Goal: Task Accomplishment & Management: Use online tool/utility

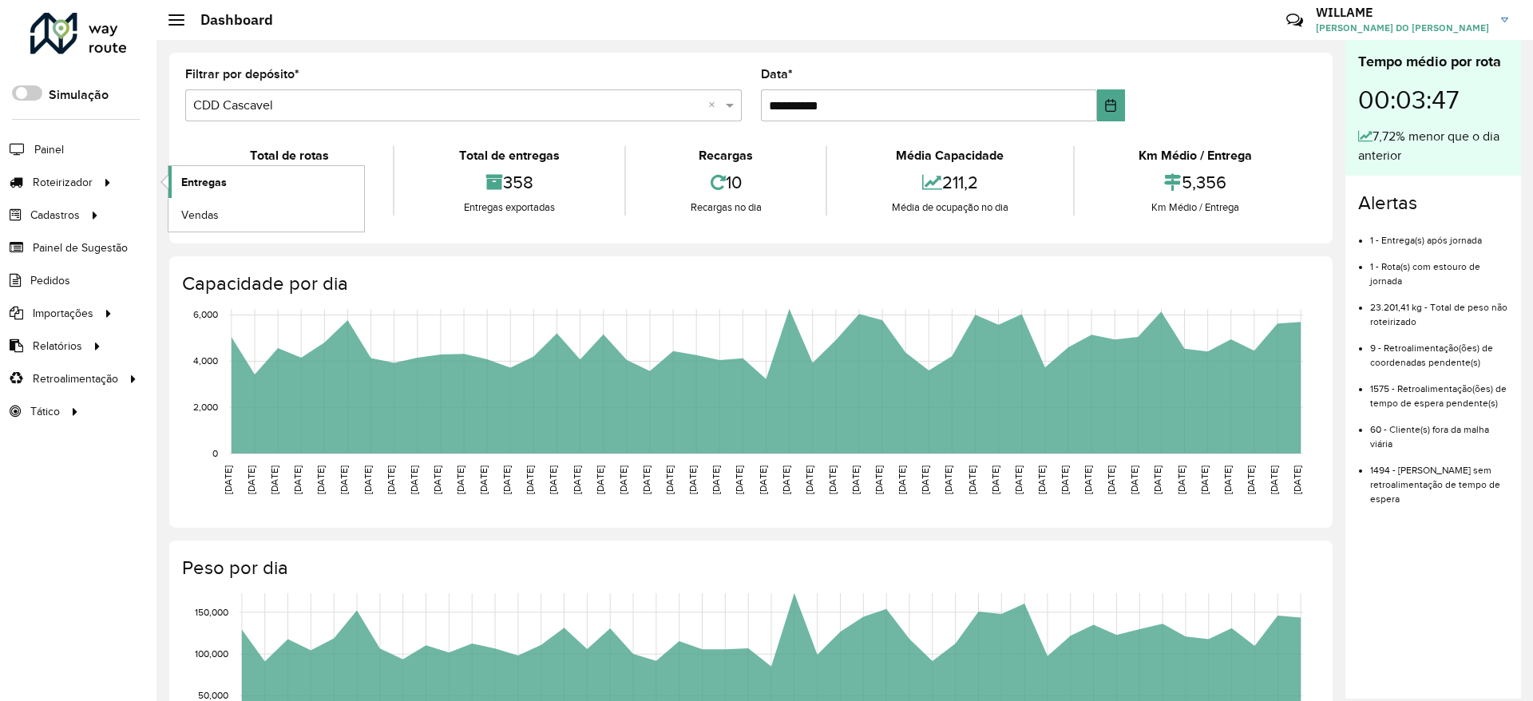
click at [193, 175] on span "Entregas" at bounding box center [204, 182] width 46 height 17
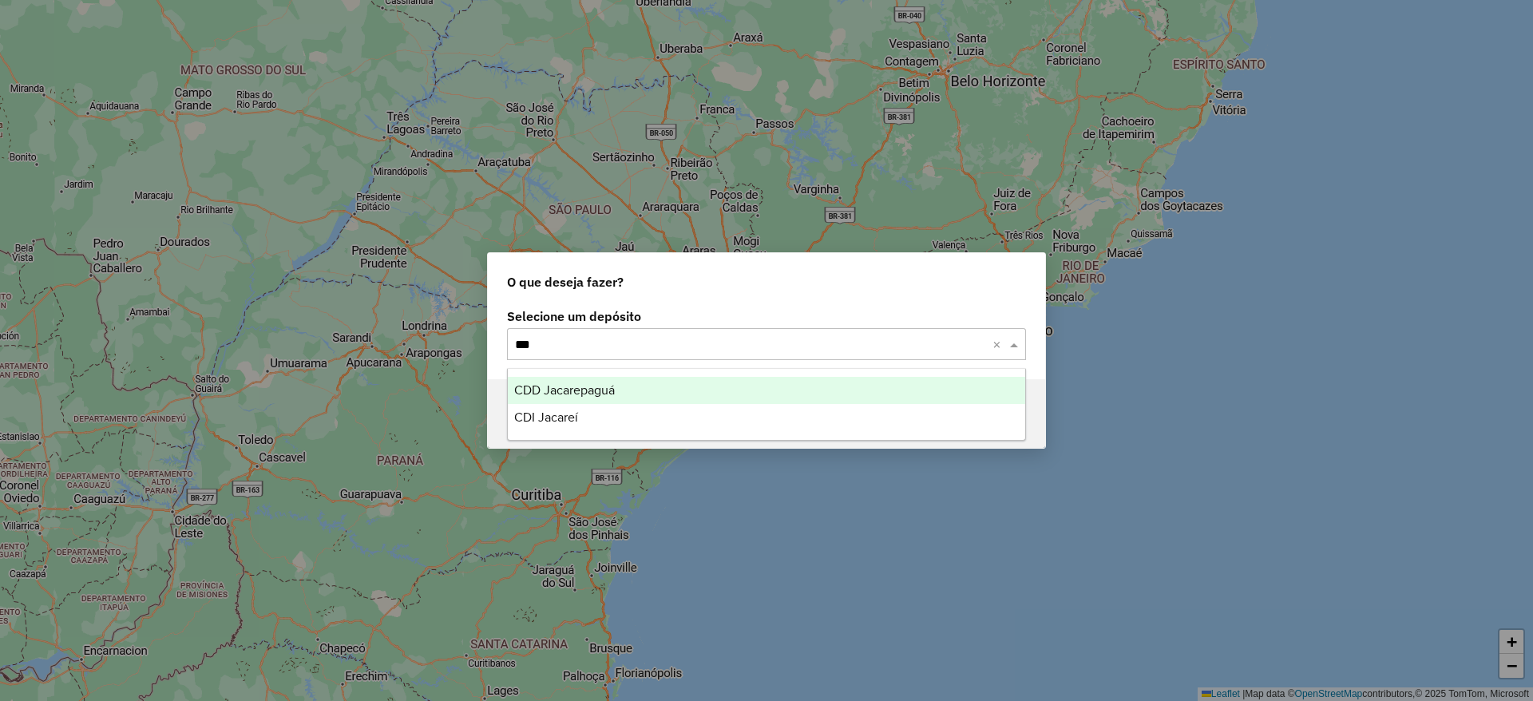
type input "****"
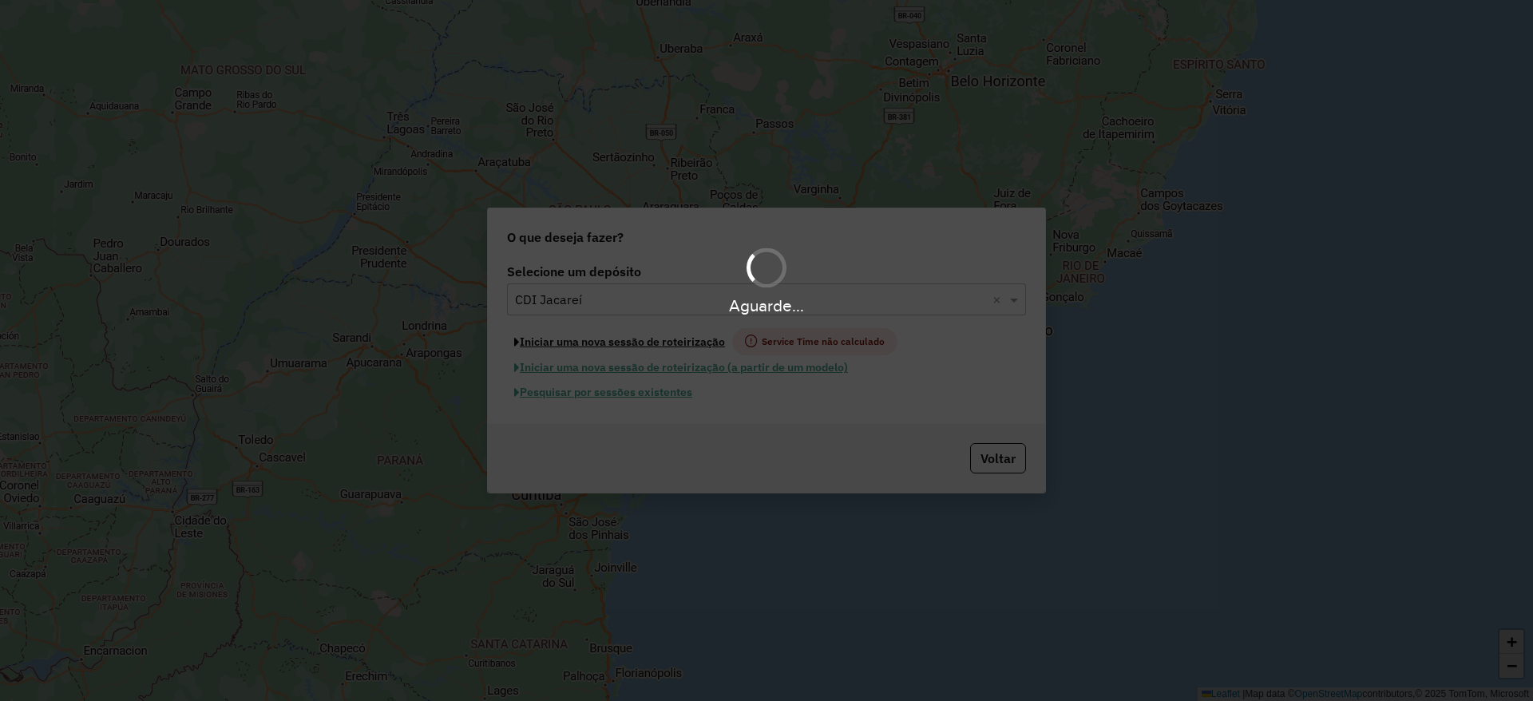
click at [657, 339] on button "Iniciar uma nova sessão de roteirização" at bounding box center [619, 341] width 225 height 27
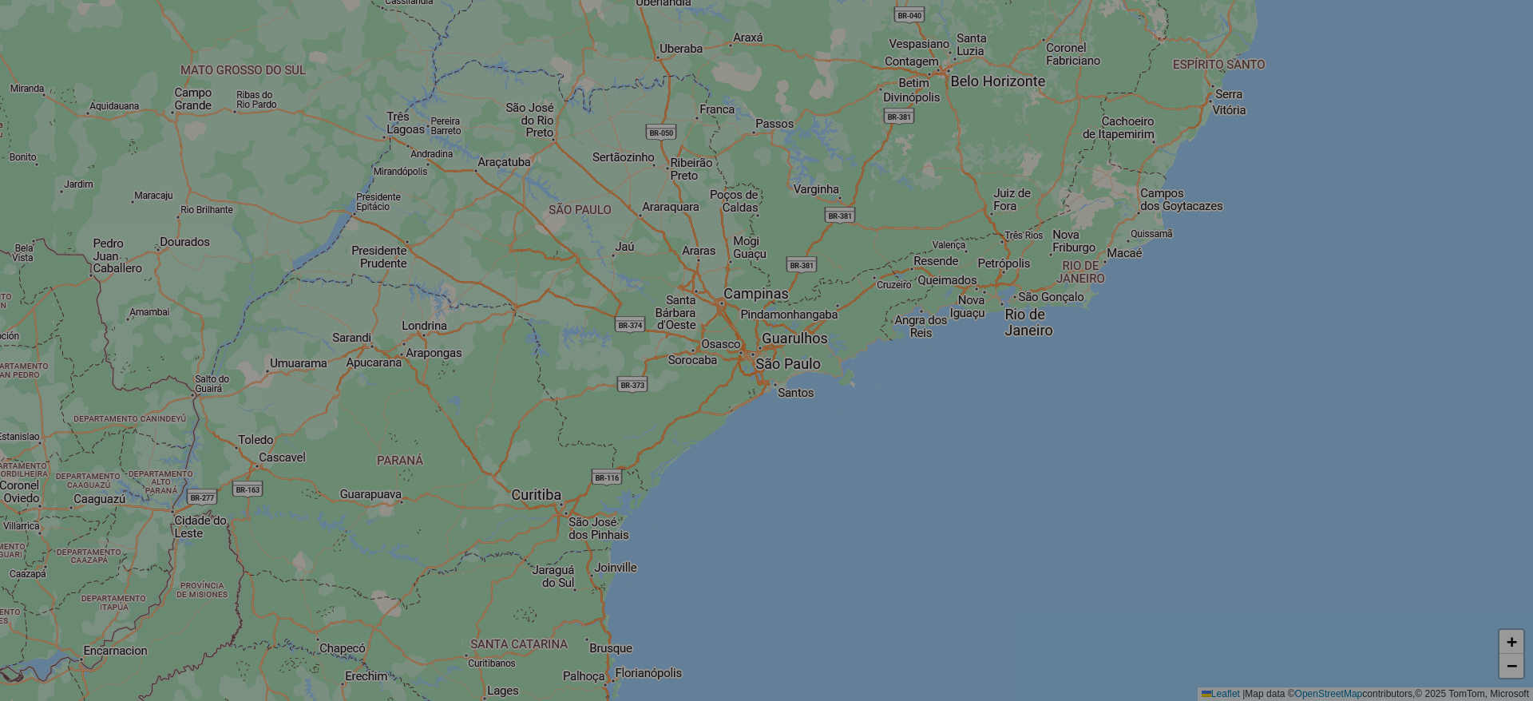
select select "*"
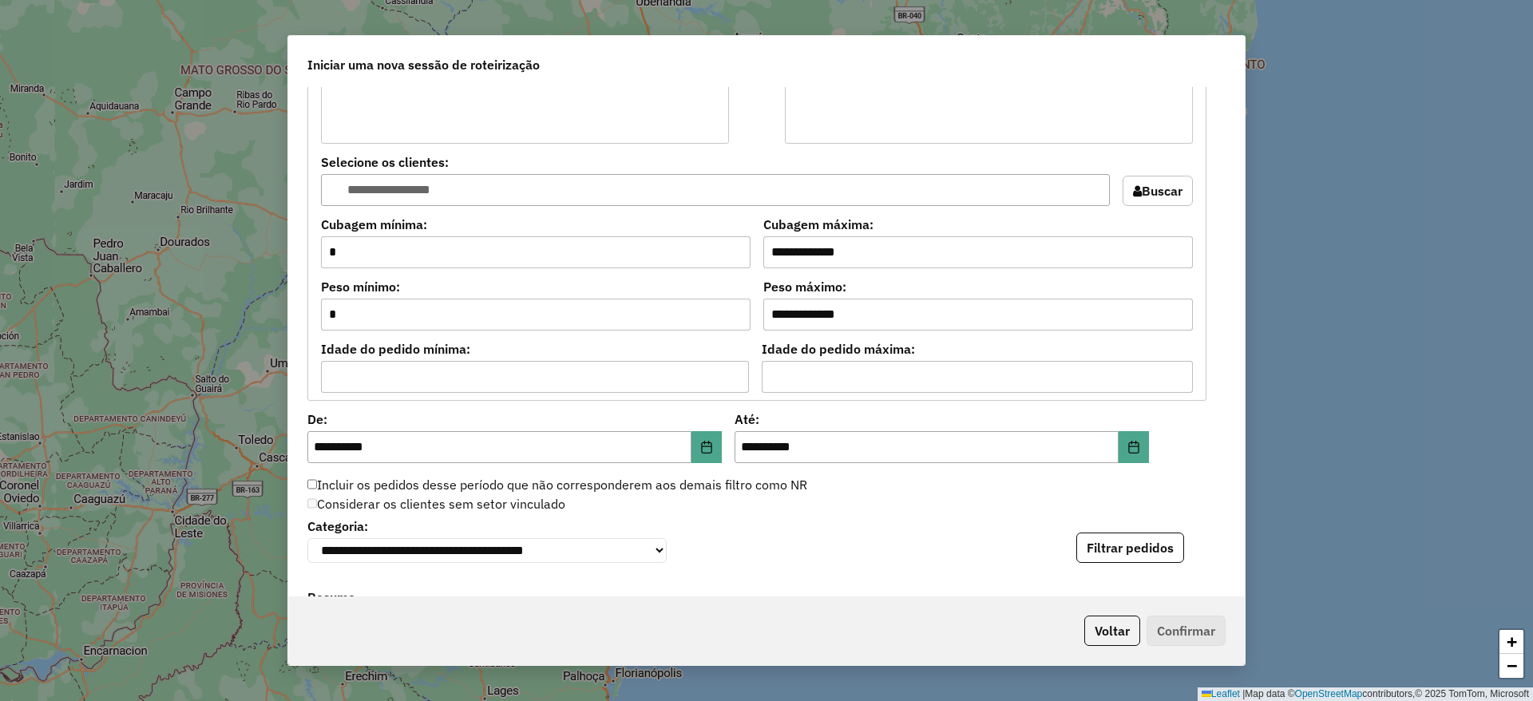
scroll to position [1557, 0]
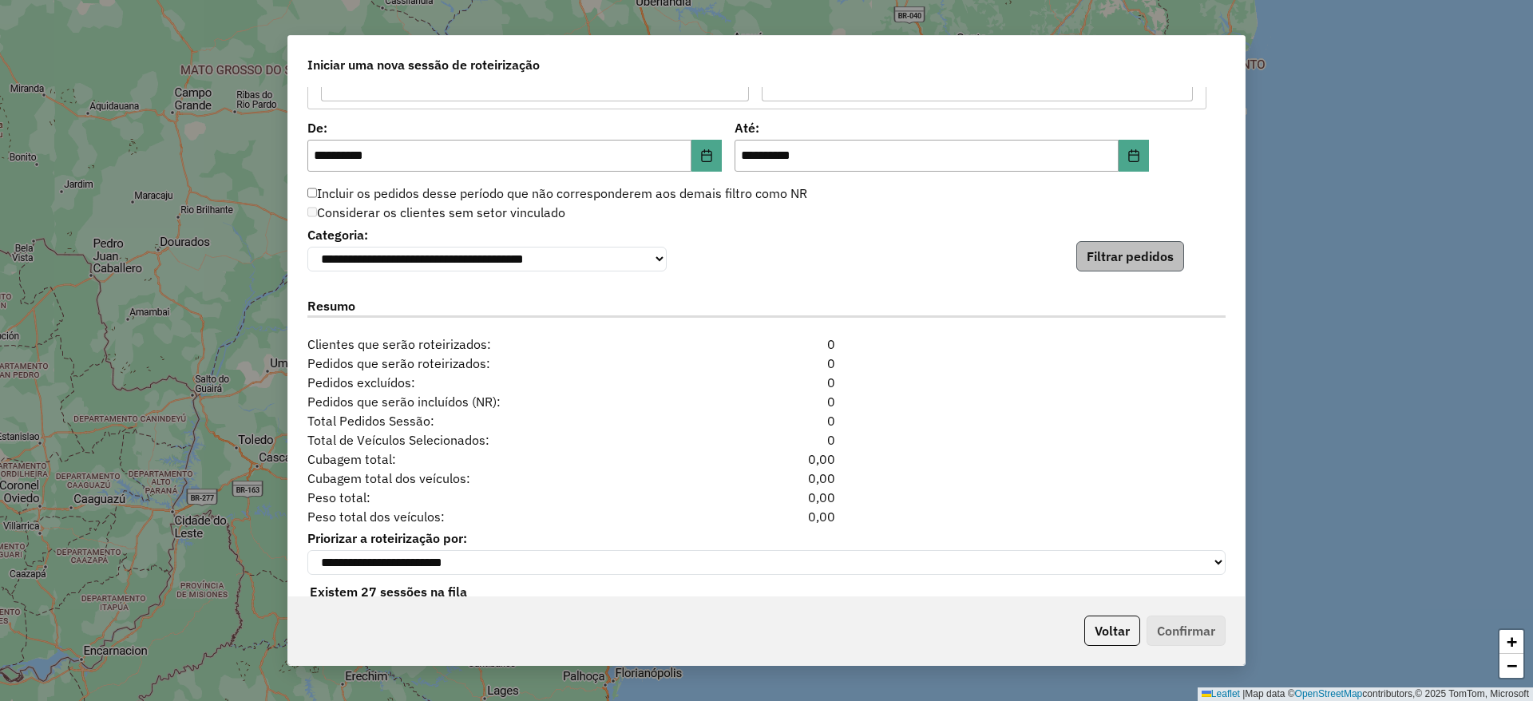
click at [1094, 277] on div "**********" at bounding box center [766, 341] width 956 height 509
click at [1097, 263] on button "Filtrar pedidos" at bounding box center [1130, 256] width 108 height 30
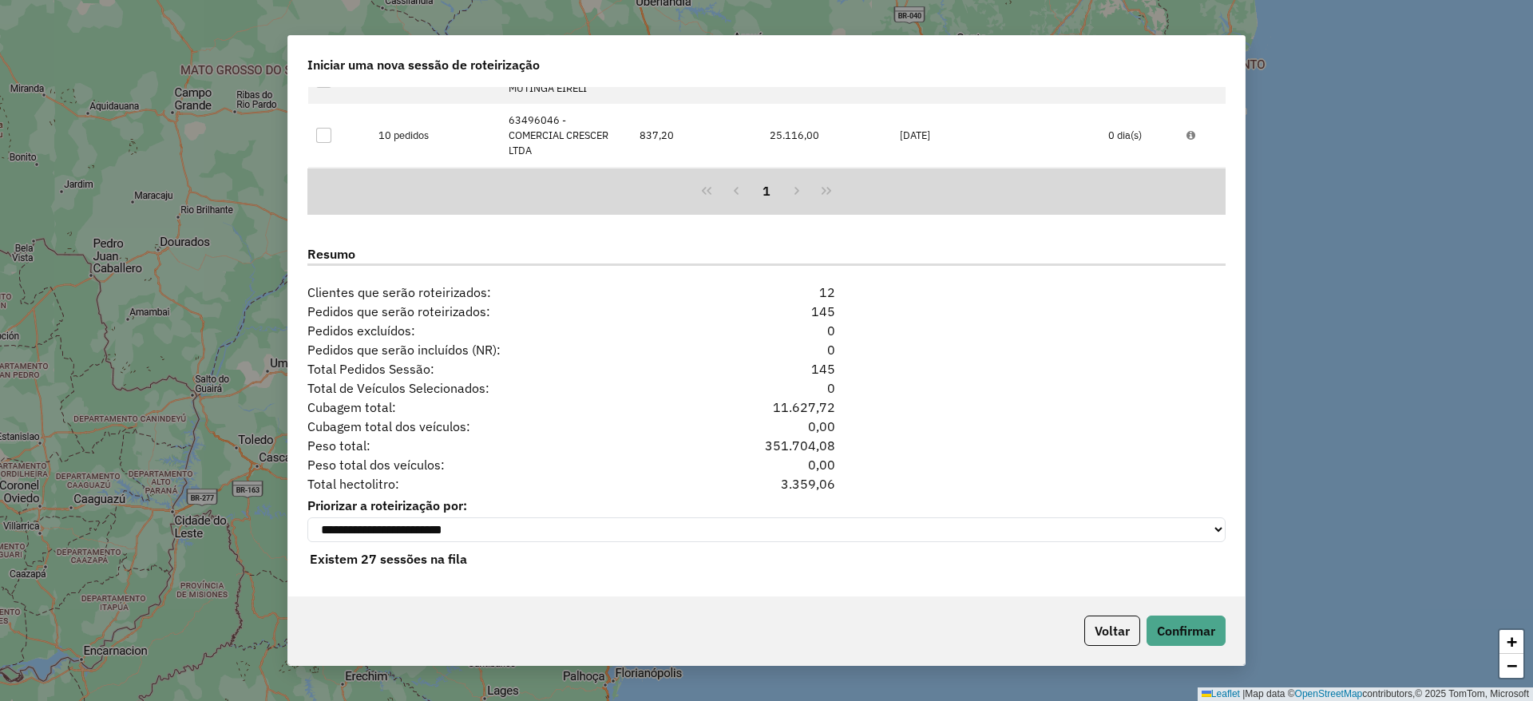
scroll to position [1945, 0]
click at [1202, 622] on button "Confirmar" at bounding box center [1185, 630] width 79 height 30
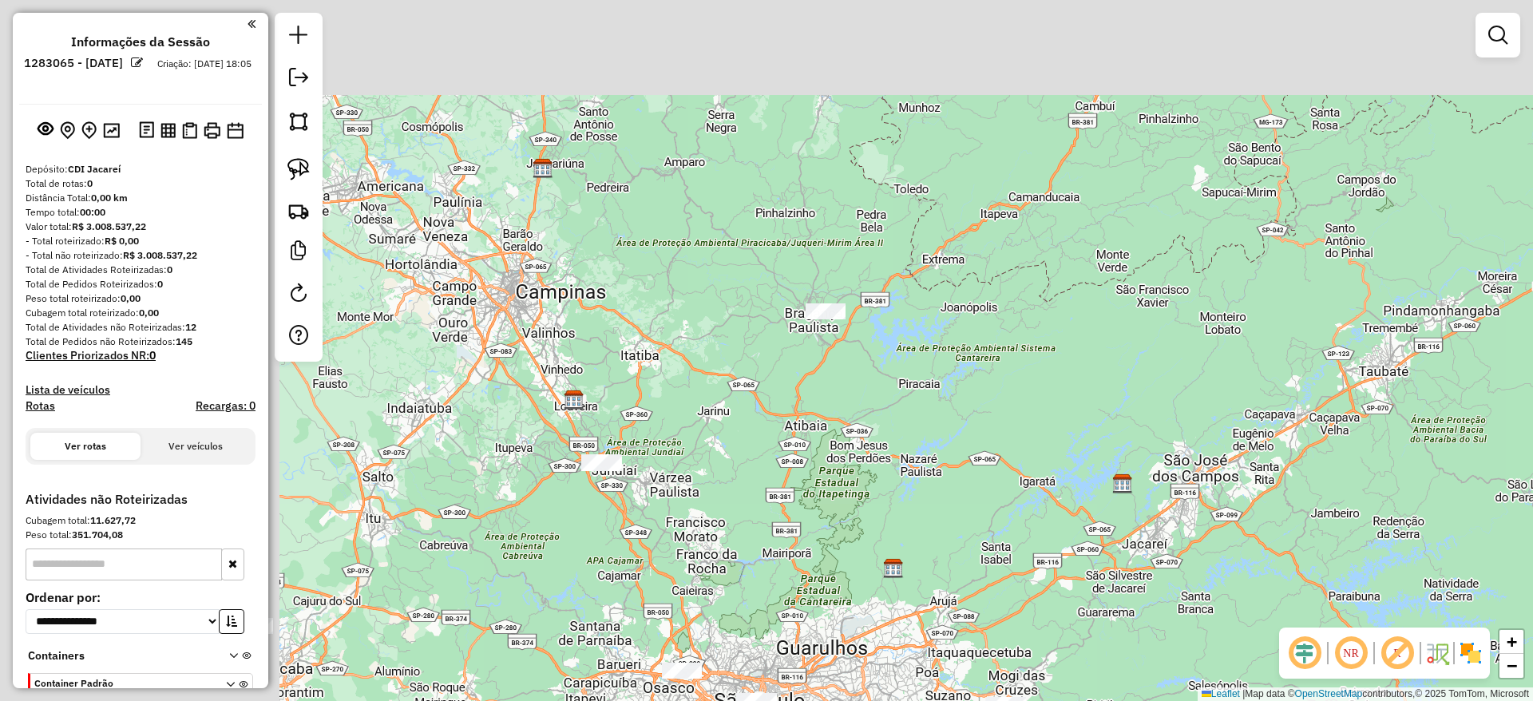
drag, startPoint x: 612, startPoint y: 428, endPoint x: 1143, endPoint y: 586, distance: 554.7
click at [1143, 586] on div "Janela de atendimento Grade de atendimento Capacidade Transportadoras Veículos …" at bounding box center [766, 350] width 1533 height 701
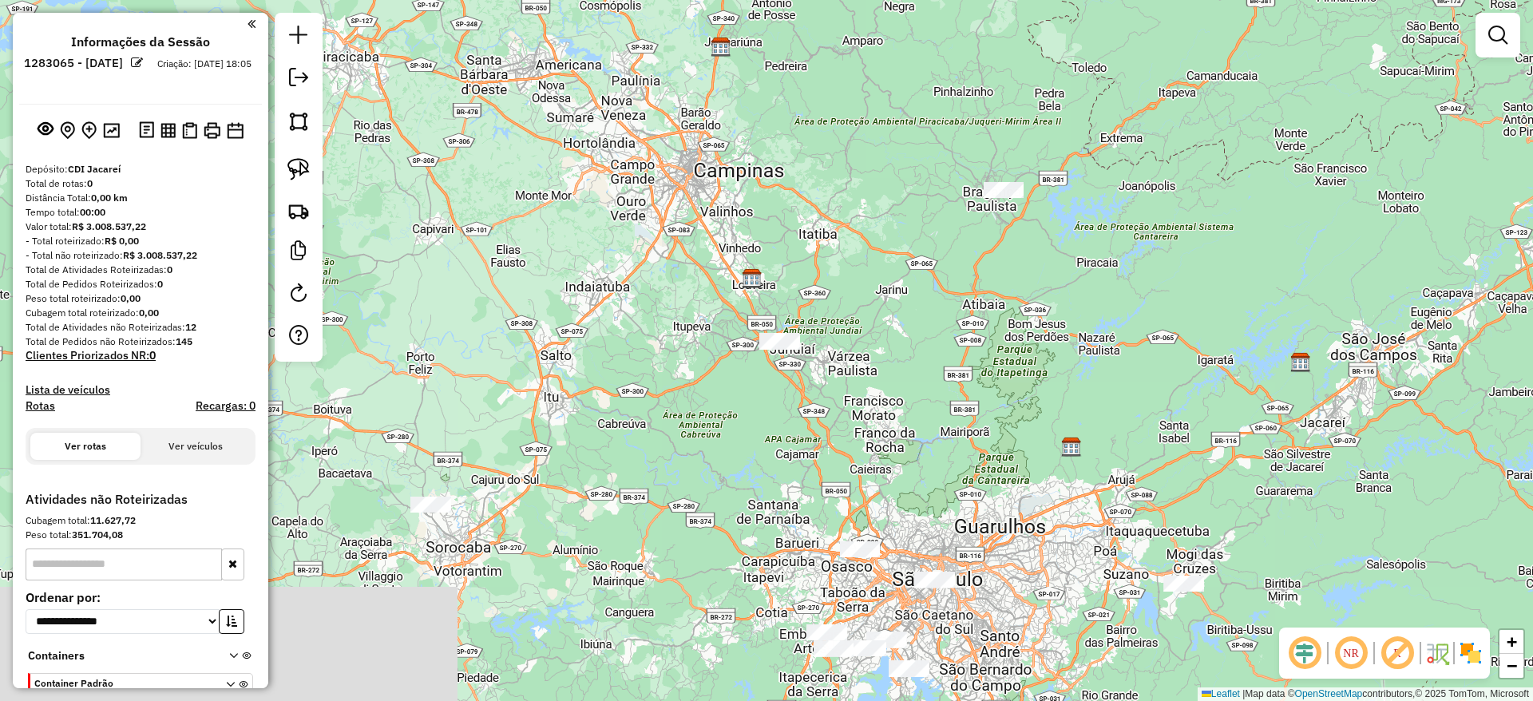
drag, startPoint x: 824, startPoint y: 310, endPoint x: 743, endPoint y: 329, distance: 82.9
click at [825, 307] on div "Janela de atendimento Grade de atendimento Capacidade Transportadoras Veículos …" at bounding box center [766, 350] width 1533 height 701
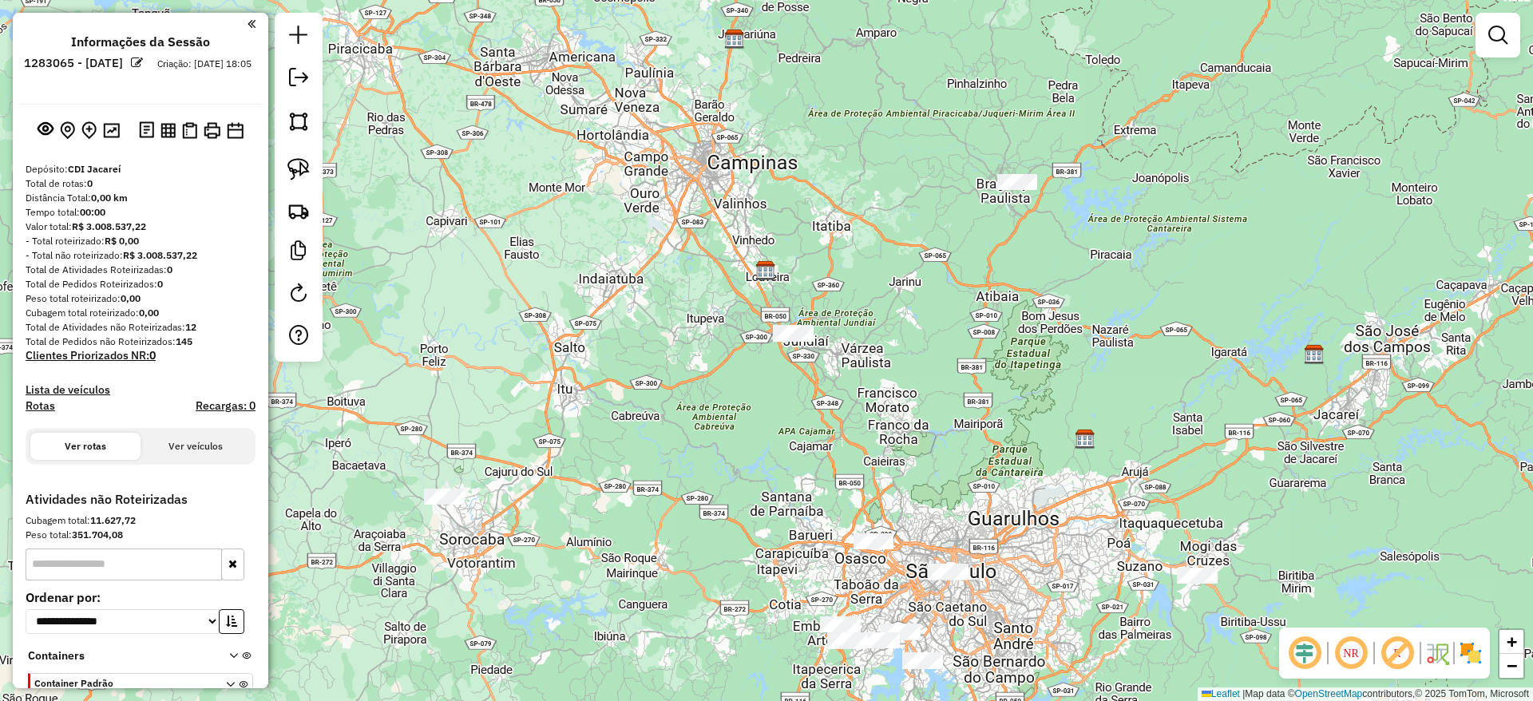
drag, startPoint x: 827, startPoint y: 357, endPoint x: 798, endPoint y: 358, distance: 29.5
click at [827, 346] on div "Janela de atendimento Grade de atendimento Capacidade Transportadoras Veículos …" at bounding box center [766, 350] width 1533 height 701
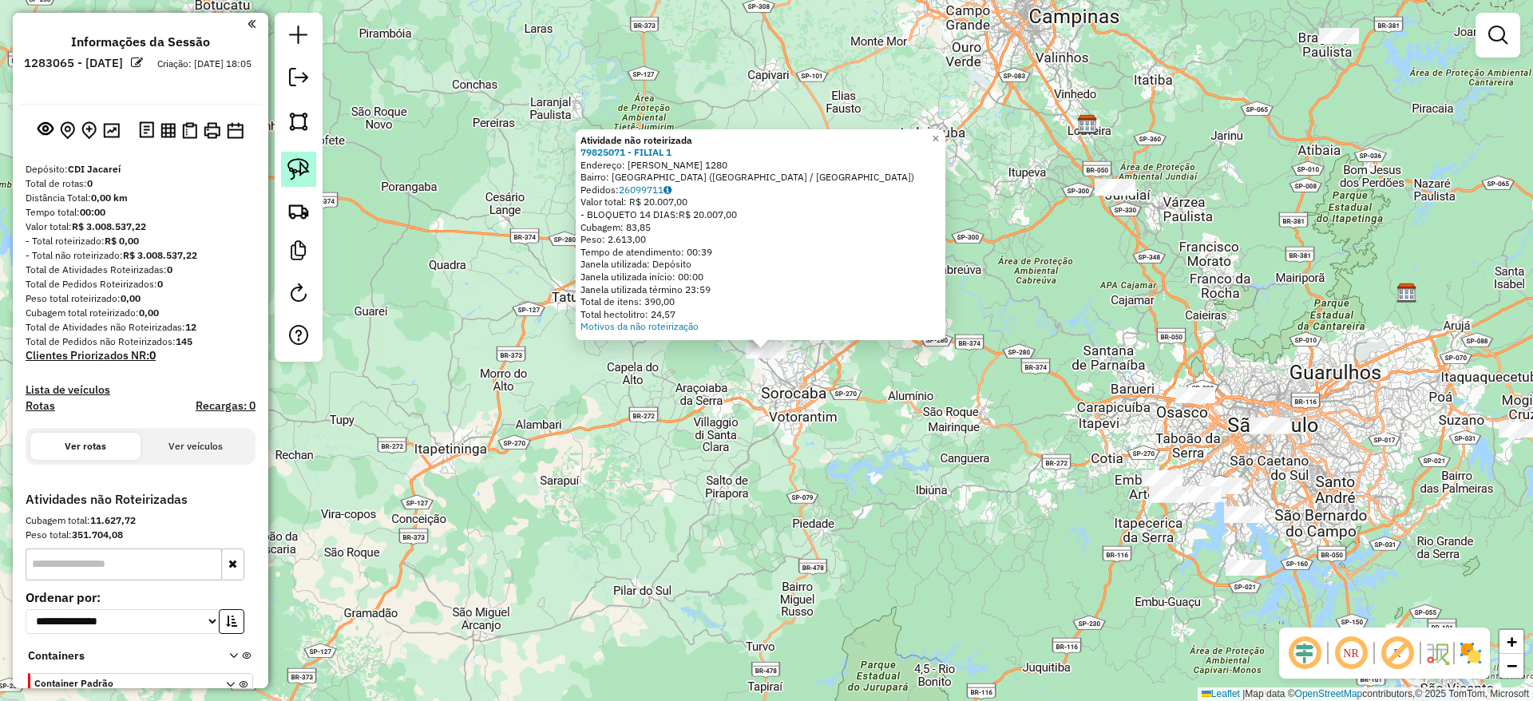
click at [305, 160] on img at bounding box center [298, 169] width 22 height 22
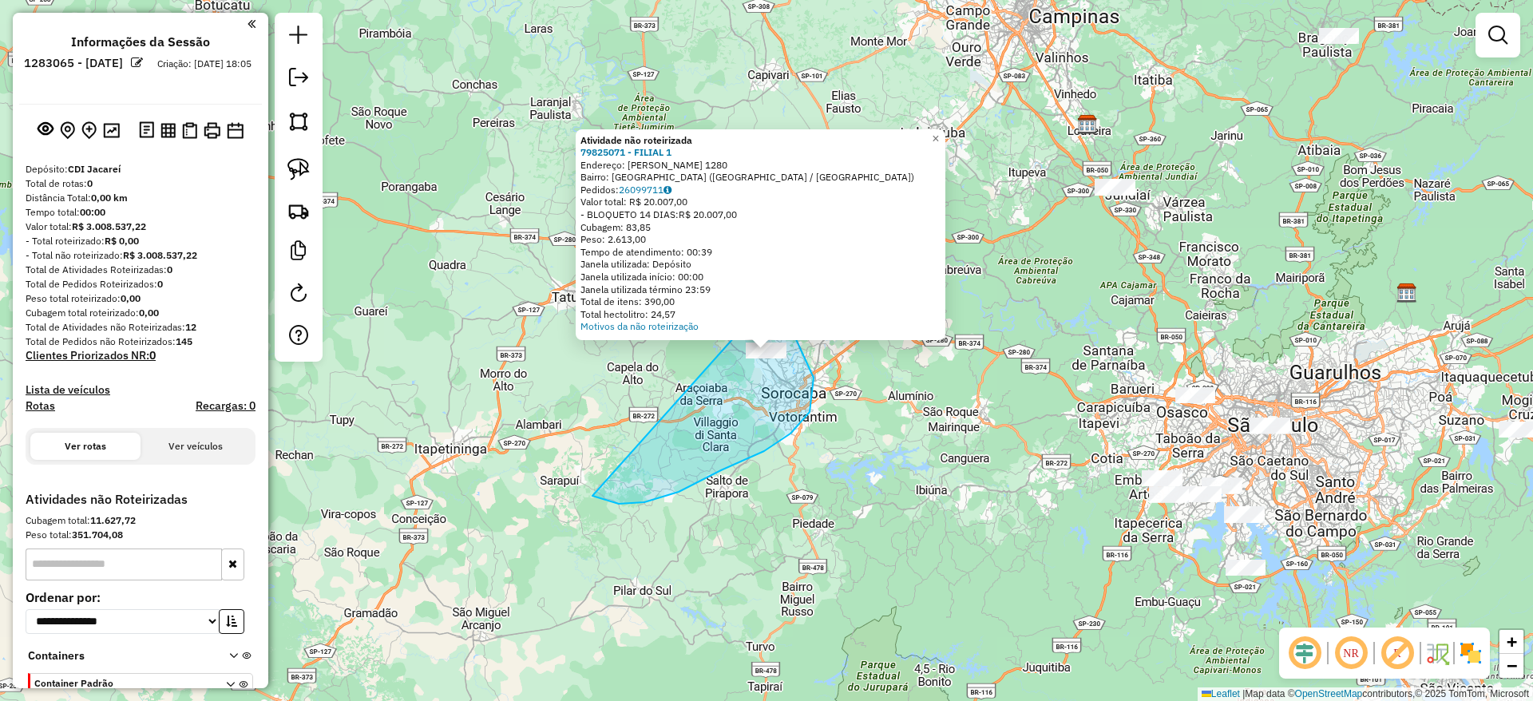
drag, startPoint x: 813, startPoint y: 378, endPoint x: 762, endPoint y: 262, distance: 126.9
click at [762, 262] on div "Atividade não roteirizada 79825071 - FILIAL 1 Endereço: Vinicius de Moraes 1280…" at bounding box center [766, 350] width 1533 height 701
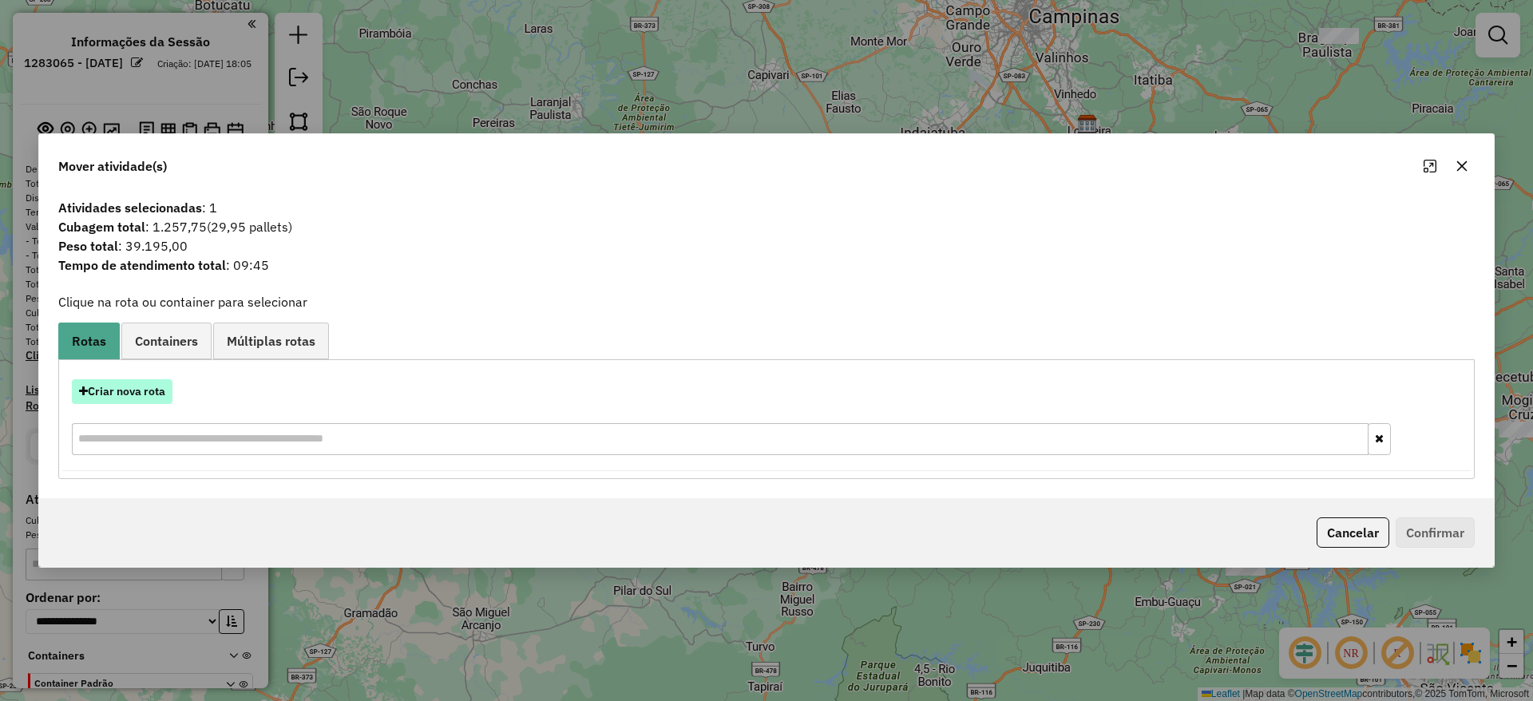
click at [143, 390] on button "Criar nova rota" at bounding box center [122, 391] width 101 height 25
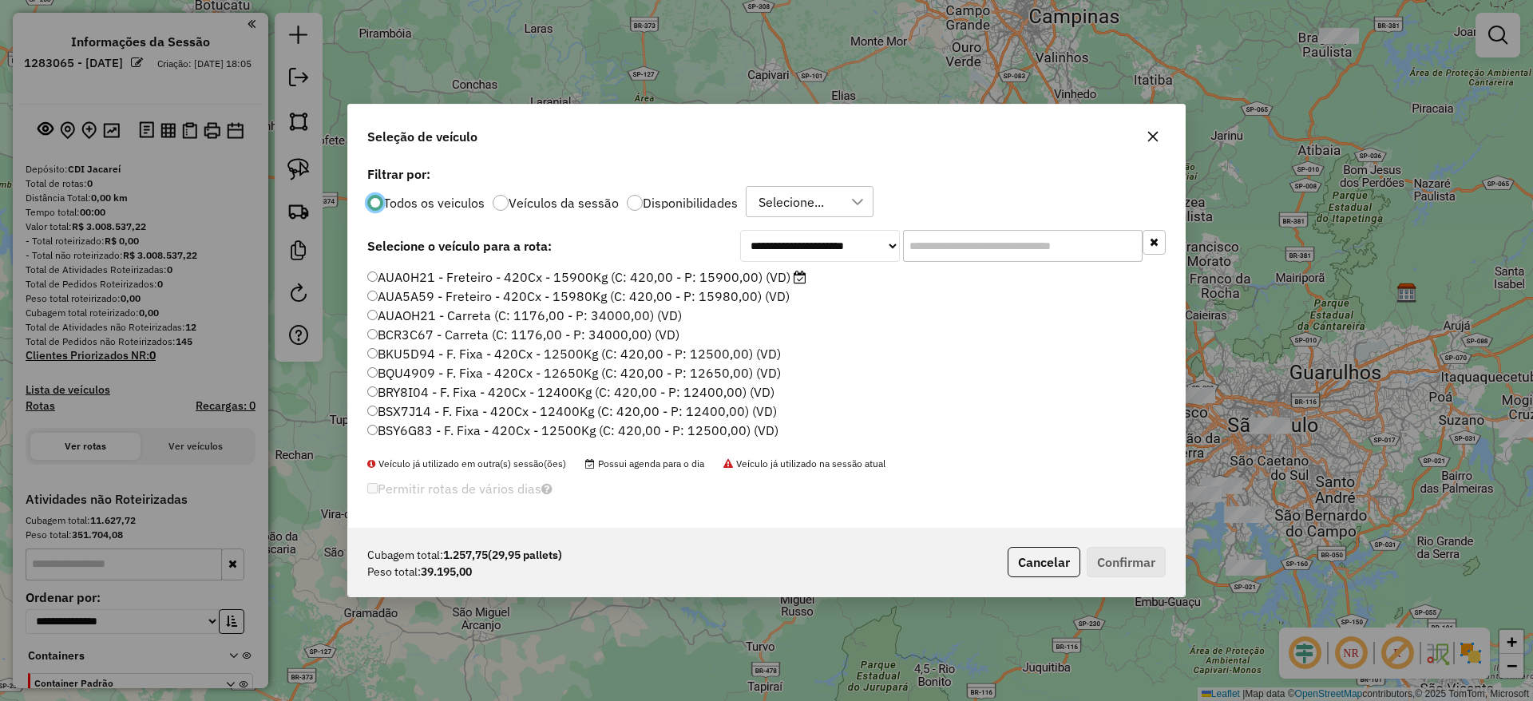
scroll to position [9, 5]
click at [1140, 138] on button "button" at bounding box center [1153, 137] width 26 height 26
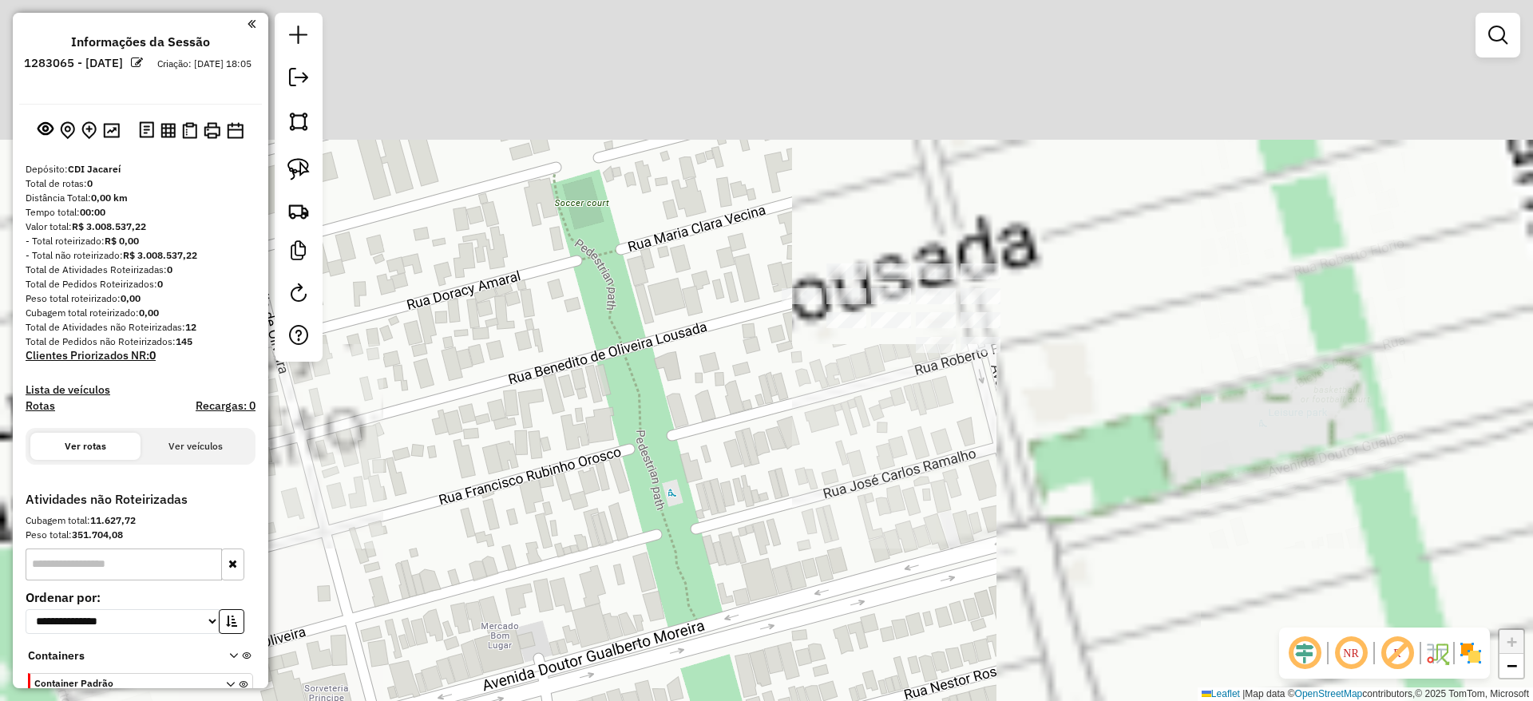
drag, startPoint x: 837, startPoint y: 372, endPoint x: 755, endPoint y: 433, distance: 102.2
click at [755, 433] on div "Janela de atendimento Grade de atendimento Capacidade Transportadoras Veículos …" at bounding box center [766, 350] width 1533 height 701
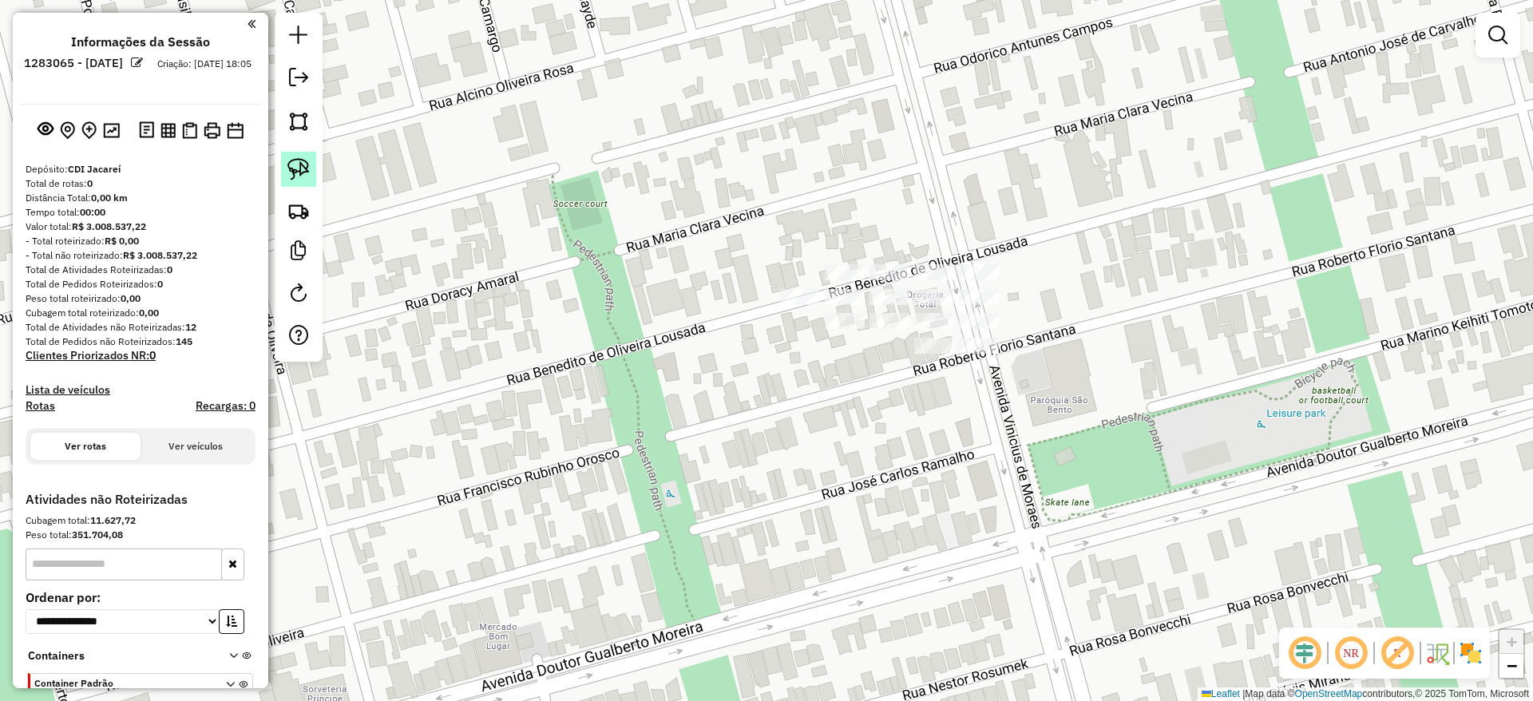
click at [310, 167] on link at bounding box center [298, 169] width 35 height 35
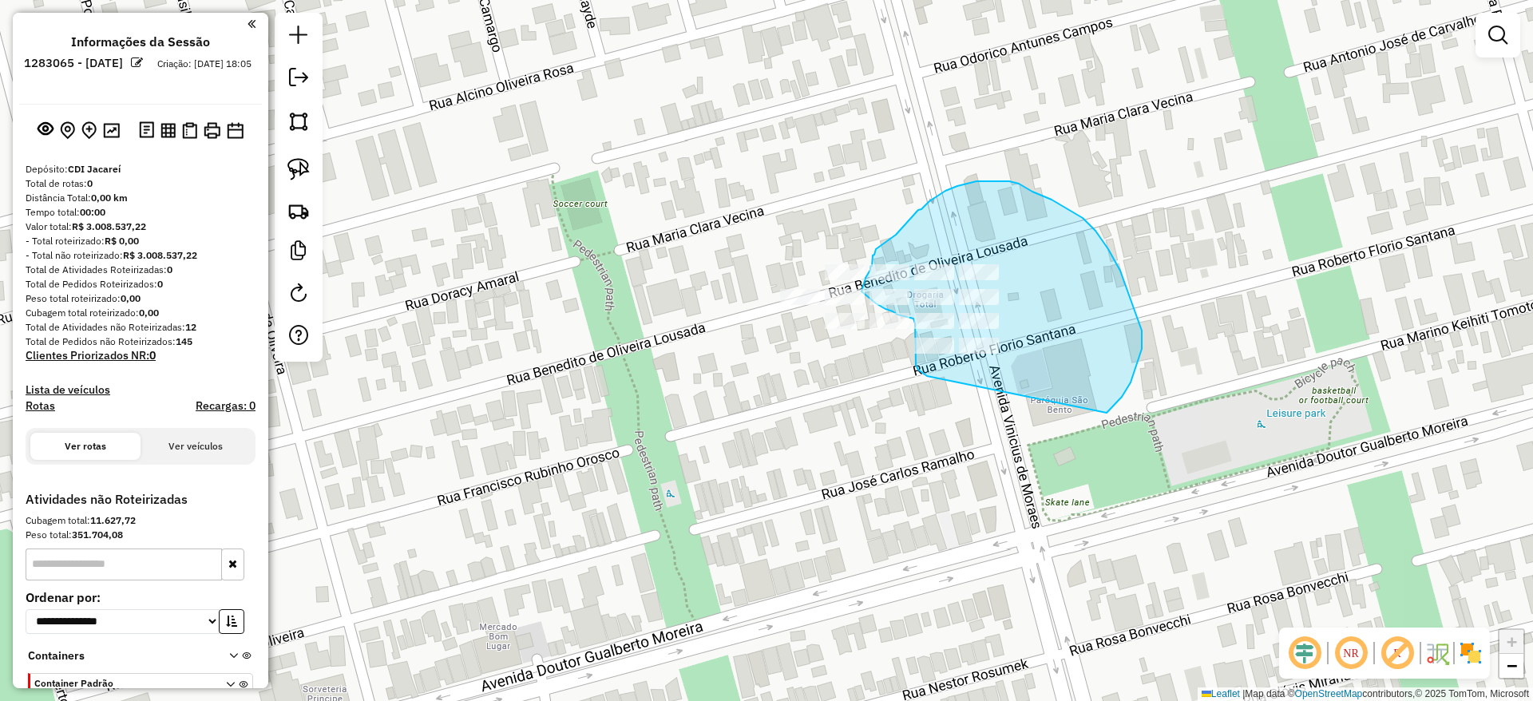
drag, startPoint x: 1142, startPoint y: 349, endPoint x: 945, endPoint y: 386, distance: 199.9
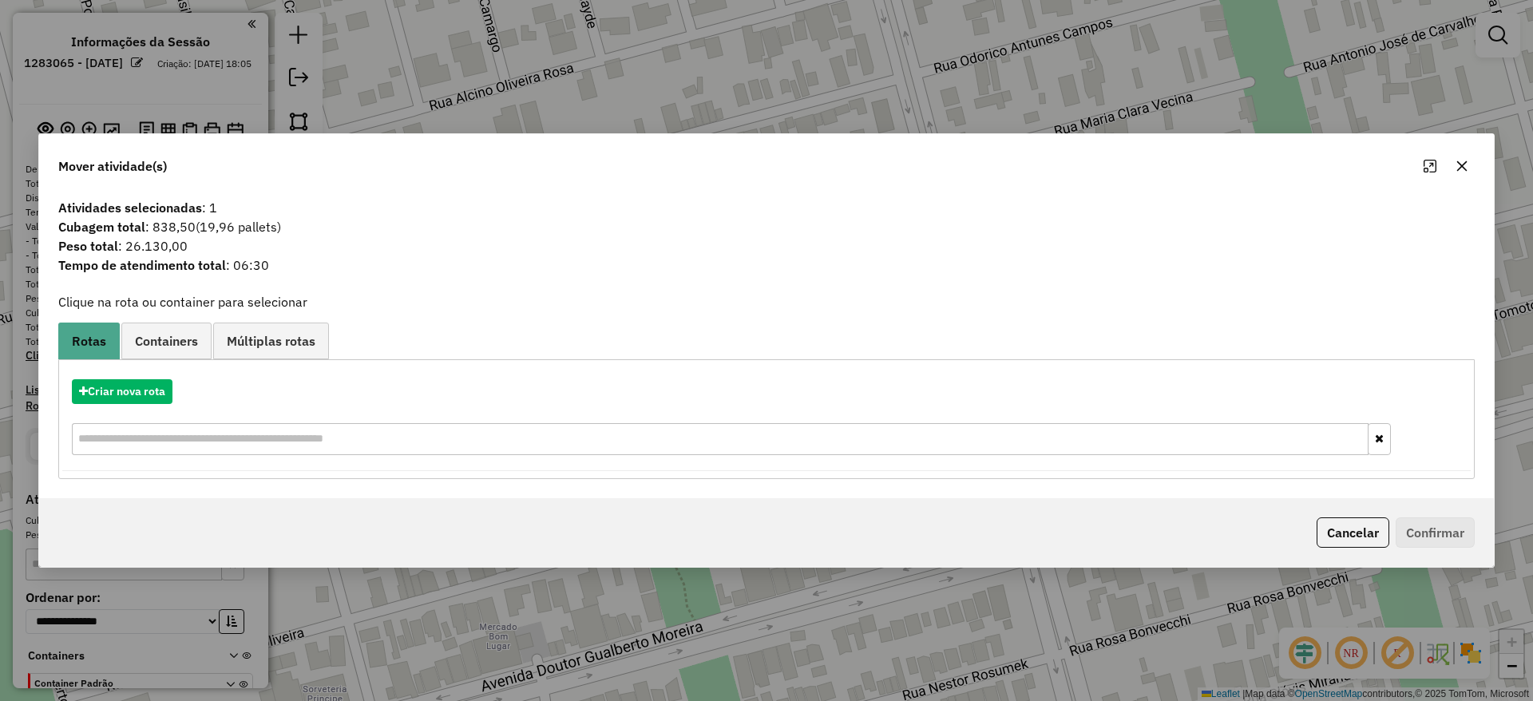
click at [141, 374] on div "Criar nova rota" at bounding box center [766, 419] width 1408 height 104
click at [141, 391] on button "Criar nova rota" at bounding box center [122, 391] width 101 height 25
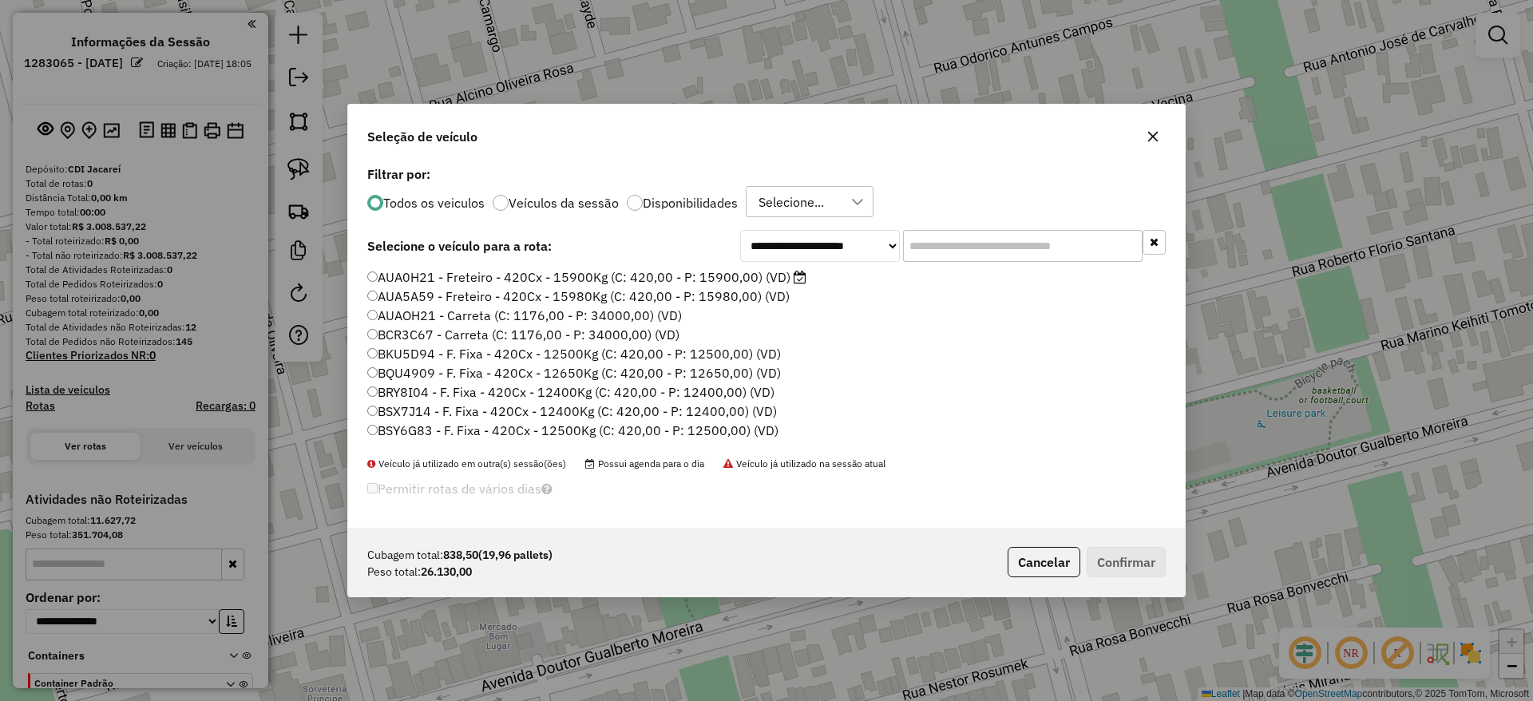
drag, startPoint x: 981, startPoint y: 253, endPoint x: 812, endPoint y: 275, distance: 170.6
click at [981, 251] on input "text" at bounding box center [1022, 246] width 239 height 32
paste input "*******"
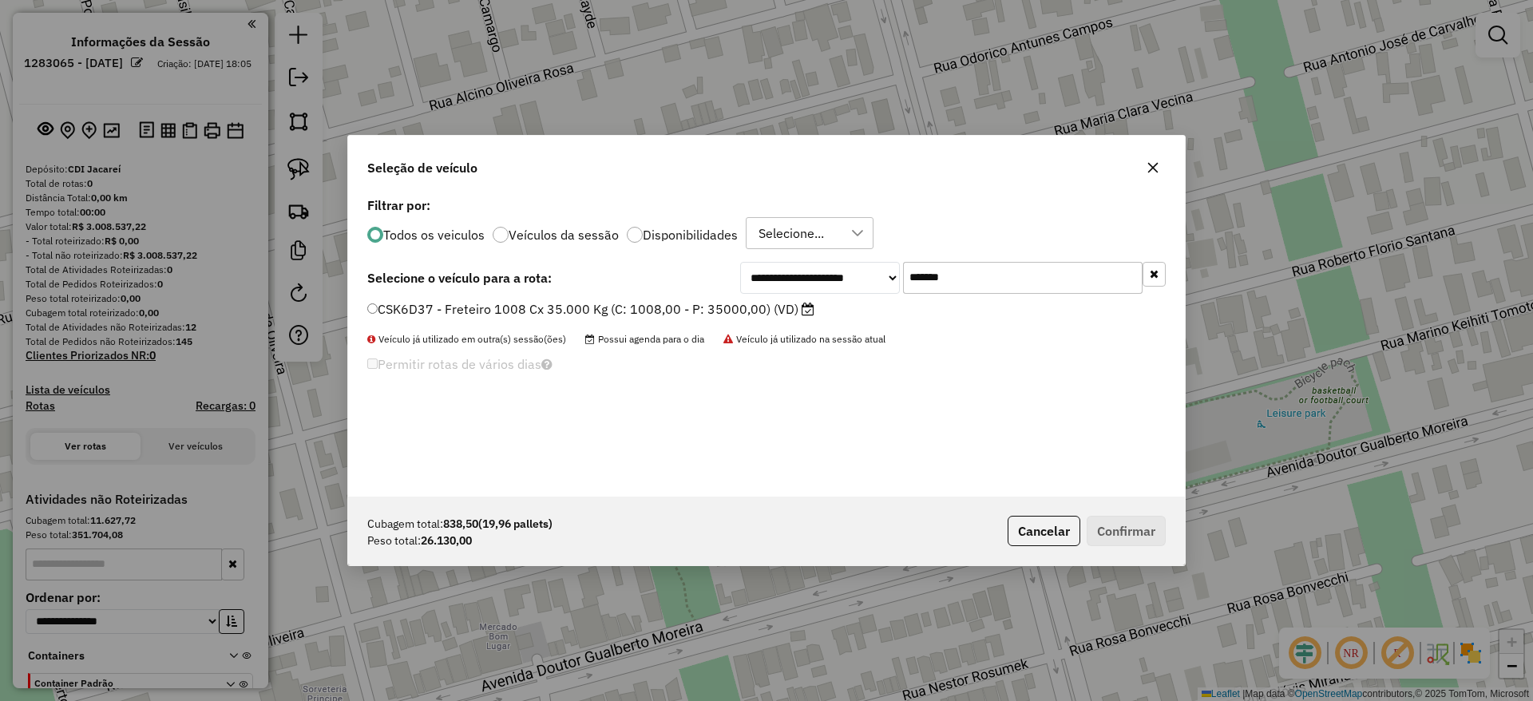
type input "*******"
drag, startPoint x: 640, startPoint y: 303, endPoint x: 619, endPoint y: 287, distance: 26.2
click at [637, 300] on label "CSK6D37 - Freteiro 1008 Cx 35.000 Kg (C: 1008,00 - P: 35000,00) (VD)" at bounding box center [590, 308] width 447 height 19
click at [389, 309] on label "CSK6D37 - Freteiro 1008 Cx 35.000 Kg (C: 1008,00 - P: 35000,00) (VD)" at bounding box center [590, 308] width 447 height 19
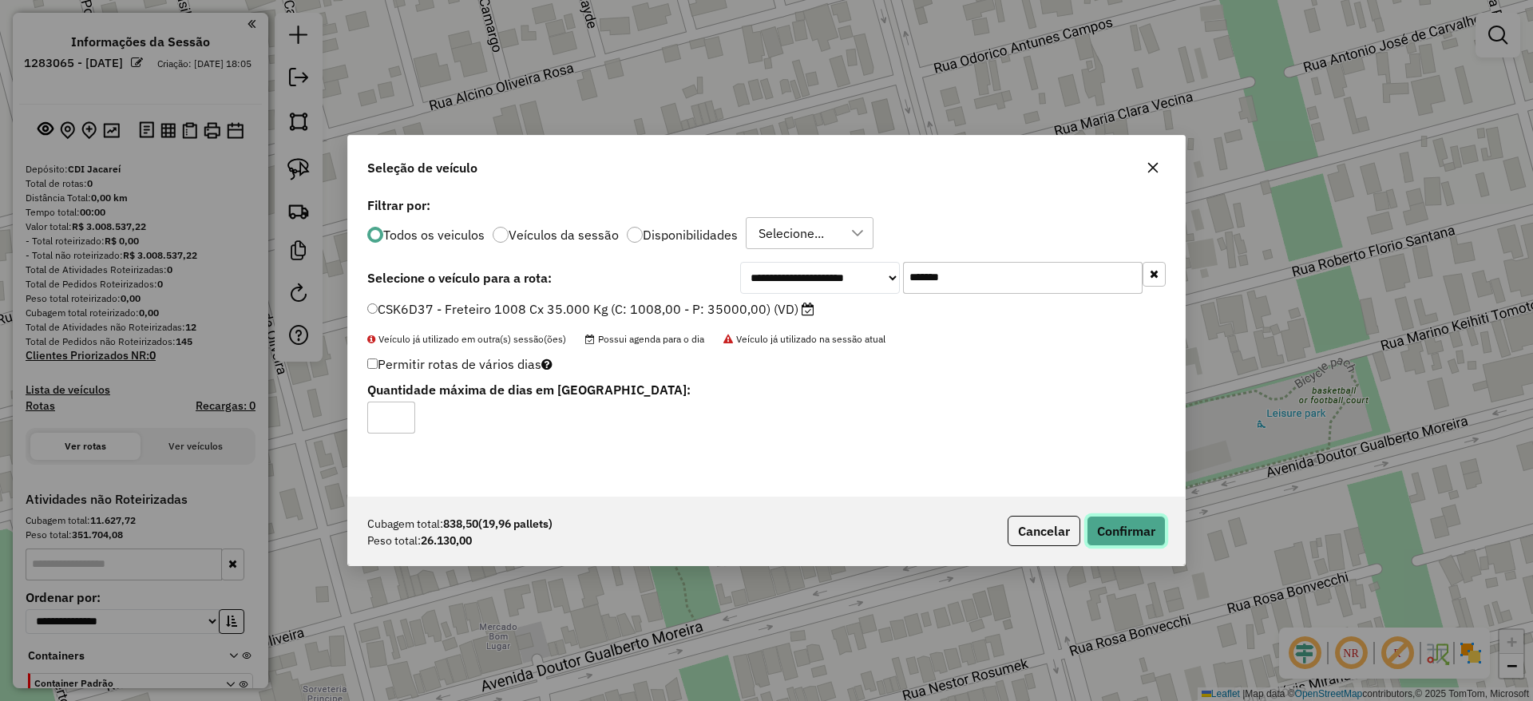
click at [1130, 520] on button "Confirmar" at bounding box center [1125, 531] width 79 height 30
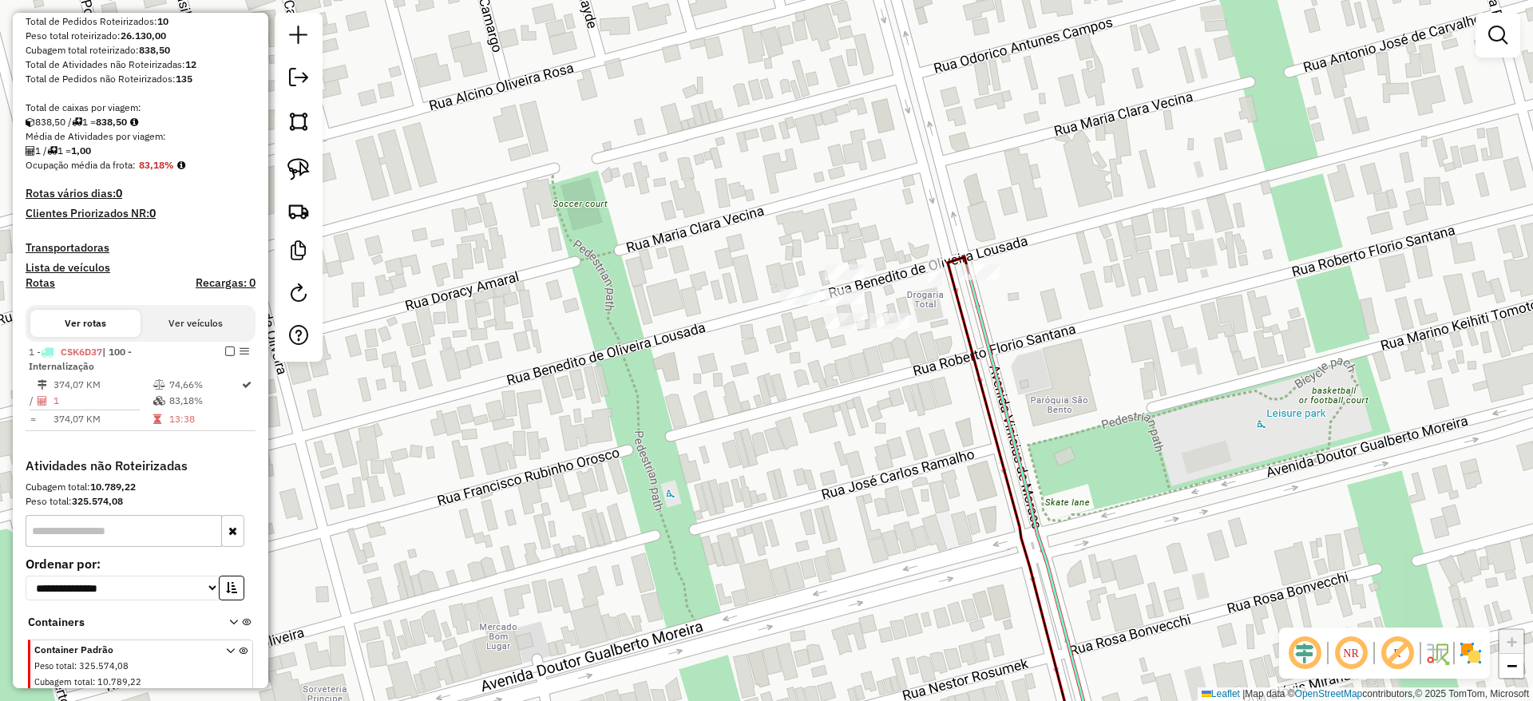
scroll to position [266, 0]
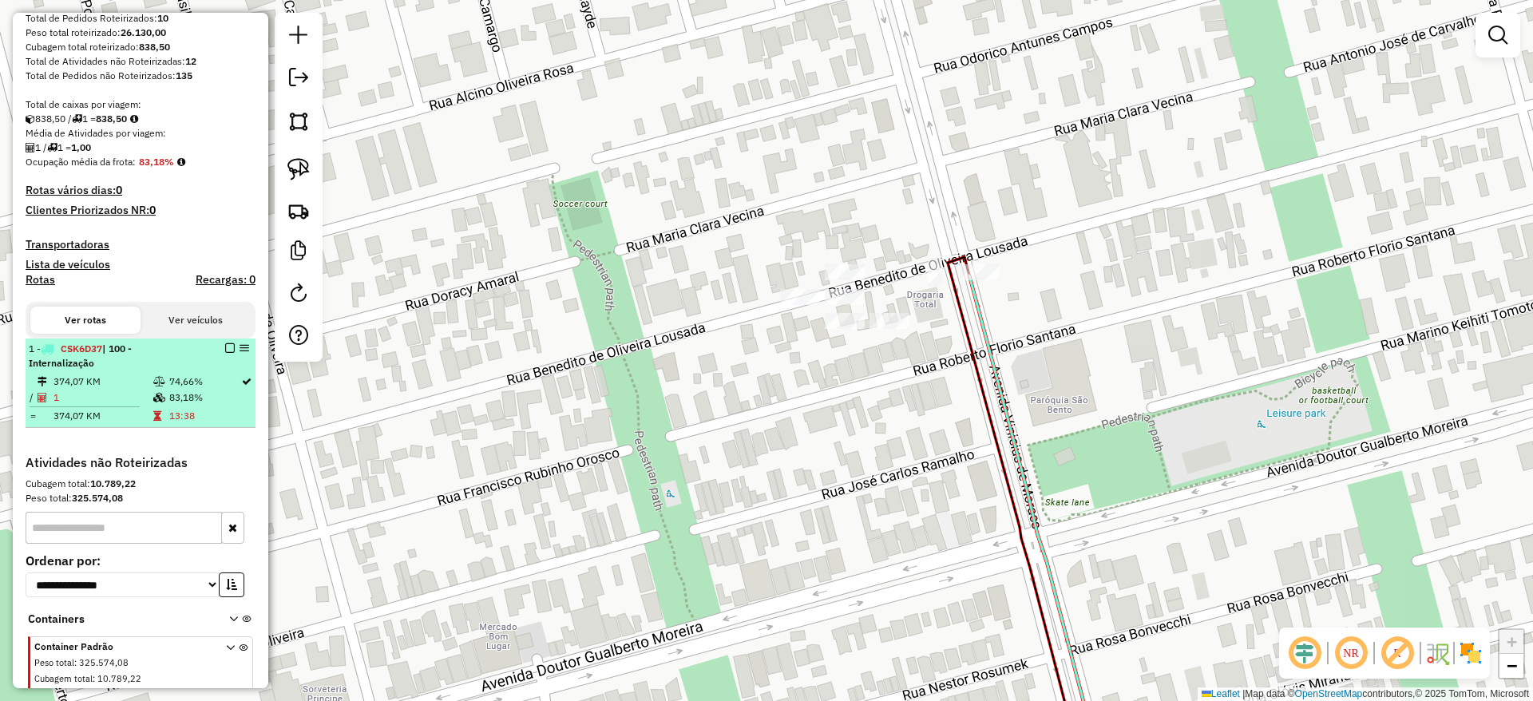
click at [225, 349] on em at bounding box center [230, 348] width 10 height 10
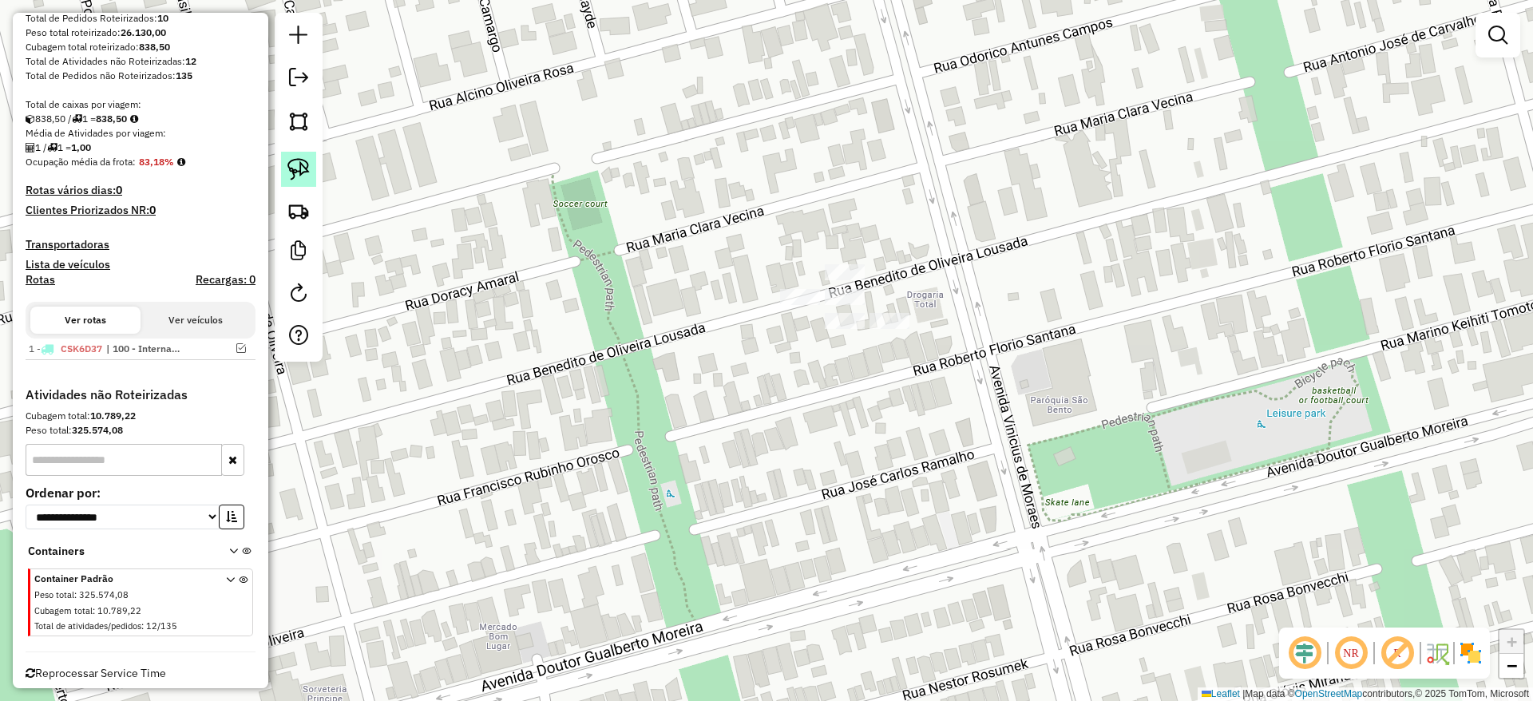
drag, startPoint x: 308, startPoint y: 189, endPoint x: 291, endPoint y: 172, distance: 23.7
click at [291, 172] on div at bounding box center [299, 187] width 48 height 349
click at [291, 172] on img at bounding box center [298, 169] width 22 height 22
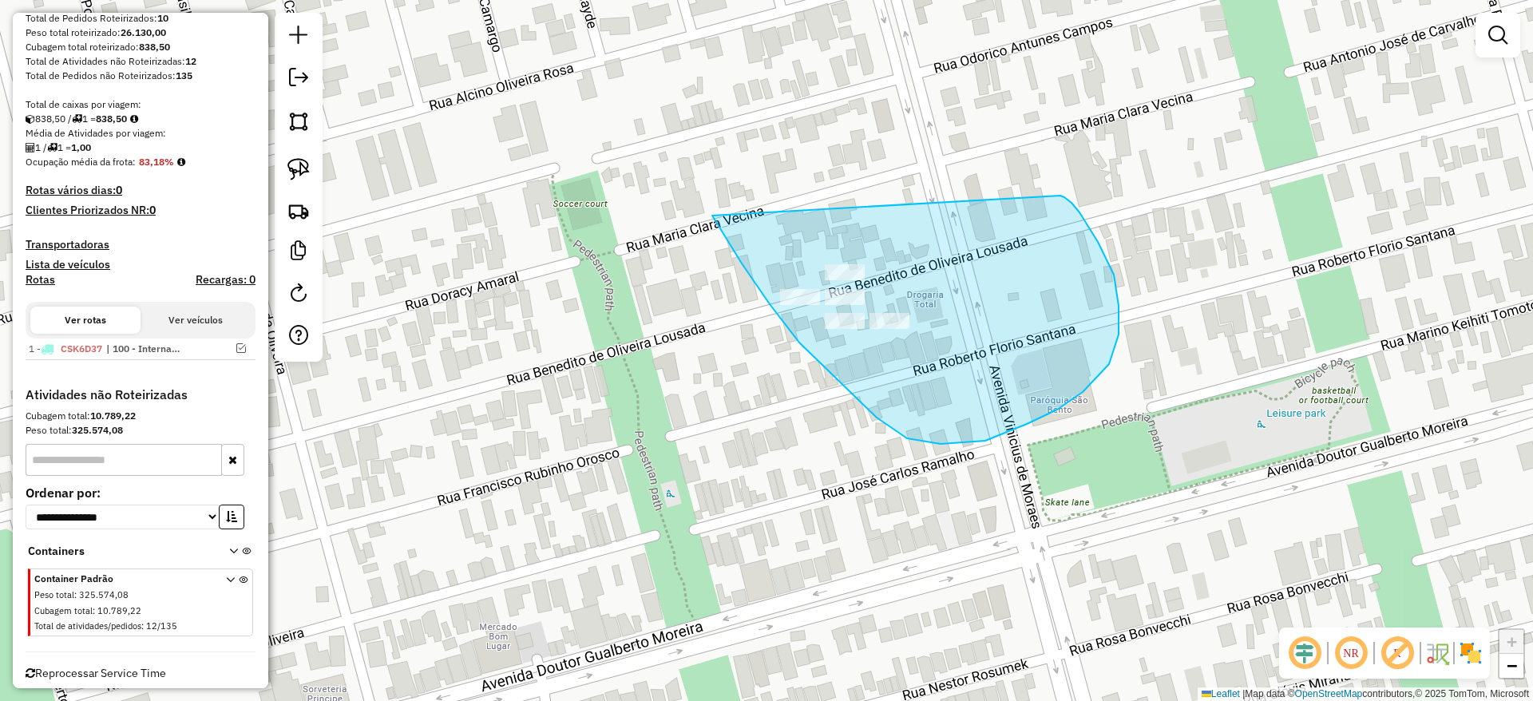
drag, startPoint x: 711, startPoint y: 216, endPoint x: 1059, endPoint y: 196, distance: 348.6
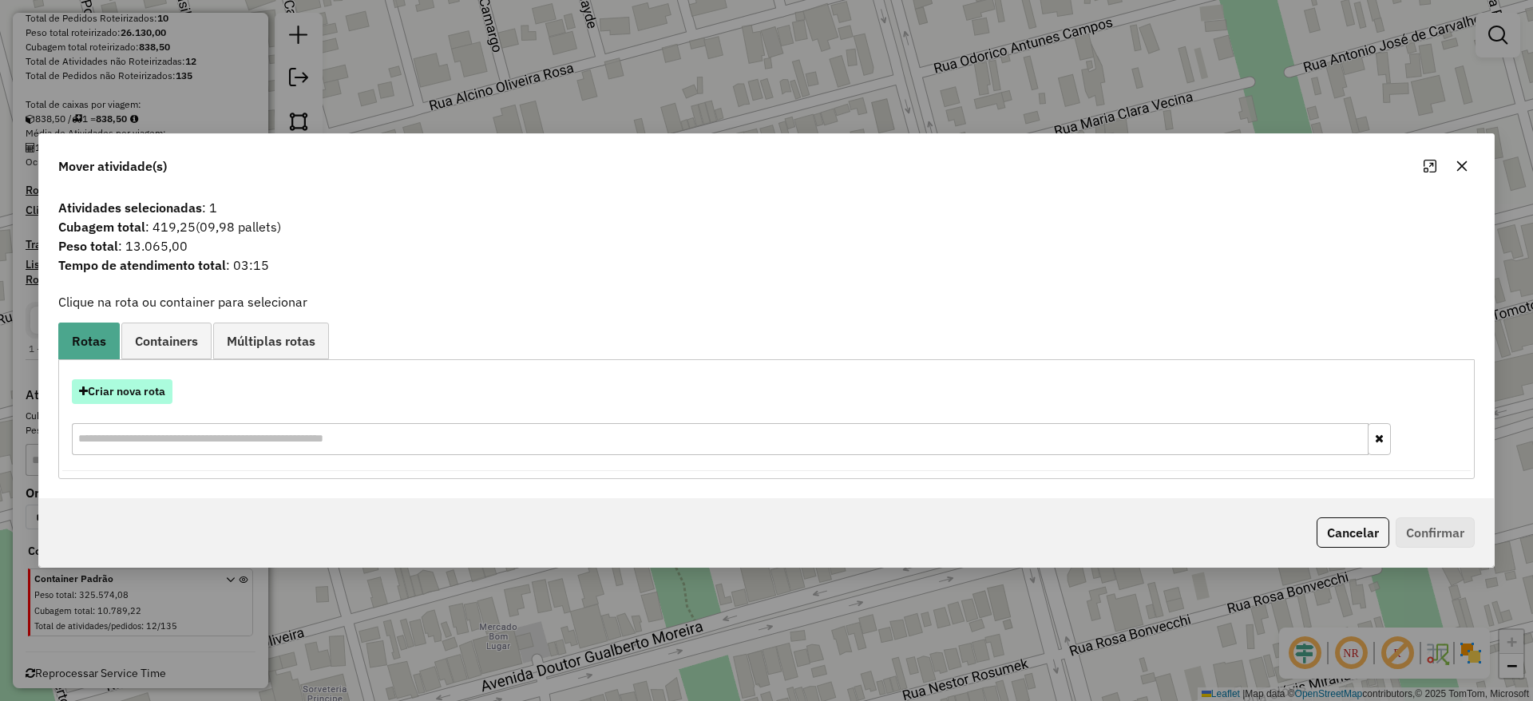
click at [136, 384] on button "Criar nova rota" at bounding box center [122, 391] width 101 height 25
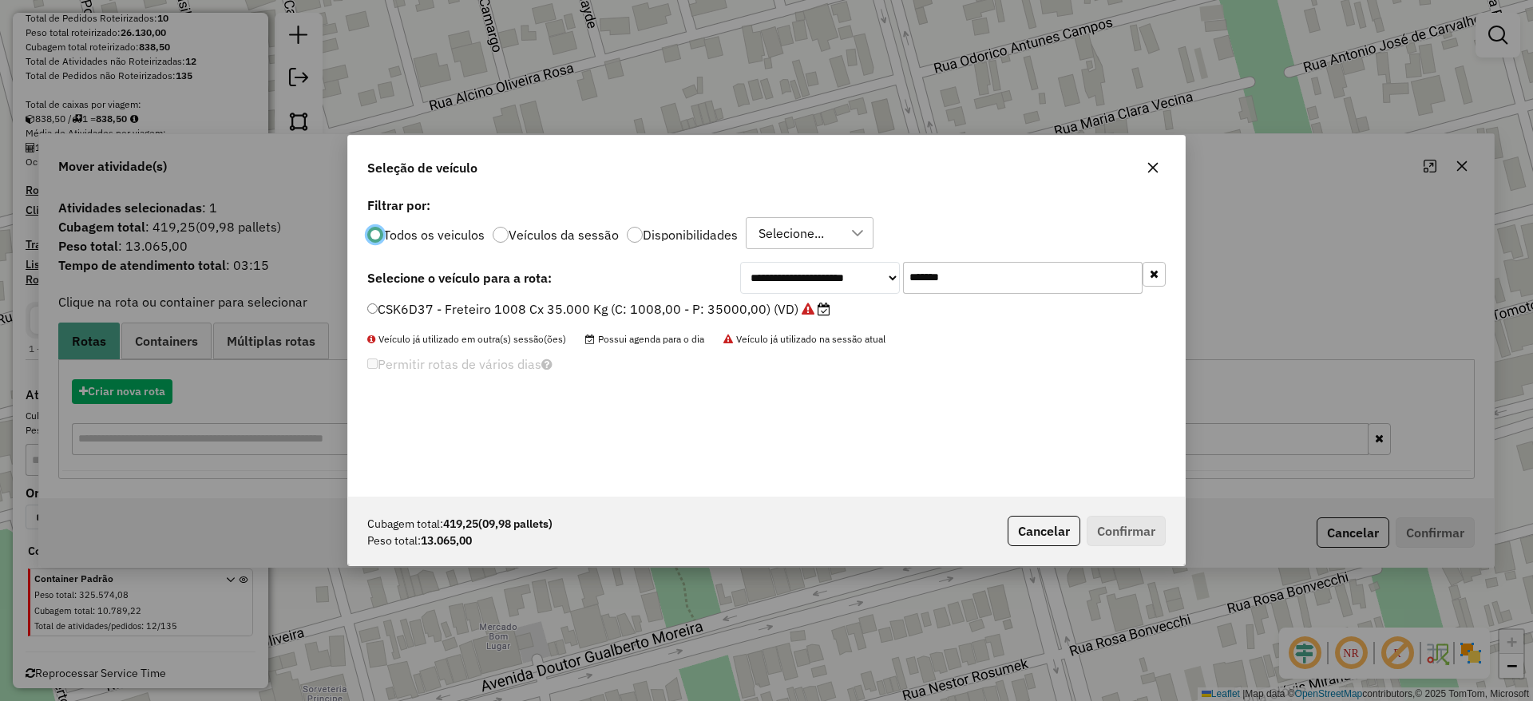
scroll to position [9, 5]
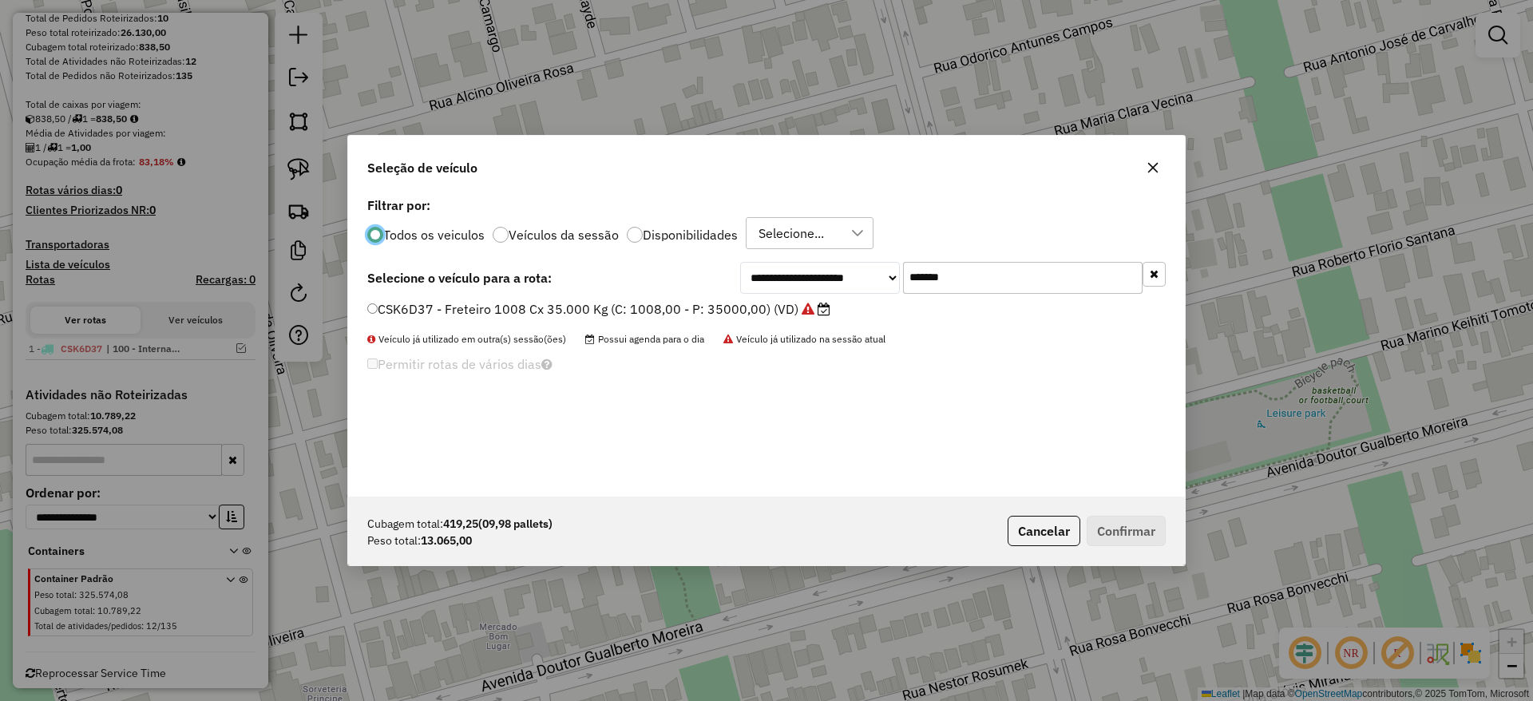
click at [994, 270] on input "*******" at bounding box center [1022, 278] width 239 height 32
paste input "text"
click at [994, 270] on input "*******" at bounding box center [1022, 278] width 239 height 32
type input "*******"
click at [580, 315] on label "EWU5F57 - Freteiro - 420Cx - 13500Kg (C: 420,00 - P: 13500,00) (VD)" at bounding box center [587, 308] width 440 height 19
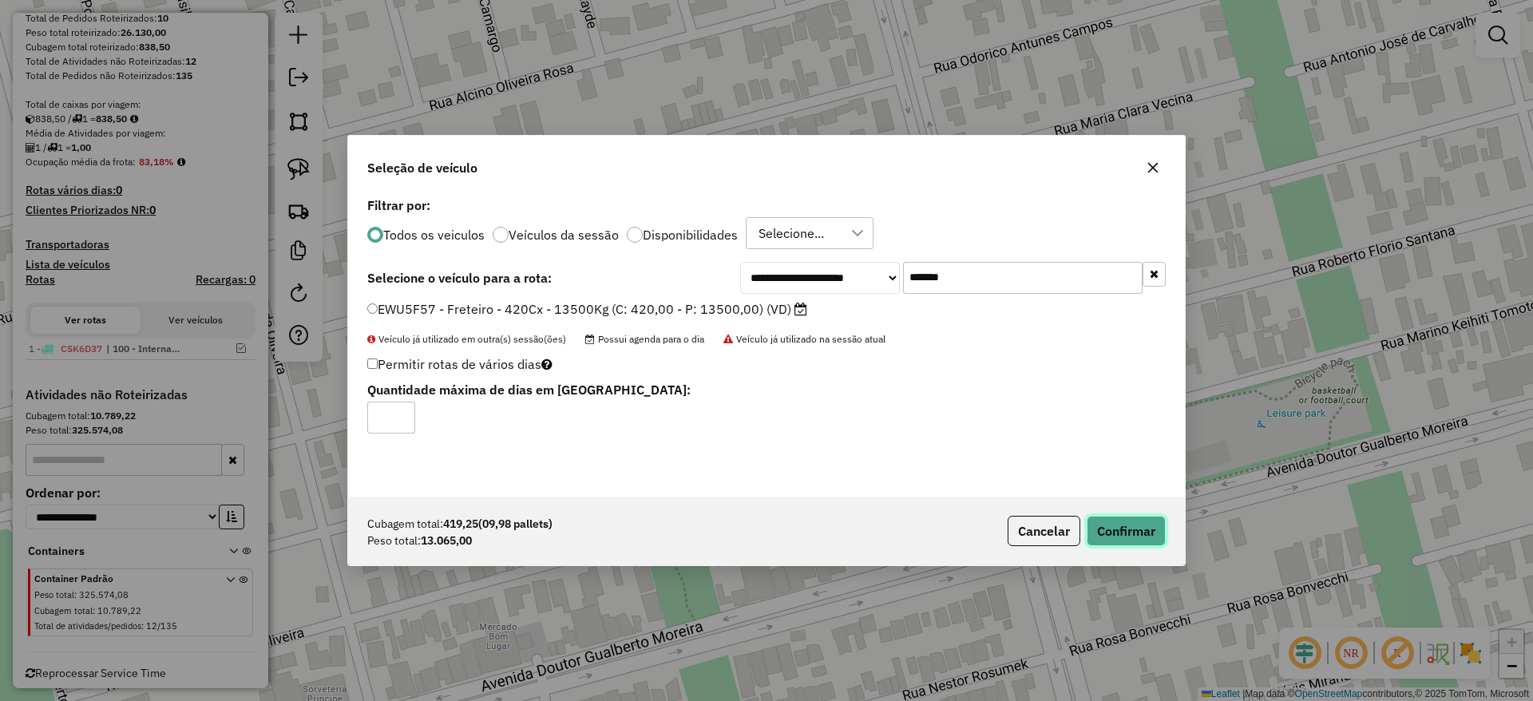
click at [1122, 520] on button "Confirmar" at bounding box center [1125, 531] width 79 height 30
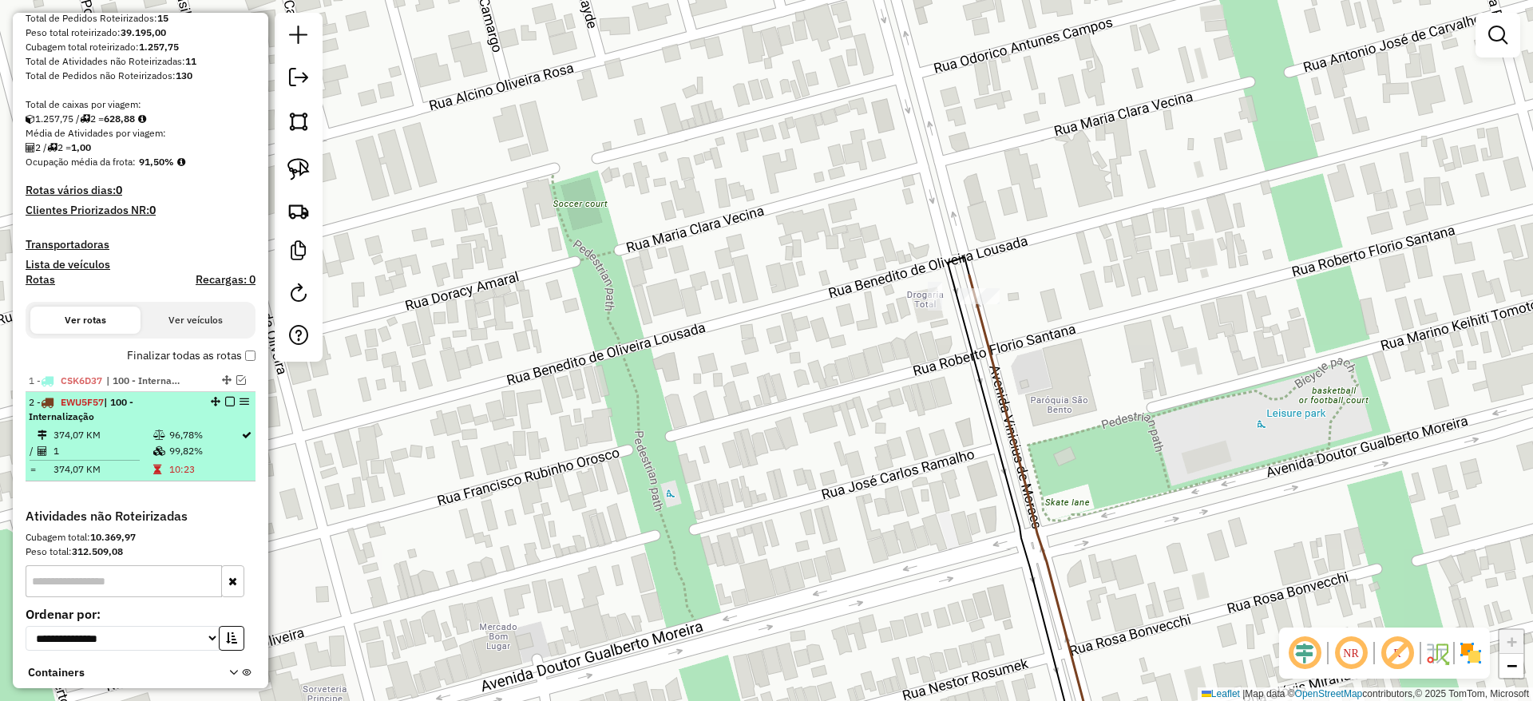
click at [228, 398] on em at bounding box center [230, 402] width 10 height 10
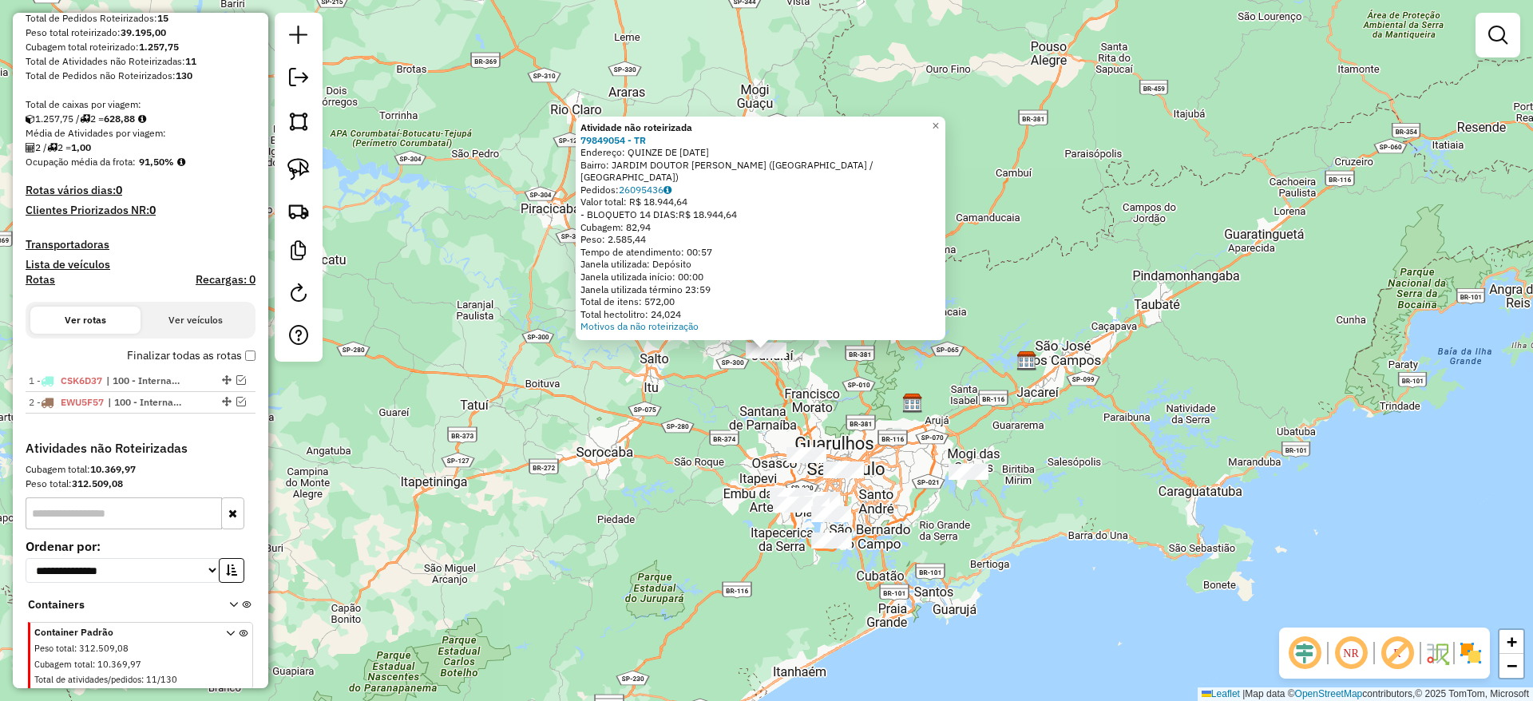
click at [260, 182] on div "Informações da Sessão 1283065 - 26/09/2025 Criação: 25/09/2025 18:05 Depósito: …" at bounding box center [140, 350] width 255 height 675
click at [296, 160] on img at bounding box center [298, 169] width 22 height 22
drag, startPoint x: 750, startPoint y: 434, endPoint x: 746, endPoint y: 309, distance: 125.4
click at [789, 295] on div "Atividade não roteirizada 79849054 - TR Endereço: QUINZE DE DEZEMBRO 1699 Bairr…" at bounding box center [766, 350] width 1533 height 701
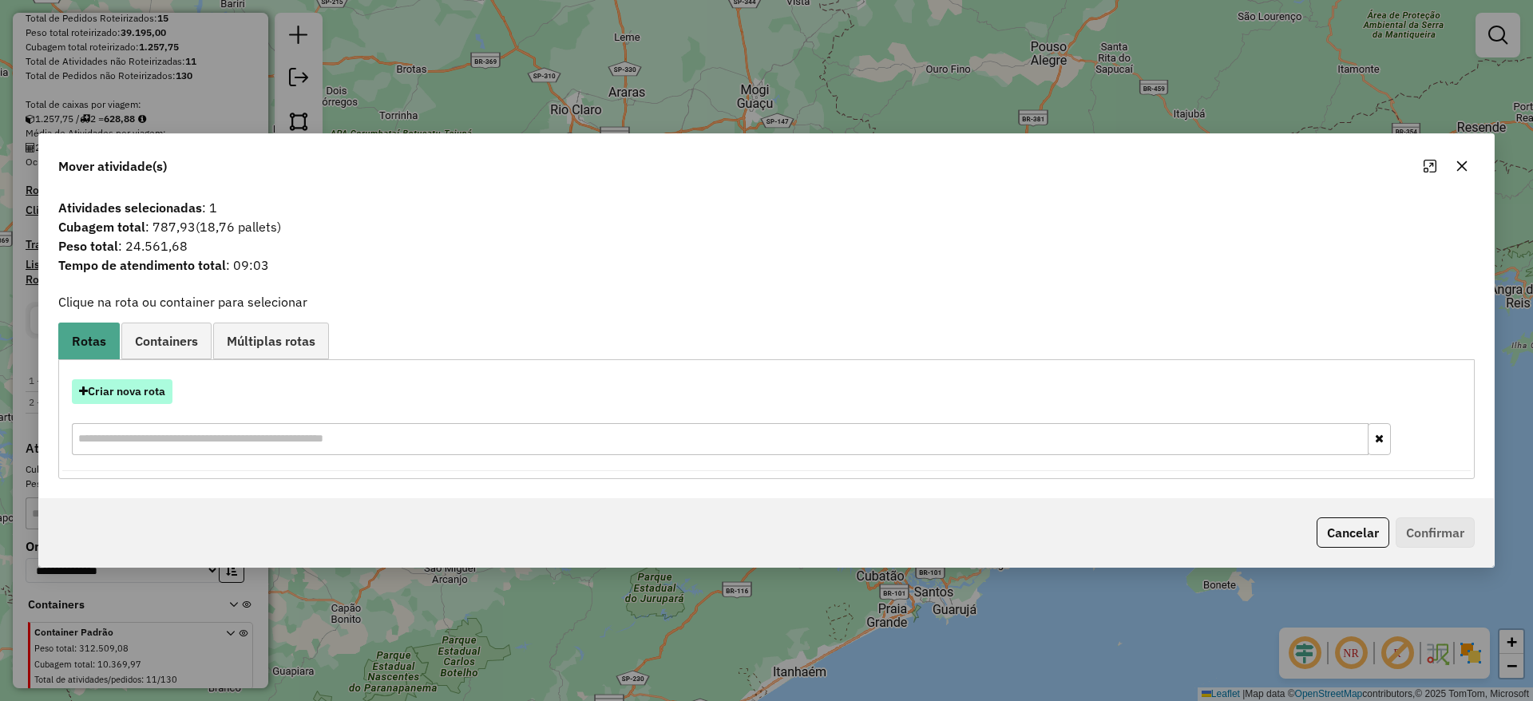
click at [142, 391] on button "Criar nova rota" at bounding box center [122, 391] width 101 height 25
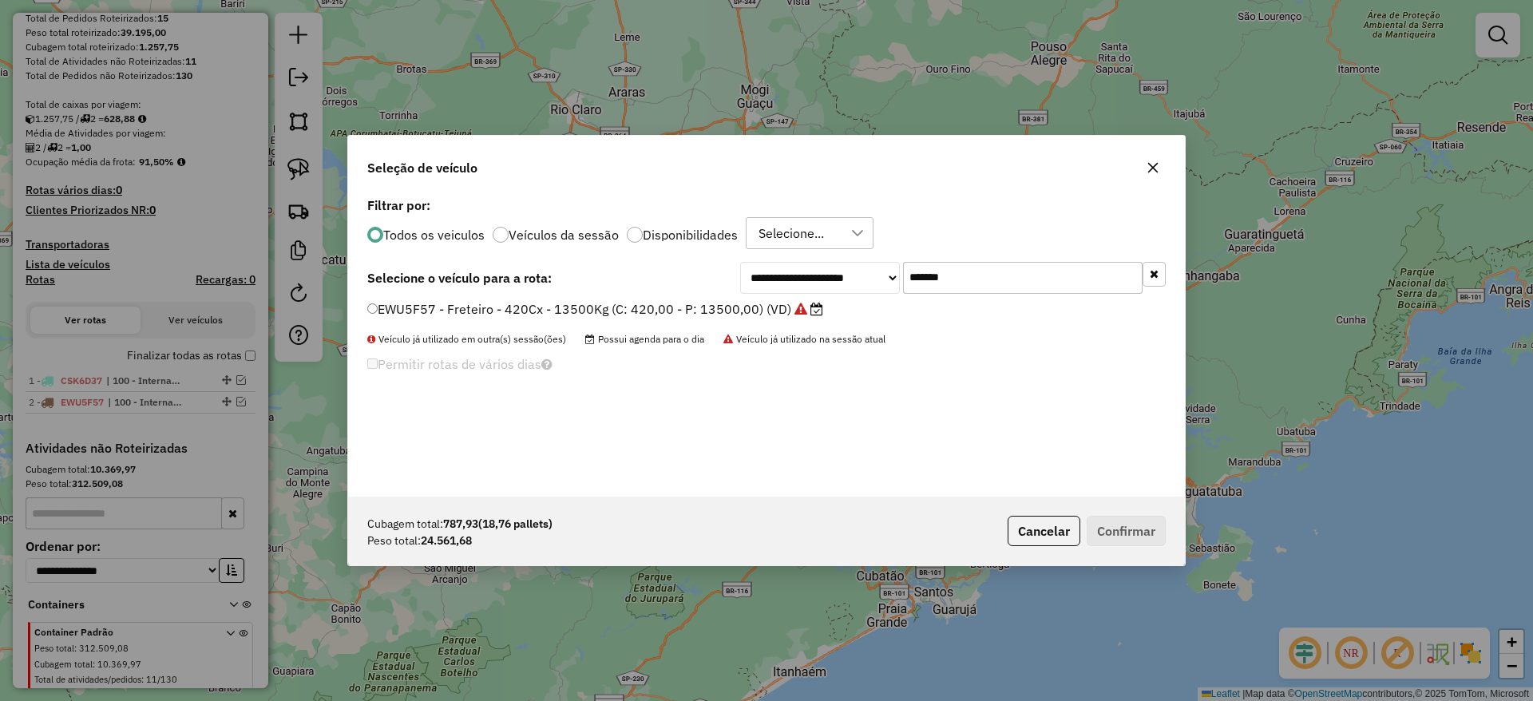
drag, startPoint x: 1014, startPoint y: 278, endPoint x: 666, endPoint y: 272, distance: 348.1
click at [666, 272] on div "**********" at bounding box center [766, 278] width 798 height 32
paste input "text"
type input "*******"
drag, startPoint x: 636, startPoint y: 307, endPoint x: 646, endPoint y: 310, distance: 9.9
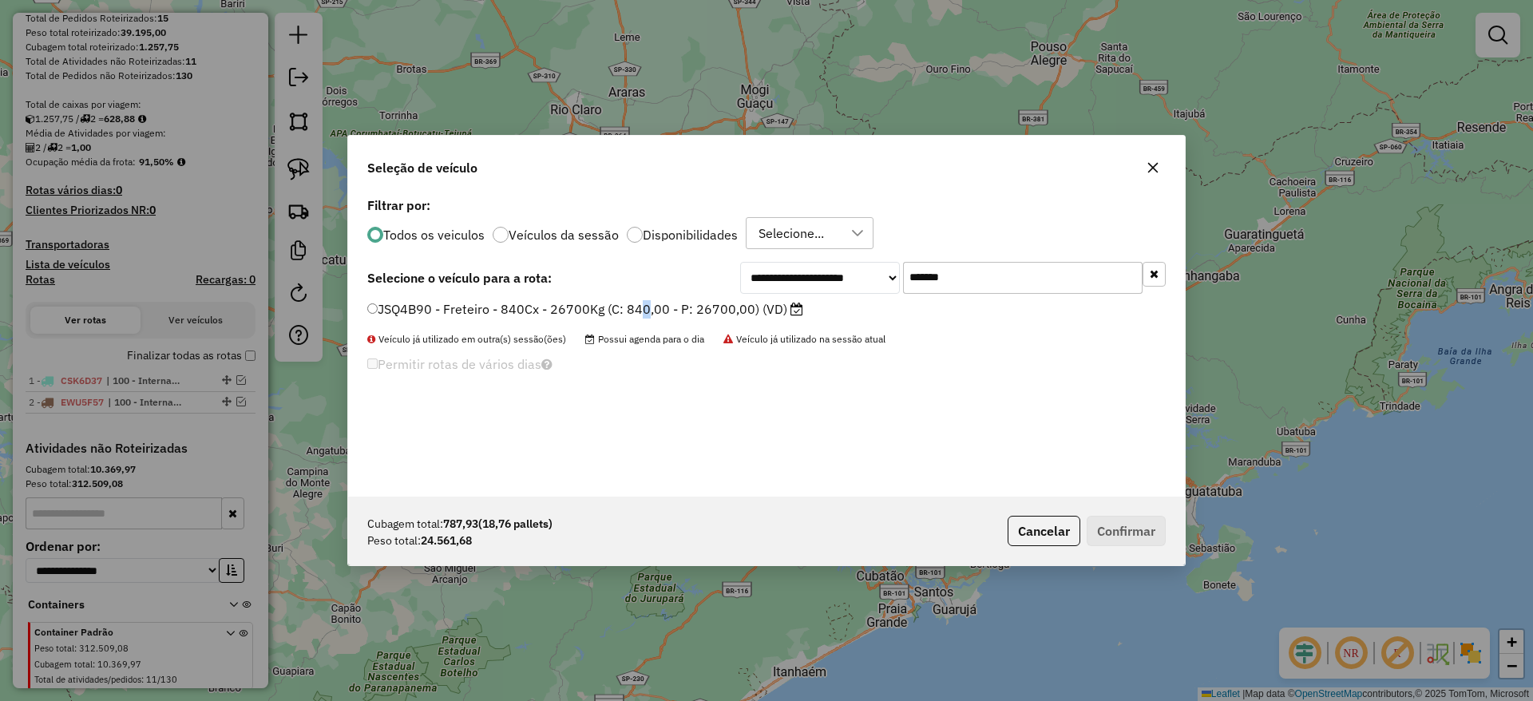
click at [639, 308] on label "JSQ4B90 - Freteiro - 840Cx - 26700Kg (C: 840,00 - P: 26700,00) (VD)" at bounding box center [585, 308] width 436 height 19
click at [606, 311] on label "JSQ4B90 - Freteiro - 840Cx - 26700Kg (C: 840,00 - P: 26700,00) (VD)" at bounding box center [585, 308] width 436 height 19
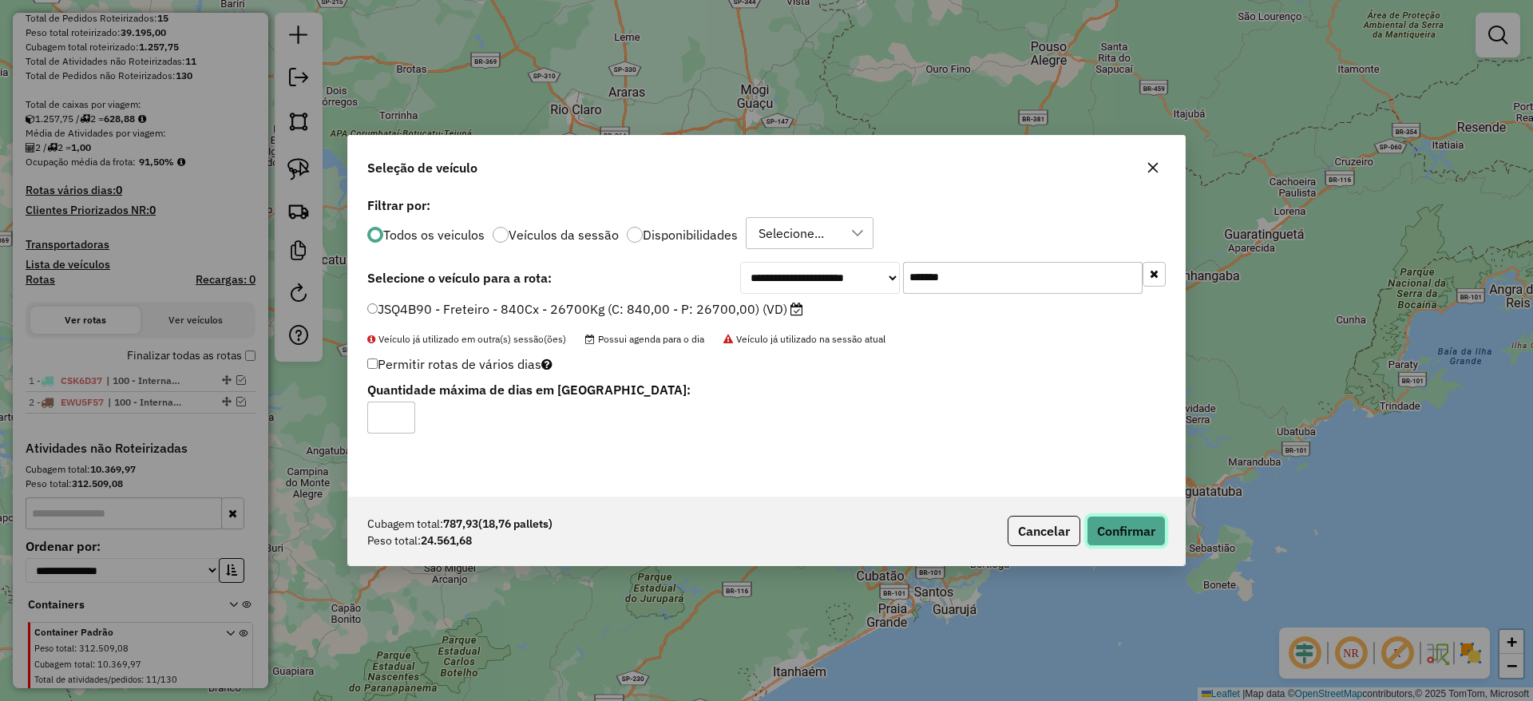
drag, startPoint x: 1106, startPoint y: 531, endPoint x: 1202, endPoint y: 645, distance: 149.0
click at [1107, 529] on button "Confirmar" at bounding box center [1125, 531] width 79 height 30
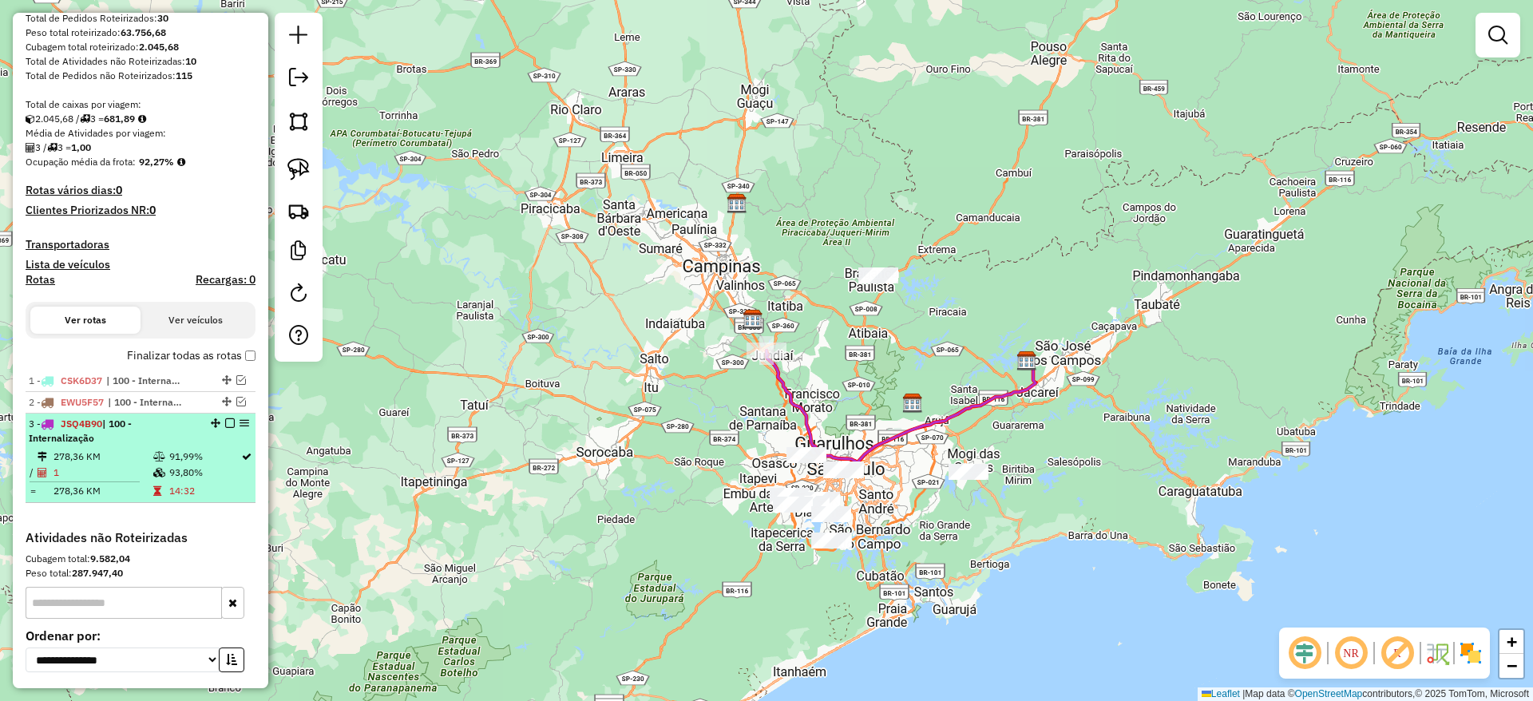
click at [225, 425] on em at bounding box center [230, 423] width 10 height 10
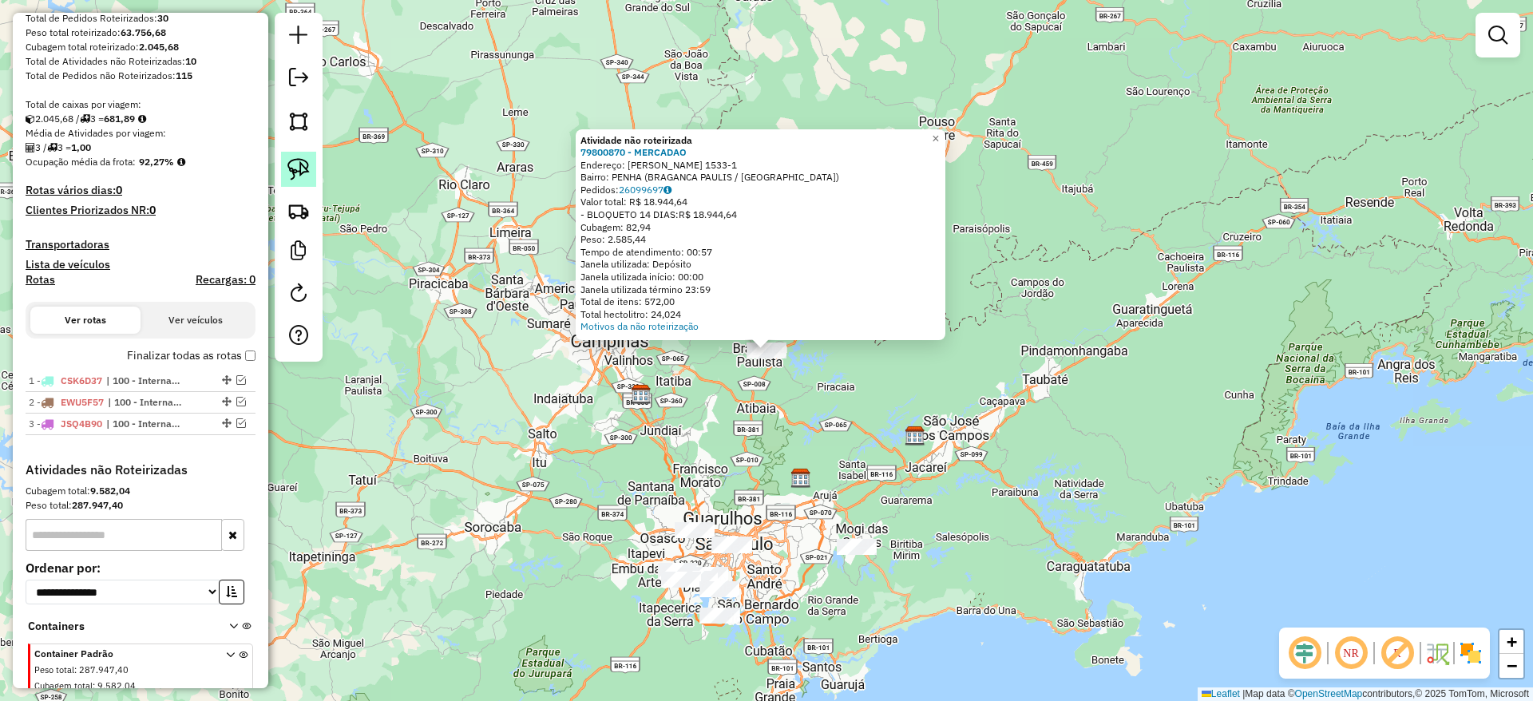
click at [294, 161] on img at bounding box center [298, 169] width 22 height 22
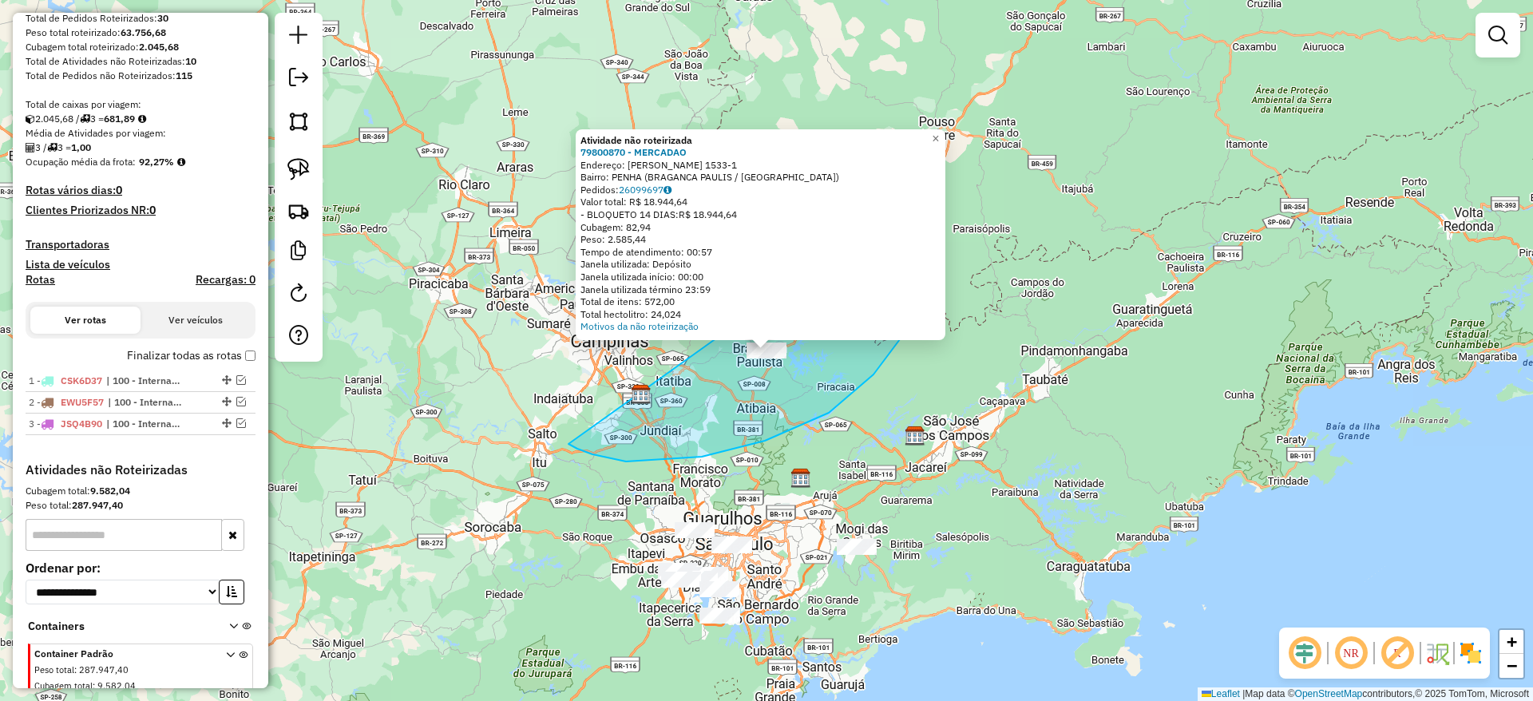
drag, startPoint x: 568, startPoint y: 444, endPoint x: 873, endPoint y: 223, distance: 377.3
click at [873, 223] on div "Atividade não roteirizada 79800870 - MERCADAO Endereço: R RINZO AOKI 1533-1 Bai…" at bounding box center [766, 350] width 1533 height 701
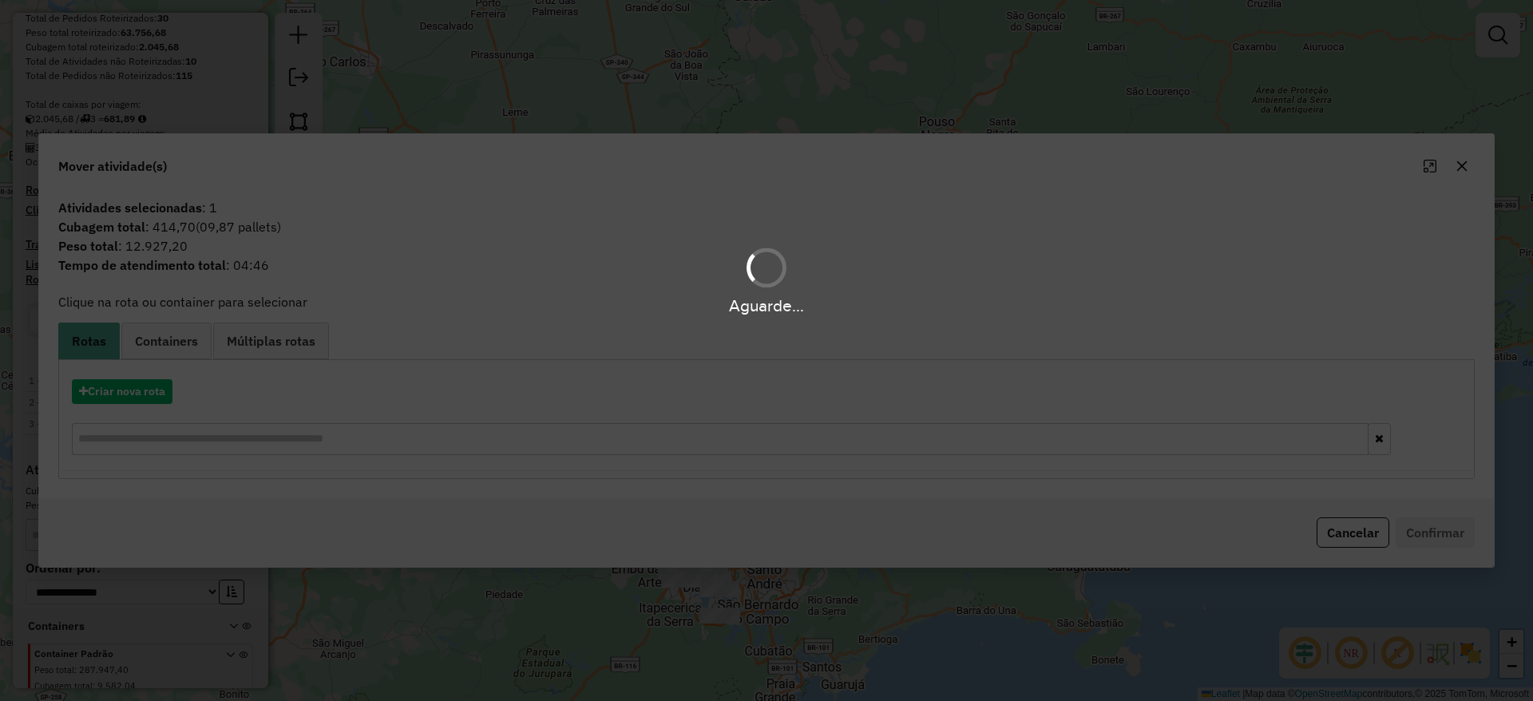
click at [129, 393] on div "Aguarde..." at bounding box center [766, 350] width 1533 height 701
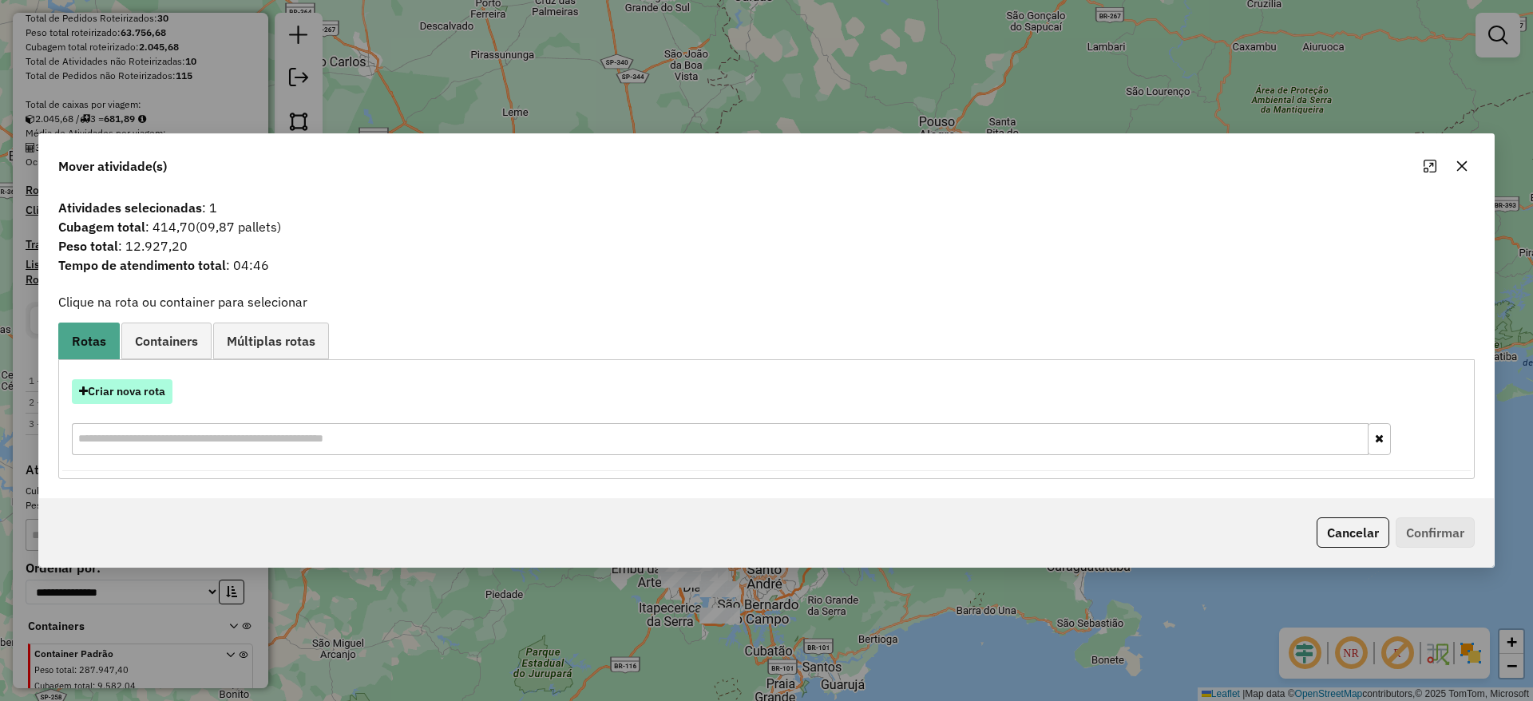
click at [137, 394] on button "Criar nova rota" at bounding box center [122, 391] width 101 height 25
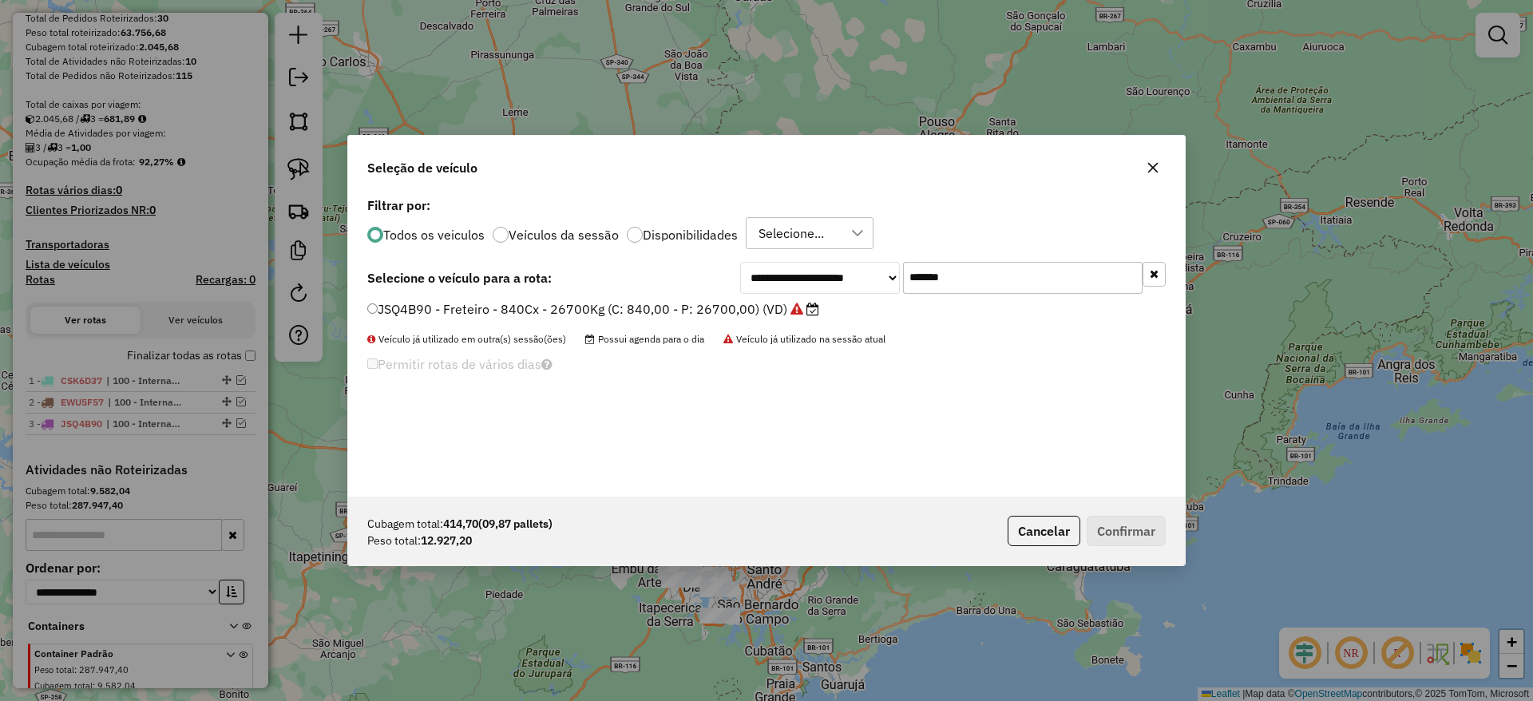
drag, startPoint x: 899, startPoint y: 287, endPoint x: 754, endPoint y: 309, distance: 146.9
click at [796, 289] on div "**********" at bounding box center [952, 278] width 425 height 32
paste input "text"
type input "*******"
click at [653, 307] on label "DPF8J05 - Freteiro - 420Cx - 17220Kg (C: 420,00 - P: 17220,00) (VD)" at bounding box center [585, 308] width 436 height 19
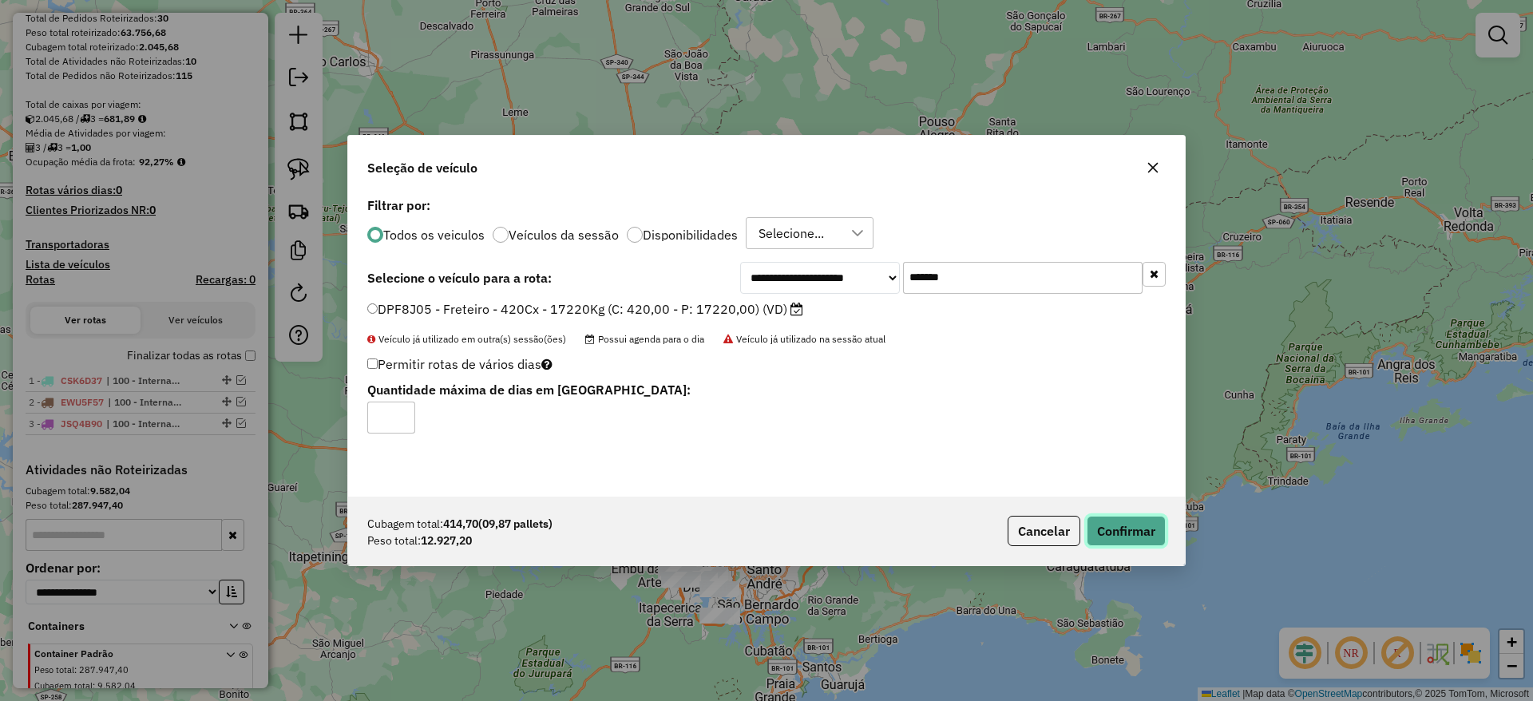
drag, startPoint x: 1110, startPoint y: 528, endPoint x: 995, endPoint y: 508, distance: 116.0
click at [1110, 528] on button "Confirmar" at bounding box center [1125, 531] width 79 height 30
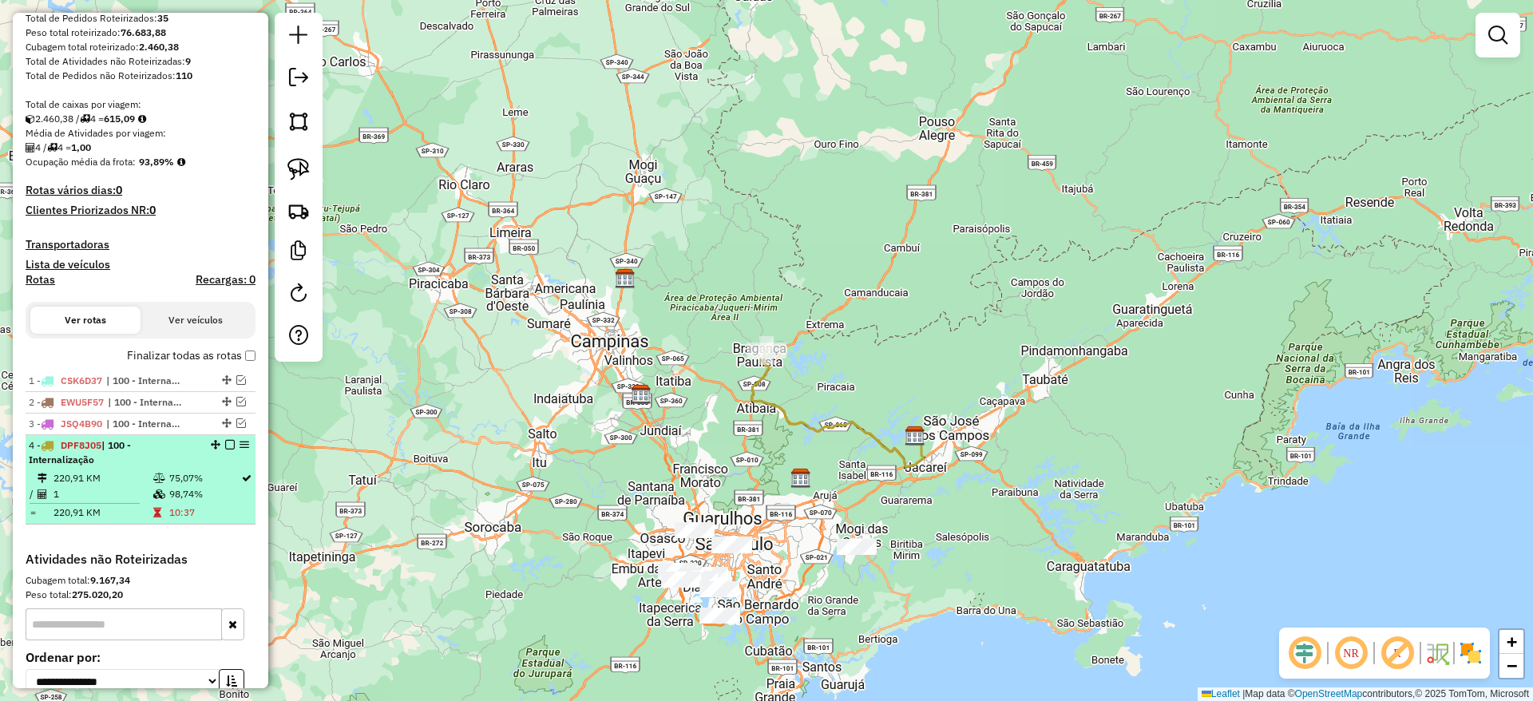
click at [225, 446] on em at bounding box center [230, 445] width 10 height 10
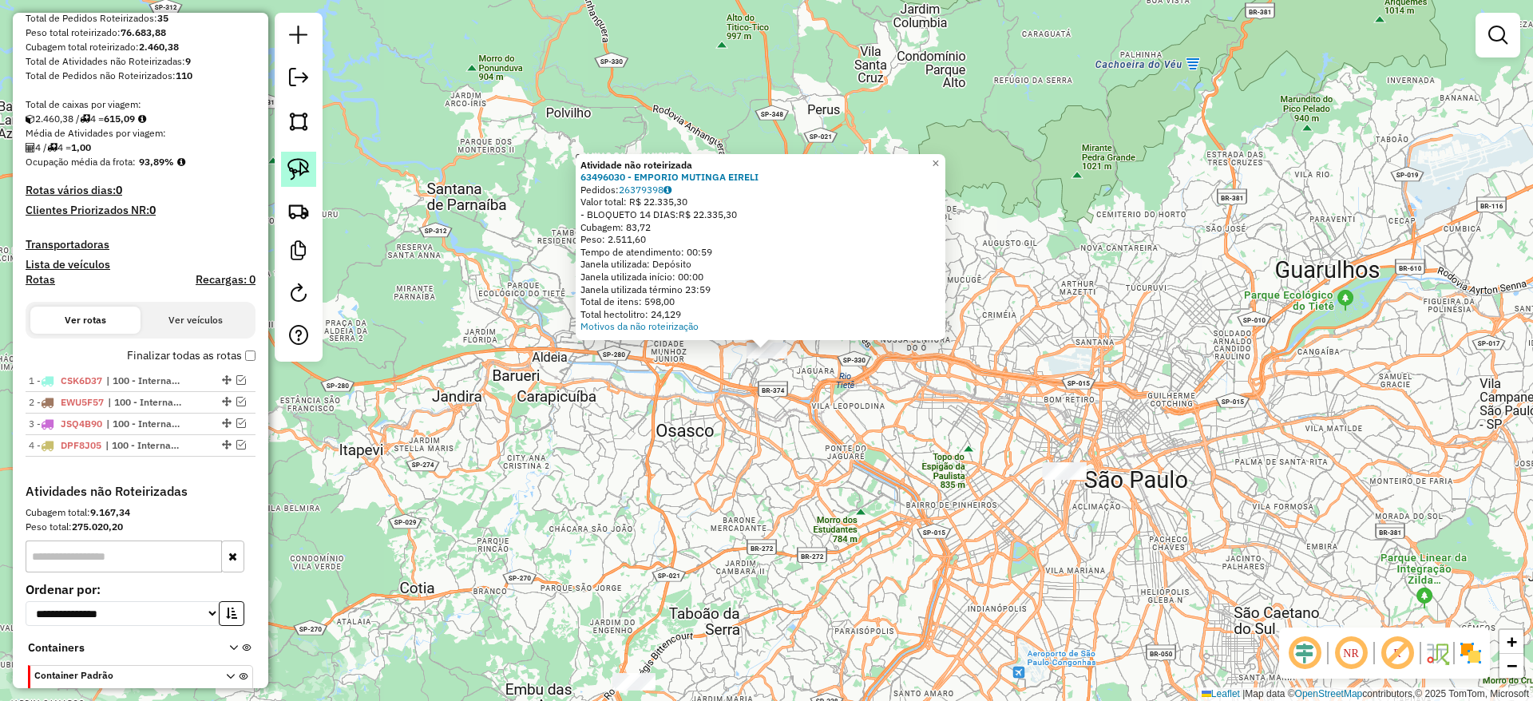
click at [308, 170] on img at bounding box center [298, 169] width 22 height 22
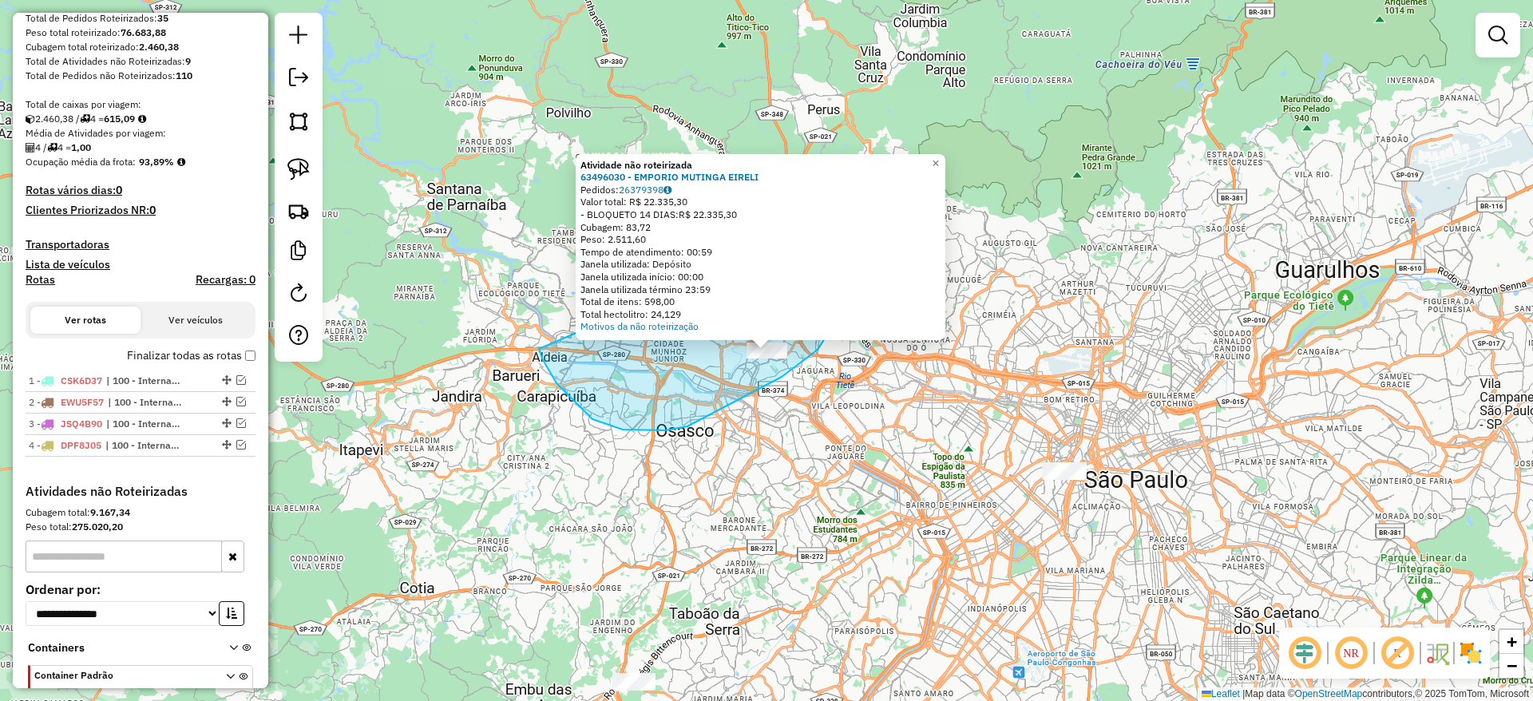
drag, startPoint x: 857, startPoint y: 287, endPoint x: 849, endPoint y: 215, distance: 73.2
click at [849, 215] on div "Atividade não roteirizada 63496030 - EMPORIO MUTINGA EIRELI Pedidos: 26379398 V…" at bounding box center [766, 350] width 1533 height 701
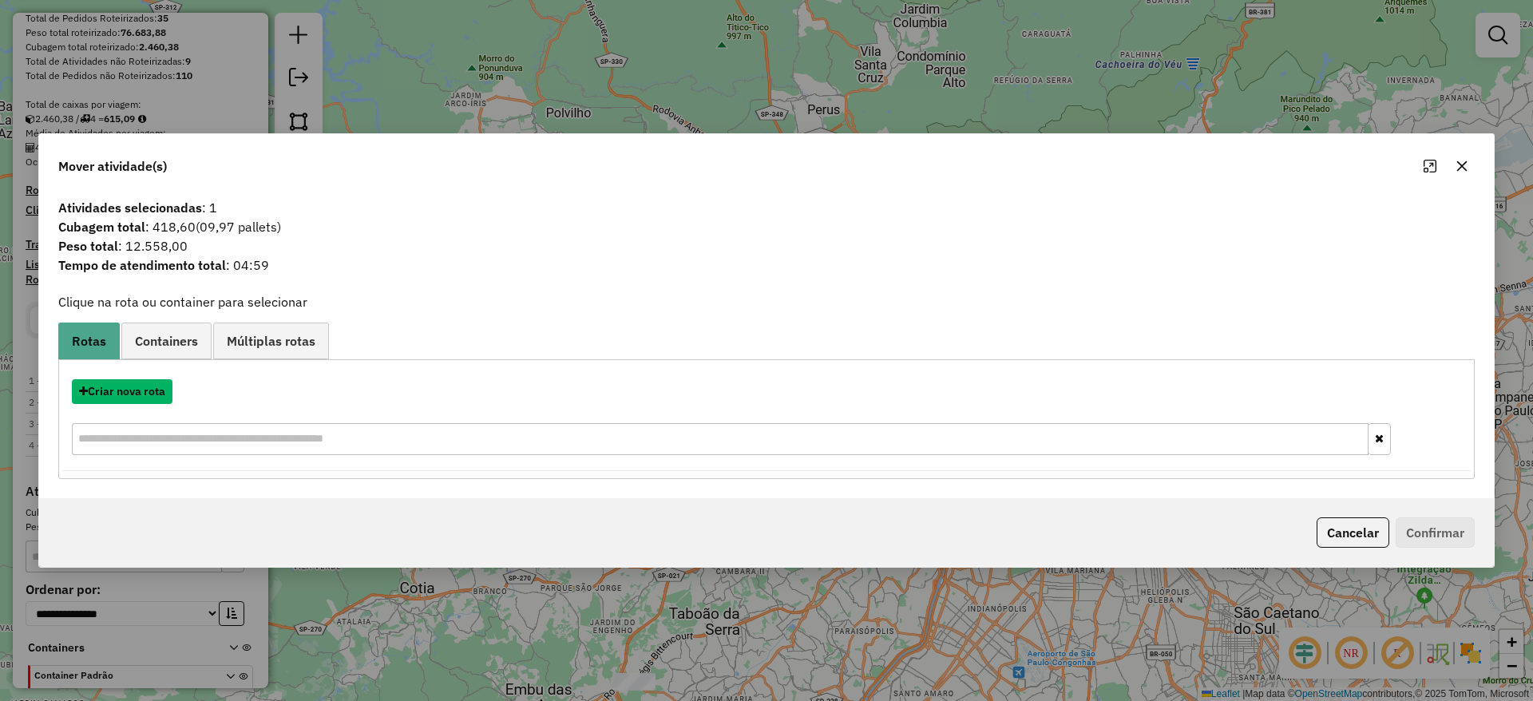
click at [129, 394] on button "Criar nova rota" at bounding box center [122, 391] width 101 height 25
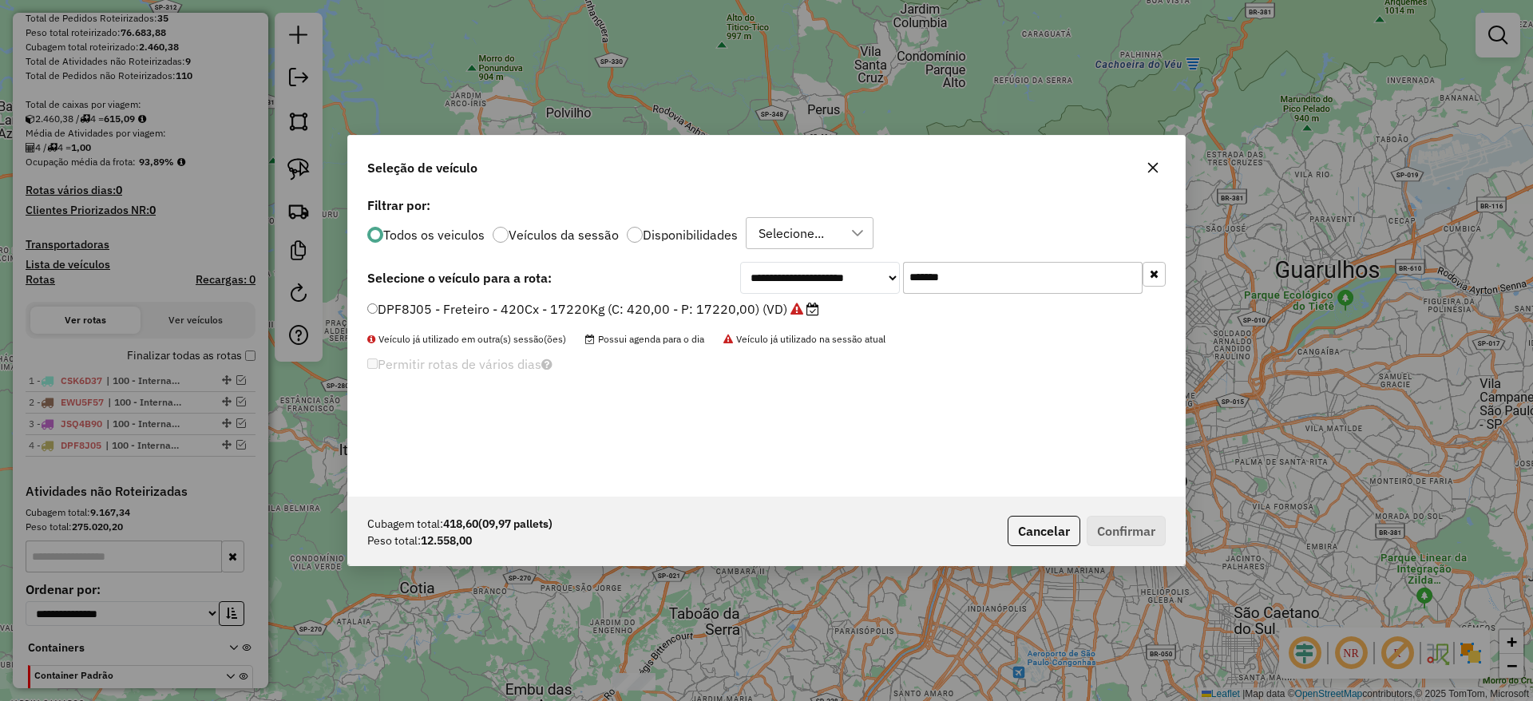
drag, startPoint x: 956, startPoint y: 272, endPoint x: 753, endPoint y: 298, distance: 204.4
click at [758, 295] on div "**********" at bounding box center [766, 344] width 837 height 303
paste input "text"
type input "*******"
click at [693, 306] on label "DBC9B45 - Freteiro - 420Cx - 24000Kg (C: 420,00 - P: 24000,00) (VD)" at bounding box center [586, 308] width 438 height 19
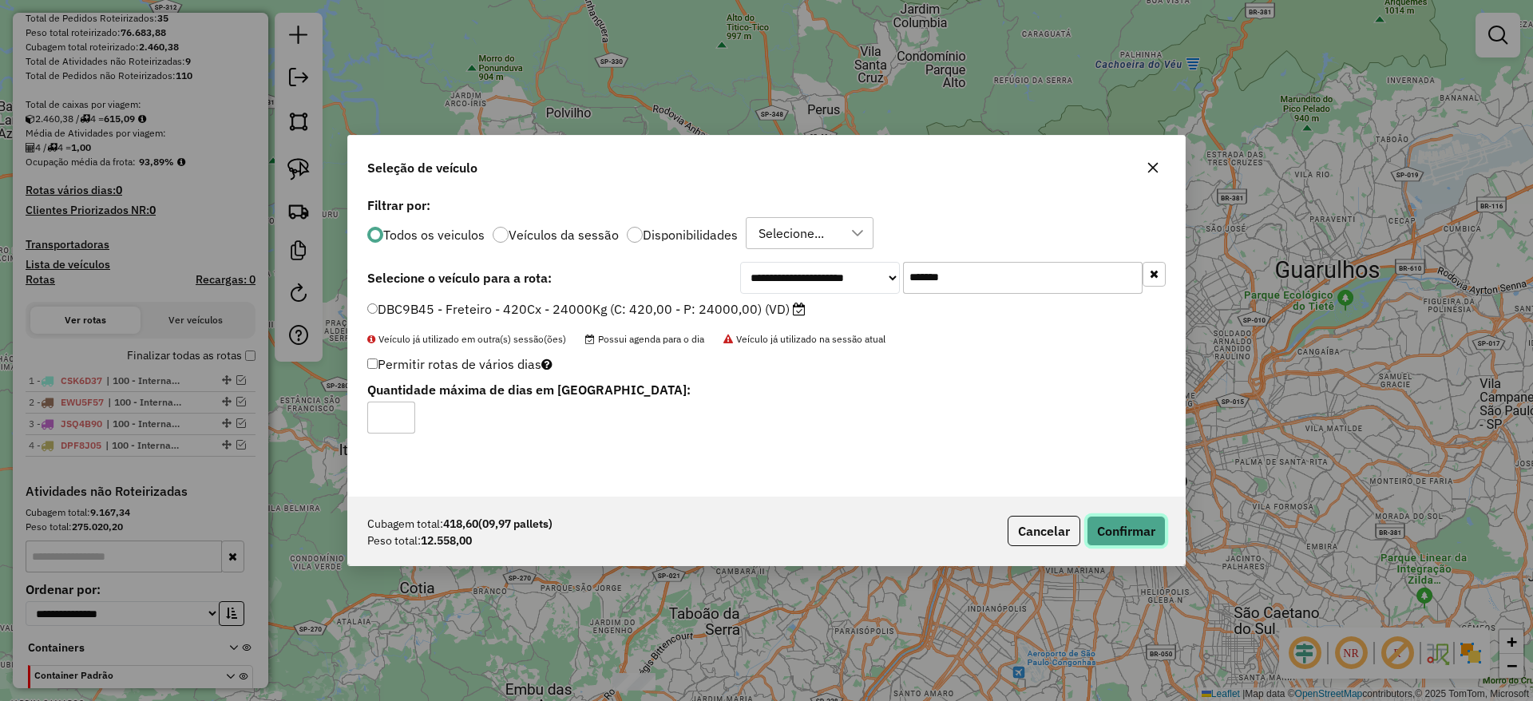
click at [1114, 543] on button "Confirmar" at bounding box center [1125, 531] width 79 height 30
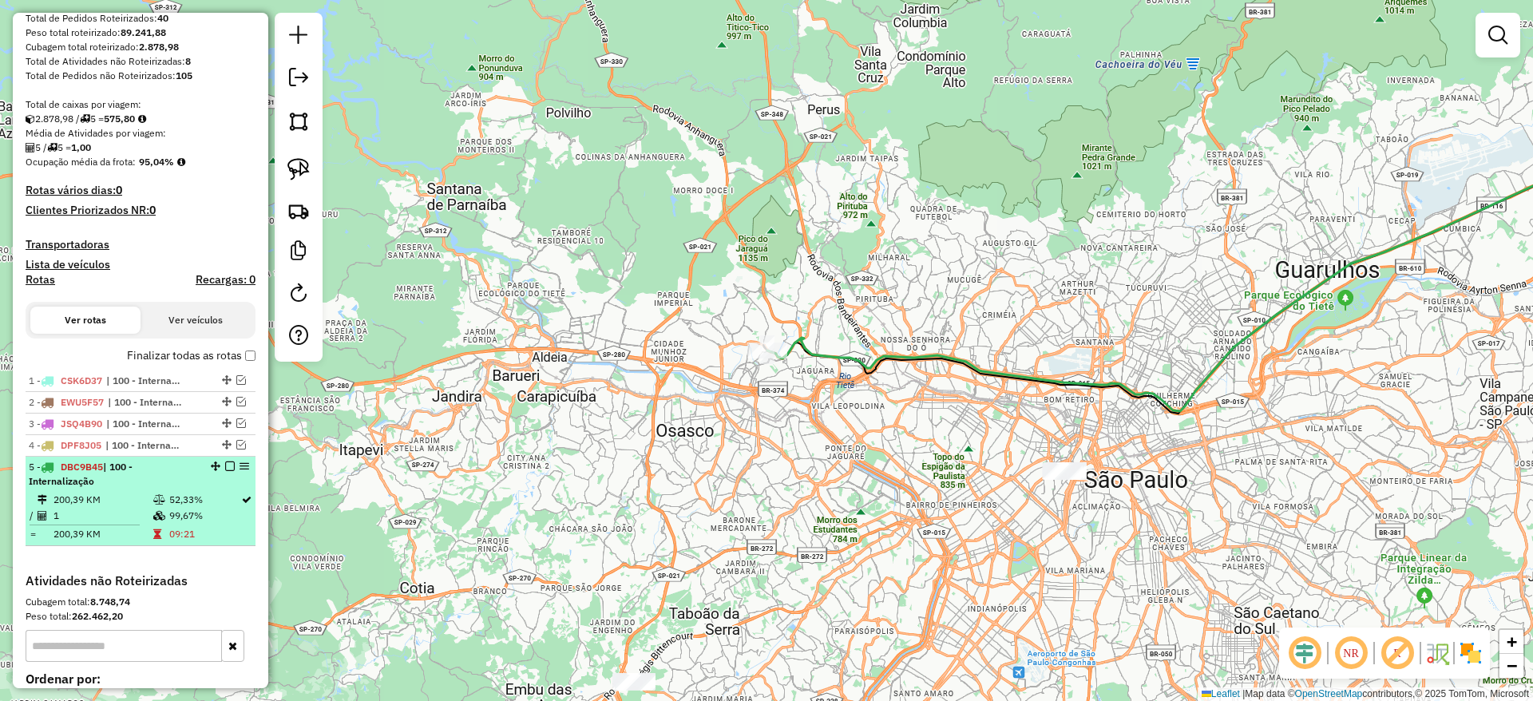
drag, startPoint x: 225, startPoint y: 466, endPoint x: 441, endPoint y: 493, distance: 217.9
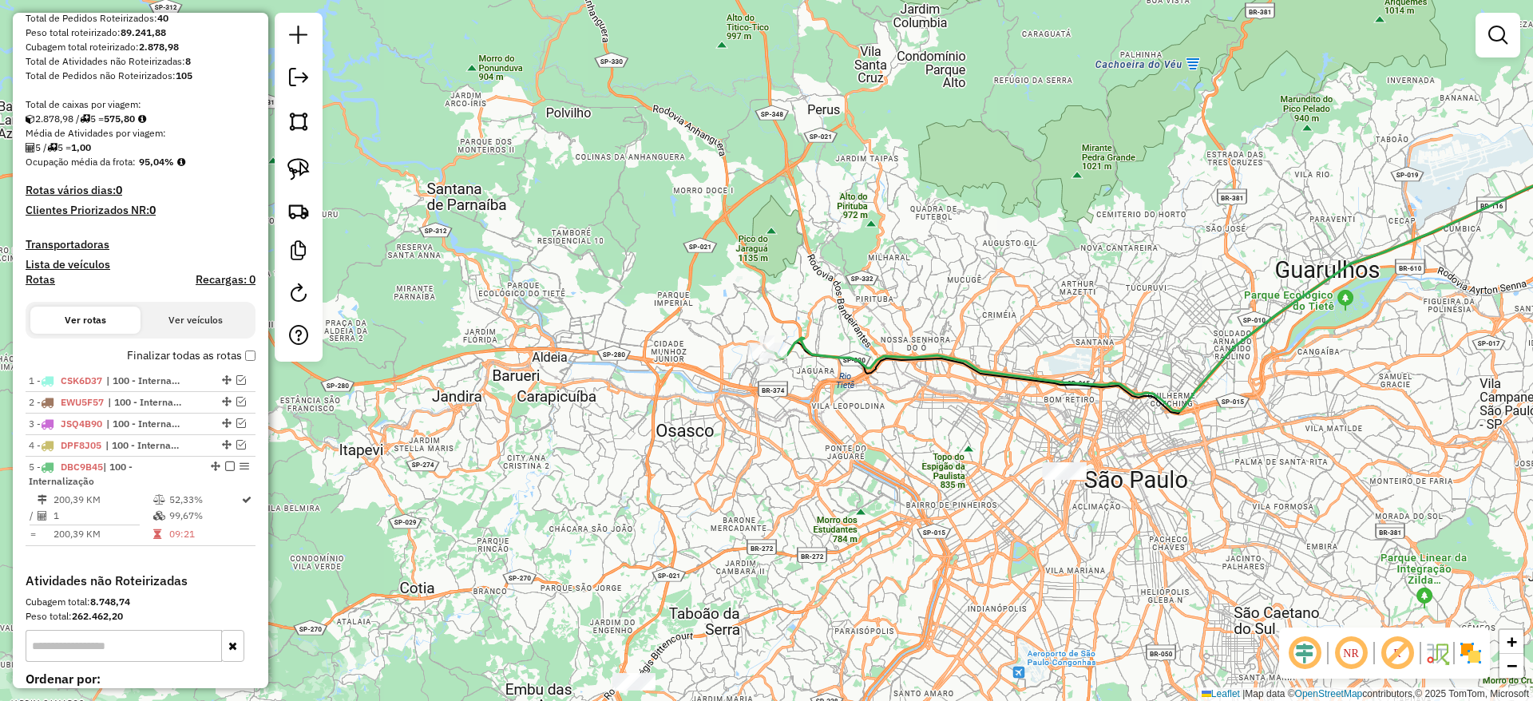
click at [225, 465] on em at bounding box center [230, 466] width 10 height 10
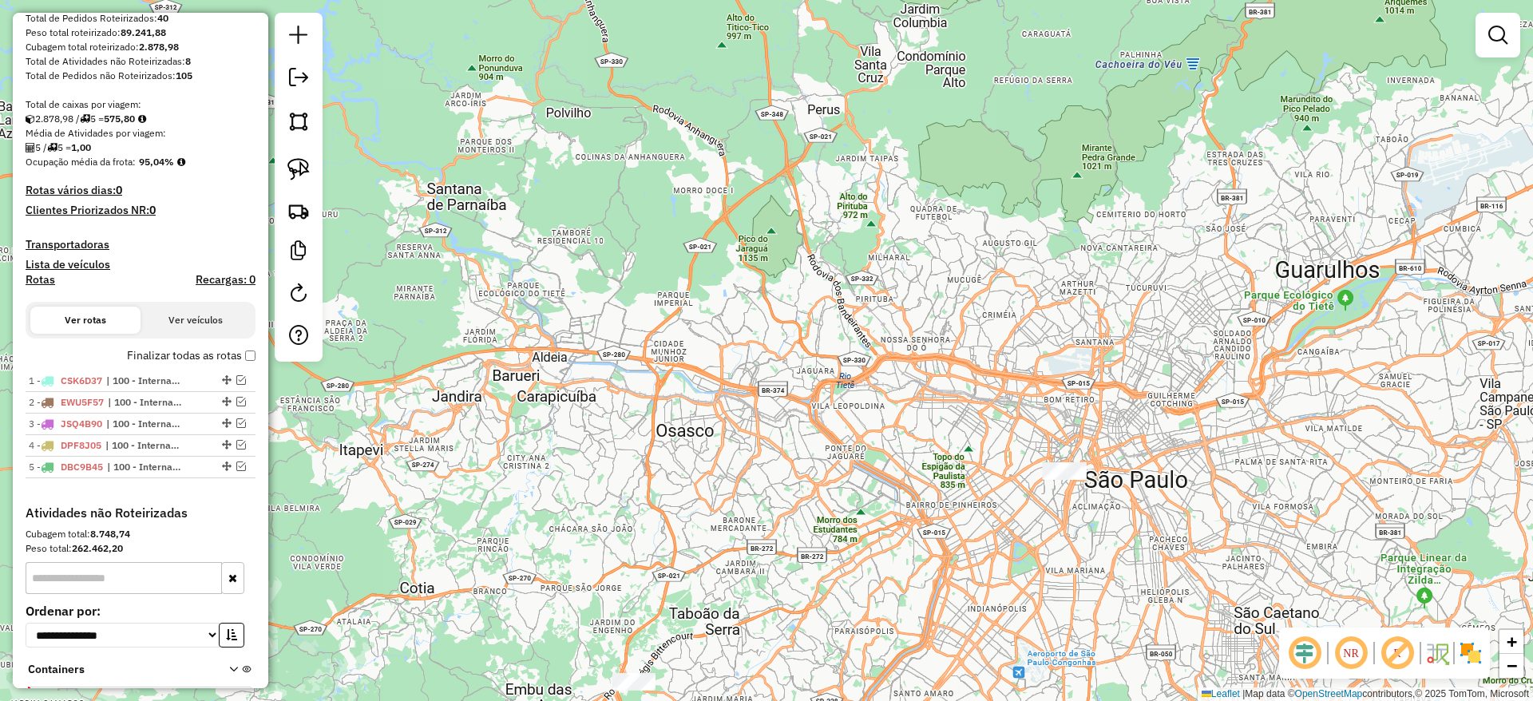
drag, startPoint x: 499, startPoint y: 206, endPoint x: 543, endPoint y: 251, distance: 63.2
click at [490, 176] on div "Janela de atendimento Grade de atendimento Capacidade Transportadoras Veículos …" at bounding box center [766, 350] width 1533 height 701
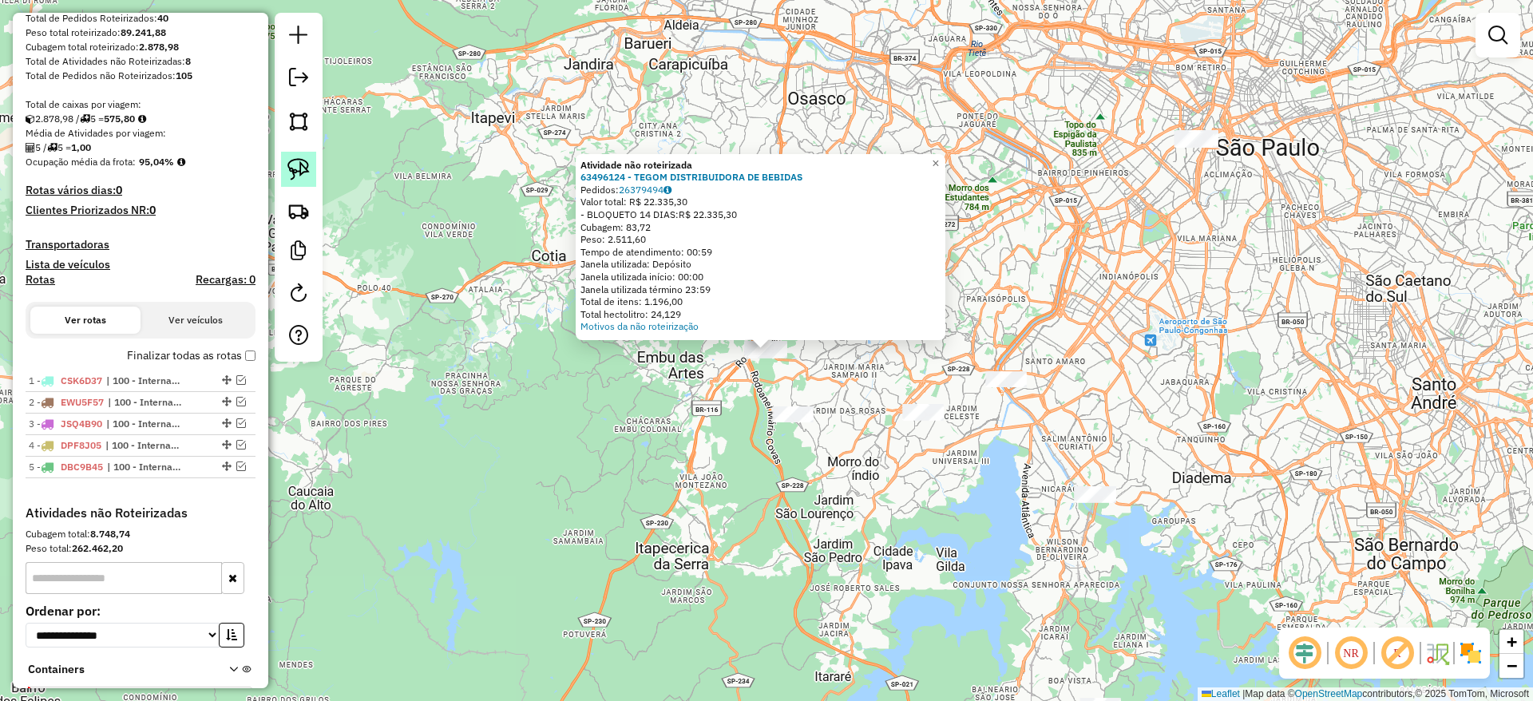
click at [307, 173] on img at bounding box center [298, 169] width 22 height 22
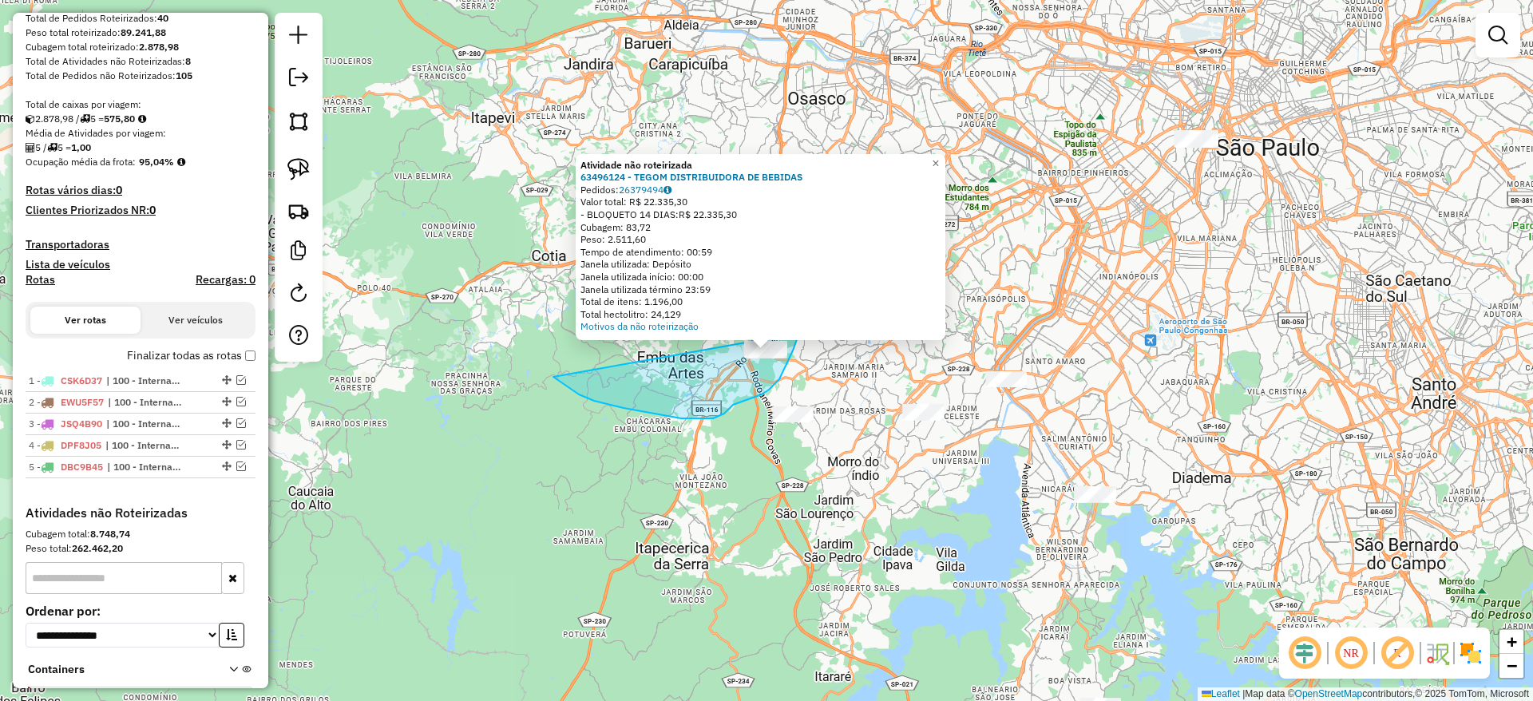
drag, startPoint x: 667, startPoint y: 416, endPoint x: 806, endPoint y: 288, distance: 189.3
click at [806, 288] on div "Atividade não roteirizada 63496124 - TEGOM DISTRIBUIDORA DE BEBIDAS Pedidos: 26…" at bounding box center [766, 350] width 1533 height 701
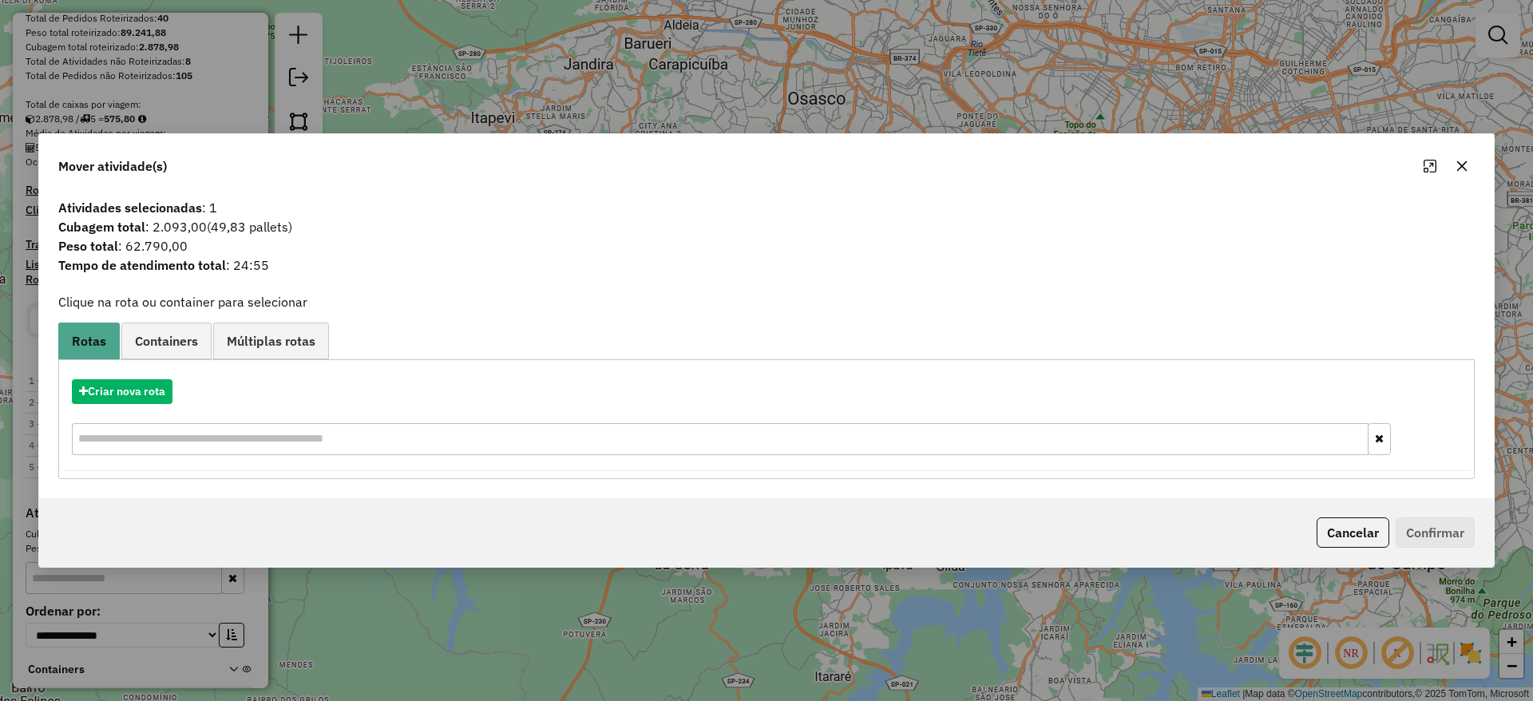
click at [1463, 160] on icon "button" at bounding box center [1461, 166] width 13 height 13
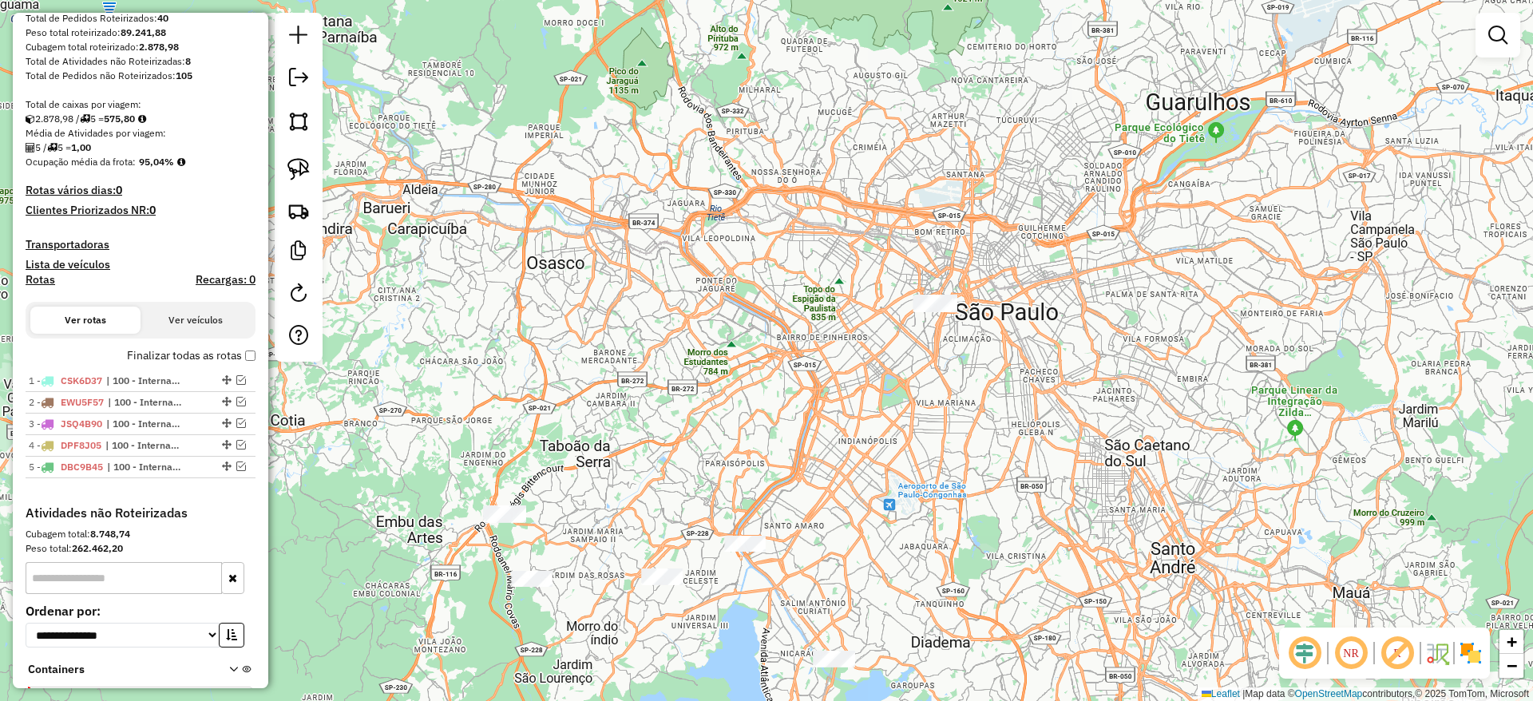
drag, startPoint x: 1016, startPoint y: 430, endPoint x: 865, endPoint y: 548, distance: 192.3
click at [865, 548] on div "Janela de atendimento Grade de atendimento Capacidade Transportadoras Veículos …" at bounding box center [766, 350] width 1533 height 701
drag, startPoint x: 1081, startPoint y: 333, endPoint x: 969, endPoint y: 423, distance: 143.6
click at [985, 428] on div "Janela de atendimento Grade de atendimento Capacidade Transportadoras Veículos …" at bounding box center [766, 350] width 1533 height 701
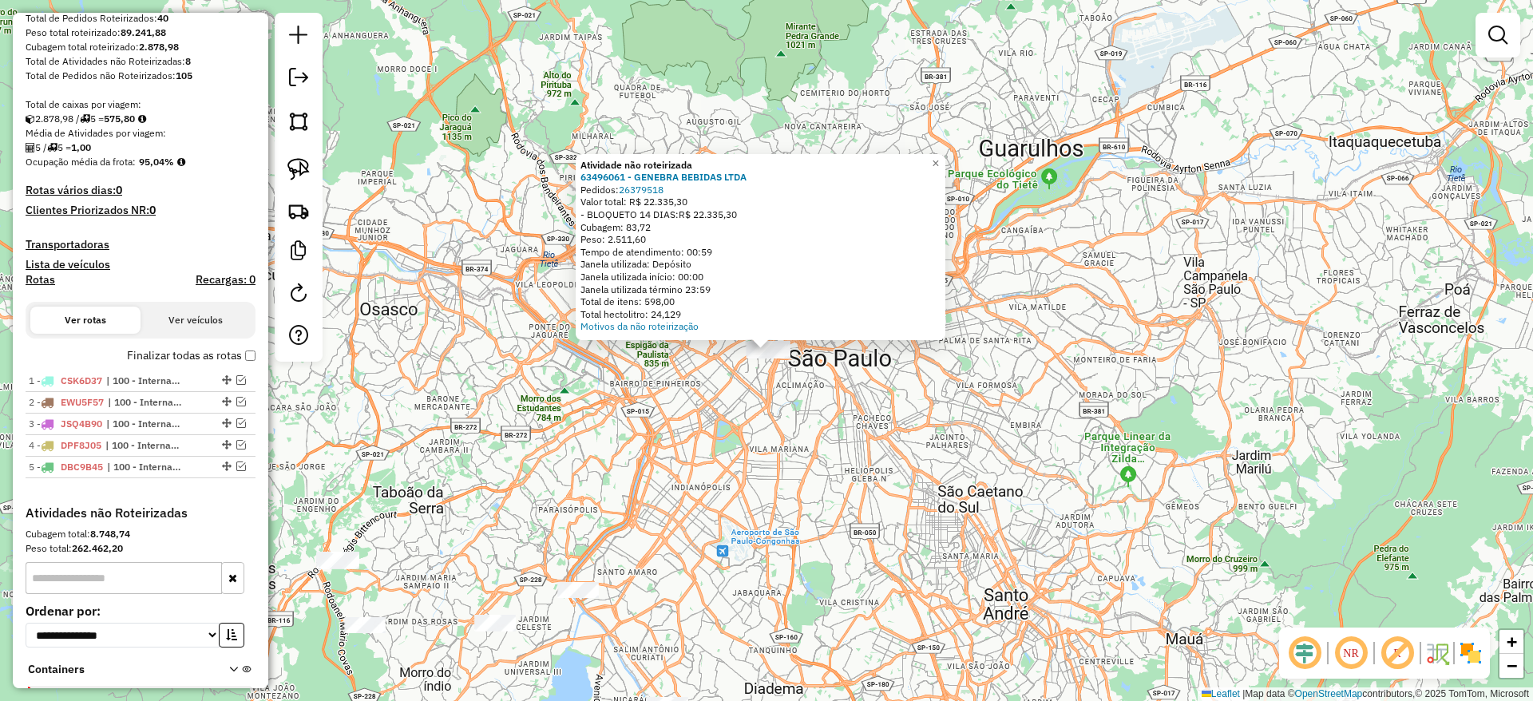
drag, startPoint x: 798, startPoint y: 463, endPoint x: 896, endPoint y: 295, distance: 195.0
click at [896, 295] on div "Atividade não roteirizada 63496061 - GENEBRA BEBIDAS LTDA Pedidos: 26379518 Val…" at bounding box center [766, 350] width 1533 height 701
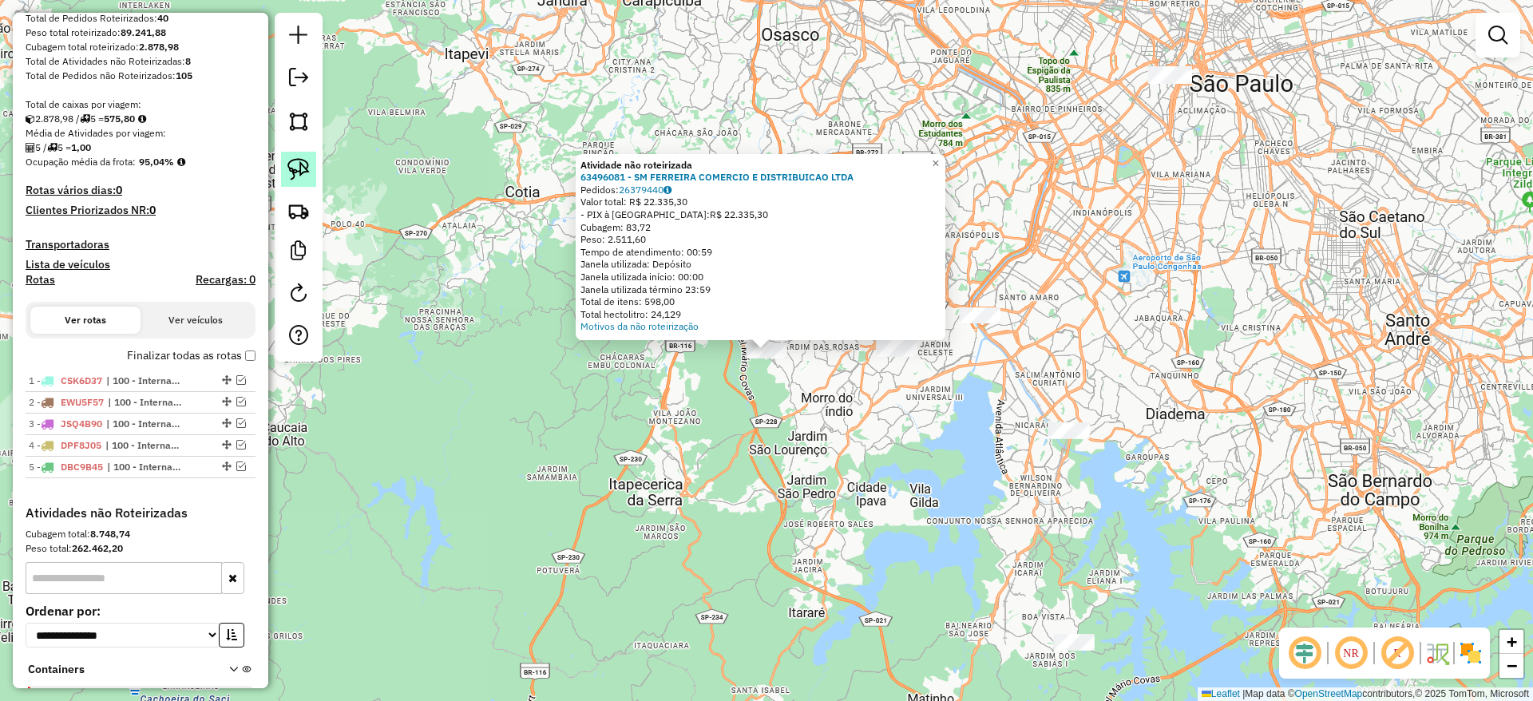
click at [308, 167] on img at bounding box center [298, 169] width 22 height 22
drag, startPoint x: 603, startPoint y: 411, endPoint x: 783, endPoint y: 328, distance: 198.6
click at [783, 328] on div "Atividade não roteirizada 63496081 - SM FERREIRA COMERCIO E DISTRIBUICAO LTDA P…" at bounding box center [766, 350] width 1533 height 701
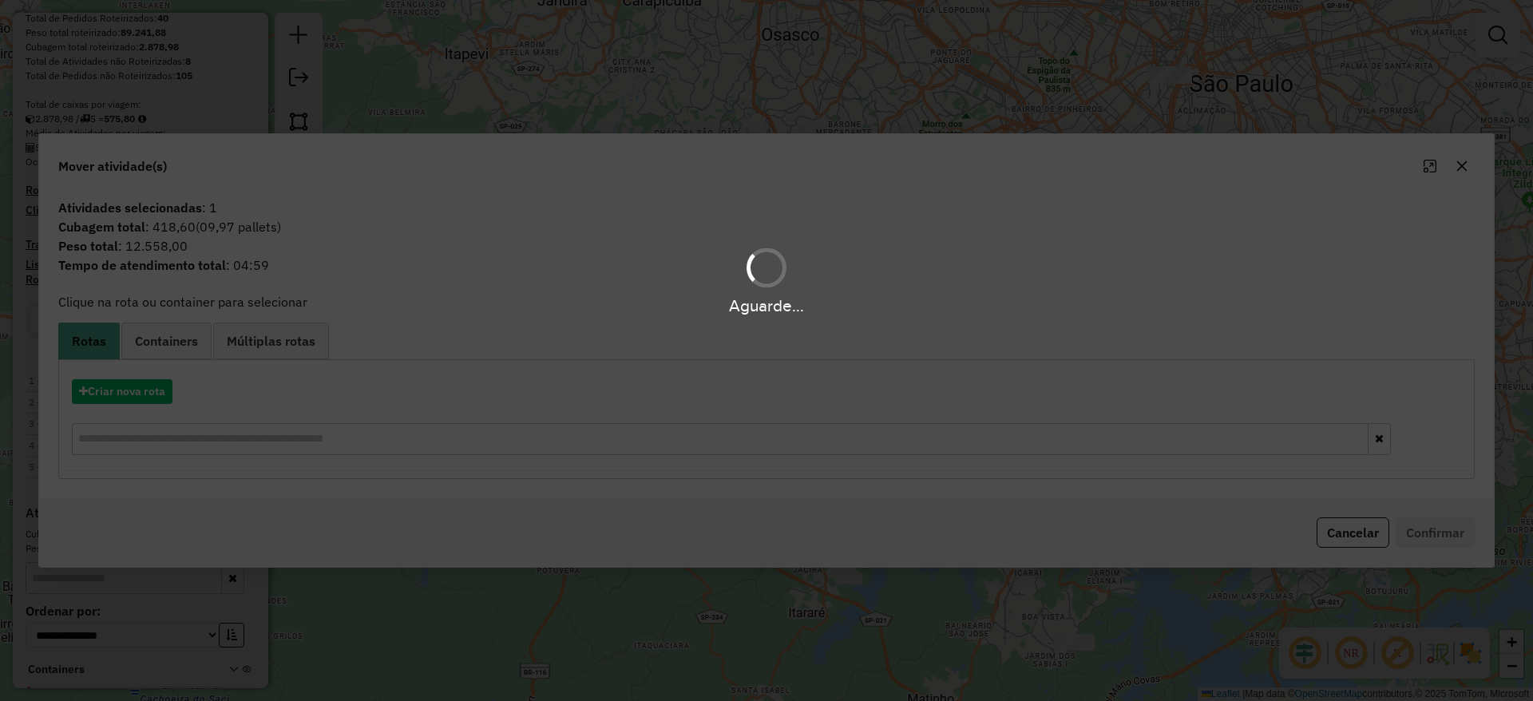
click at [147, 382] on div "Aguarde..." at bounding box center [766, 350] width 1533 height 701
click at [146, 383] on div "Aguarde..." at bounding box center [766, 350] width 1533 height 701
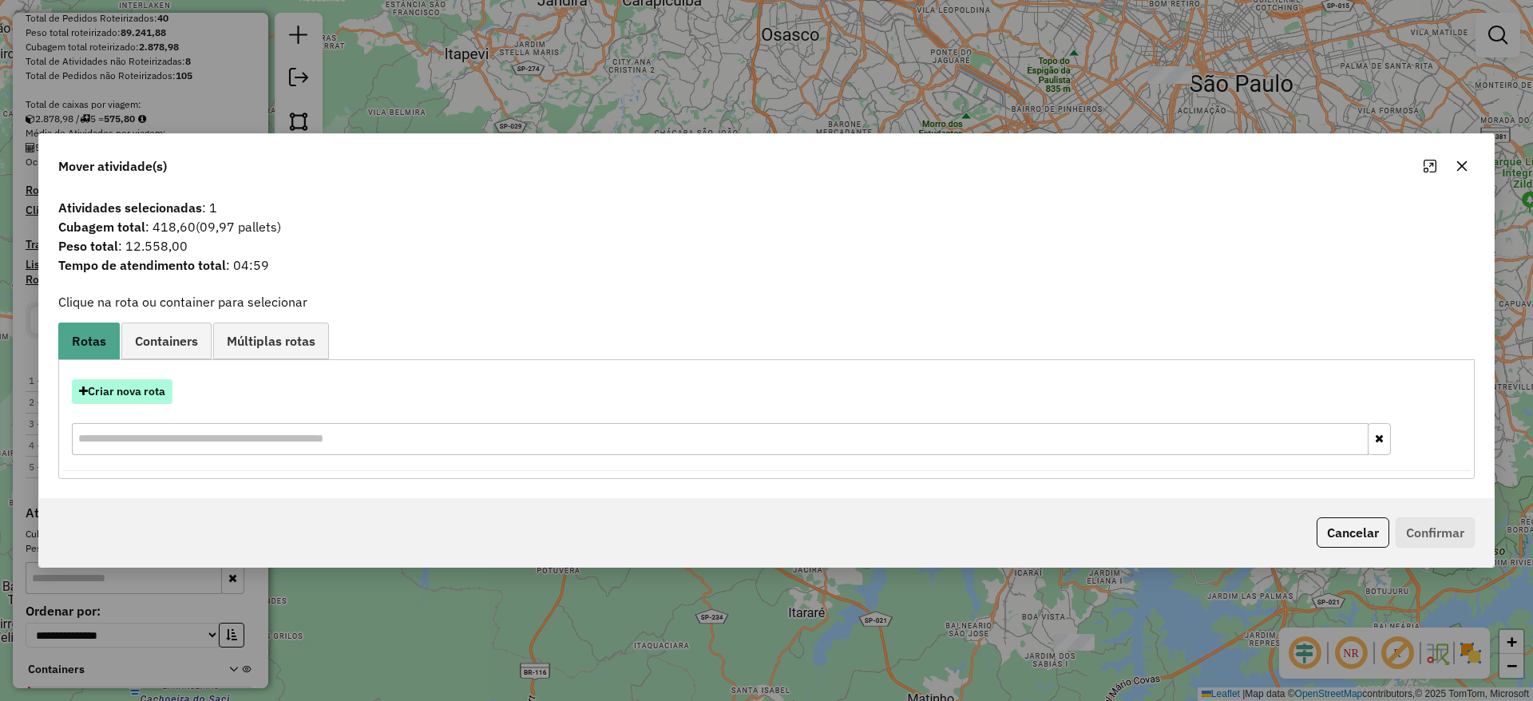
click at [148, 391] on button "Criar nova rota" at bounding box center [122, 391] width 101 height 25
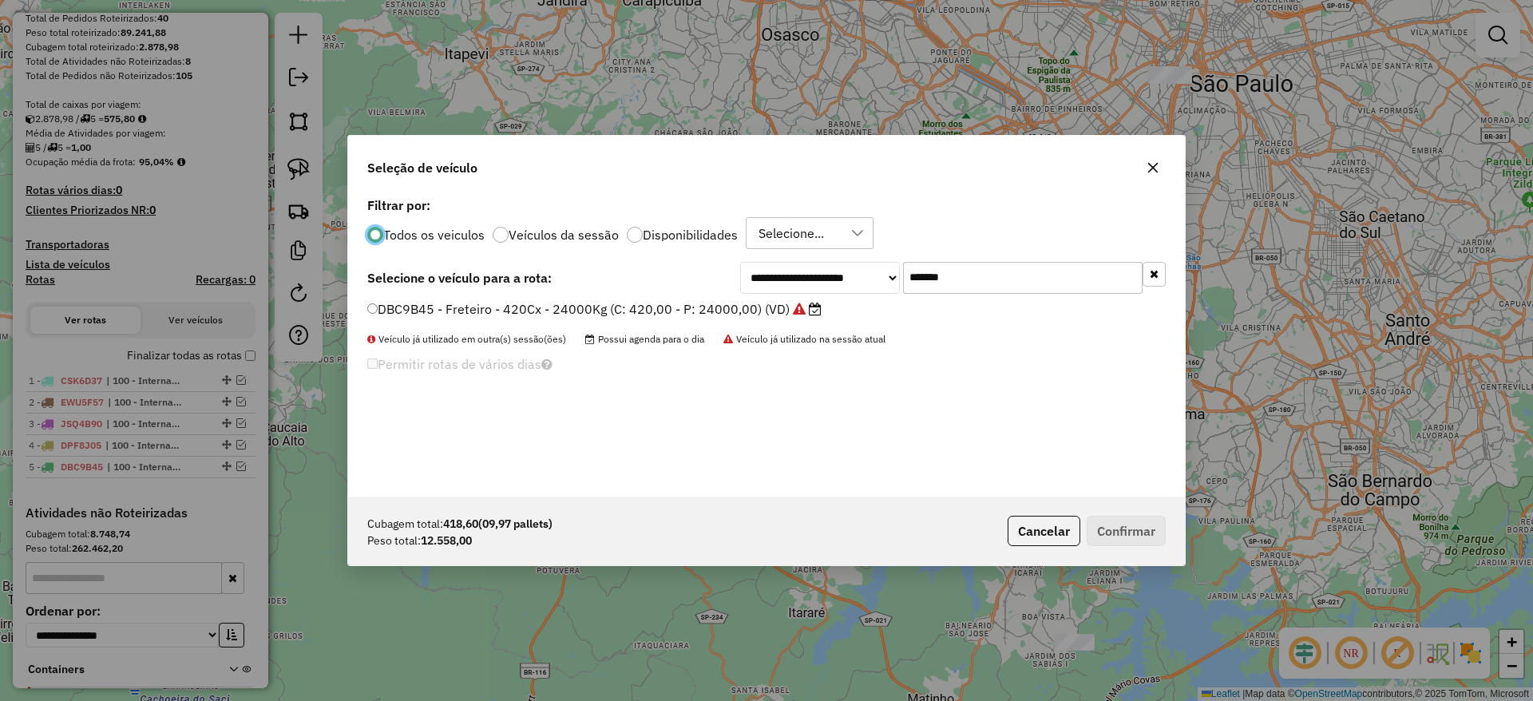
drag, startPoint x: 942, startPoint y: 259, endPoint x: 771, endPoint y: 289, distance: 173.4
click at [771, 289] on div "**********" at bounding box center [952, 278] width 425 height 32
paste input "text"
type input "*******"
click at [679, 308] on label "CYN8H64 - Freteiro - 420Cx - 13700Kg (C: 420,00 - P: 13700,00) (VD)" at bounding box center [586, 308] width 438 height 19
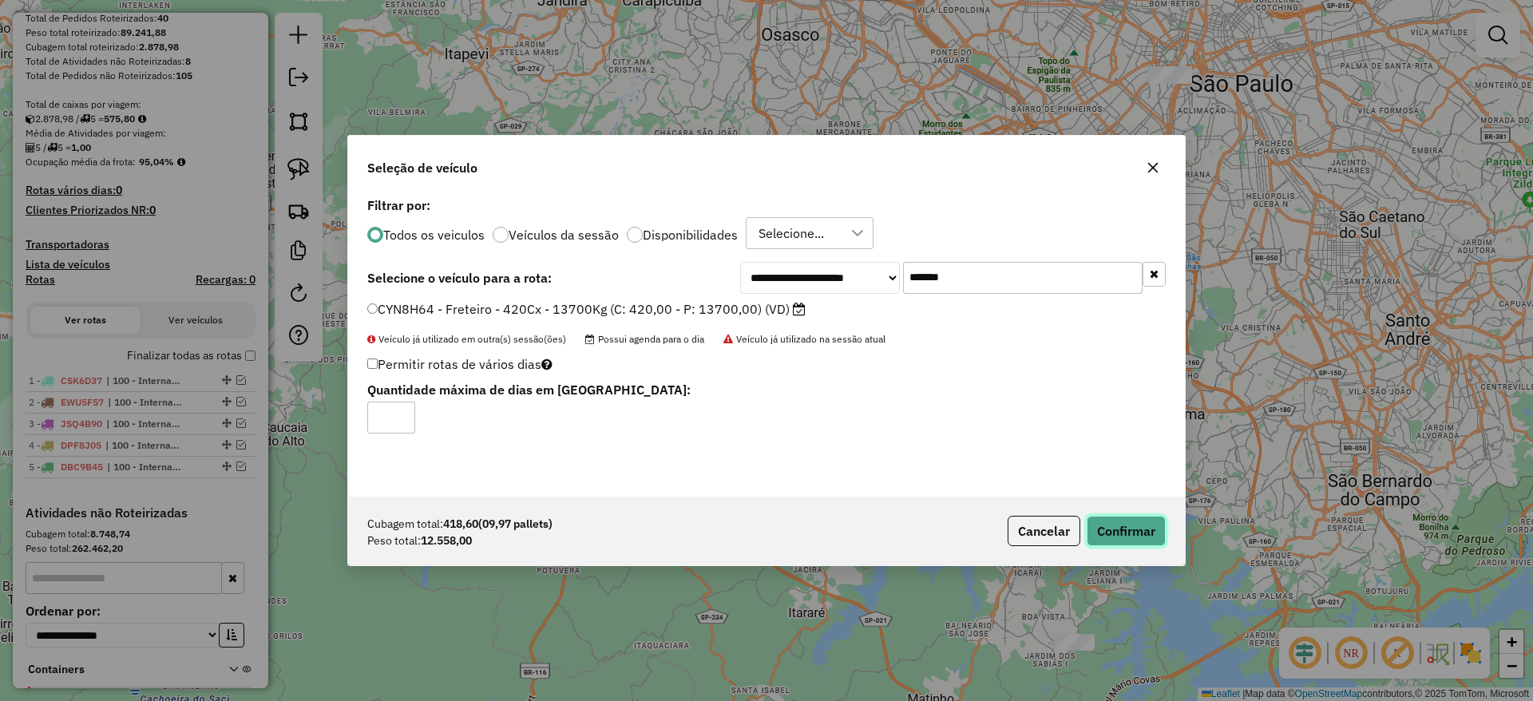
click at [1106, 532] on button "Confirmar" at bounding box center [1125, 531] width 79 height 30
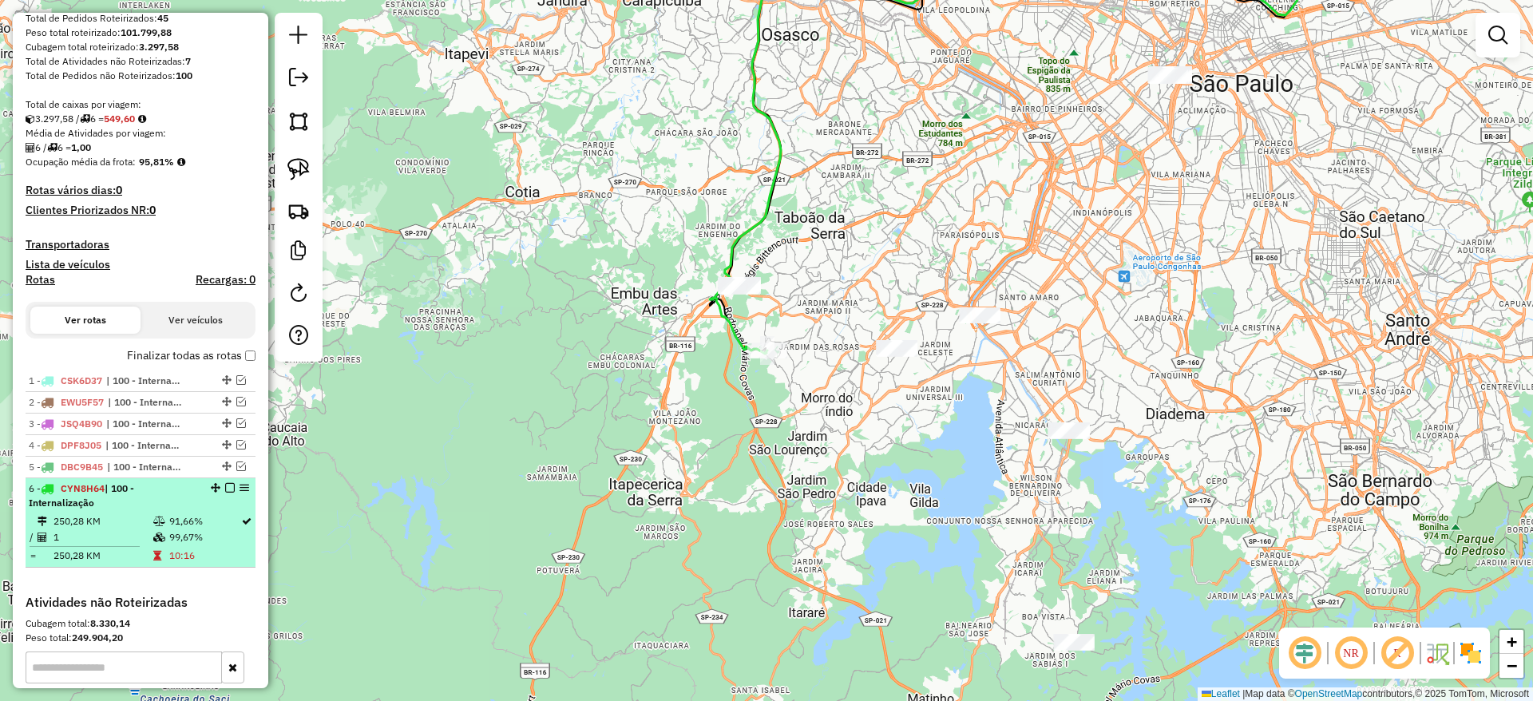
click at [225, 485] on em at bounding box center [230, 488] width 10 height 10
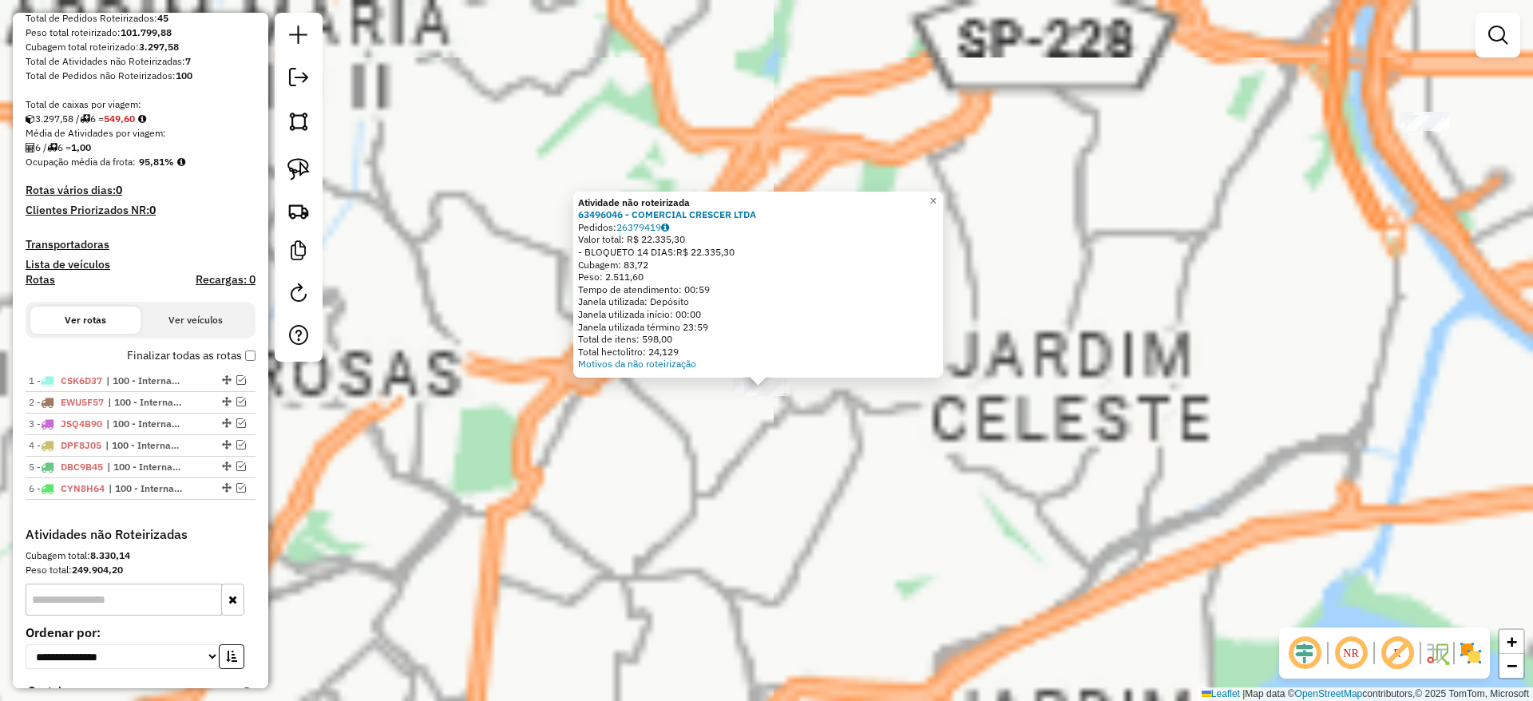
click at [734, 425] on div "Atividade não roteirizada 63496046 - COMERCIAL CRESCER LTDA Pedidos: 26379419 V…" at bounding box center [766, 350] width 1533 height 701
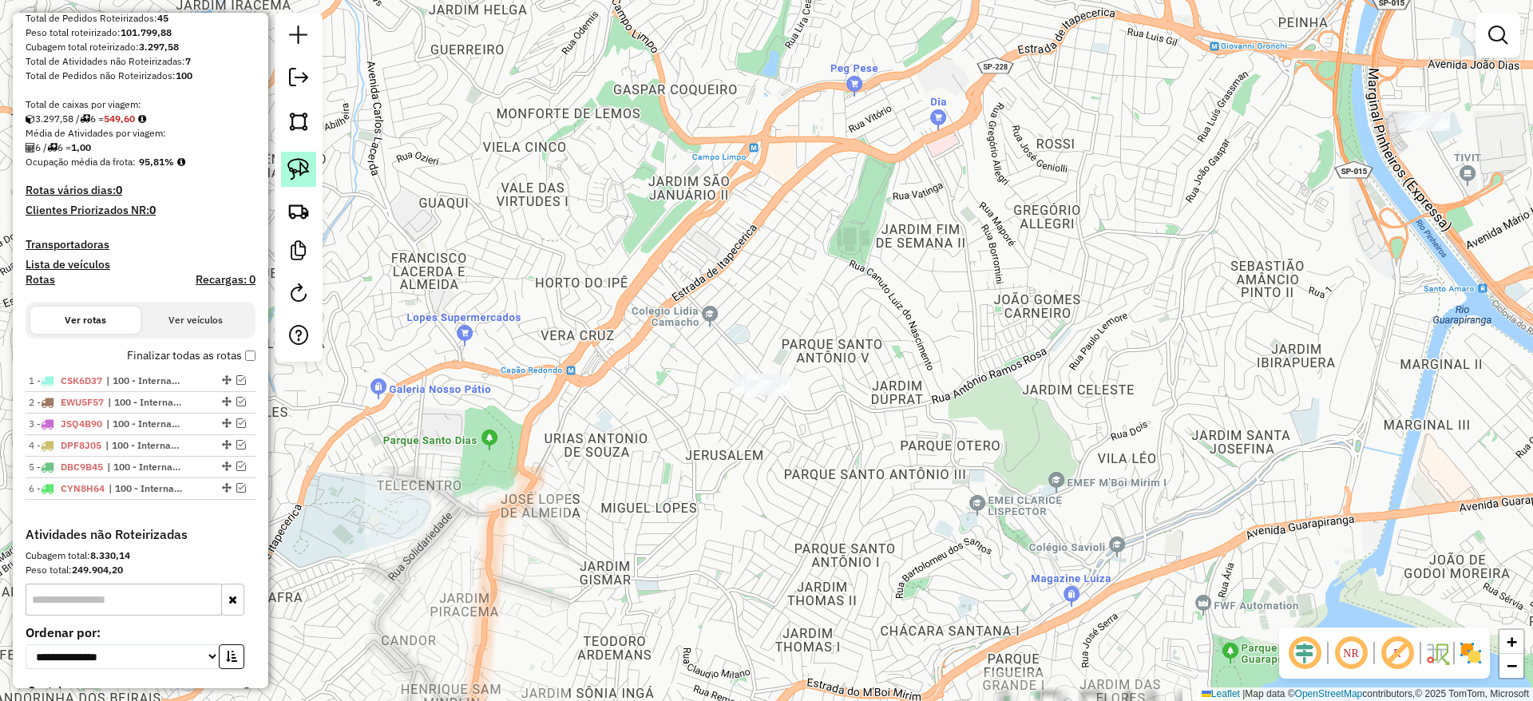
click at [292, 159] on img at bounding box center [298, 169] width 22 height 22
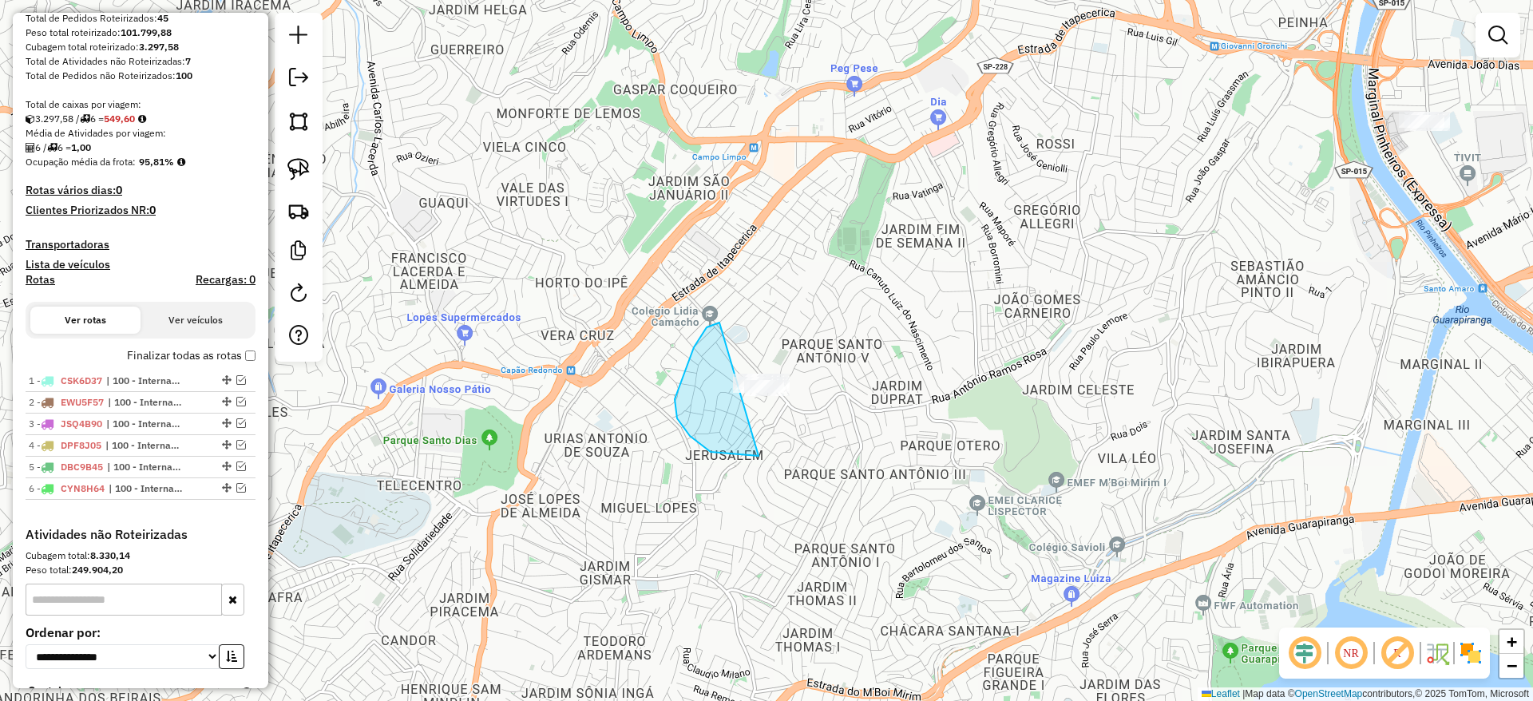
drag, startPoint x: 758, startPoint y: 456, endPoint x: 836, endPoint y: 373, distance: 113.5
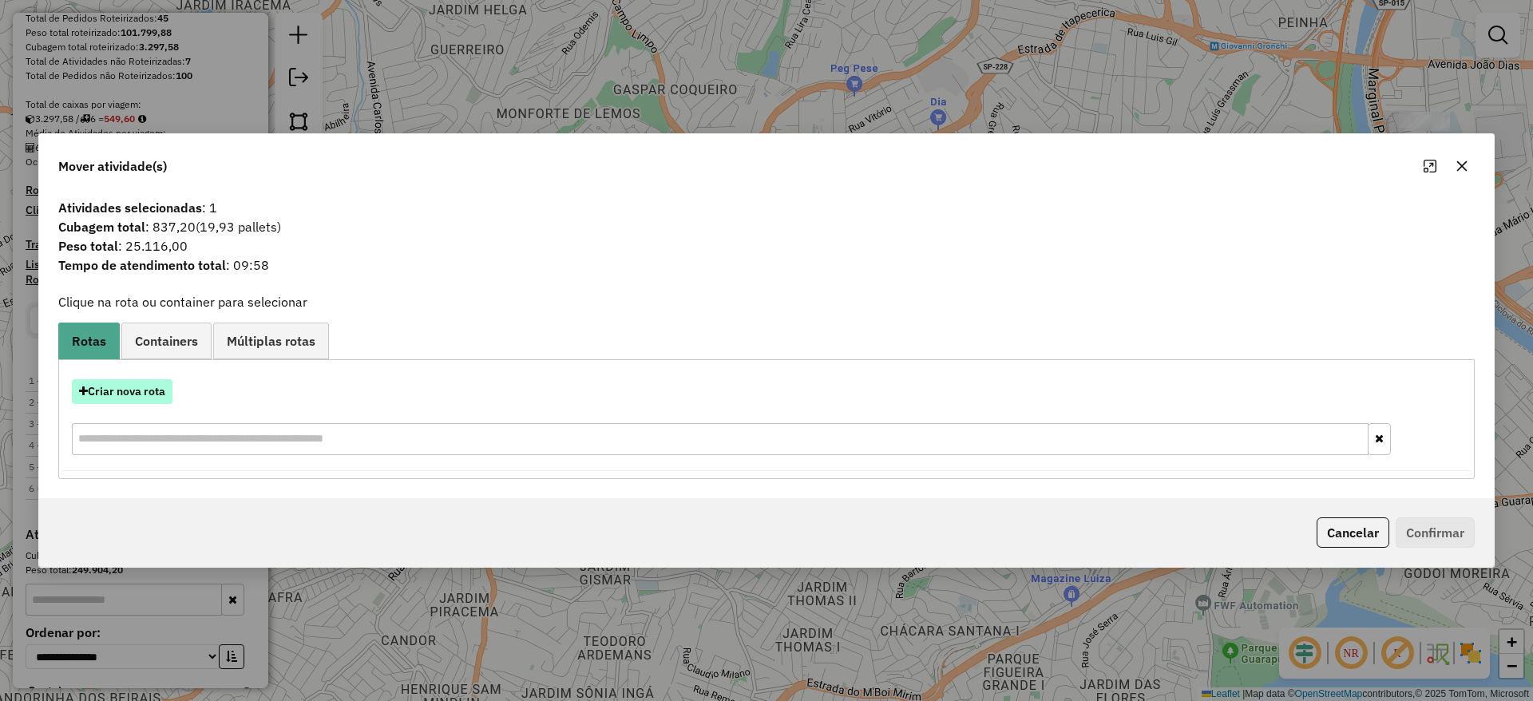
click at [147, 402] on button "Criar nova rota" at bounding box center [122, 391] width 101 height 25
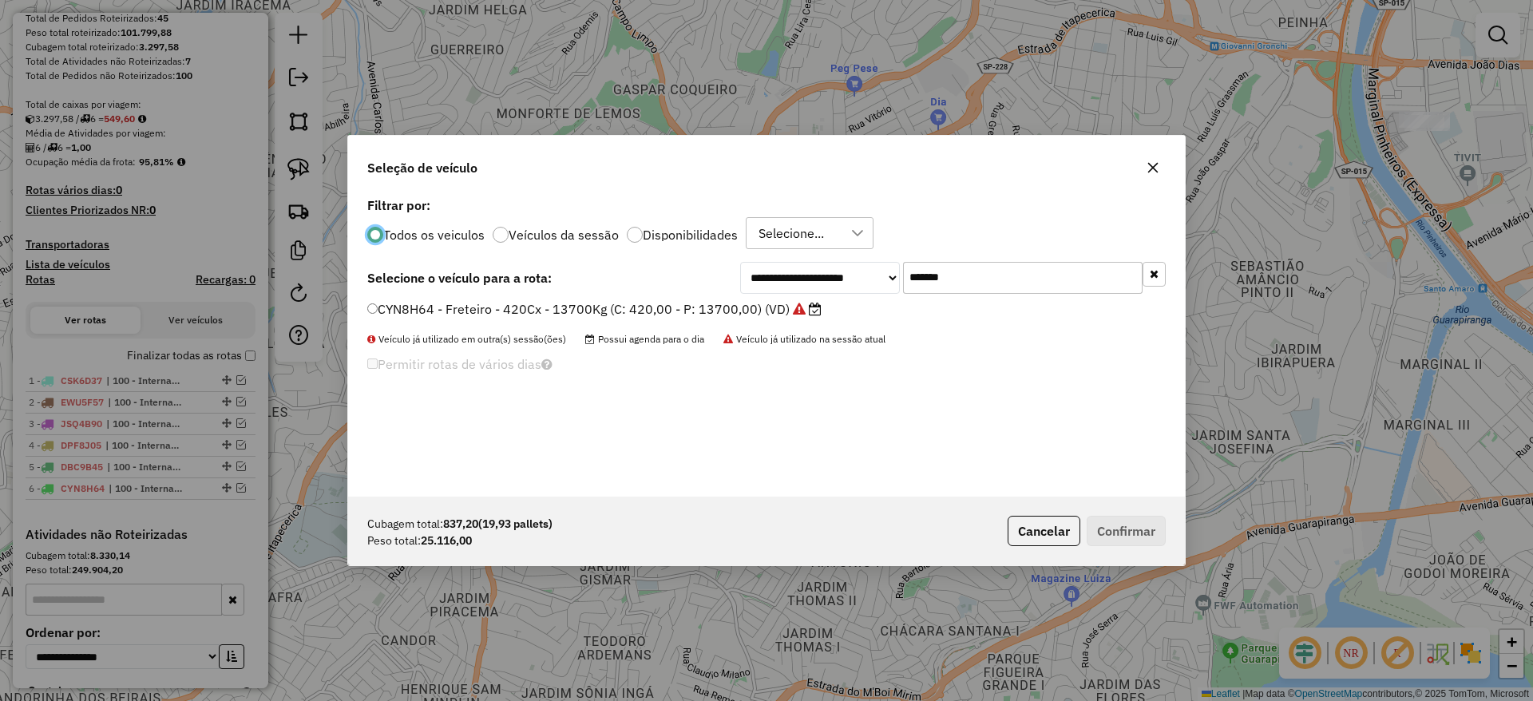
drag, startPoint x: 991, startPoint y: 273, endPoint x: 777, endPoint y: 274, distance: 214.7
click at [794, 271] on div "**********" at bounding box center [952, 278] width 425 height 32
paste input "text"
type input "*******"
click at [697, 307] on label "EJV5H54 - Freteiro - 924Cx - 29000Kg (C: 924,00 - P: 29000,00) (VD)" at bounding box center [585, 308] width 436 height 19
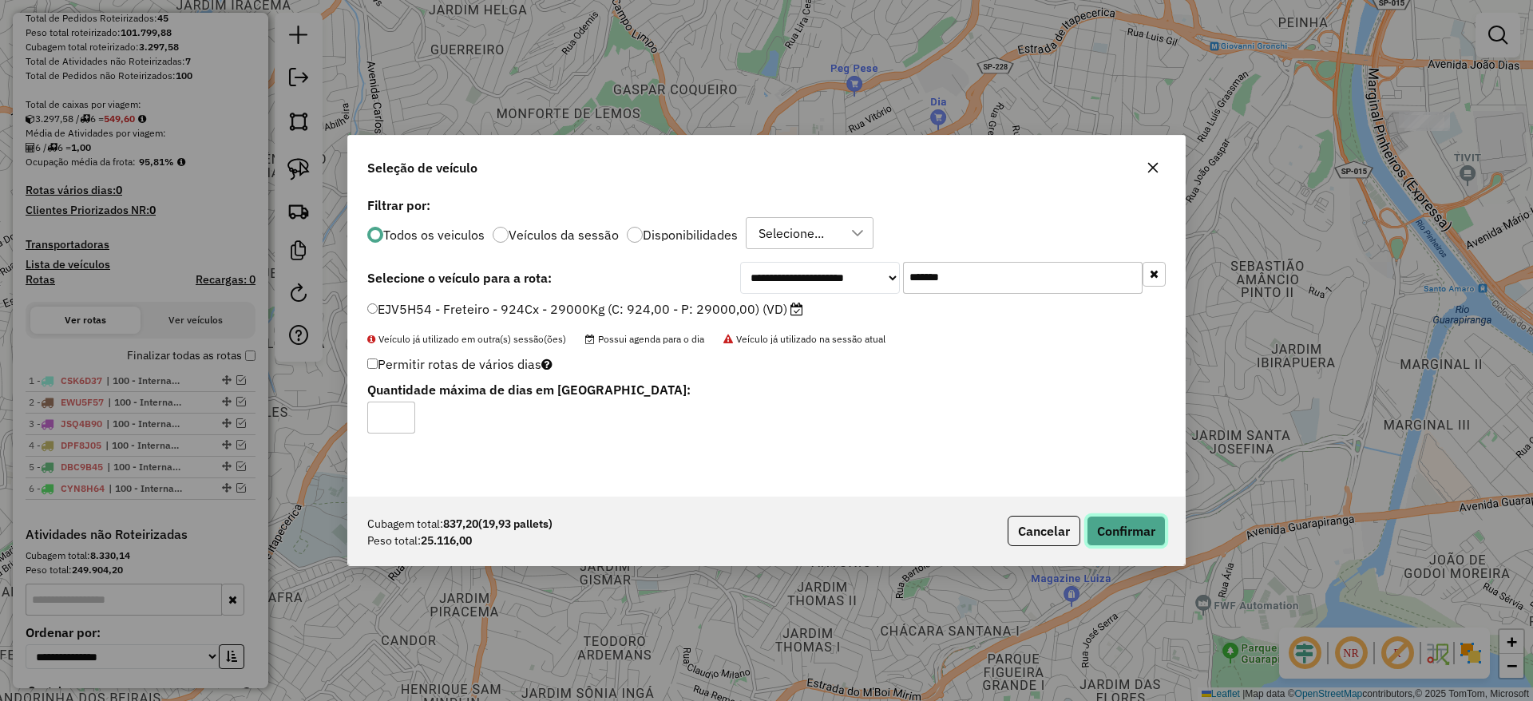
click at [1098, 542] on button "Confirmar" at bounding box center [1125, 531] width 79 height 30
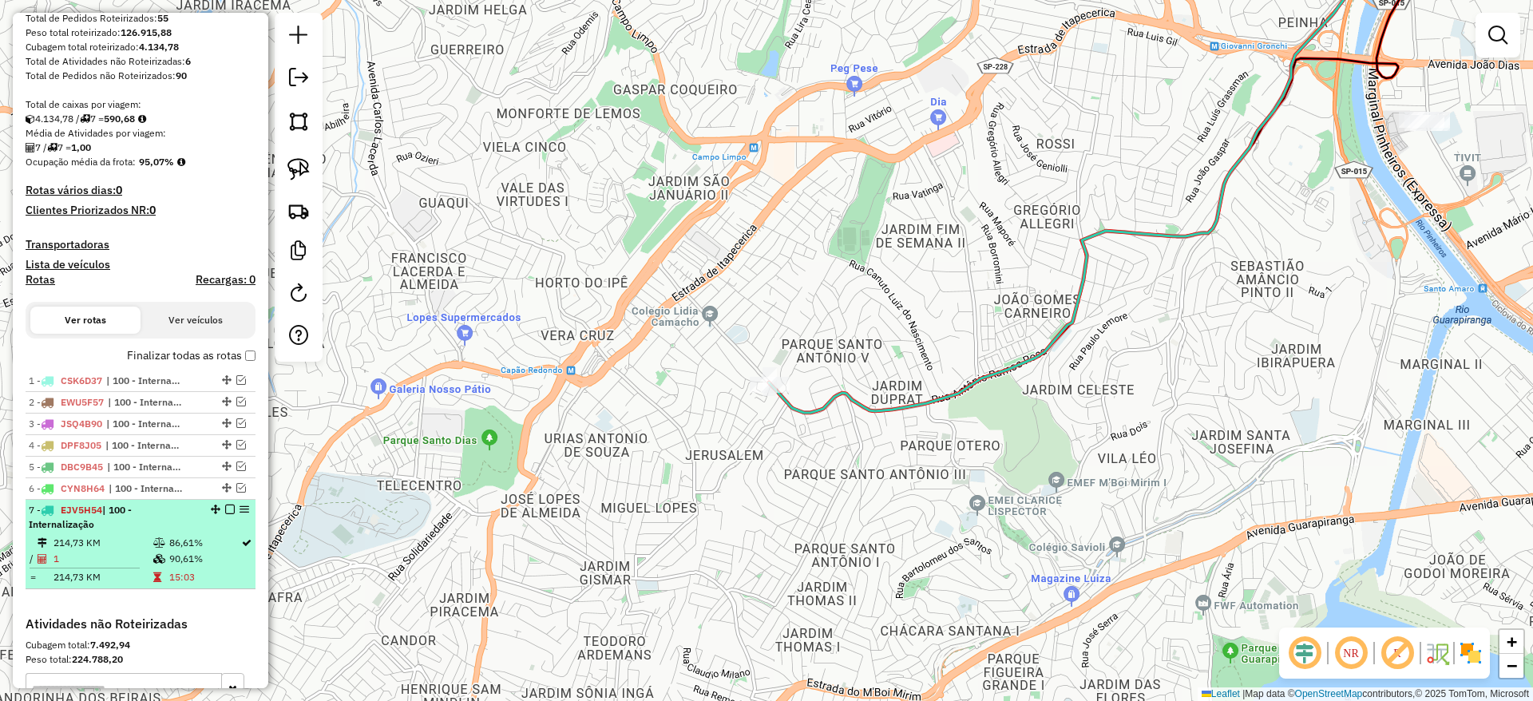
click at [225, 511] on em at bounding box center [230, 510] width 10 height 10
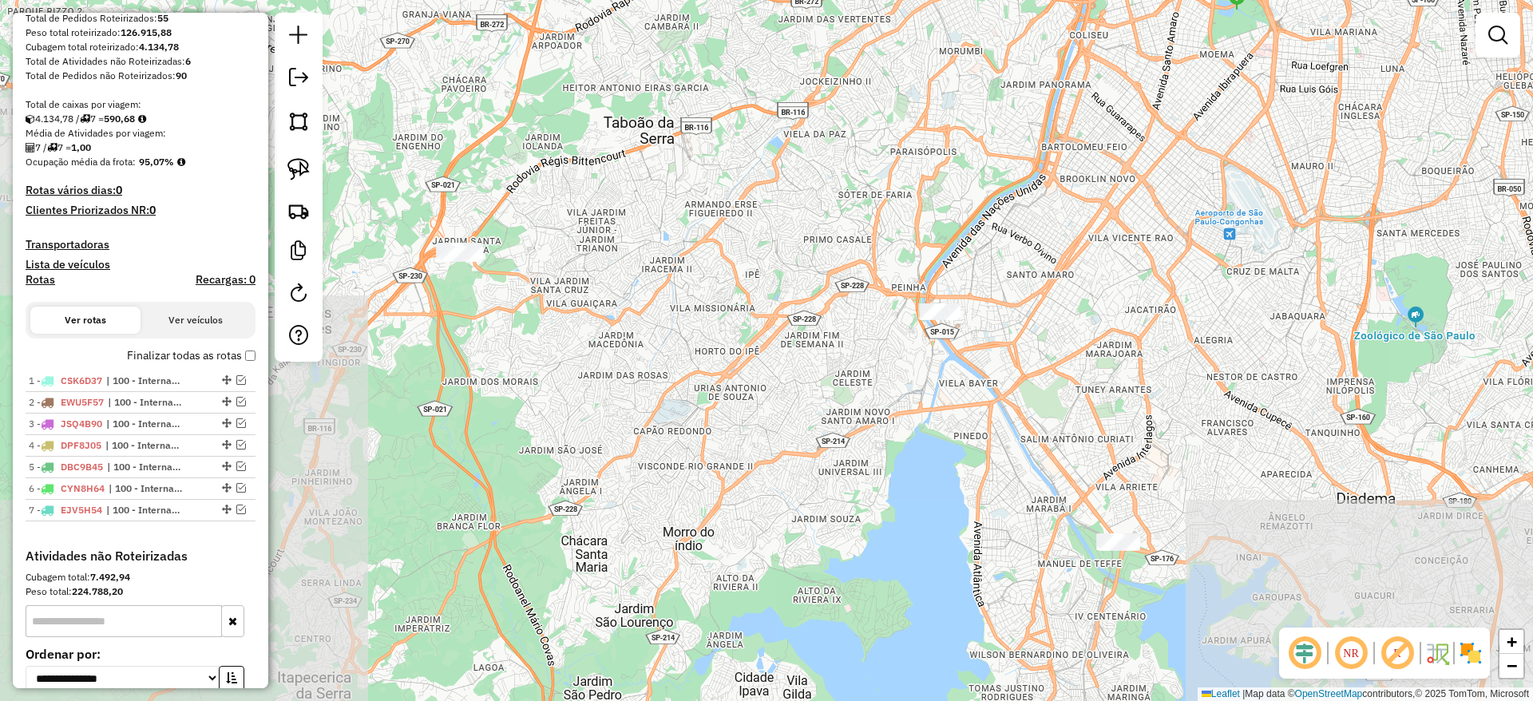
click at [933, 320] on div at bounding box center [940, 312] width 40 height 16
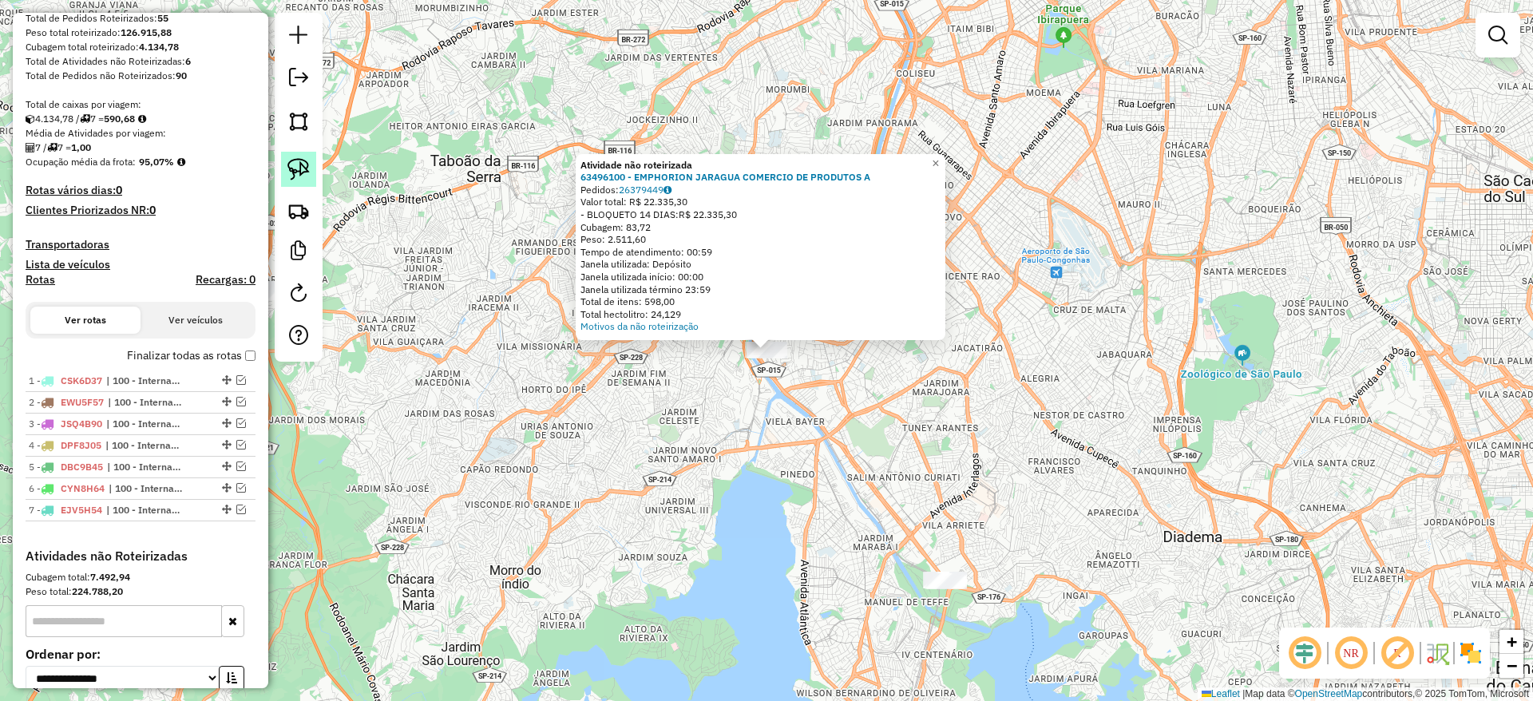
click at [287, 184] on link at bounding box center [298, 169] width 35 height 35
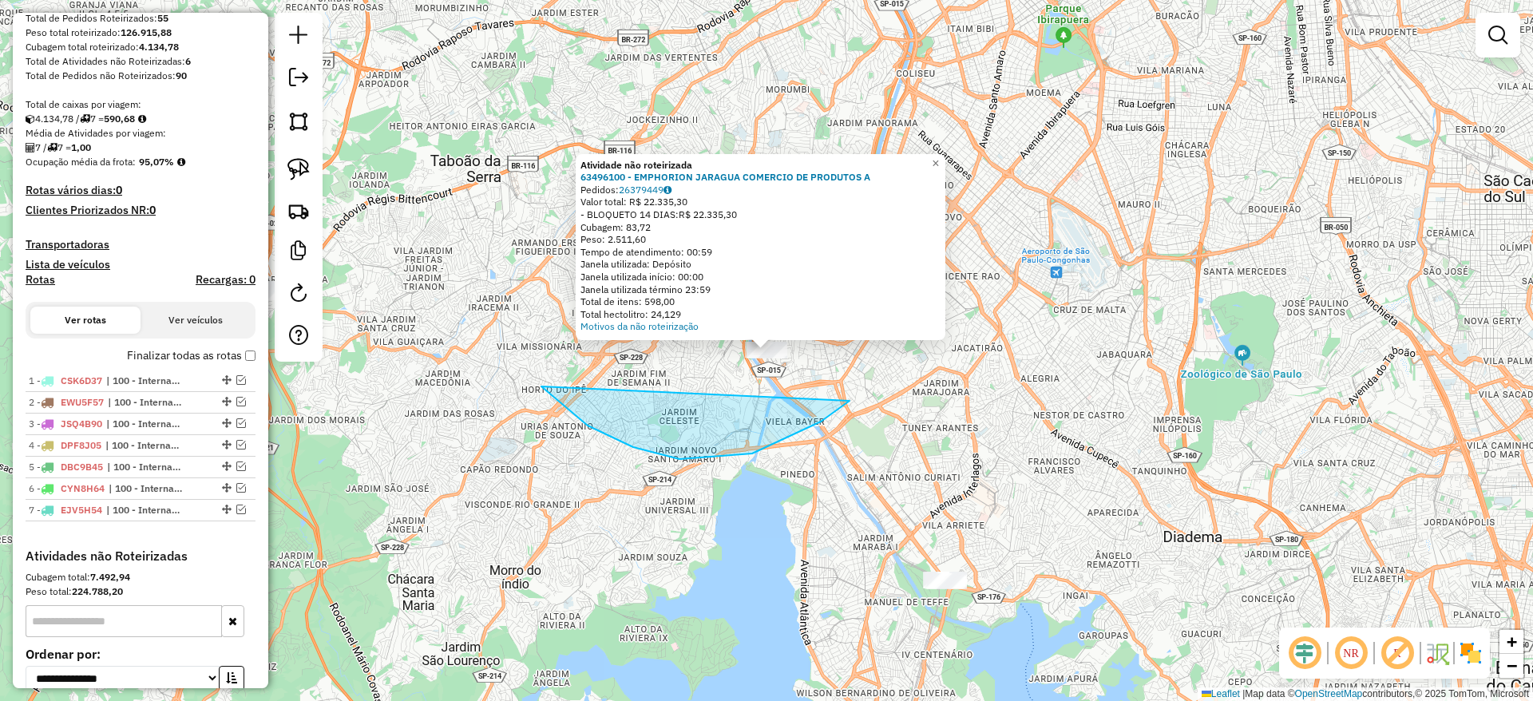
drag, startPoint x: 849, startPoint y: 401, endPoint x: 879, endPoint y: 257, distance: 146.7
click at [879, 257] on div "Atividade não roteirizada 63496100 - EMPHORION JARAGUA COMERCIO DE PRODUTOS A P…" at bounding box center [766, 350] width 1533 height 701
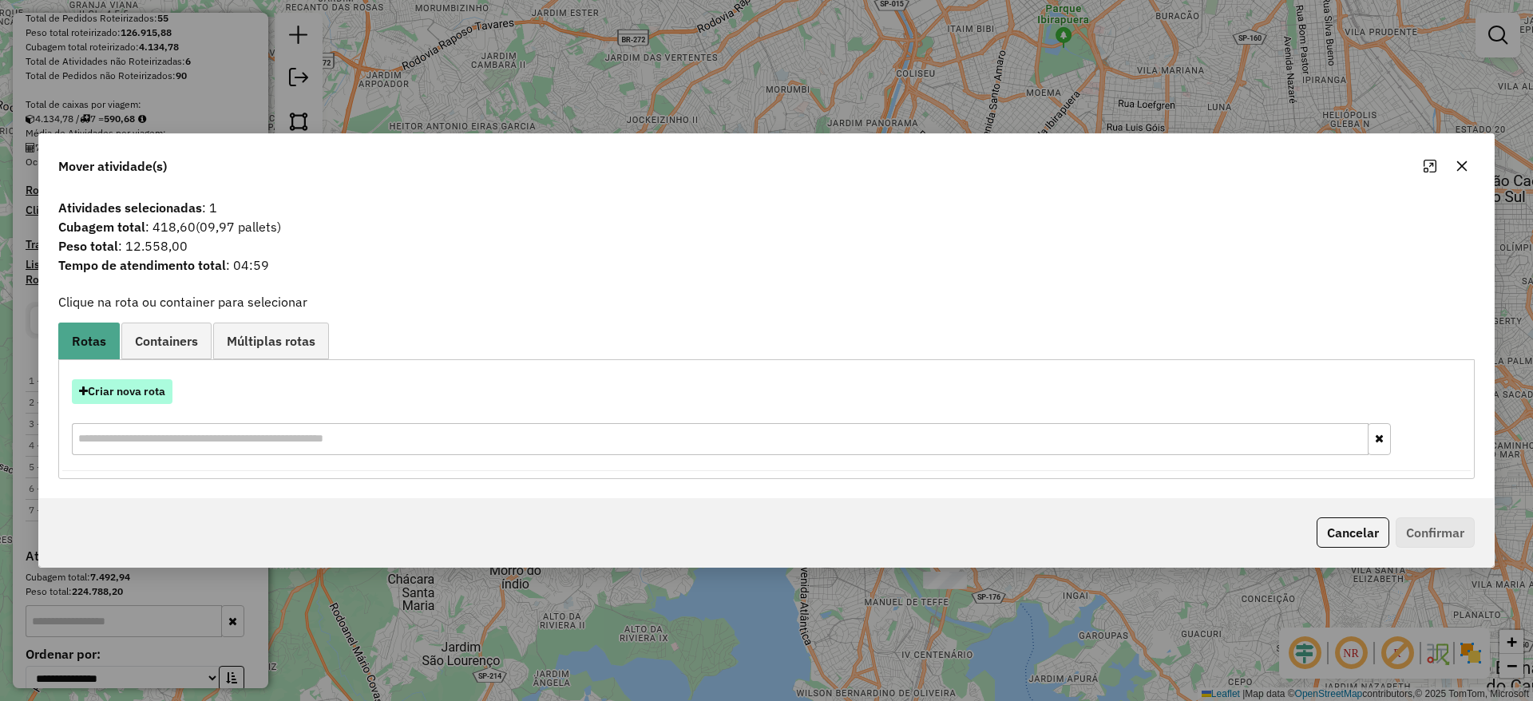
click at [151, 393] on button "Criar nova rota" at bounding box center [122, 391] width 101 height 25
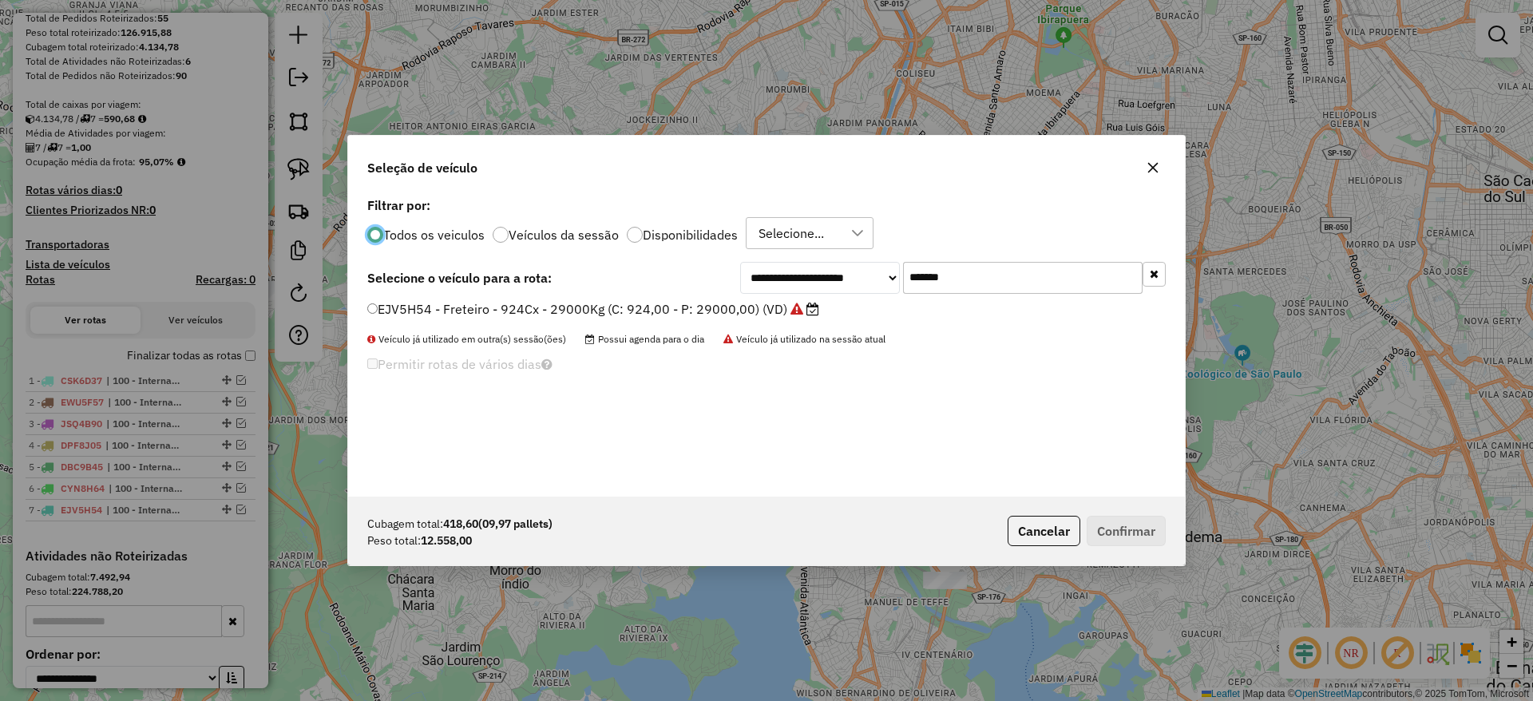
drag, startPoint x: 802, startPoint y: 288, endPoint x: 791, endPoint y: 290, distance: 11.3
click at [791, 290] on div "**********" at bounding box center [952, 278] width 425 height 32
paste input "text"
type input "*******"
click at [688, 311] on label "DMA5I06 - Freteiro - 420Cx - 13500Kg (C: 420,00 - P: 13500,00) (VD)" at bounding box center [585, 308] width 437 height 19
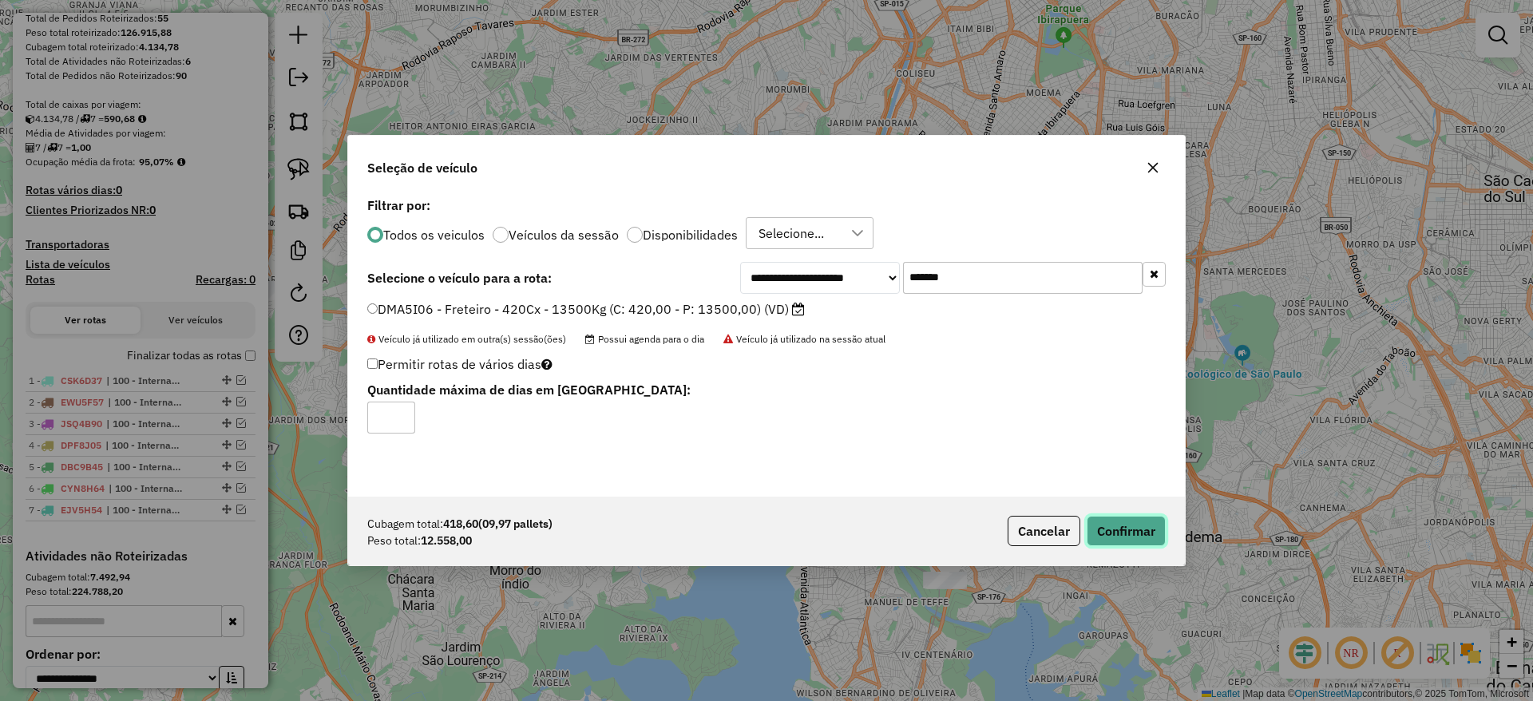
click at [1131, 533] on button "Confirmar" at bounding box center [1125, 531] width 79 height 30
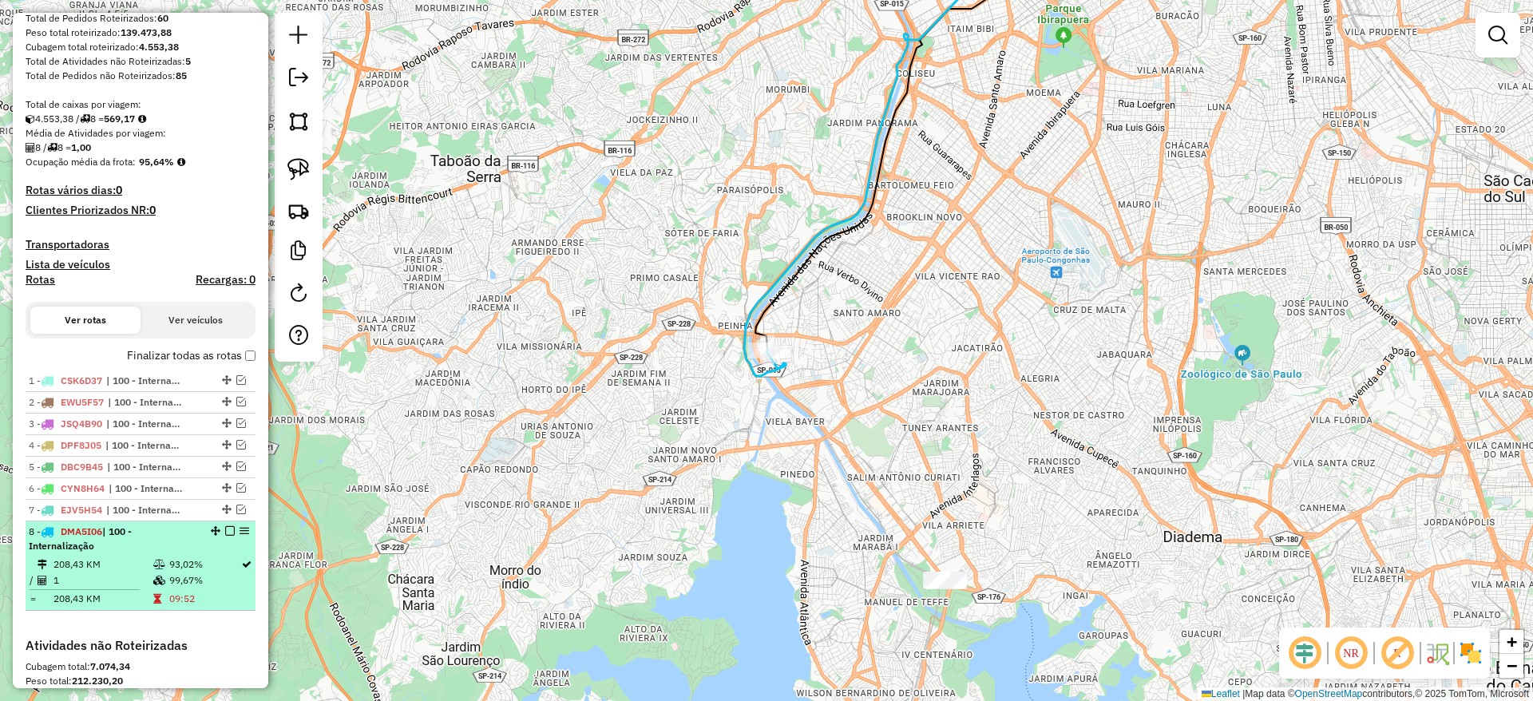
click at [225, 533] on em at bounding box center [230, 531] width 10 height 10
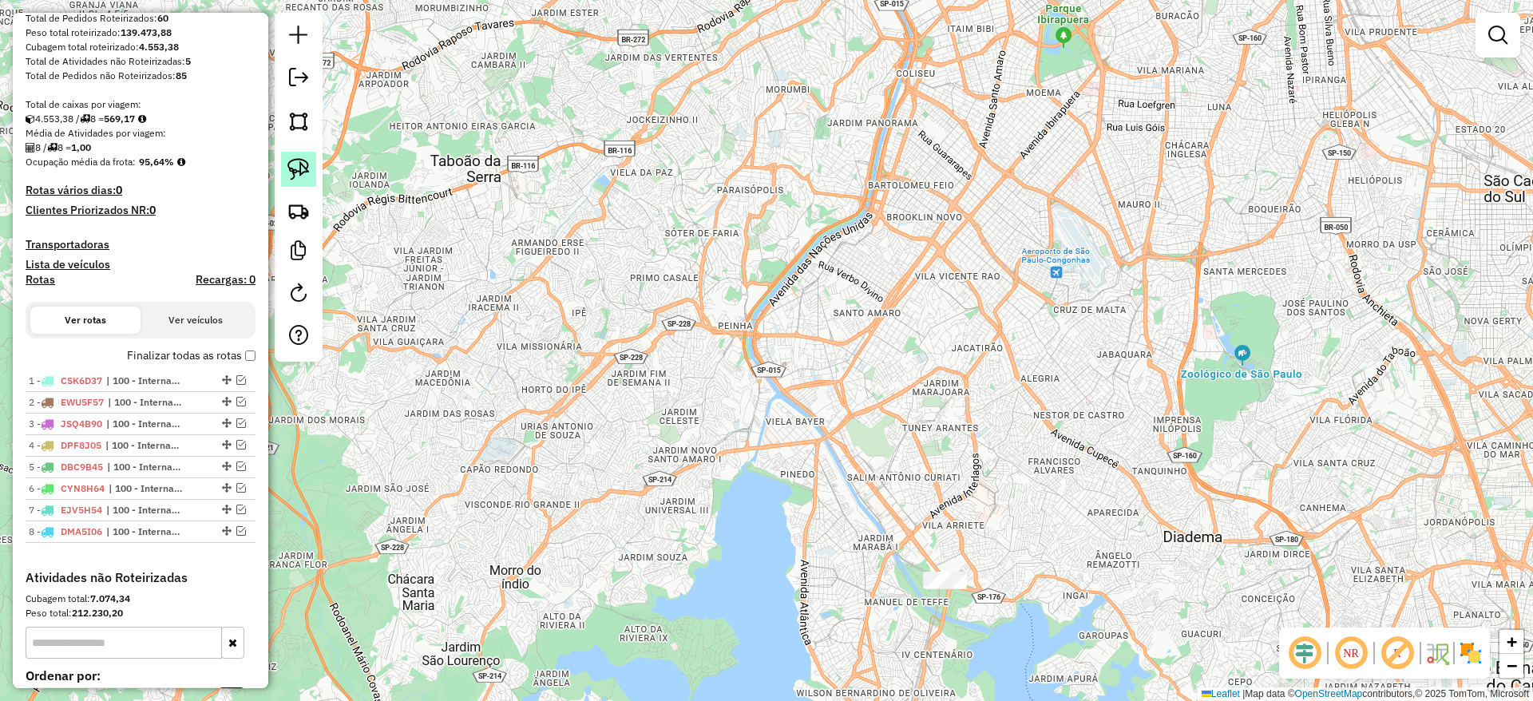
click at [308, 176] on img at bounding box center [298, 169] width 22 height 22
click at [953, 576] on div "Janela de atendimento Grade de atendimento Capacidade Transportadoras Veículos …" at bounding box center [766, 350] width 1533 height 701
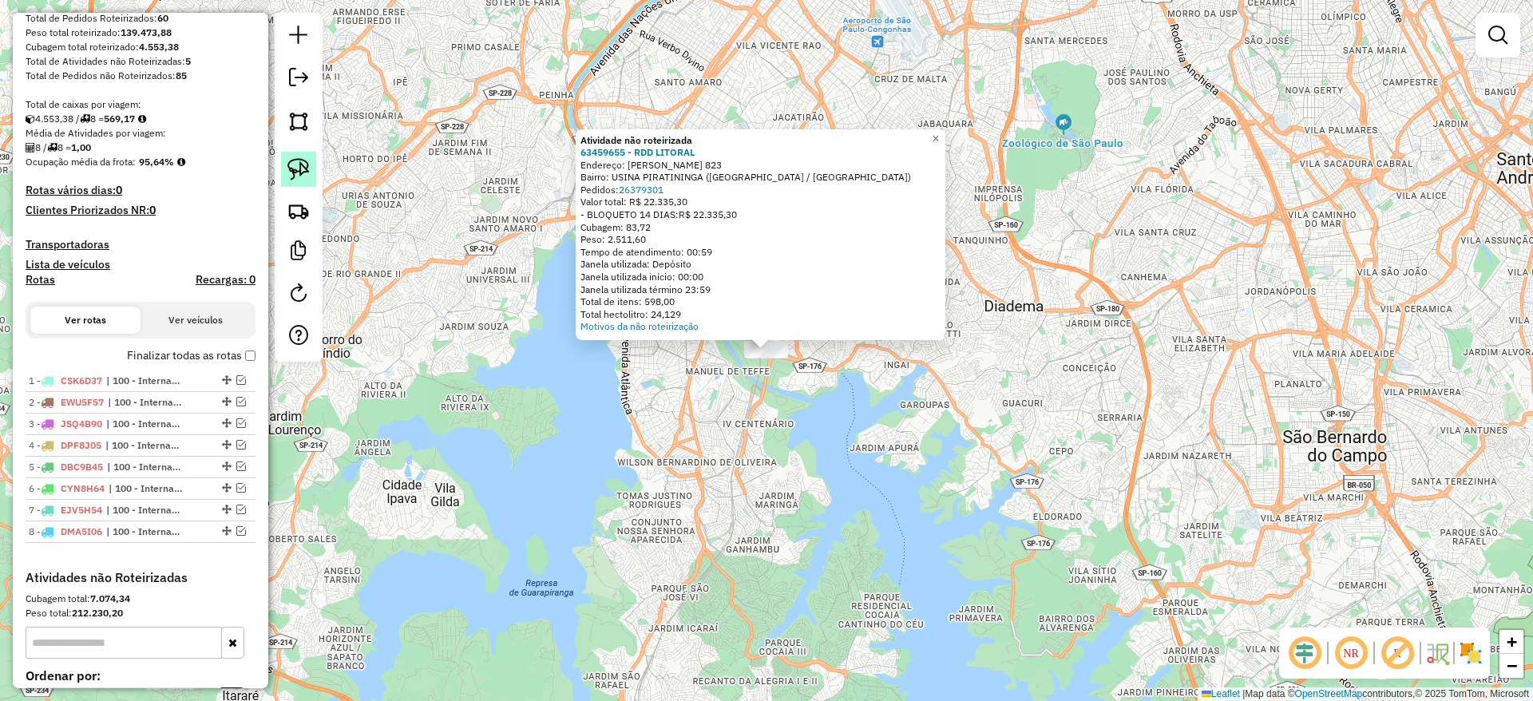
click at [298, 171] on img at bounding box center [298, 169] width 22 height 22
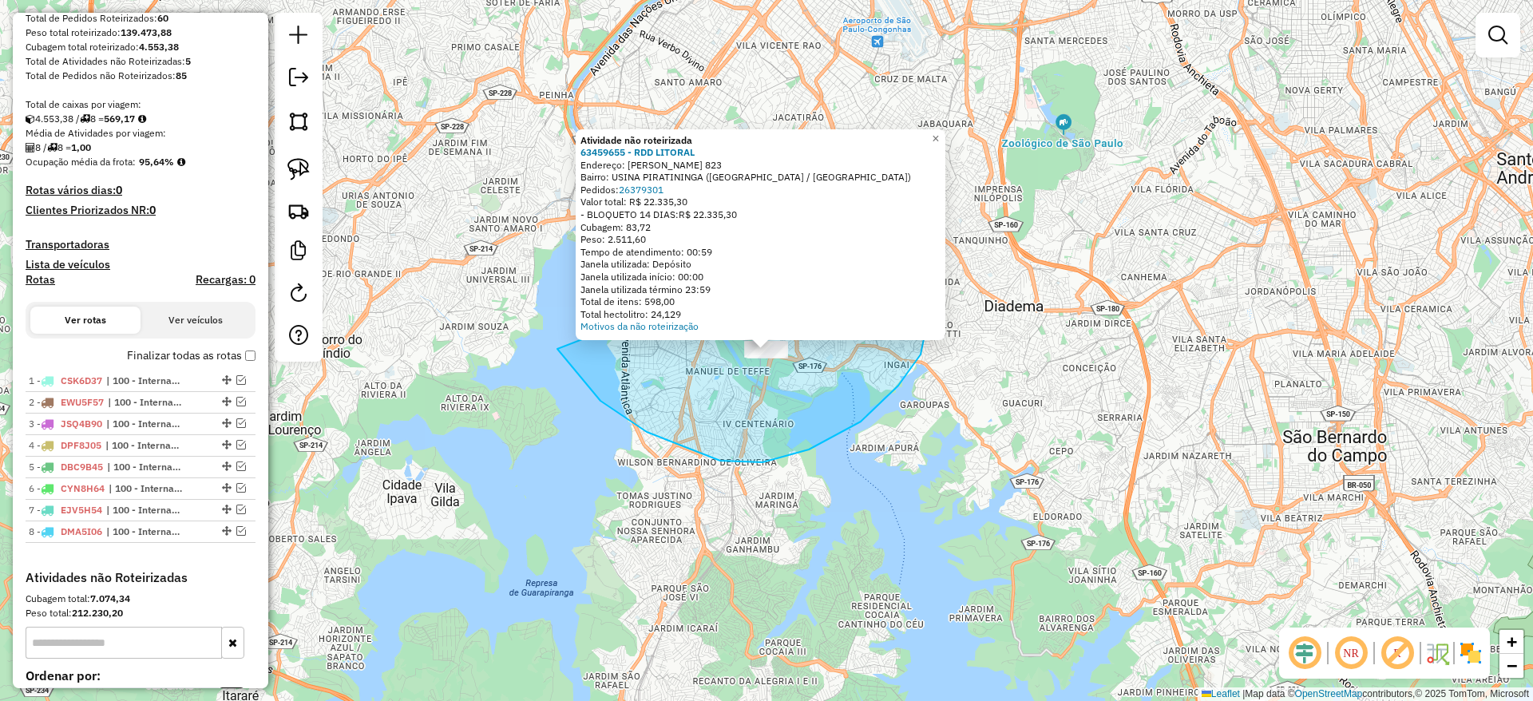
drag, startPoint x: 557, startPoint y: 349, endPoint x: 853, endPoint y: 372, distance: 296.3
click at [863, 230] on div "Atividade não roteirizada 63459655 - RDD LITORAL Endereço: MIGUEL YUNES 823 Bai…" at bounding box center [766, 350] width 1533 height 701
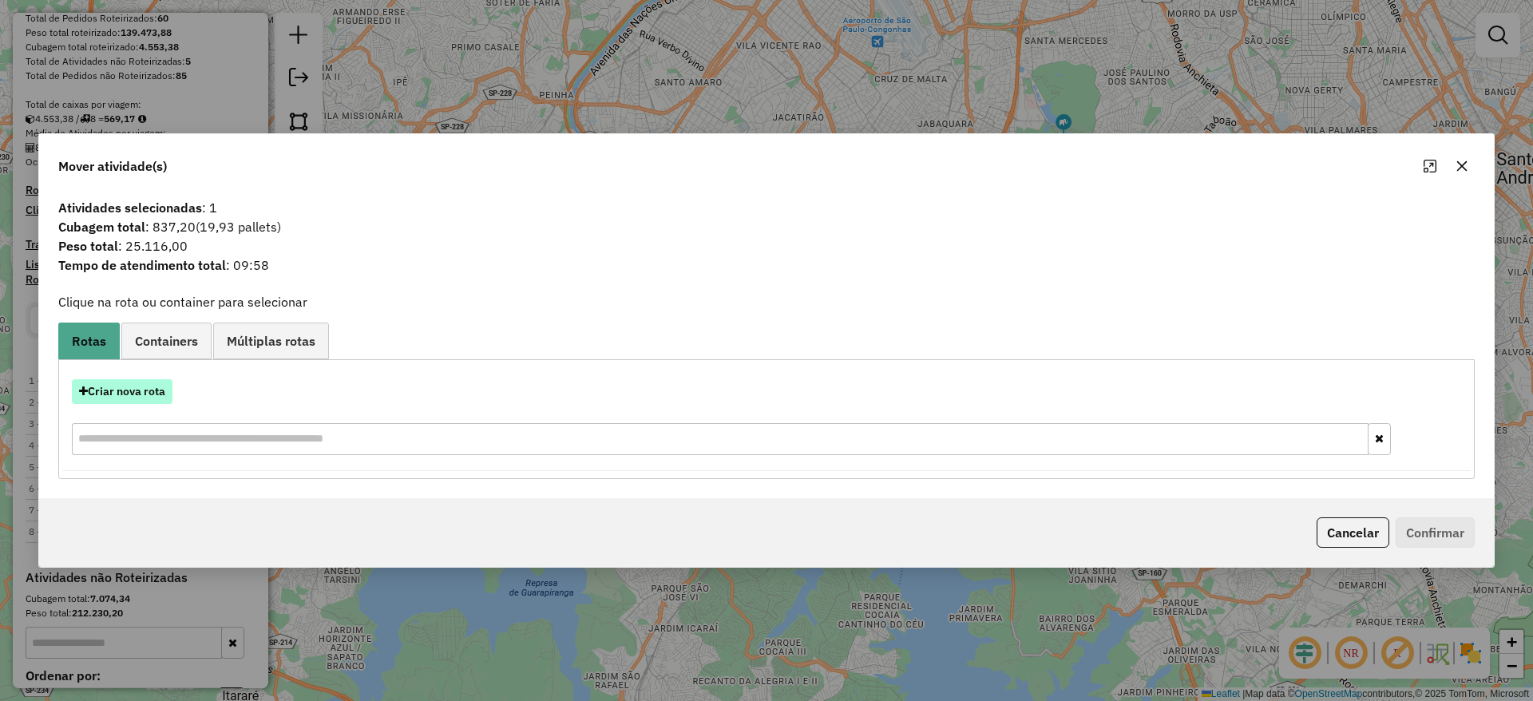
click at [164, 393] on button "Criar nova rota" at bounding box center [122, 391] width 101 height 25
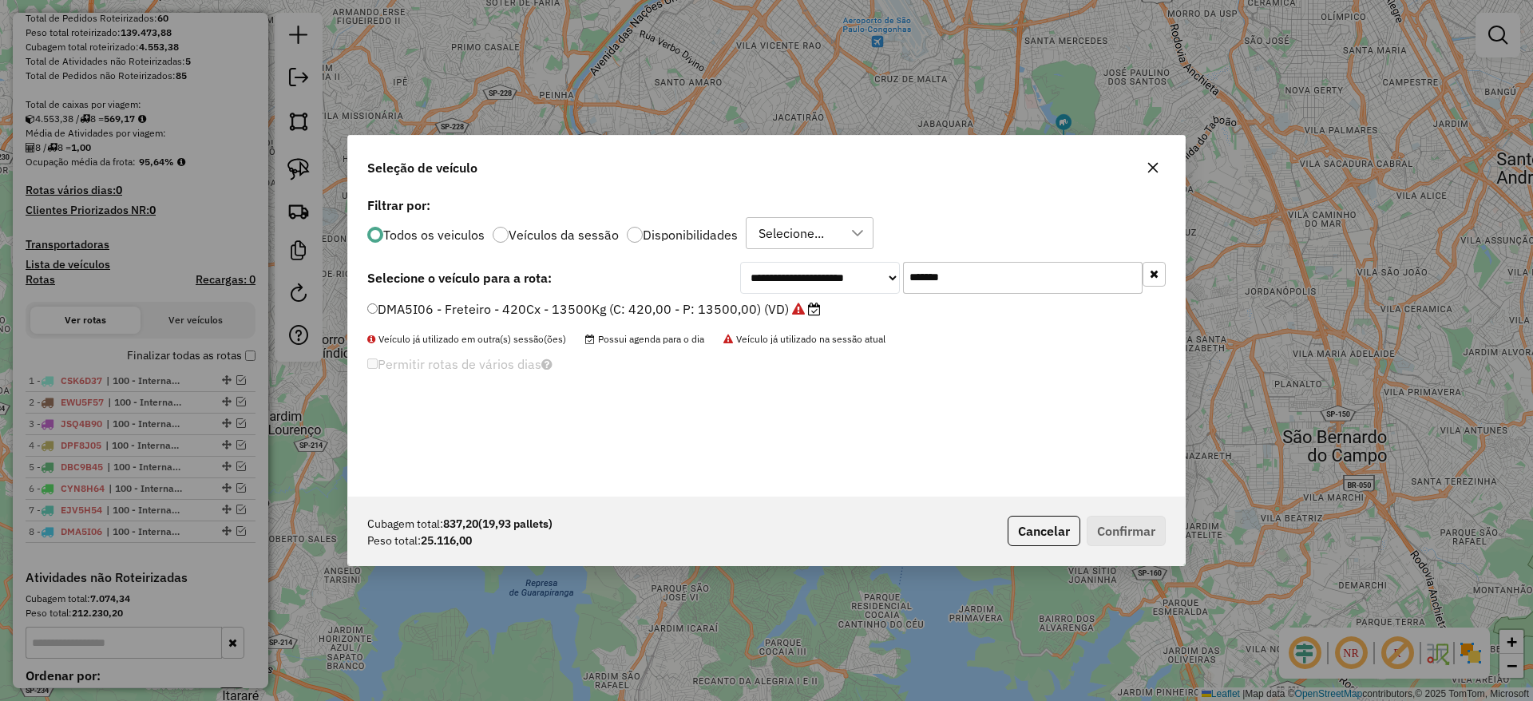
drag, startPoint x: 887, startPoint y: 255, endPoint x: 721, endPoint y: 271, distance: 166.8
click at [784, 255] on div "**********" at bounding box center [766, 344] width 837 height 303
paste input "text"
type input "*******"
click at [669, 300] on label "DPF2H60 - Freteiro - 840Cx - 32000Kg (C: 840,00 - P: 32000,00) (VD)" at bounding box center [586, 308] width 438 height 19
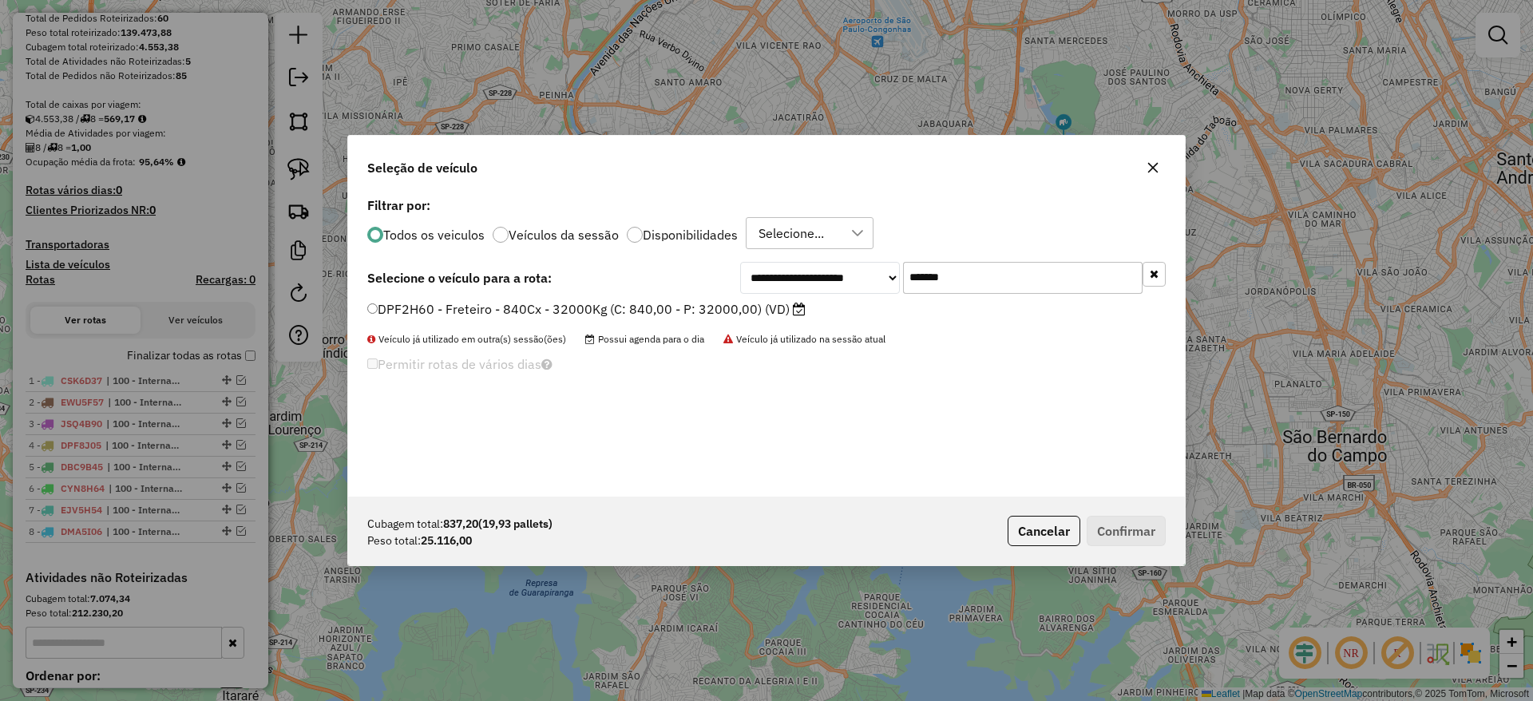
click at [695, 314] on label "DPF2H60 - Freteiro - 840Cx - 32000Kg (C: 840,00 - P: 32000,00) (VD)" at bounding box center [586, 308] width 438 height 19
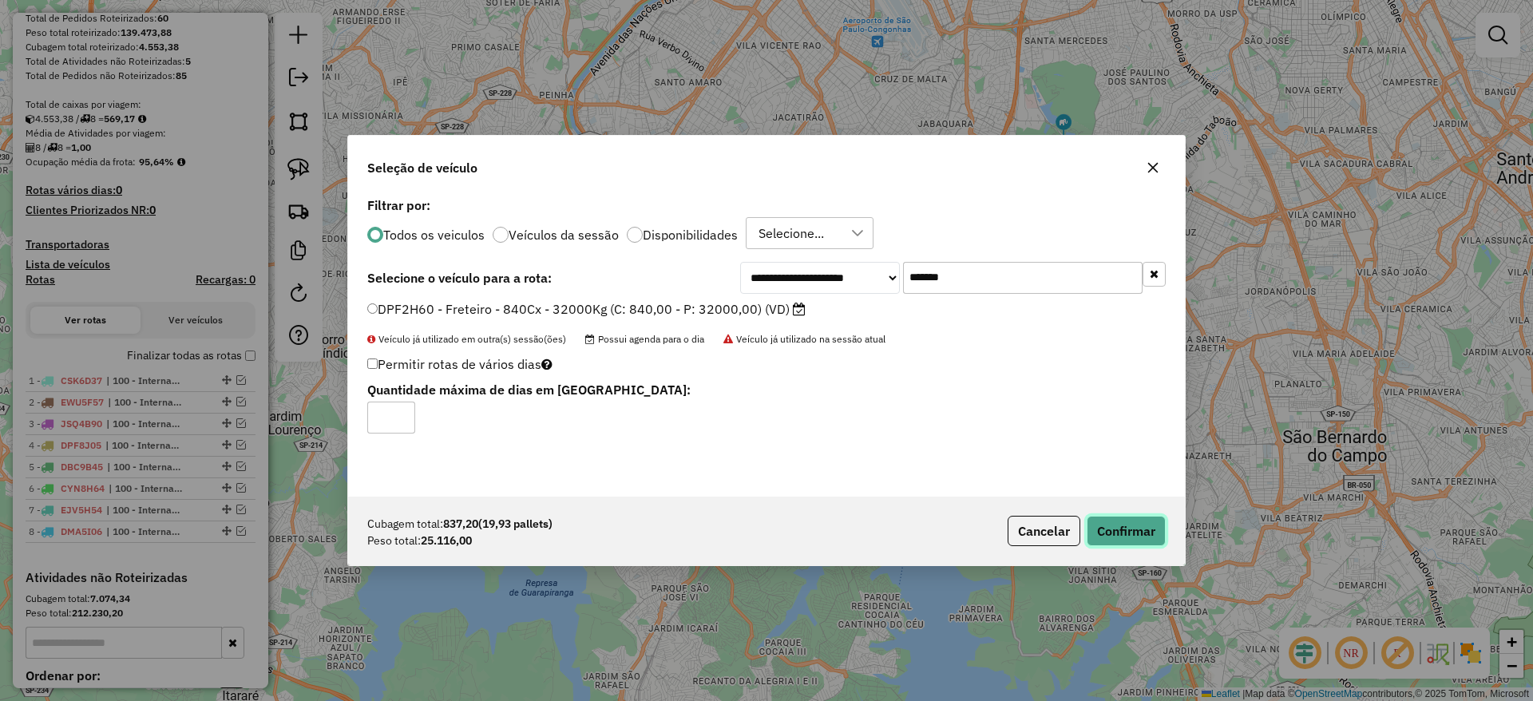
click at [1127, 525] on button "Confirmar" at bounding box center [1125, 531] width 79 height 30
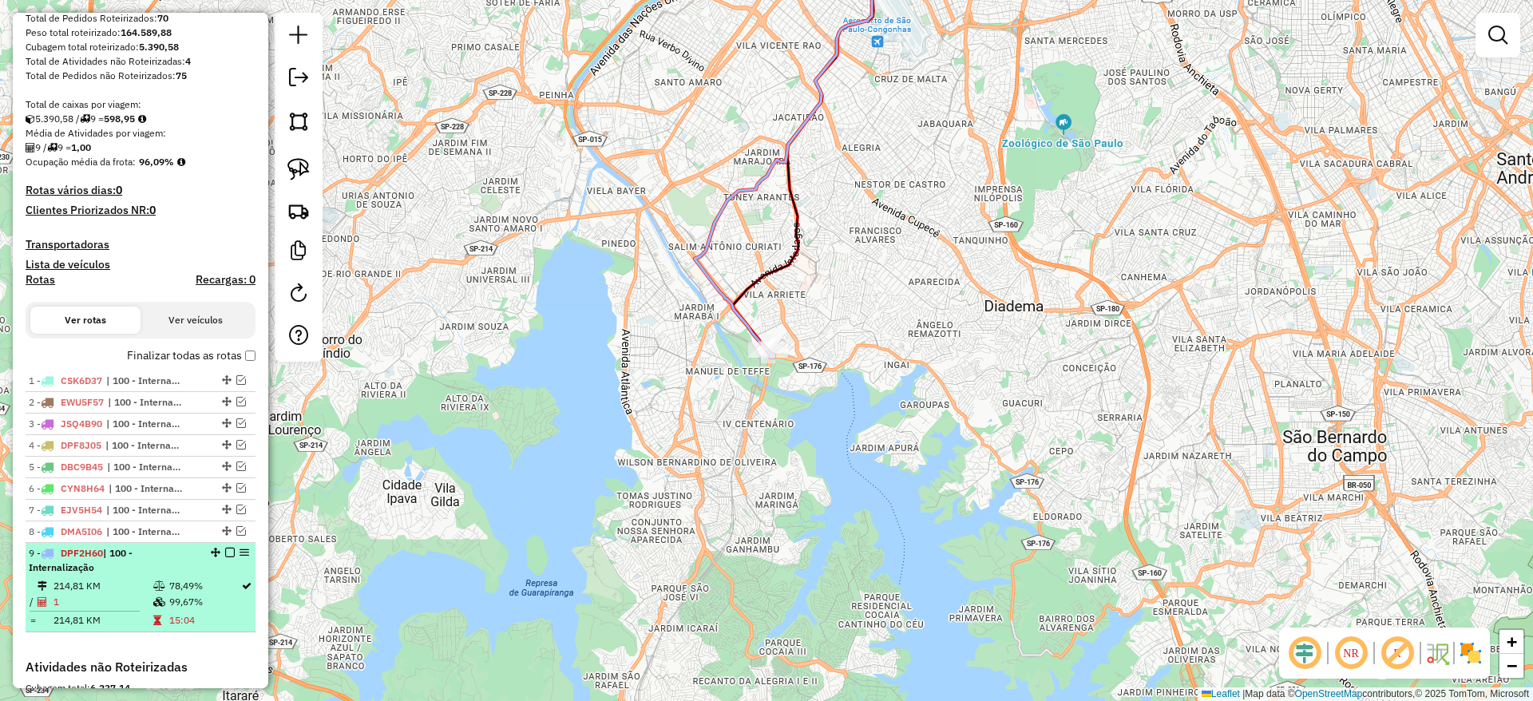
click at [225, 552] on em at bounding box center [230, 553] width 10 height 10
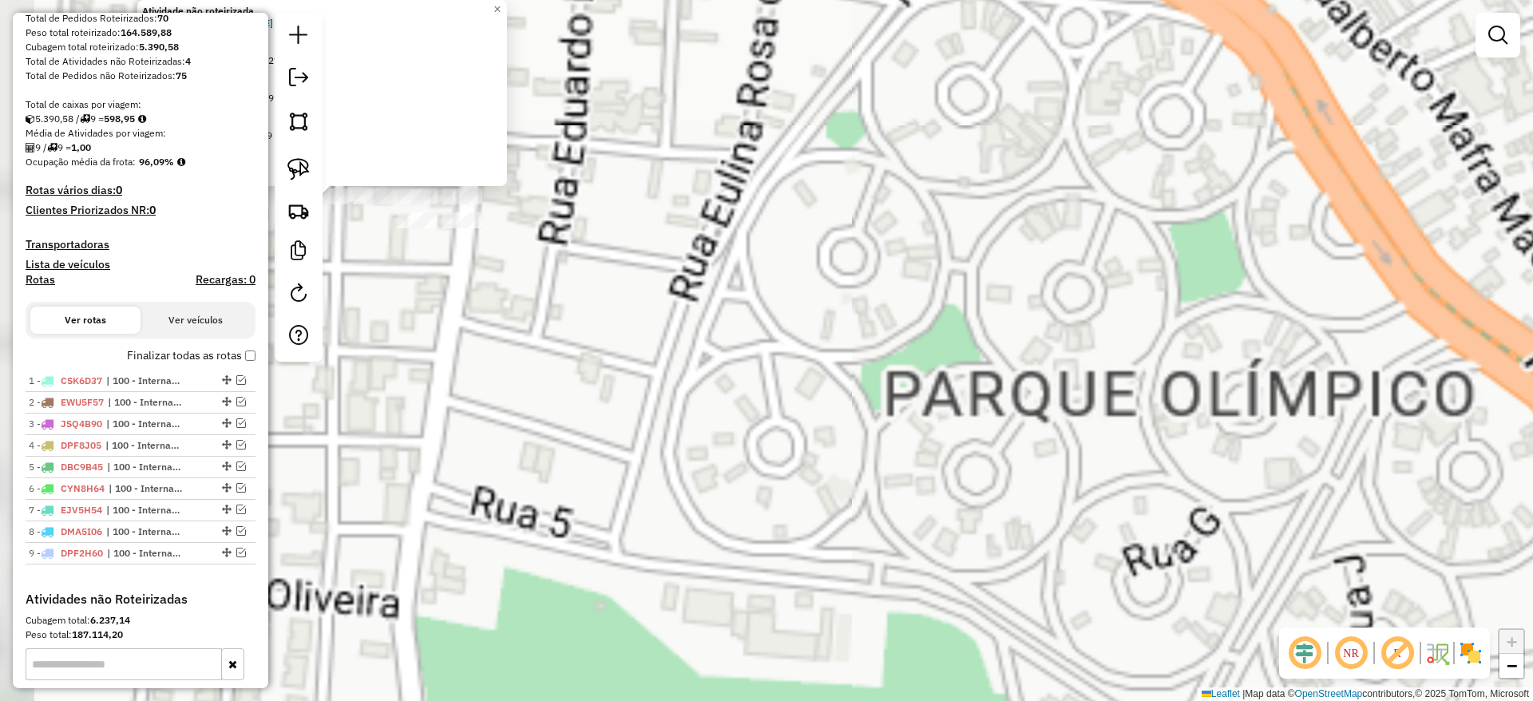
drag, startPoint x: 457, startPoint y: 294, endPoint x: 370, endPoint y: 236, distance: 104.3
click at [458, 294] on div "Atividade não roteirizada 63496059 - DEBORAH EVELLIN PEREIRA DE MIR Pedidos: 26…" at bounding box center [766, 350] width 1533 height 701
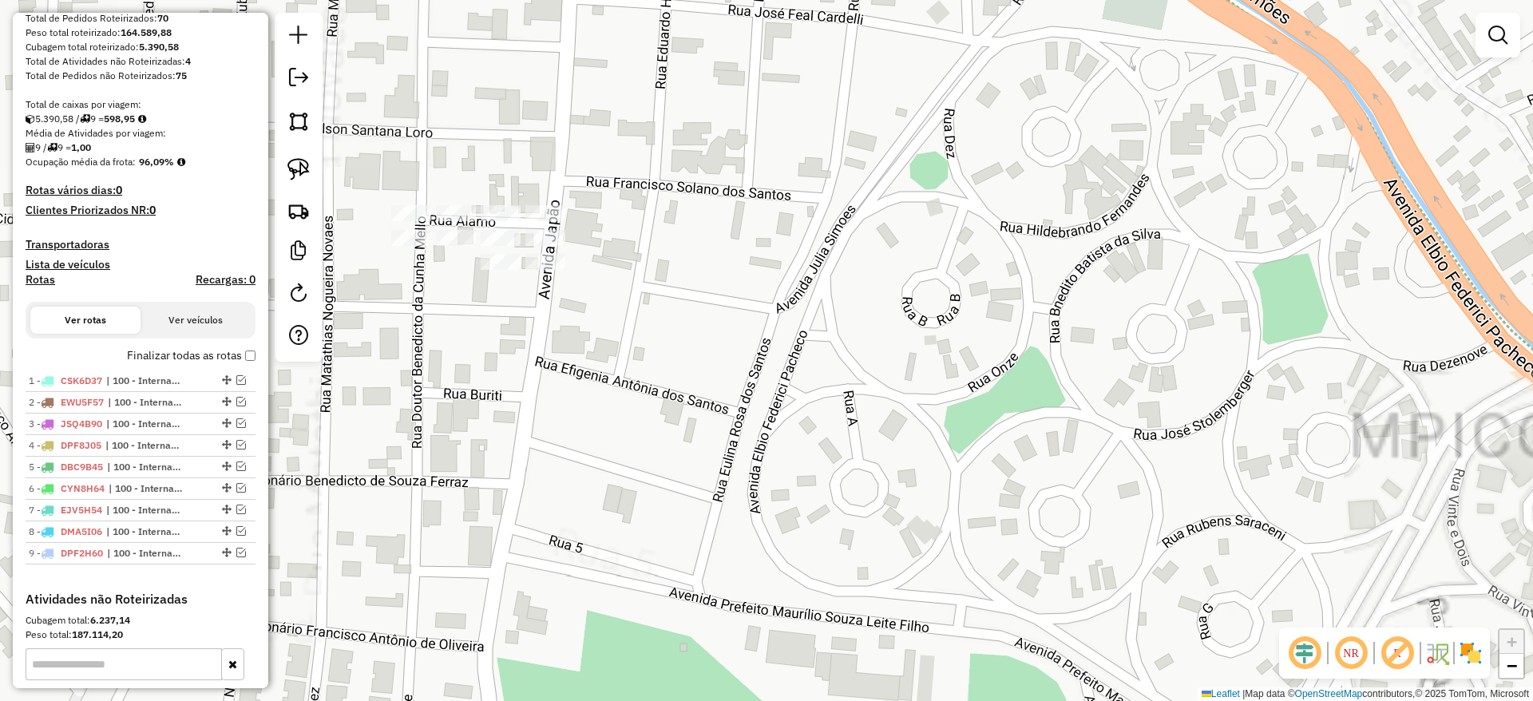
click at [436, 290] on div "Janela de atendimento Grade de atendimento Capacidade Transportadoras Veículos …" at bounding box center [766, 350] width 1533 height 701
click at [303, 159] on img at bounding box center [298, 169] width 22 height 22
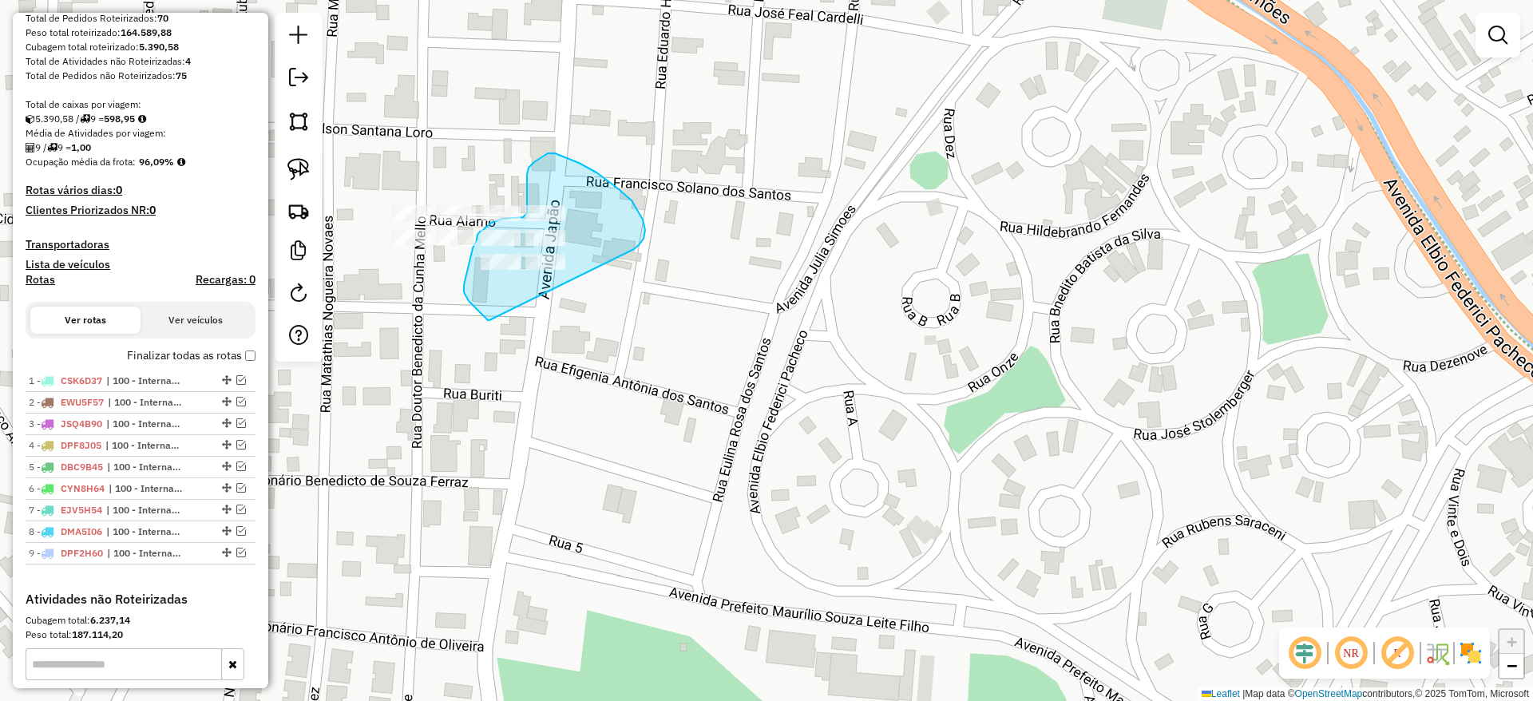
drag, startPoint x: 636, startPoint y: 247, endPoint x: 491, endPoint y: 321, distance: 162.8
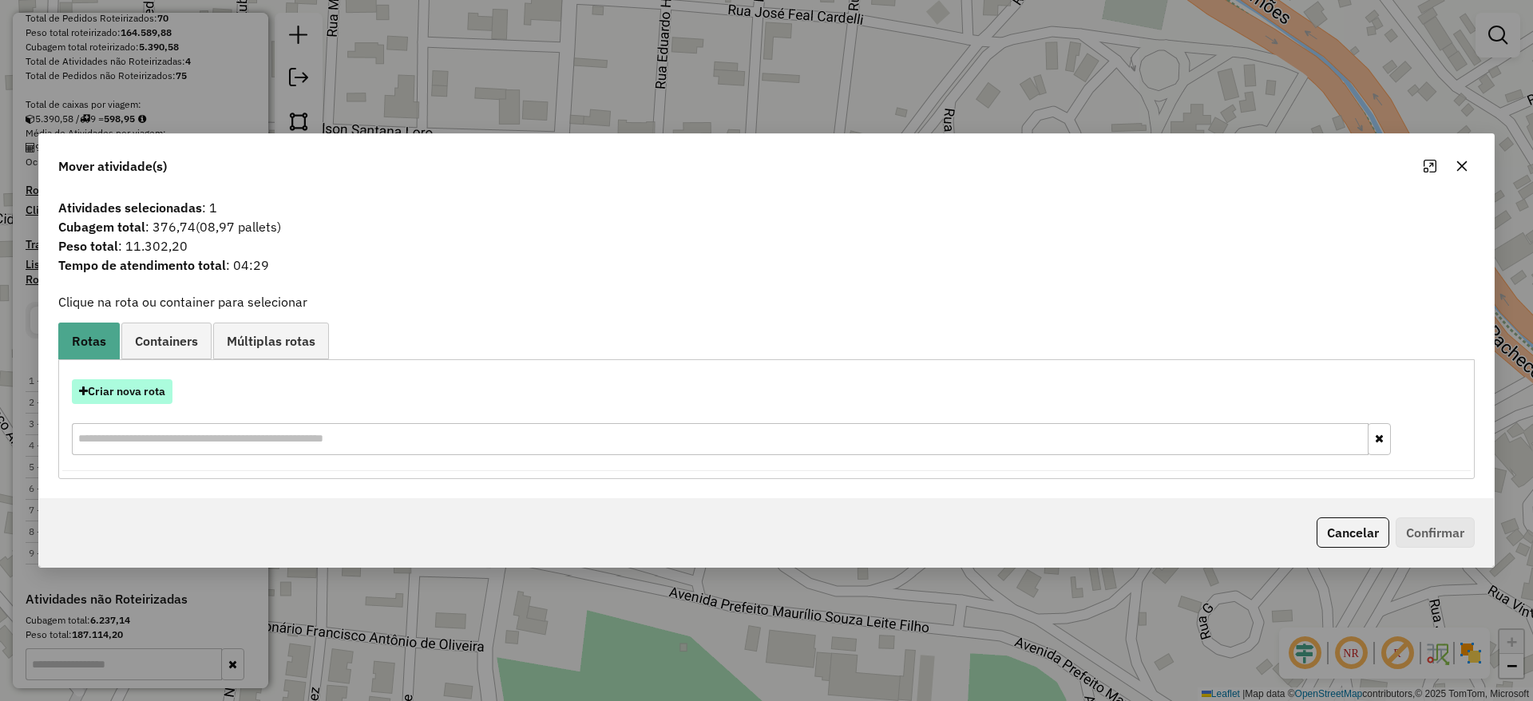
click at [127, 385] on button "Criar nova rota" at bounding box center [122, 391] width 101 height 25
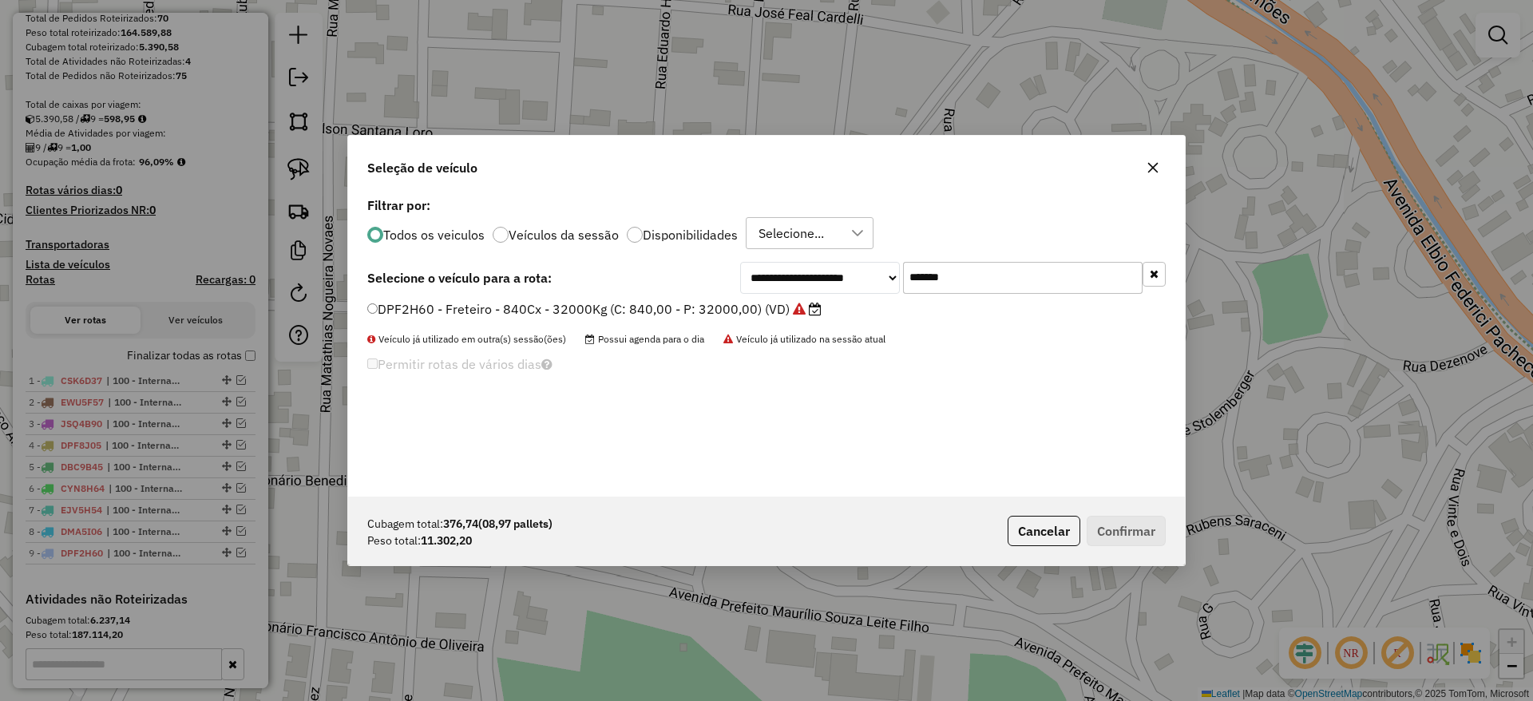
drag, startPoint x: 942, startPoint y: 277, endPoint x: 695, endPoint y: 306, distance: 248.3
click at [793, 280] on div "**********" at bounding box center [952, 278] width 425 height 32
paste input "text"
type input "*******"
click at [651, 308] on label "DHW7E76 - Freteiro - 420Cx - 13500Kg (C: 420,00 - P: 13500,00) (VD)" at bounding box center [587, 308] width 441 height 19
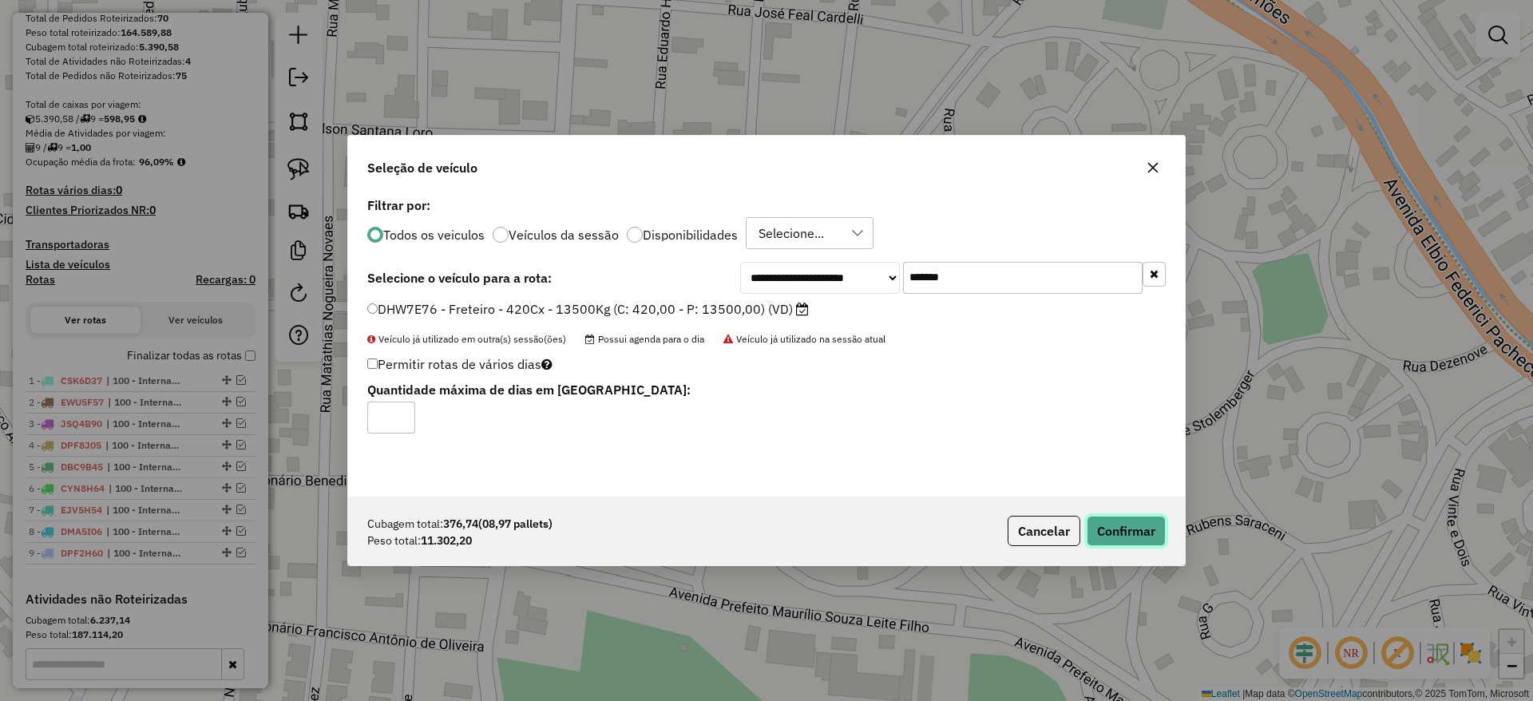
click at [1117, 532] on button "Confirmar" at bounding box center [1125, 531] width 79 height 30
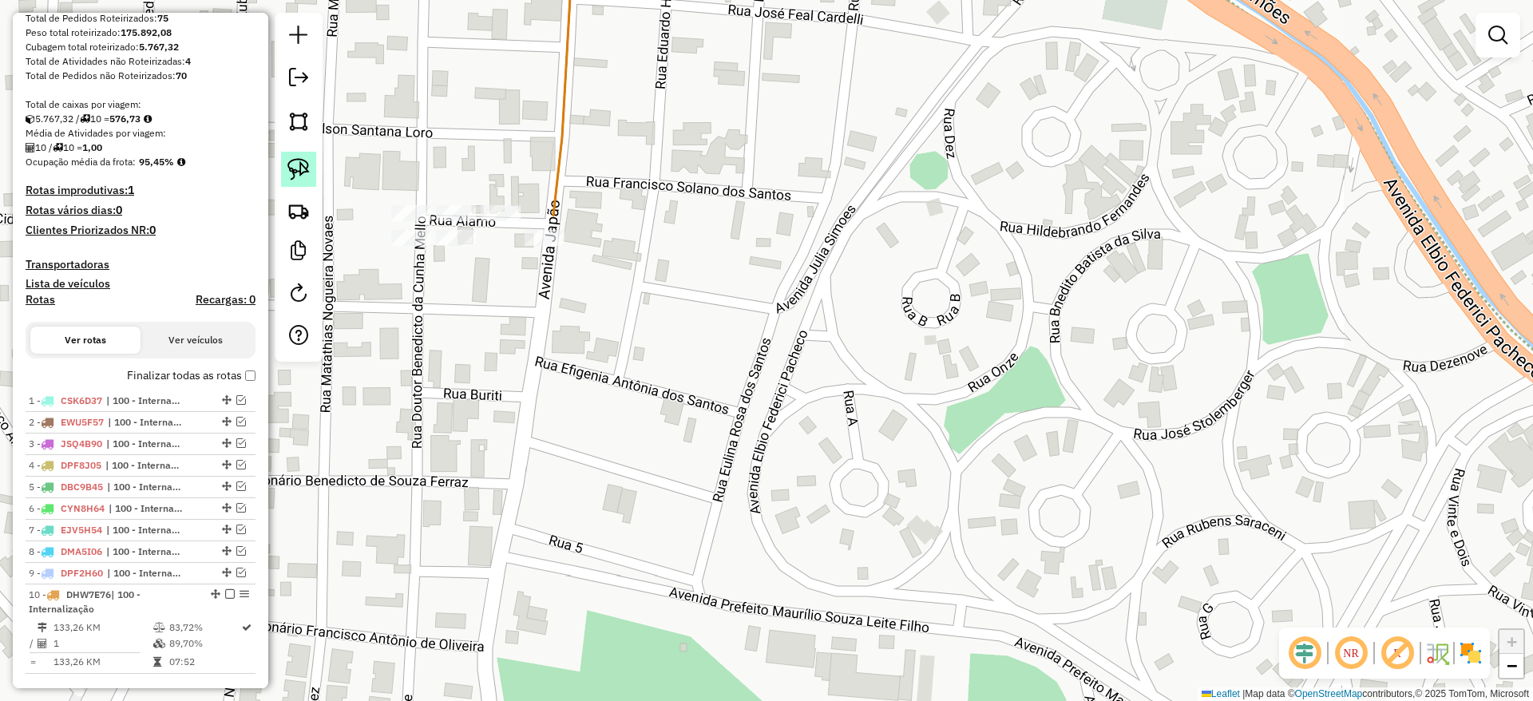
click at [286, 171] on link at bounding box center [298, 169] width 35 height 35
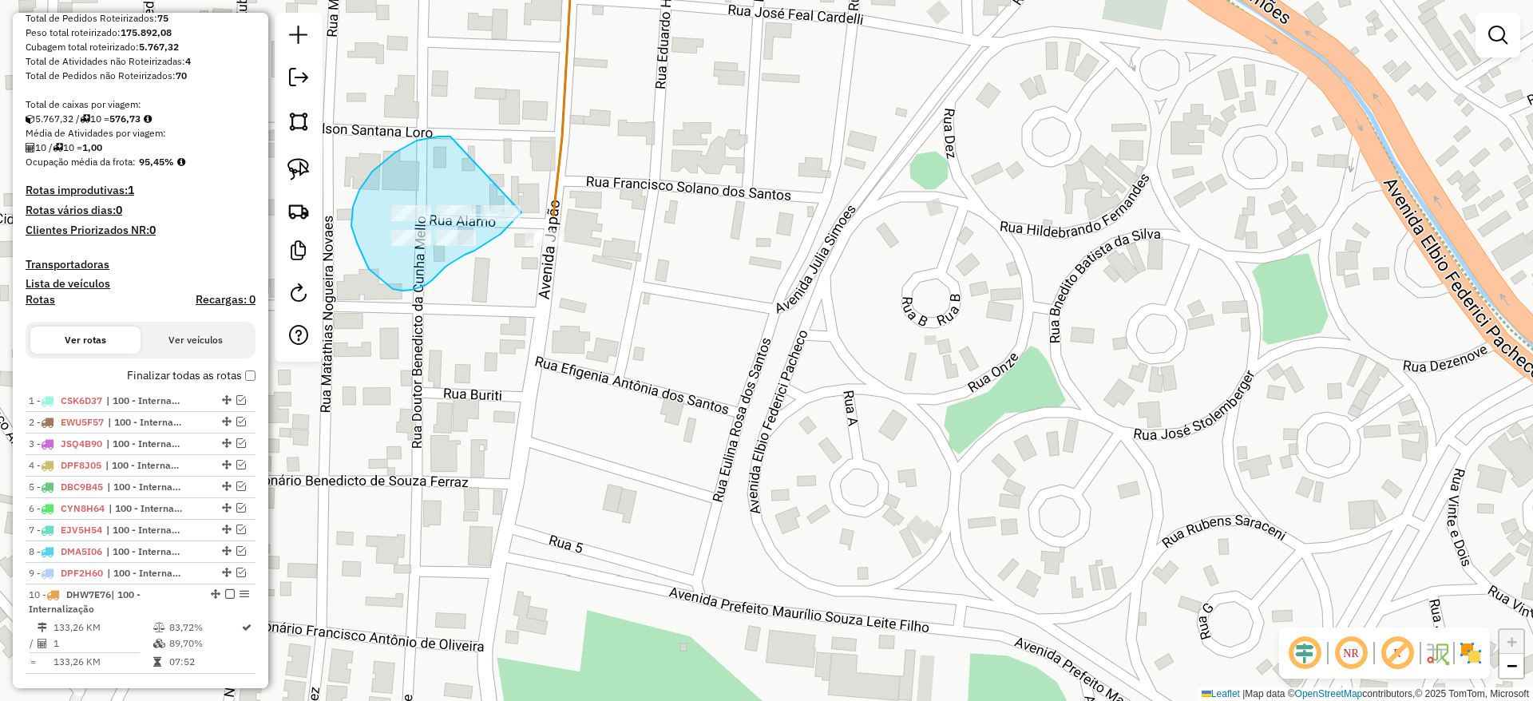
drag, startPoint x: 372, startPoint y: 172, endPoint x: 472, endPoint y: 197, distance: 103.0
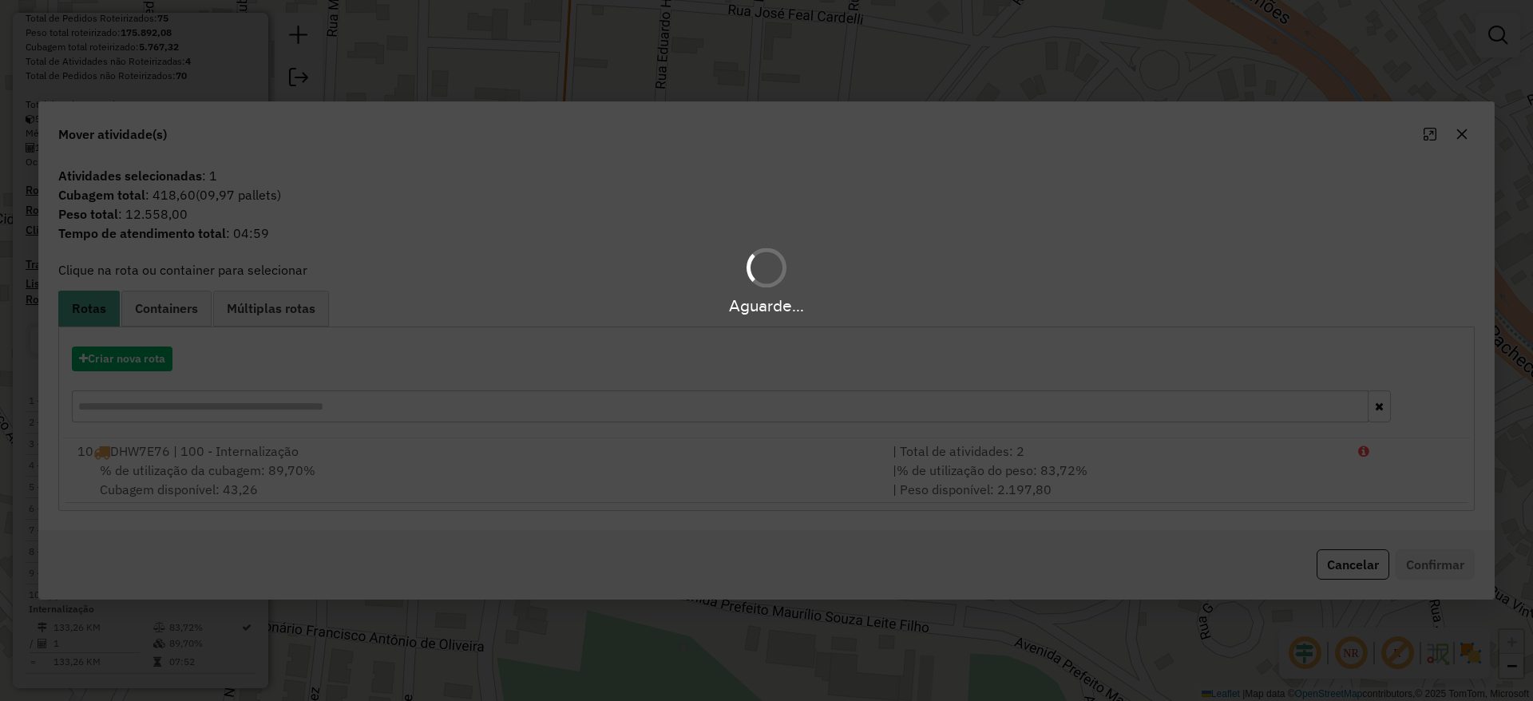
click at [155, 358] on hb-app "Aguarde... Pop-up bloqueado! Seu navegador bloqueou automáticamente a abertura …" at bounding box center [766, 350] width 1533 height 701
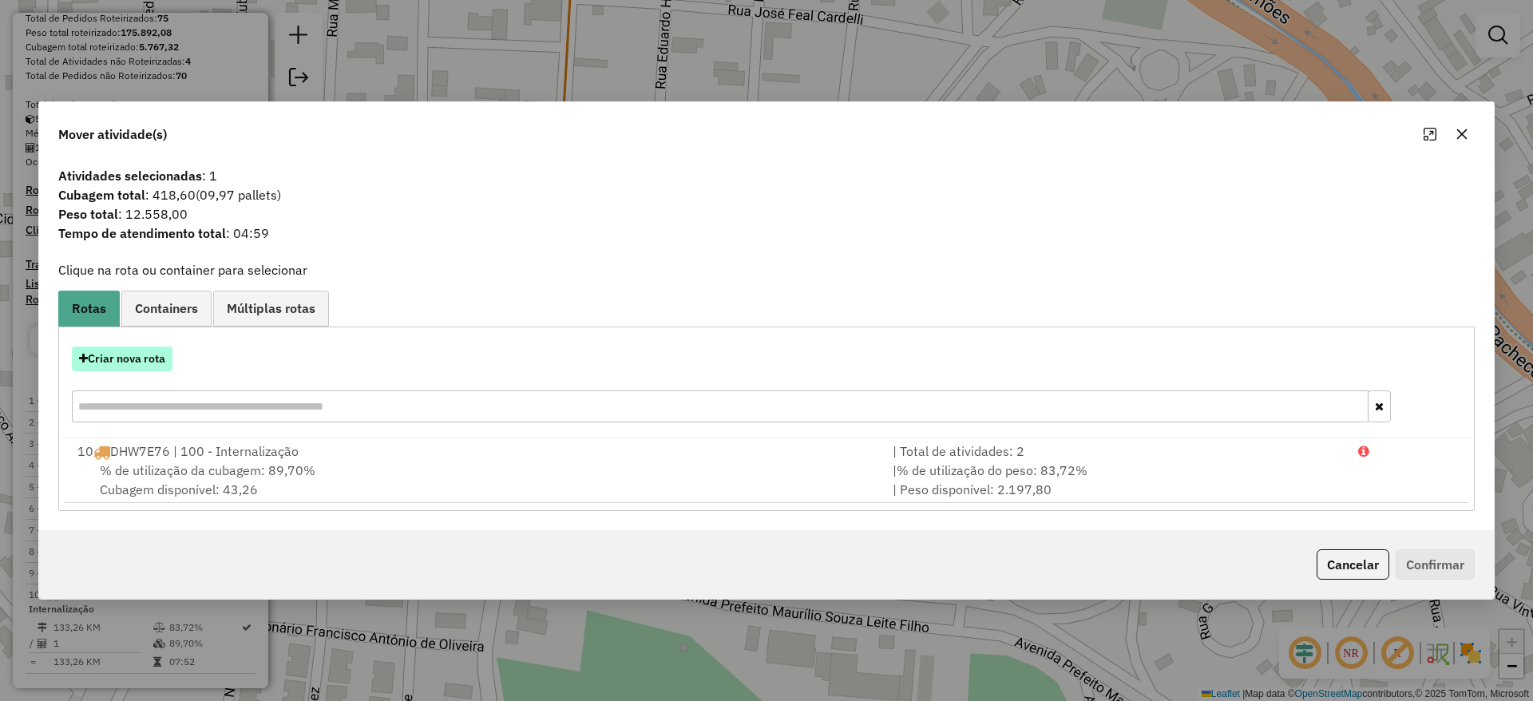
click at [158, 357] on button "Criar nova rota" at bounding box center [122, 358] width 101 height 25
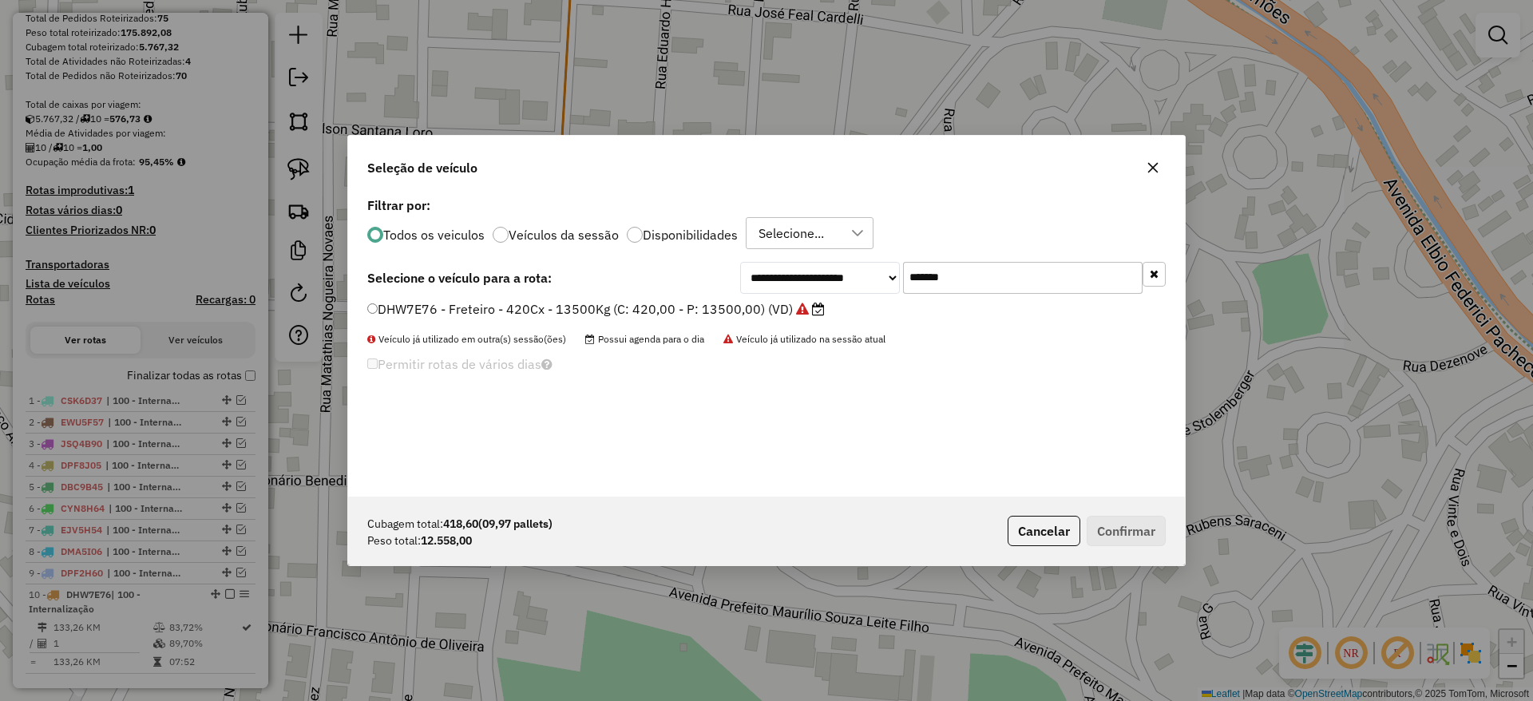
drag, startPoint x: 982, startPoint y: 279, endPoint x: 734, endPoint y: 295, distance: 248.0
click at [753, 287] on div "**********" at bounding box center [952, 278] width 425 height 32
paste input "text"
type input "*******"
click at [693, 301] on label "MKE6G00 - Freteiro - 420Cx - 13990Kg (C: 420,00 - P: 13990,00) (VD)" at bounding box center [587, 308] width 440 height 19
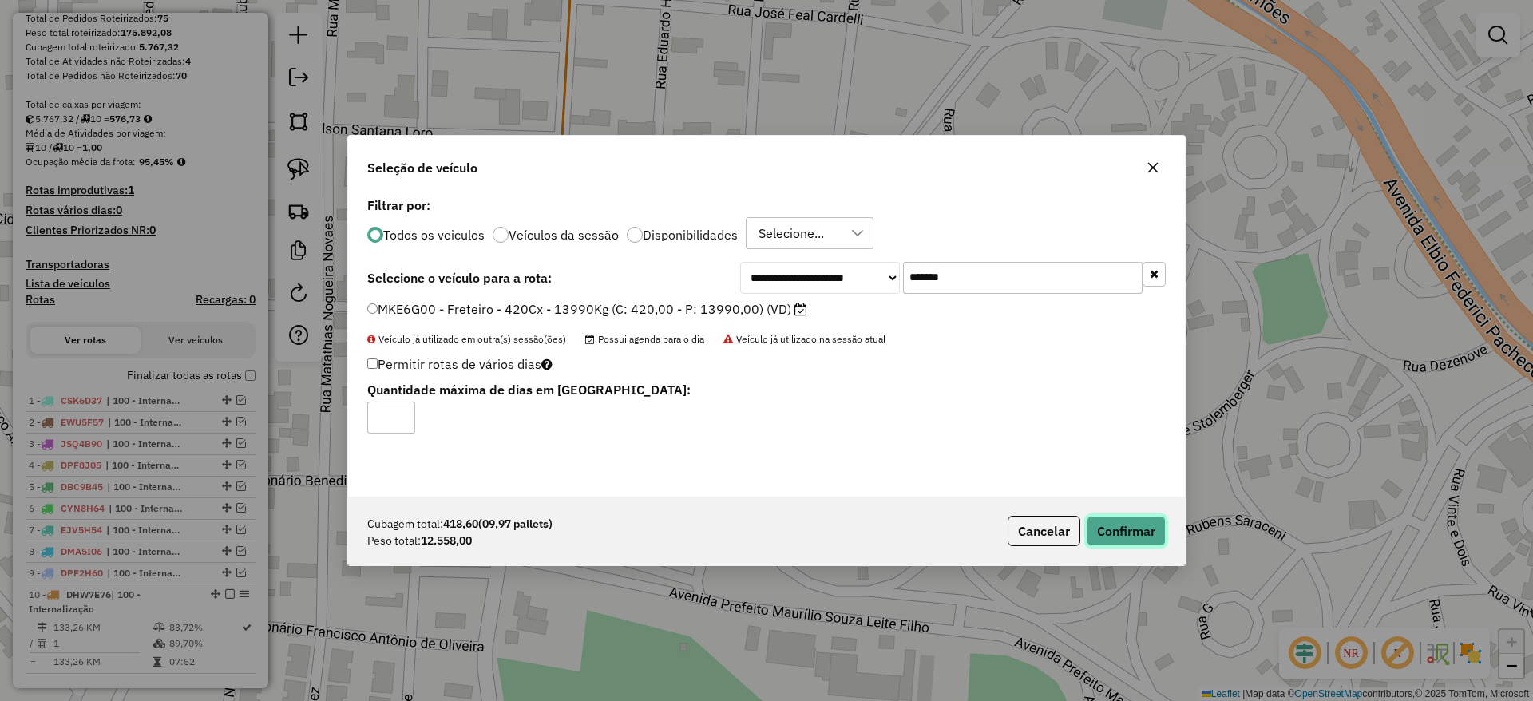
click at [1130, 525] on button "Confirmar" at bounding box center [1125, 531] width 79 height 30
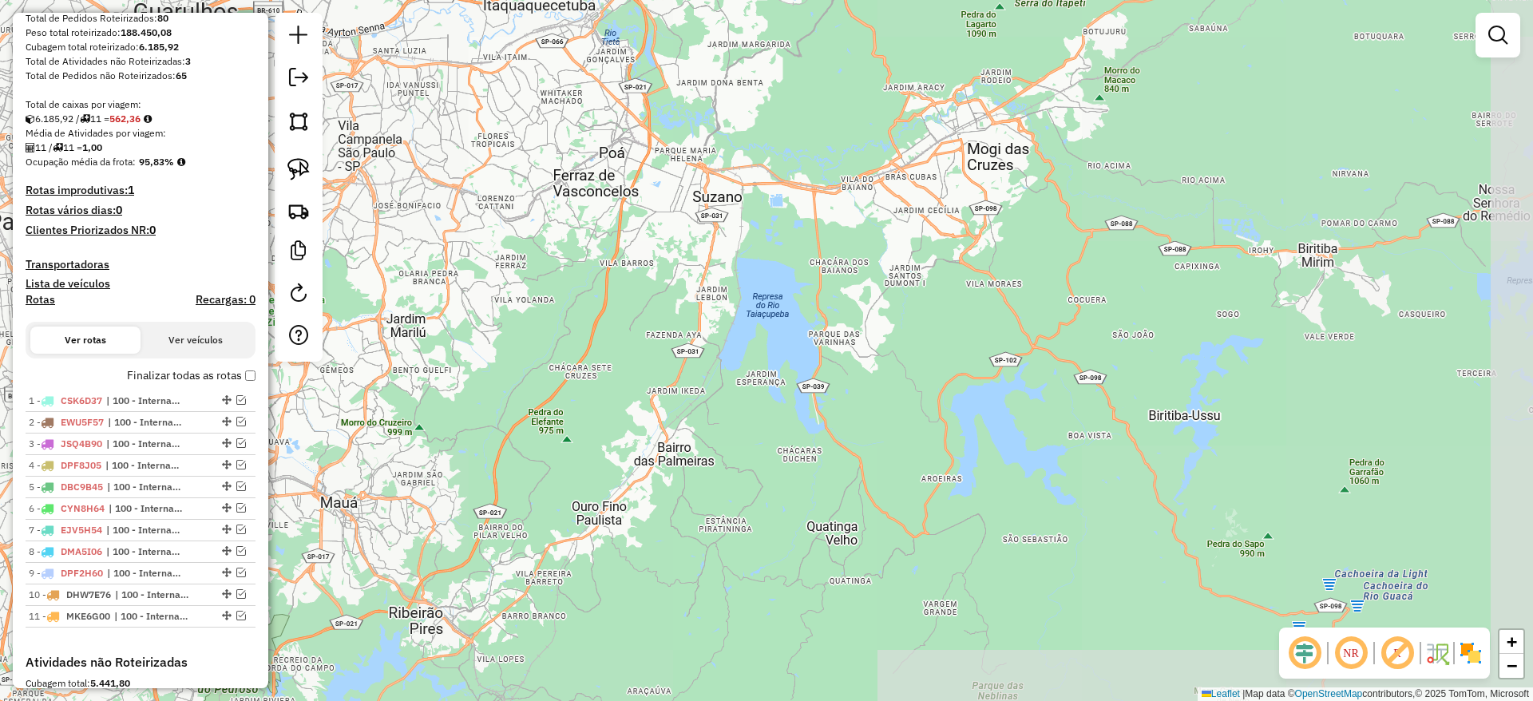
drag, startPoint x: 839, startPoint y: 392, endPoint x: 906, endPoint y: 246, distance: 160.7
click at [906, 246] on div "Janela de atendimento Grade de atendimento Capacidade Transportadoras Veículos …" at bounding box center [766, 350] width 1533 height 701
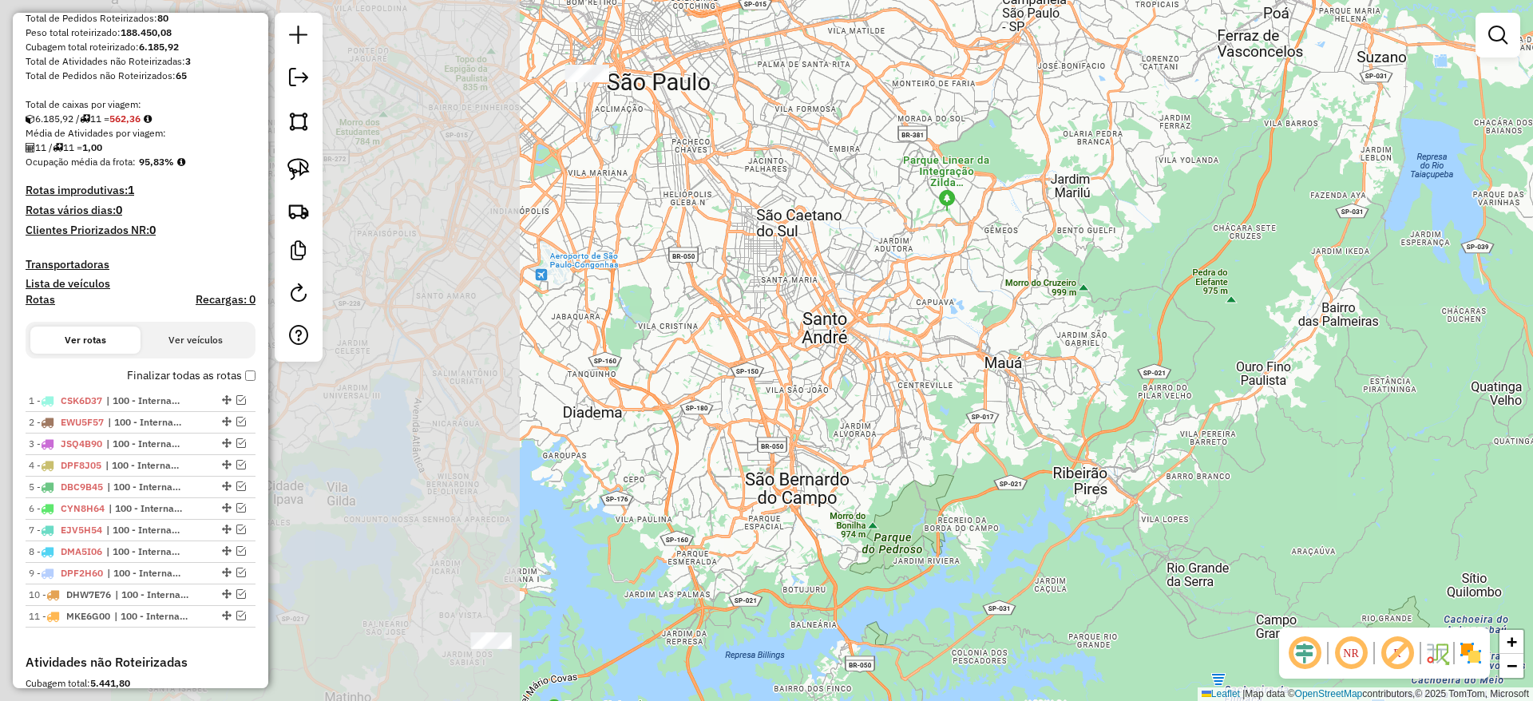
drag, startPoint x: 939, startPoint y: 375, endPoint x: 1214, endPoint y: 312, distance: 282.5
click at [1223, 329] on div "Janela de atendimento Grade de atendimento Capacidade Transportadoras Veículos …" at bounding box center [766, 350] width 1533 height 701
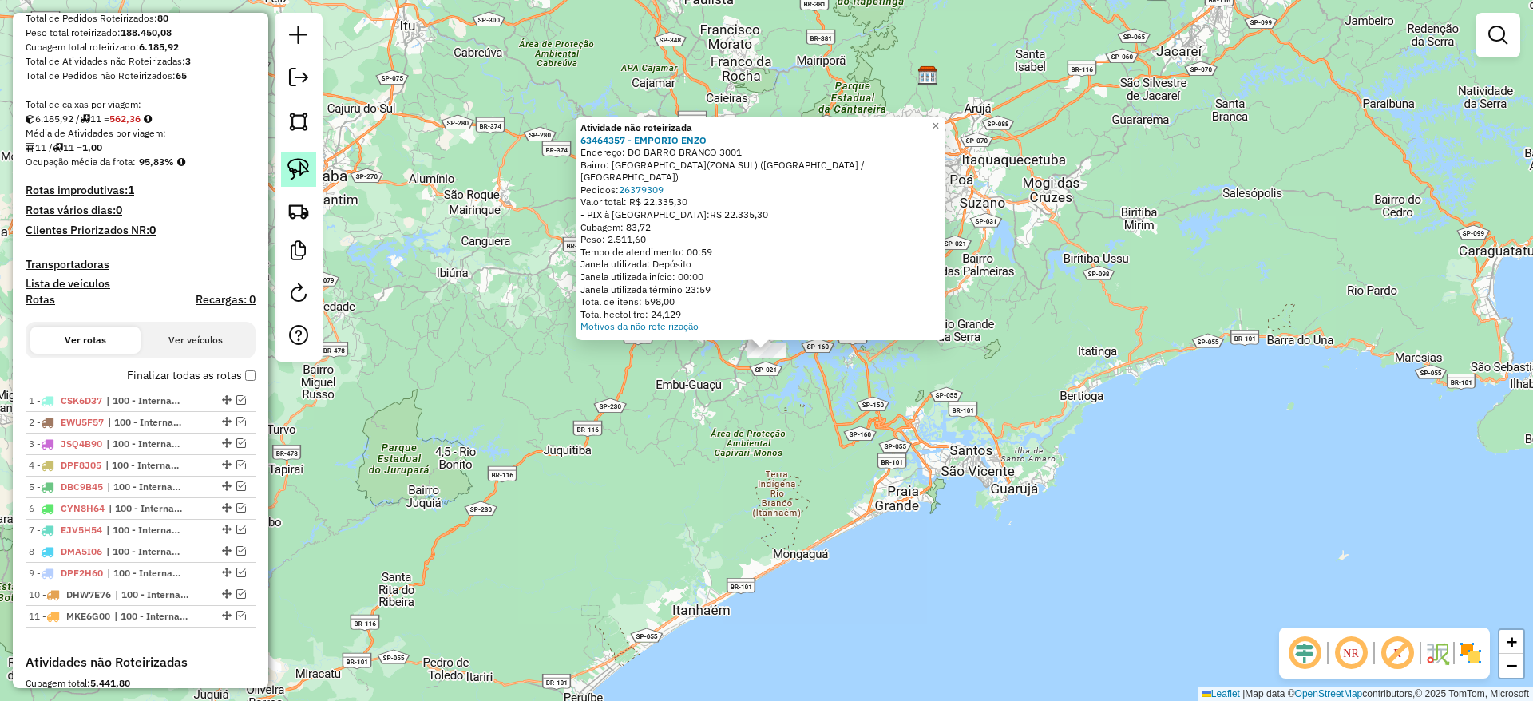
click at [297, 168] on img at bounding box center [298, 169] width 22 height 22
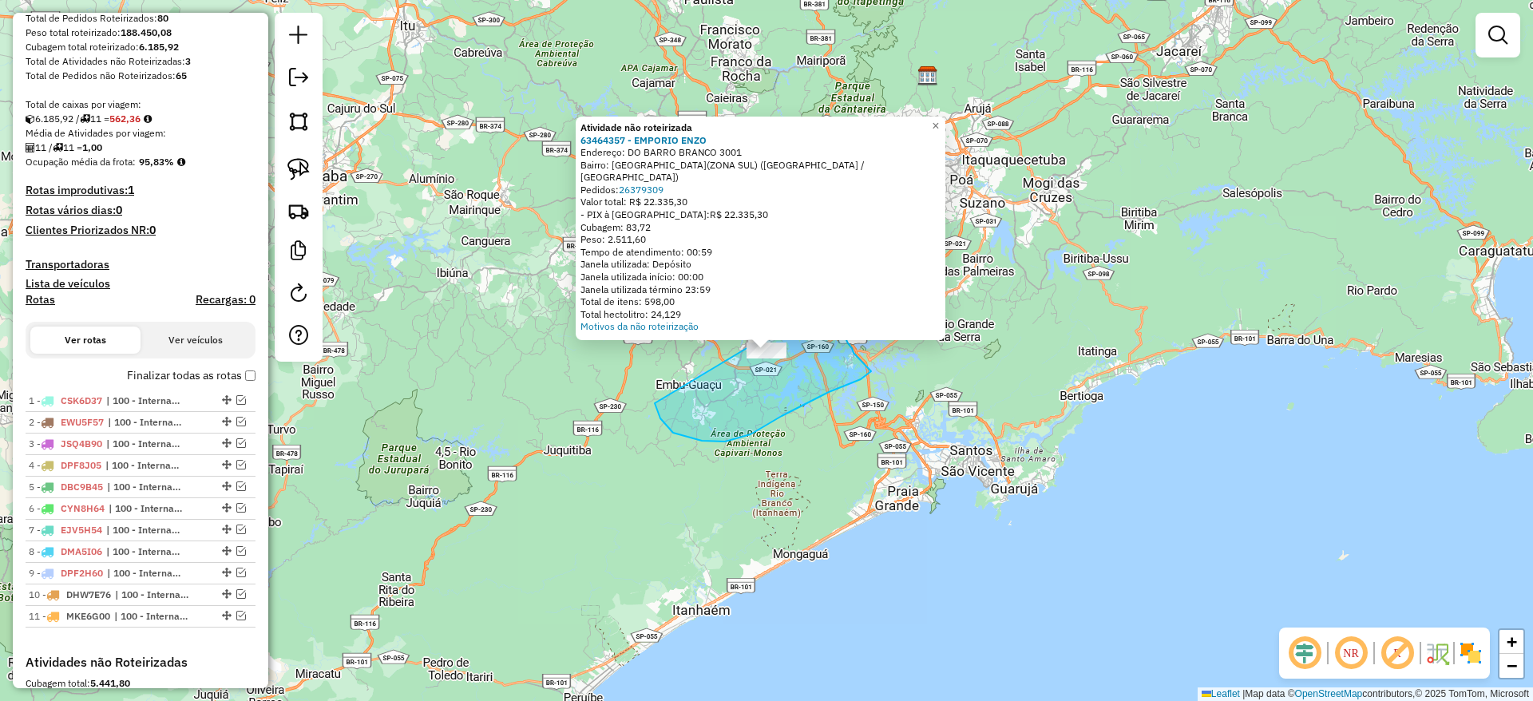
drag, startPoint x: 861, startPoint y: 379, endPoint x: 828, endPoint y: 299, distance: 87.0
click at [828, 299] on div "Atividade não roteirizada 63464357 - EMPORIO ENZO Endereço: DO BARRO BRANCO 300…" at bounding box center [766, 350] width 1533 height 701
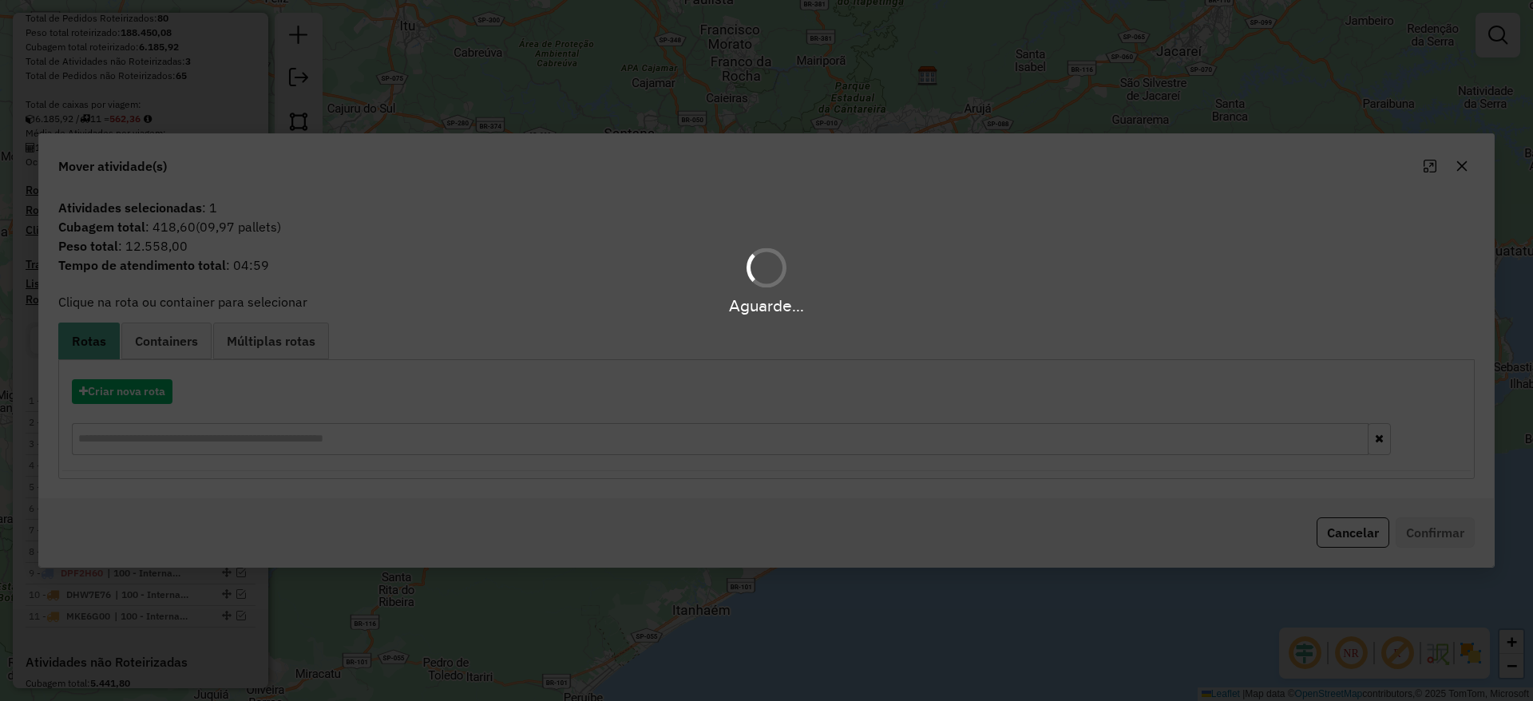
click at [139, 389] on div "Aguarde..." at bounding box center [766, 350] width 1533 height 701
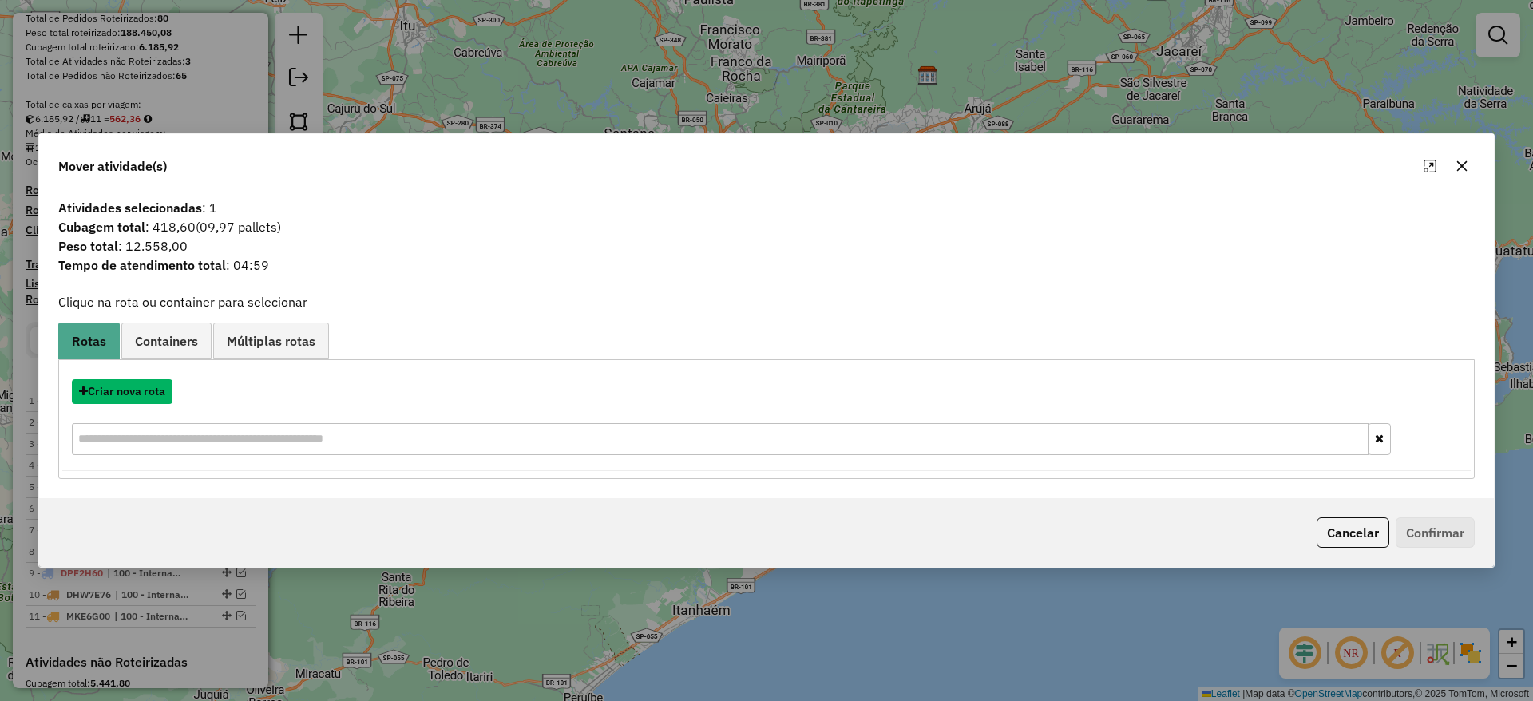
click at [139, 390] on button "Criar nova rota" at bounding box center [122, 391] width 101 height 25
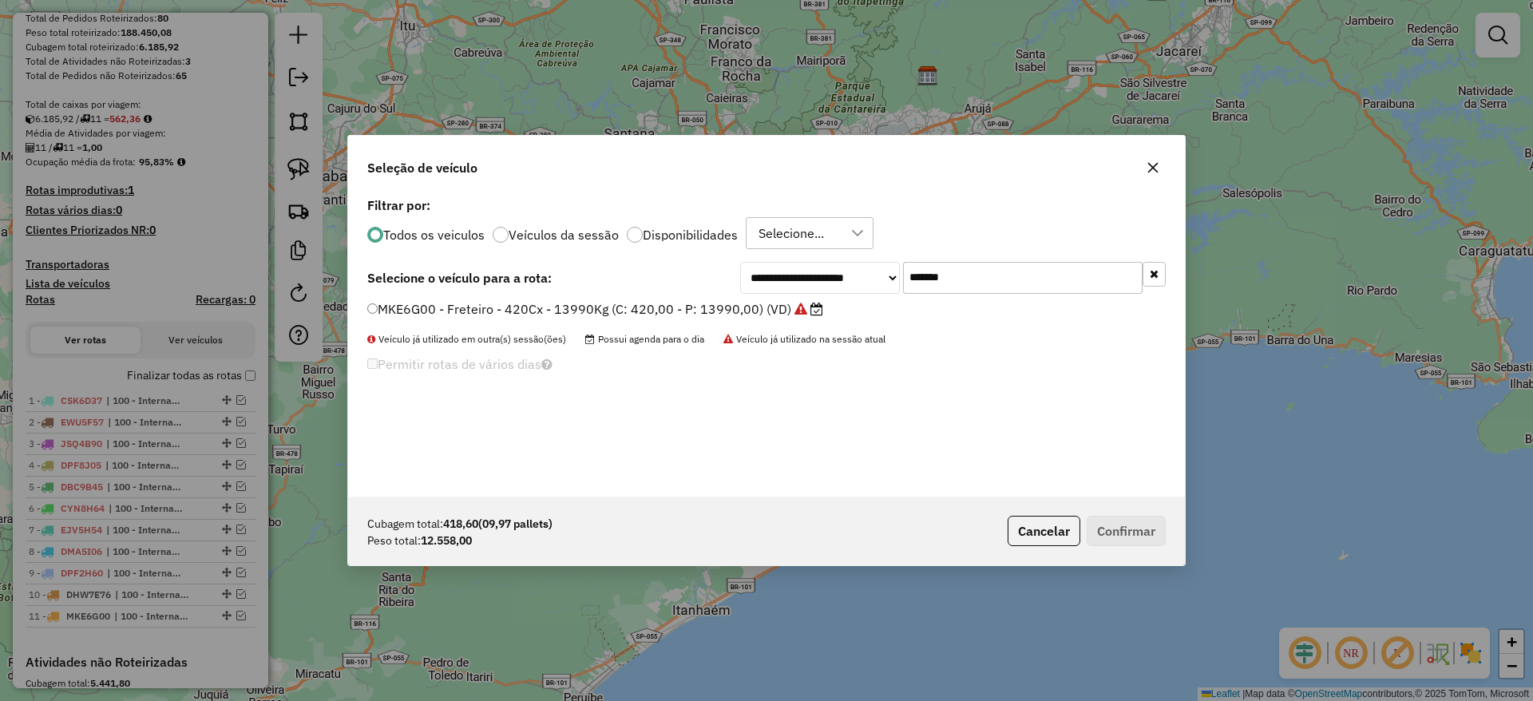
drag, startPoint x: 984, startPoint y: 267, endPoint x: 754, endPoint y: 289, distance: 230.9
click at [769, 283] on div "**********" at bounding box center [952, 278] width 425 height 32
paste input "text"
type input "*******"
click at [687, 308] on label "AUA0H21 - Freteiro - 420Cx - 15900Kg (C: 420,00 - P: 15900,00) (VD)" at bounding box center [586, 308] width 439 height 19
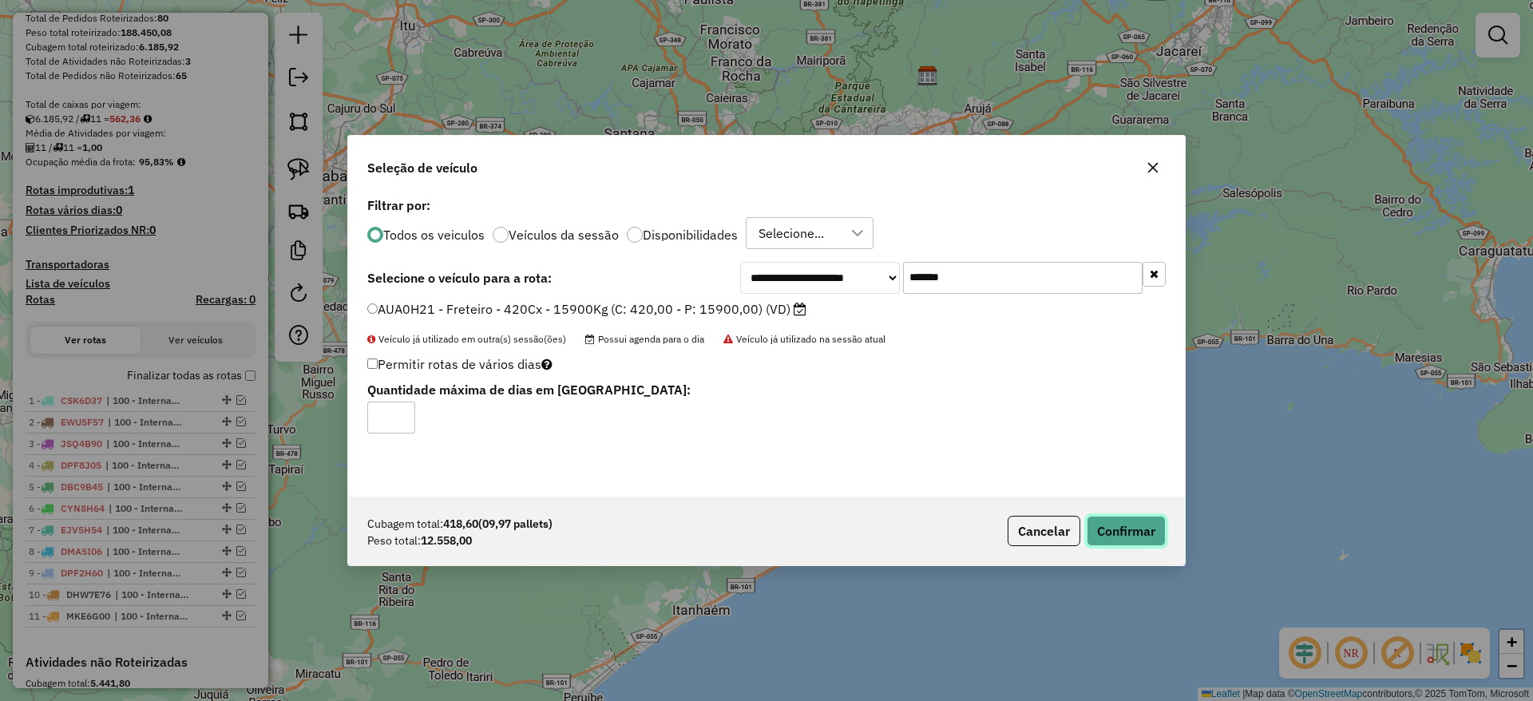
click at [1097, 533] on button "Confirmar" at bounding box center [1125, 531] width 79 height 30
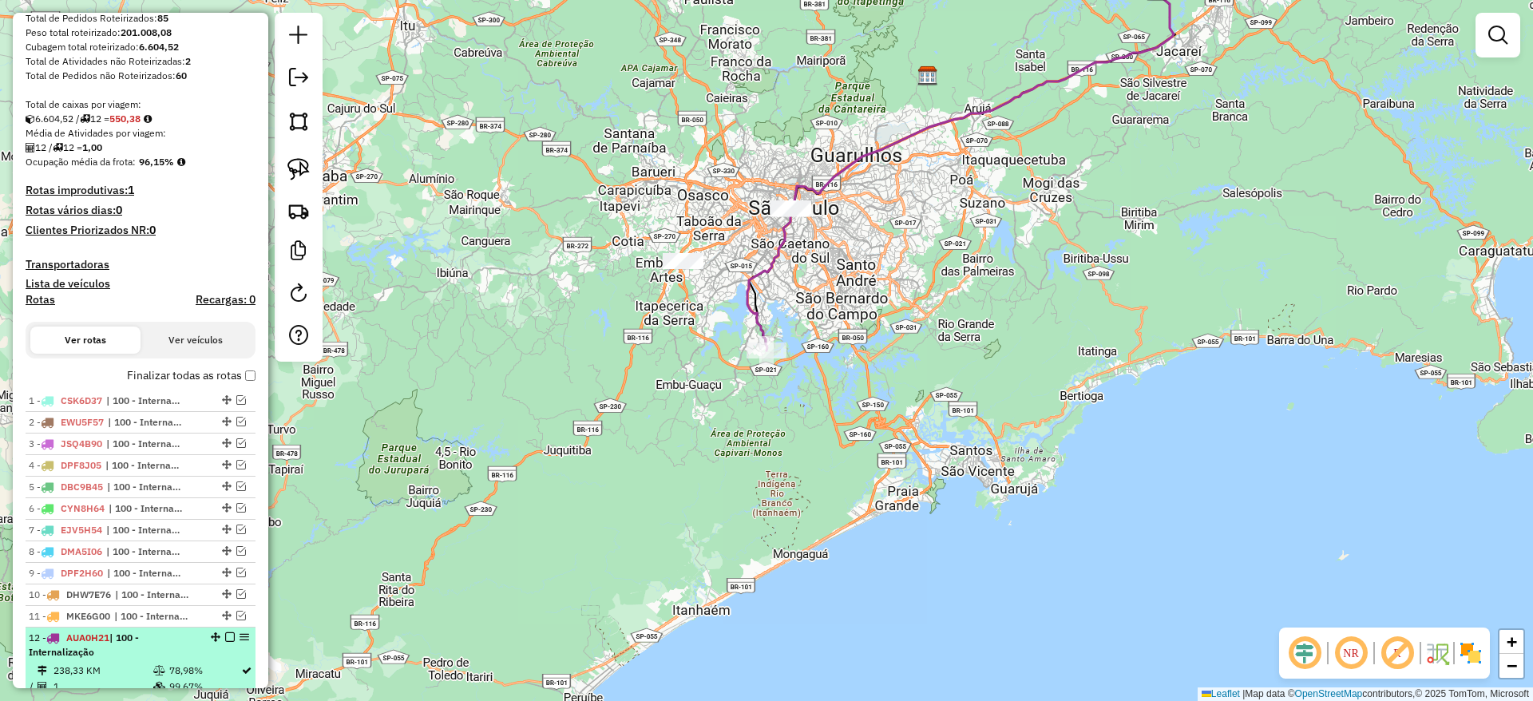
click at [225, 637] on em at bounding box center [230, 637] width 10 height 10
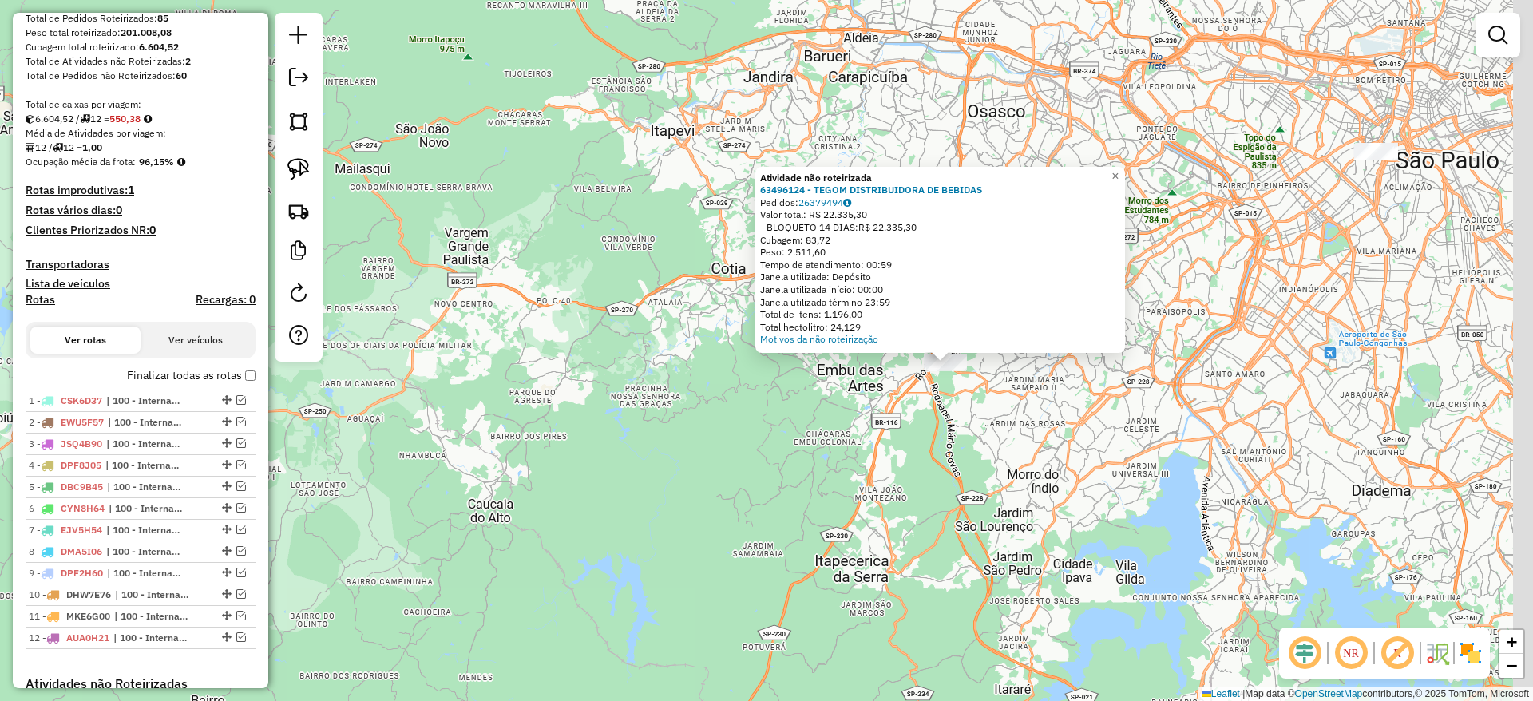
drag, startPoint x: 990, startPoint y: 433, endPoint x: 974, endPoint y: 453, distance: 24.9
click at [974, 453] on div "Atividade não roteirizada 63496124 - TEGOM DISTRIBUIDORA DE BEBIDAS Pedidos: 26…" at bounding box center [766, 350] width 1533 height 701
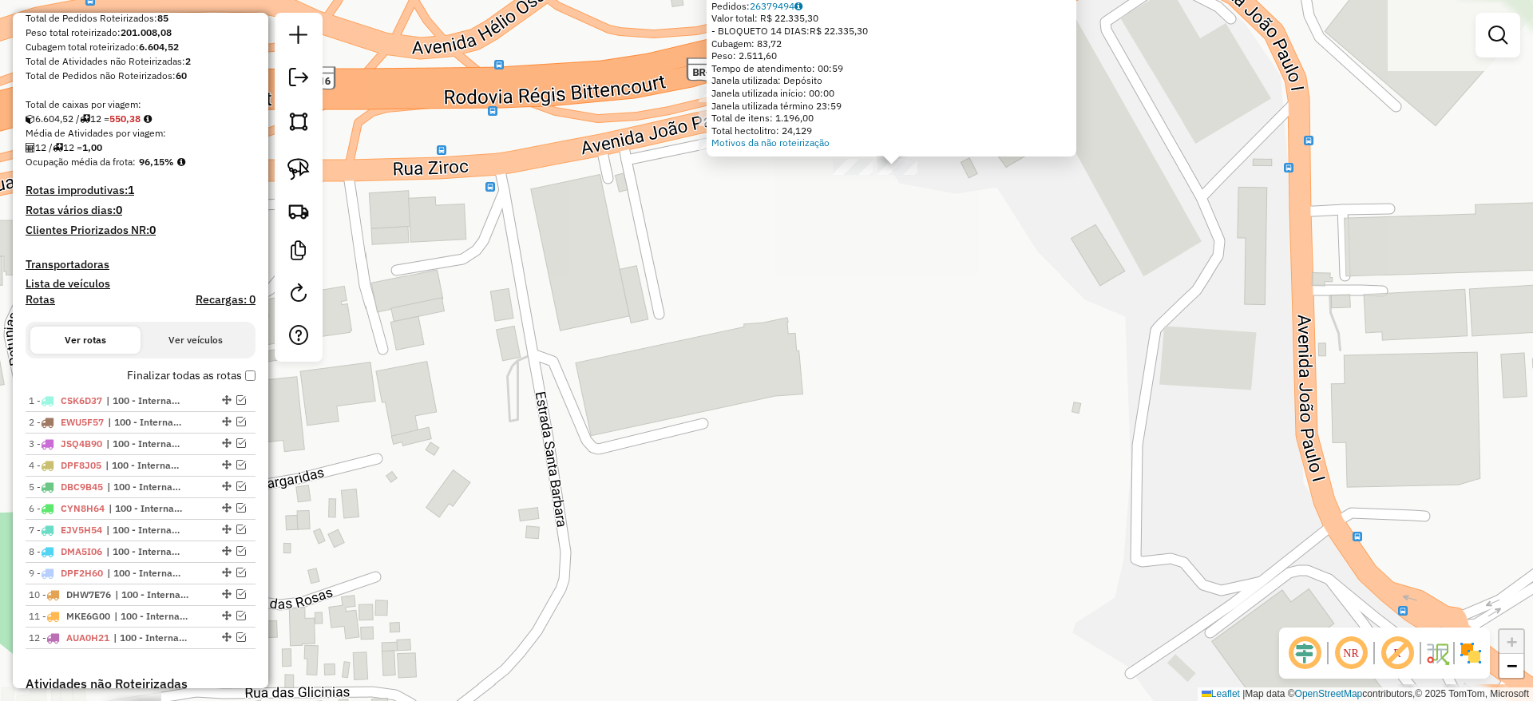
click at [655, 306] on div "Atividade não roteirizada 63496124 - TEGOM DISTRIBUIDORA DE BEBIDAS Pedidos: 26…" at bounding box center [766, 350] width 1533 height 701
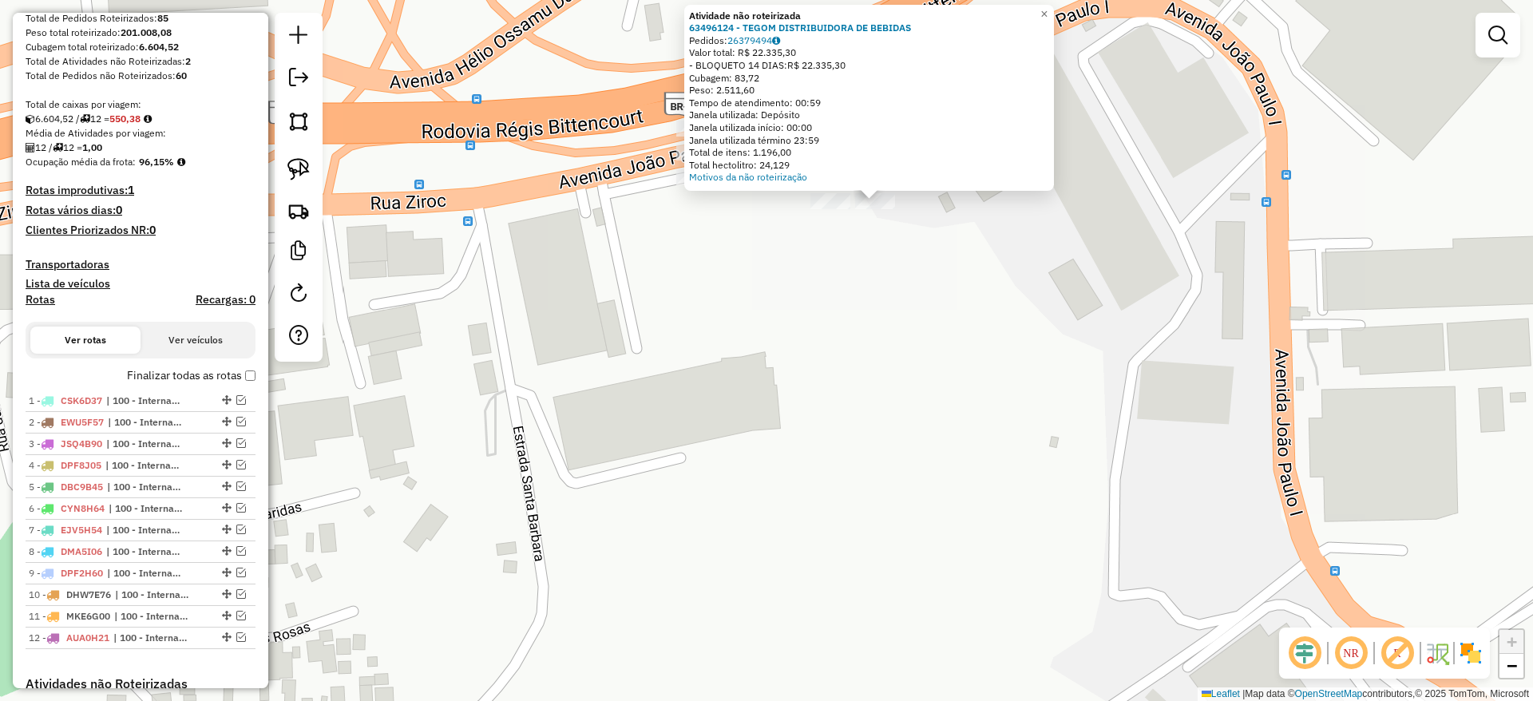
drag, startPoint x: 522, startPoint y: 243, endPoint x: 376, endPoint y: 216, distance: 148.6
click at [520, 241] on div "Atividade não roteirizada 63496124 - TEGOM DISTRIBUIDORA DE BEBIDAS Pedidos: 26…" at bounding box center [766, 350] width 1533 height 701
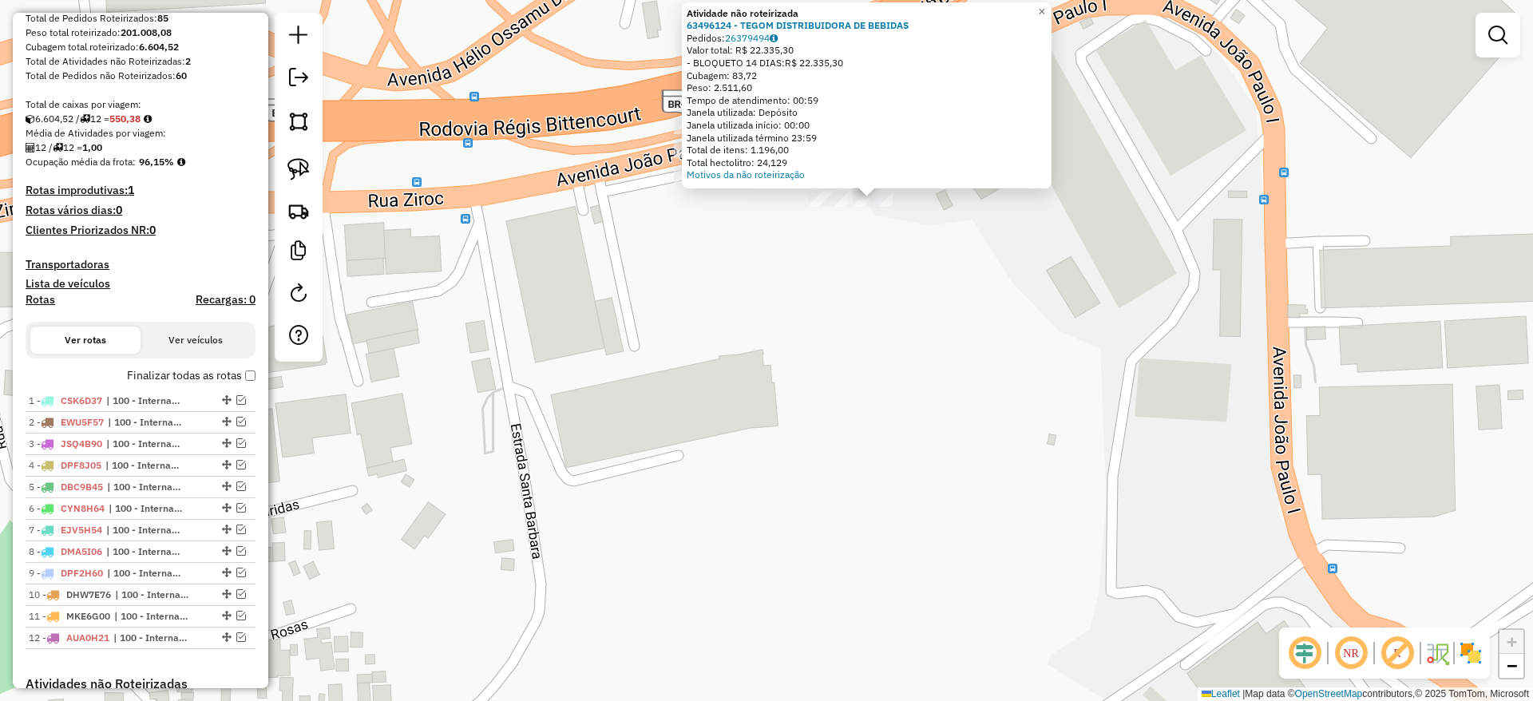
click at [340, 183] on div "Atividade não roteirizada 63496124 - TEGOM DISTRIBUIDORA DE BEBIDAS Pedidos: 26…" at bounding box center [766, 350] width 1533 height 701
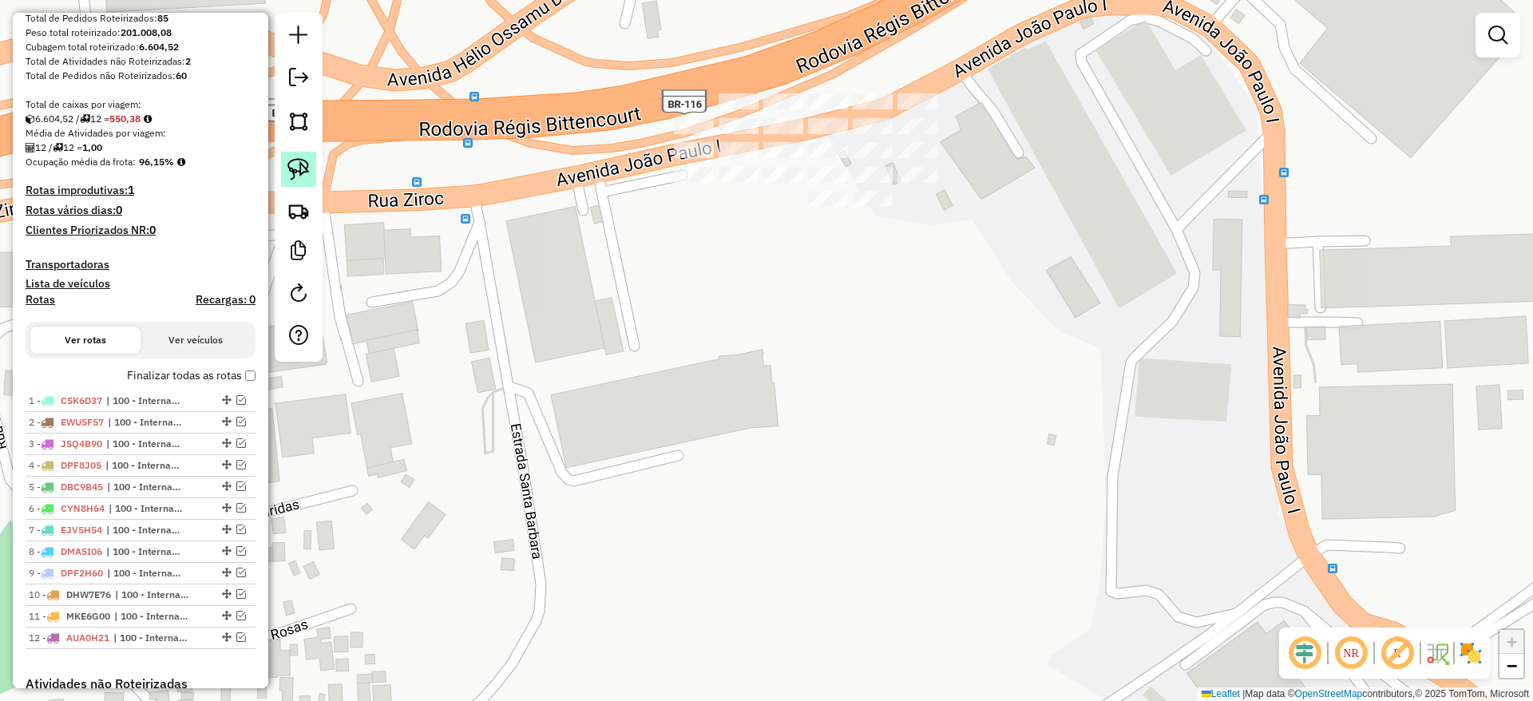
click at [303, 168] on img at bounding box center [298, 169] width 22 height 22
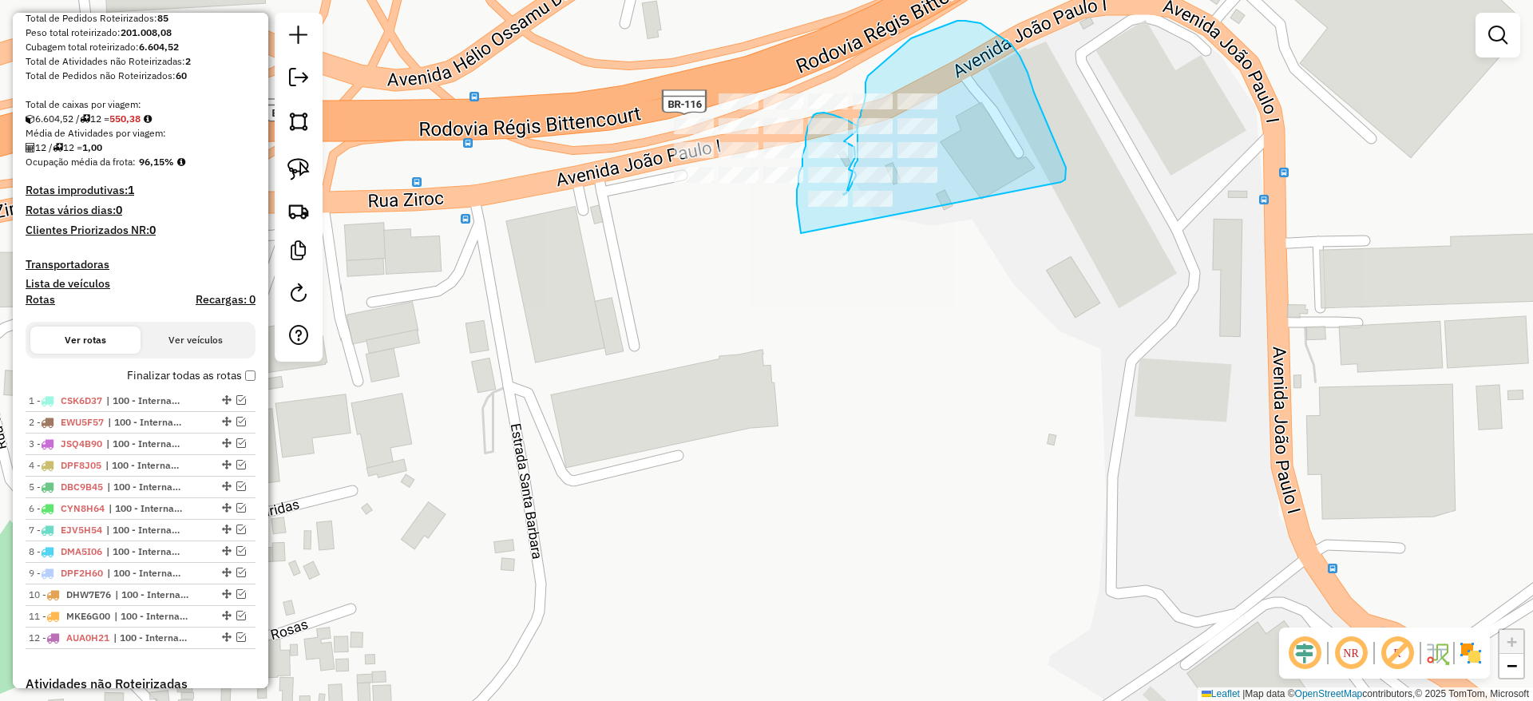
drag, startPoint x: 1061, startPoint y: 182, endPoint x: 850, endPoint y: 284, distance: 234.2
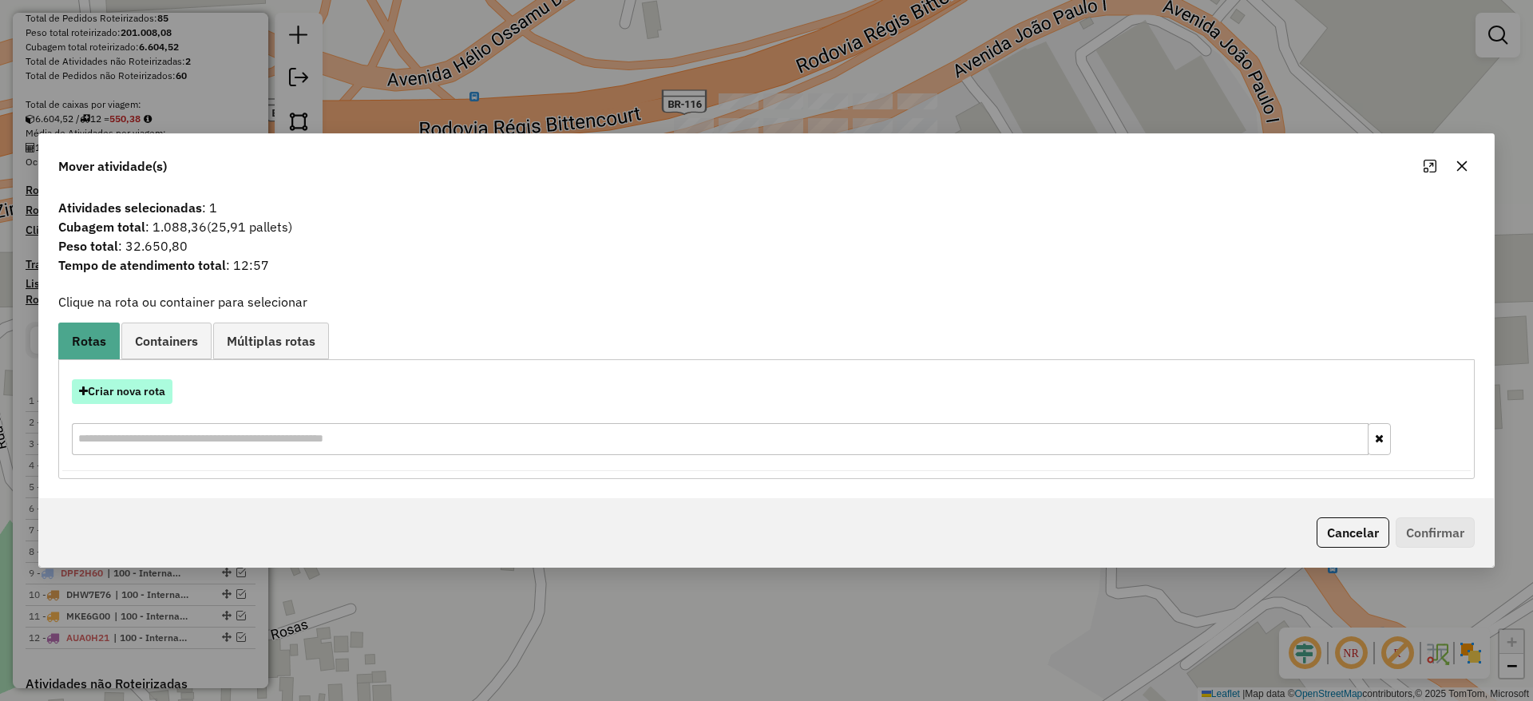
click at [143, 390] on button "Criar nova rota" at bounding box center [122, 391] width 101 height 25
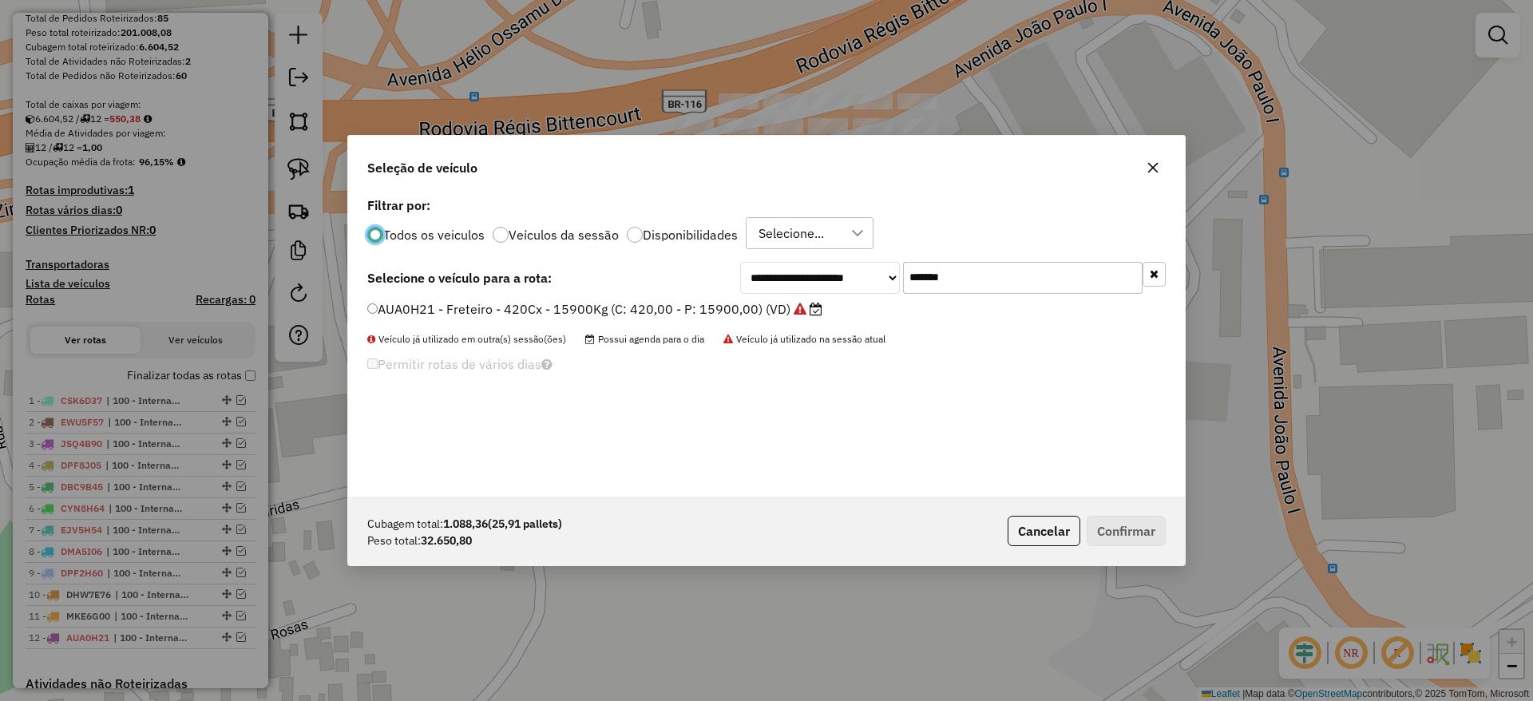
drag, startPoint x: 1007, startPoint y: 261, endPoint x: 820, endPoint y: 295, distance: 190.6
click at [821, 294] on div "**********" at bounding box center [766, 344] width 837 height 303
paste input "text"
type input "*******"
click at [645, 311] on label "MQM0J69 - Freteiro - 1176Cx - 35000Kg (C: 1176,00 - P: 35000,00) (VD)" at bounding box center [595, 308] width 457 height 19
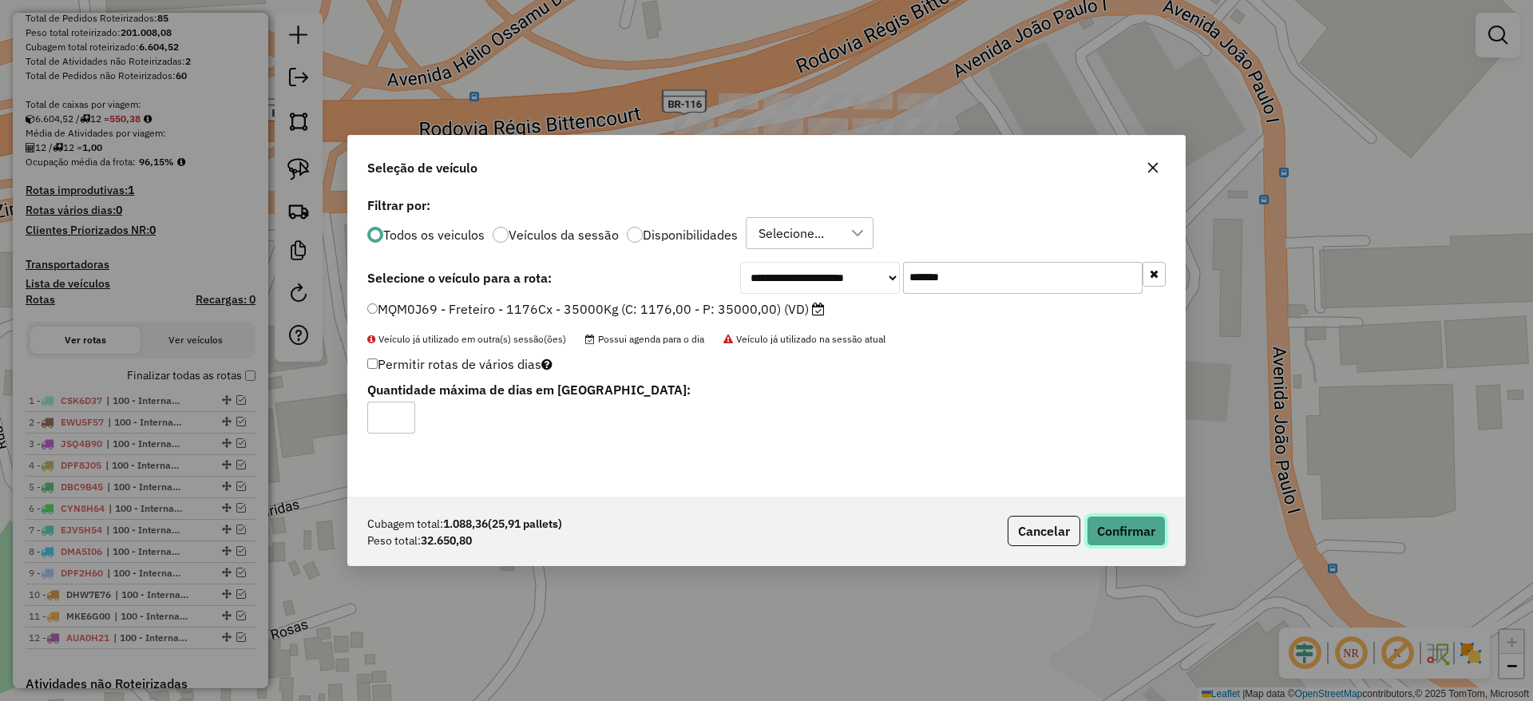
click at [1134, 522] on button "Confirmar" at bounding box center [1125, 531] width 79 height 30
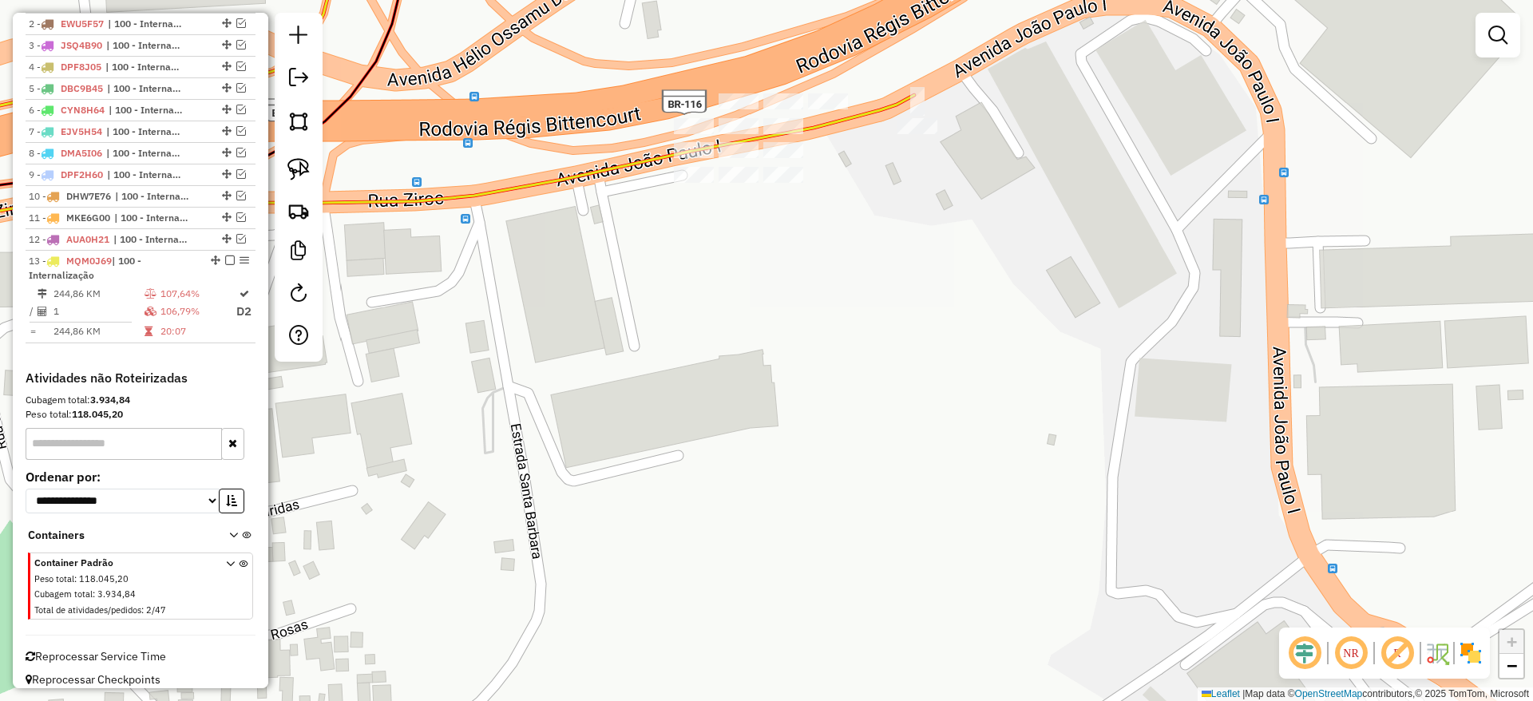
scroll to position [677, 0]
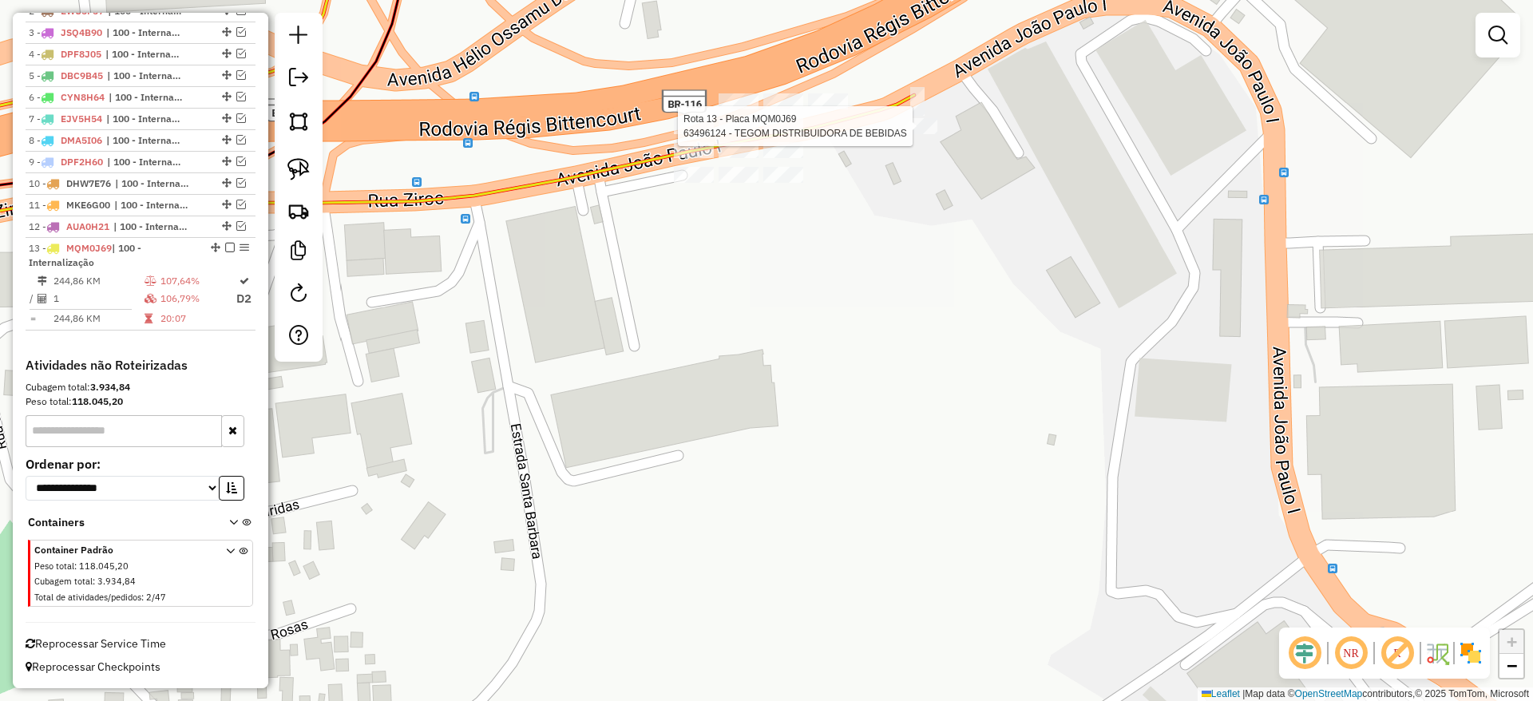
select select "**********"
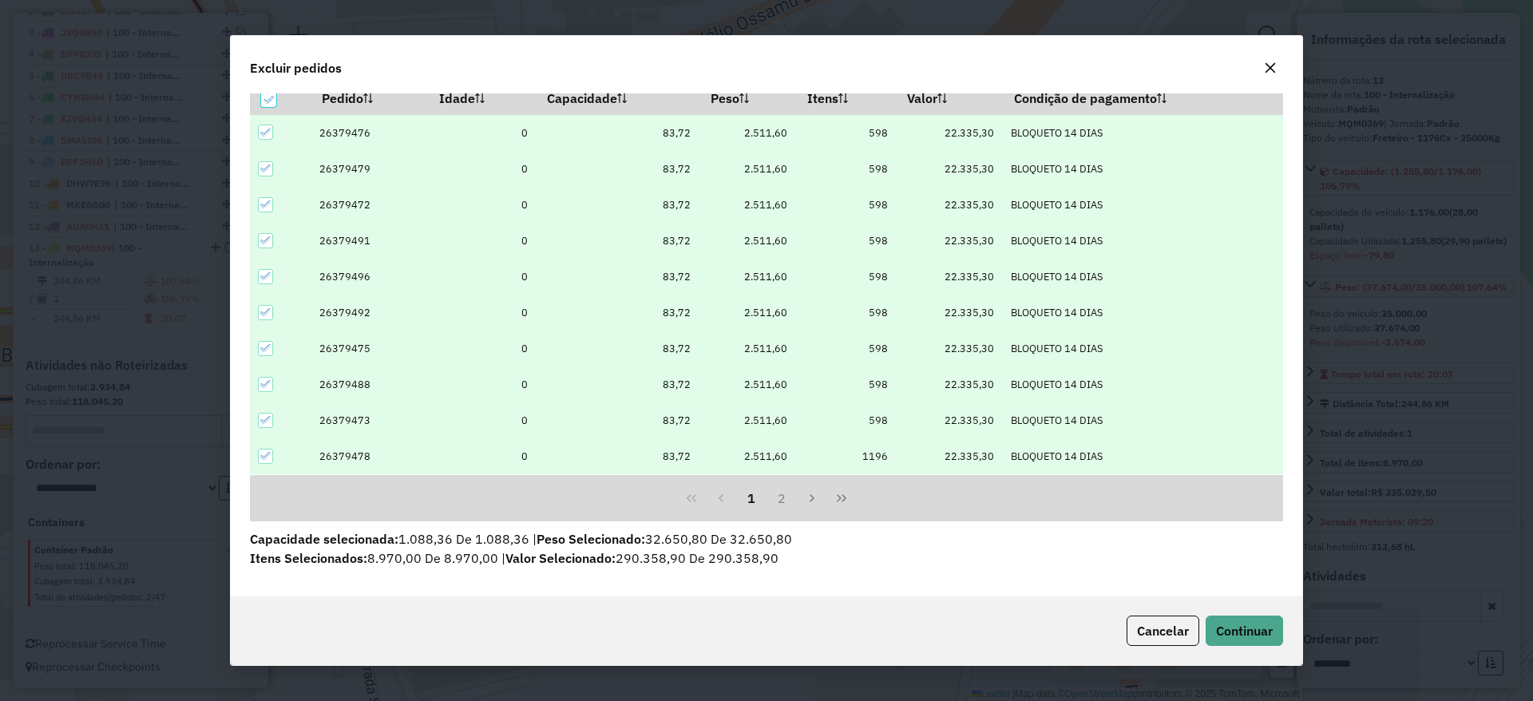
scroll to position [73, 0]
click at [270, 453] on icon at bounding box center [265, 452] width 11 height 11
click at [1249, 627] on span "Continuar" at bounding box center [1244, 631] width 57 height 16
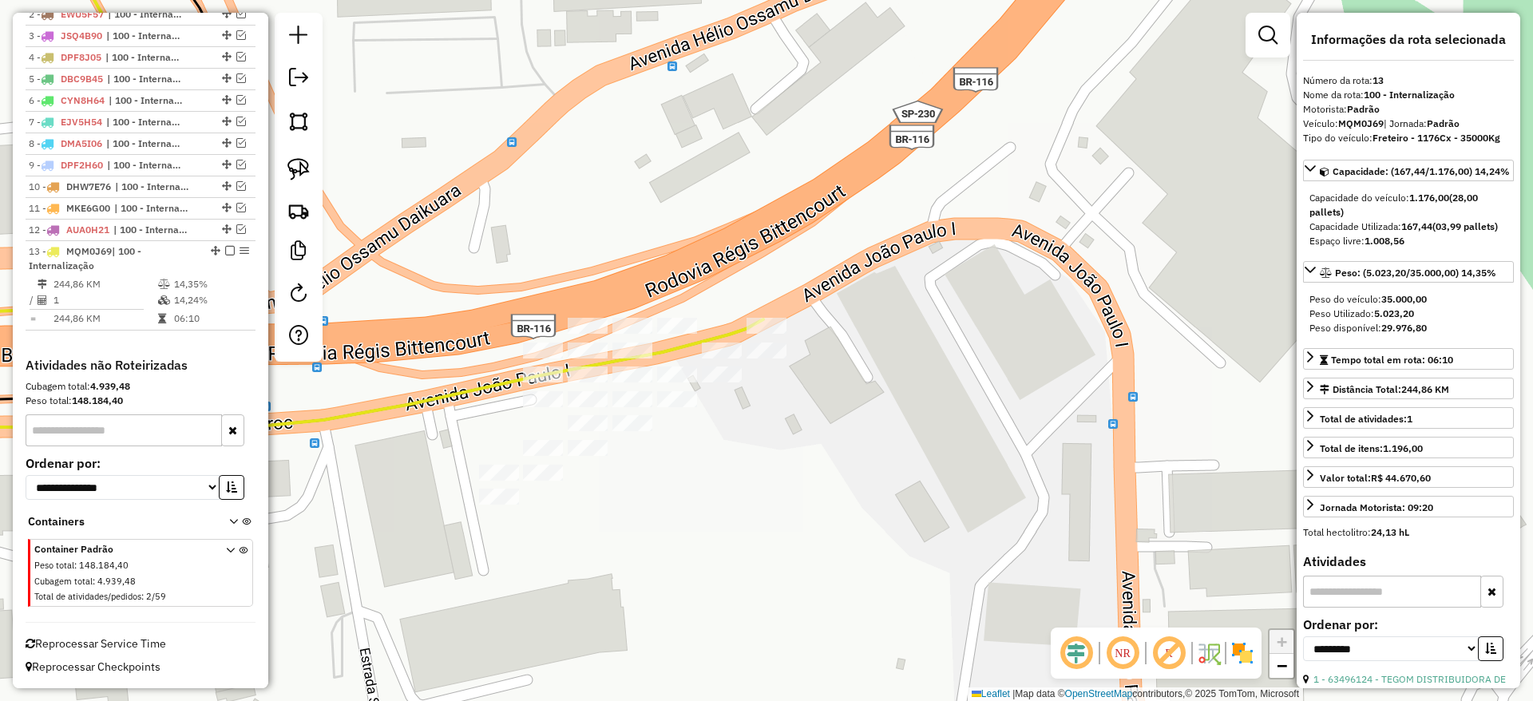
scroll to position [674, 0]
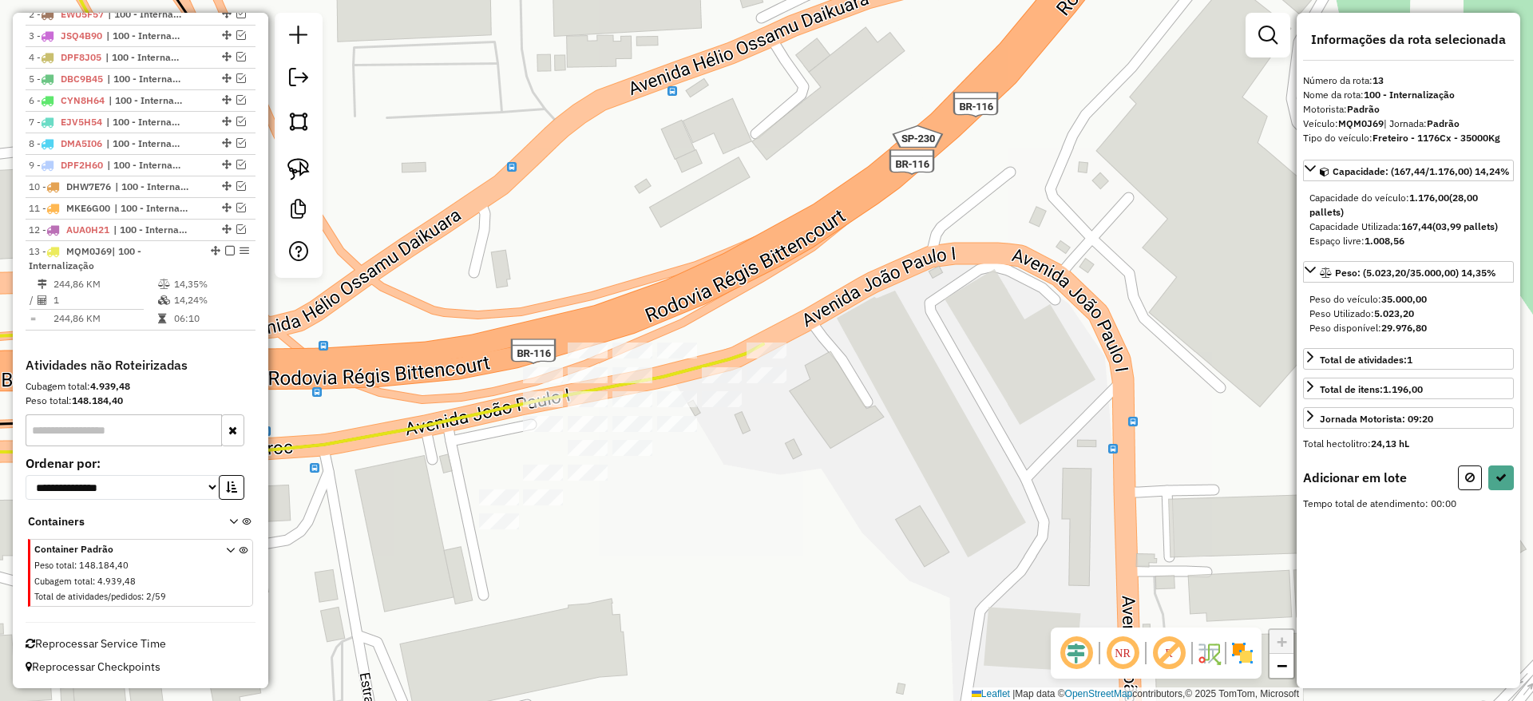
click at [285, 192] on div at bounding box center [299, 145] width 48 height 265
drag, startPoint x: 303, startPoint y: 172, endPoint x: 319, endPoint y: 176, distance: 15.7
click at [304, 172] on img at bounding box center [298, 169] width 22 height 22
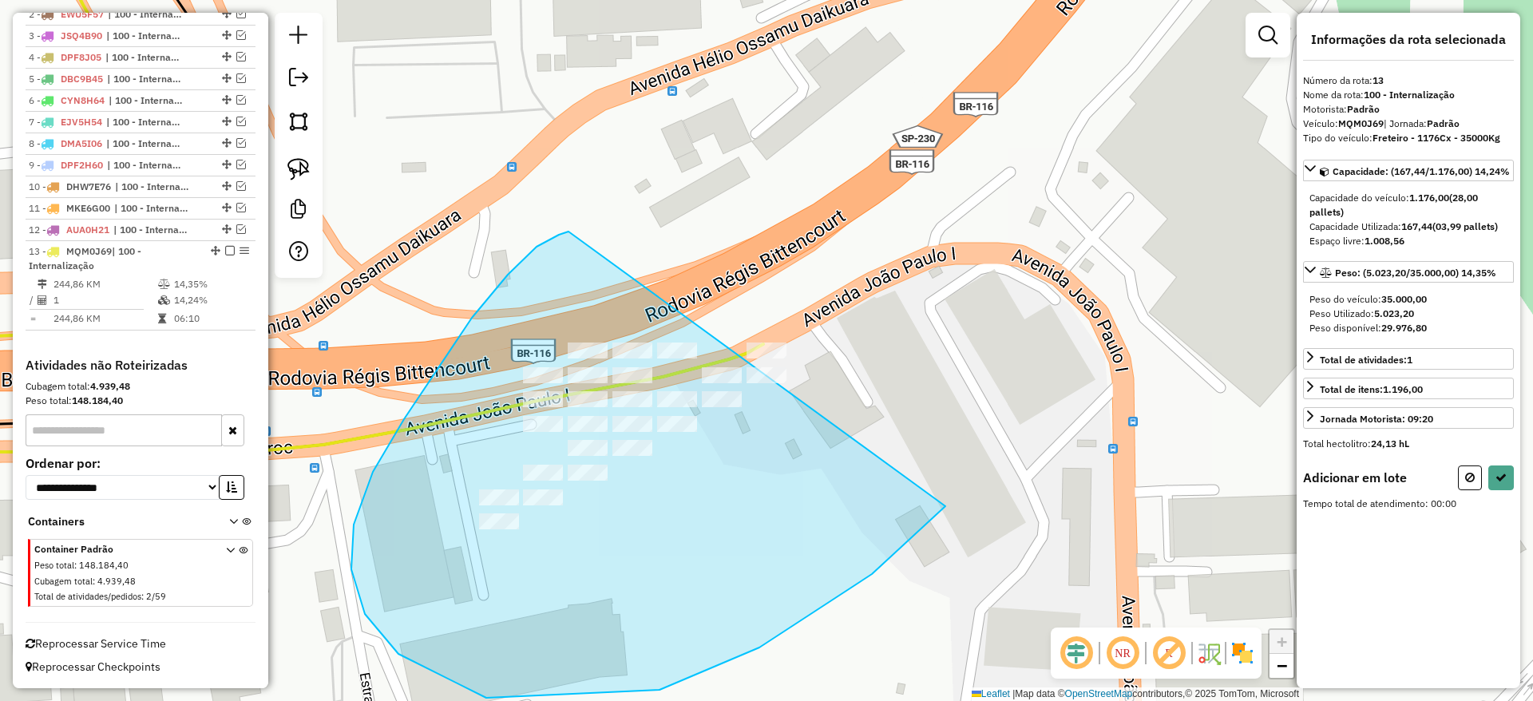
drag, startPoint x: 559, startPoint y: 235, endPoint x: 1034, endPoint y: 342, distance: 486.9
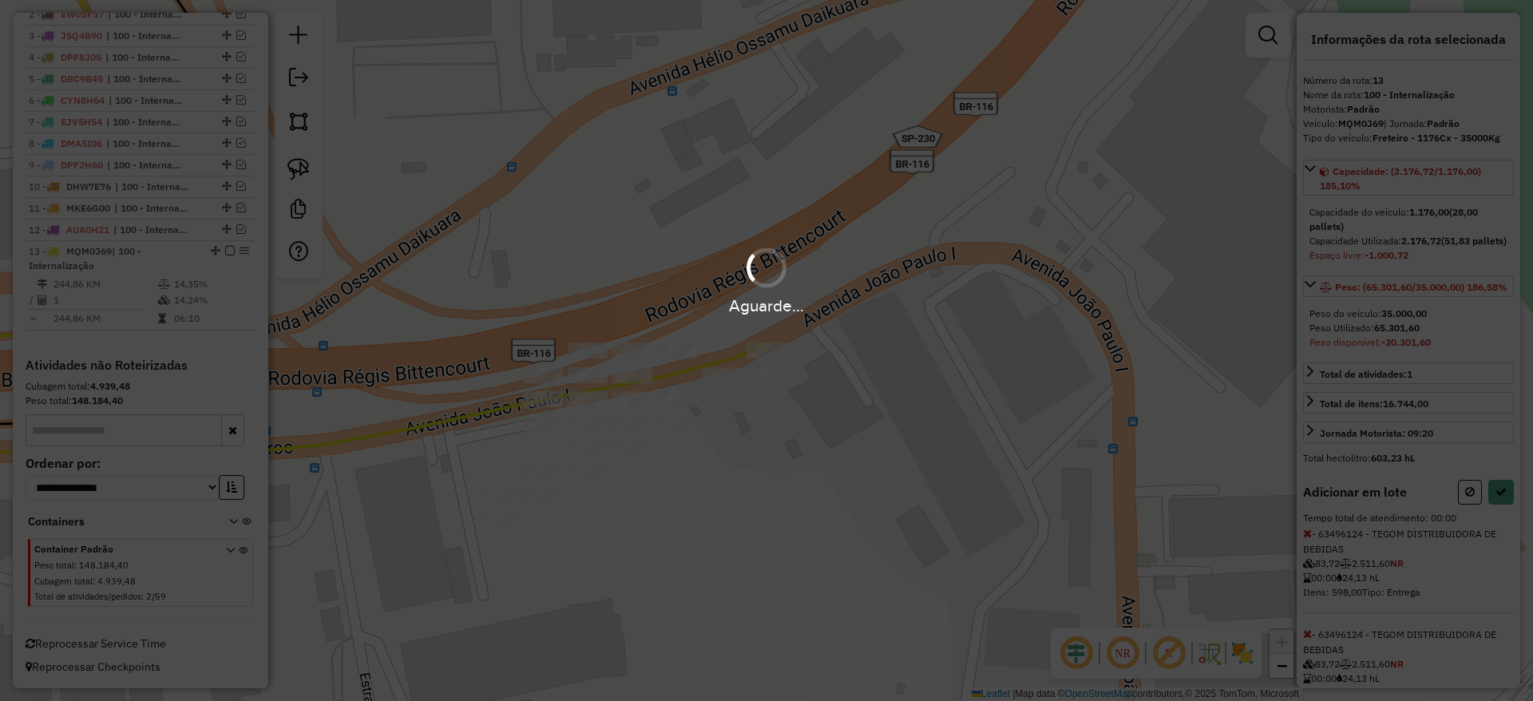
click at [1505, 512] on div "Aguarde..." at bounding box center [766, 350] width 1533 height 701
click at [1506, 513] on div "Aguarde..." at bounding box center [766, 350] width 1533 height 701
click at [1506, 517] on div "Aguarde..." at bounding box center [766, 350] width 1533 height 701
click at [1506, 518] on div "Aguarde..." at bounding box center [766, 350] width 1533 height 701
click at [1502, 522] on div "Aguarde..." at bounding box center [766, 350] width 1533 height 701
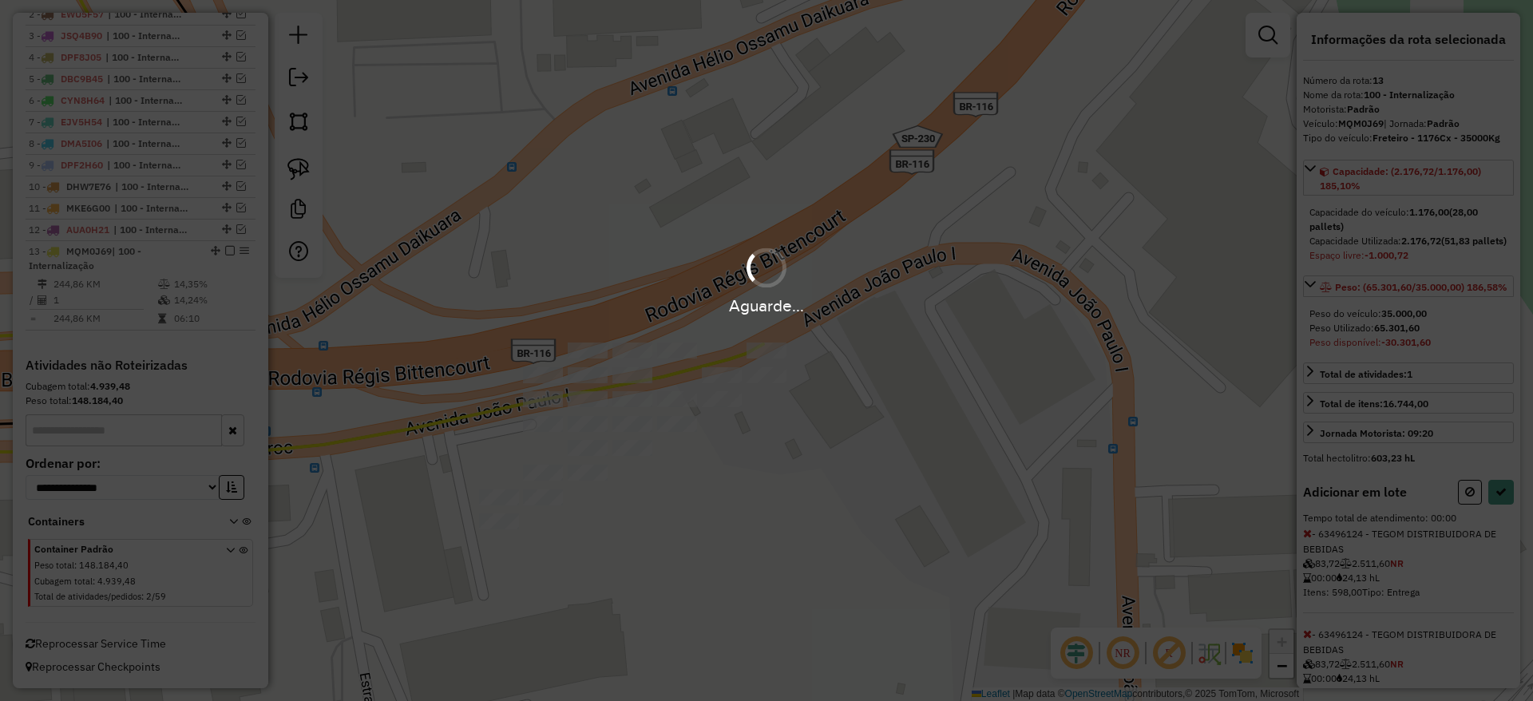
click at [1502, 522] on div "Aguarde..." at bounding box center [766, 350] width 1533 height 701
click at [1500, 521] on div "Aguarde..." at bounding box center [766, 350] width 1533 height 701
click at [1498, 521] on div "Aguarde..." at bounding box center [766, 350] width 1533 height 701
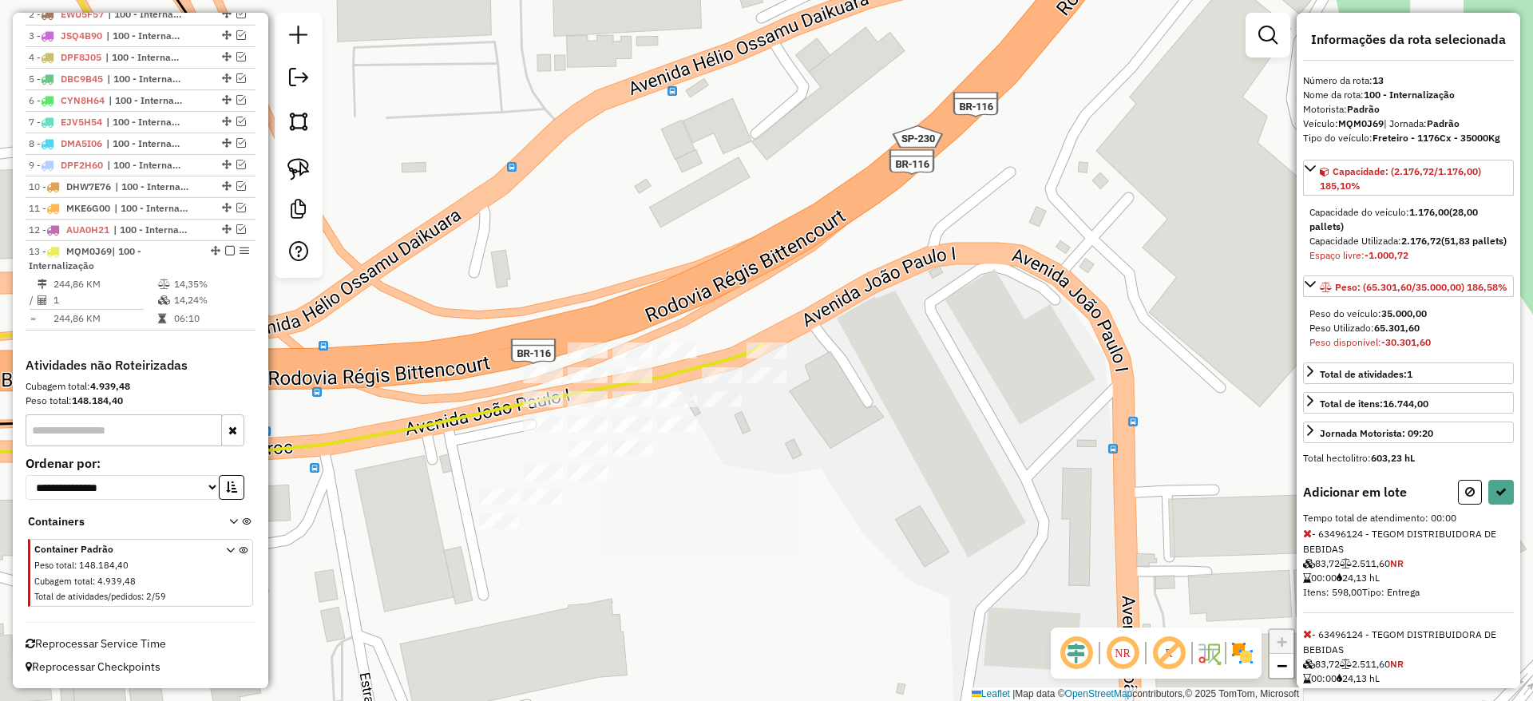
click at [1499, 521] on hb-app "Aguarde... Pop-up bloqueado! Seu navegador bloqueou automáticamente a abertura …" at bounding box center [766, 350] width 1533 height 701
click at [1499, 497] on icon at bounding box center [1500, 491] width 11 height 11
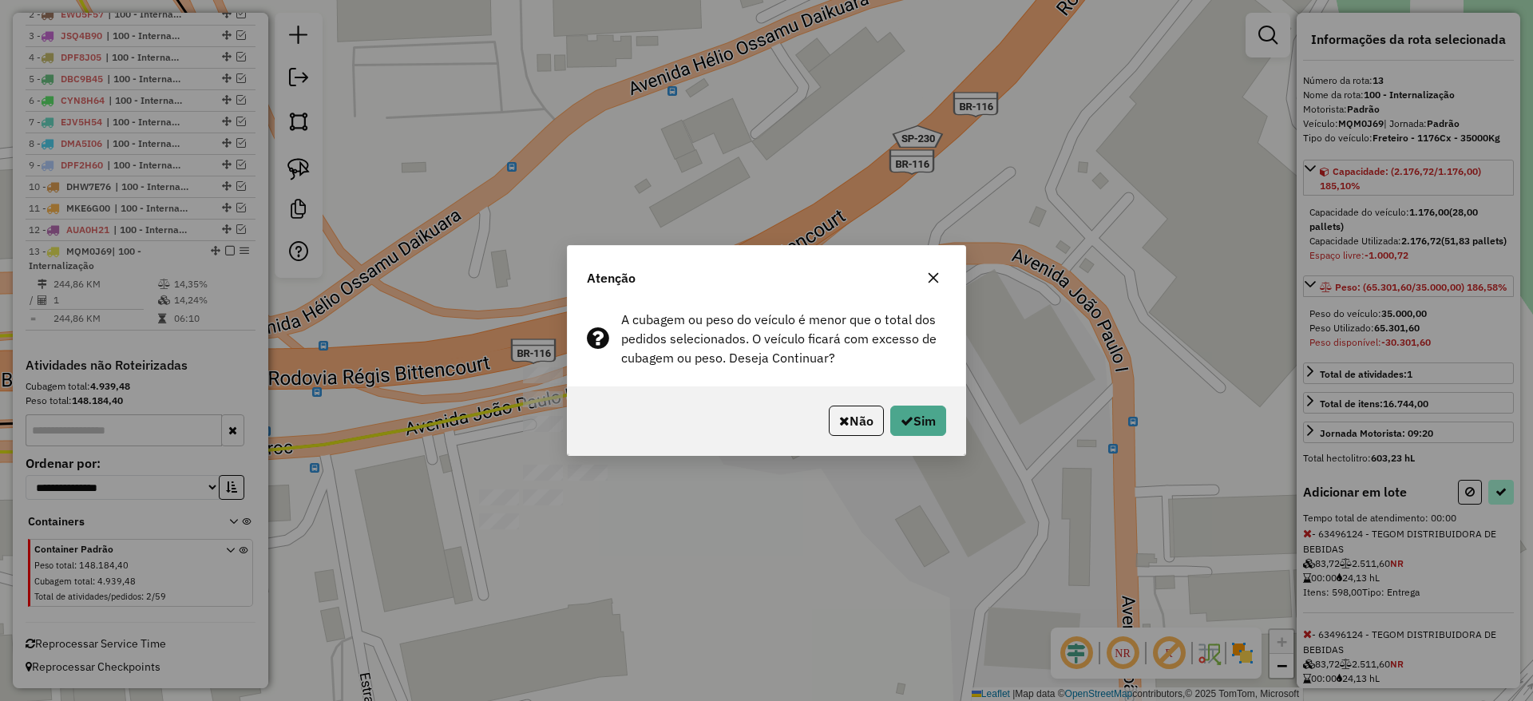
click at [1499, 521] on div "Atenção A cubagem ou peso do veículo é menor que o total dos pedidos selecionad…" at bounding box center [766, 350] width 1533 height 701
click at [902, 417] on icon "button" at bounding box center [906, 420] width 13 height 13
select select "**********"
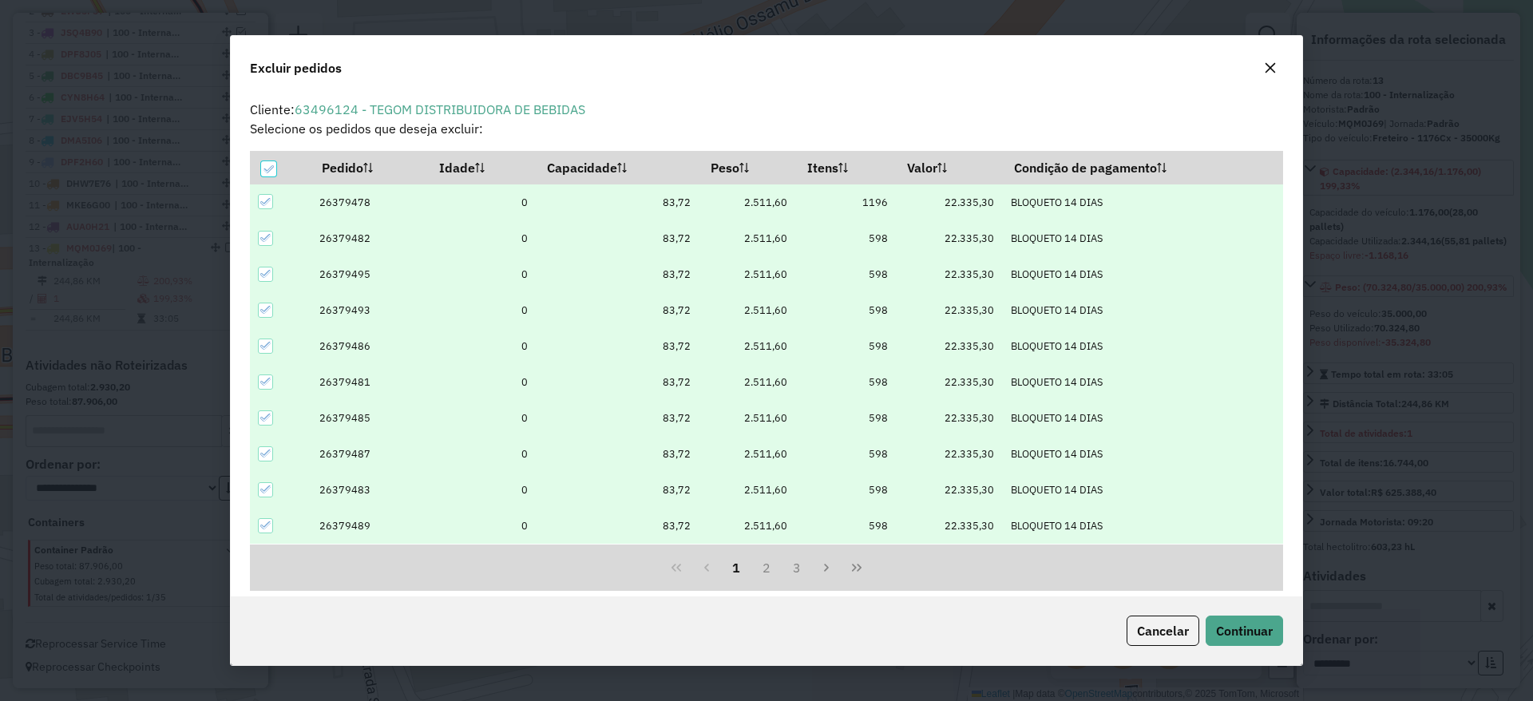
scroll to position [9, 5]
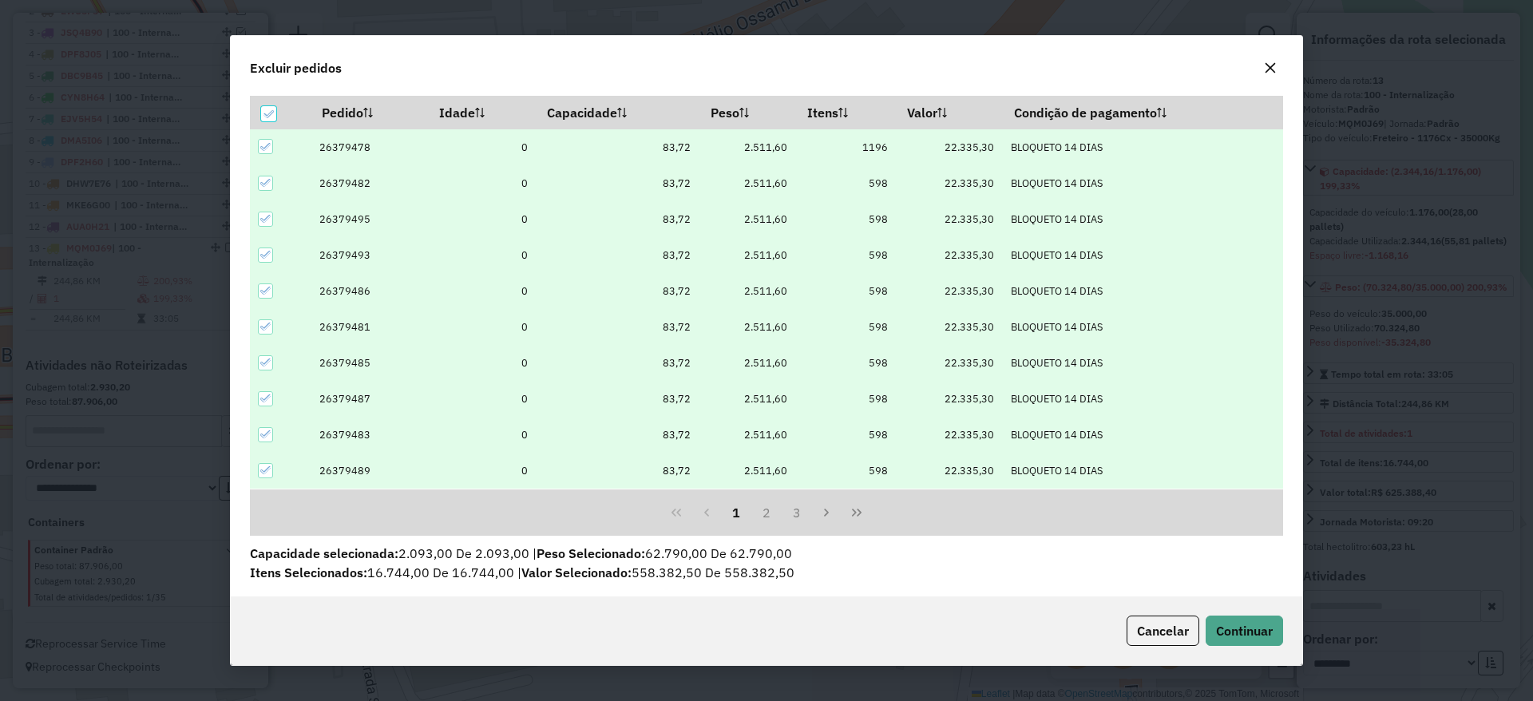
click at [272, 179] on div at bounding box center [265, 183] width 15 height 15
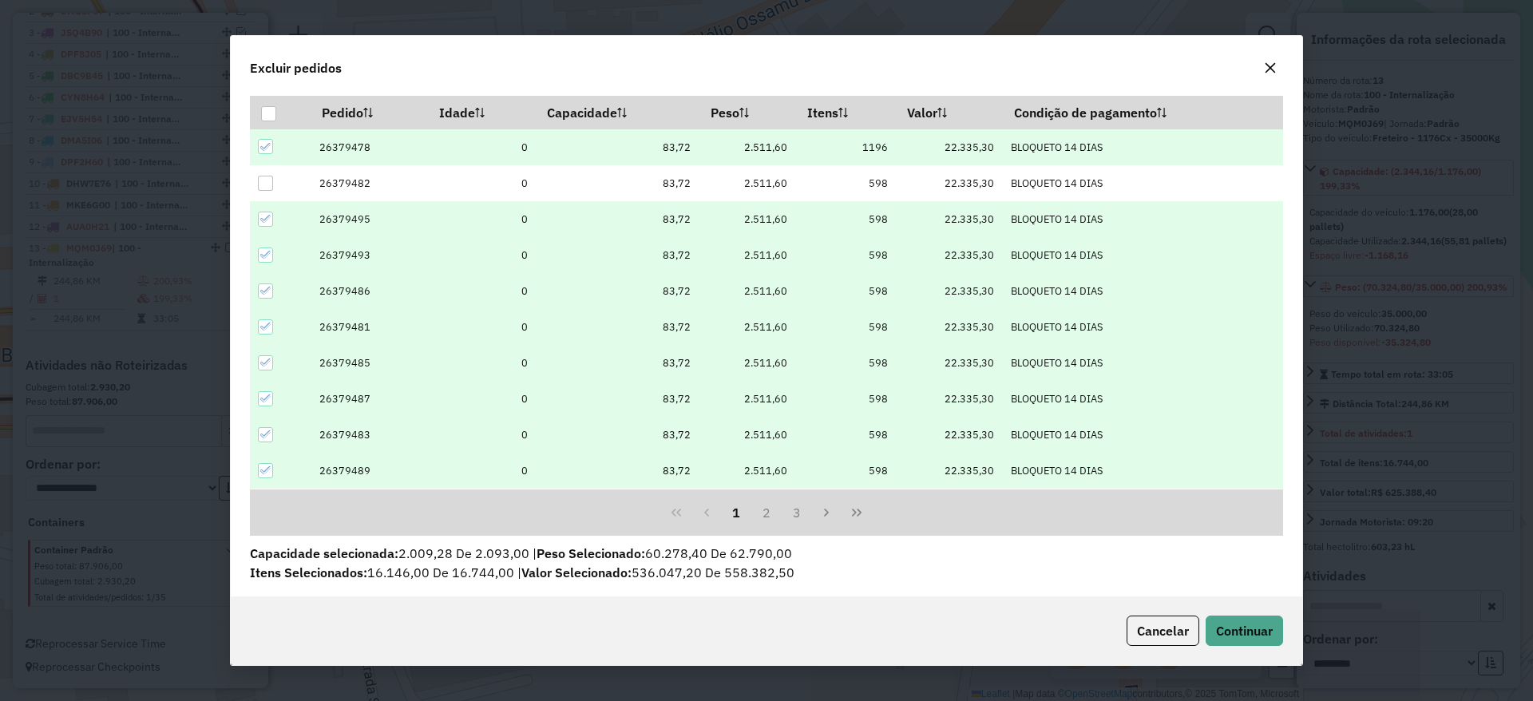
click at [271, 225] on div at bounding box center [265, 219] width 15 height 15
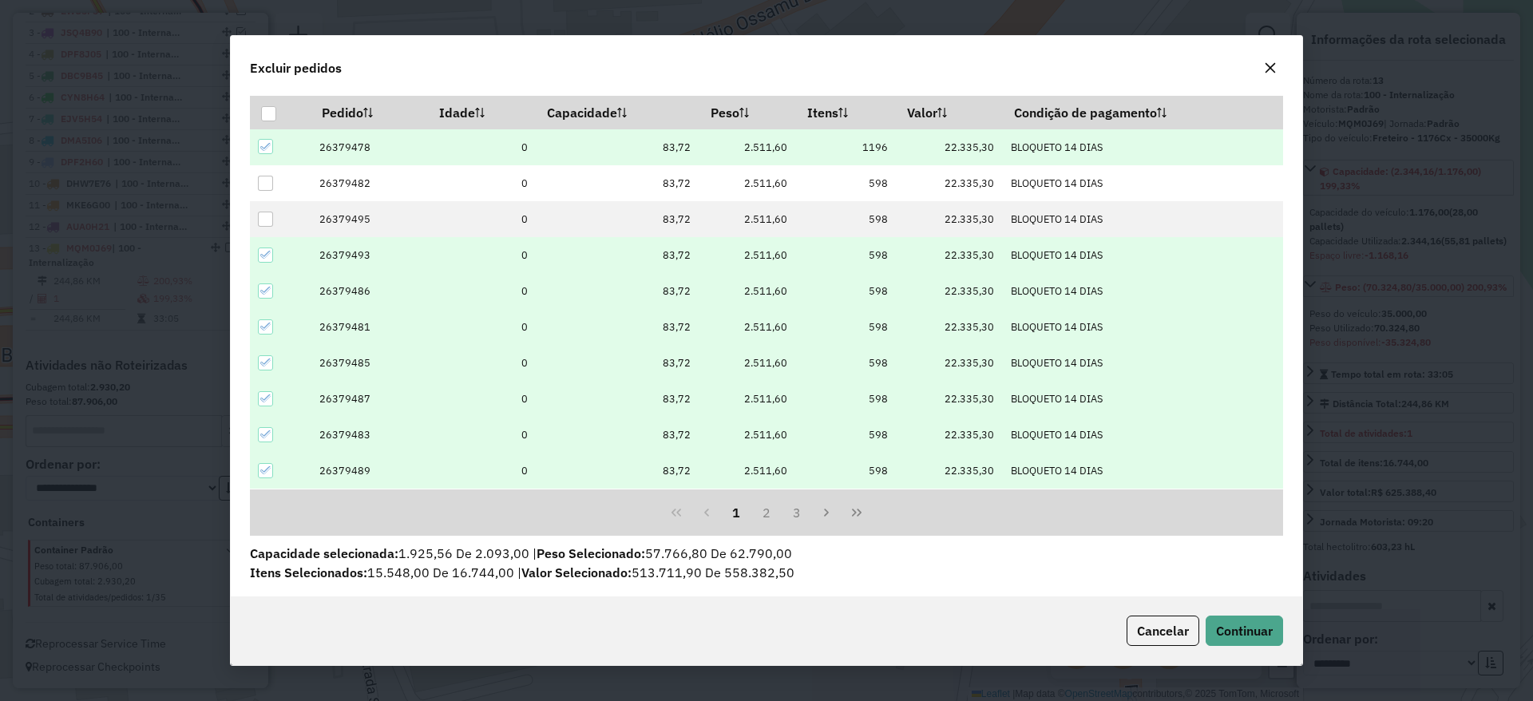
click at [268, 254] on icon at bounding box center [265, 254] width 11 height 11
click at [267, 283] on div at bounding box center [265, 290] width 15 height 15
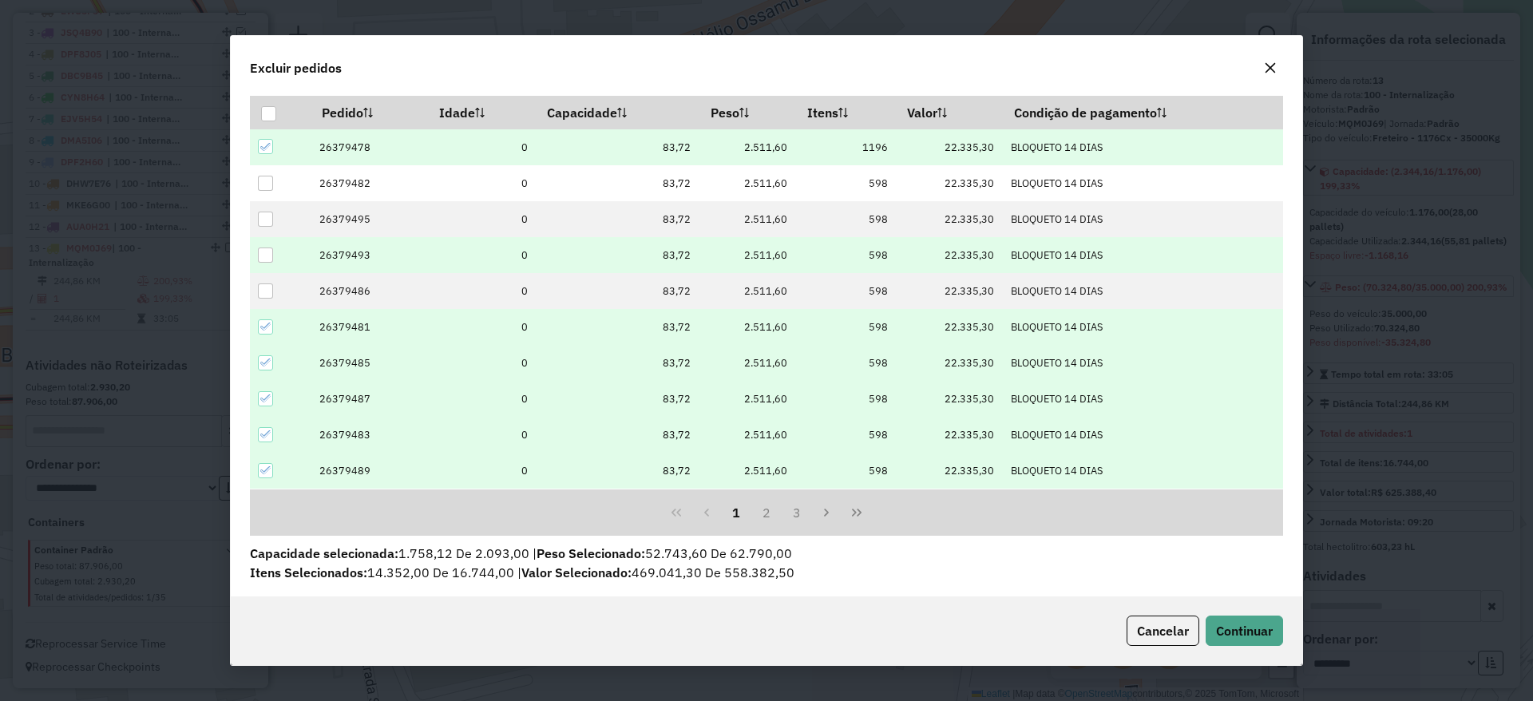
click at [267, 316] on td at bounding box center [280, 327] width 61 height 36
click at [268, 330] on icon at bounding box center [265, 326] width 11 height 11
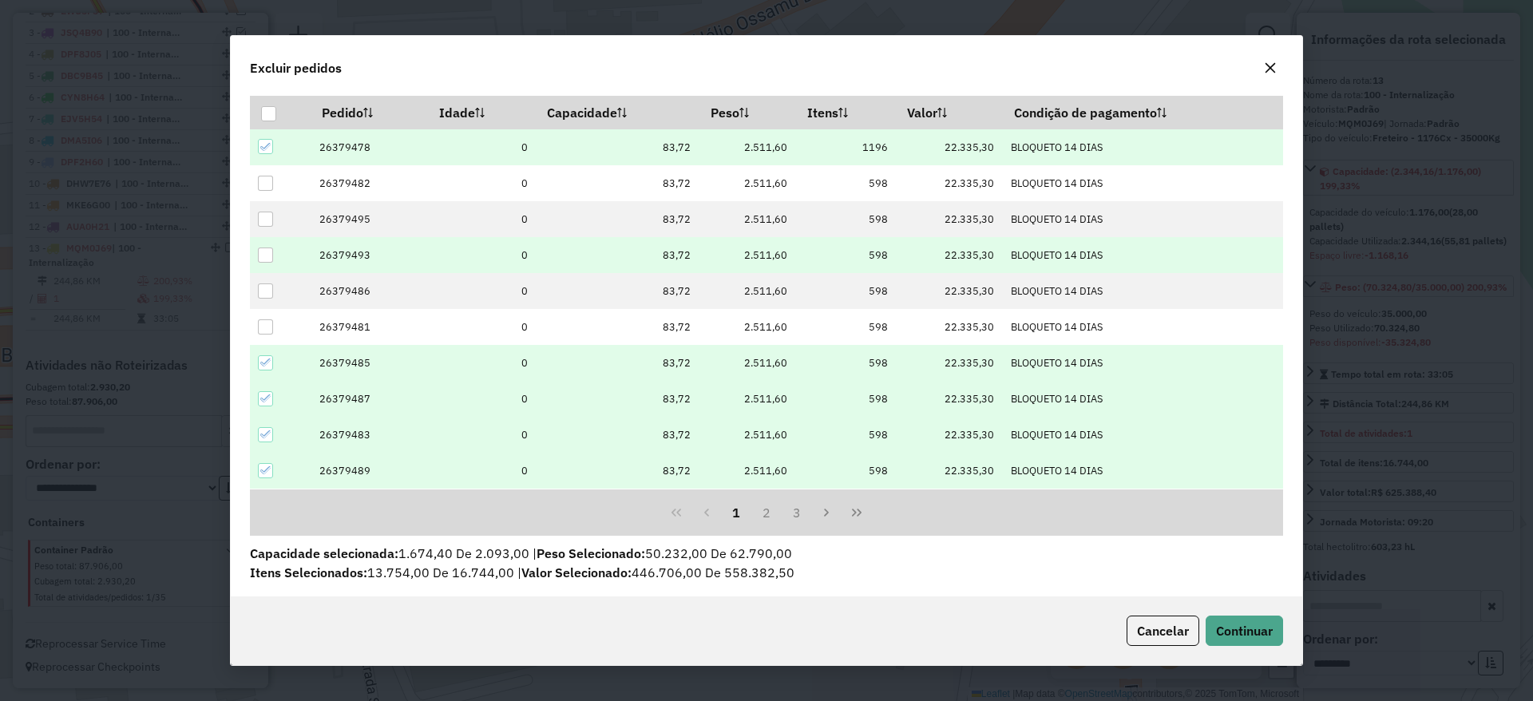
click at [255, 362] on td at bounding box center [280, 363] width 61 height 36
click at [263, 366] on icon at bounding box center [265, 362] width 11 height 11
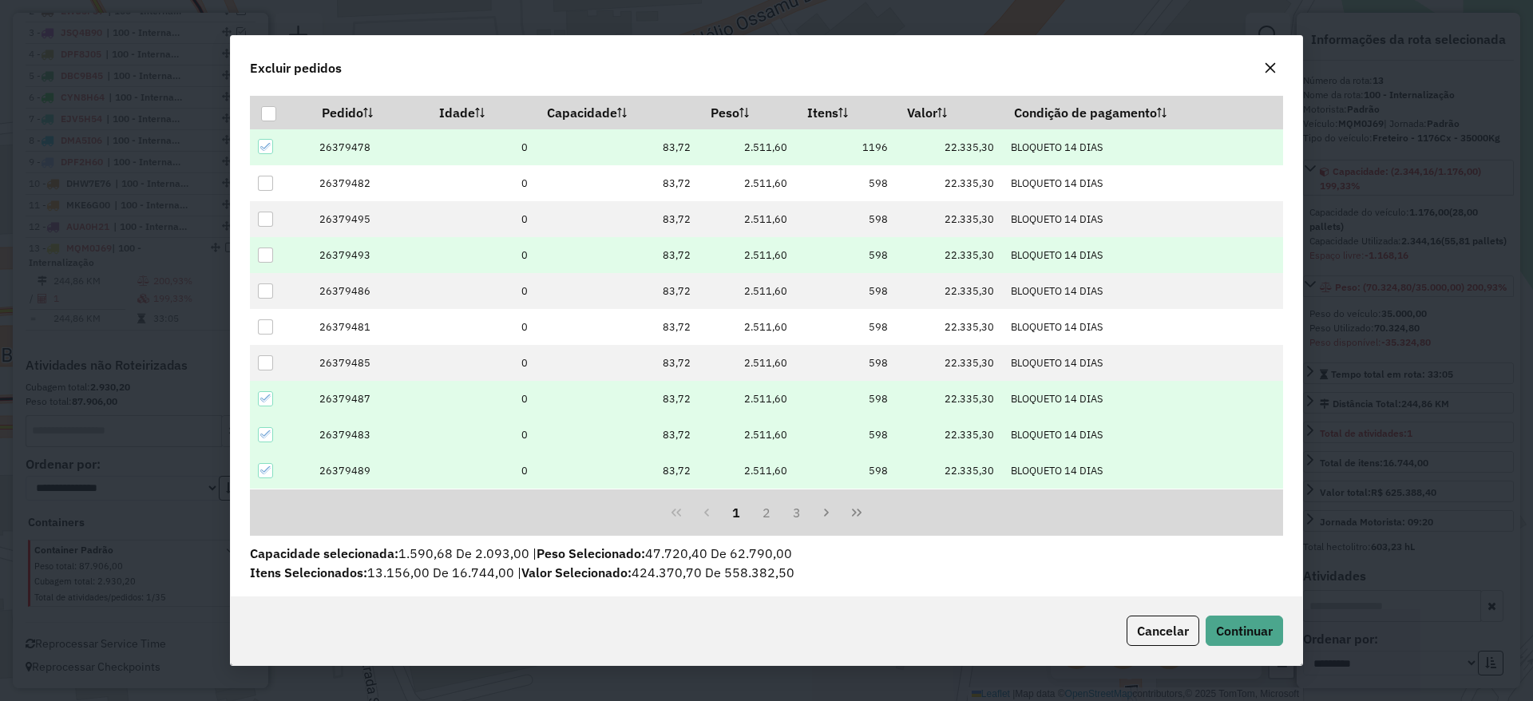
click at [265, 391] on div at bounding box center [265, 398] width 15 height 15
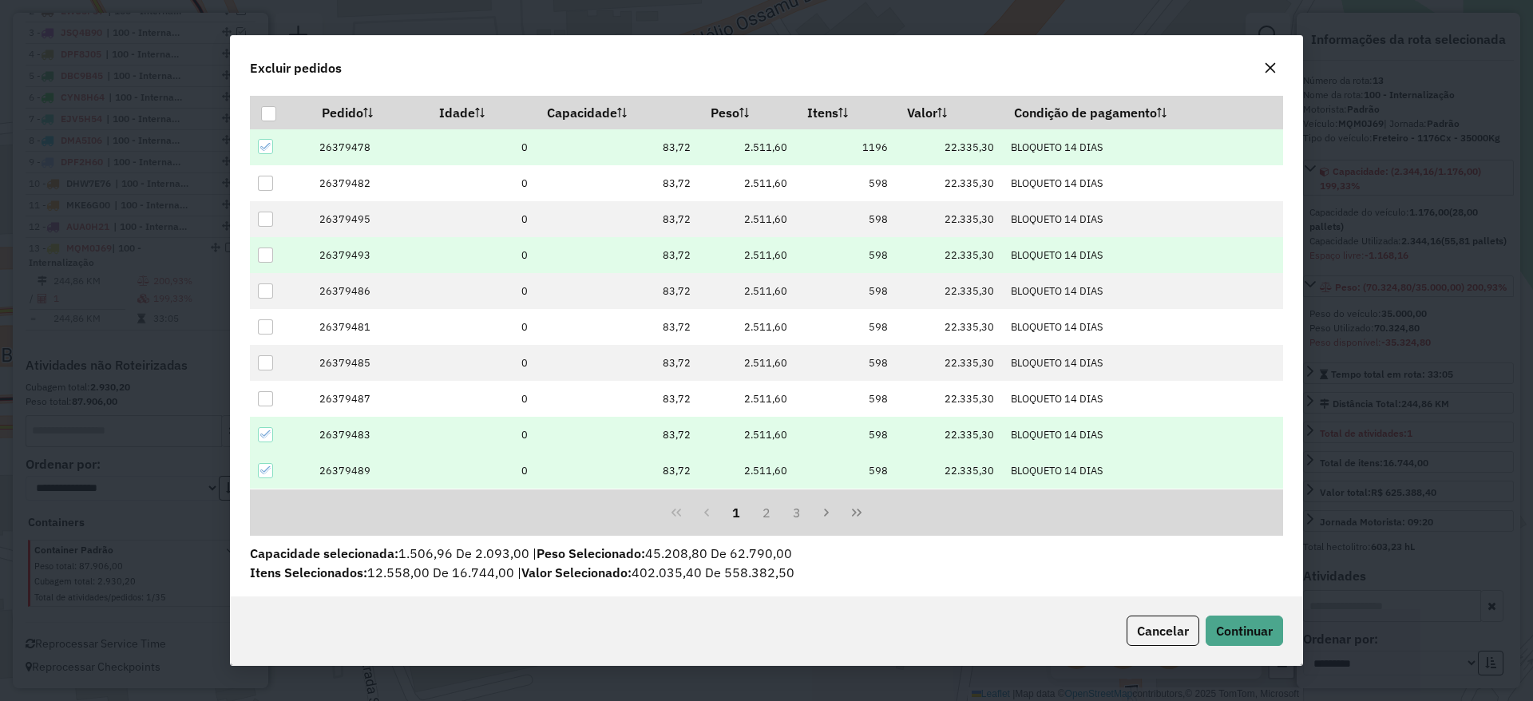
click at [268, 427] on div at bounding box center [265, 434] width 15 height 15
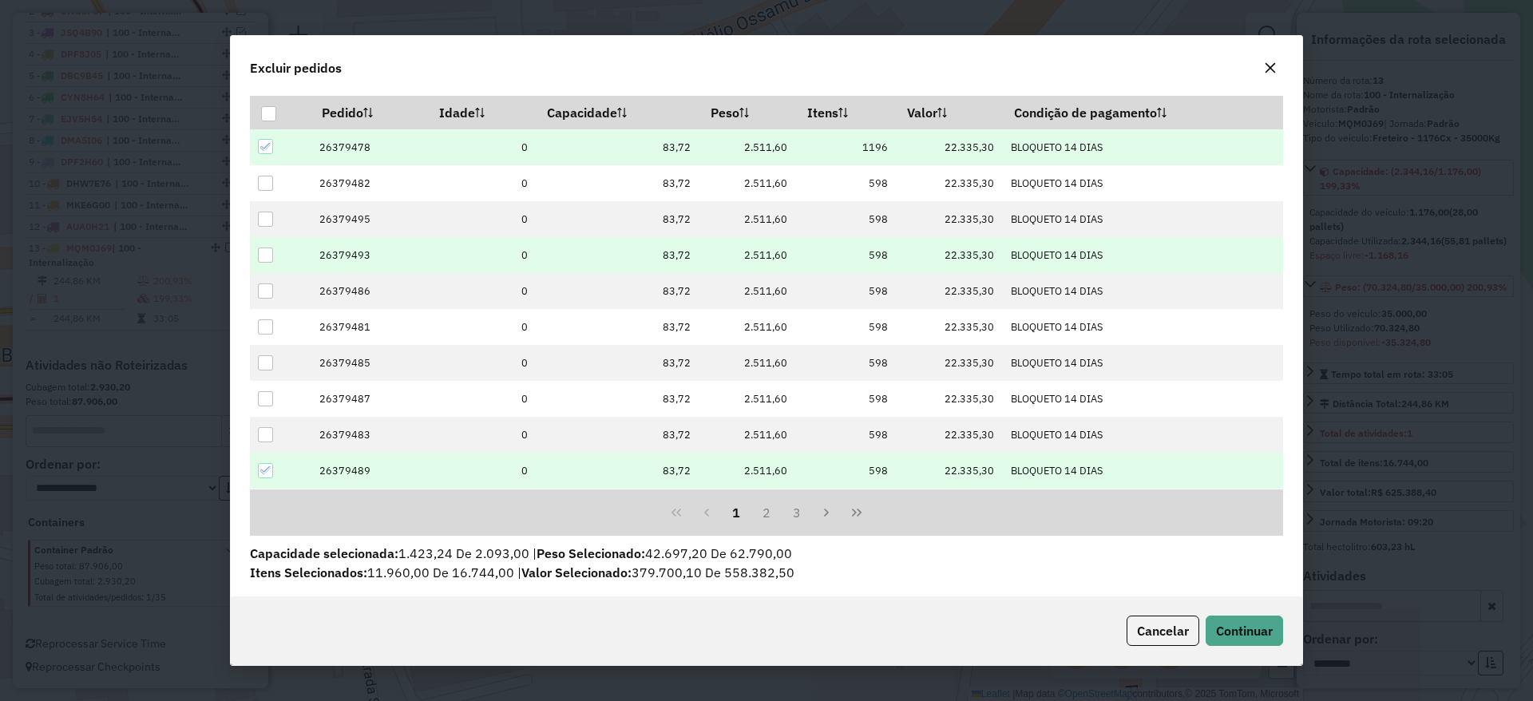
click at [276, 461] on td at bounding box center [280, 471] width 61 height 36
click at [762, 527] on div "1 2 3" at bounding box center [766, 512] width 1033 height 47
click at [765, 520] on button "2" at bounding box center [766, 512] width 30 height 30
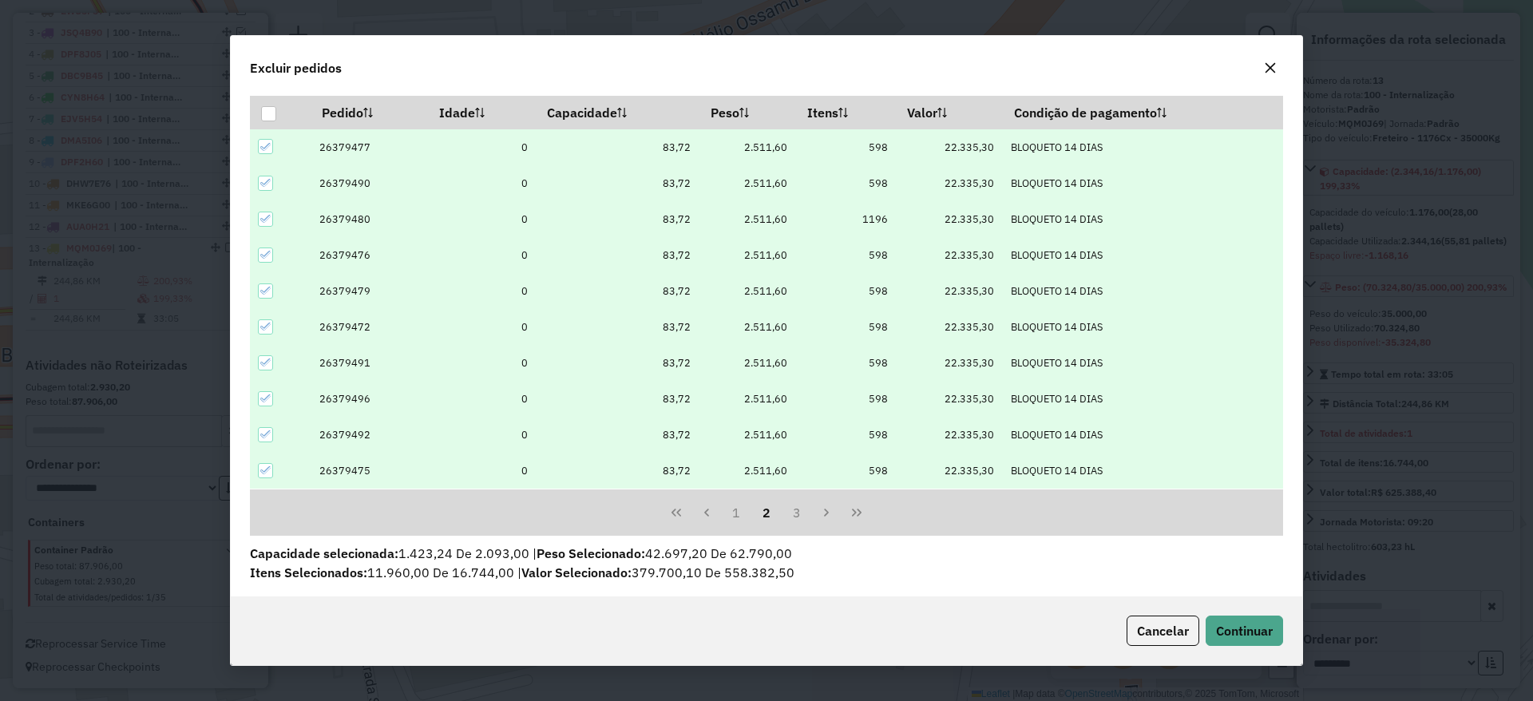
click at [263, 145] on icon at bounding box center [265, 146] width 11 height 11
click at [261, 184] on icon at bounding box center [265, 183] width 10 height 7
drag, startPoint x: 262, startPoint y: 256, endPoint x: 248, endPoint y: 296, distance: 42.2
click at [263, 258] on icon at bounding box center [265, 254] width 11 height 11
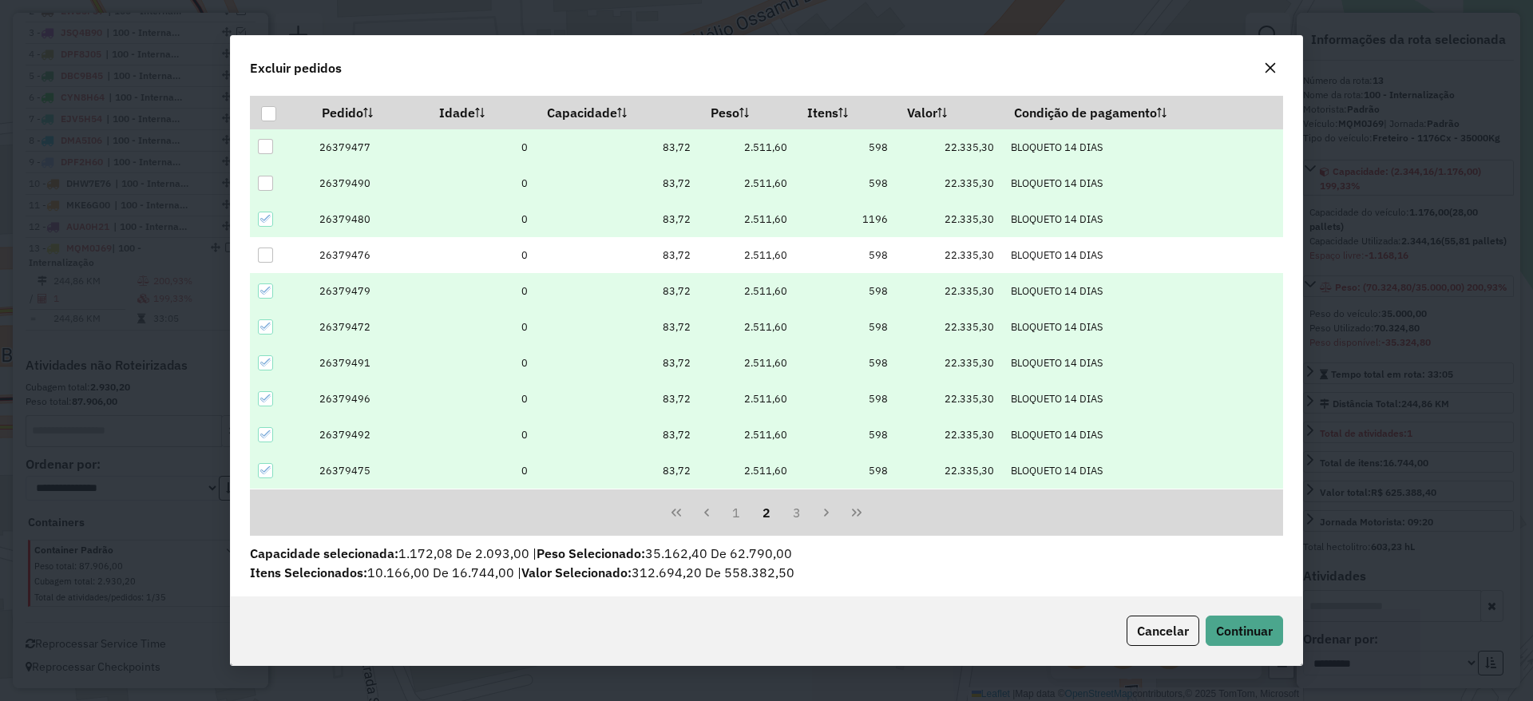
click at [272, 277] on td at bounding box center [280, 291] width 61 height 36
click at [268, 287] on icon at bounding box center [265, 290] width 11 height 11
drag, startPoint x: 1249, startPoint y: 631, endPoint x: 1240, endPoint y: 687, distance: 56.7
click at [1249, 631] on span "Continuar" at bounding box center [1244, 631] width 57 height 16
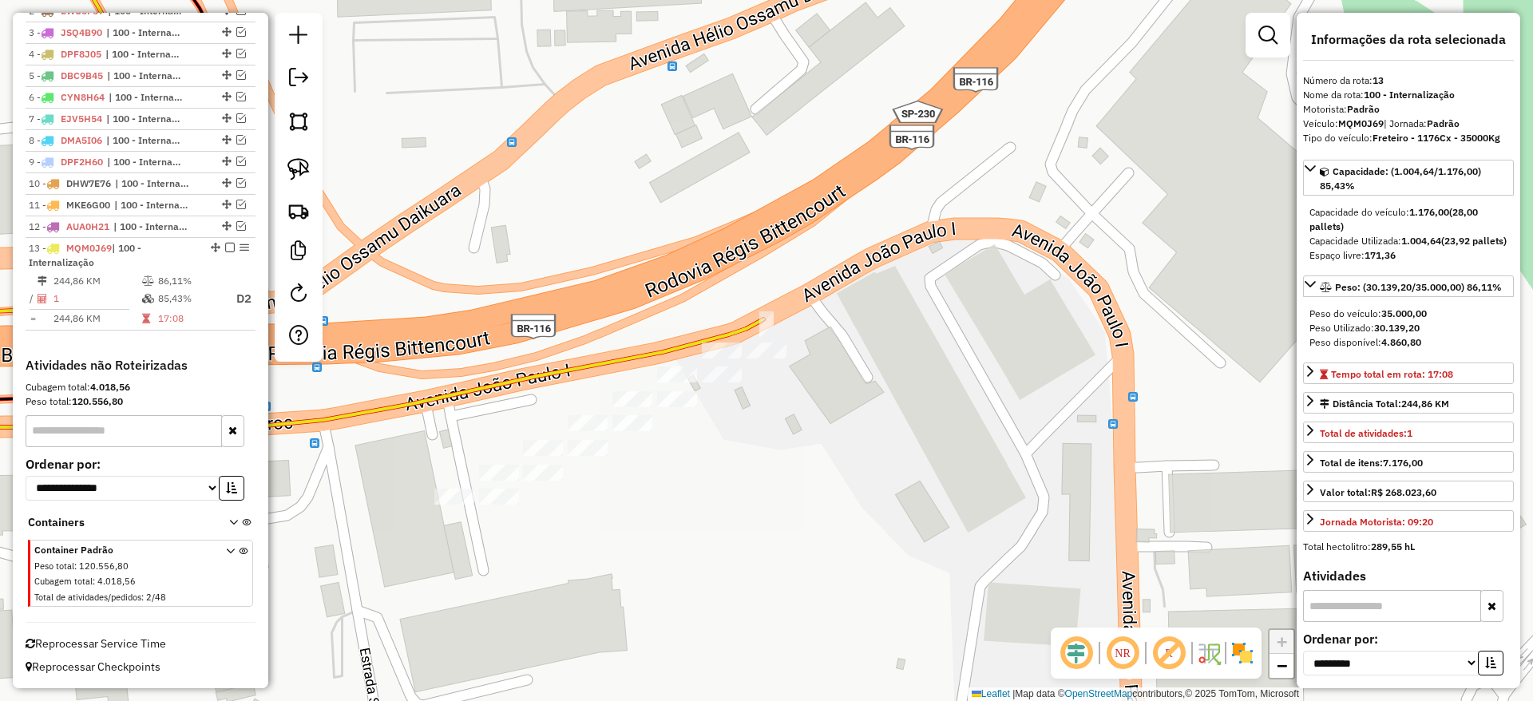
click at [465, 485] on div "Janela de atendimento Grade de atendimento Capacidade Transportadoras Veículos …" at bounding box center [766, 350] width 1533 height 701
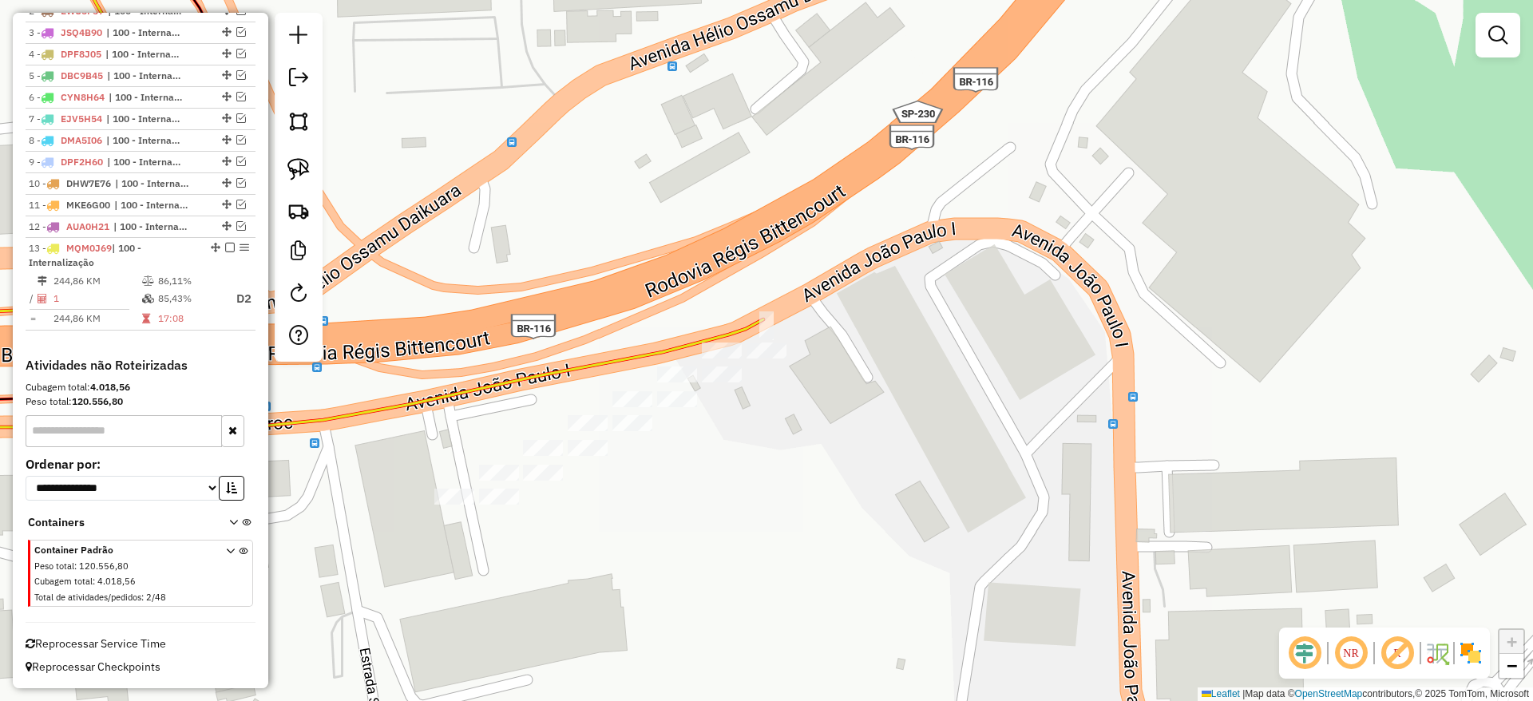
select select "**********"
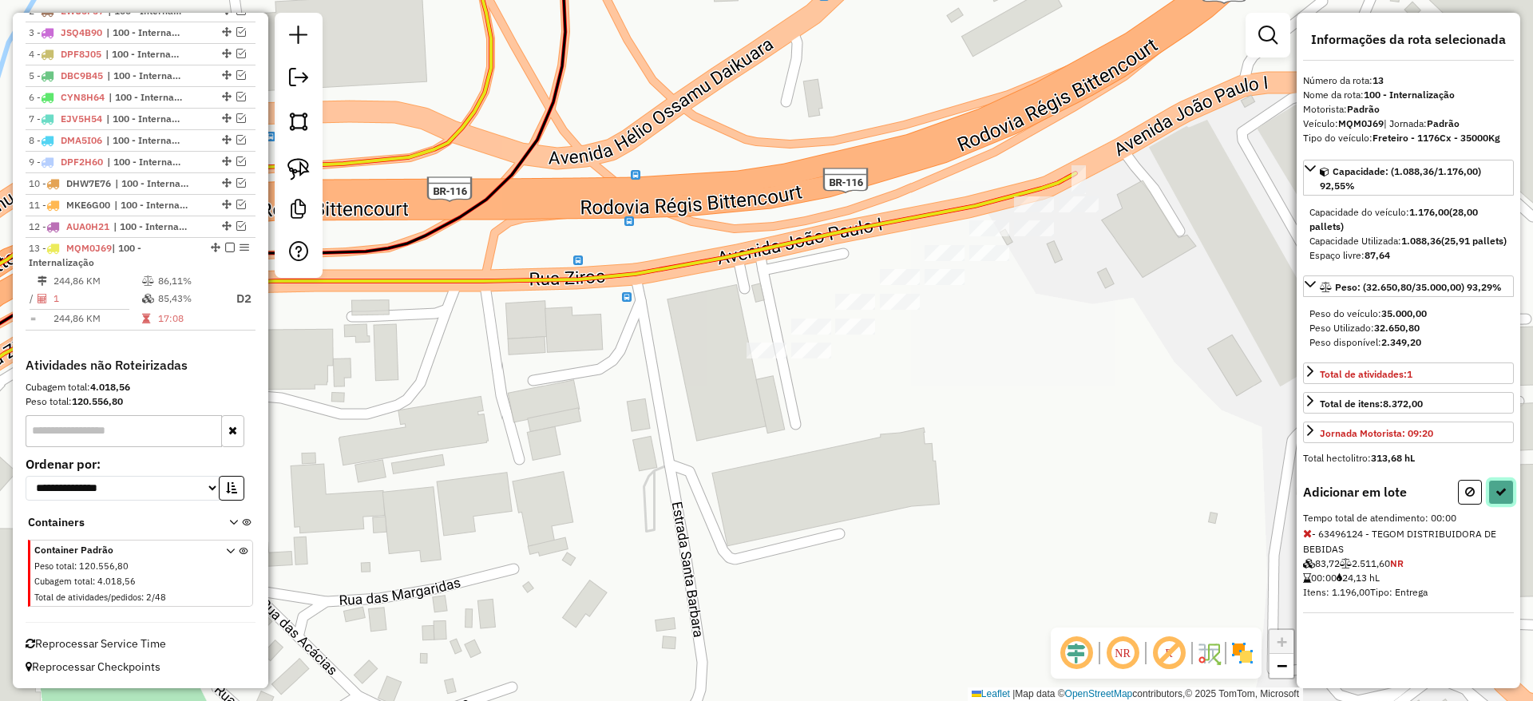
click at [1490, 505] on button at bounding box center [1501, 492] width 26 height 25
select select "**********"
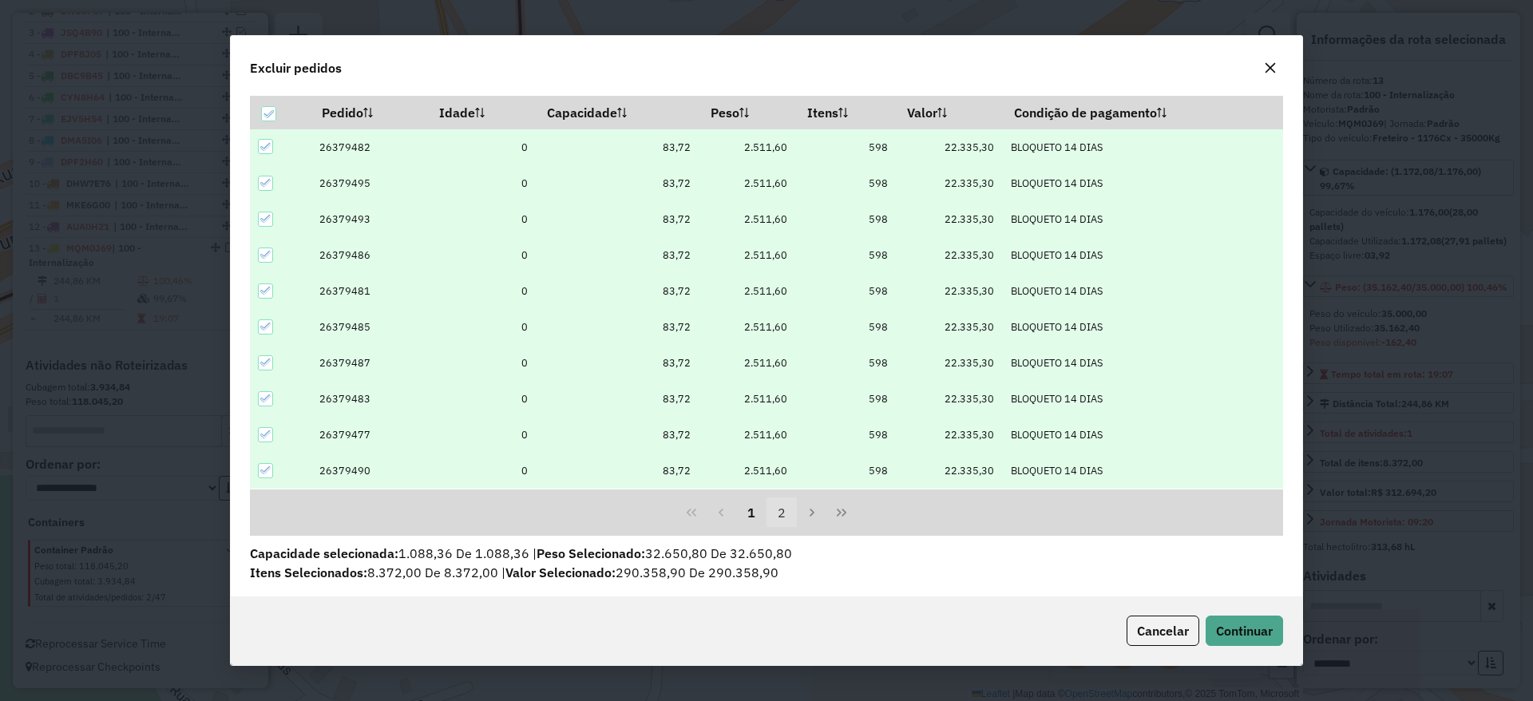
click at [777, 513] on button "2" at bounding box center [781, 512] width 30 height 30
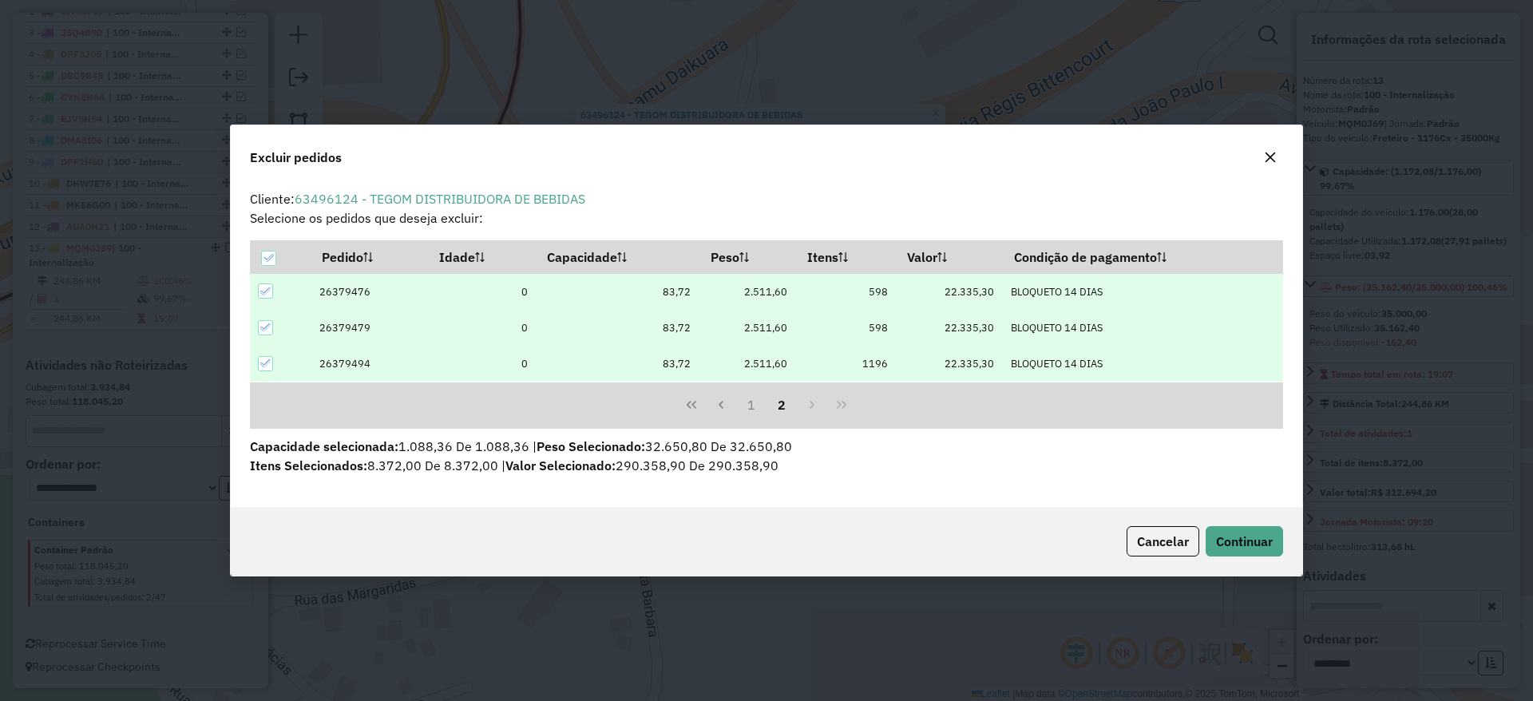
click at [1259, 156] on div "Excluir pedidos" at bounding box center [766, 153] width 1071 height 57
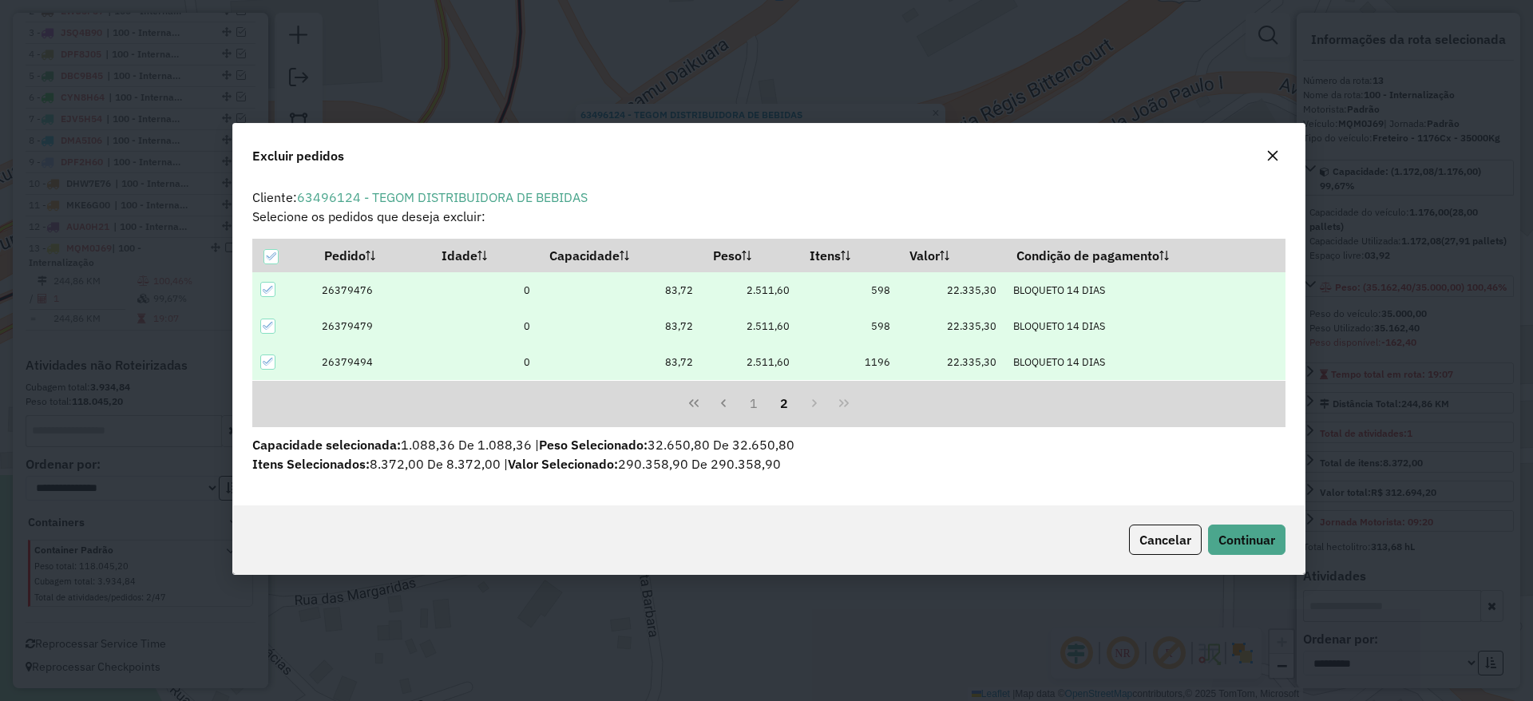
click at [1270, 155] on icon "button" at bounding box center [1272, 155] width 13 height 13
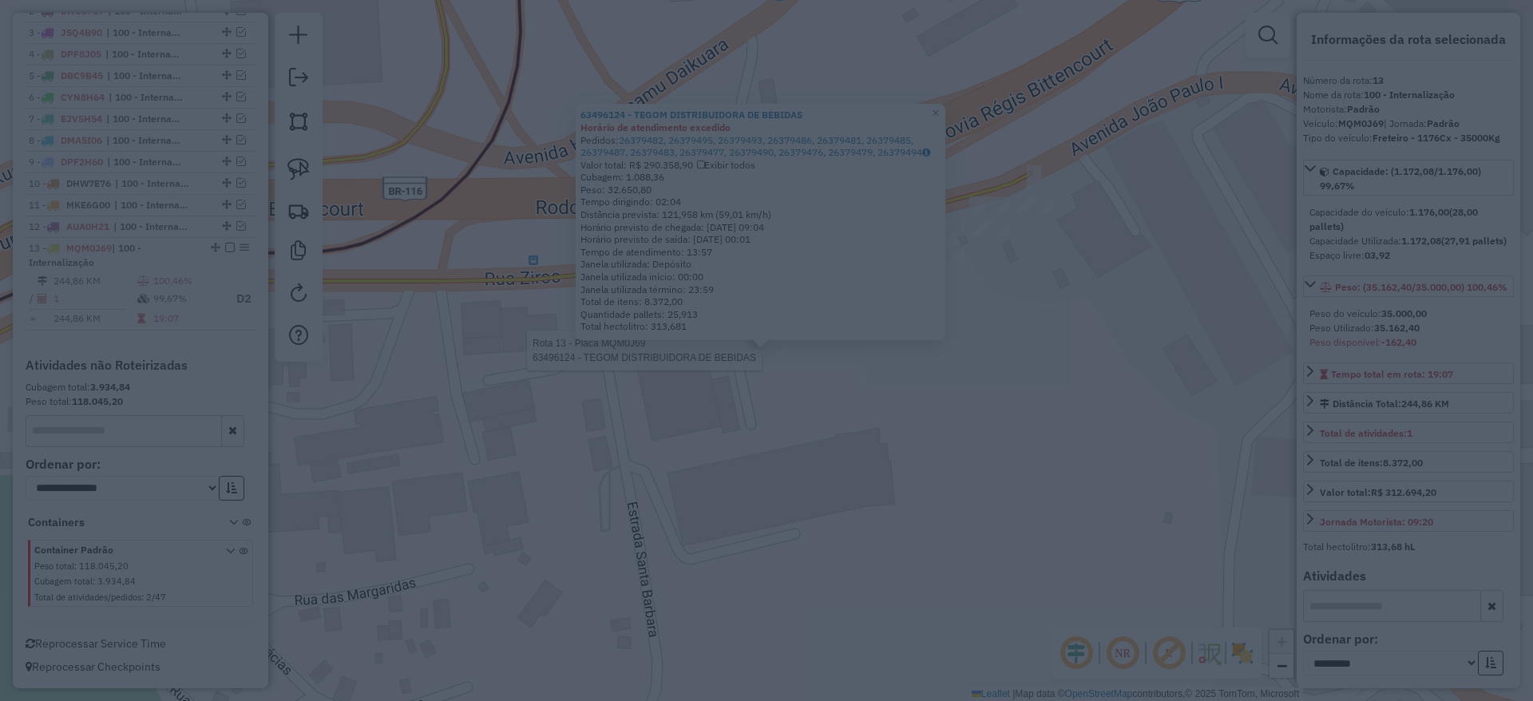
drag, startPoint x: 904, startPoint y: 403, endPoint x: 896, endPoint y: 399, distance: 8.2
click at [900, 401] on div "Rota 13 - Placa MQM0J69 63496124 - TEGOM DISTRIBUIDORA DE BEBIDAS 63496124 - TE…" at bounding box center [766, 350] width 1533 height 701
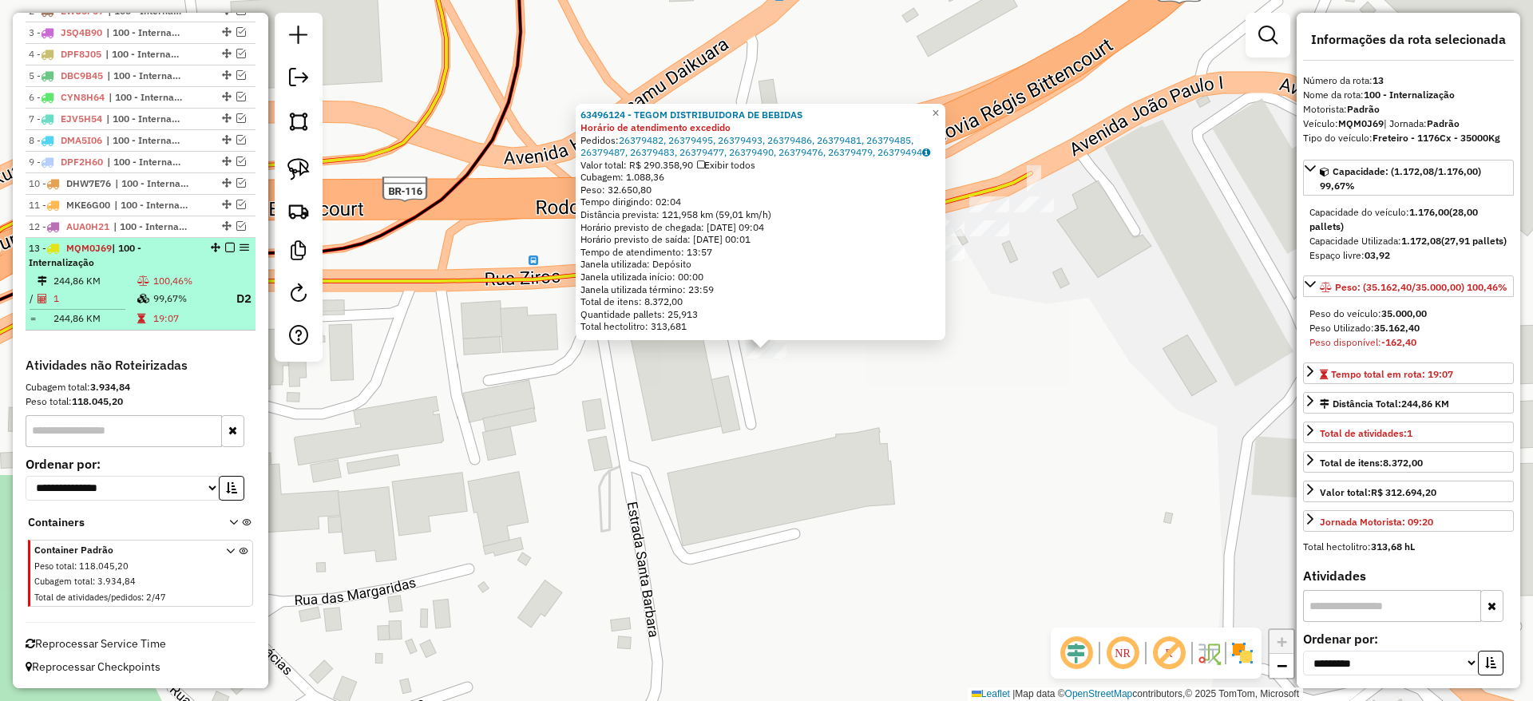
click at [225, 251] on em at bounding box center [230, 248] width 10 height 10
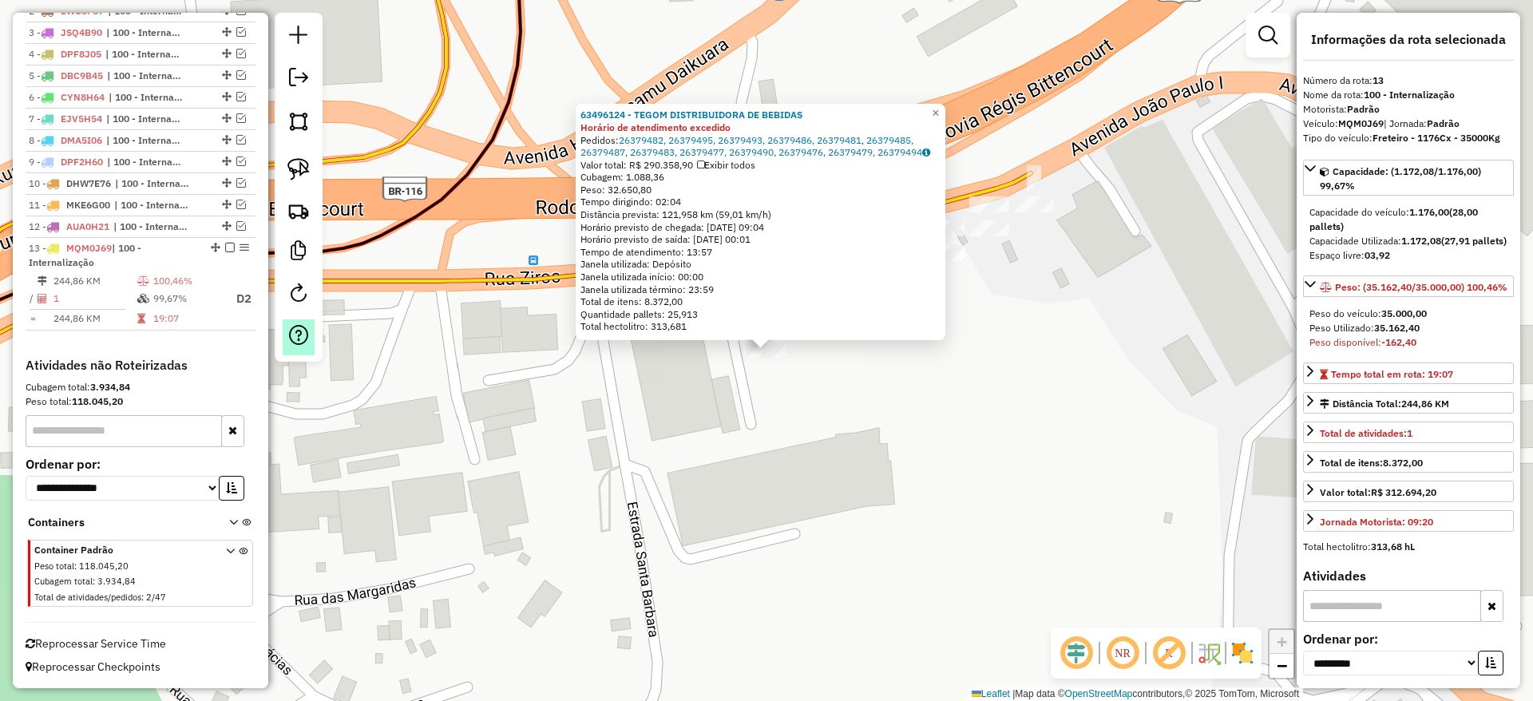
scroll to position [606, 0]
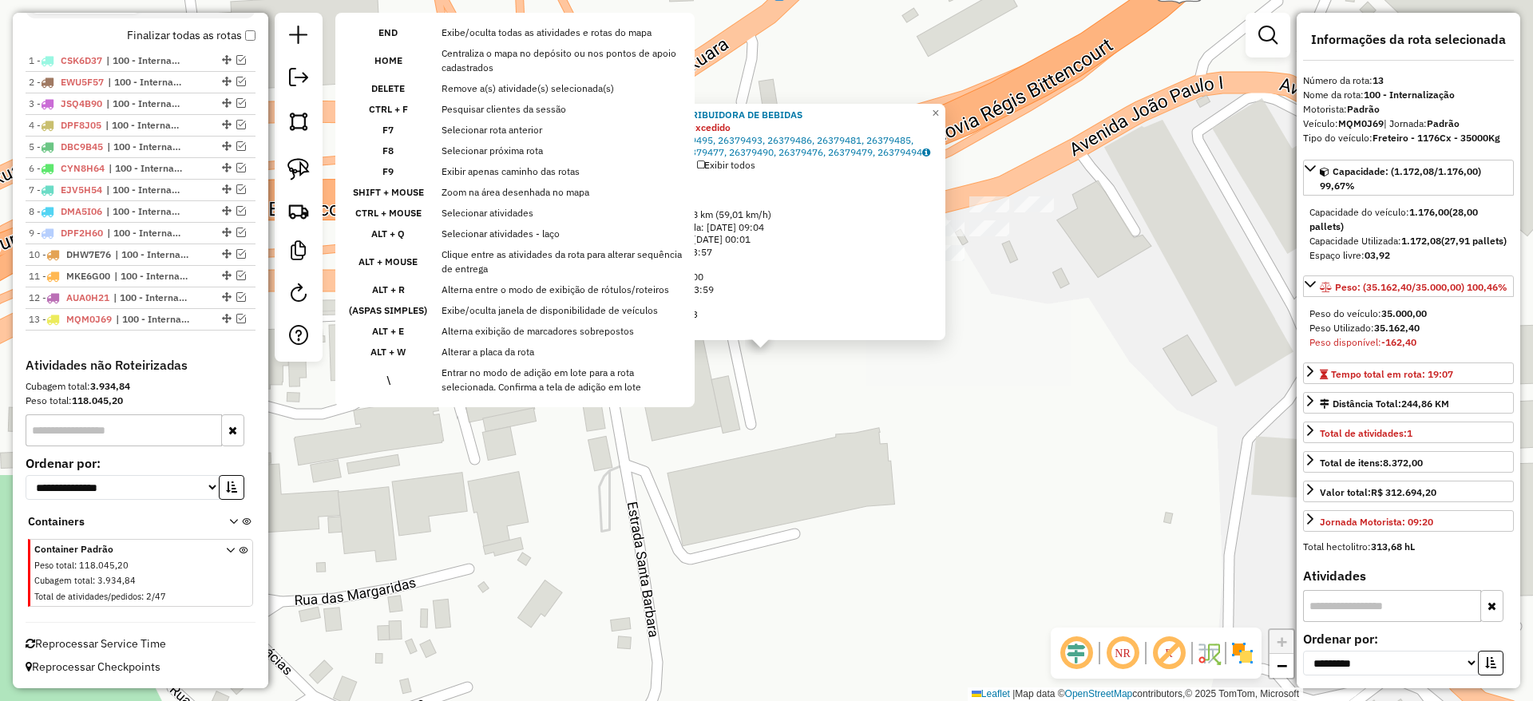
click at [354, 402] on div "63496124 - TEGOM DISTRIBUIDORA DE BEBIDAS Horário de atendimento excedido Pedid…" at bounding box center [766, 350] width 1533 height 701
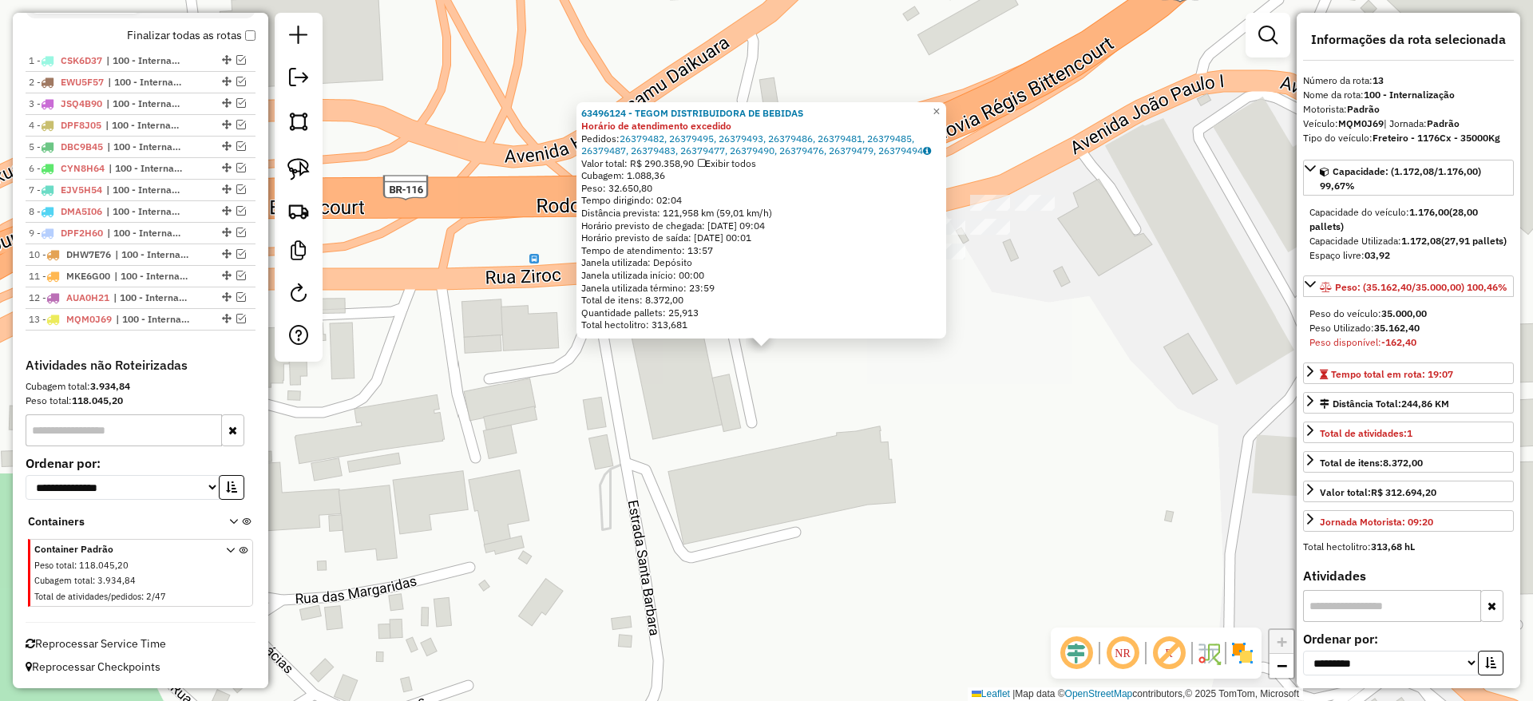
click at [349, 204] on div "63496124 - TEGOM DISTRIBUIDORA DE BEBIDAS Horário de atendimento excedido Pedid…" at bounding box center [766, 350] width 1533 height 701
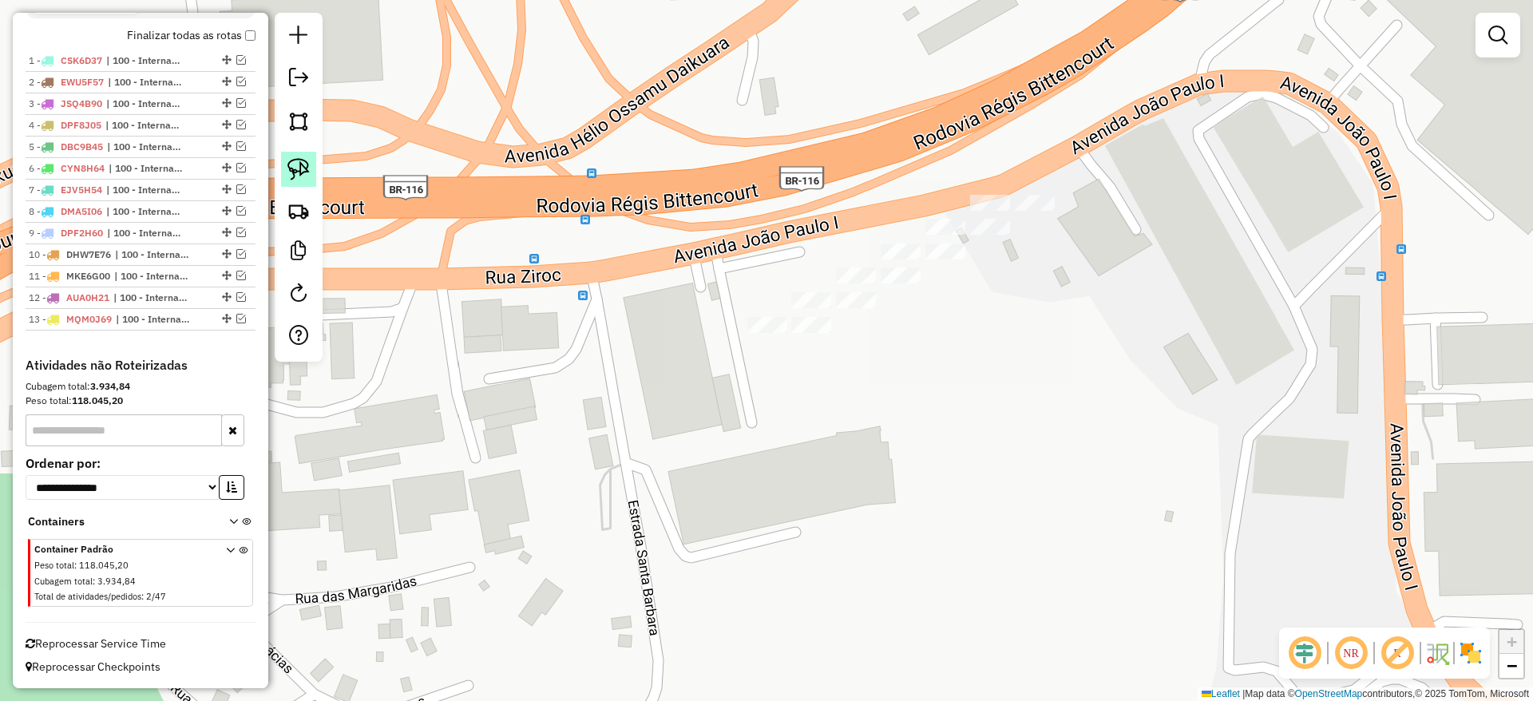
click at [307, 170] on img at bounding box center [298, 169] width 22 height 22
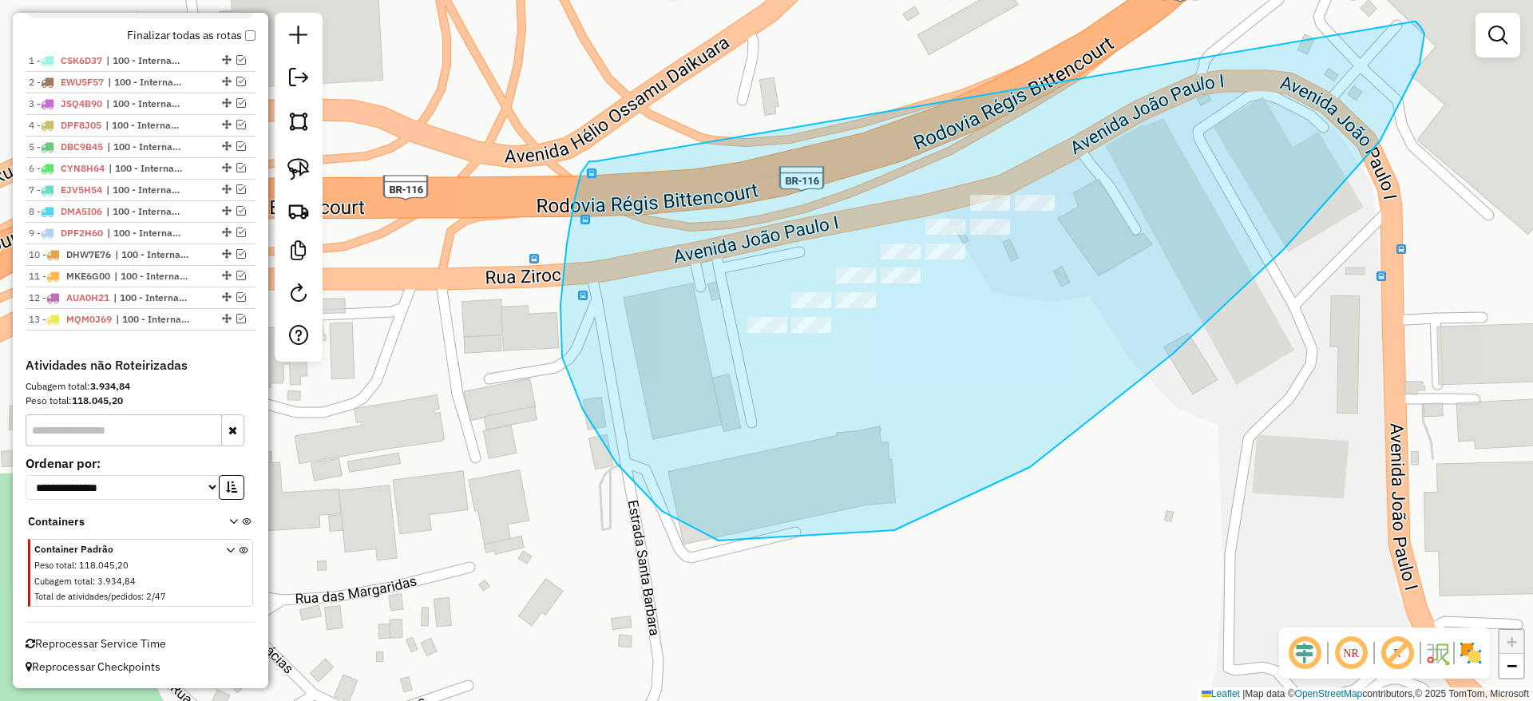
drag, startPoint x: 583, startPoint y: 410, endPoint x: 1414, endPoint y: 22, distance: 917.1
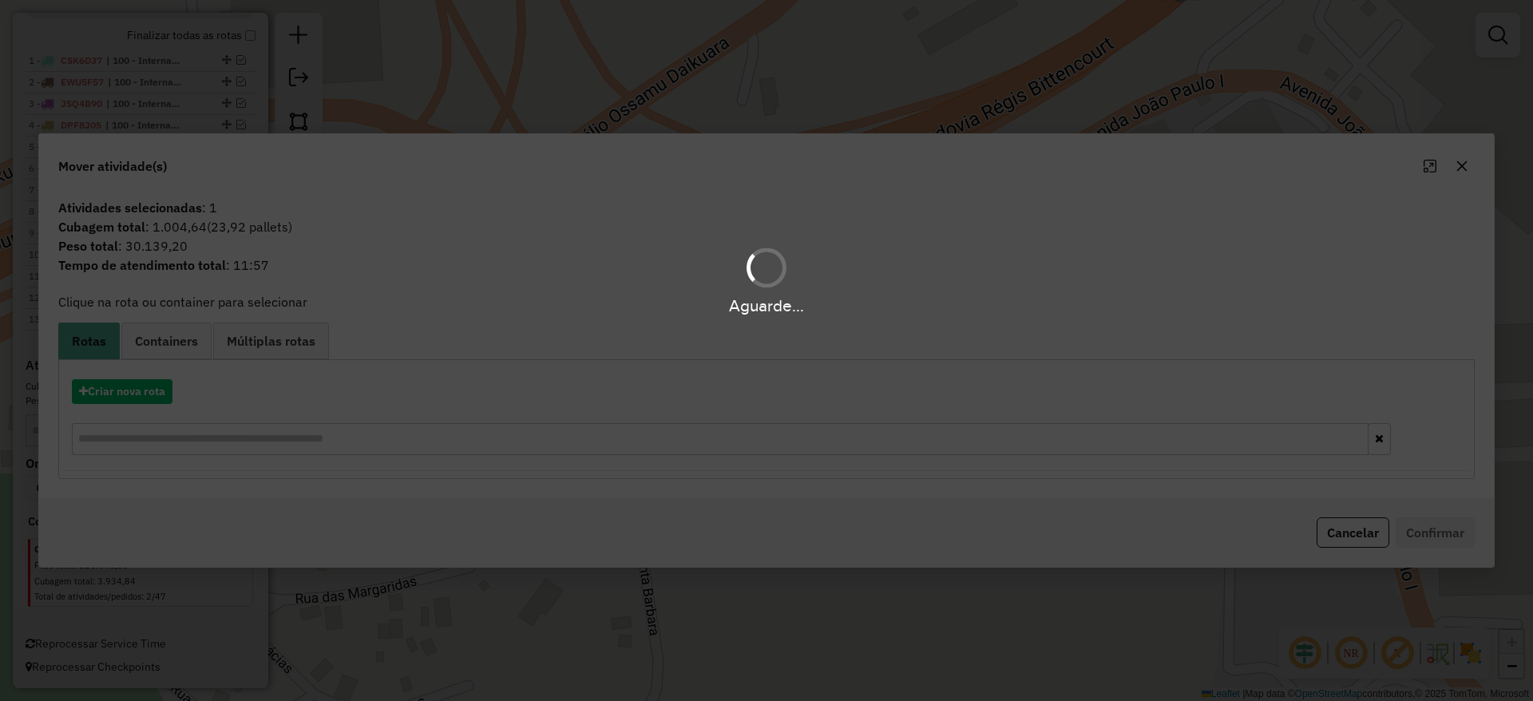
click at [144, 385] on div "Aguarde..." at bounding box center [766, 350] width 1533 height 701
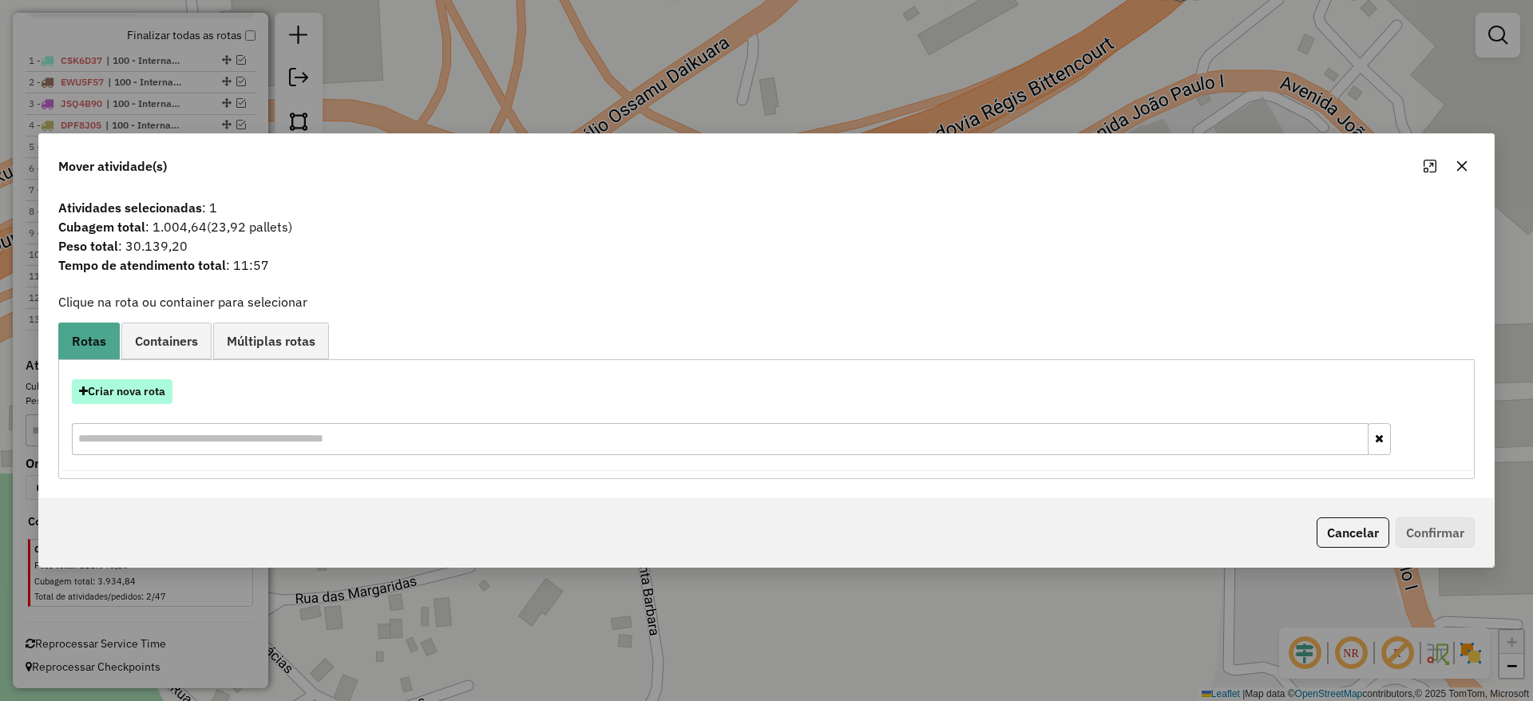
click at [144, 386] on button "Criar nova rota" at bounding box center [122, 391] width 101 height 25
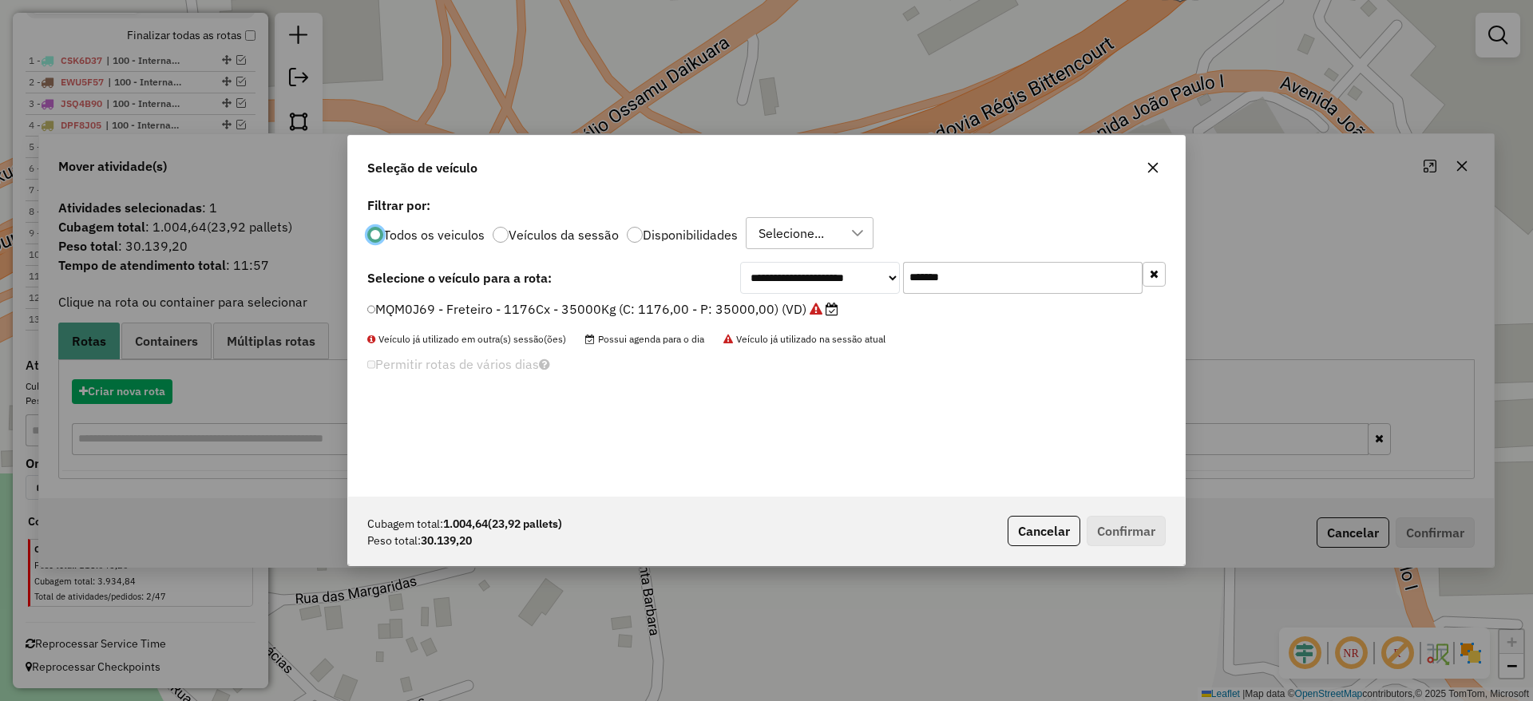
scroll to position [9, 5]
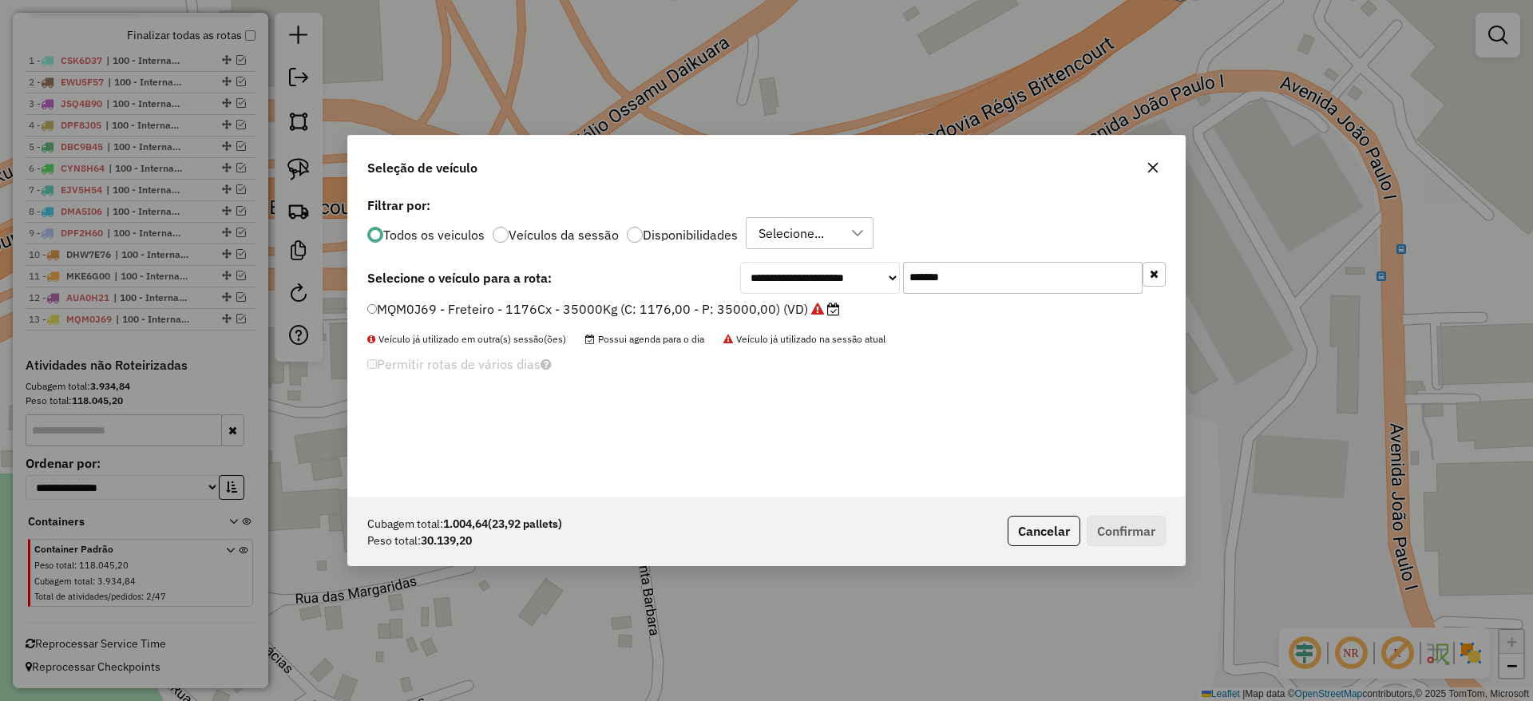
drag, startPoint x: 929, startPoint y: 283, endPoint x: 844, endPoint y: 283, distance: 85.4
click at [851, 282] on div "**********" at bounding box center [952, 278] width 425 height 32
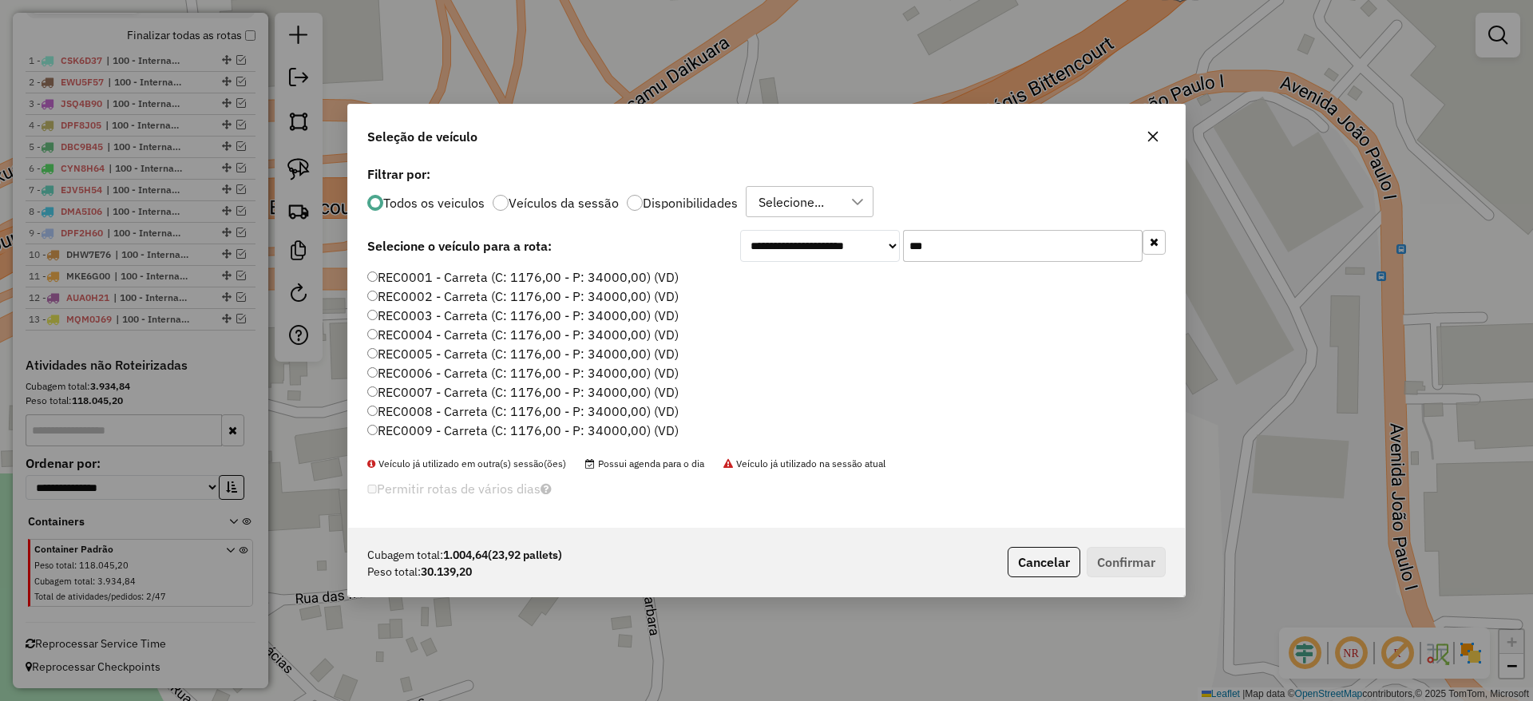
type input "***"
click at [619, 279] on label "REC0001 - Carreta (C: 1176,00 - P: 34000,00) (VD)" at bounding box center [522, 276] width 311 height 19
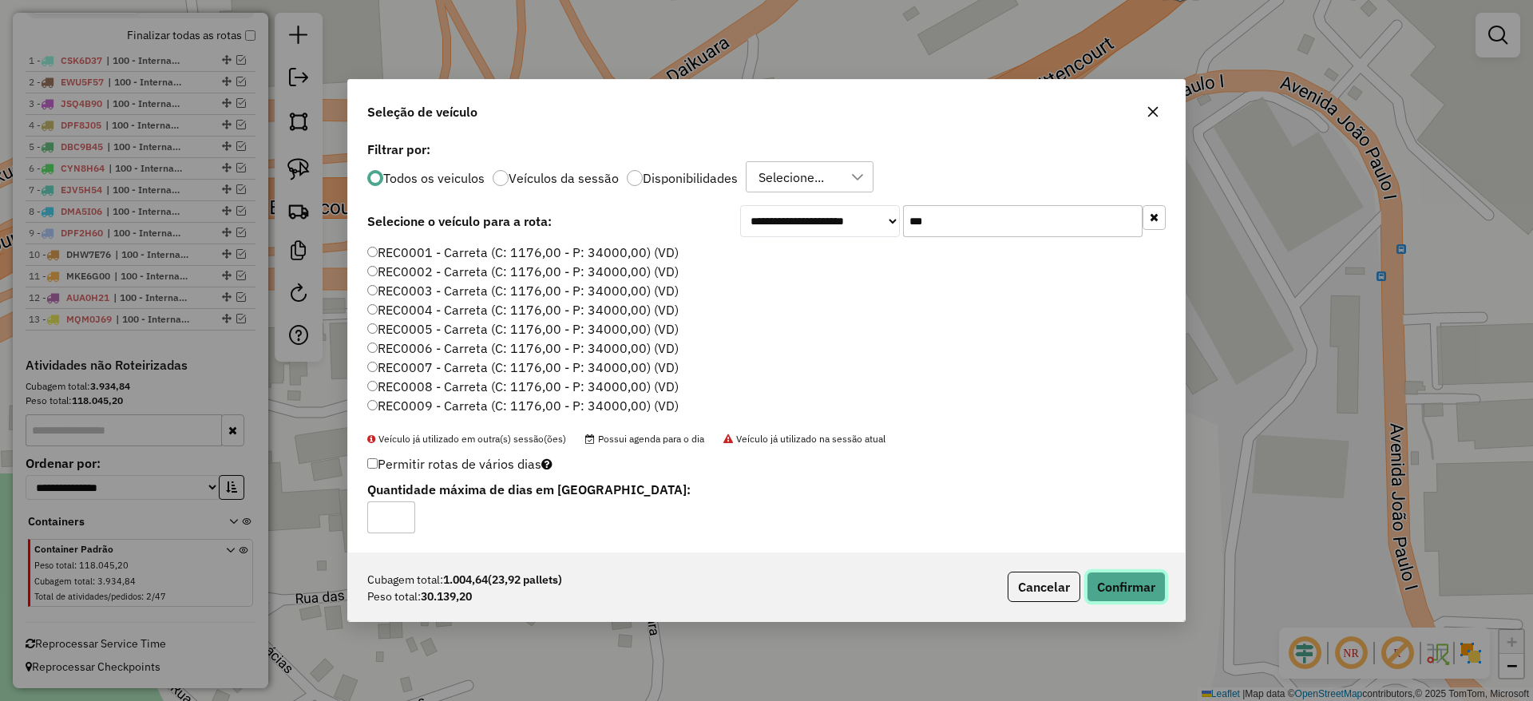
click at [1126, 584] on button "Confirmar" at bounding box center [1125, 587] width 79 height 30
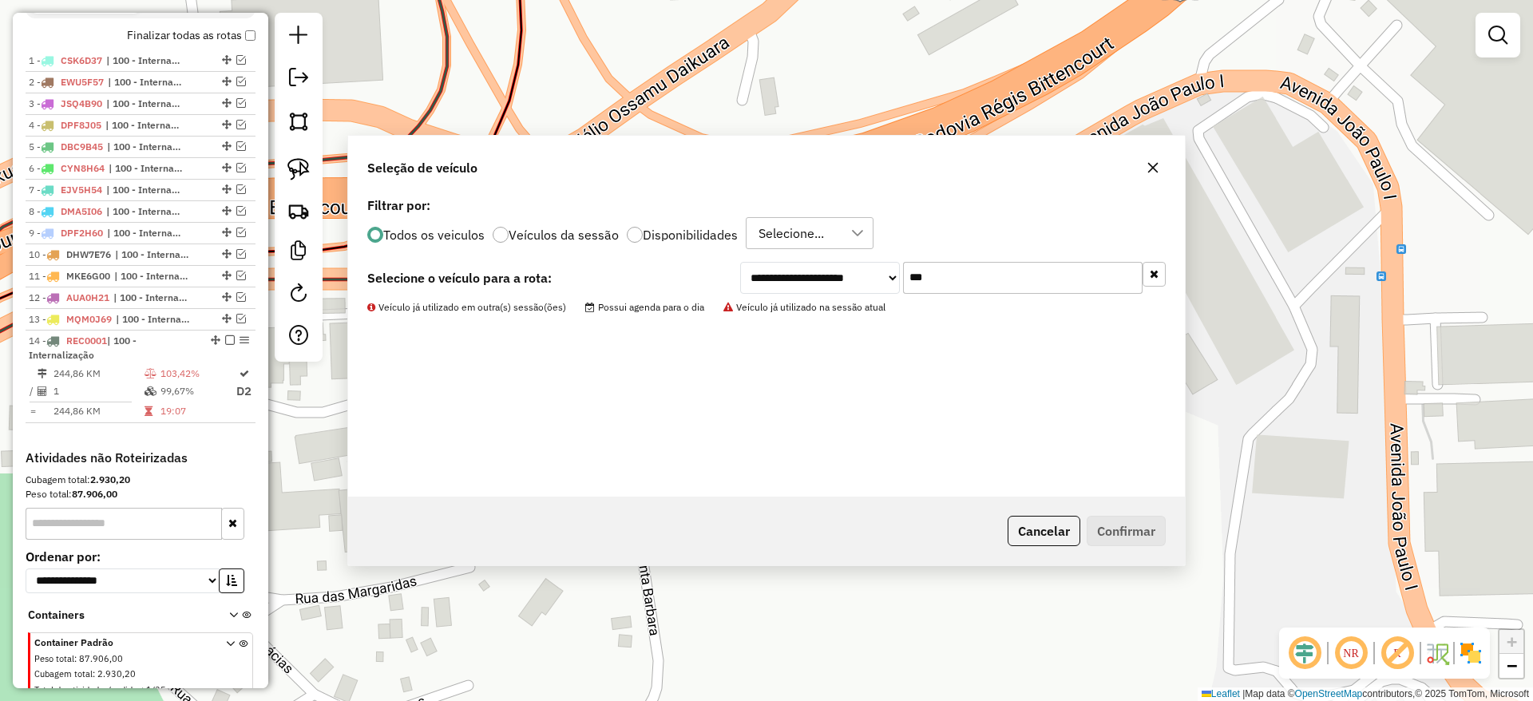
scroll to position [677, 0]
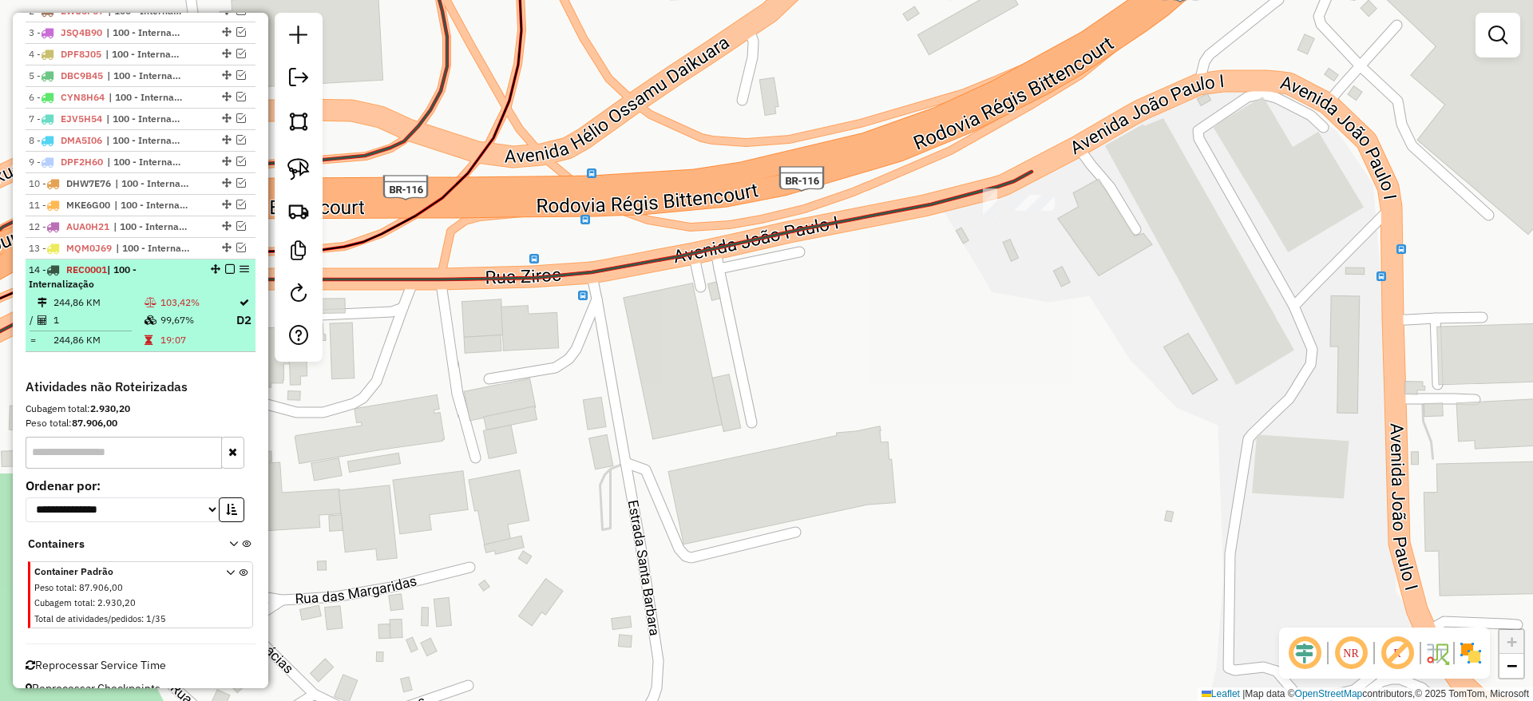
click at [228, 271] on em at bounding box center [230, 269] width 10 height 10
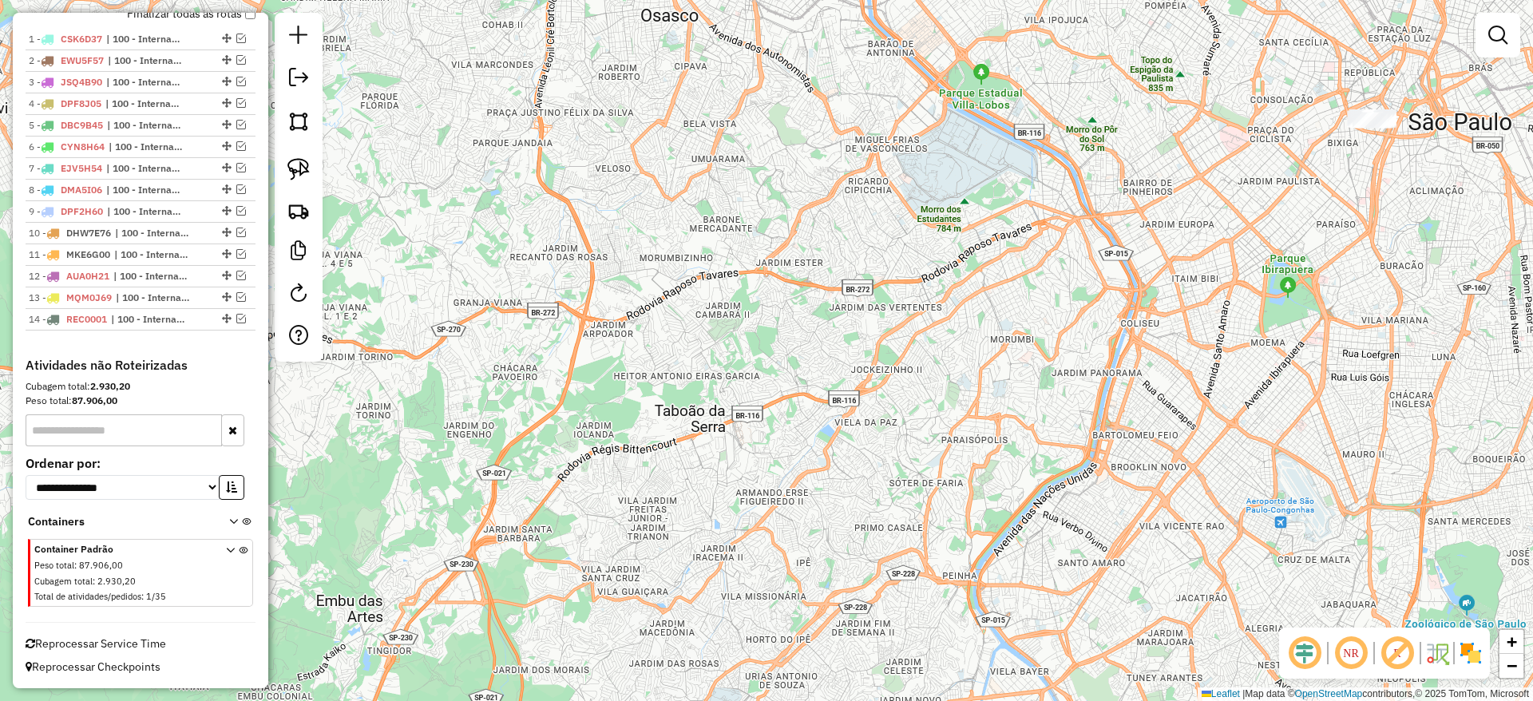
drag, startPoint x: 988, startPoint y: 293, endPoint x: 747, endPoint y: 432, distance: 278.2
click at [747, 432] on div "Janela de atendimento Grade de atendimento Capacidade Transportadoras Veículos …" at bounding box center [766, 350] width 1533 height 701
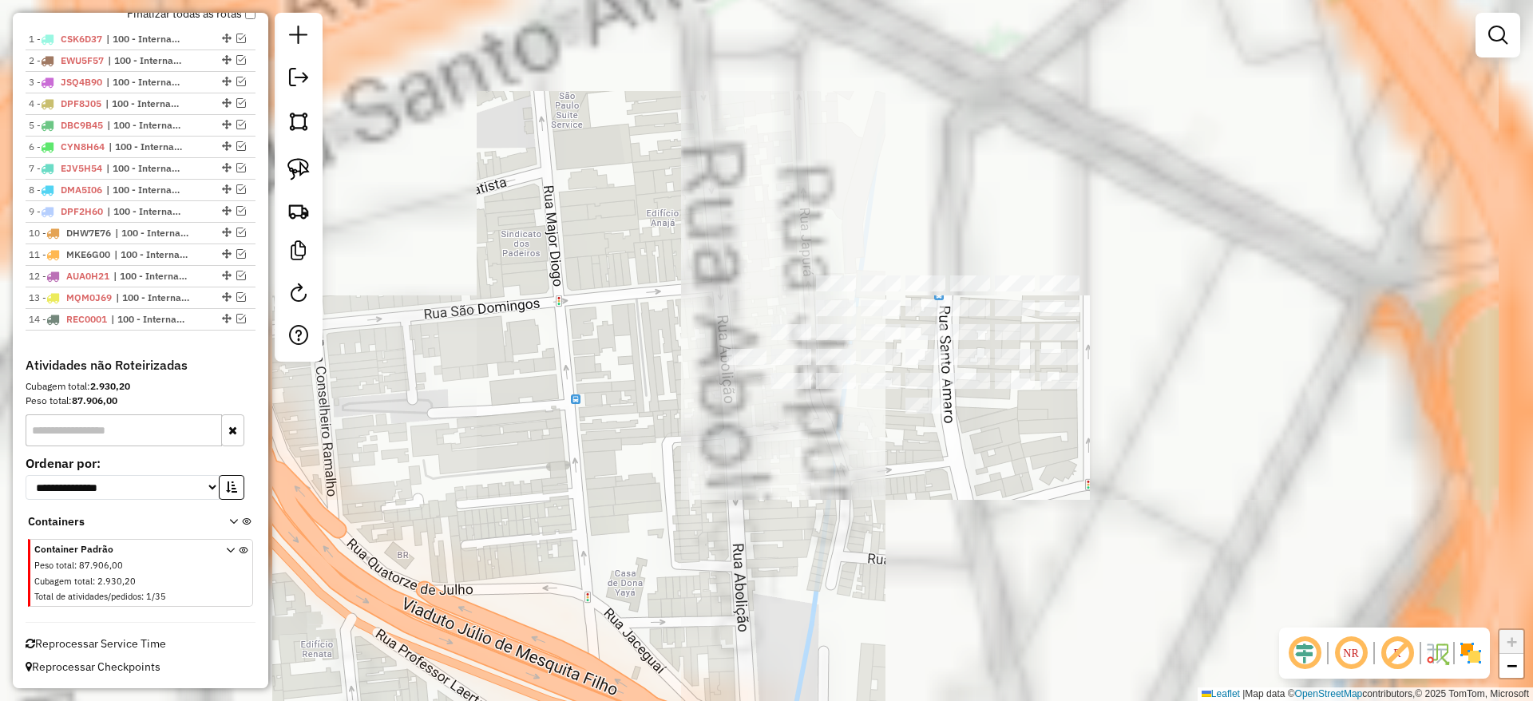
drag, startPoint x: 1170, startPoint y: 277, endPoint x: 1060, endPoint y: 509, distance: 256.0
click at [1060, 509] on div "Janela de atendimento Grade de atendimento Capacidade Transportadoras Veículos …" at bounding box center [766, 350] width 1533 height 701
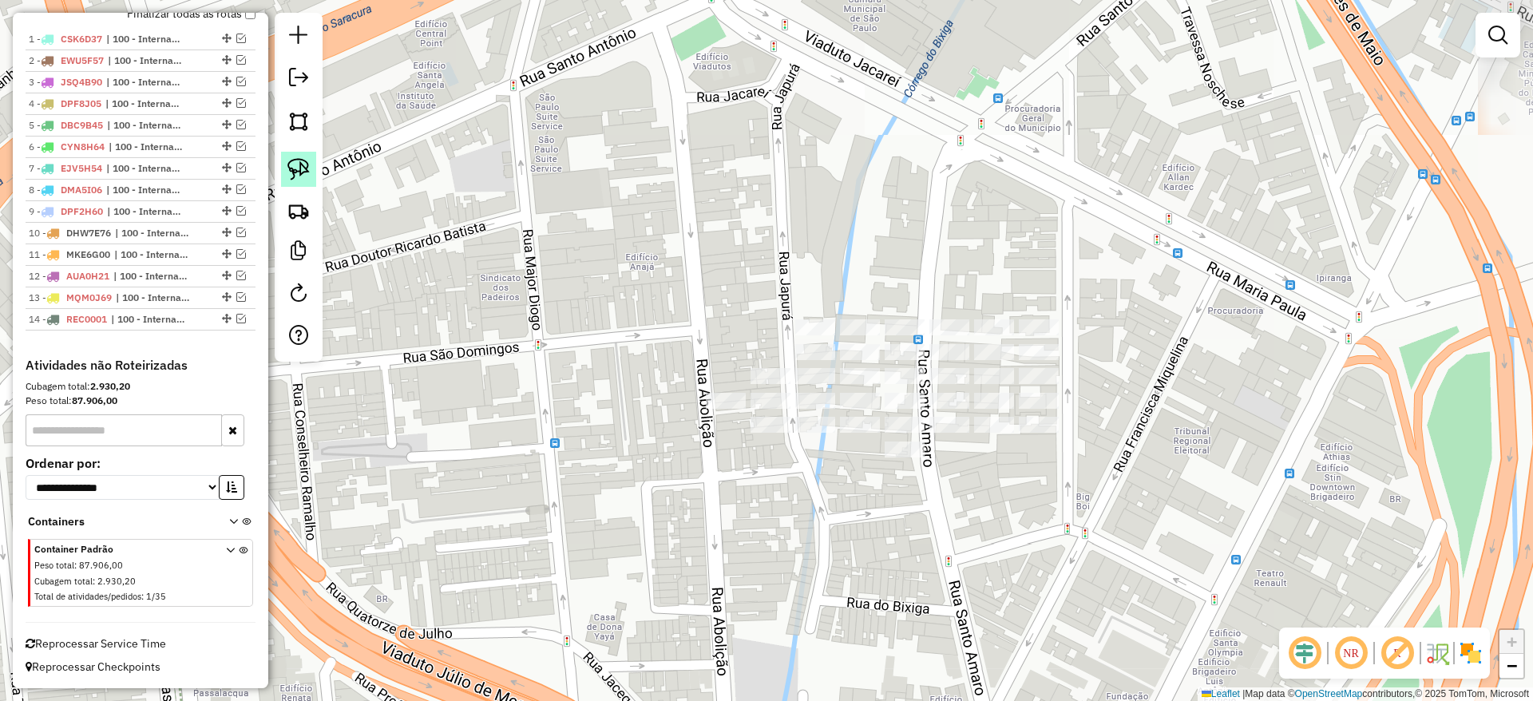
click at [307, 165] on img at bounding box center [298, 169] width 22 height 22
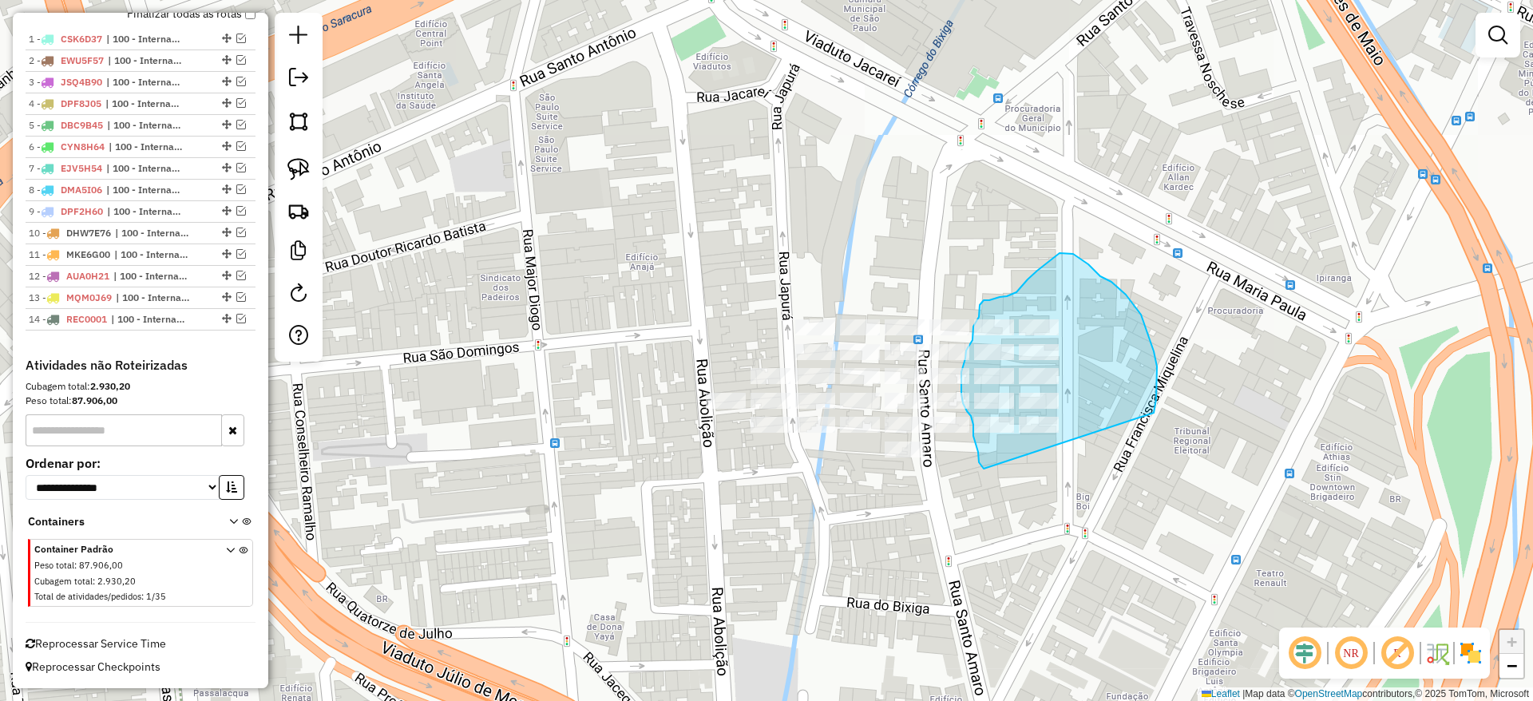
drag, startPoint x: 1154, startPoint y: 413, endPoint x: 1022, endPoint y: 483, distance: 149.3
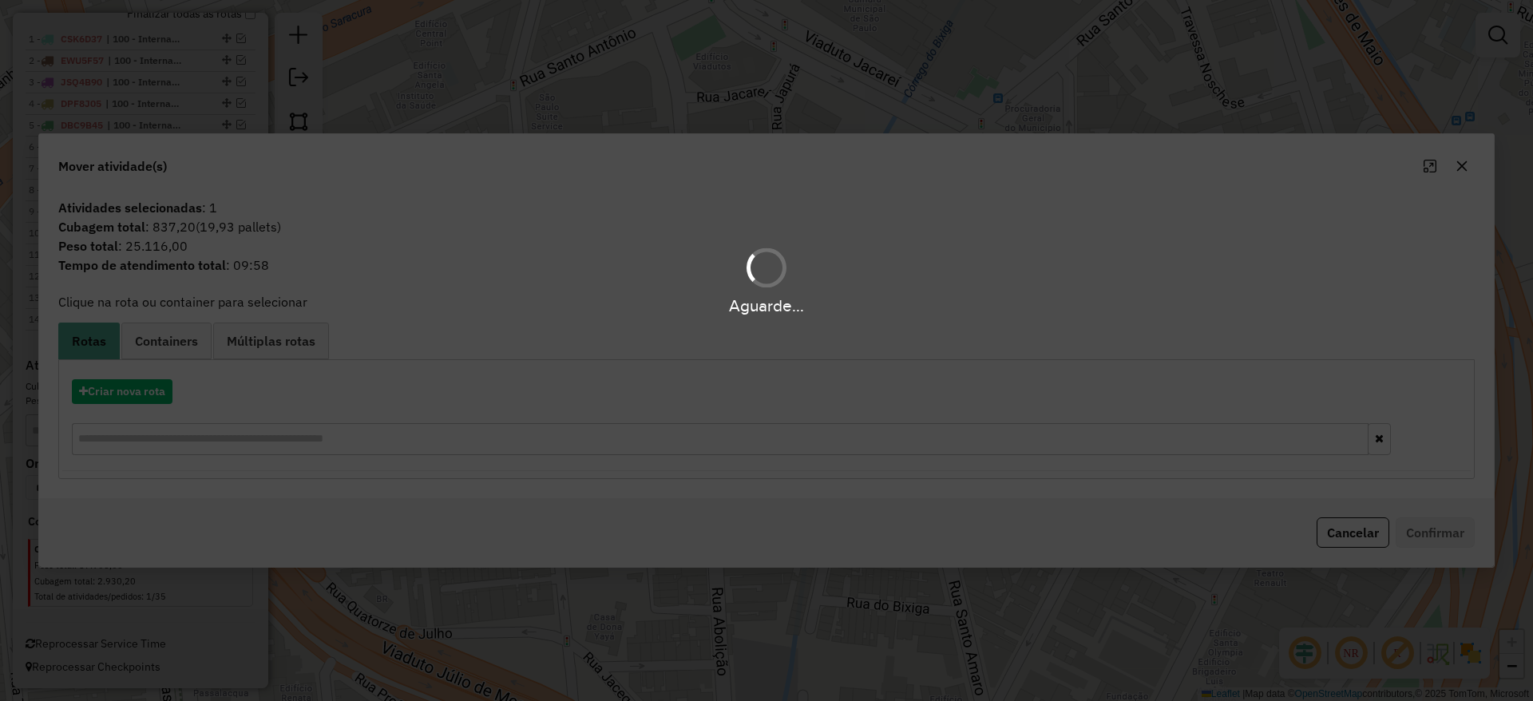
click at [133, 391] on div "Aguarde..." at bounding box center [766, 350] width 1533 height 701
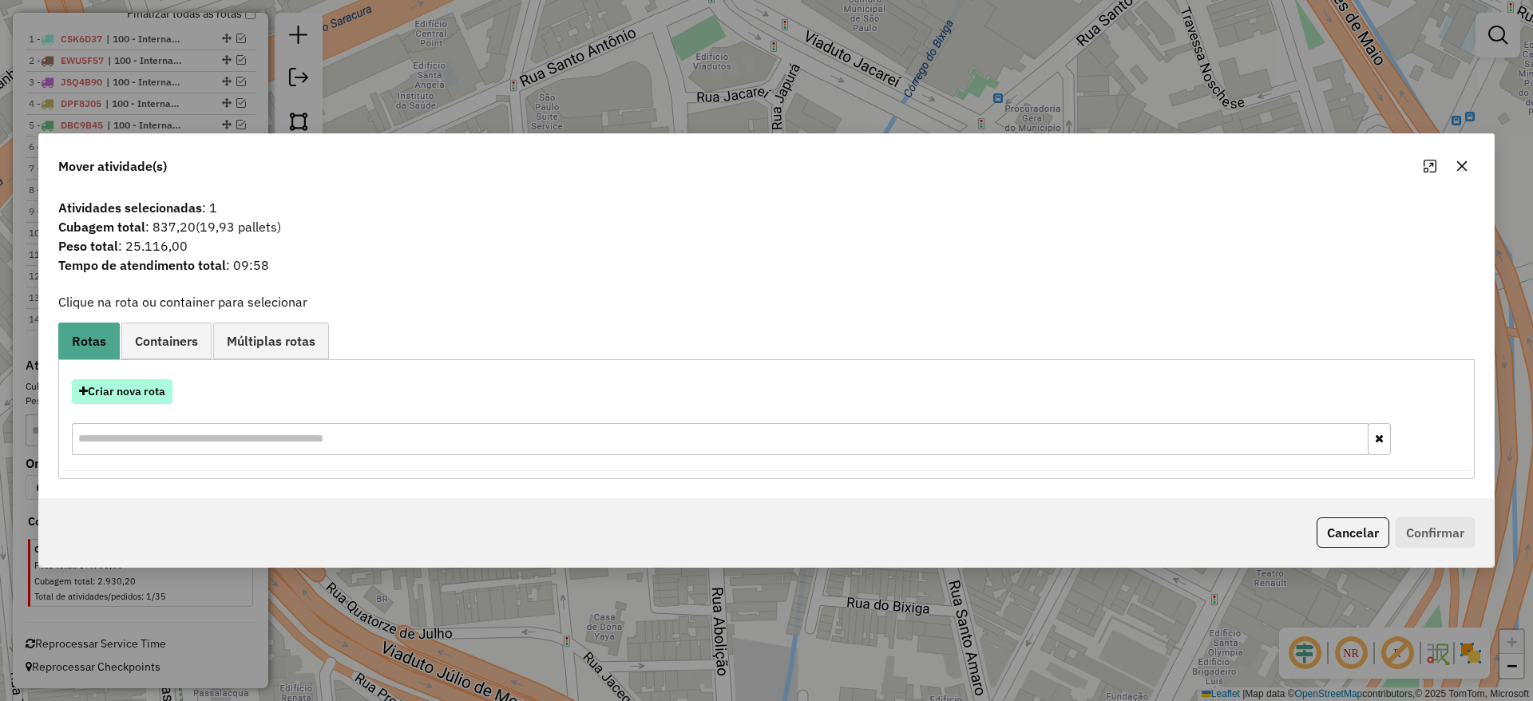
click at [139, 391] on button "Criar nova rota" at bounding box center [122, 391] width 101 height 25
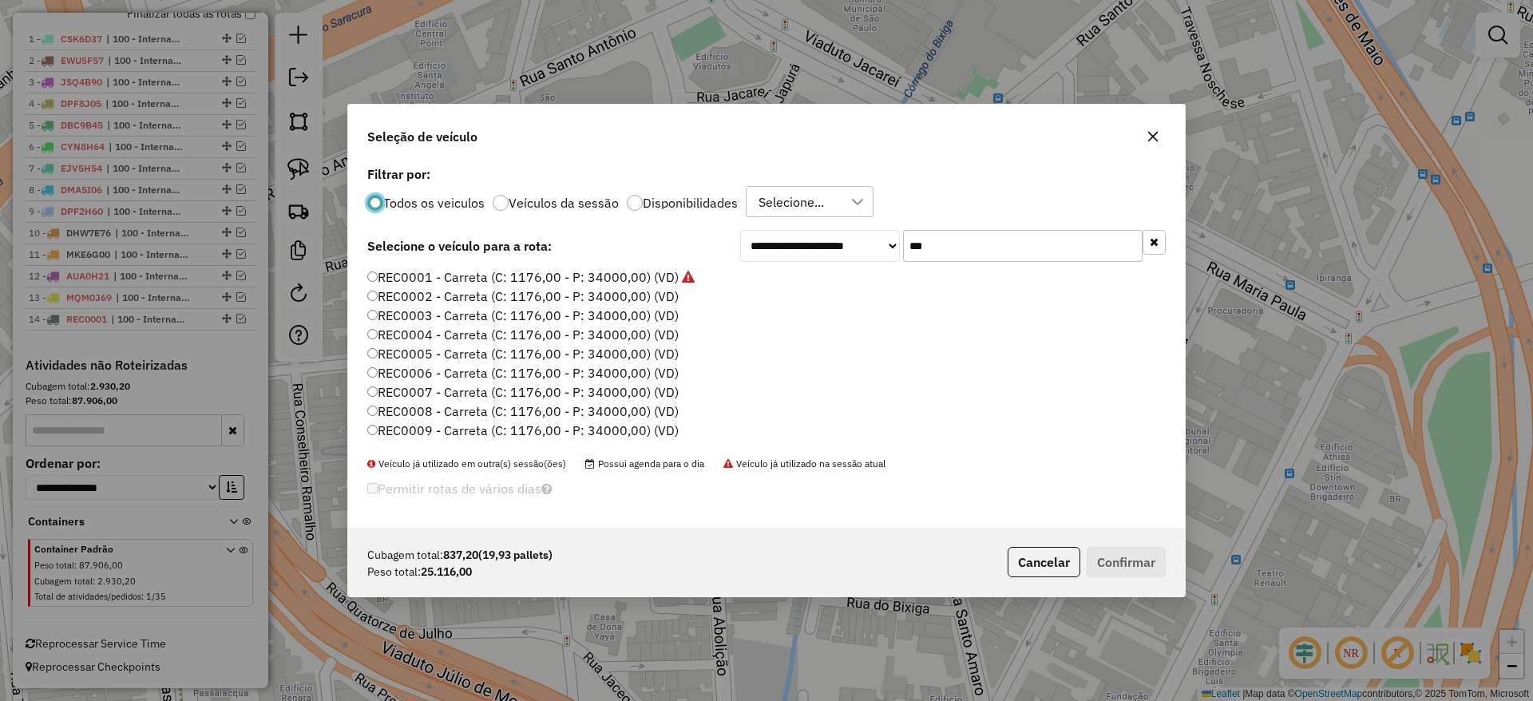
scroll to position [9, 5]
drag, startPoint x: 872, startPoint y: 263, endPoint x: 736, endPoint y: 279, distance: 136.6
click at [768, 272] on div "**********" at bounding box center [766, 345] width 837 height 366
paste input "****"
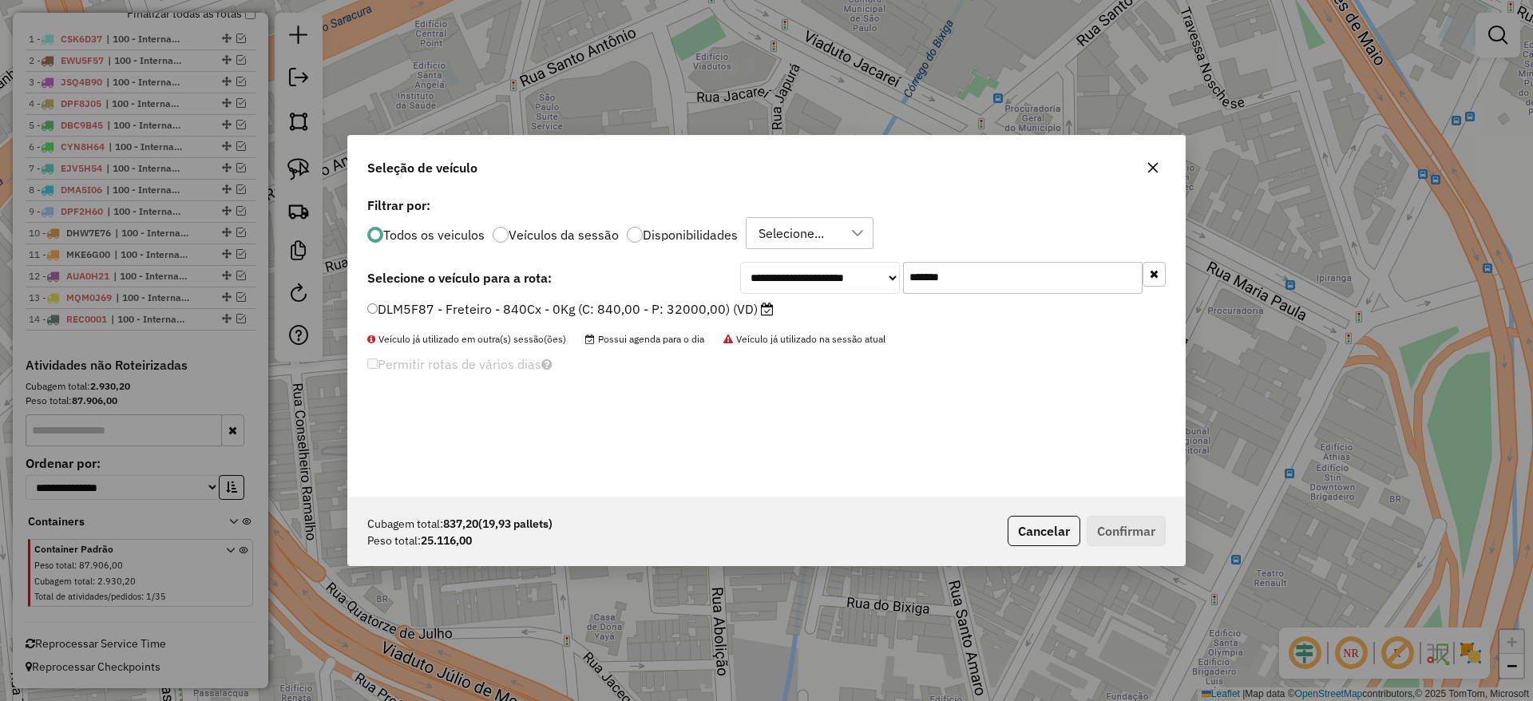
type input "*******"
drag, startPoint x: 646, startPoint y: 303, endPoint x: 659, endPoint y: 301, distance: 12.9
click at [646, 303] on label "DLM5F87 - Freteiro - 840Cx - 0Kg (C: 840,00 - P: 32000,00) (VD)" at bounding box center [570, 308] width 406 height 19
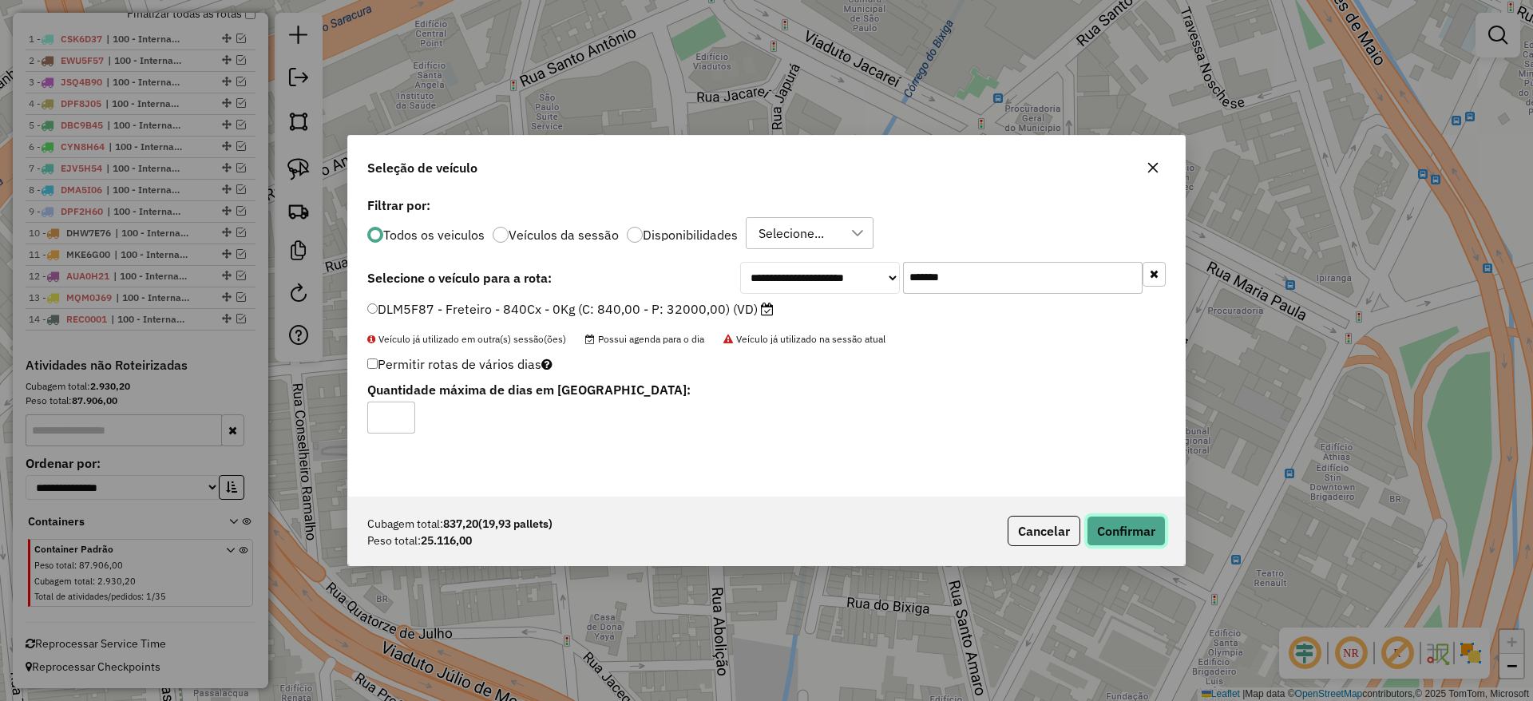
click at [1153, 533] on button "Confirmar" at bounding box center [1125, 531] width 79 height 30
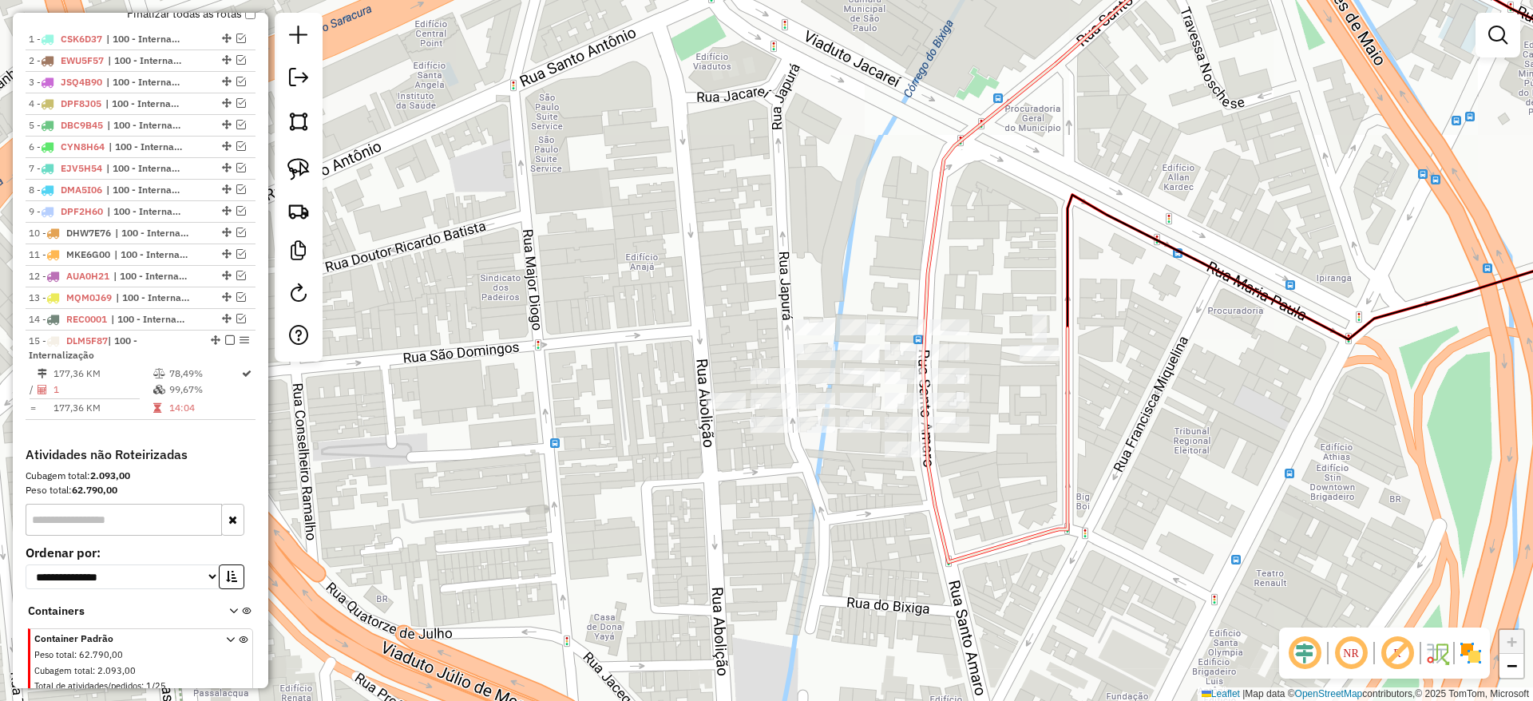
scroll to position [677, 0]
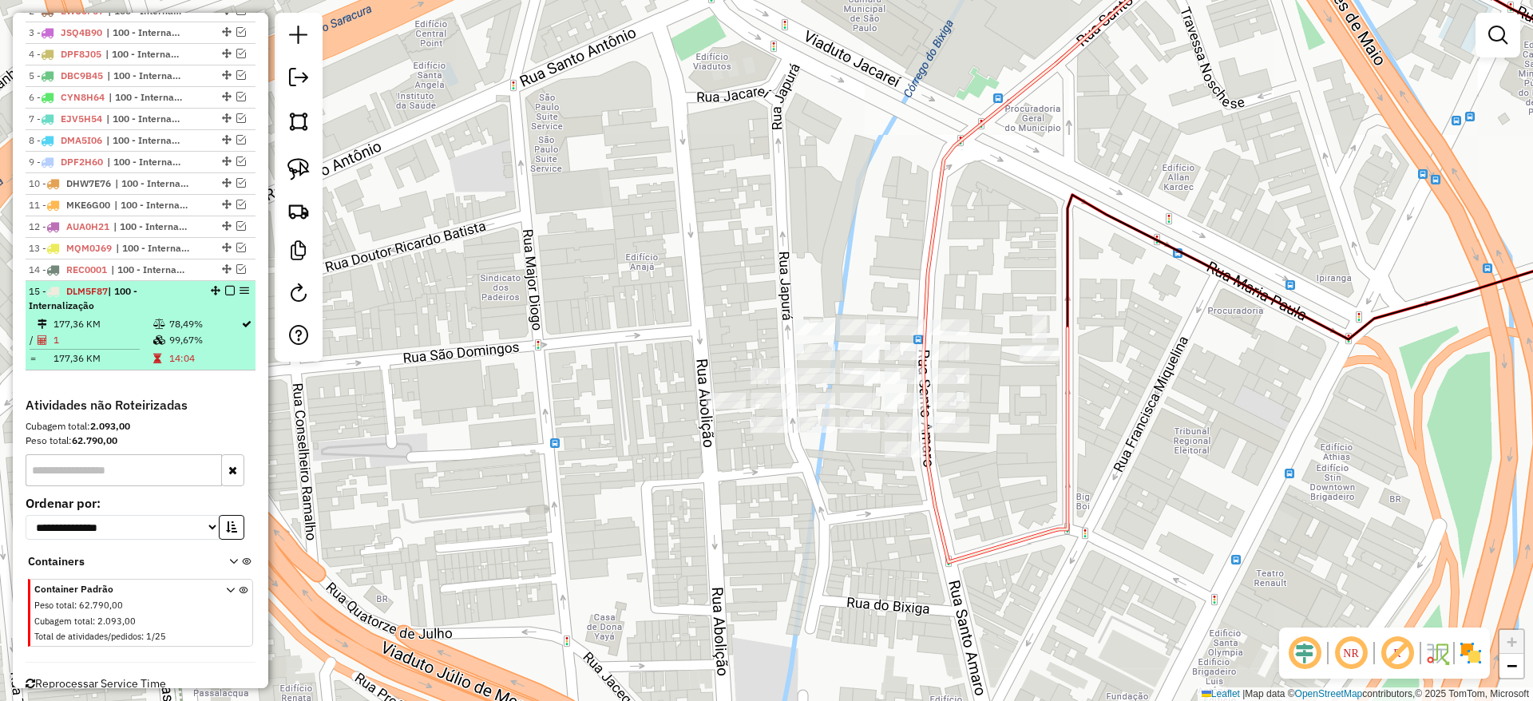
click at [226, 286] on em at bounding box center [230, 291] width 10 height 10
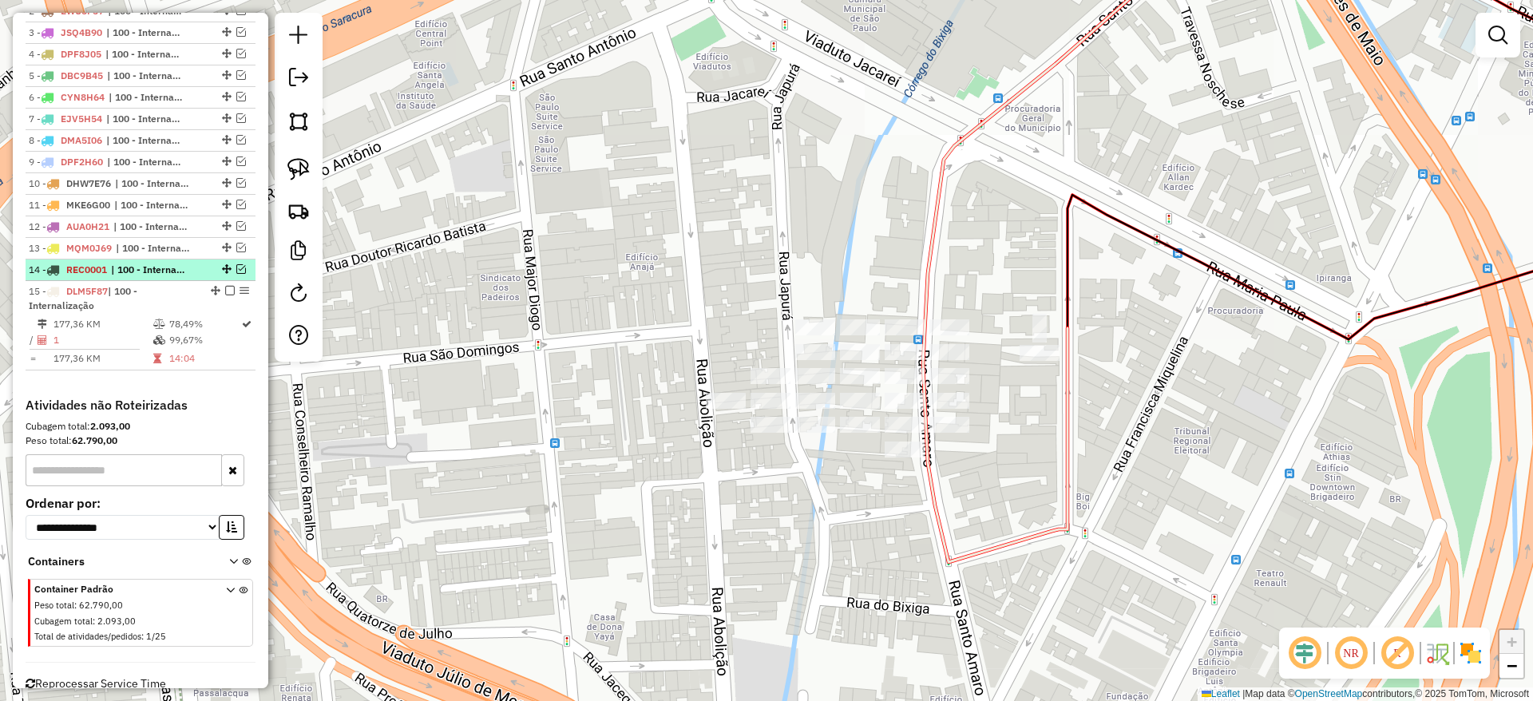
scroll to position [649, 0]
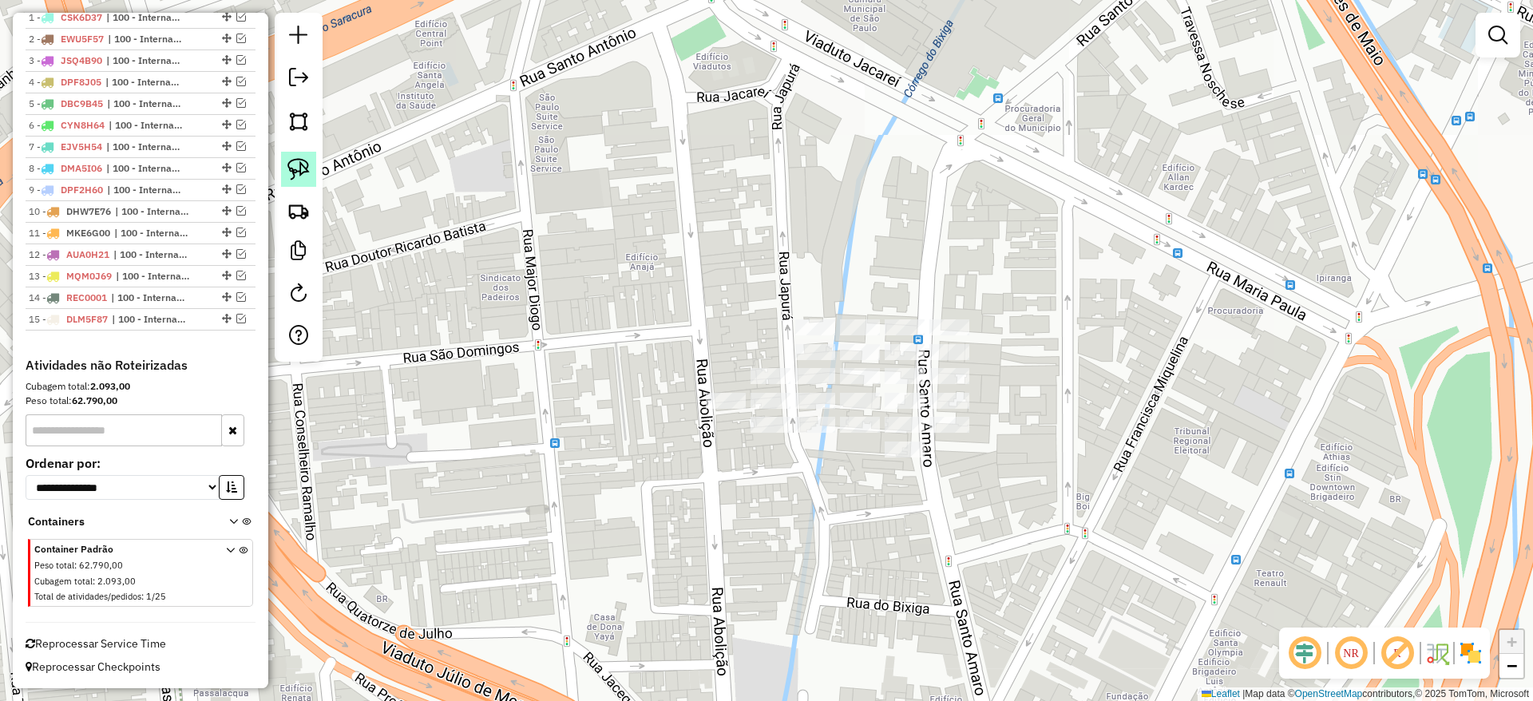
click at [303, 168] on img at bounding box center [298, 169] width 22 height 22
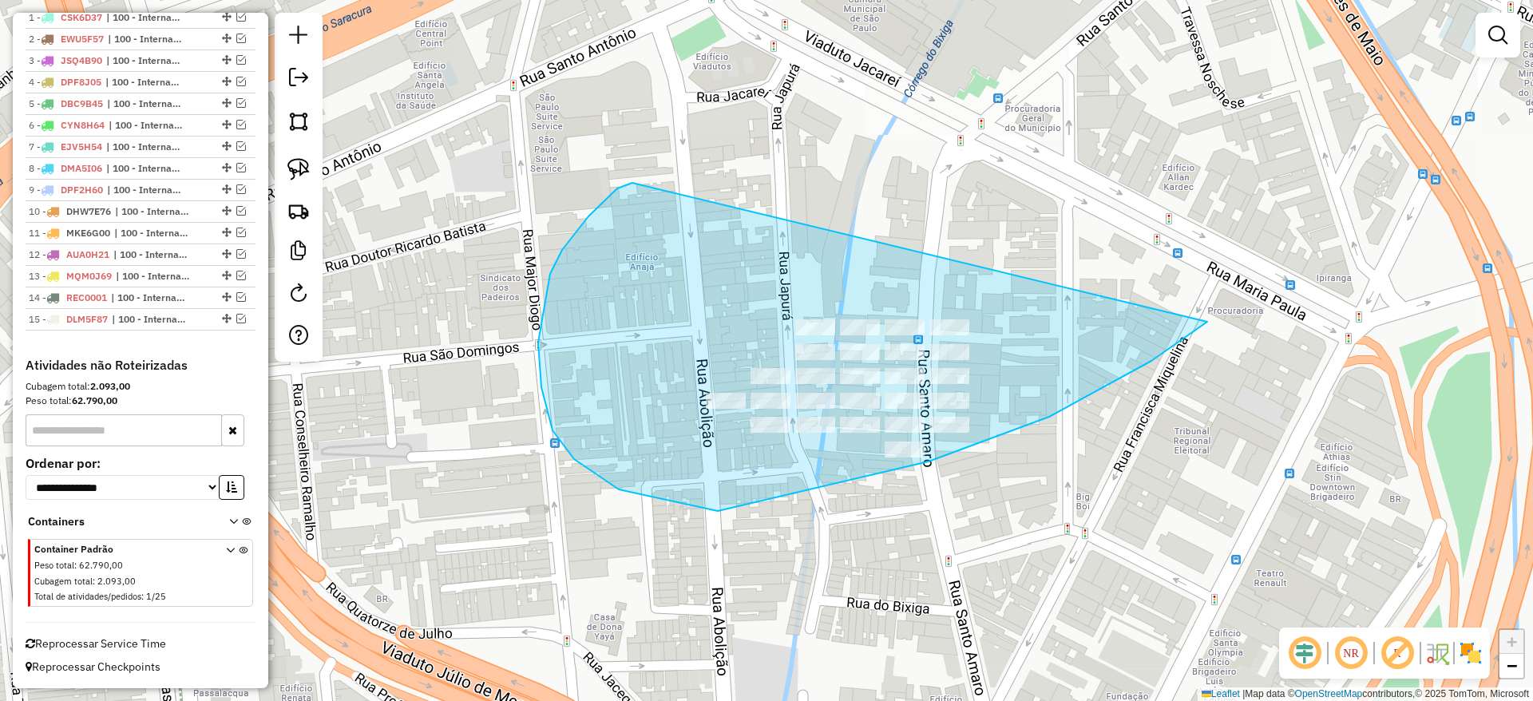
drag, startPoint x: 574, startPoint y: 459, endPoint x: 1223, endPoint y: 225, distance: 689.9
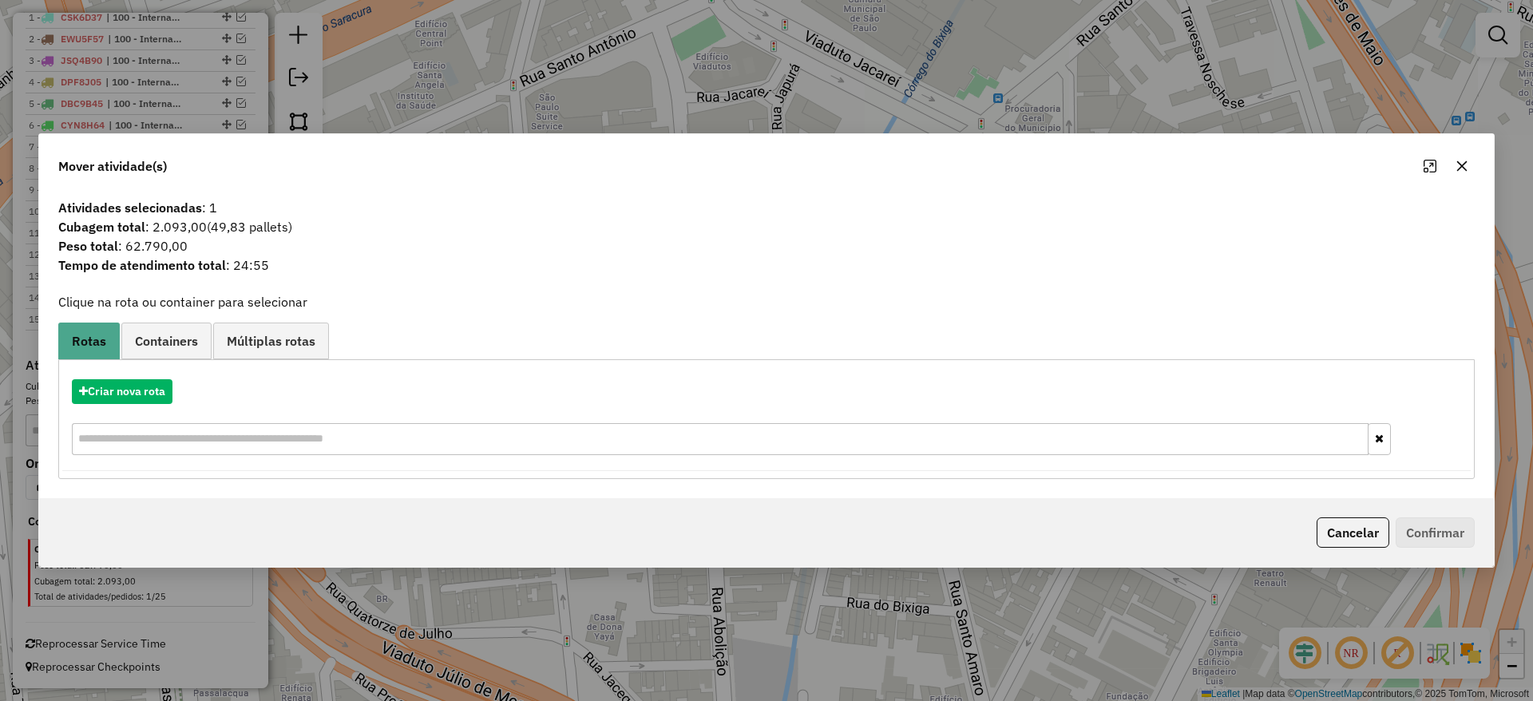
drag, startPoint x: 1470, startPoint y: 144, endPoint x: 1470, endPoint y: 153, distance: 9.6
click at [1471, 144] on div "Mover atividade(s)" at bounding box center [766, 162] width 1455 height 57
click at [1462, 163] on icon "button" at bounding box center [1462, 166] width 13 height 13
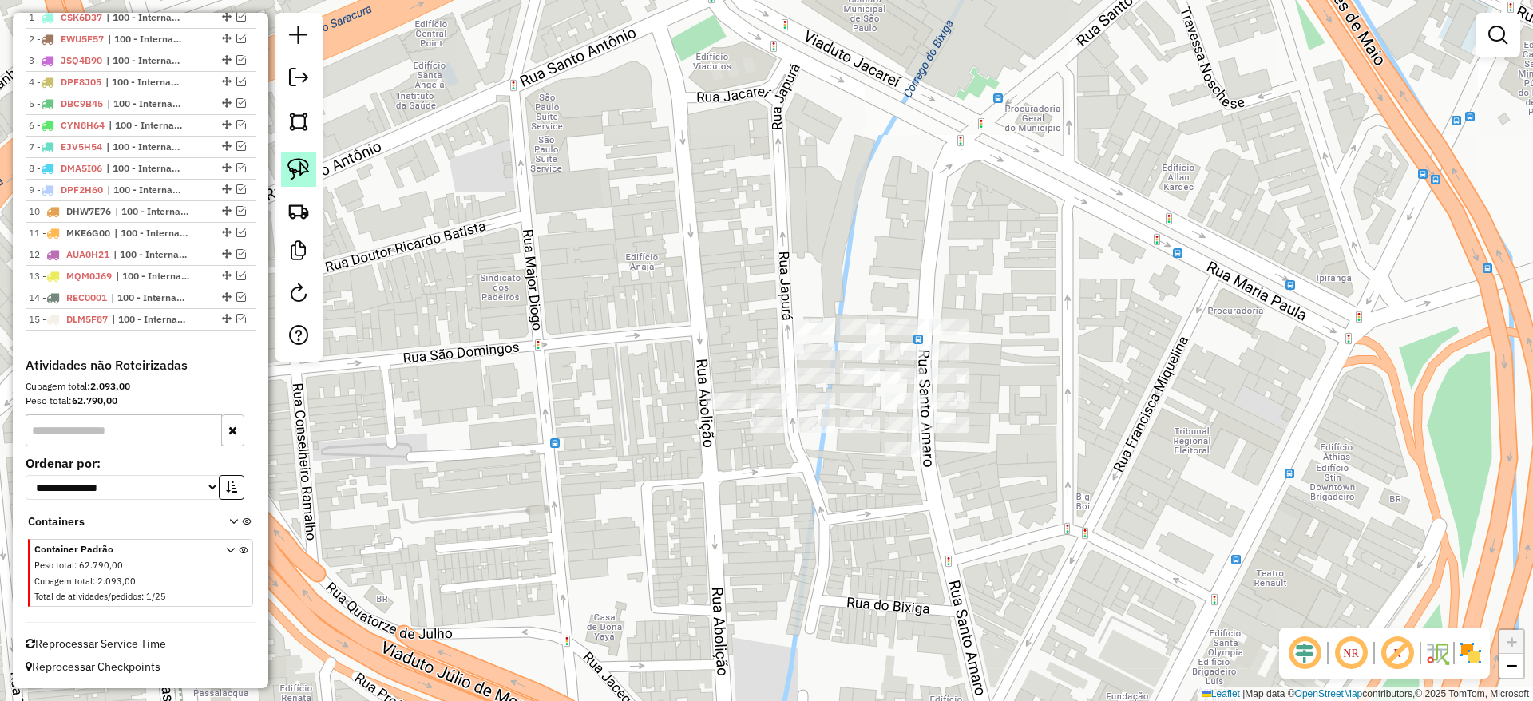
click at [304, 164] on img at bounding box center [298, 169] width 22 height 22
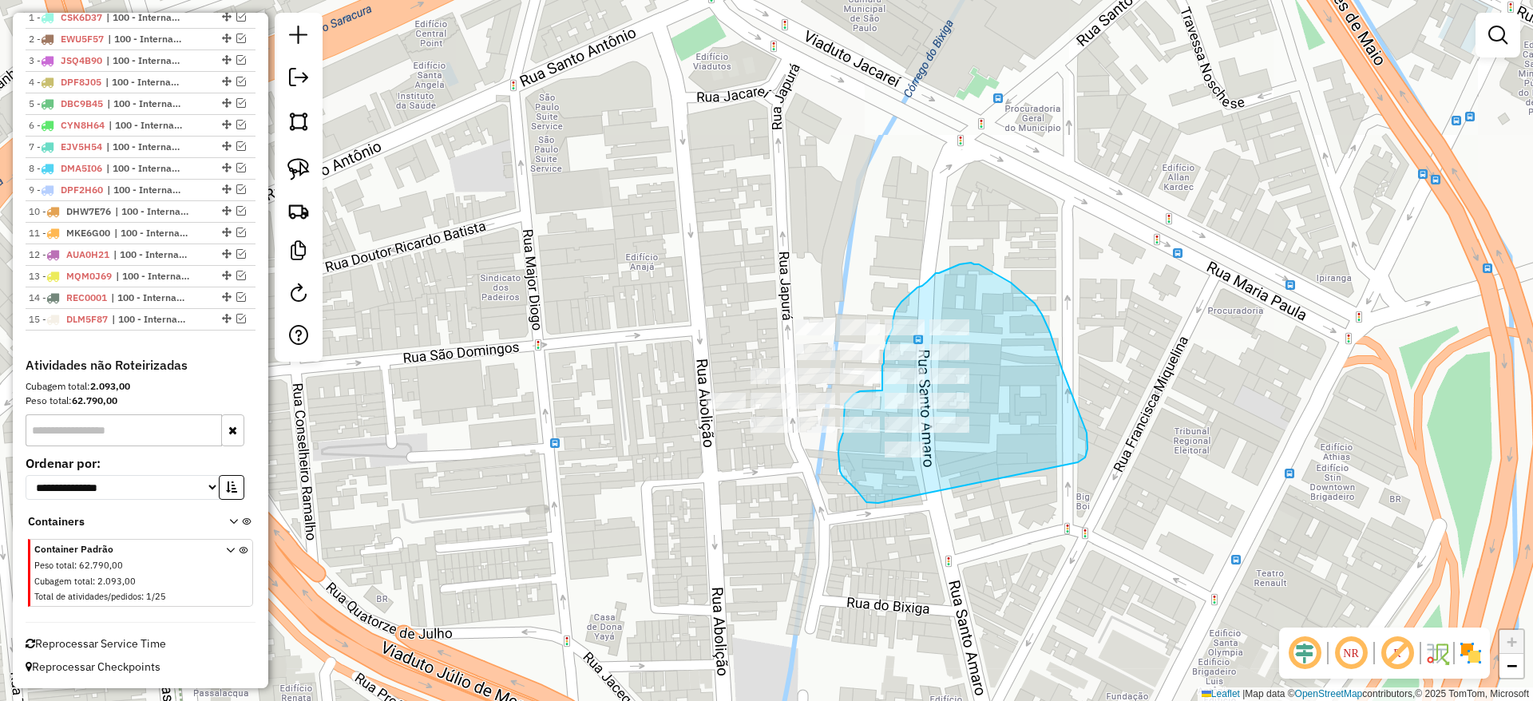
drag, startPoint x: 1080, startPoint y: 461, endPoint x: 878, endPoint y: 503, distance: 206.2
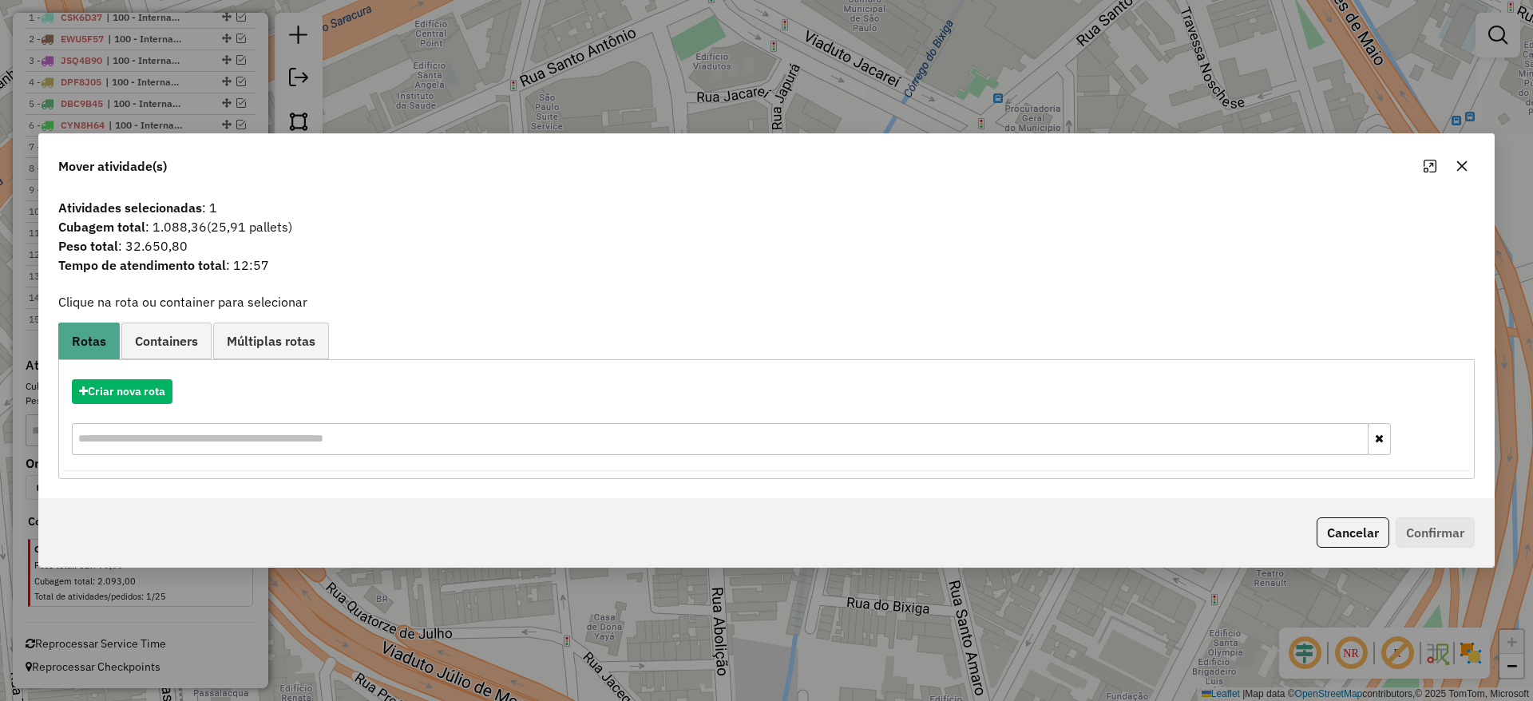
click at [141, 407] on div "Criar nova rota" at bounding box center [766, 419] width 1408 height 104
click at [141, 406] on div "Criar nova rota" at bounding box center [766, 419] width 1408 height 104
click at [136, 399] on button "Criar nova rota" at bounding box center [122, 391] width 101 height 25
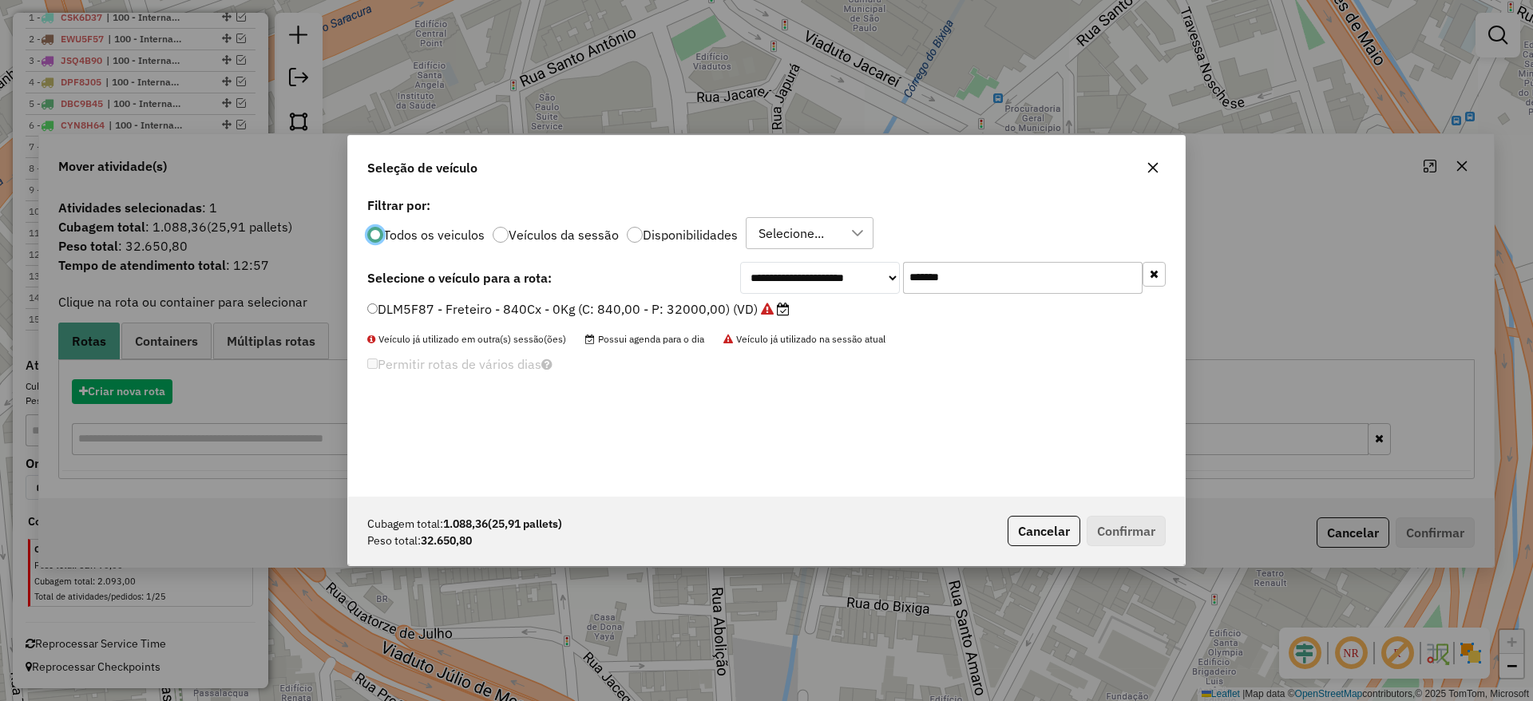
scroll to position [9, 5]
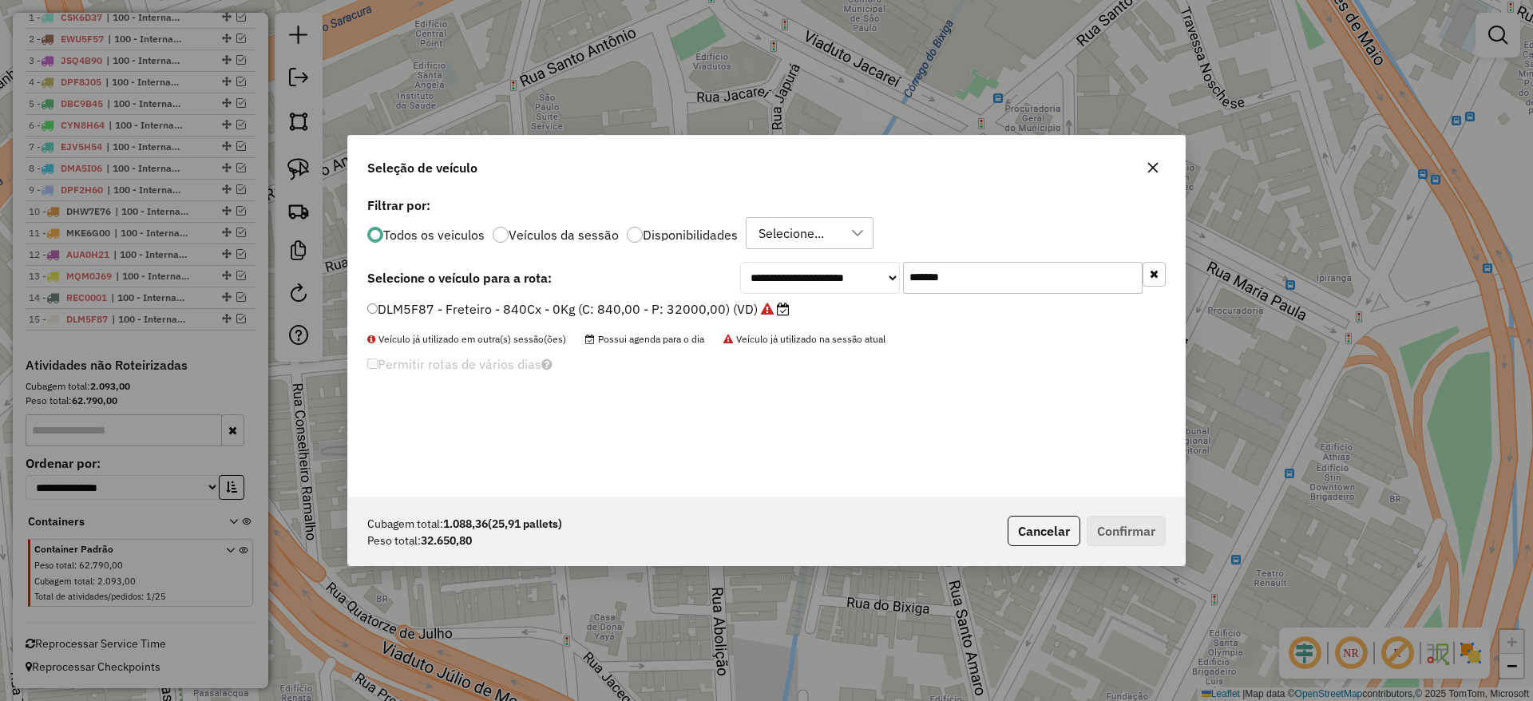
drag, startPoint x: 977, startPoint y: 278, endPoint x: 804, endPoint y: 266, distance: 173.6
click at [805, 265] on div "**********" at bounding box center [952, 278] width 425 height 32
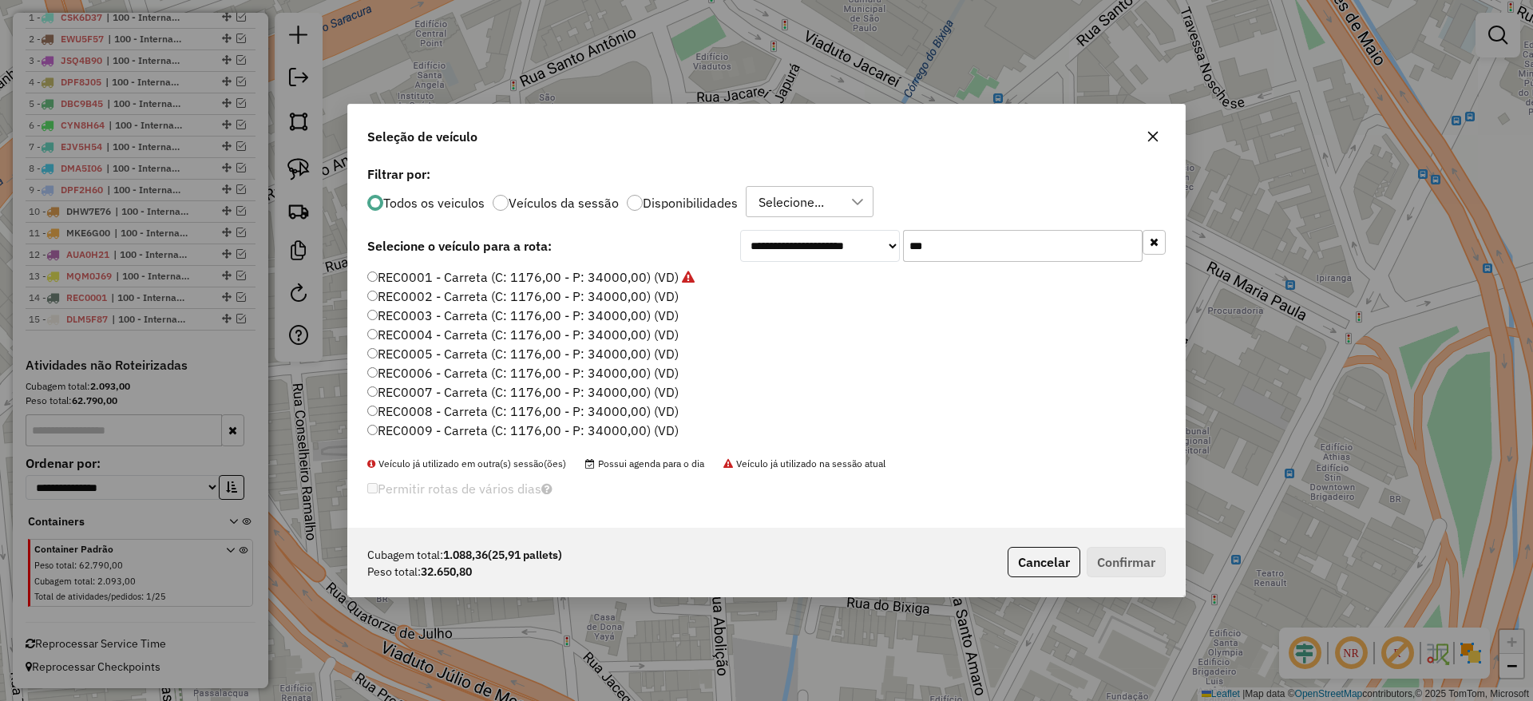
type input "***"
click at [492, 297] on label "REC0002 - Carreta (C: 1176,00 - P: 34000,00) (VD)" at bounding box center [522, 296] width 311 height 19
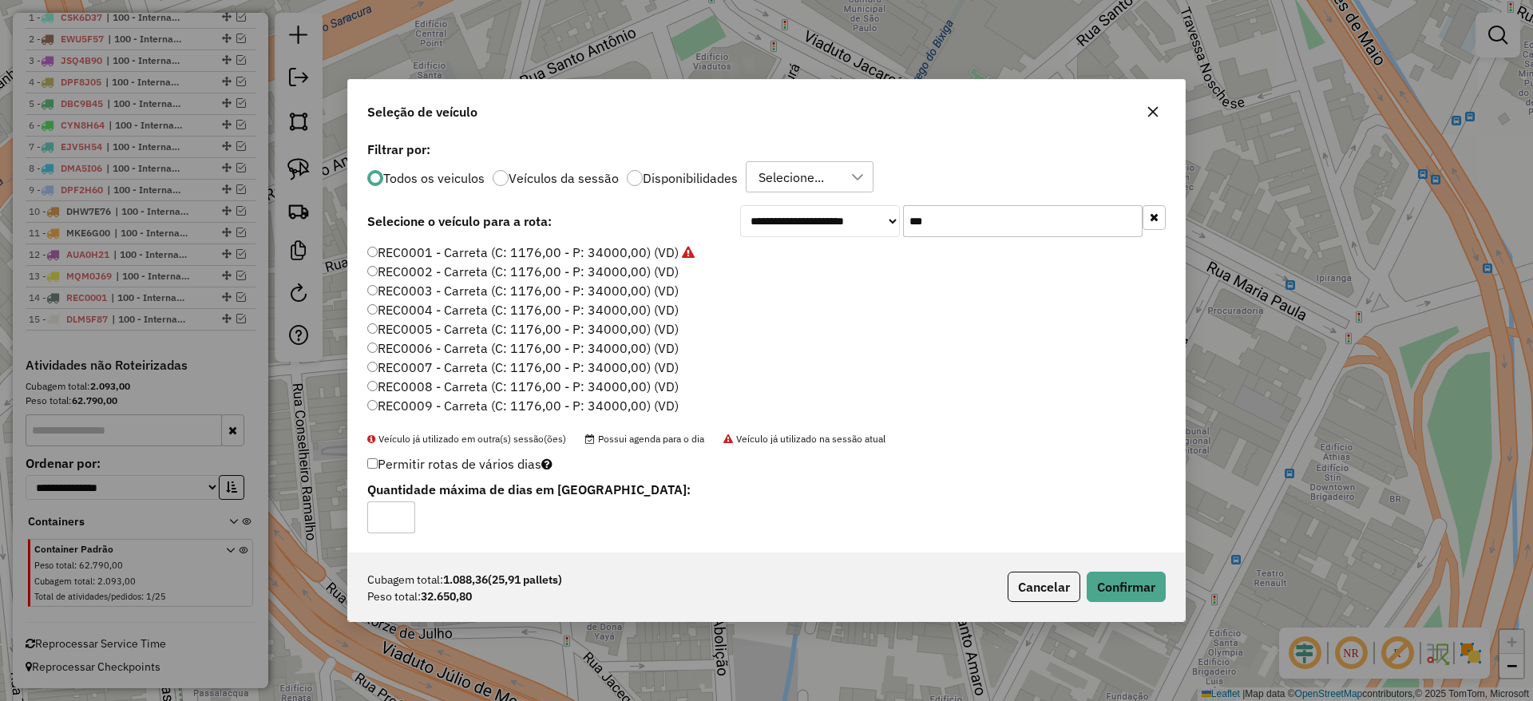
drag, startPoint x: 558, startPoint y: 249, endPoint x: 812, endPoint y: 389, distance: 289.8
click at [557, 249] on label "REC0001 - Carreta (C: 1176,00 - P: 34000,00) (VD)" at bounding box center [530, 252] width 327 height 19
drag, startPoint x: 1114, startPoint y: 599, endPoint x: 1110, endPoint y: 586, distance: 13.4
click at [1114, 598] on button "Confirmar" at bounding box center [1125, 587] width 79 height 30
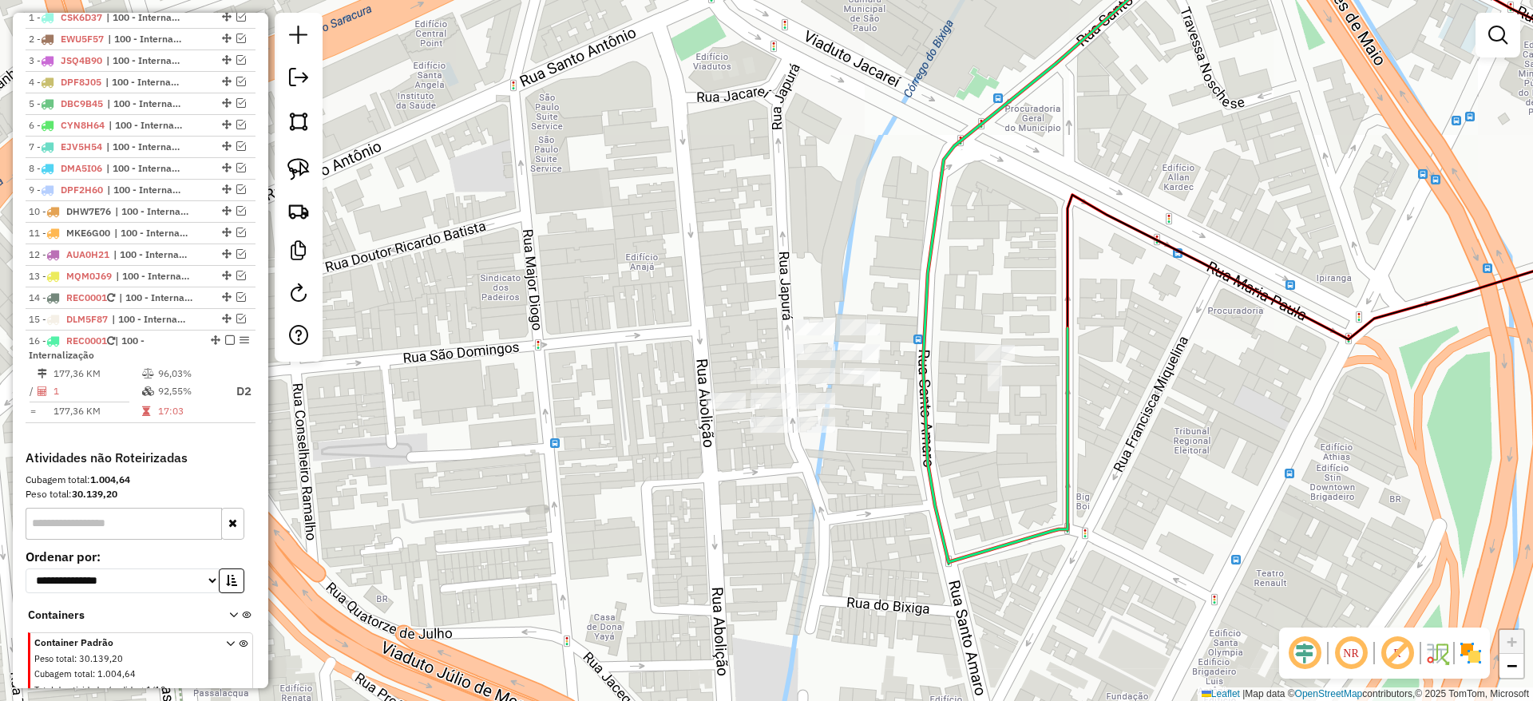
scroll to position [677, 0]
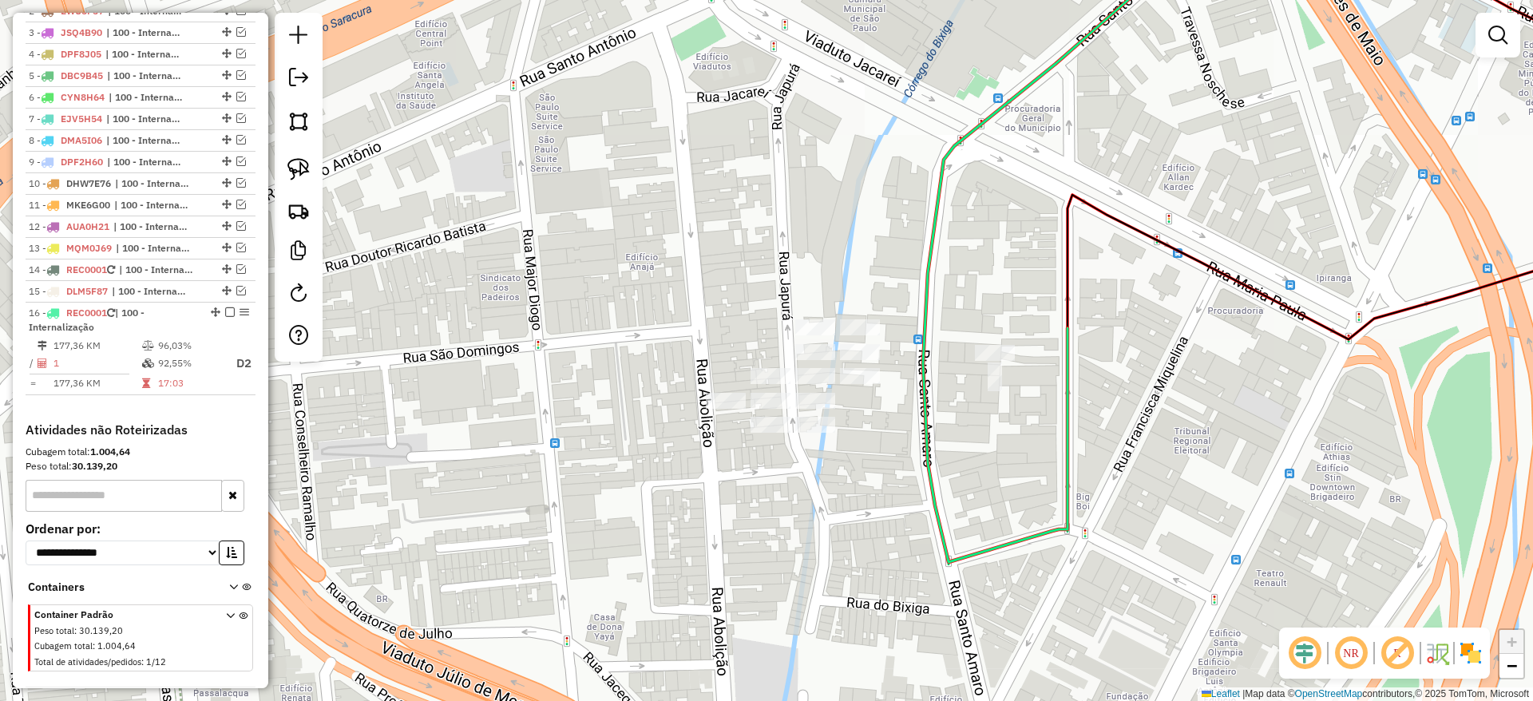
drag, startPoint x: 299, startPoint y: 168, endPoint x: 800, endPoint y: 282, distance: 514.2
click at [299, 167] on img at bounding box center [298, 169] width 22 height 22
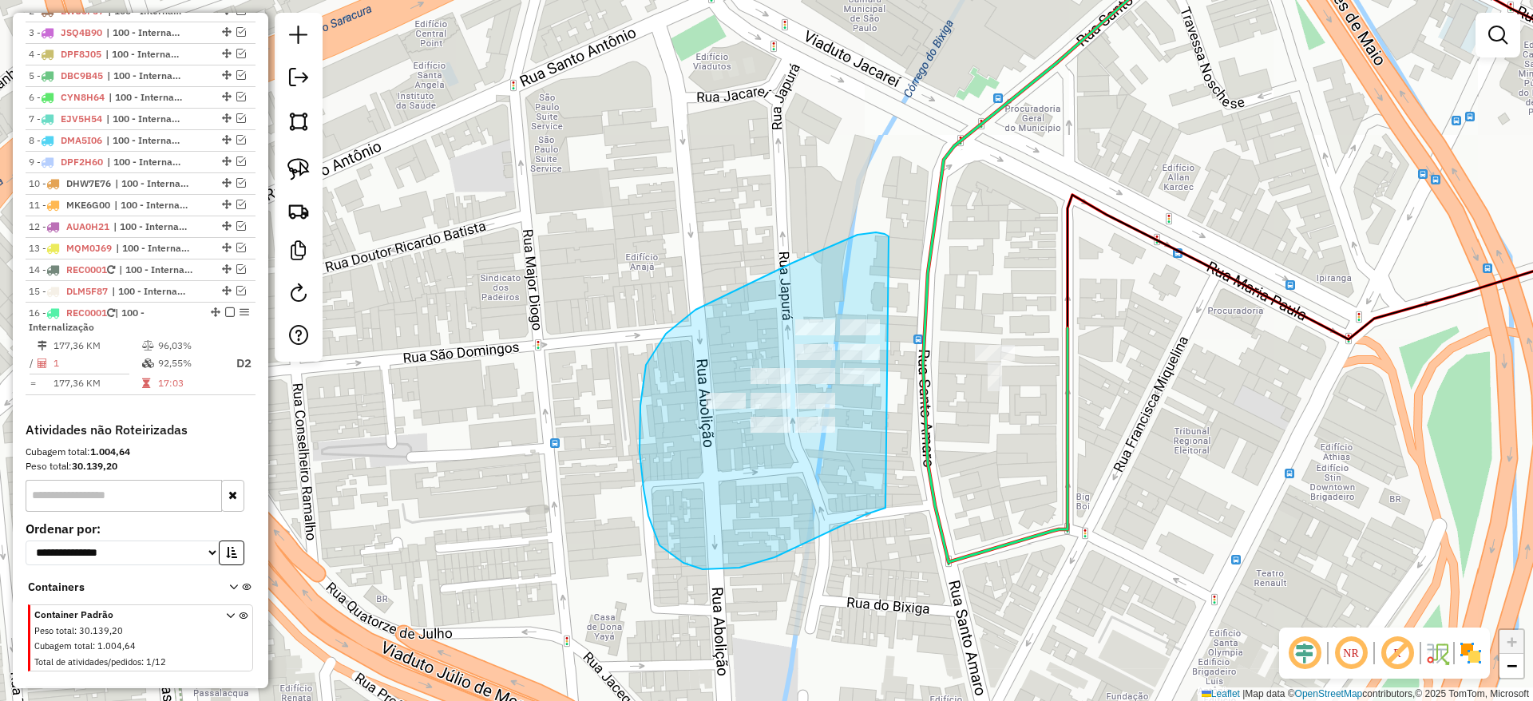
drag, startPoint x: 737, startPoint y: 289, endPoint x: 897, endPoint y: 487, distance: 254.8
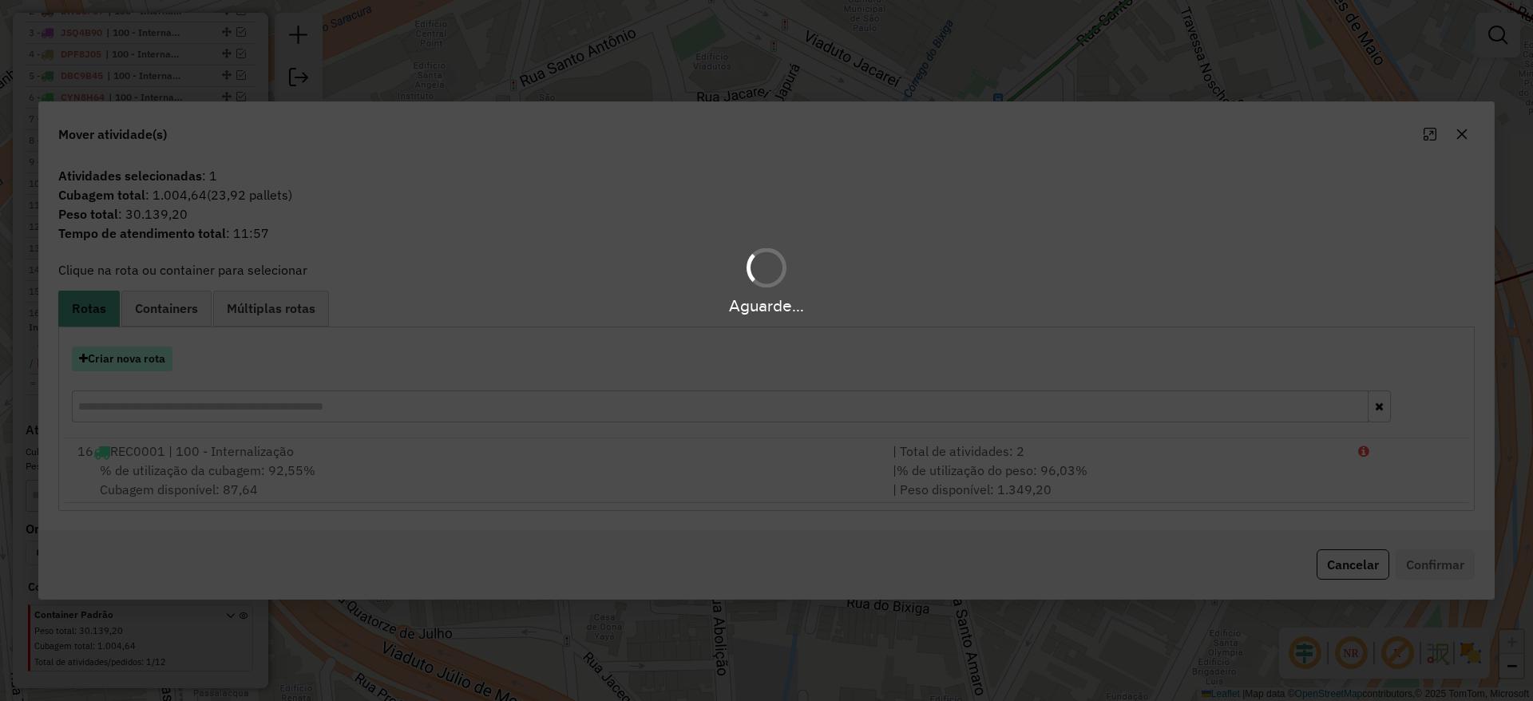
drag, startPoint x: 127, startPoint y: 364, endPoint x: 139, endPoint y: 350, distance: 18.7
click at [128, 362] on hb-app "Aguarde... Pop-up bloqueado! Seu navegador bloqueou automáticamente a abertura …" at bounding box center [766, 350] width 1533 height 701
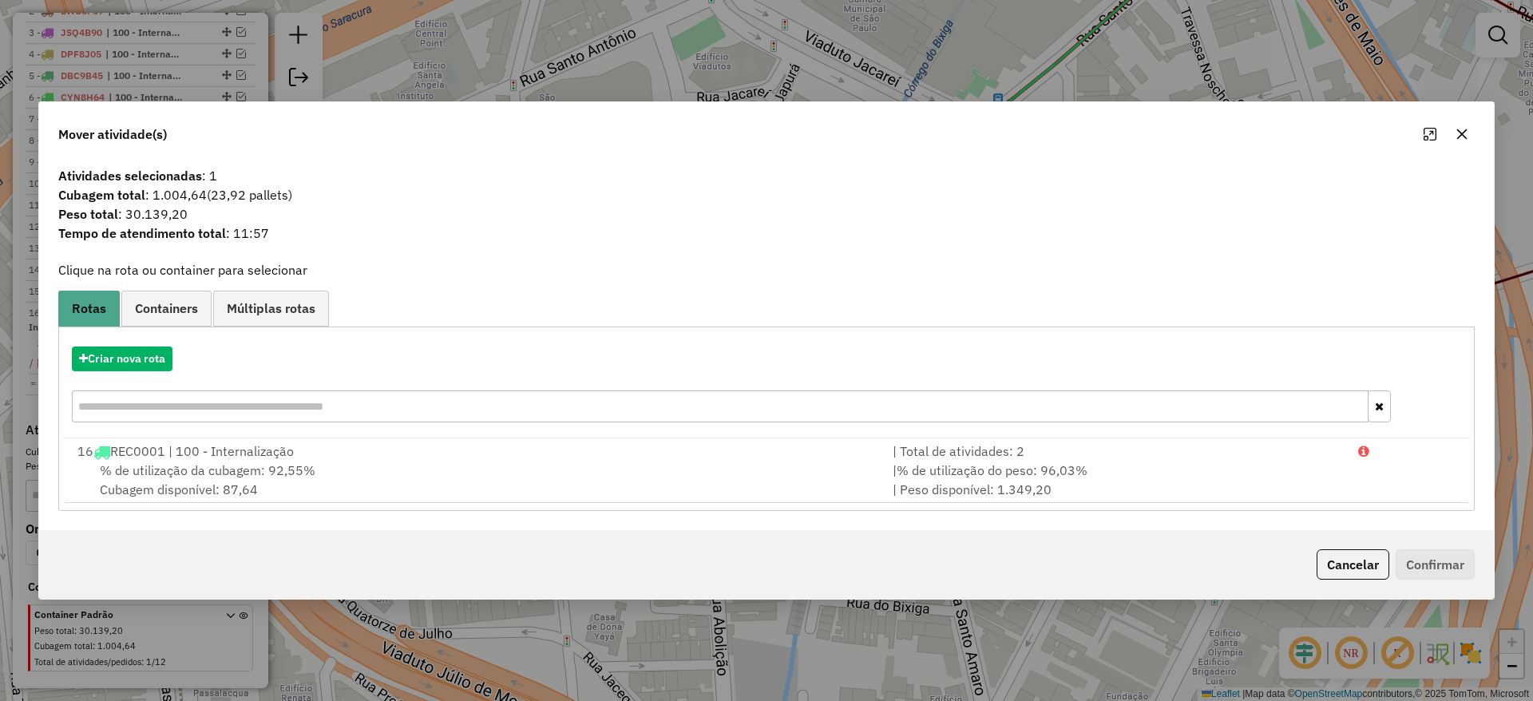
click at [144, 342] on div "Criar nova rota" at bounding box center [766, 386] width 1408 height 104
click at [150, 357] on button "Criar nova rota" at bounding box center [122, 358] width 101 height 25
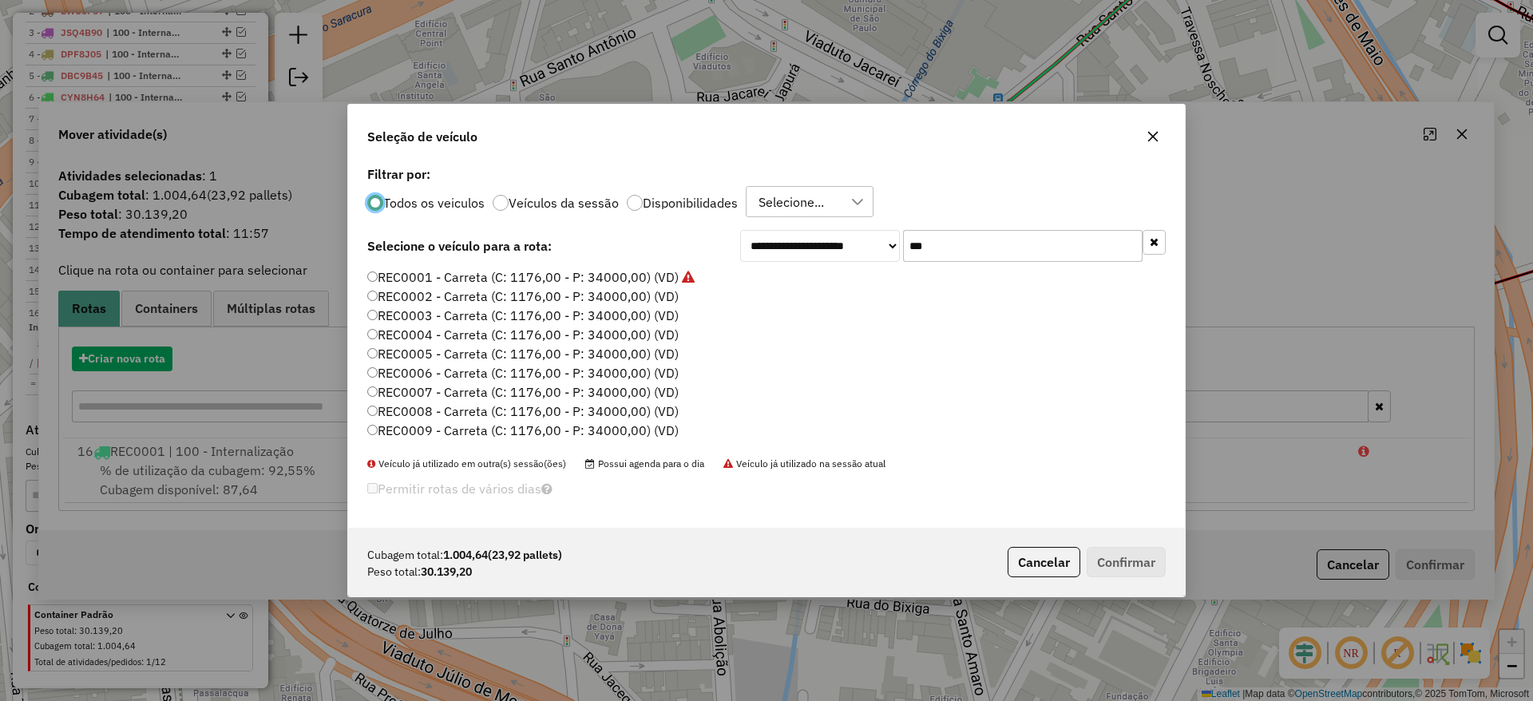
scroll to position [9, 5]
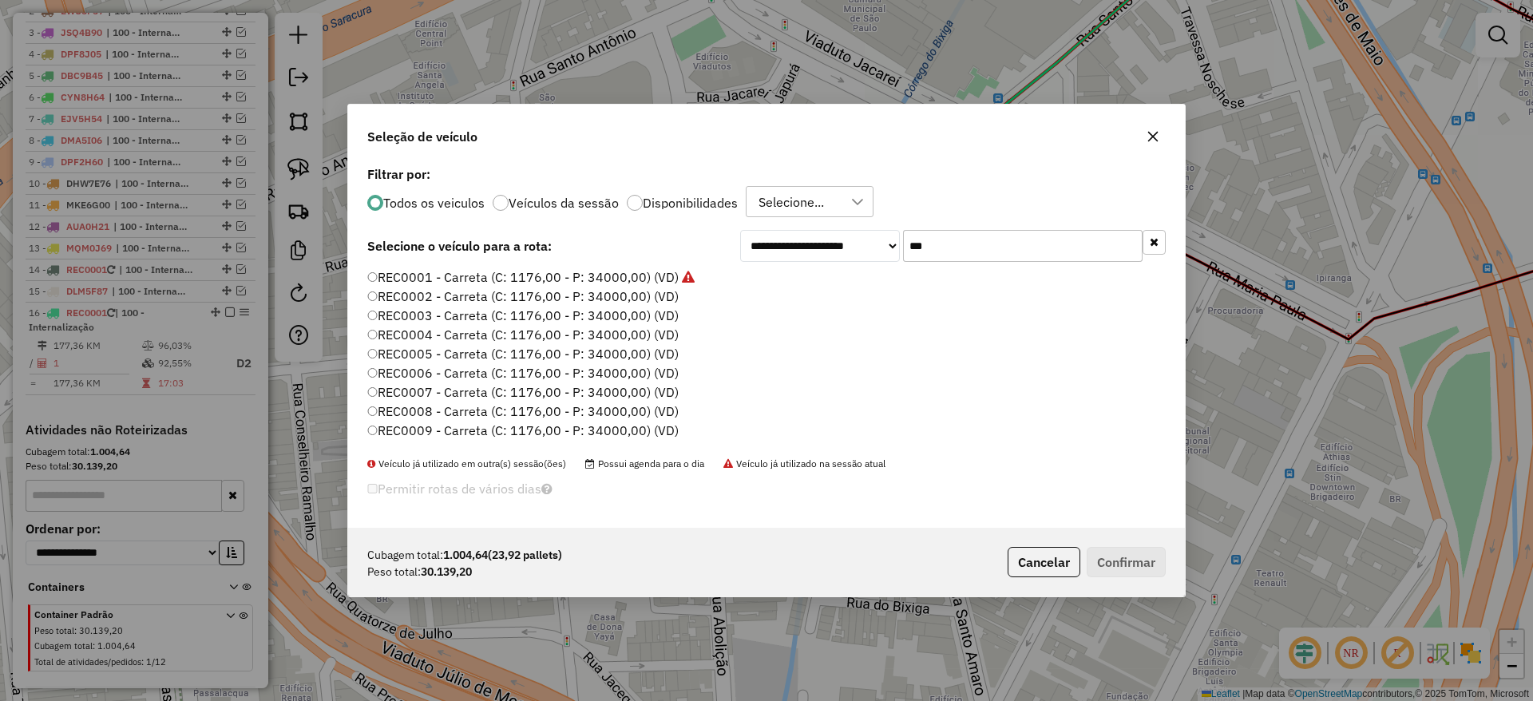
drag, startPoint x: 936, startPoint y: 246, endPoint x: 834, endPoint y: 259, distance: 102.3
click at [834, 259] on div "**********" at bounding box center [952, 246] width 425 height 32
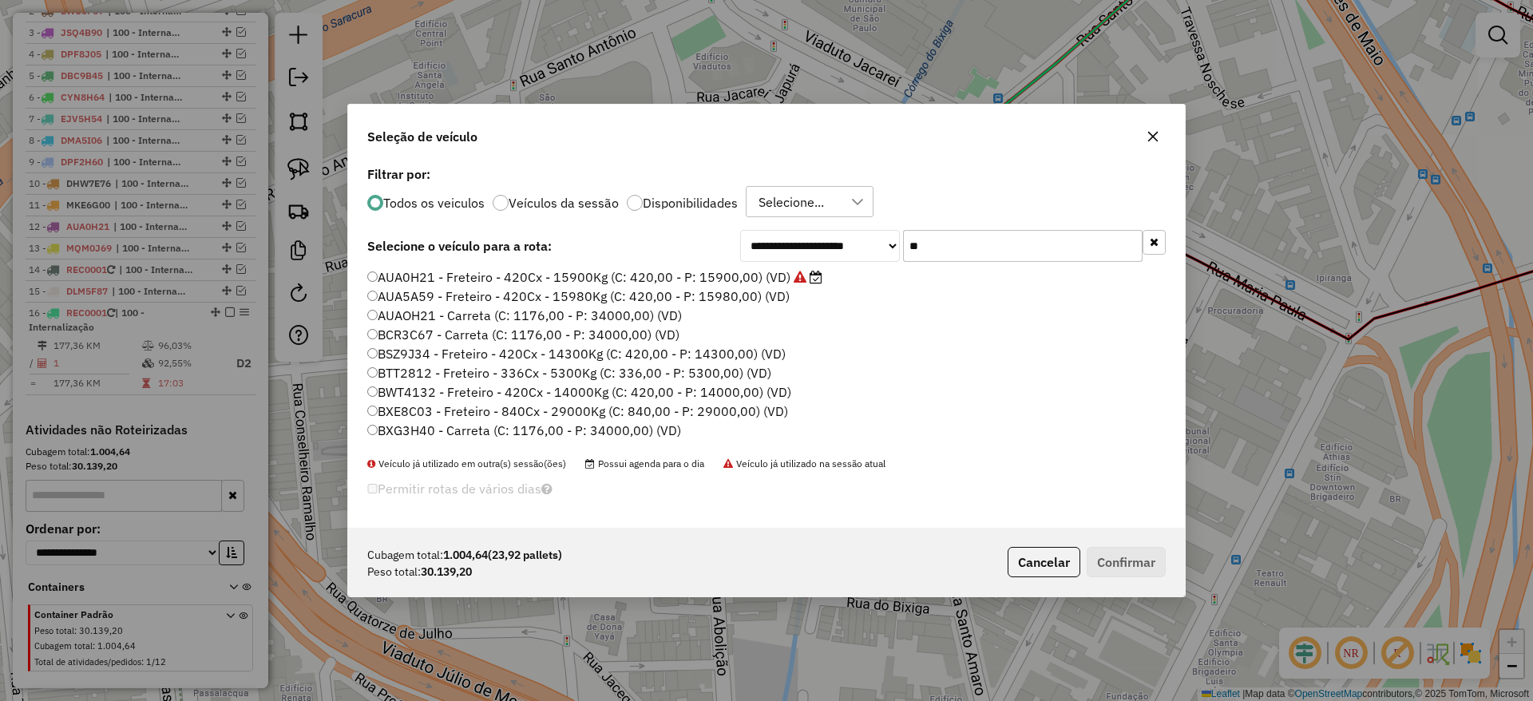
type input "***"
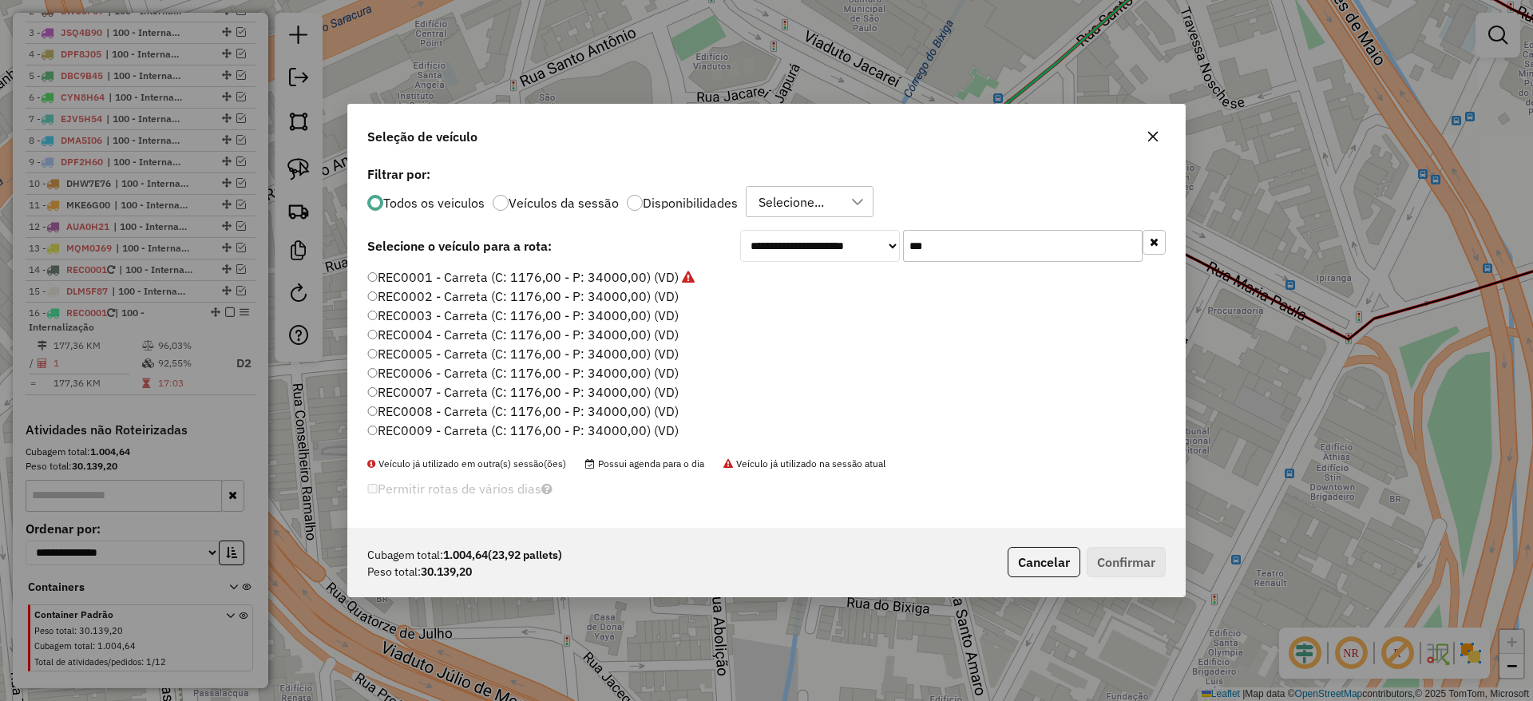
drag, startPoint x: 571, startPoint y: 290, endPoint x: 592, endPoint y: 291, distance: 20.8
click at [570, 290] on label "REC0002 - Carreta (C: 1176,00 - P: 34000,00) (VD)" at bounding box center [522, 296] width 311 height 19
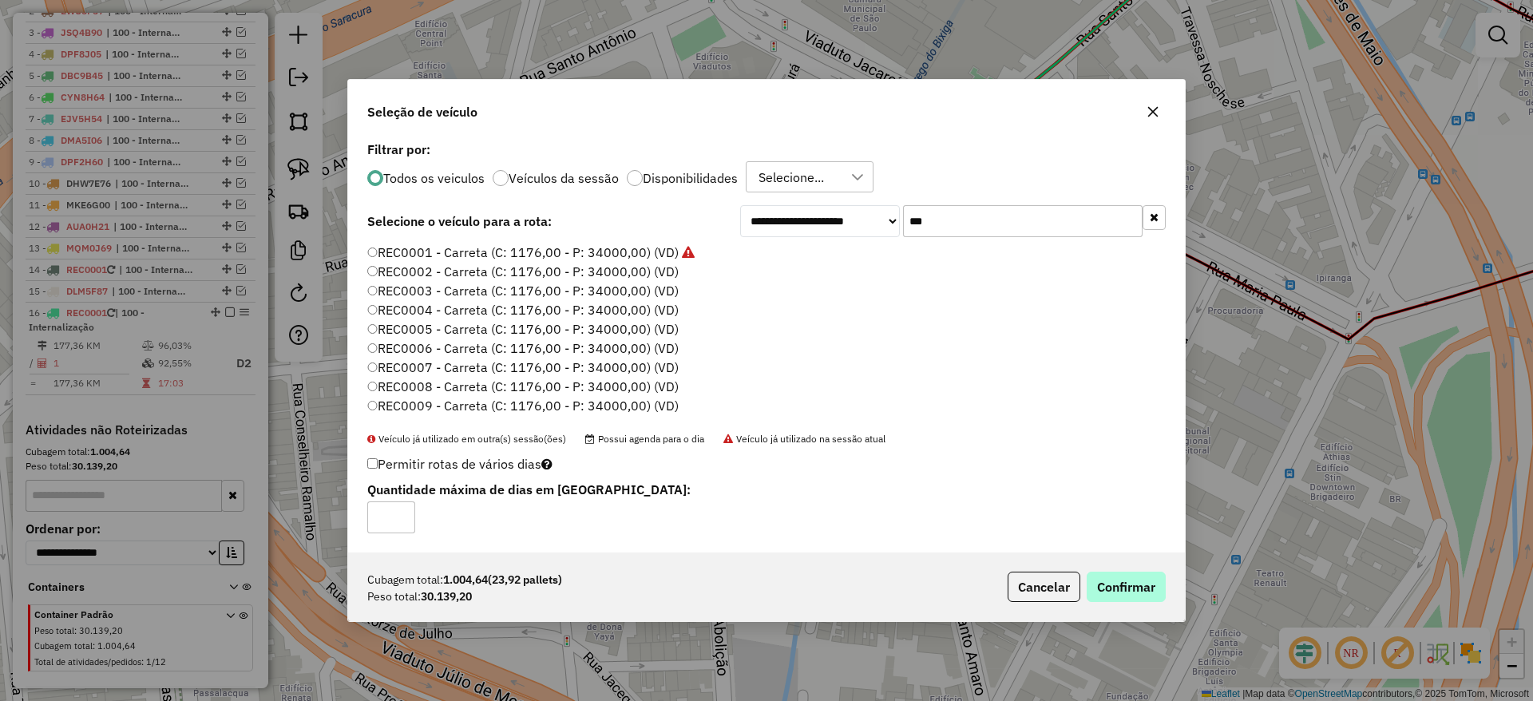
click at [1154, 602] on div "Cubagem total: 1.004,64 (23,92 pallets) Peso total: 30.139,20 Cancelar Confirmar" at bounding box center [766, 586] width 837 height 69
click at [1142, 588] on button "Confirmar" at bounding box center [1125, 587] width 79 height 30
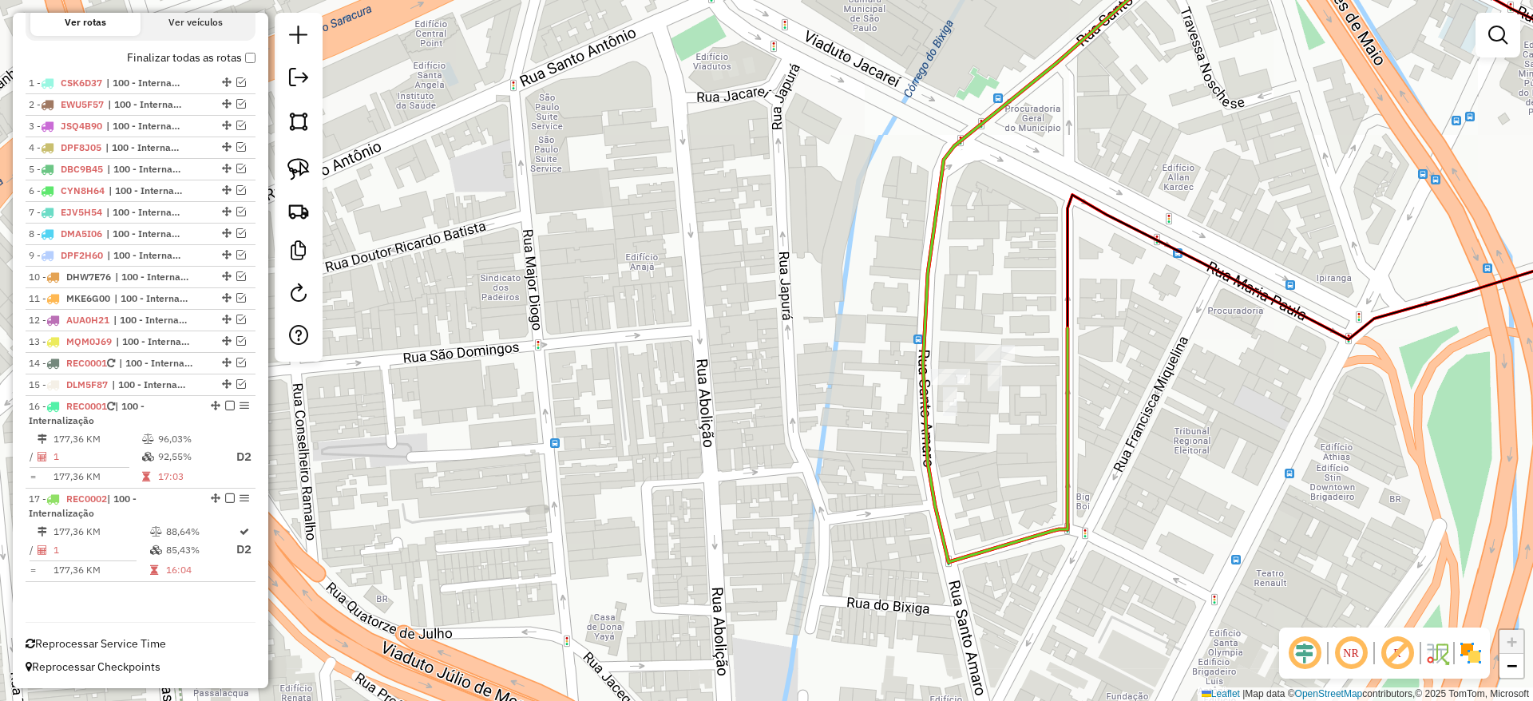
scroll to position [584, 0]
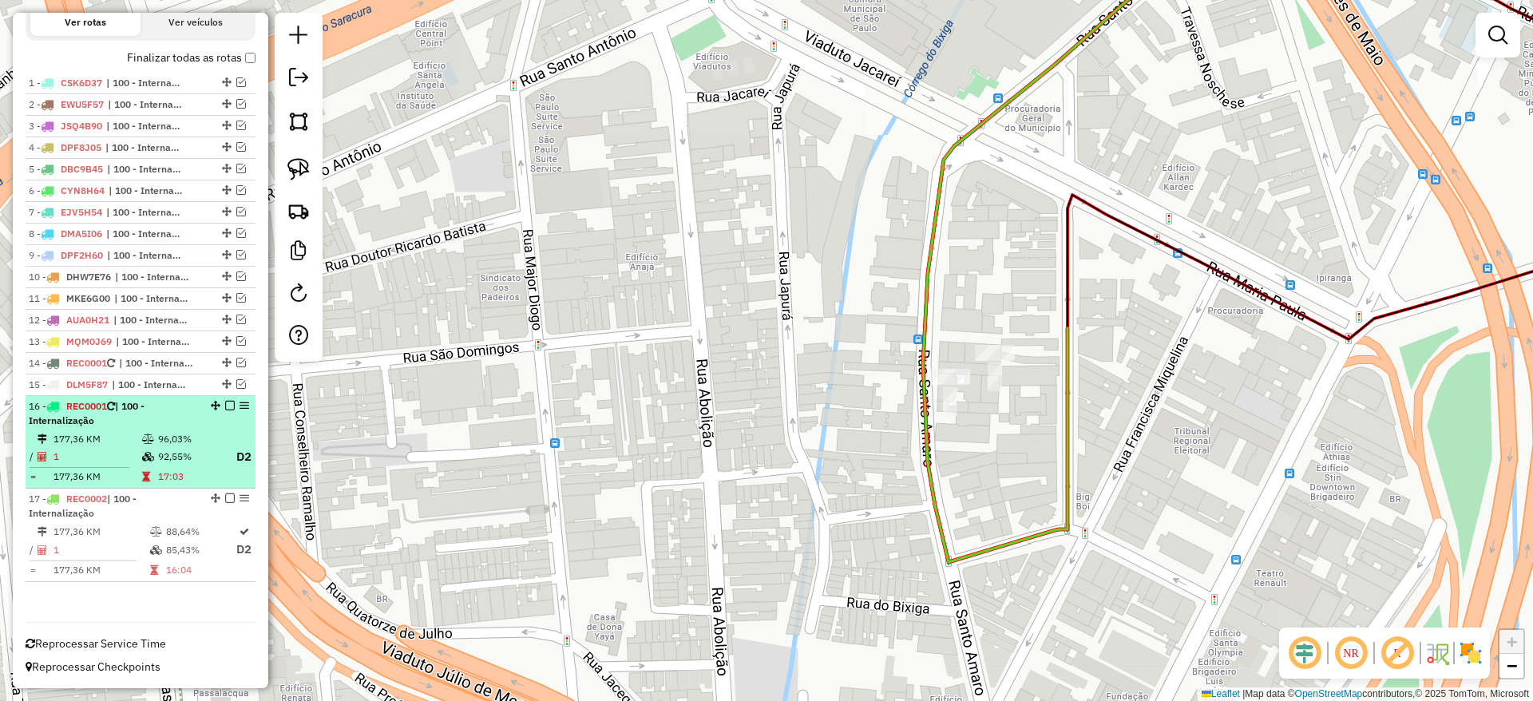
click at [225, 403] on em at bounding box center [230, 406] width 10 height 10
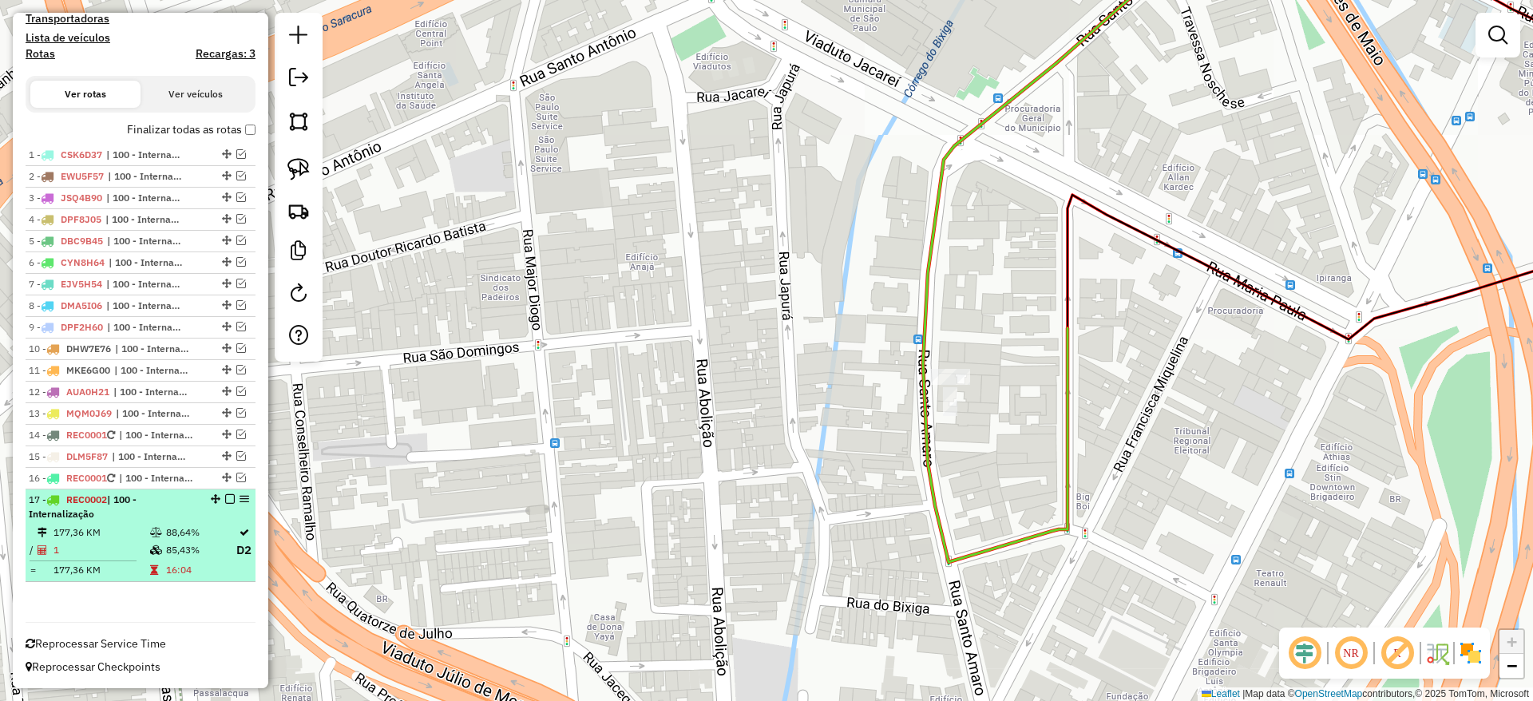
click at [225, 497] on em at bounding box center [230, 499] width 10 height 10
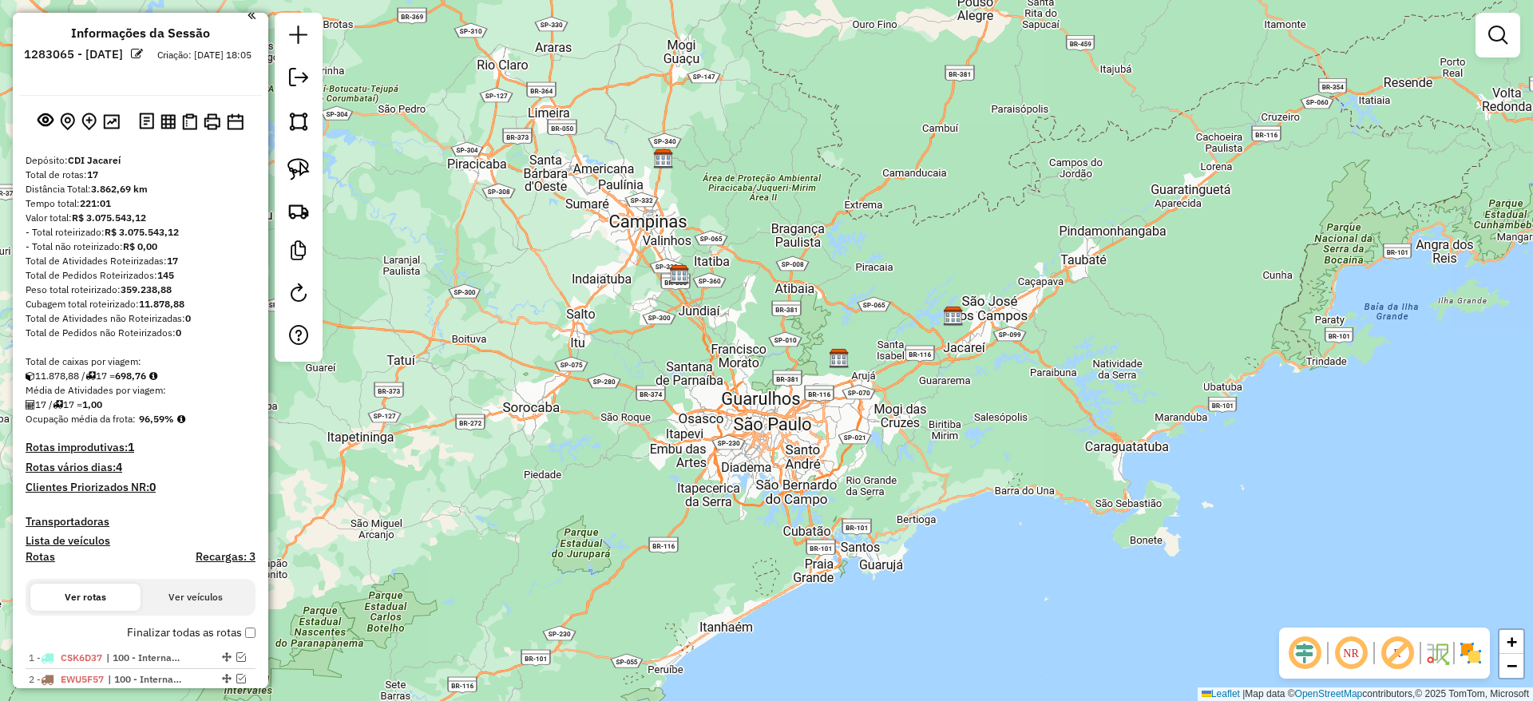
scroll to position [0, 0]
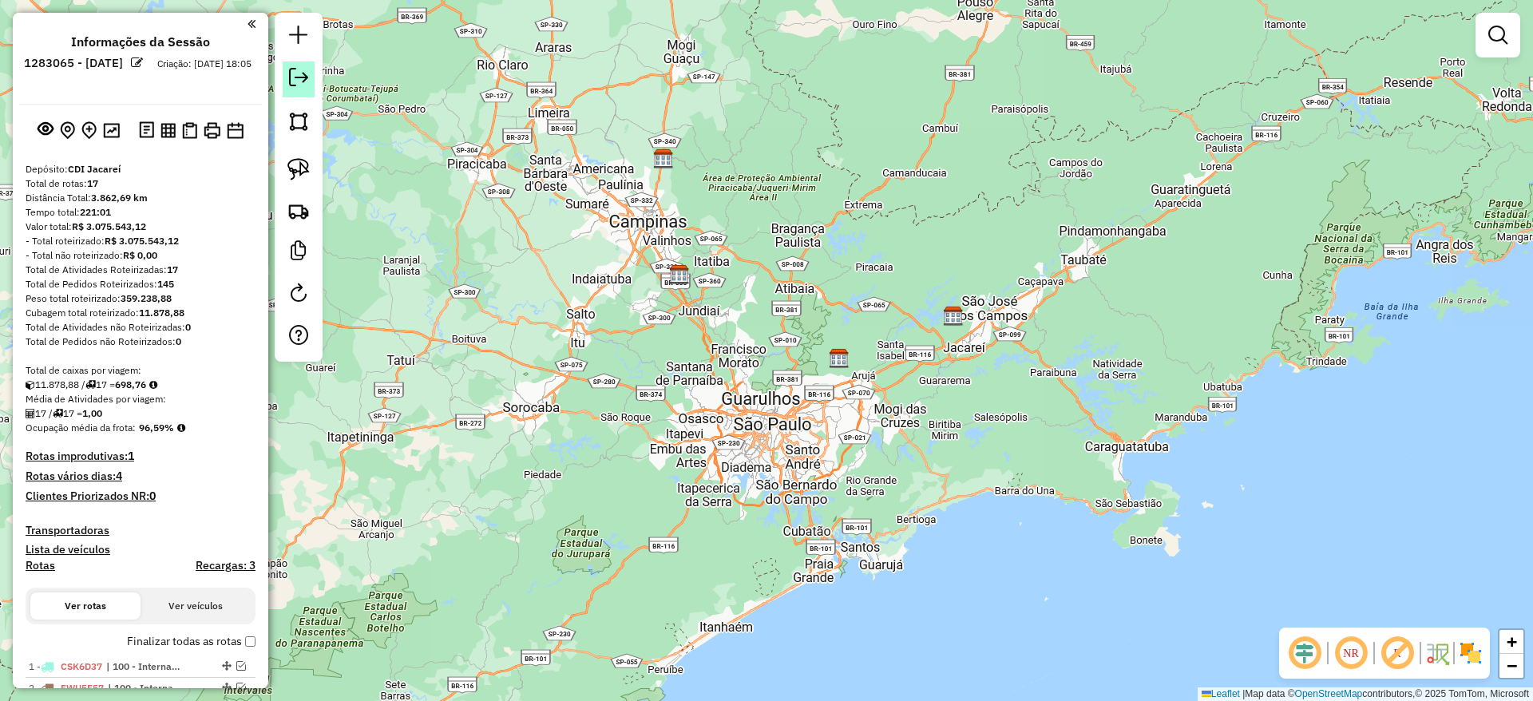
click at [295, 73] on em at bounding box center [298, 77] width 19 height 19
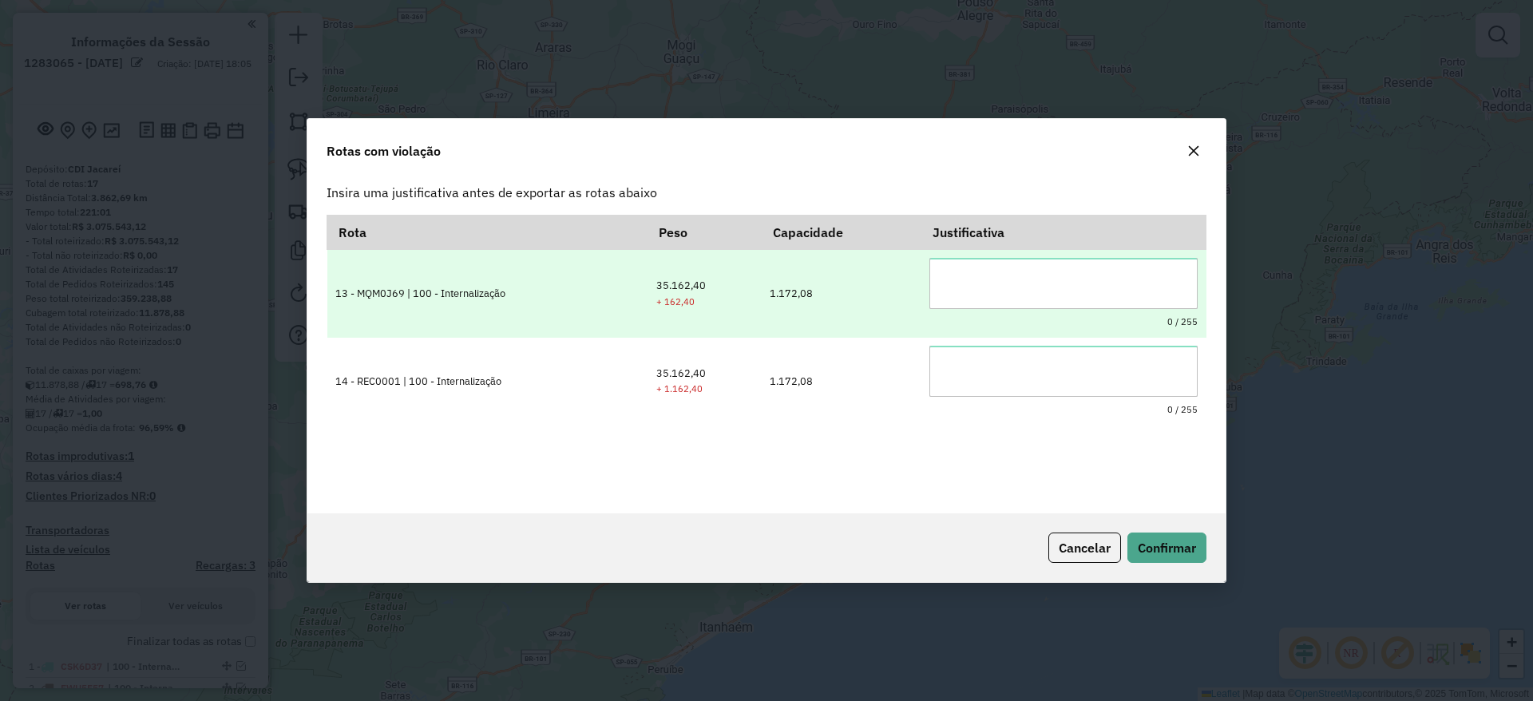
click at [932, 279] on textarea at bounding box center [1063, 283] width 268 height 51
drag, startPoint x: 889, startPoint y: 273, endPoint x: 813, endPoint y: 285, distance: 77.6
click at [817, 283] on tr "**********" at bounding box center [766, 294] width 879 height 88
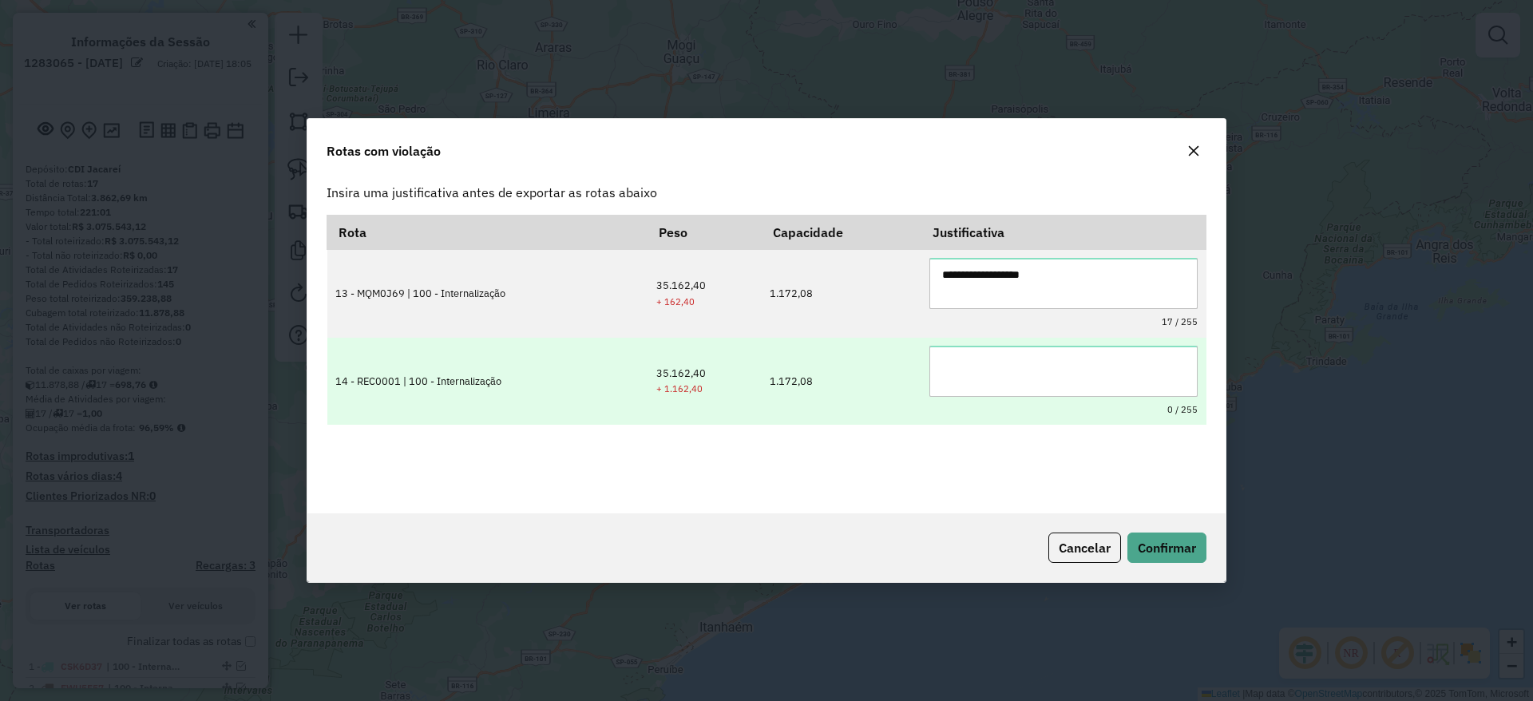
type textarea "**********"
click at [920, 361] on td "0 / 255" at bounding box center [1062, 382] width 285 height 88
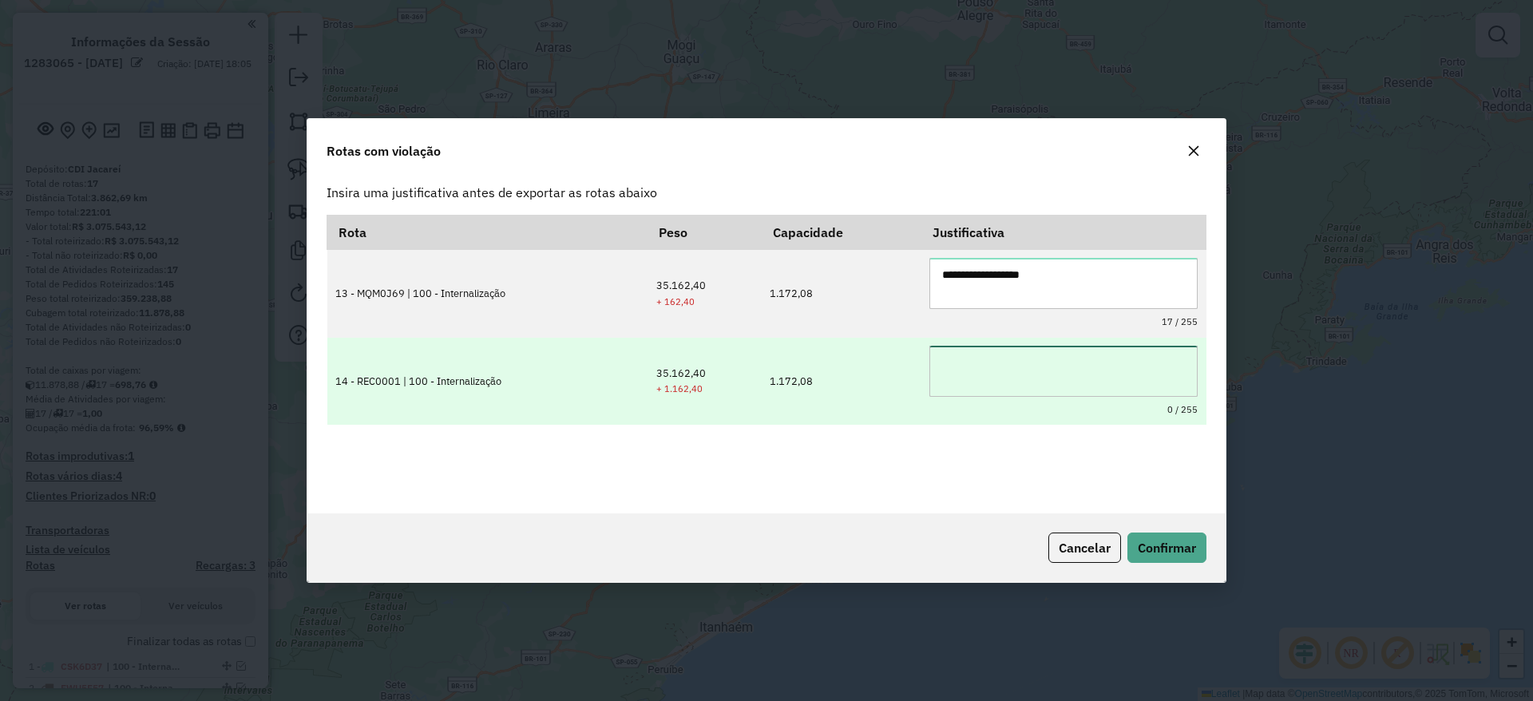
paste textarea "**********"
type textarea "**********"
click at [935, 365] on textarea "**********" at bounding box center [1063, 371] width 268 height 51
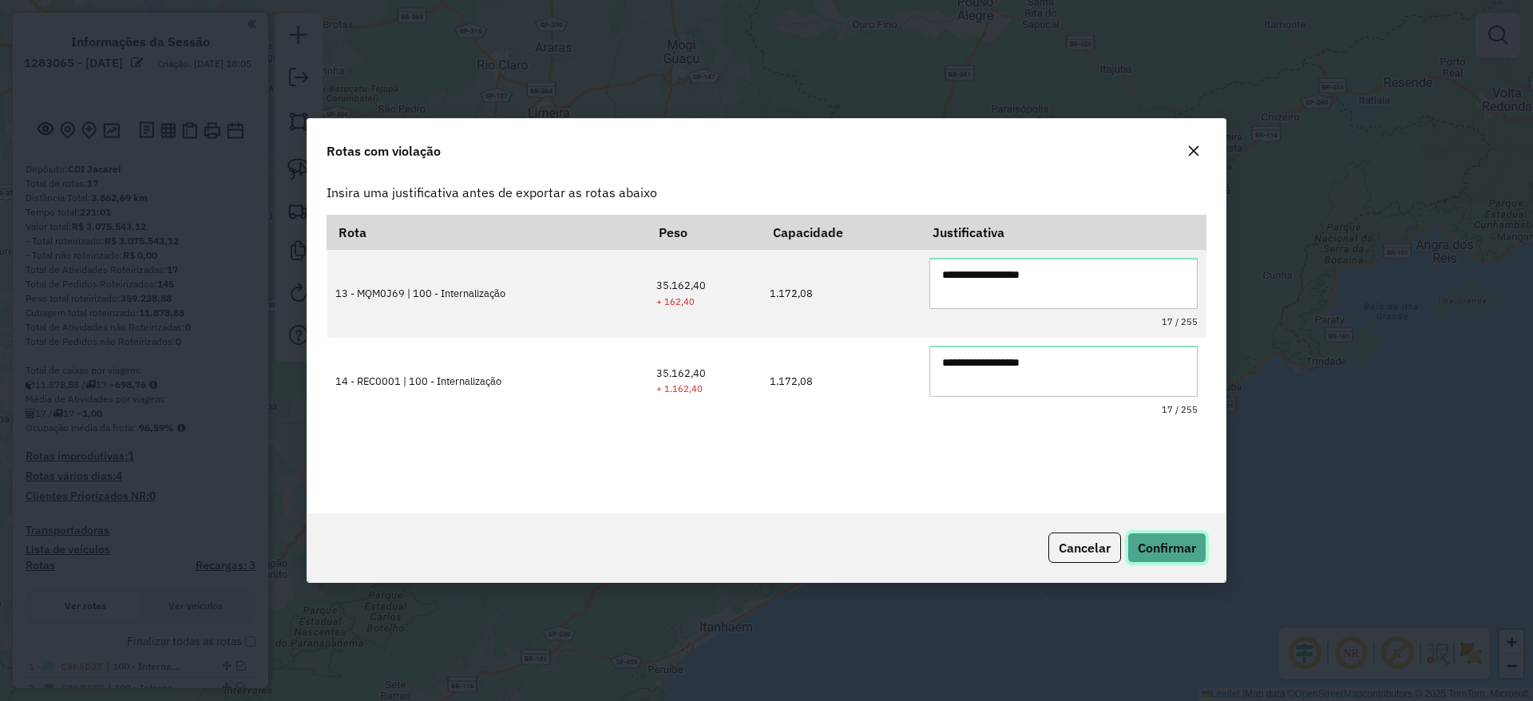
drag, startPoint x: 1192, startPoint y: 549, endPoint x: 1151, endPoint y: 540, distance: 41.6
click at [1189, 549] on span "Confirmar" at bounding box center [1167, 548] width 58 height 16
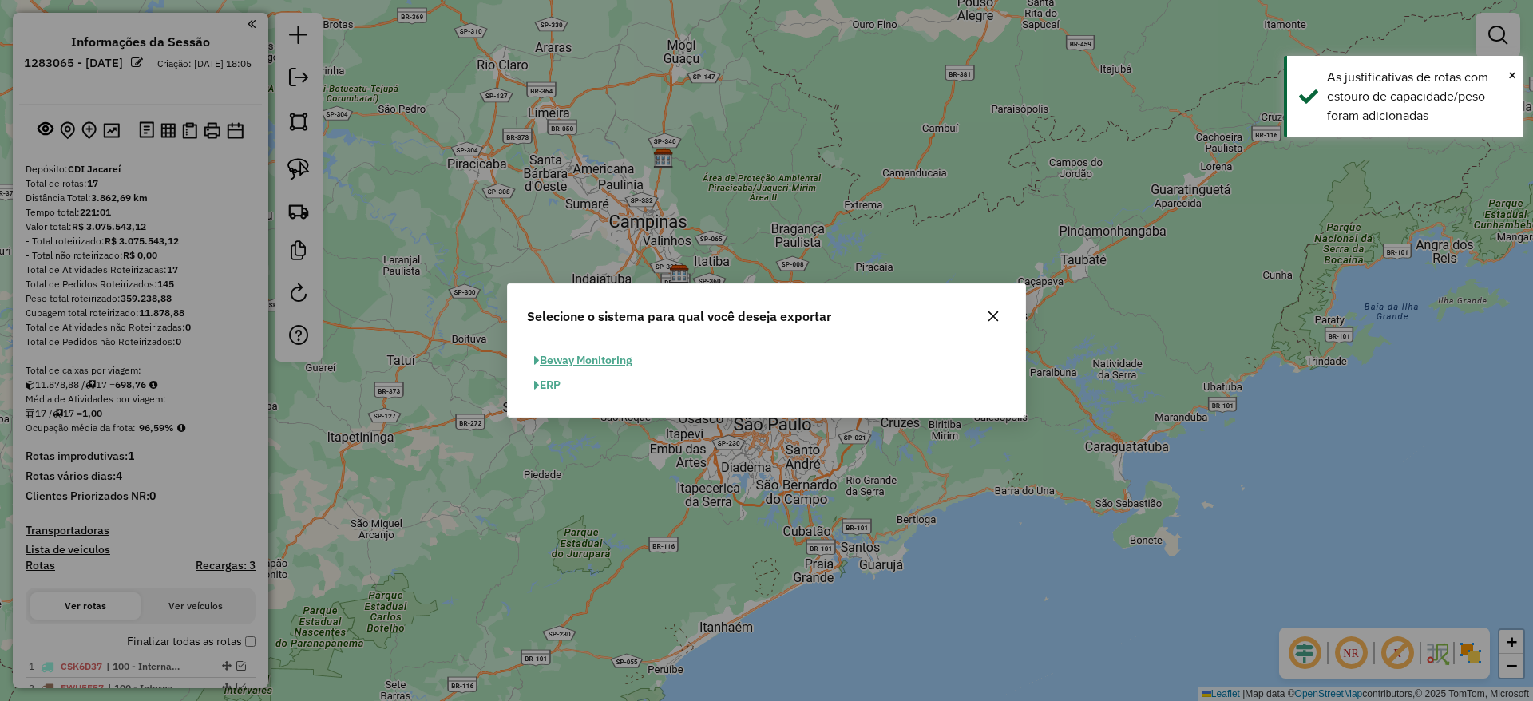
click at [556, 386] on button "ERP" at bounding box center [547, 385] width 41 height 25
select select "**"
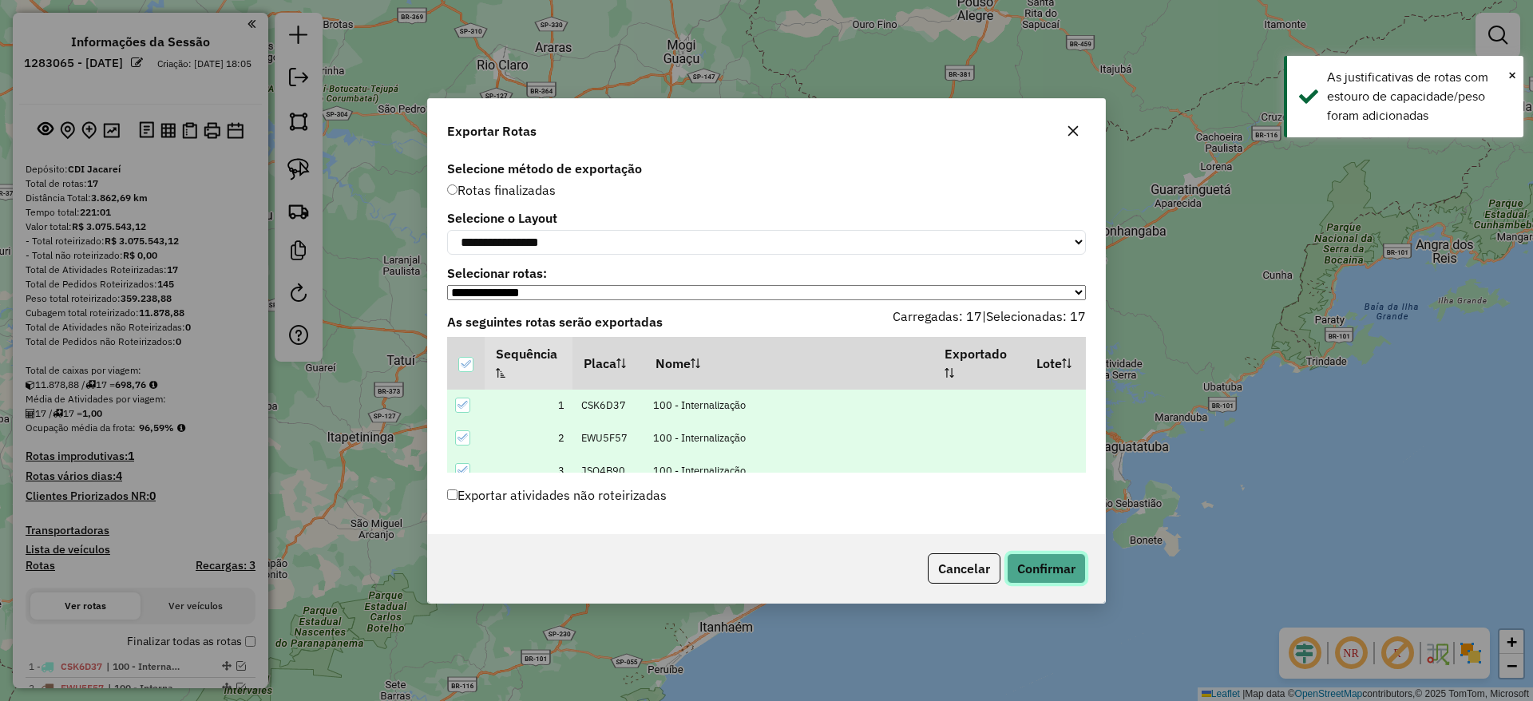
click at [1050, 561] on button "Confirmar" at bounding box center [1046, 568] width 79 height 30
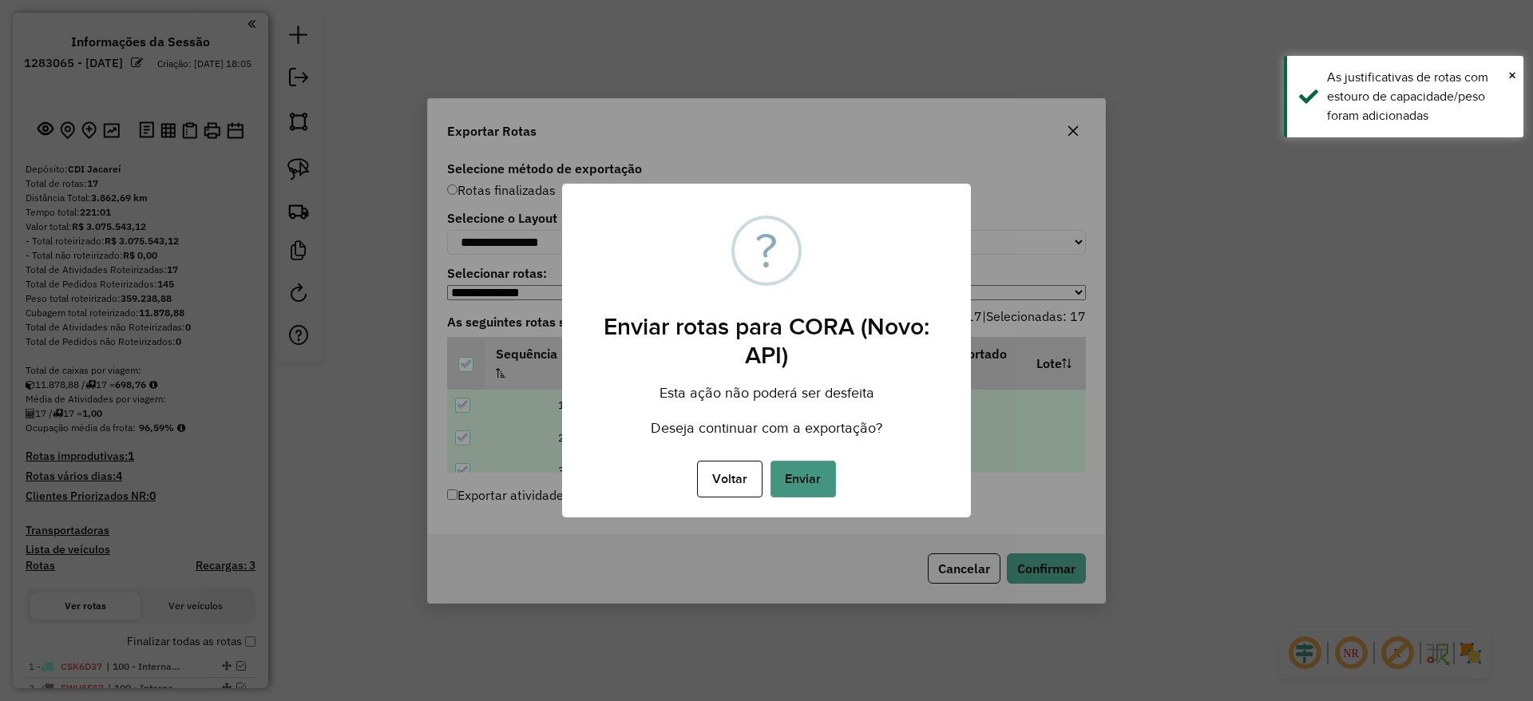
click at [801, 477] on button "Enviar" at bounding box center [802, 479] width 65 height 37
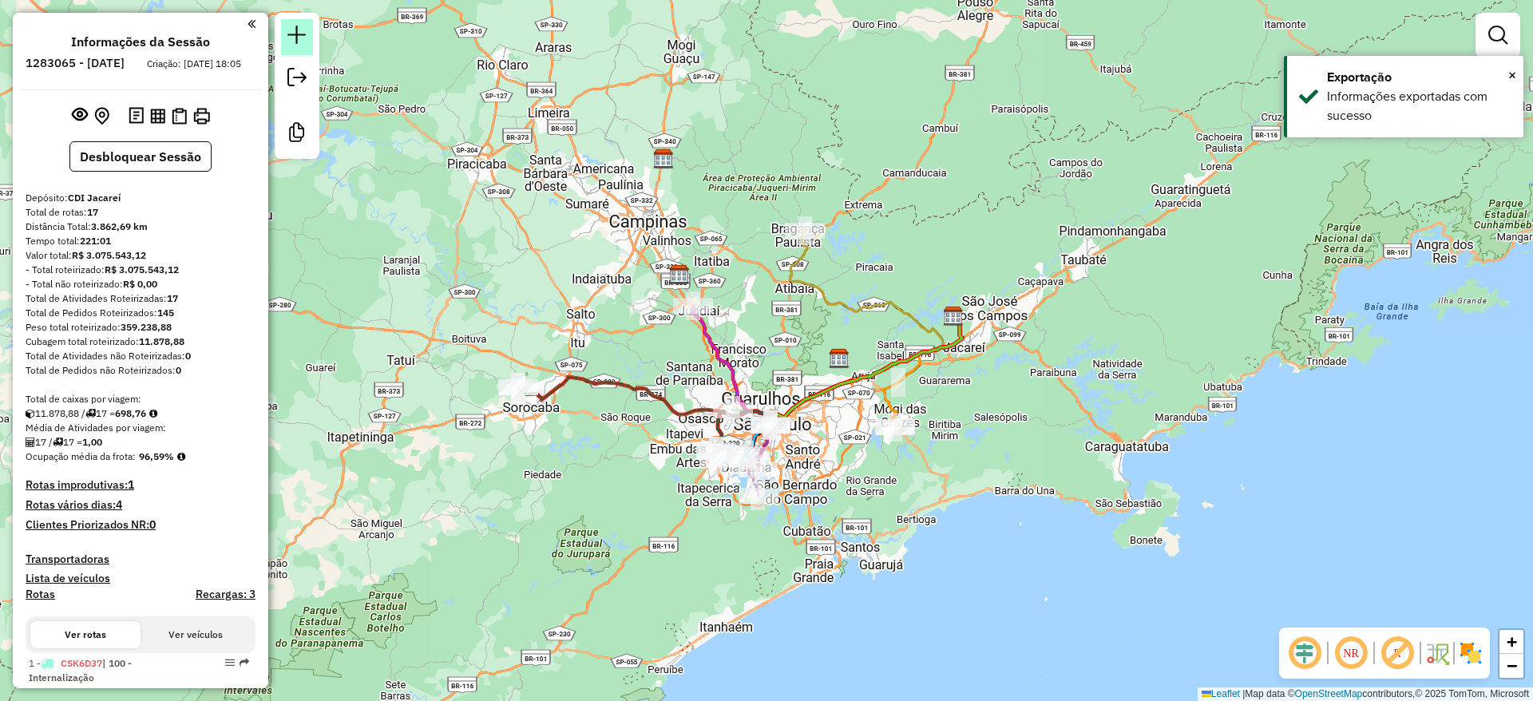
click at [305, 31] on em at bounding box center [296, 35] width 19 height 19
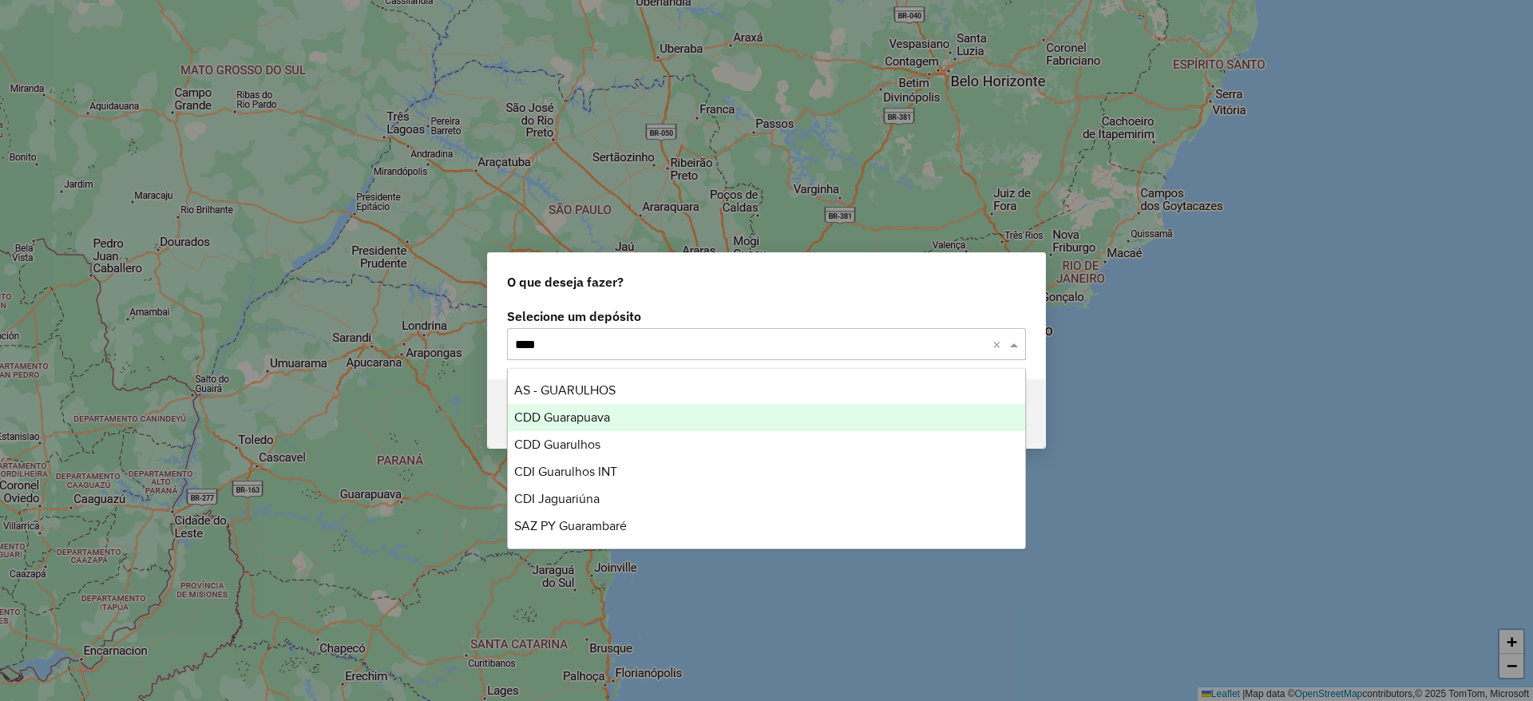
type input "*****"
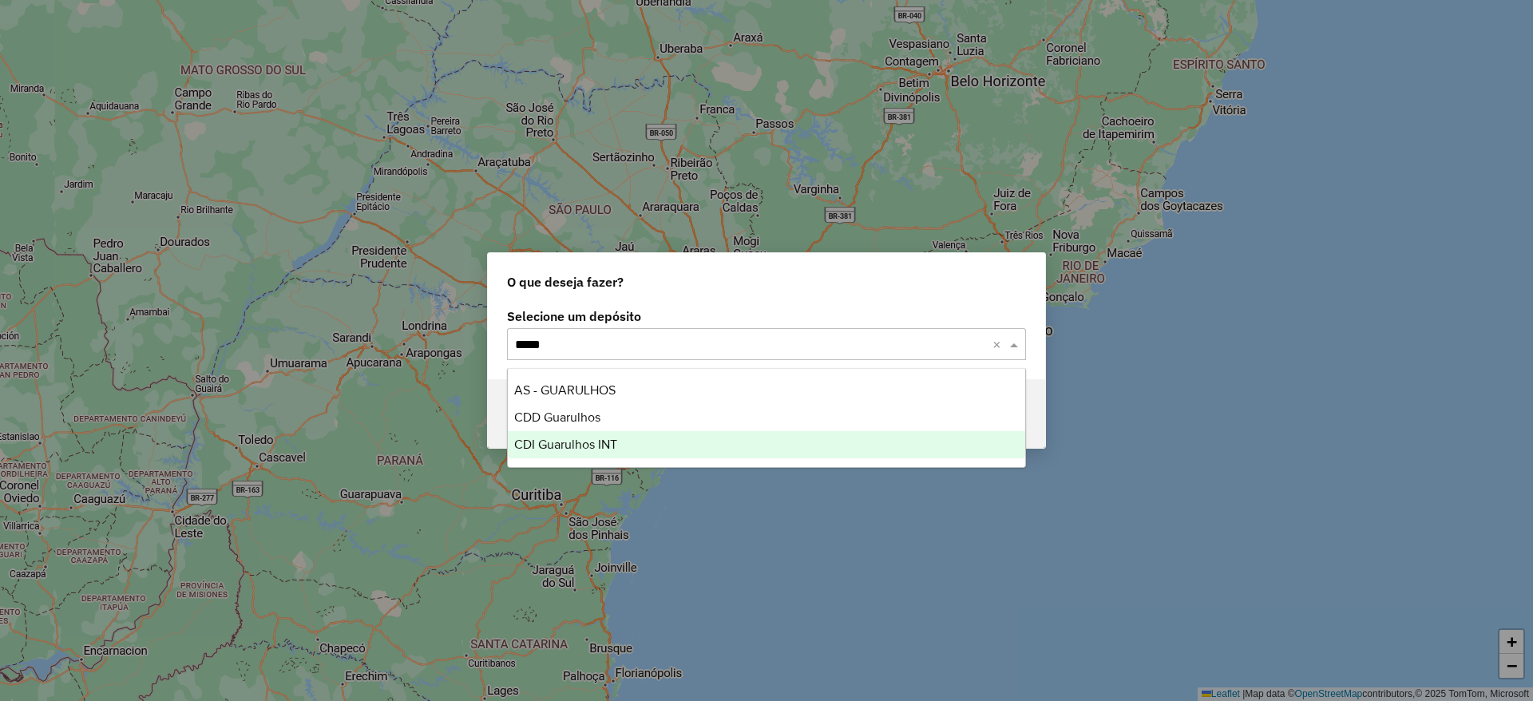
click at [572, 454] on div "CDI Guarulhos INT" at bounding box center [766, 444] width 517 height 27
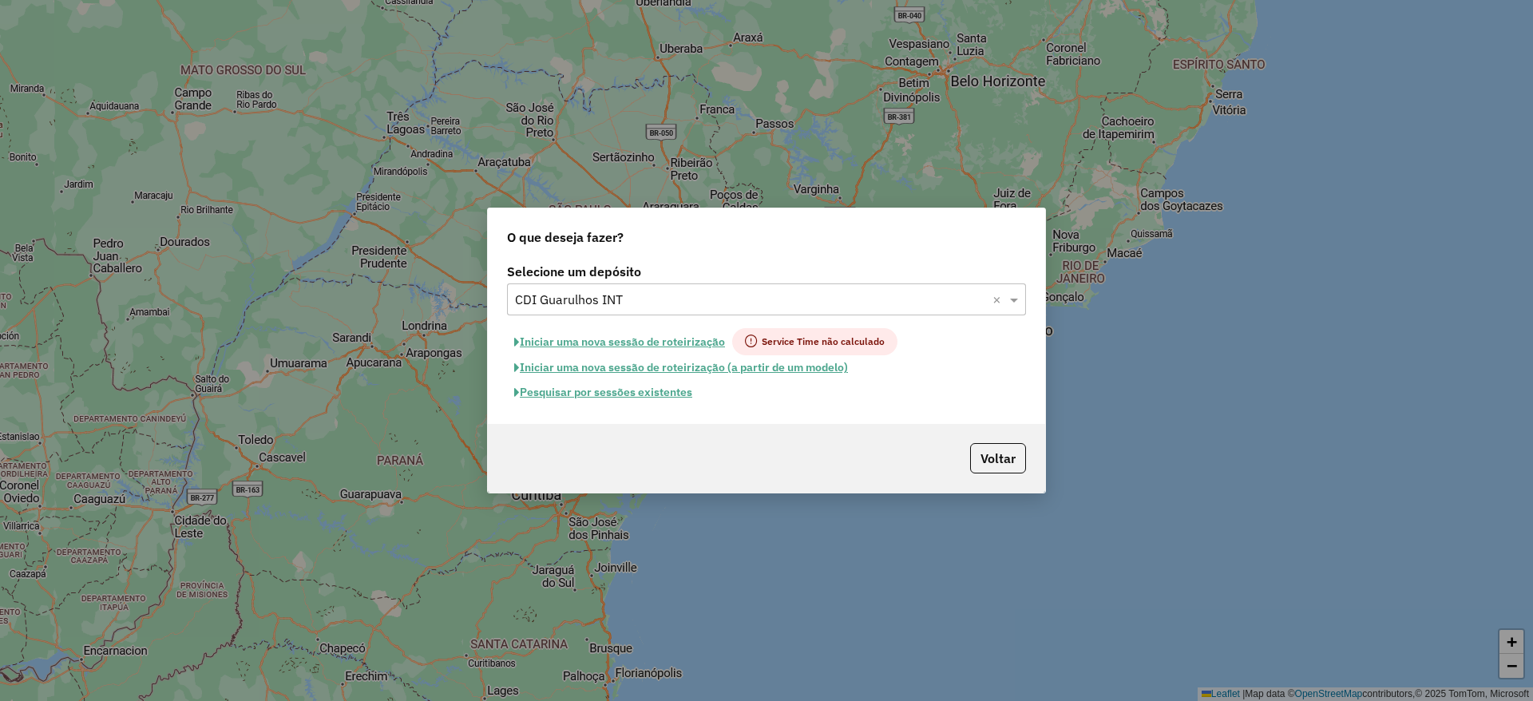
click at [589, 339] on button "Iniciar uma nova sessão de roteirização" at bounding box center [619, 341] width 225 height 27
select select "*"
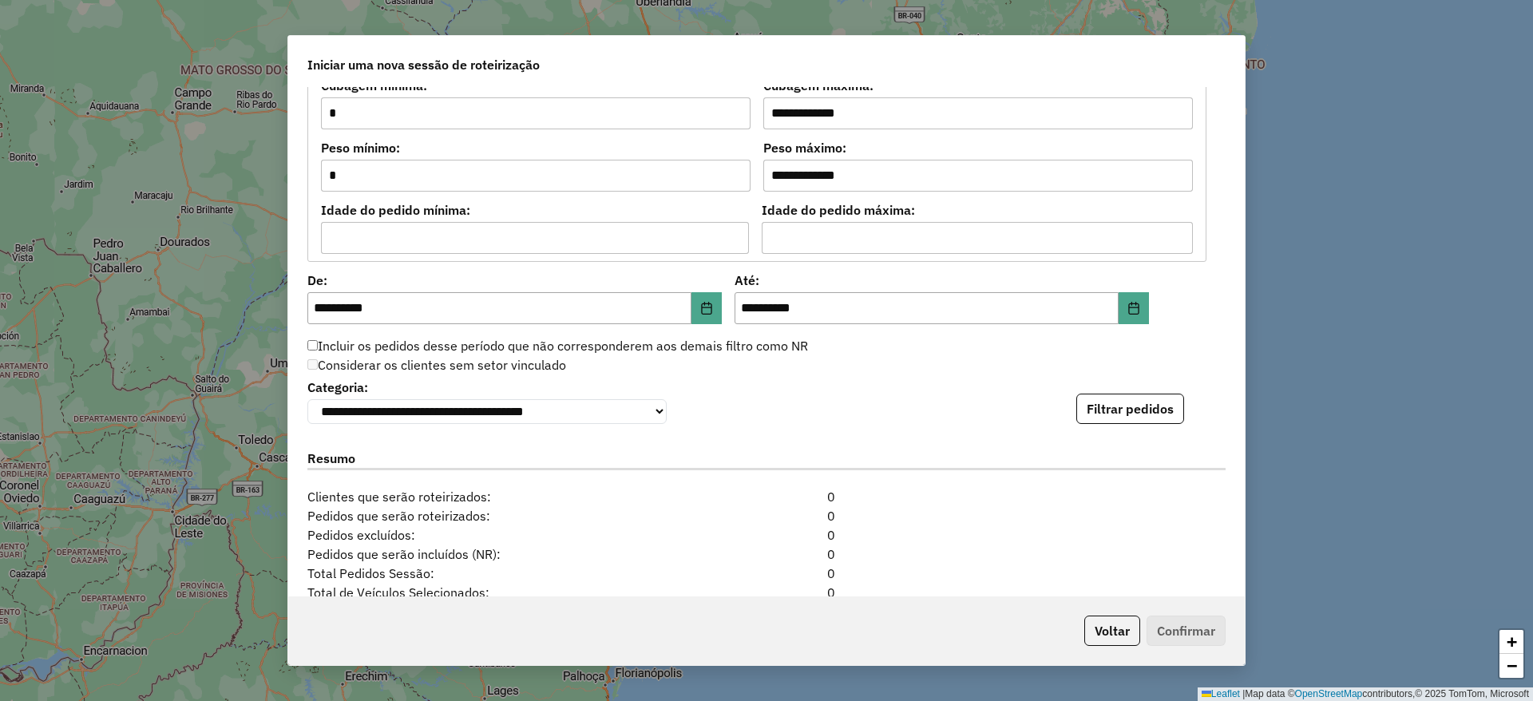
scroll to position [1557, 0]
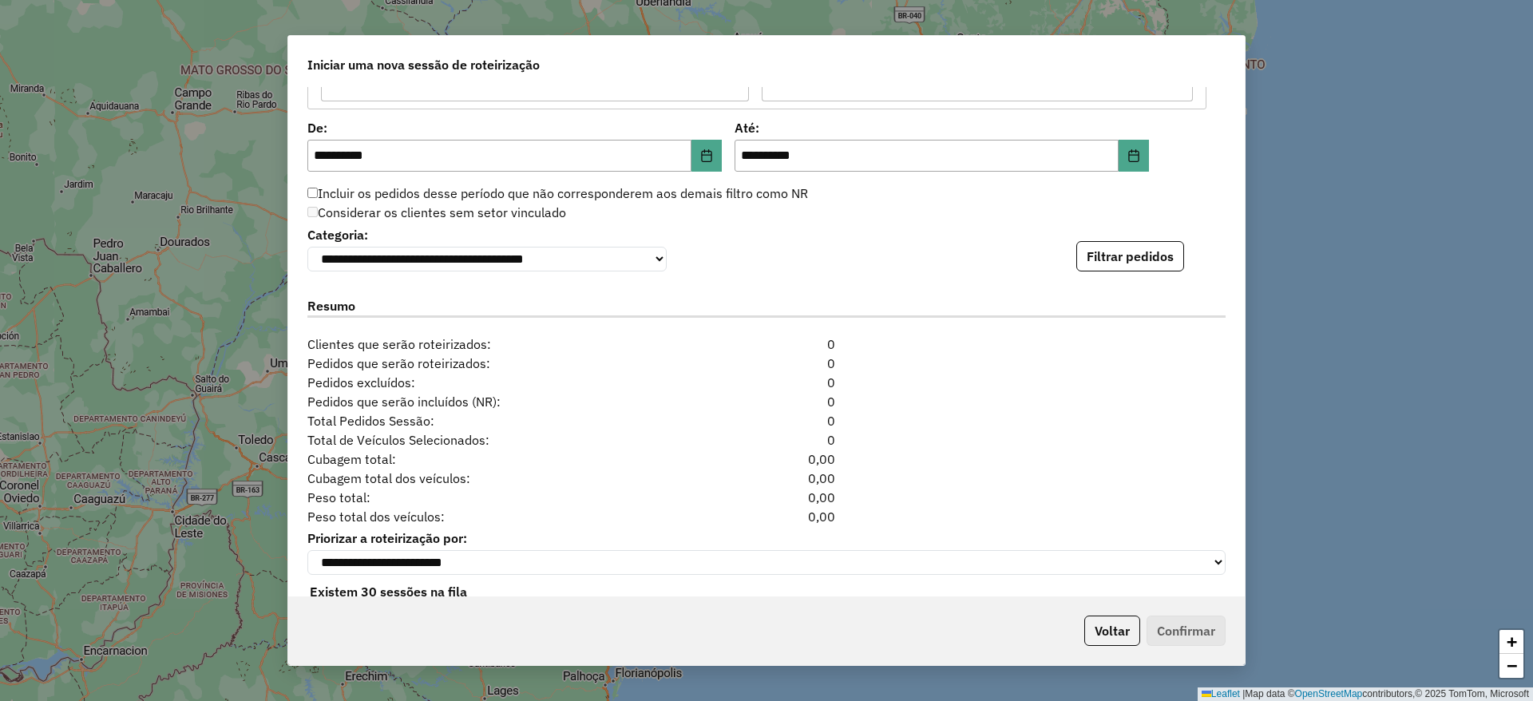
click at [1100, 280] on div "**********" at bounding box center [766, 341] width 956 height 509
click at [1106, 270] on button "Filtrar pedidos" at bounding box center [1130, 256] width 108 height 30
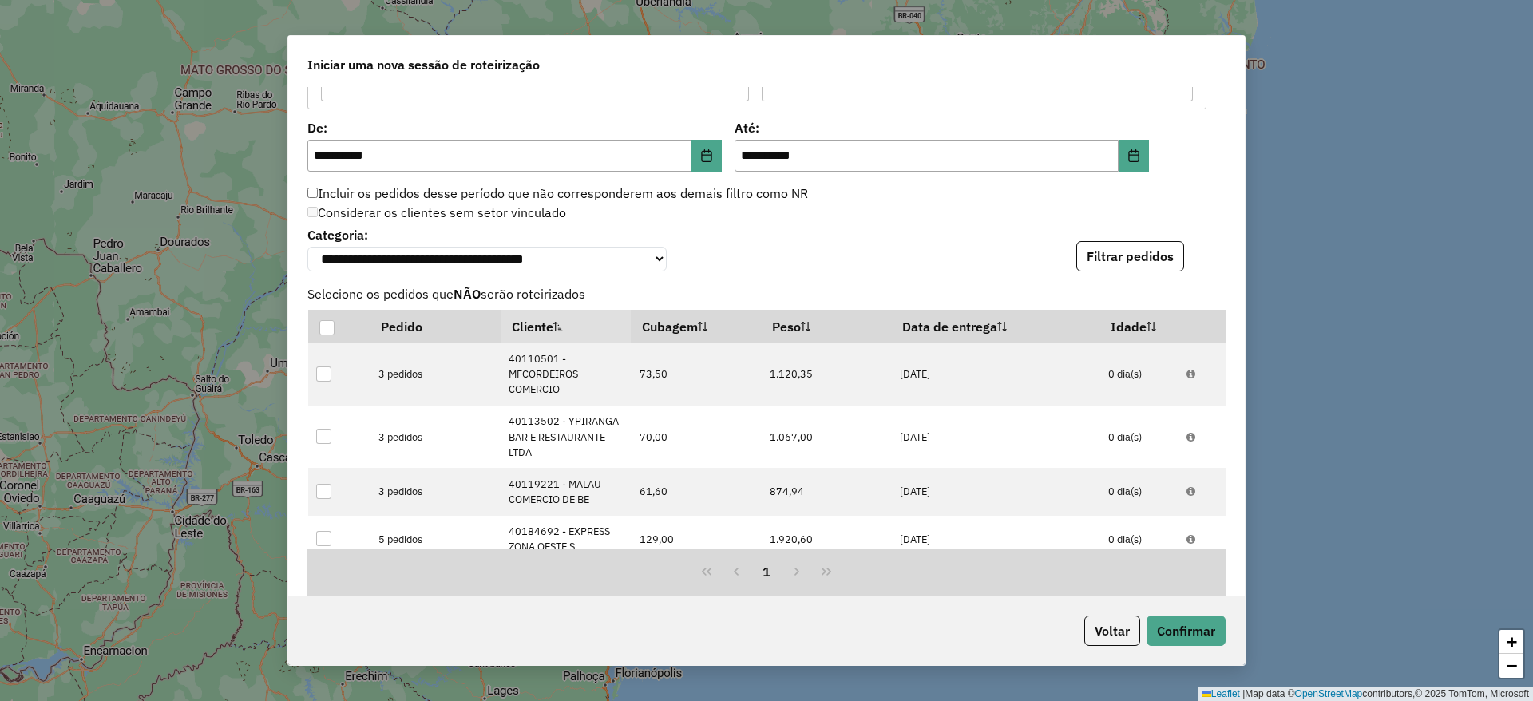
scroll to position [1945, 0]
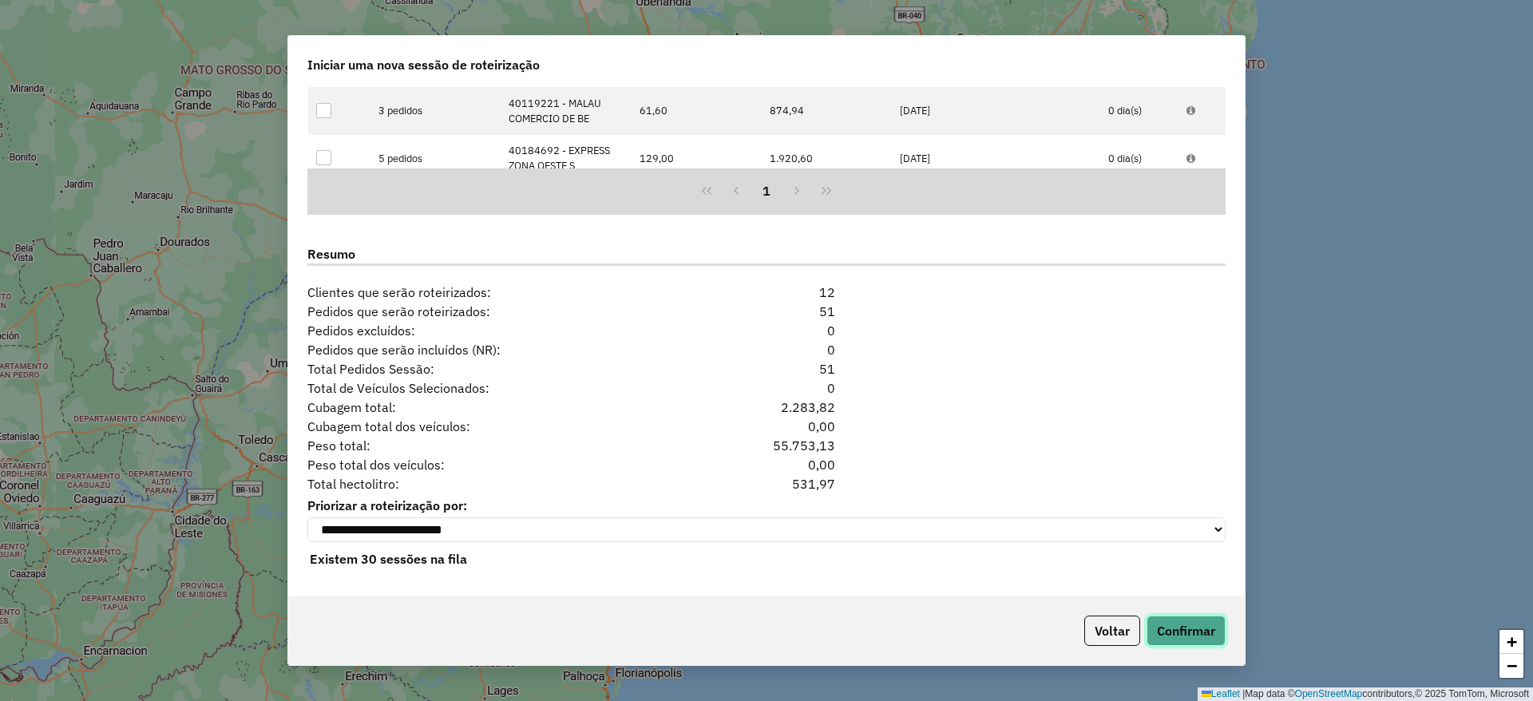
click at [1166, 624] on button "Confirmar" at bounding box center [1185, 630] width 79 height 30
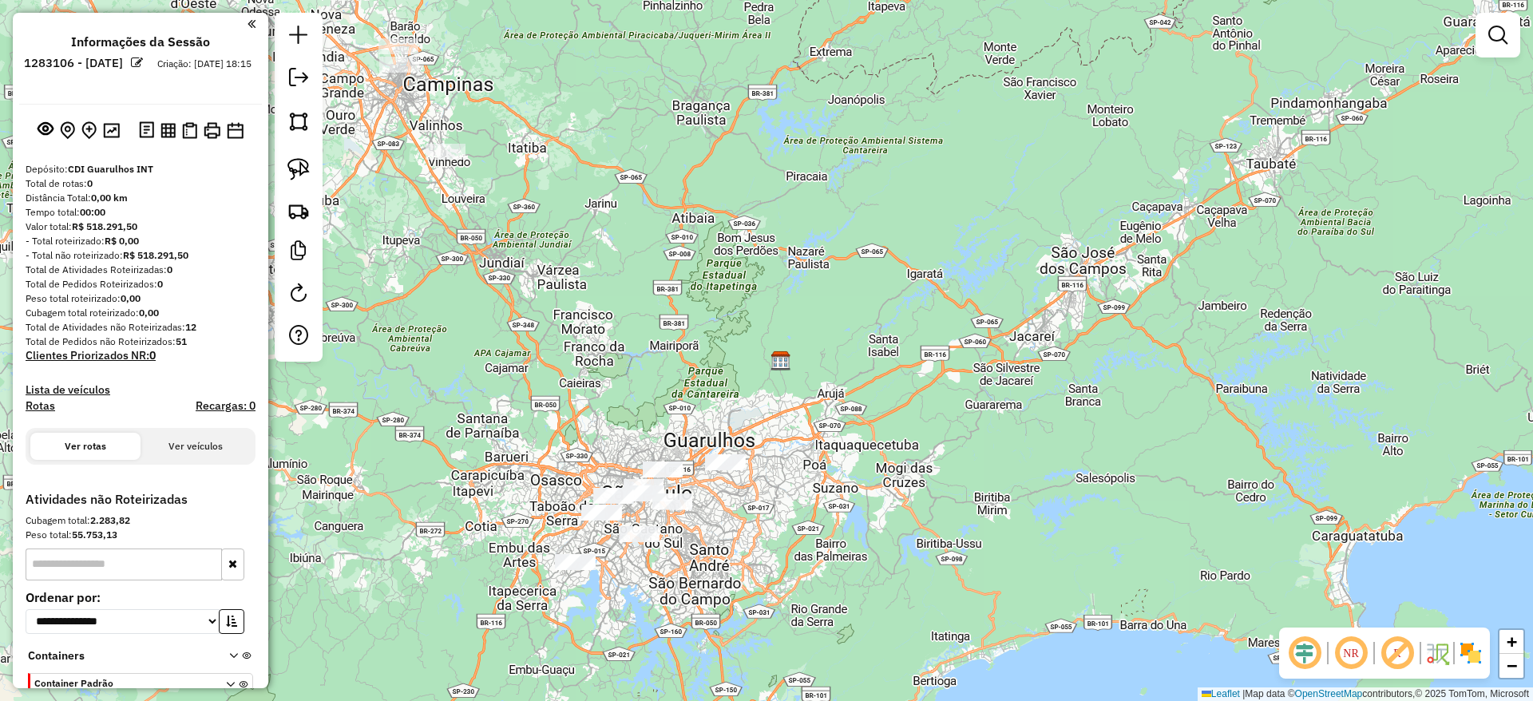
drag, startPoint x: 671, startPoint y: 231, endPoint x: 919, endPoint y: 382, distance: 289.8
click at [919, 382] on div "Janela de atendimento Grade de atendimento Capacidade Transportadoras Veículos …" at bounding box center [766, 350] width 1533 height 701
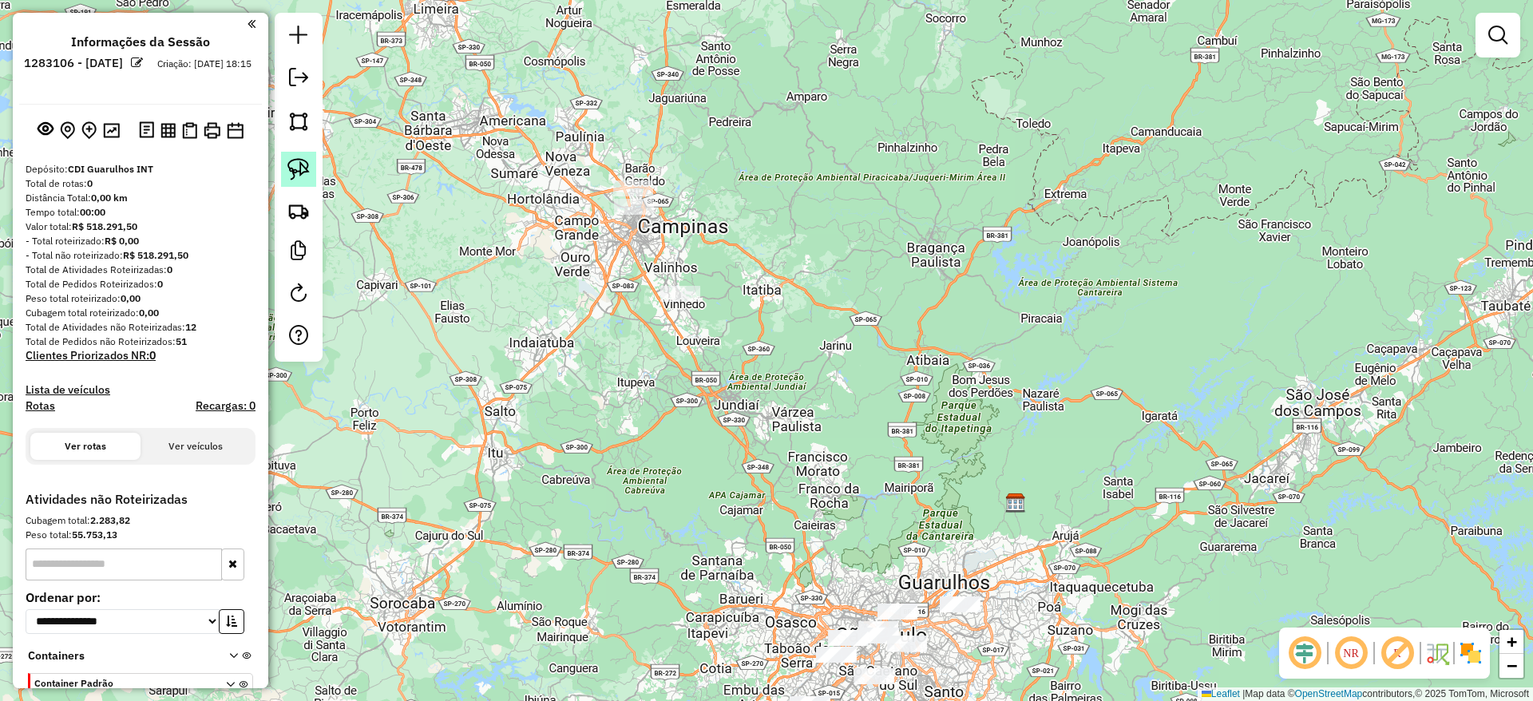
click at [312, 176] on link at bounding box center [298, 169] width 35 height 35
drag, startPoint x: 558, startPoint y: 199, endPoint x: 719, endPoint y: 291, distance: 185.6
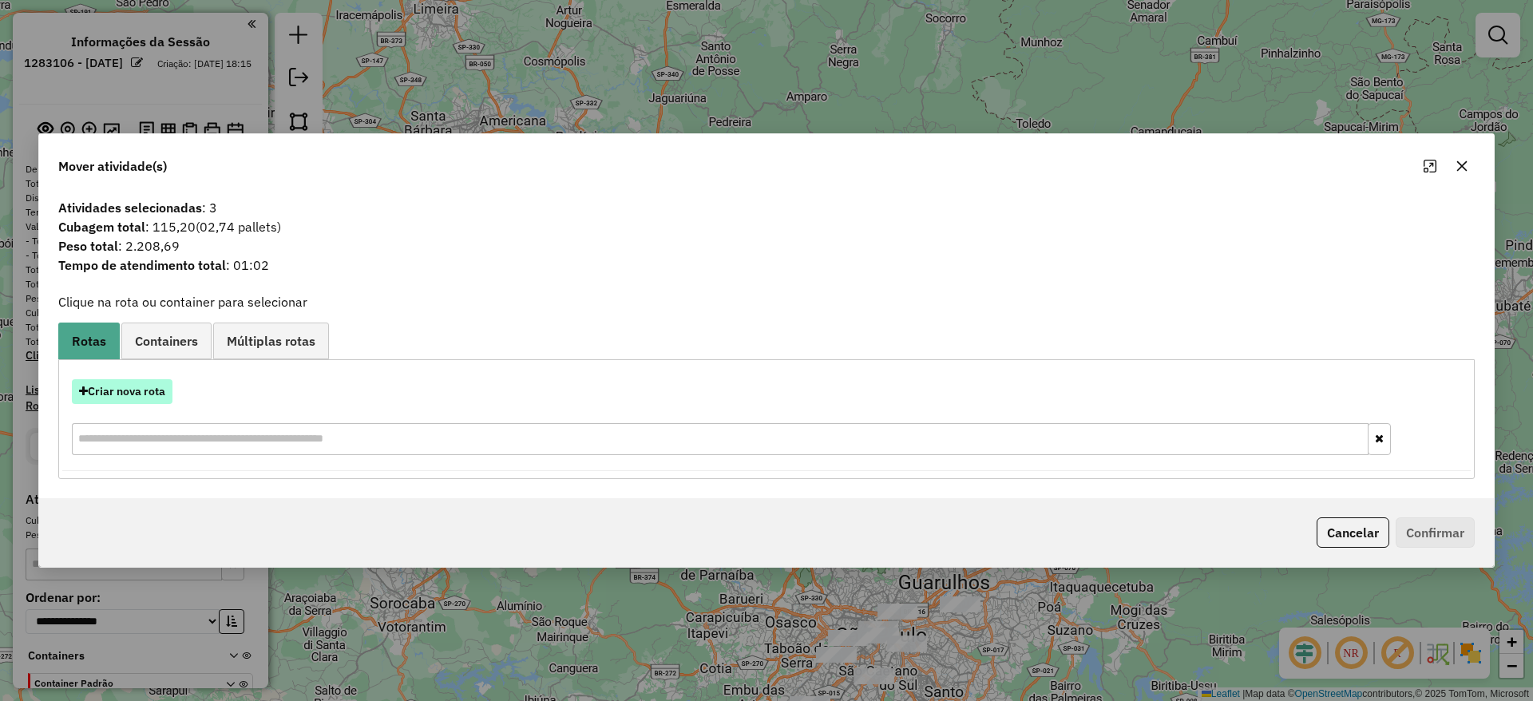
click at [157, 383] on button "Criar nova rota" at bounding box center [122, 391] width 101 height 25
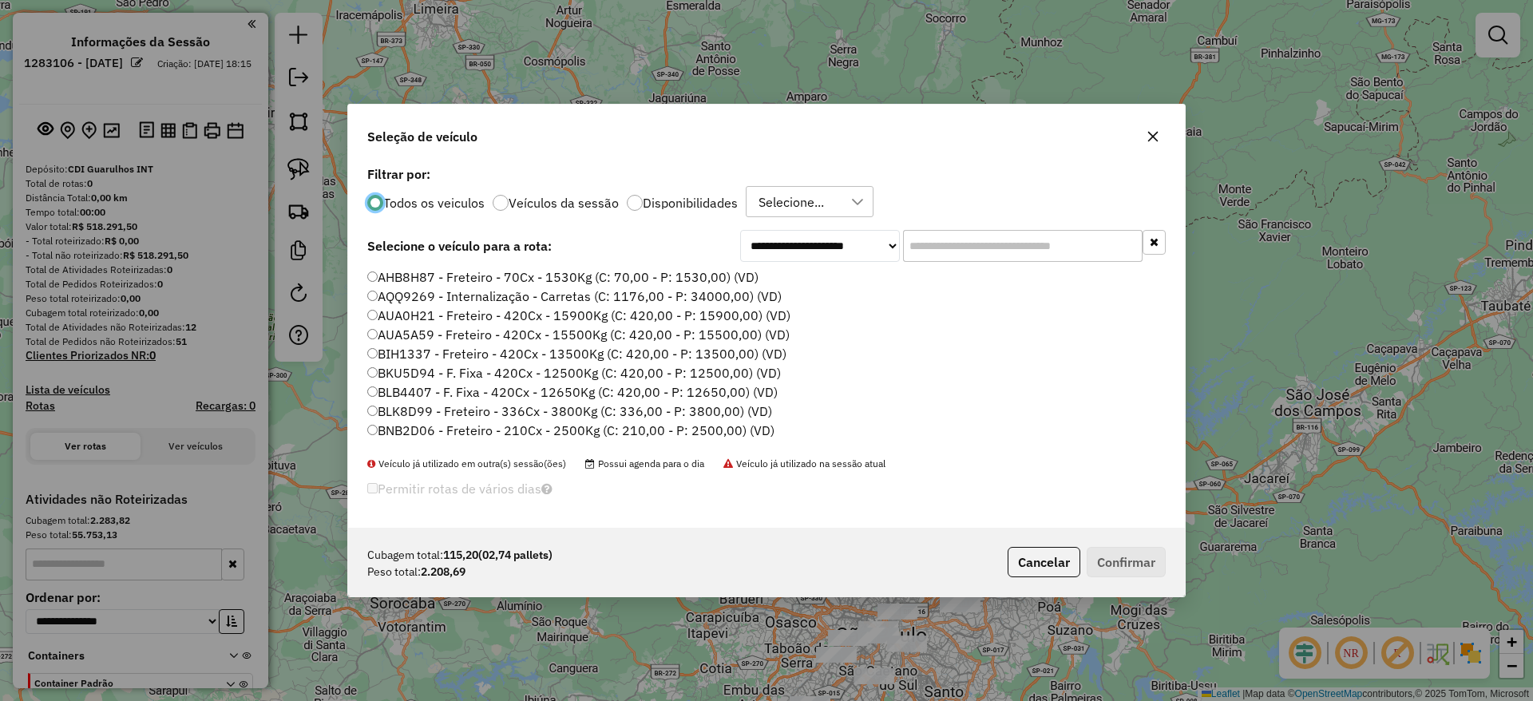
scroll to position [9, 5]
click at [950, 243] on input "text" at bounding box center [1022, 246] width 239 height 32
paste input "*******"
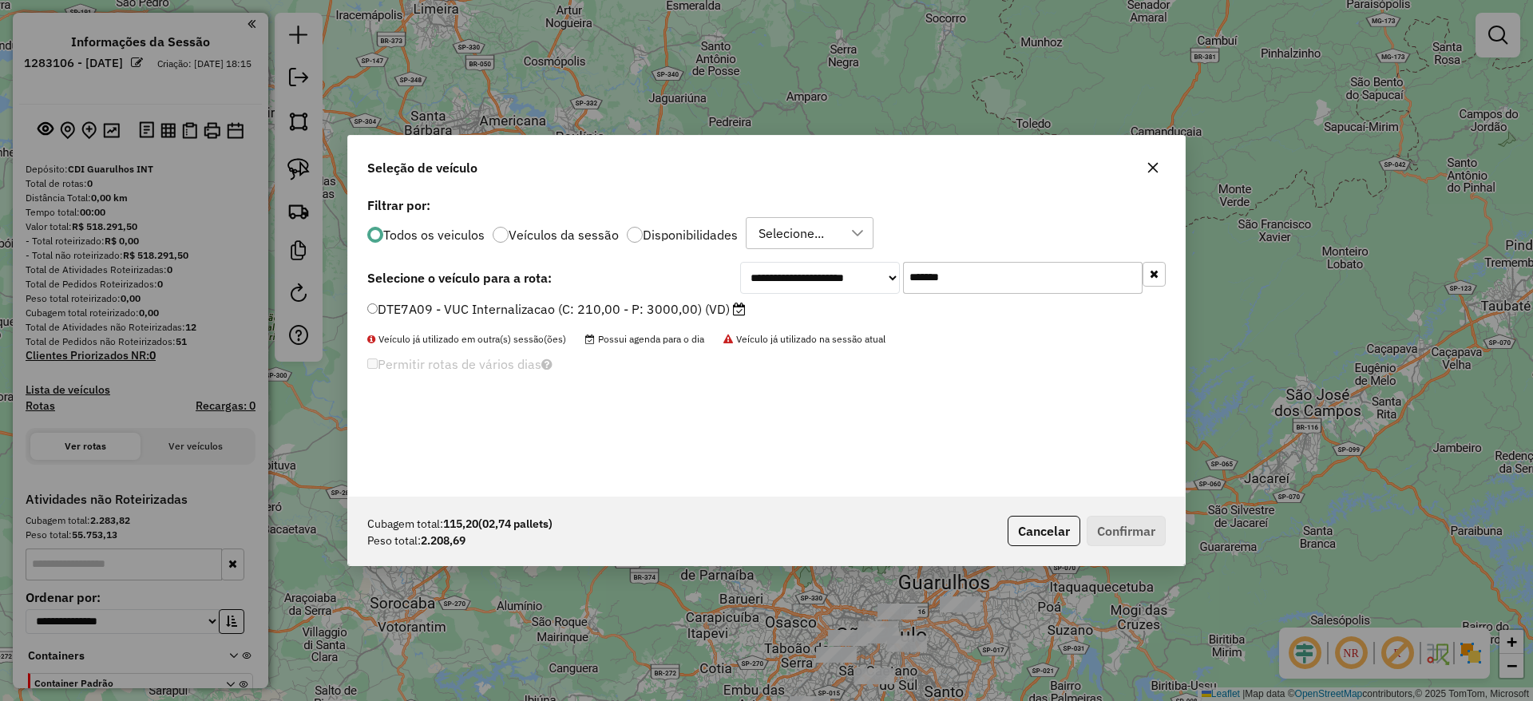
type input "*******"
click at [635, 321] on div "DTE7A09 - VUC Internalizacao (C: 210,00 - P: 3000,00) (VD)" at bounding box center [766, 316] width 817 height 32
click at [619, 308] on label "DTE7A09 - VUC Internalizacao (C: 210,00 - P: 3000,00) (VD)" at bounding box center [556, 308] width 378 height 19
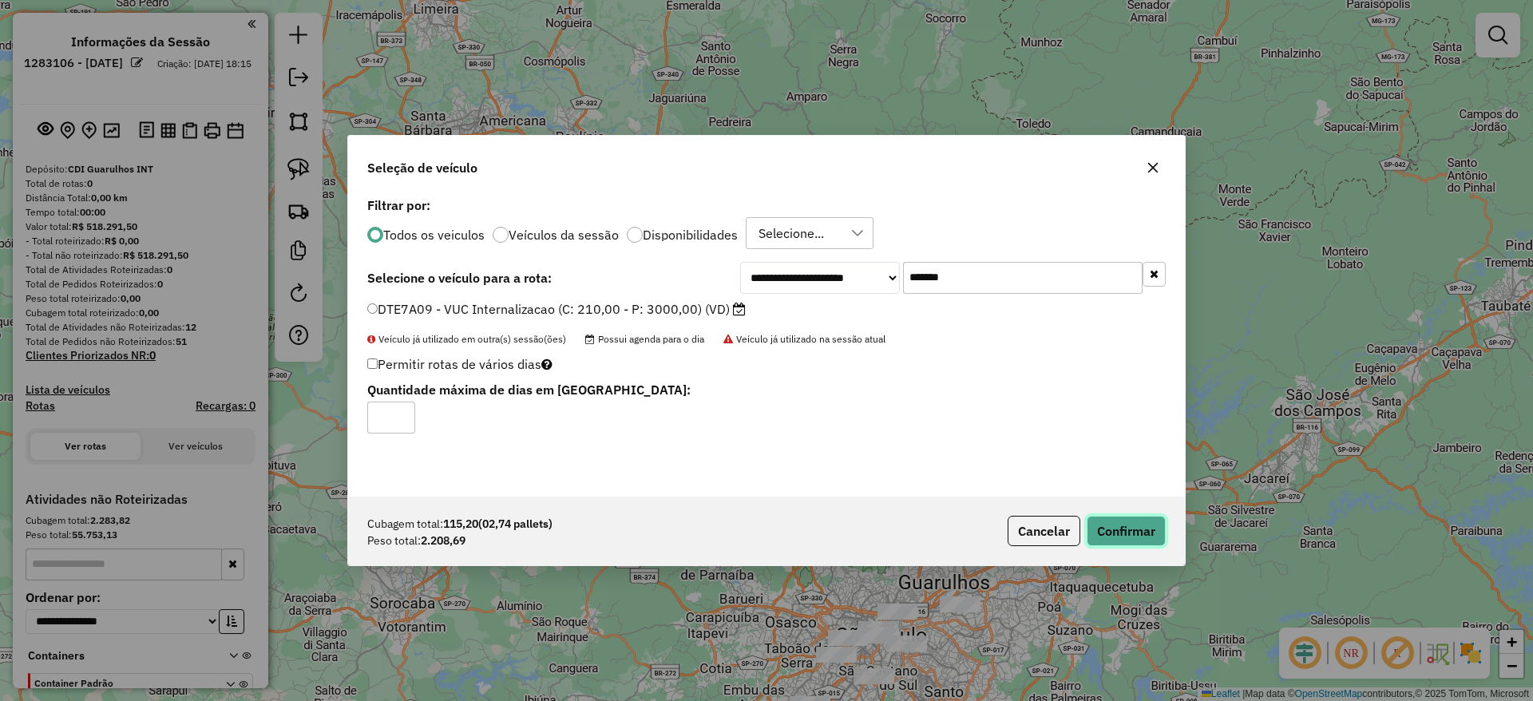
click at [1102, 535] on button "Confirmar" at bounding box center [1125, 531] width 79 height 30
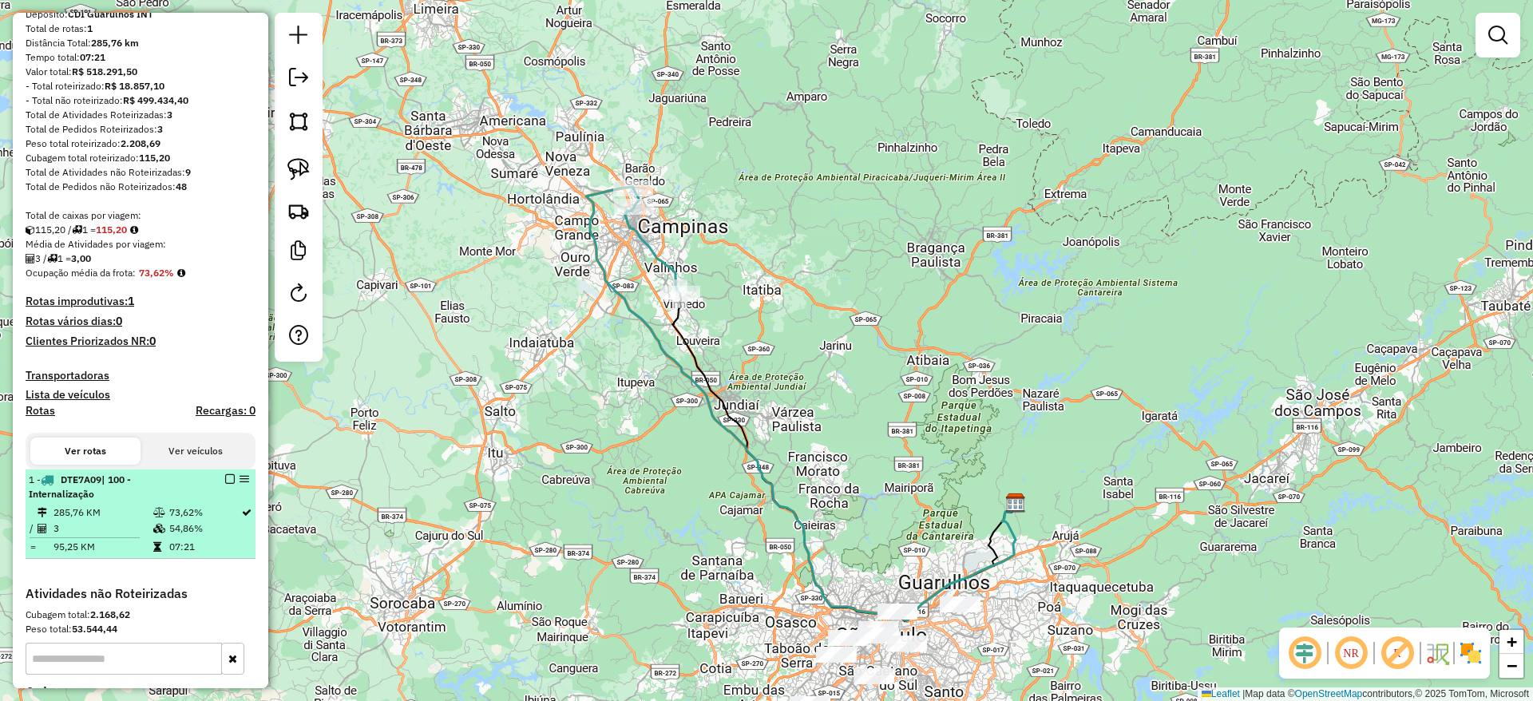
scroll to position [239, 0]
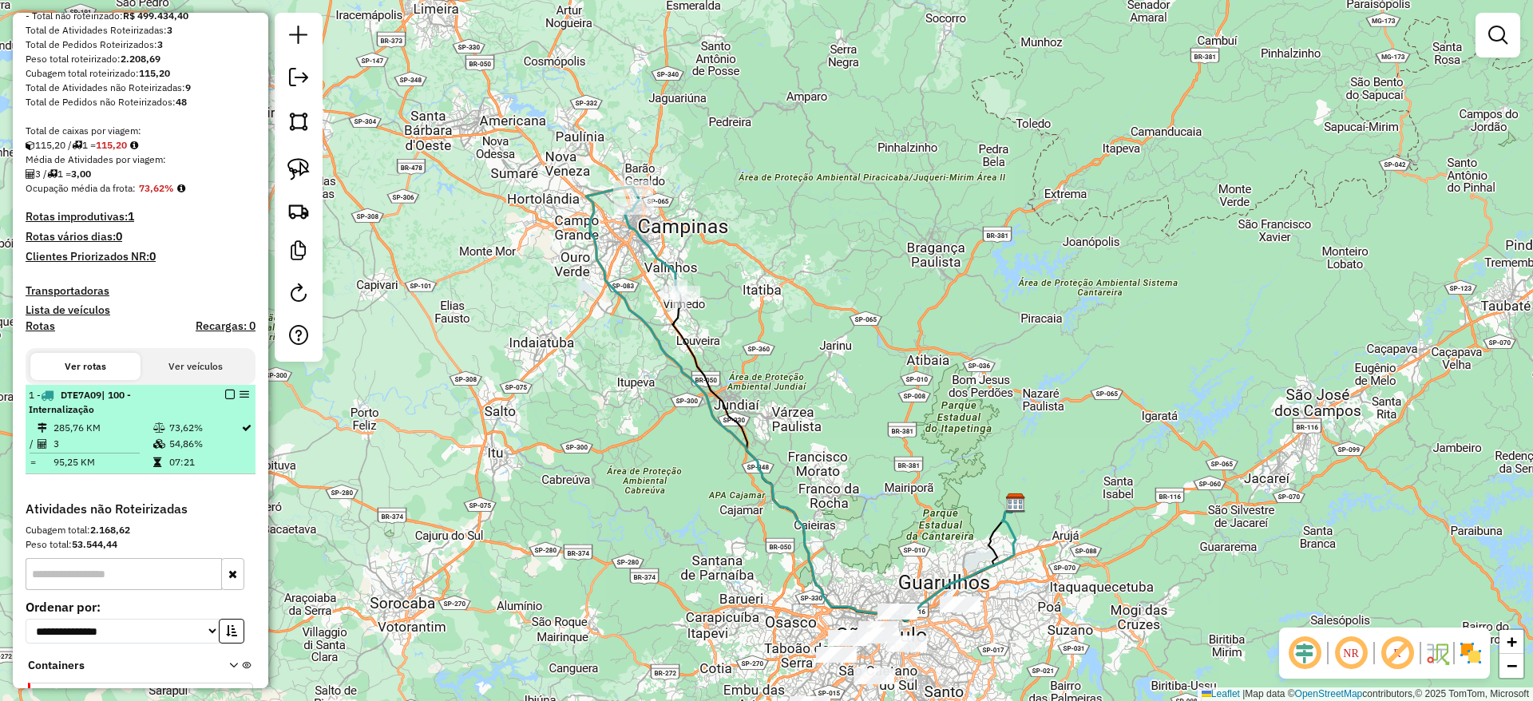
click at [226, 396] on em at bounding box center [230, 395] width 10 height 10
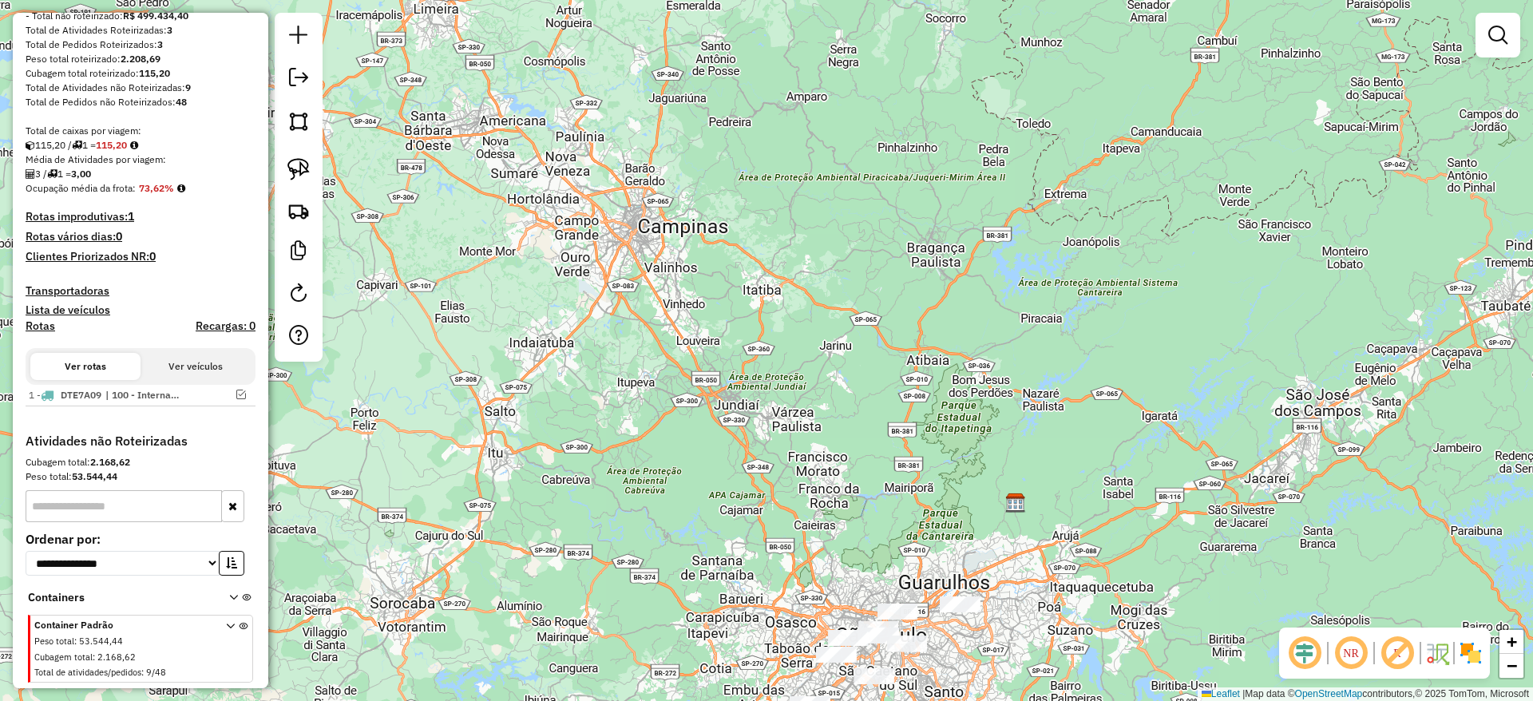
drag, startPoint x: 499, startPoint y: 334, endPoint x: 482, endPoint y: 285, distance: 51.5
click at [482, 285] on div "Janela de atendimento Grade de atendimento Capacidade Transportadoras Veículos …" at bounding box center [766, 350] width 1533 height 701
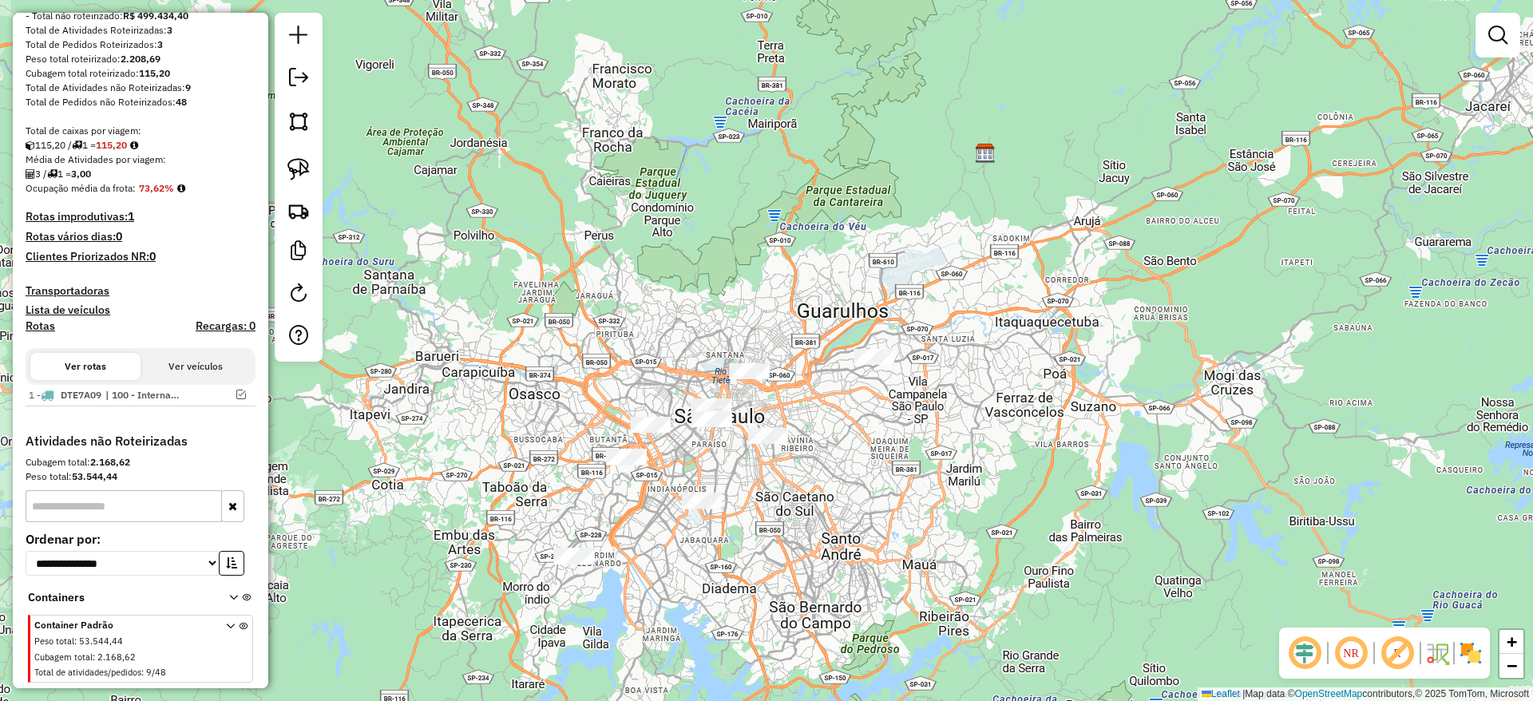
click at [316, 186] on div at bounding box center [299, 187] width 48 height 349
click at [311, 172] on link at bounding box center [298, 169] width 35 height 35
drag, startPoint x: 512, startPoint y: 565, endPoint x: 632, endPoint y: 532, distance: 124.9
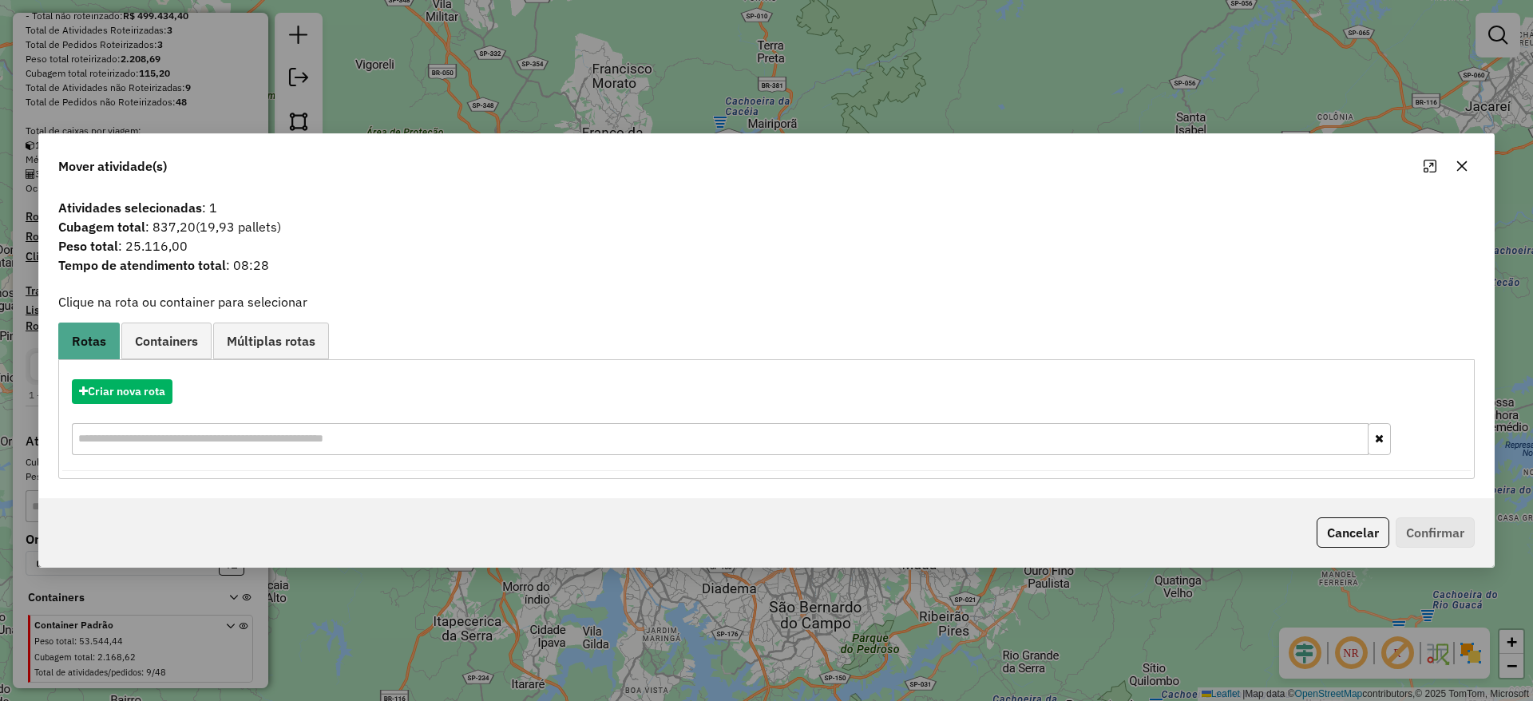
click at [1455, 163] on icon "button" at bounding box center [1461, 166] width 13 height 13
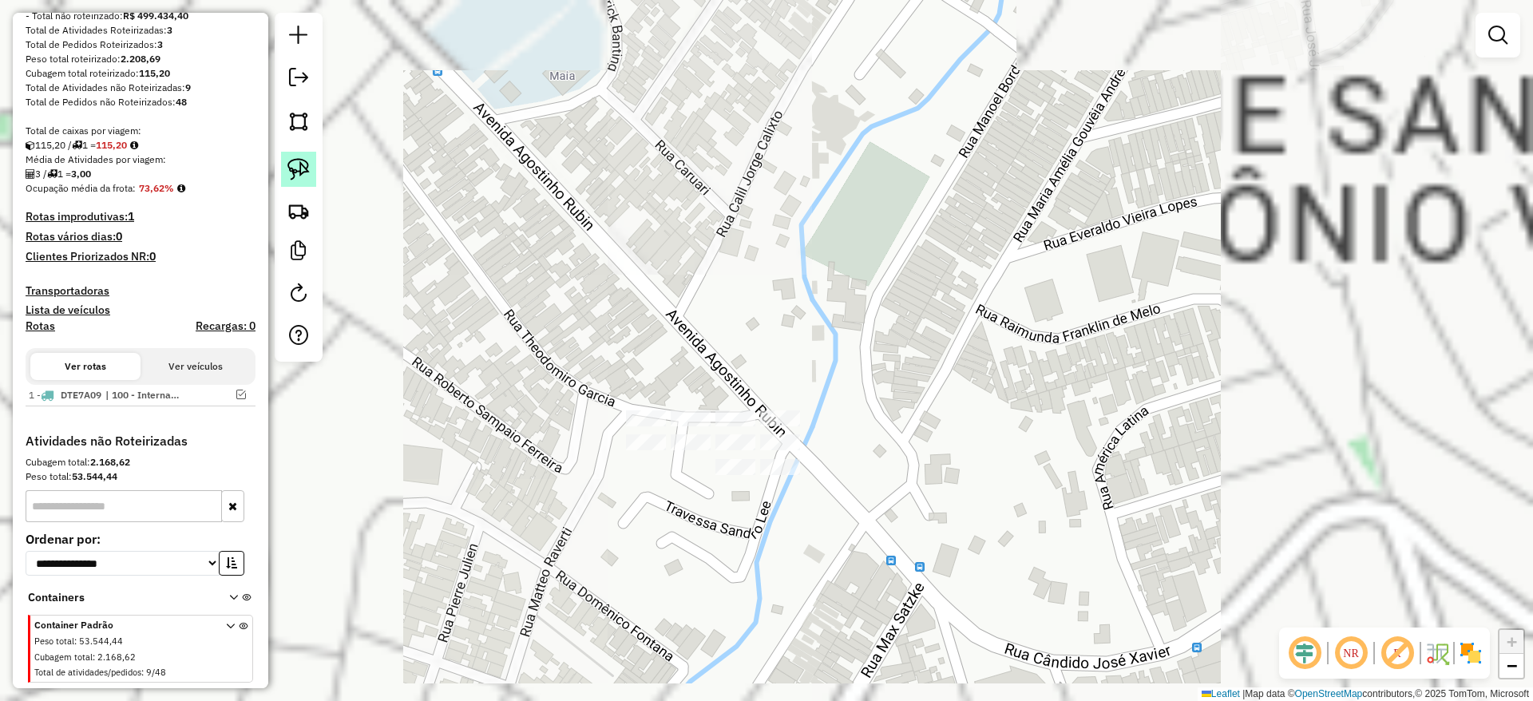
click at [311, 174] on link at bounding box center [298, 169] width 35 height 35
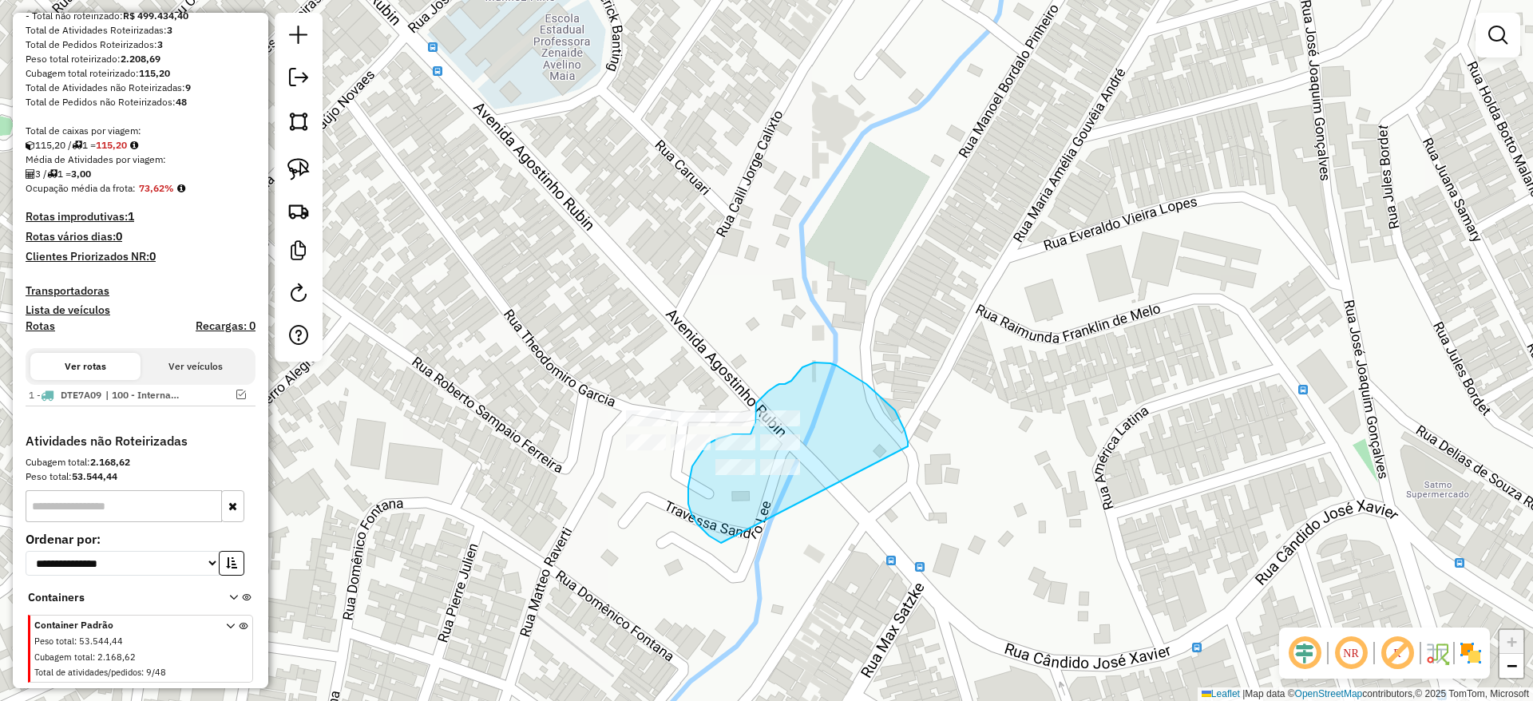
drag, startPoint x: 904, startPoint y: 430, endPoint x: 727, endPoint y: 545, distance: 211.2
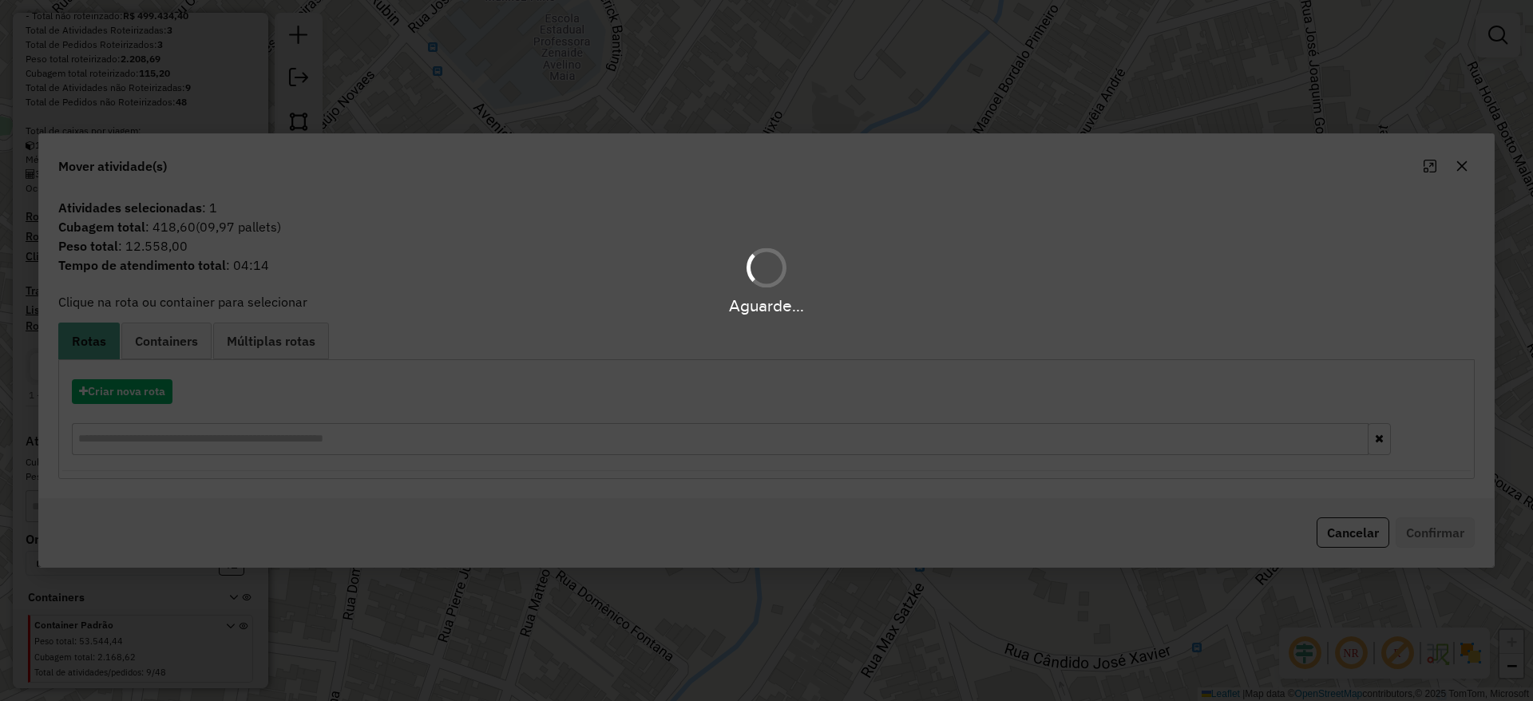
click at [132, 393] on div "Aguarde..." at bounding box center [766, 350] width 1533 height 701
click at [132, 390] on div "Aguarde..." at bounding box center [766, 350] width 1533 height 701
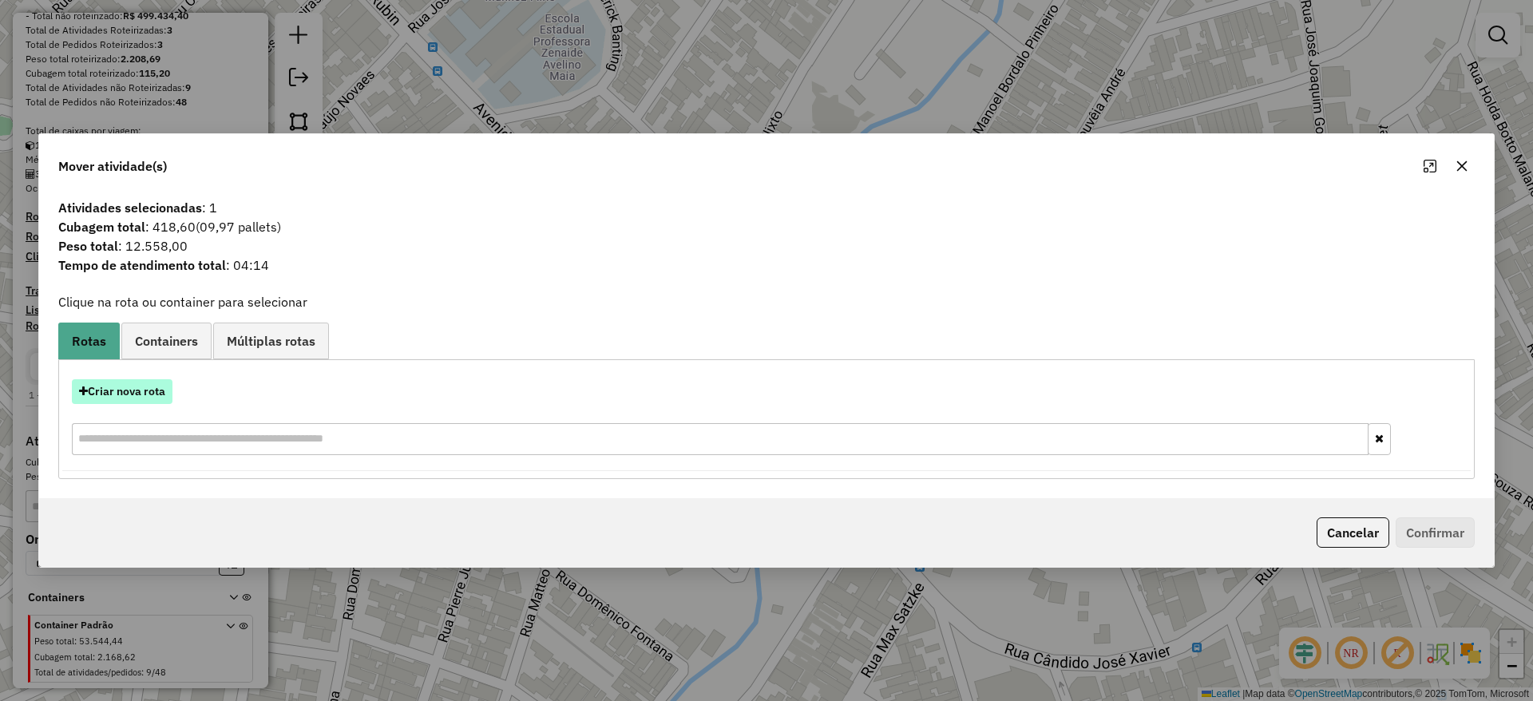
click at [135, 392] on button "Criar nova rota" at bounding box center [122, 391] width 101 height 25
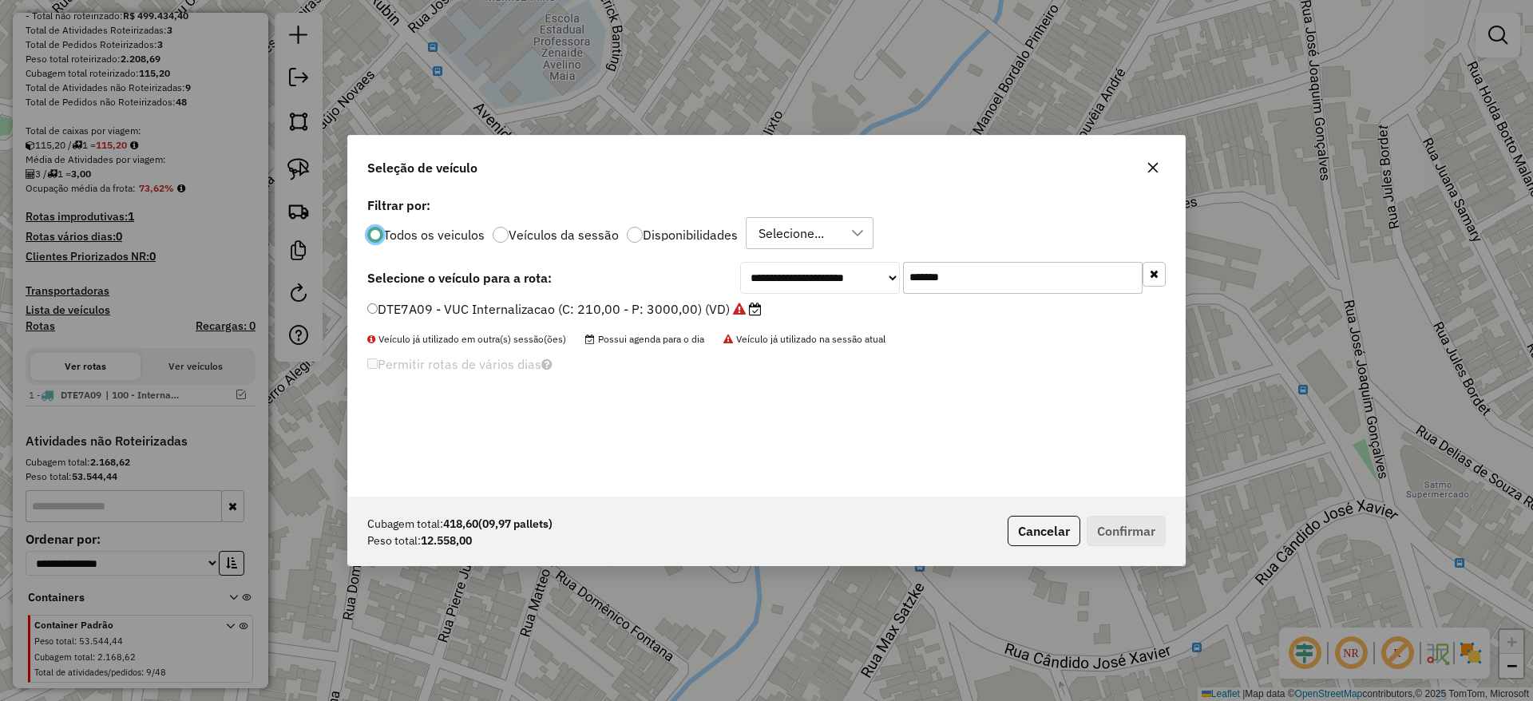
scroll to position [9, 5]
drag, startPoint x: 975, startPoint y: 272, endPoint x: 706, endPoint y: 291, distance: 269.7
click at [706, 291] on div "**********" at bounding box center [766, 278] width 798 height 32
paste input "text"
type input "*******"
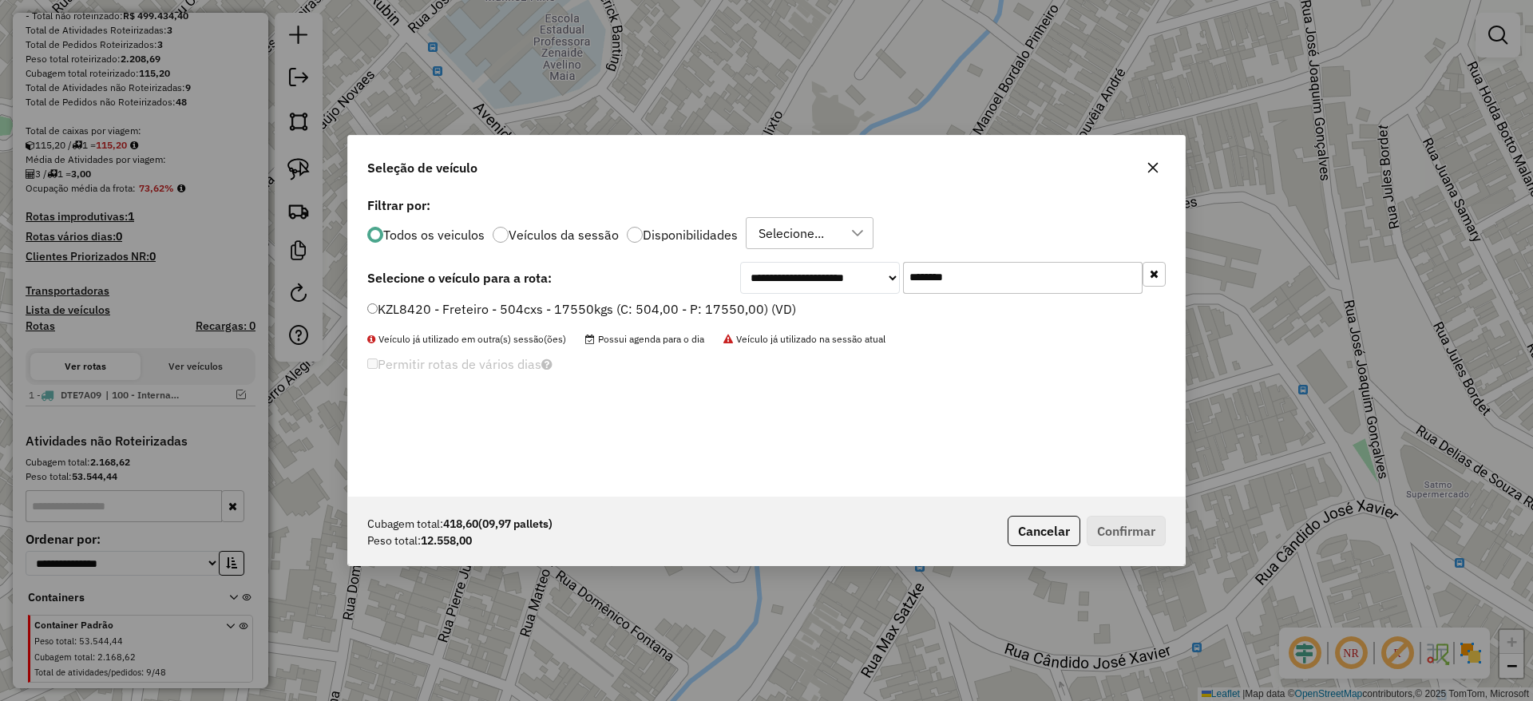
click at [681, 314] on label "KZL8420 - Freteiro - 504cxs - 17550kgs (C: 504,00 - P: 17550,00) (VD)" at bounding box center [581, 308] width 429 height 19
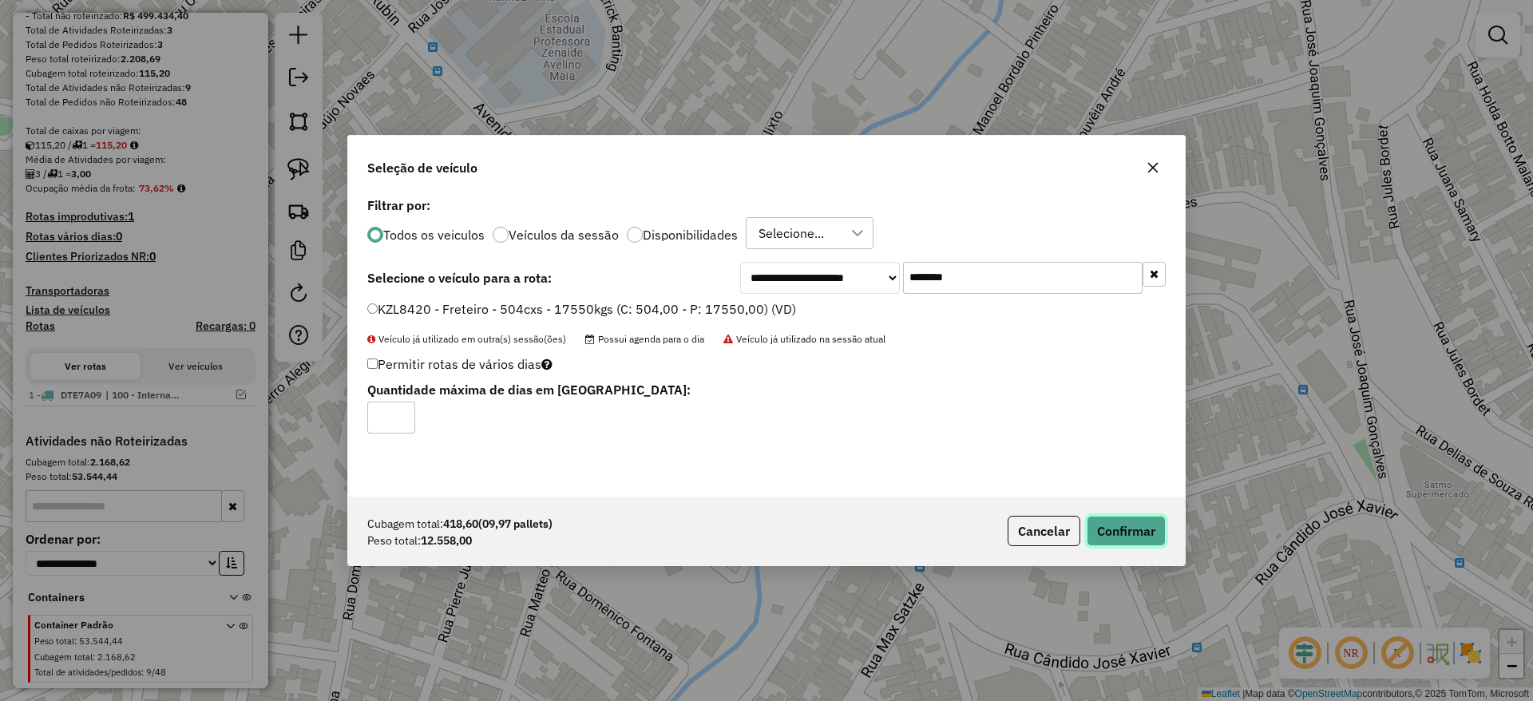
click at [1118, 535] on button "Confirmar" at bounding box center [1125, 531] width 79 height 30
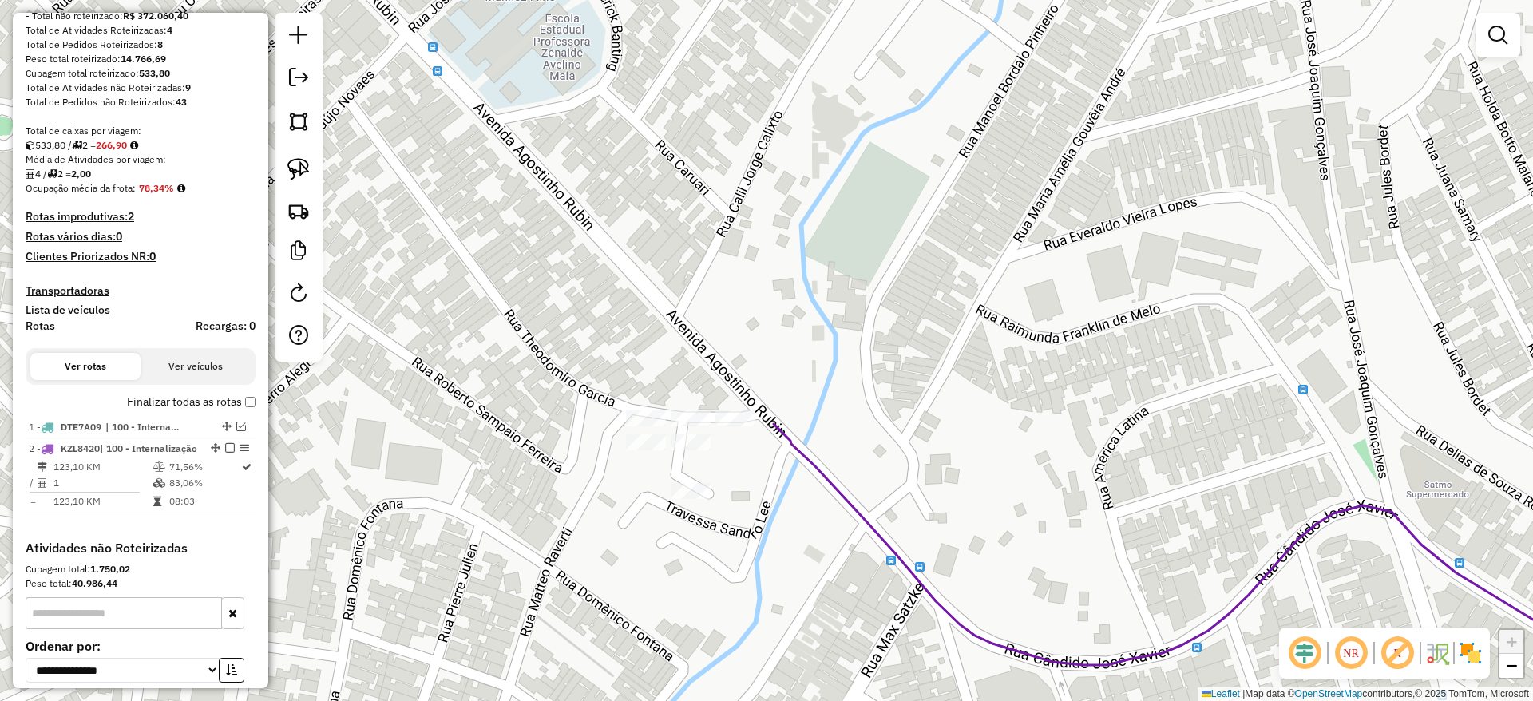
drag, startPoint x: 284, startPoint y: 158, endPoint x: 536, endPoint y: 256, distance: 270.7
click at [286, 159] on link at bounding box center [298, 169] width 35 height 35
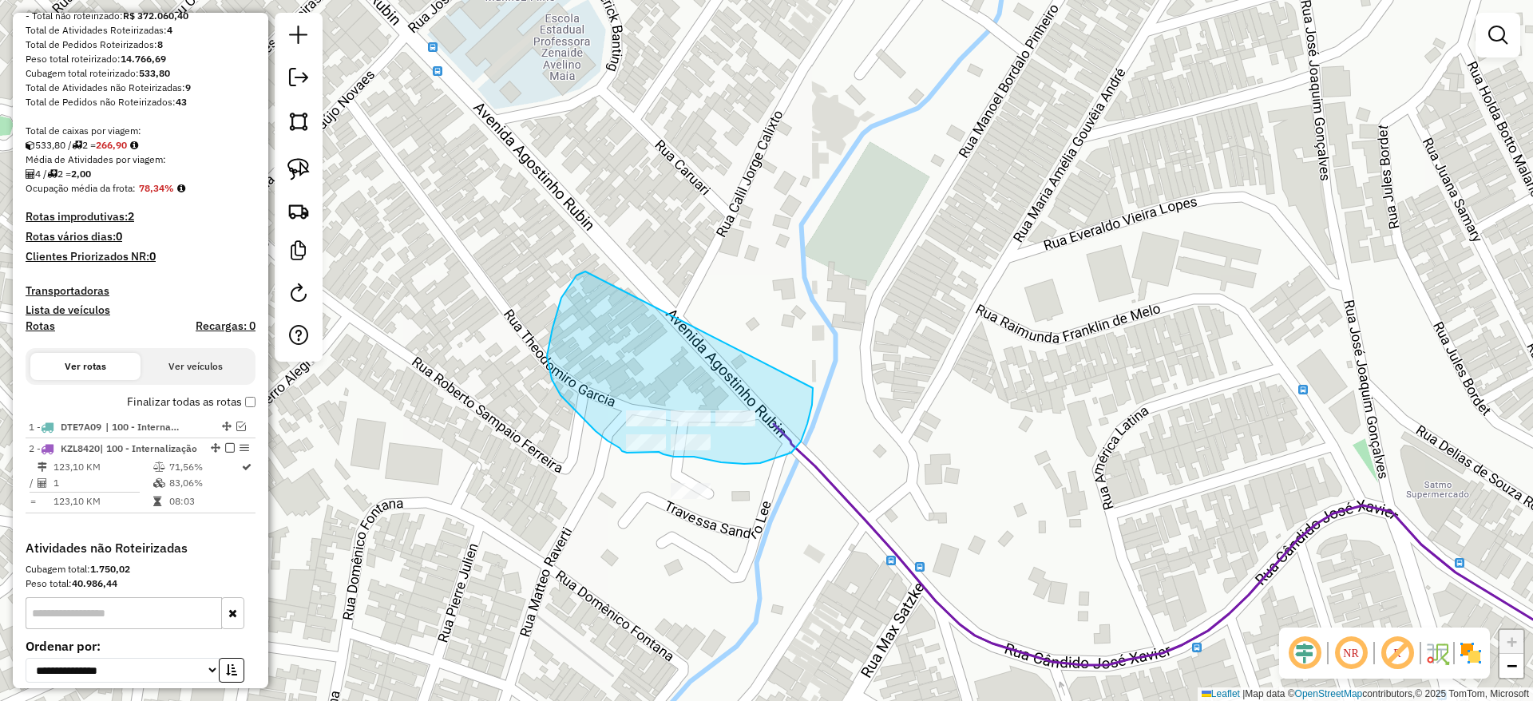
drag, startPoint x: 561, startPoint y: 298, endPoint x: 813, endPoint y: 388, distance: 267.2
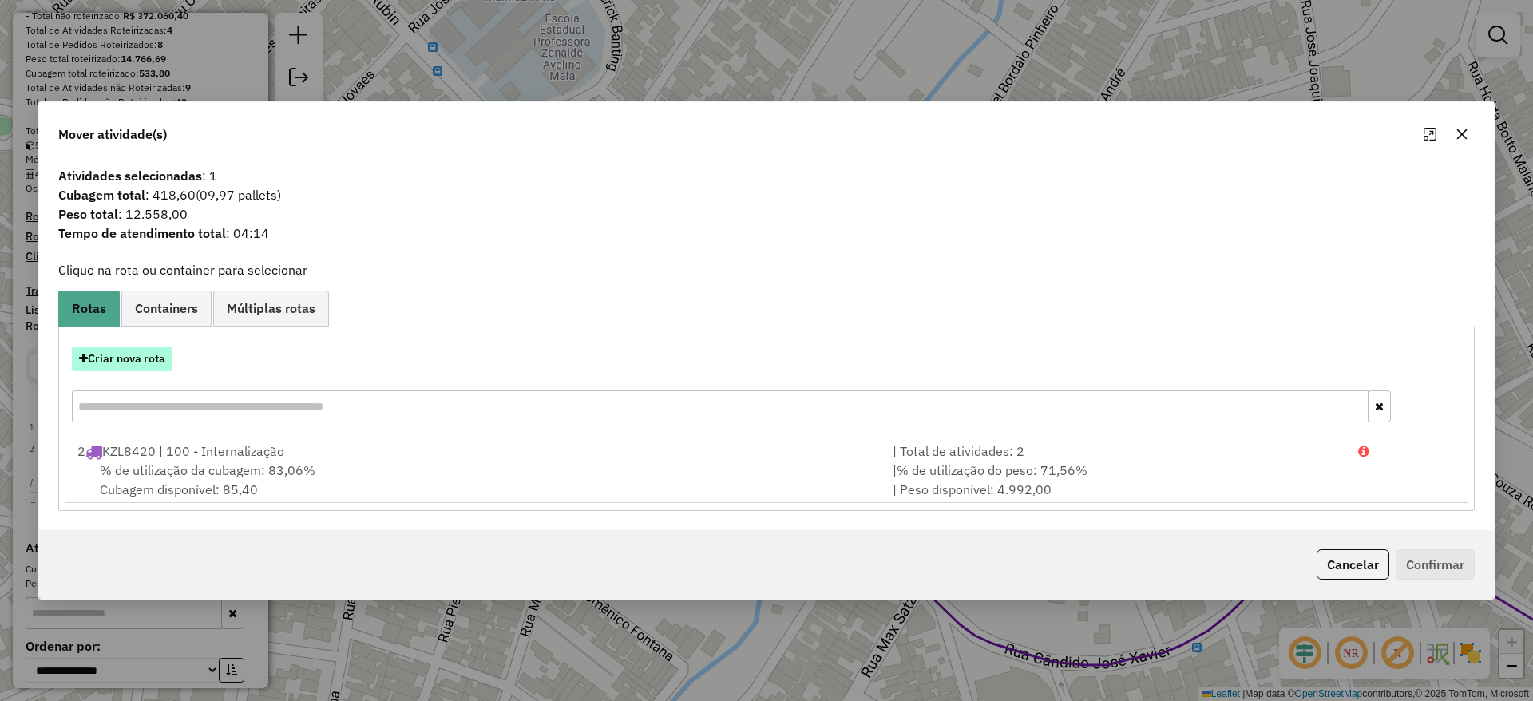
click at [140, 359] on button "Criar nova rota" at bounding box center [122, 358] width 101 height 25
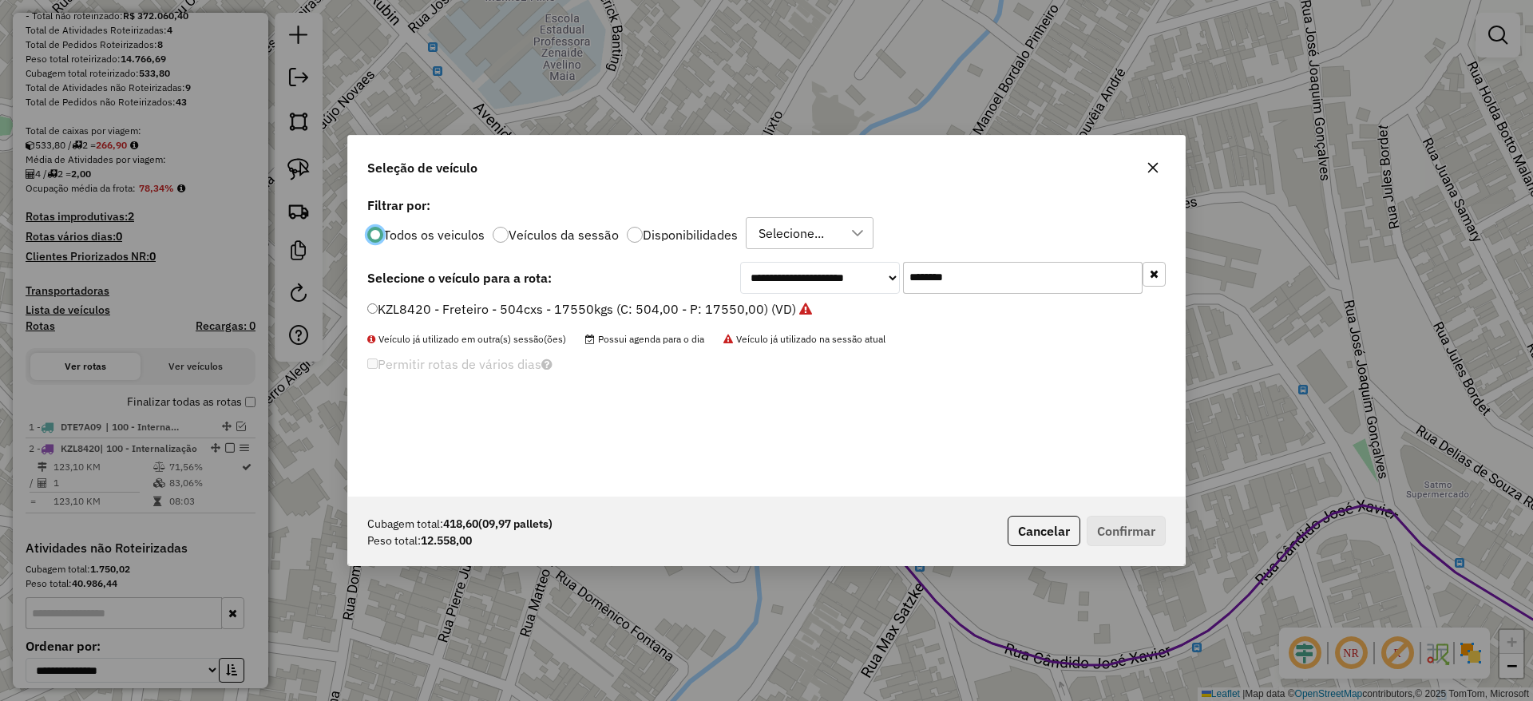
drag, startPoint x: 990, startPoint y: 276, endPoint x: 708, endPoint y: 284, distance: 281.9
click at [718, 275] on div "**********" at bounding box center [766, 278] width 798 height 32
click at [671, 307] on label "KZL8420 - Freteiro - 504cxs - 17550kgs (C: 504,00 - P: 17550,00) (VD)" at bounding box center [589, 308] width 445 height 19
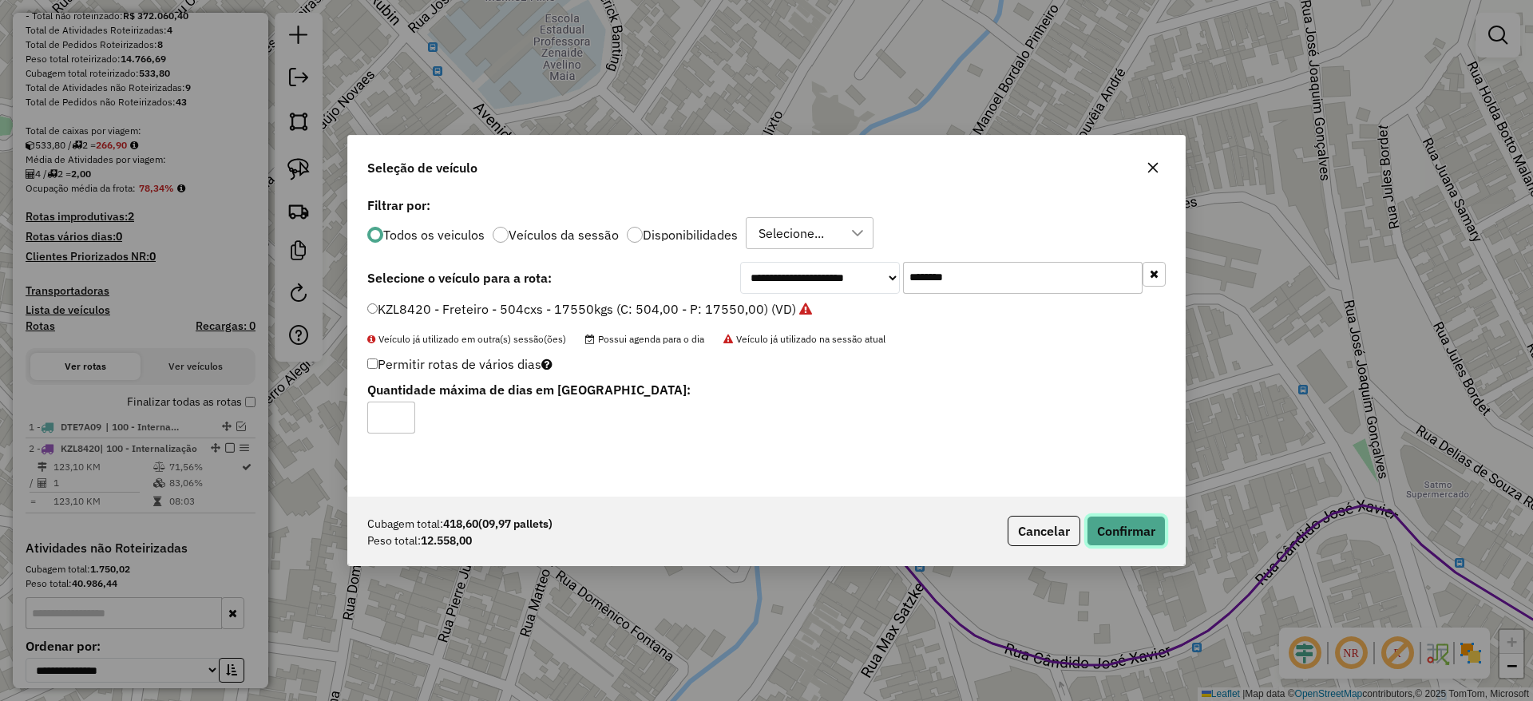
click at [1115, 524] on button "Confirmar" at bounding box center [1125, 531] width 79 height 30
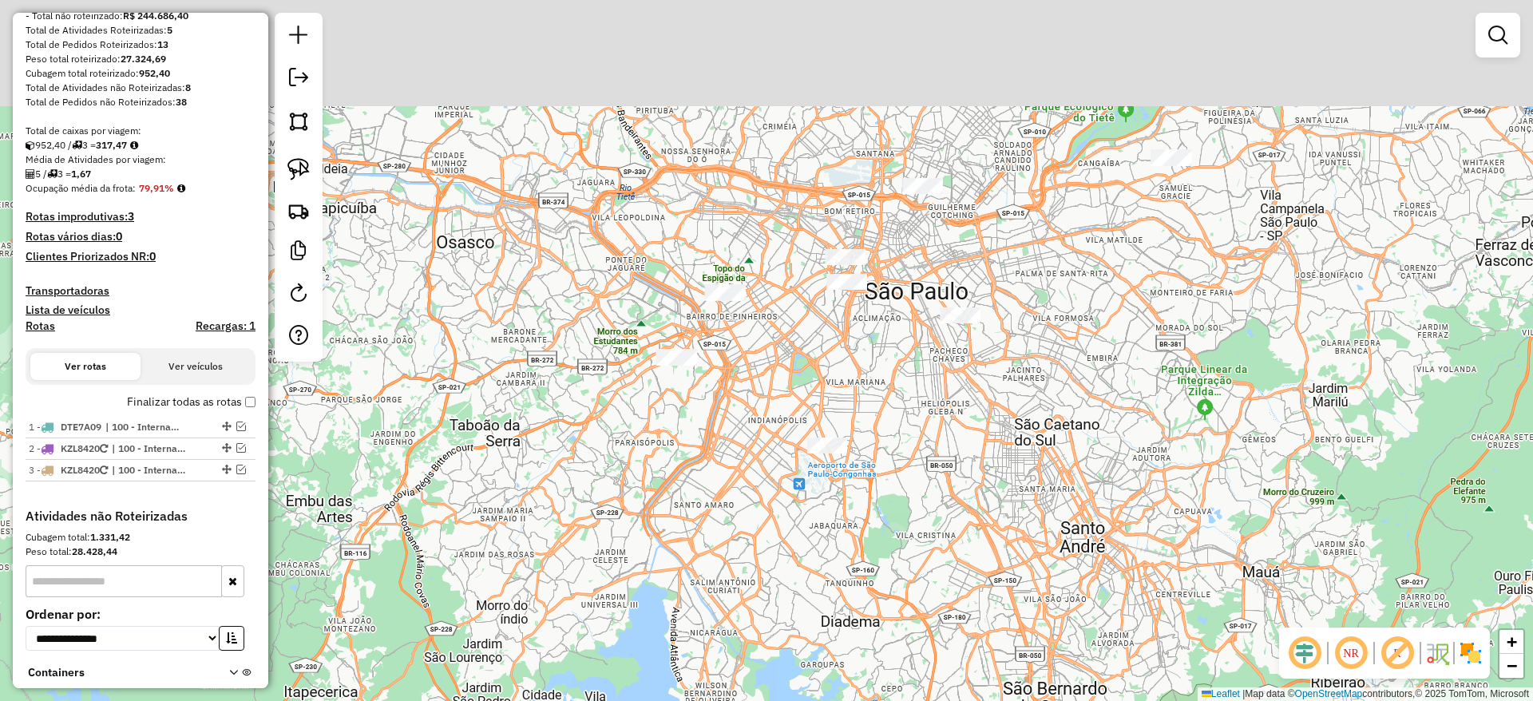
drag, startPoint x: 958, startPoint y: 326, endPoint x: 886, endPoint y: 407, distance: 108.6
click at [886, 407] on div "Janela de atendimento Grade de atendimento Capacidade Transportadoras Veículos …" at bounding box center [766, 350] width 1533 height 701
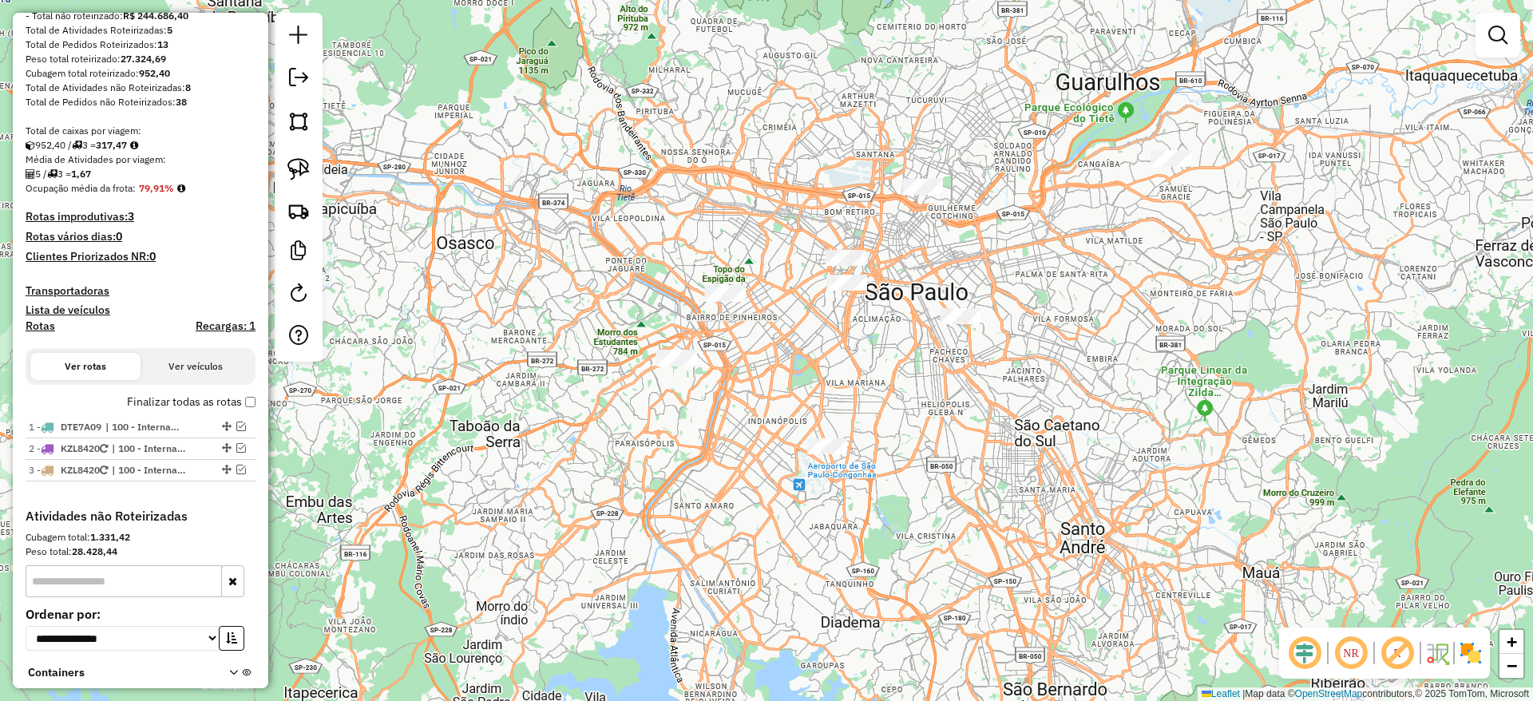
click at [667, 366] on div at bounding box center [677, 358] width 40 height 16
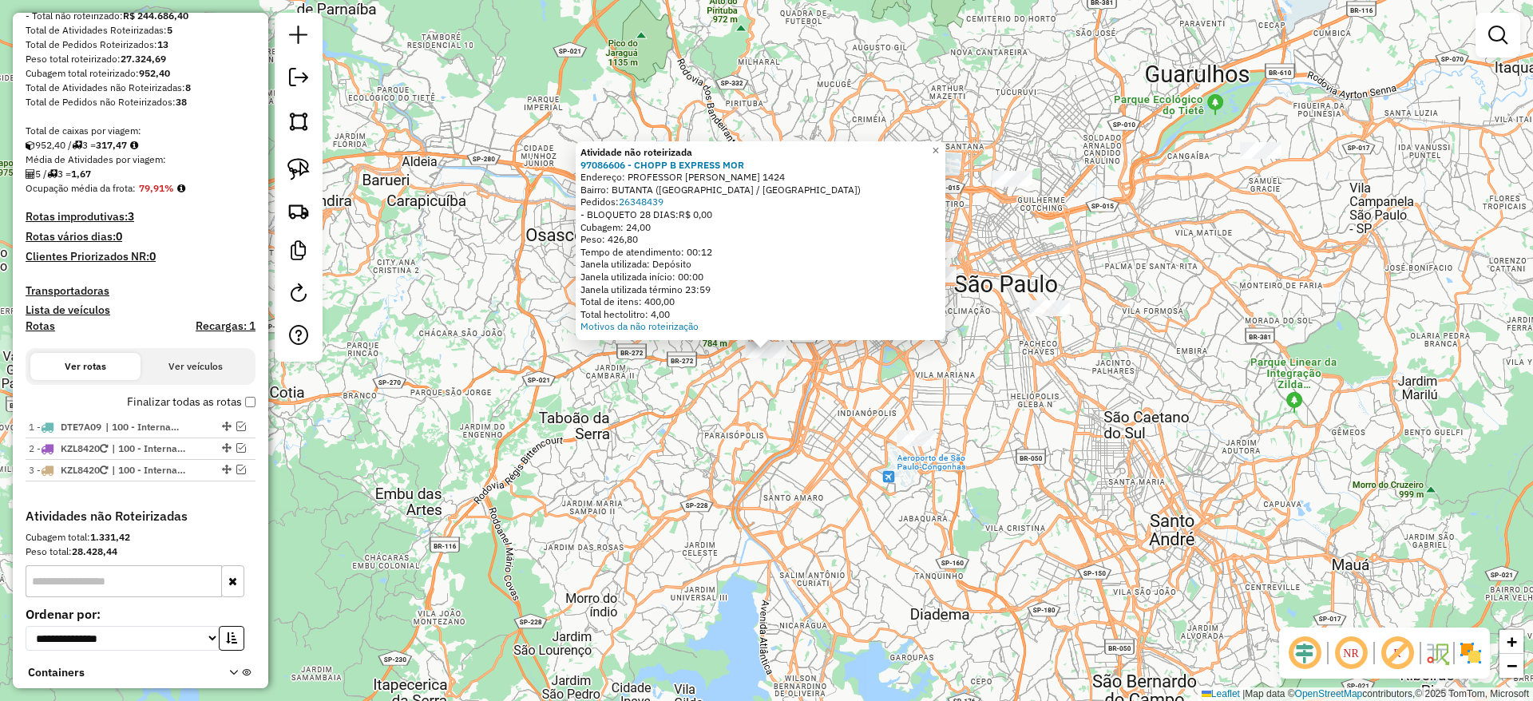
click at [673, 360] on div "Atividade não roteirizada 97086606 - CHOPP B EXPRESS MOR Endereço: PROFESSOR FR…" at bounding box center [766, 350] width 1533 height 701
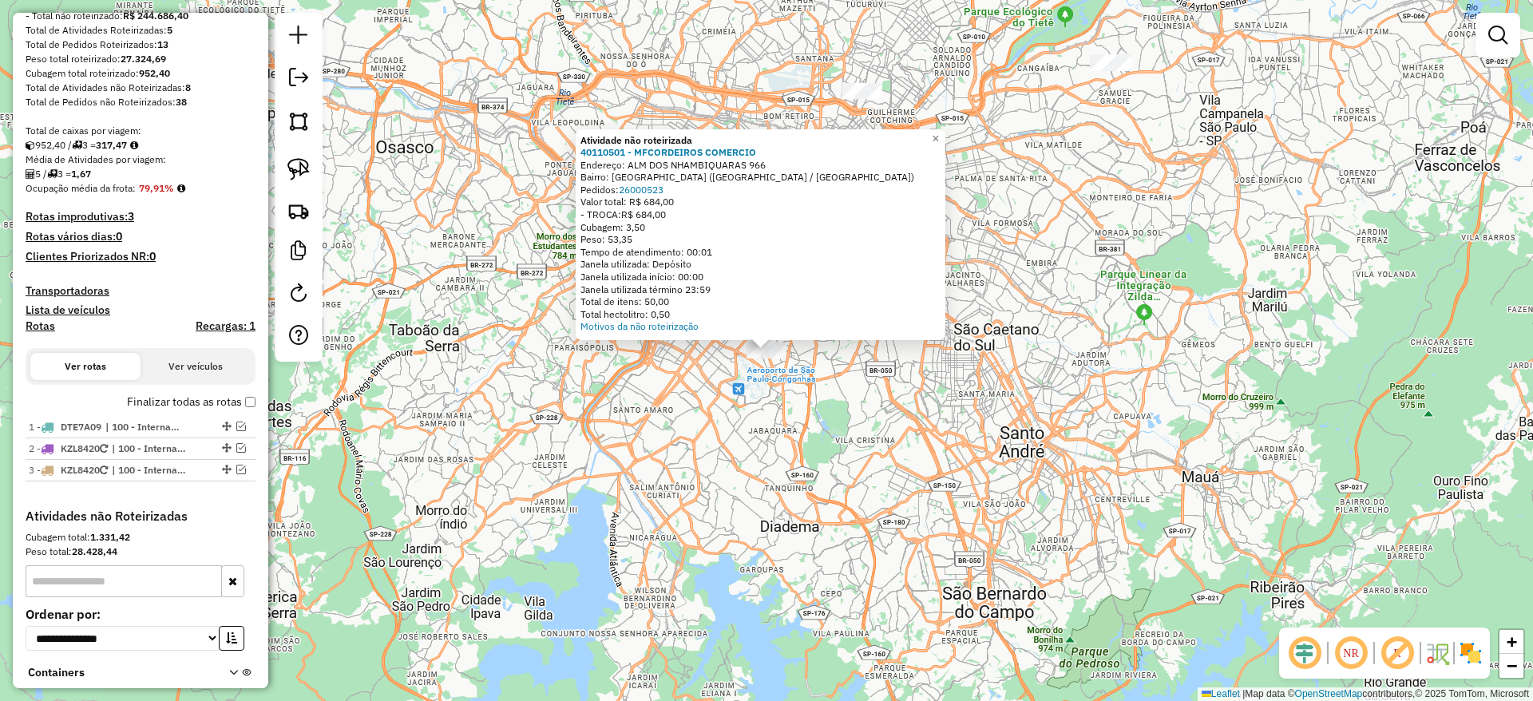
click at [924, 445] on div "Atividade não roteirizada 40110501 - MFCORDEIROS COMERCIO Endereço: ALM DOS NHA…" at bounding box center [766, 350] width 1533 height 701
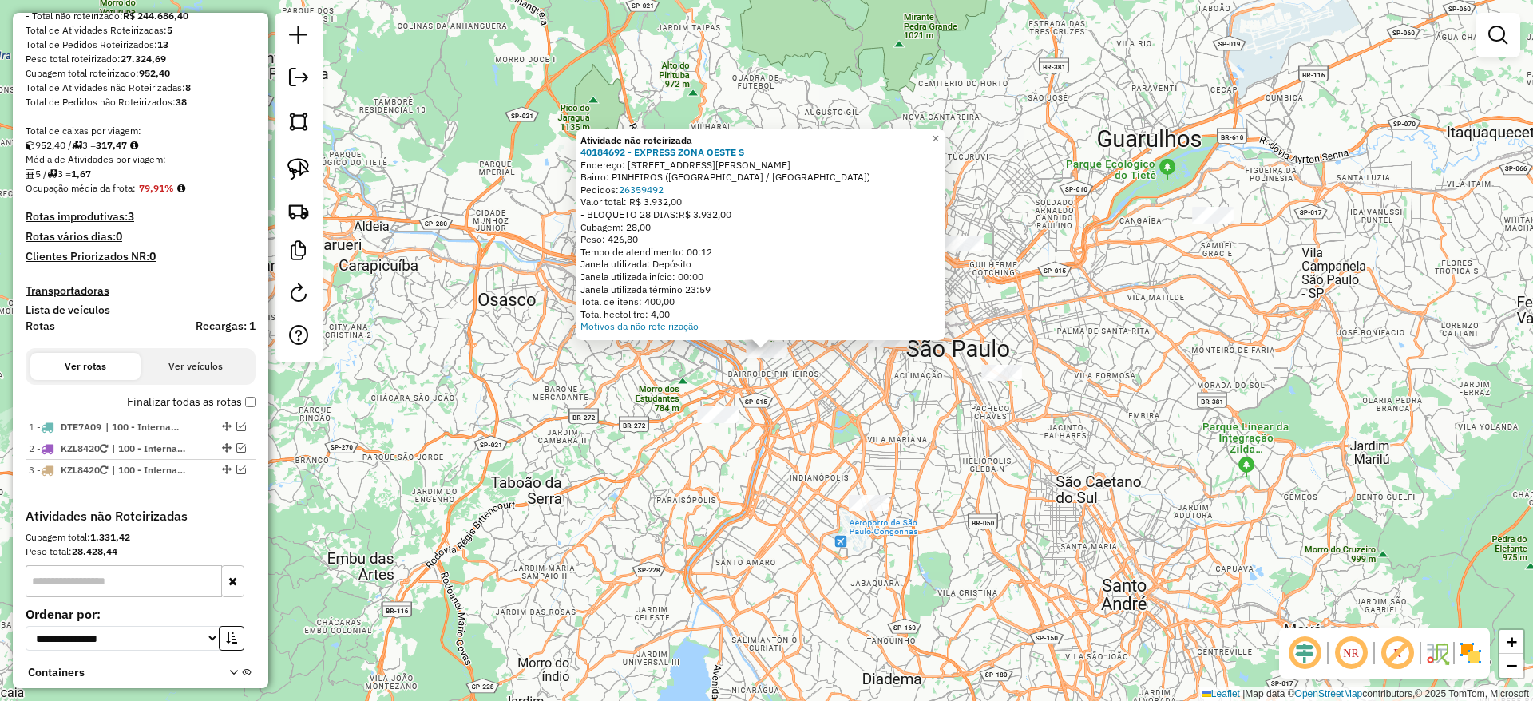
click at [928, 434] on div "Atividade não roteirizada 40184692 - EXPRESS ZONA OESTE S Endereço: RUA MOURATO…" at bounding box center [766, 350] width 1533 height 701
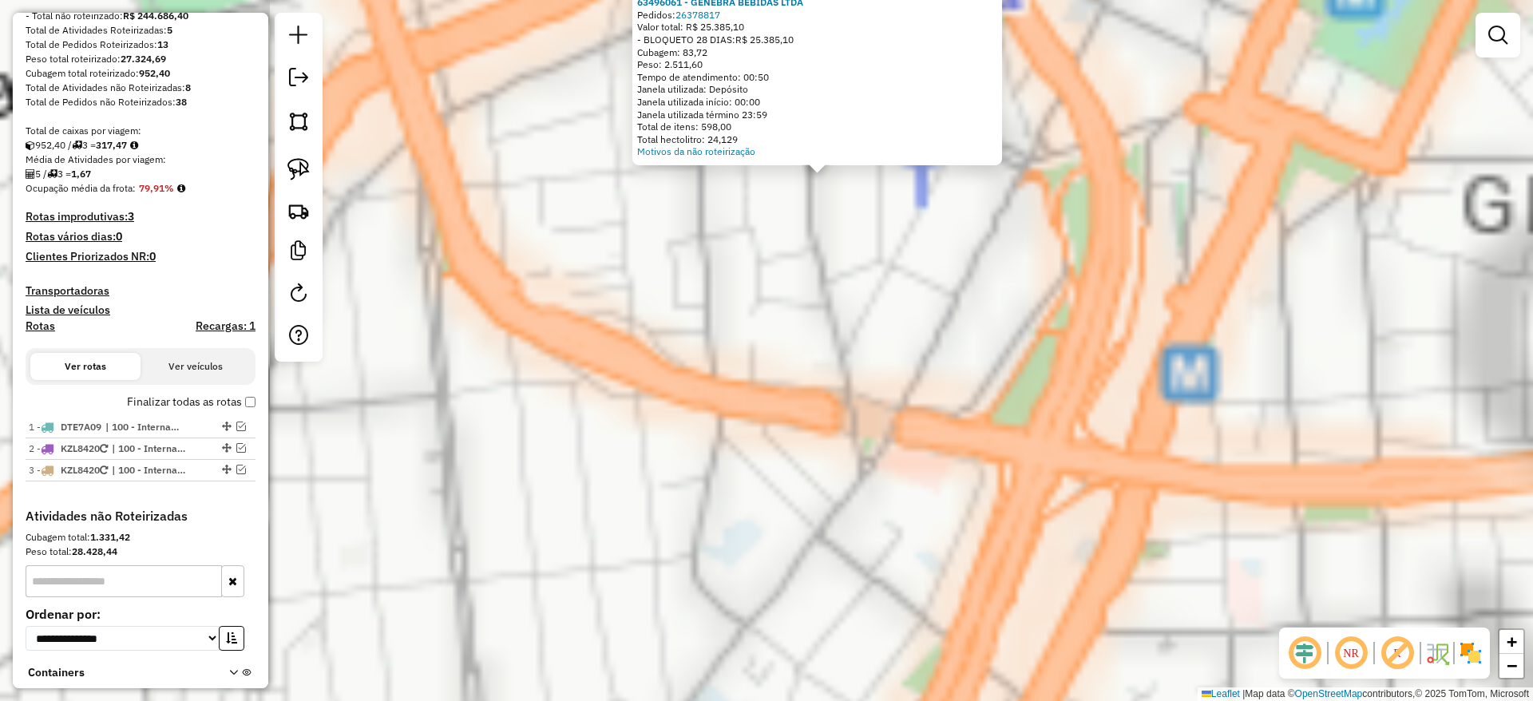
click at [672, 419] on div "Atividade não roteirizada 63496061 - GENEBRA BEBIDAS LTDA Pedidos: 26378817 Val…" at bounding box center [766, 350] width 1533 height 701
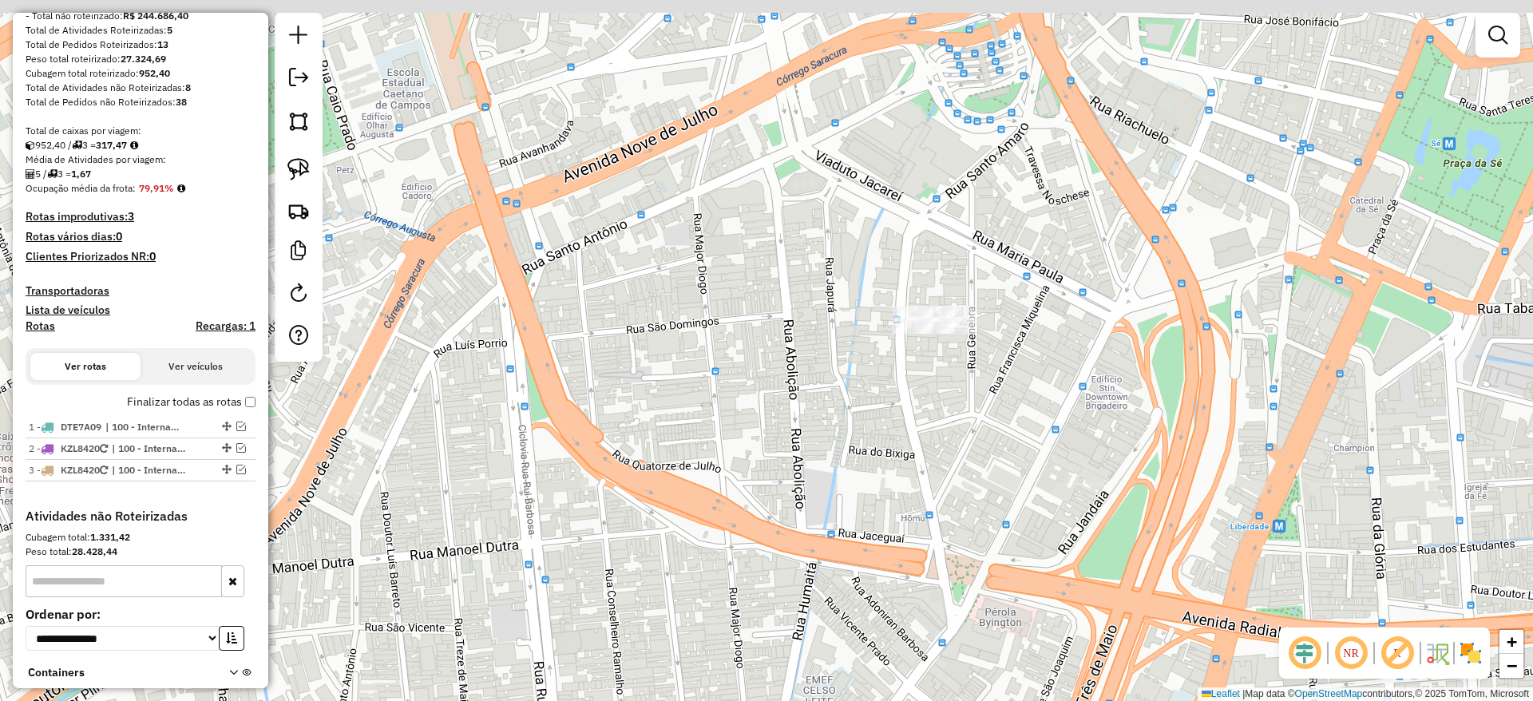
drag, startPoint x: 586, startPoint y: 130, endPoint x: 624, endPoint y: 292, distance: 166.5
click at [633, 295] on div "Janela de atendimento Grade de atendimento Capacidade Transportadoras Veículos …" at bounding box center [766, 350] width 1533 height 701
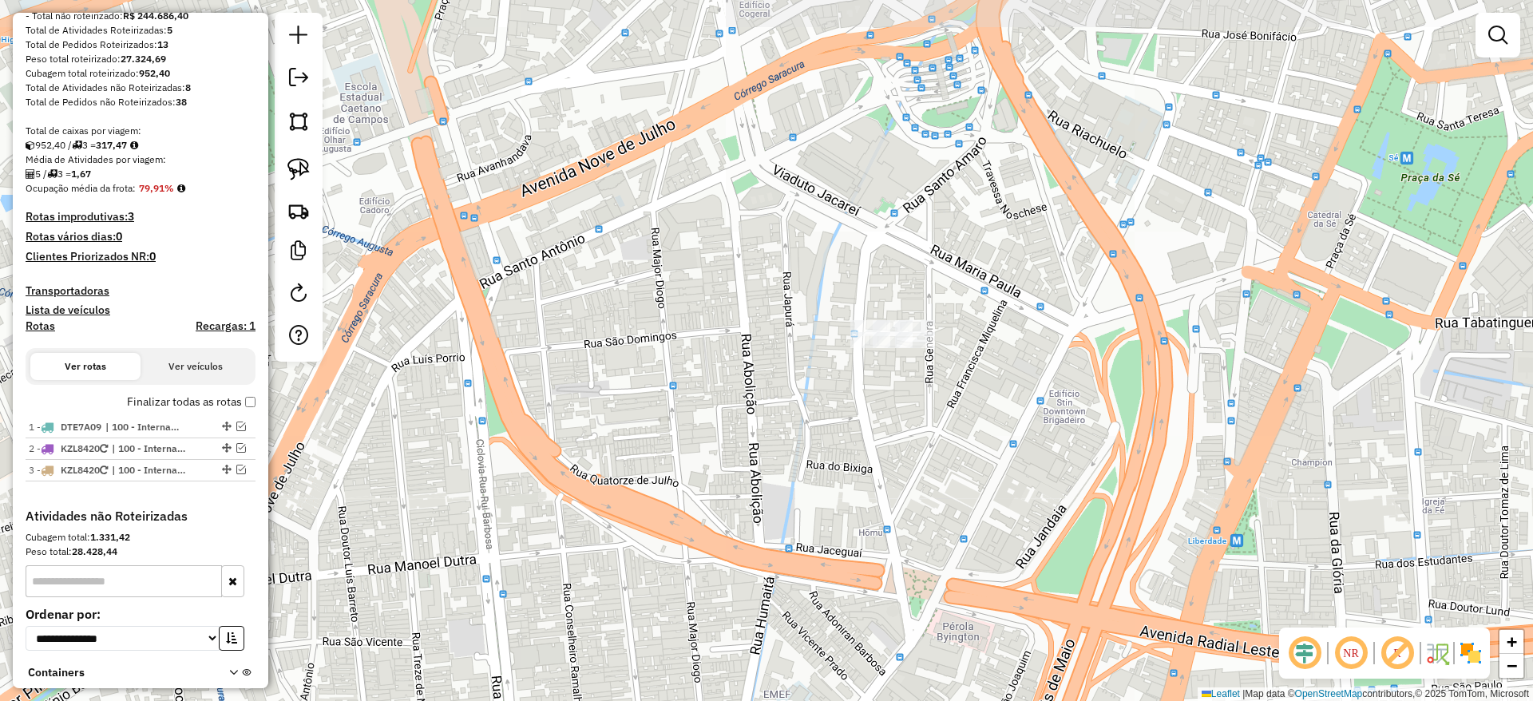
drag, startPoint x: 291, startPoint y: 161, endPoint x: 593, endPoint y: 234, distance: 310.4
click at [291, 160] on img at bounding box center [298, 169] width 22 height 22
drag, startPoint x: 676, startPoint y: 278, endPoint x: 1026, endPoint y: 315, distance: 351.6
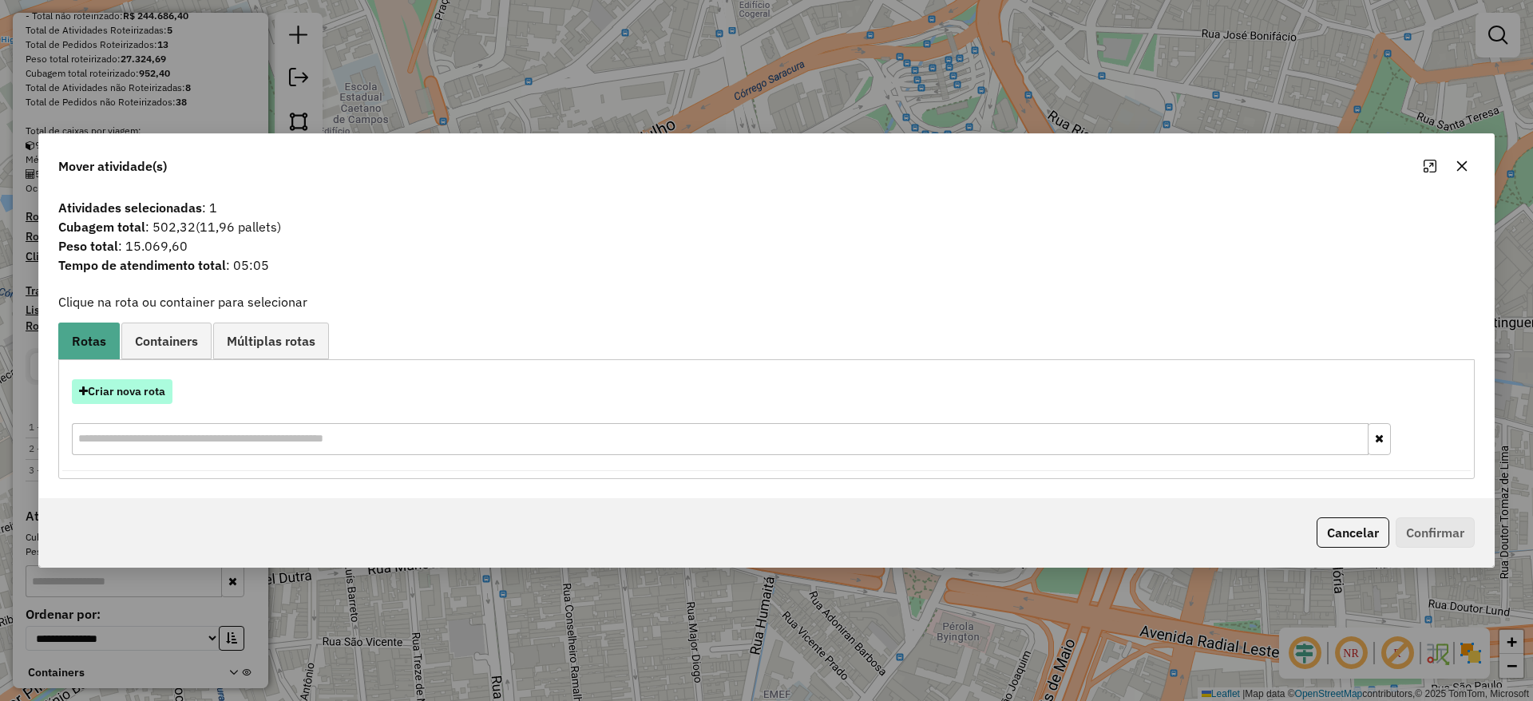
click at [135, 394] on button "Criar nova rota" at bounding box center [122, 391] width 101 height 25
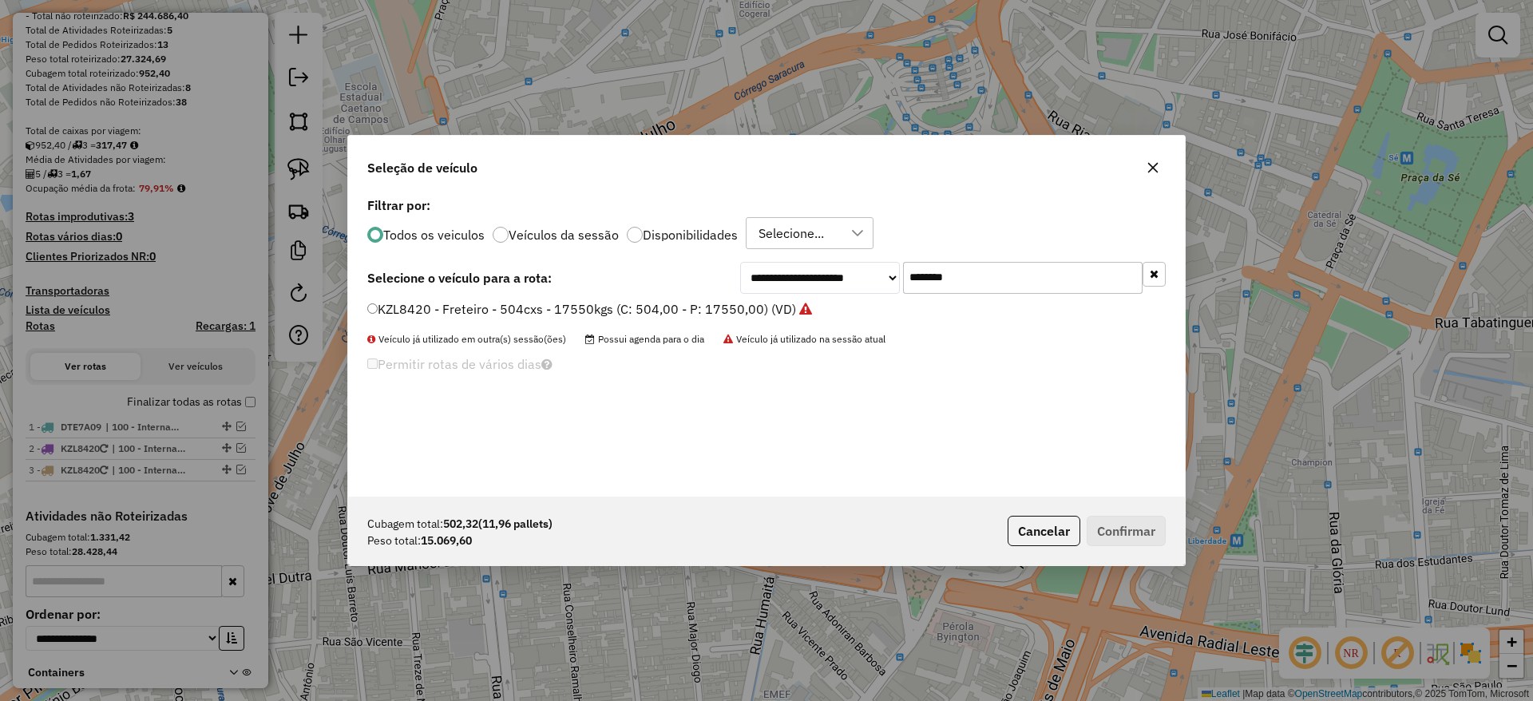
drag, startPoint x: 998, startPoint y: 275, endPoint x: 635, endPoint y: 334, distance: 367.2
click at [763, 297] on div "**********" at bounding box center [766, 344] width 837 height 303
paste input "text"
type input "*******"
click at [605, 310] on label "KZK7H44 - Freteiro - 504cxs - 17550kgs (C: 504,00 - P: 17550,00) (VD)" at bounding box center [582, 308] width 431 height 19
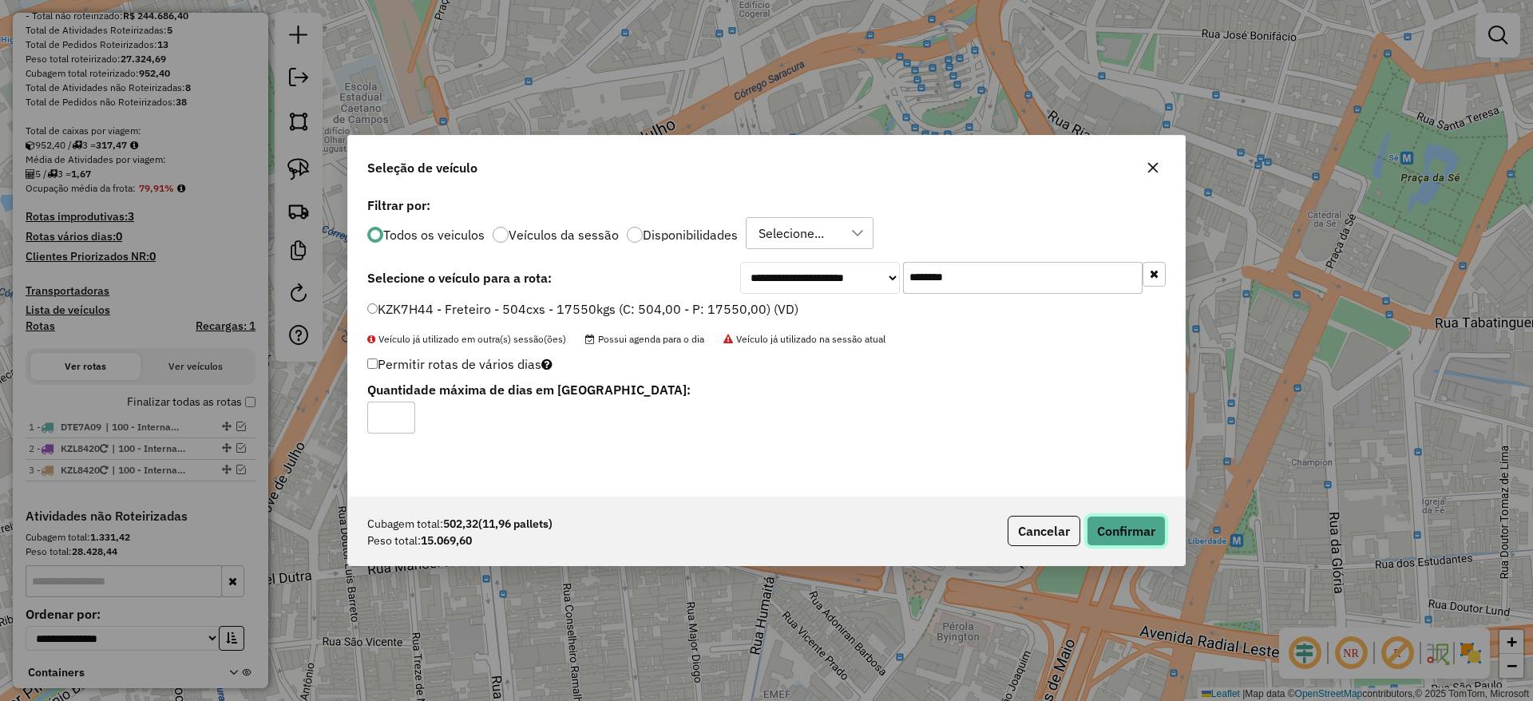
click at [1124, 544] on button "Confirmar" at bounding box center [1125, 531] width 79 height 30
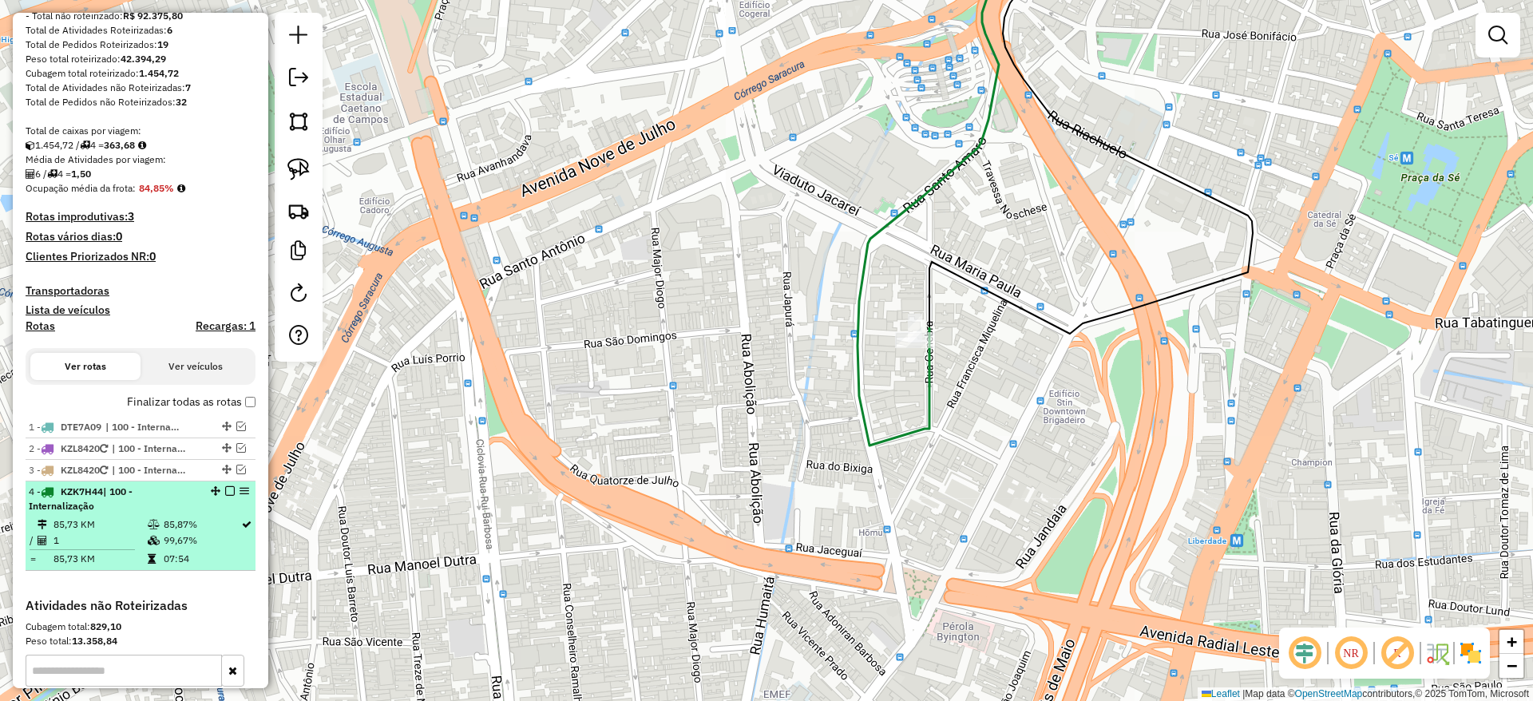
click at [225, 493] on em at bounding box center [230, 491] width 10 height 10
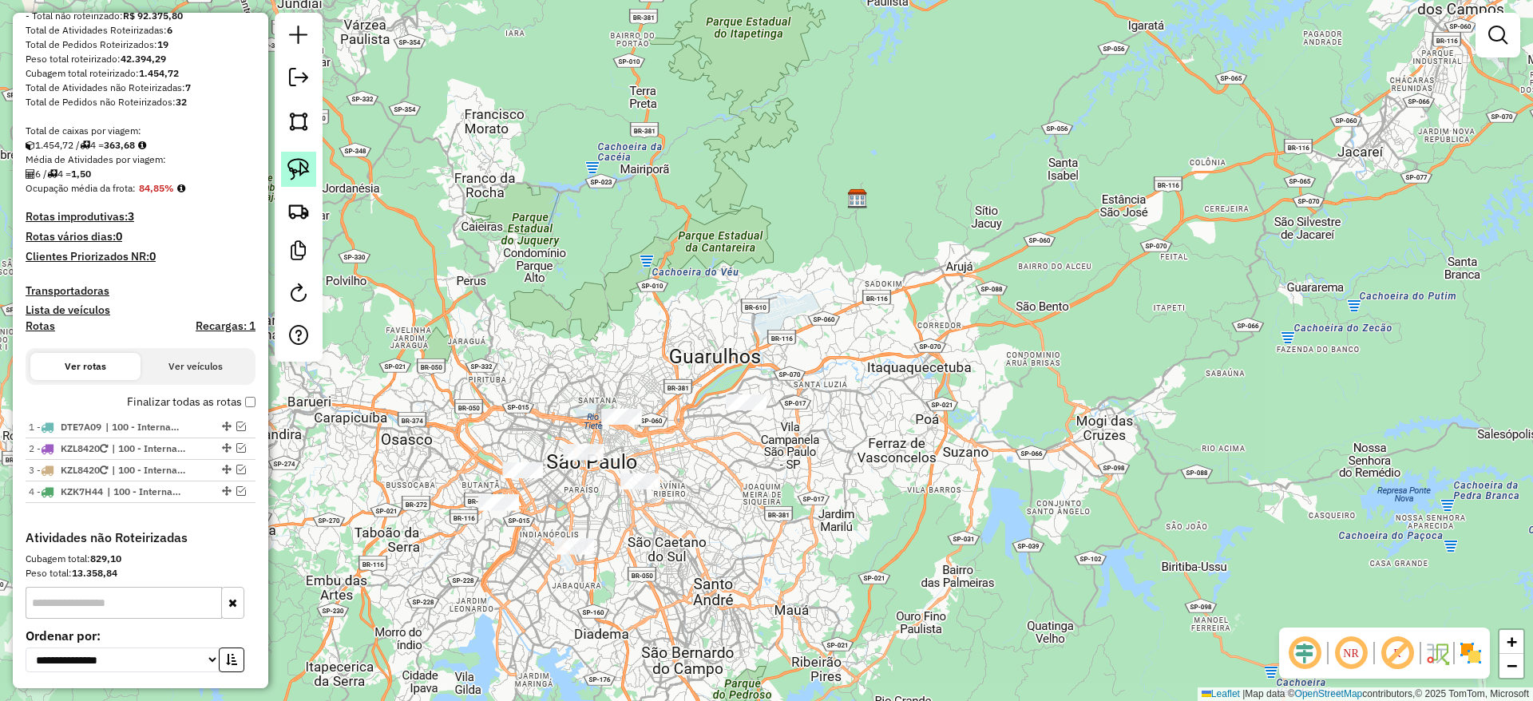
click at [309, 168] on img at bounding box center [298, 169] width 22 height 22
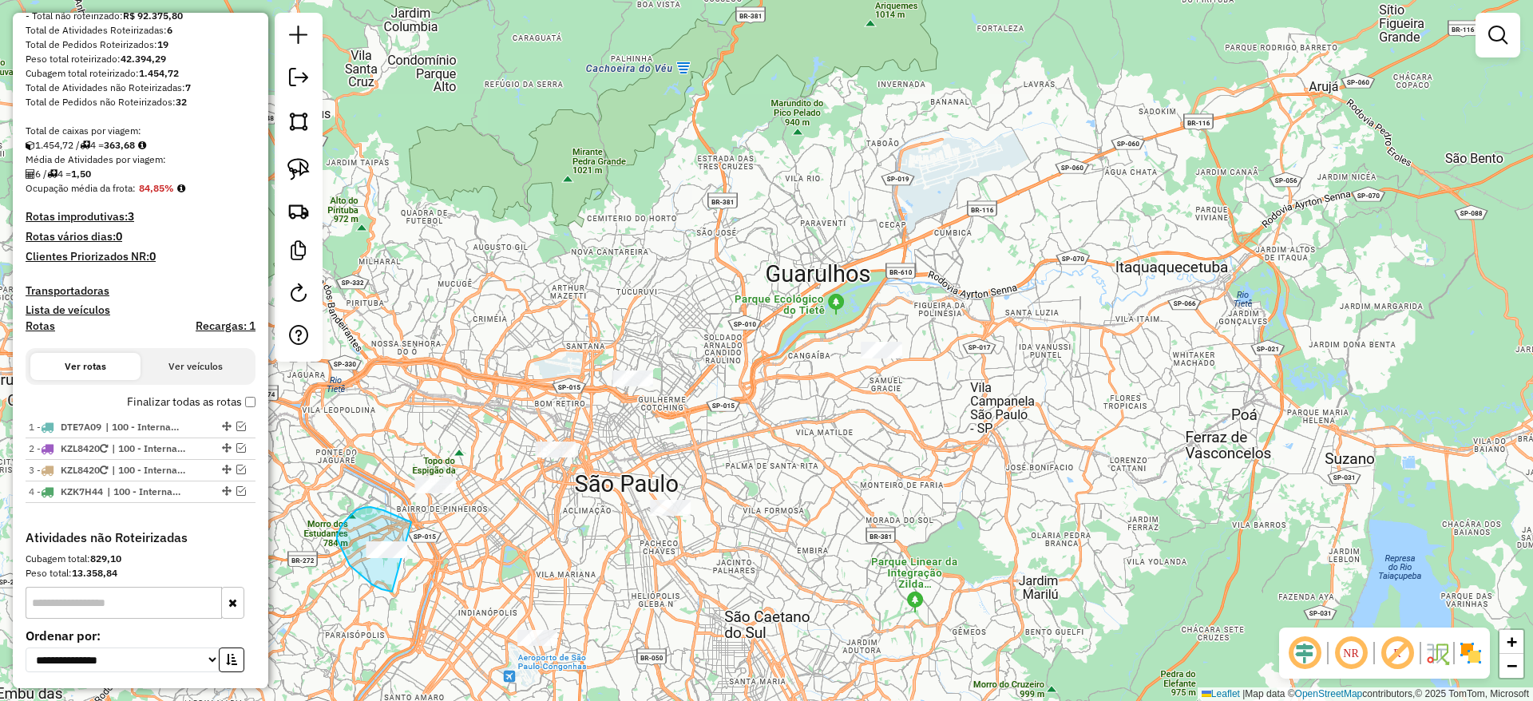
drag, startPoint x: 396, startPoint y: 516, endPoint x: 394, endPoint y: 592, distance: 76.7
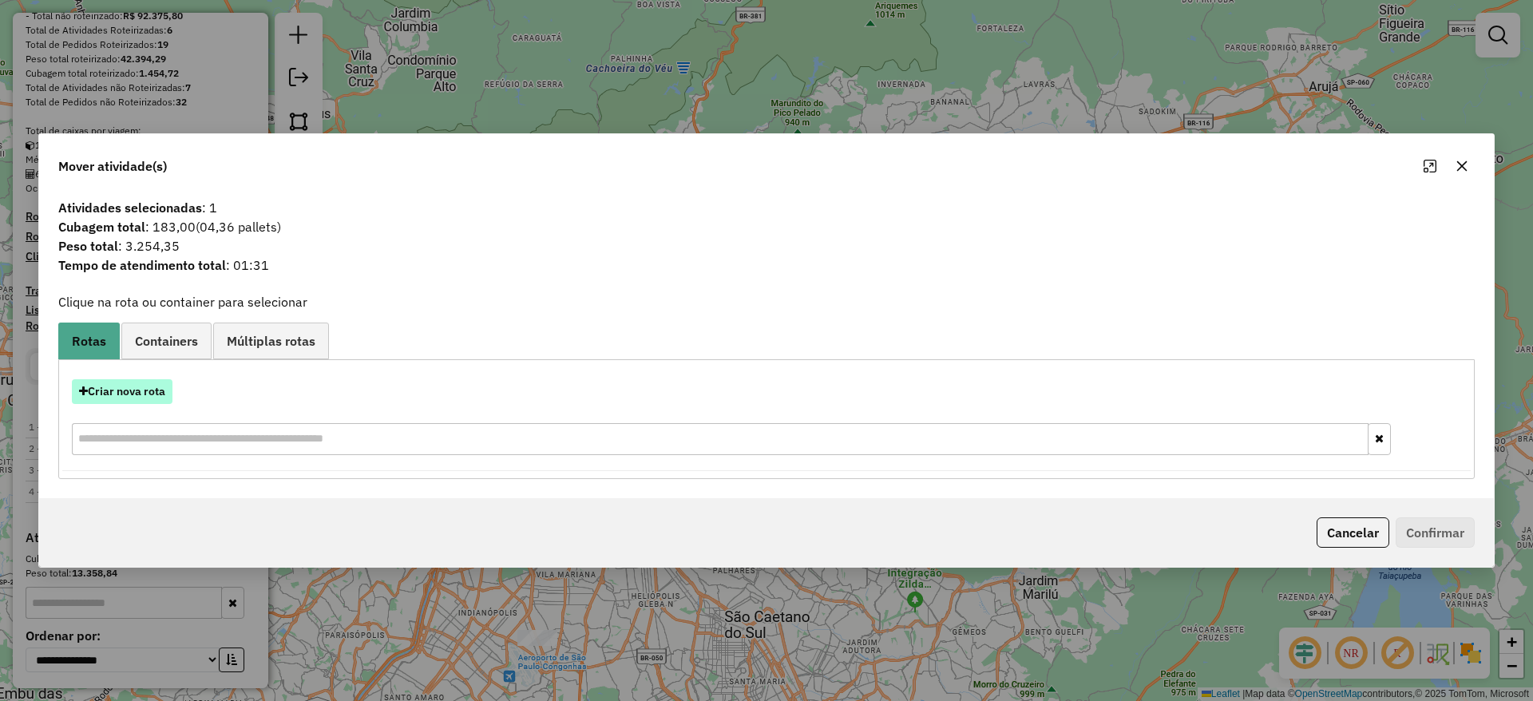
click at [164, 382] on button "Criar nova rota" at bounding box center [122, 391] width 101 height 25
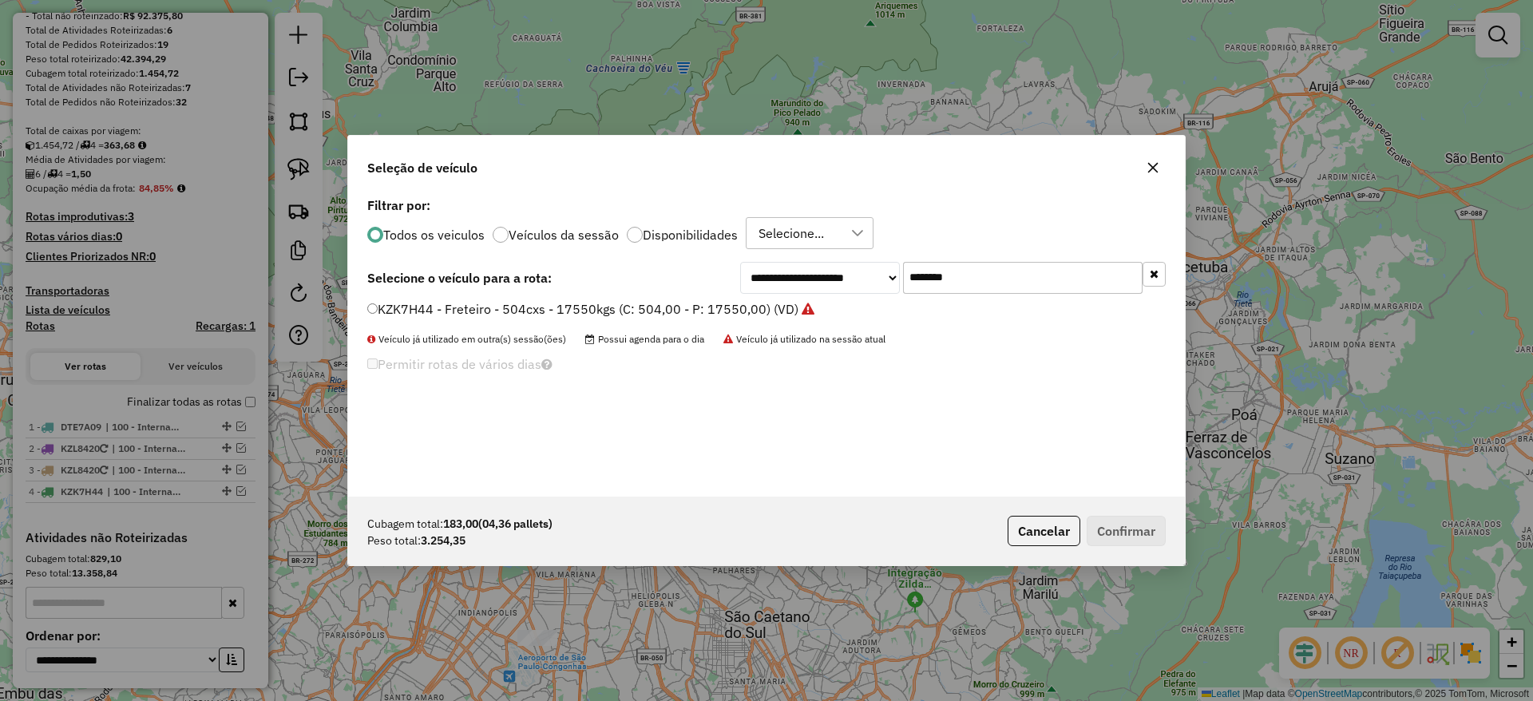
drag, startPoint x: 980, startPoint y: 284, endPoint x: 742, endPoint y: 278, distance: 238.0
click at [746, 277] on div "**********" at bounding box center [952, 278] width 425 height 32
paste input "text"
type input "*******"
click at [669, 314] on label "FCB7J04 - Freteiro - 210Cx - 3400Kg (C: 210,00 - P: 3400,00) (VD)" at bounding box center [576, 308] width 419 height 19
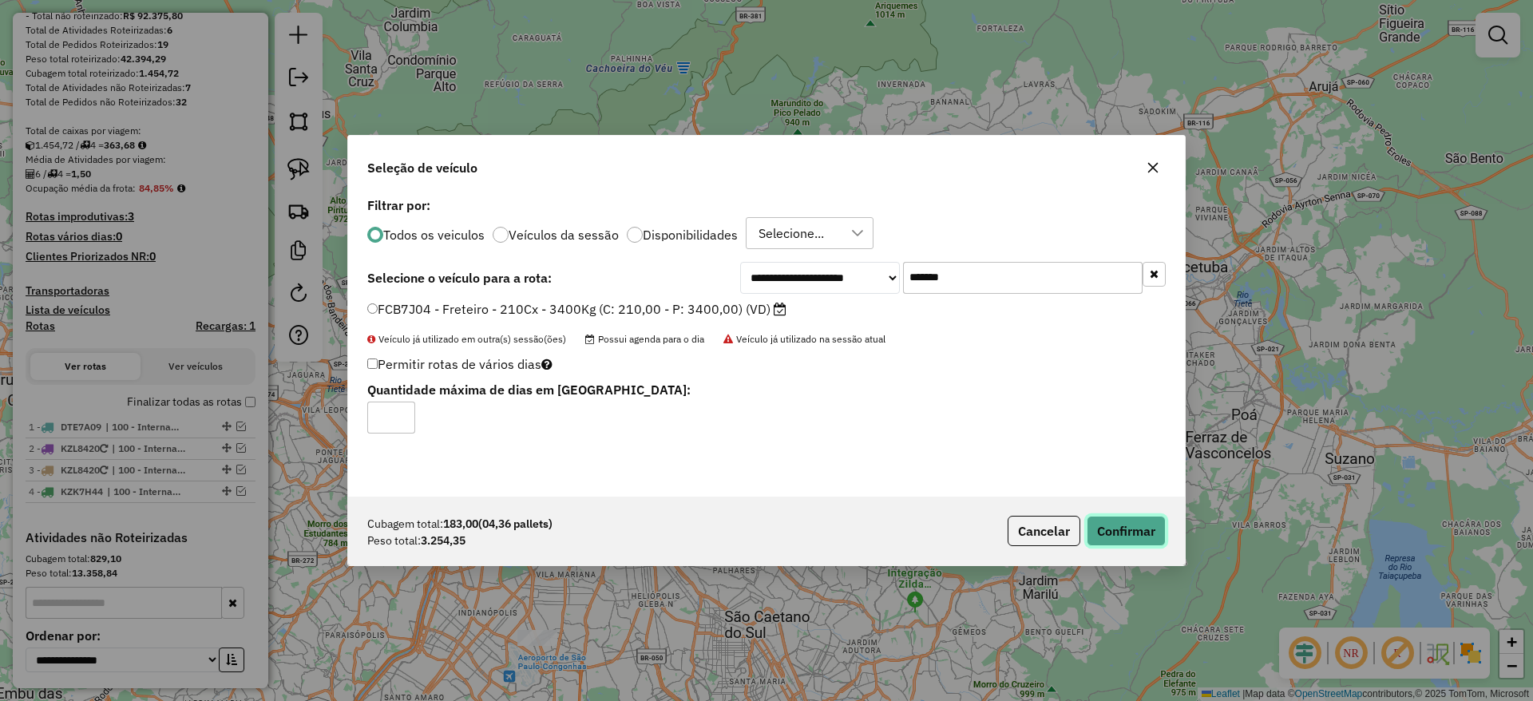
click at [1098, 533] on button "Confirmar" at bounding box center [1125, 531] width 79 height 30
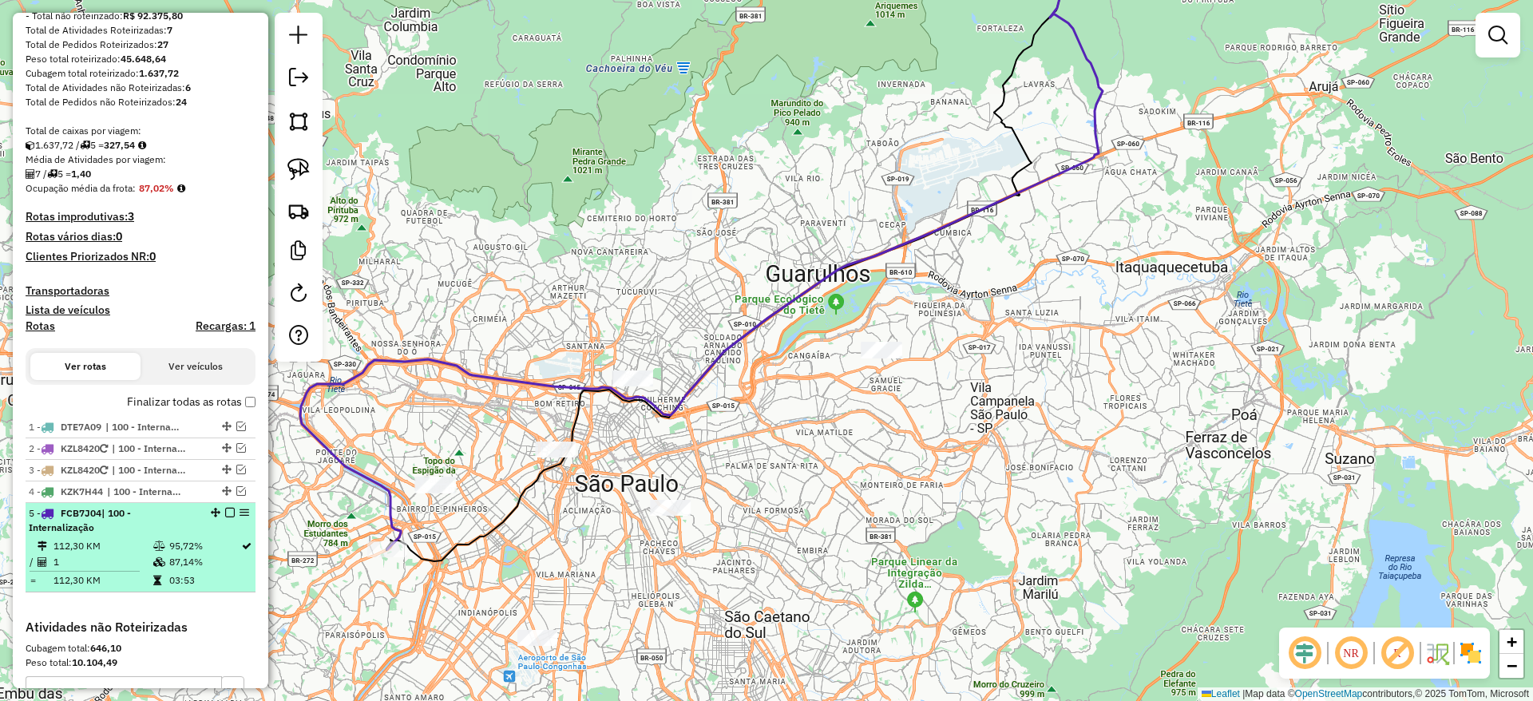
click at [227, 509] on em at bounding box center [230, 513] width 10 height 10
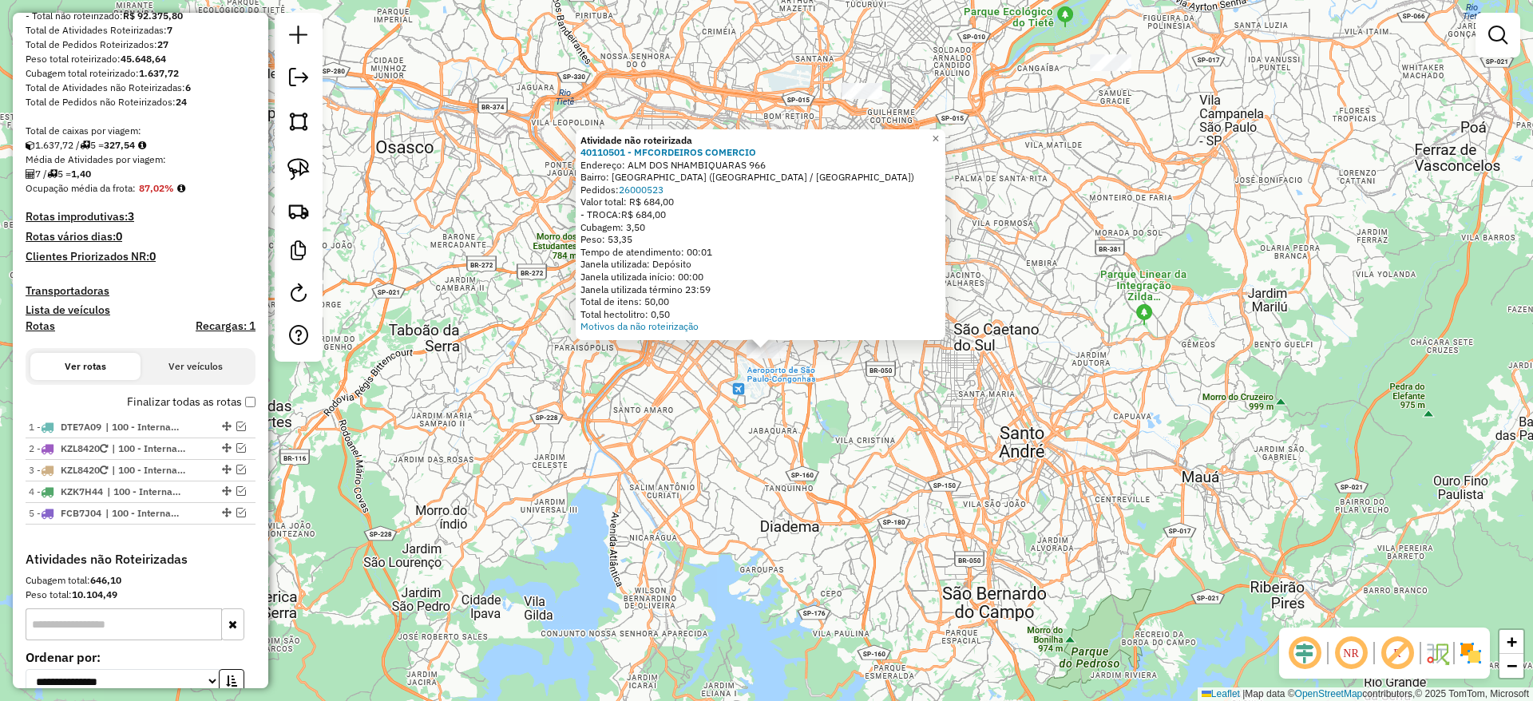
click at [443, 363] on div "Atividade não roteirizada 40110501 - MFCORDEIROS COMERCIO Endereço: ALM DOS NHA…" at bounding box center [766, 350] width 1533 height 701
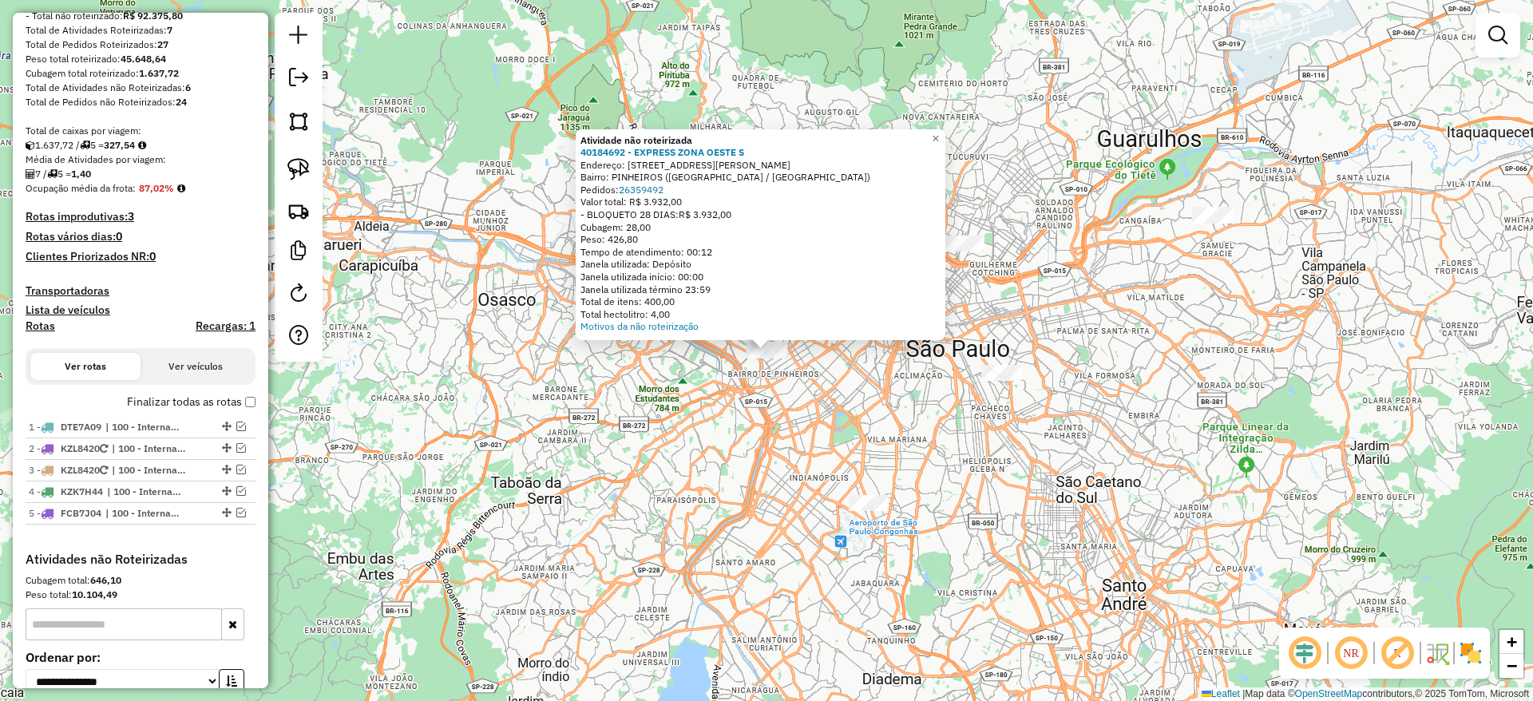
click at [878, 438] on div "Atividade não roteirizada 40184692 - EXPRESS ZONA OESTE S Endereço: RUA MOURATO…" at bounding box center [766, 350] width 1533 height 701
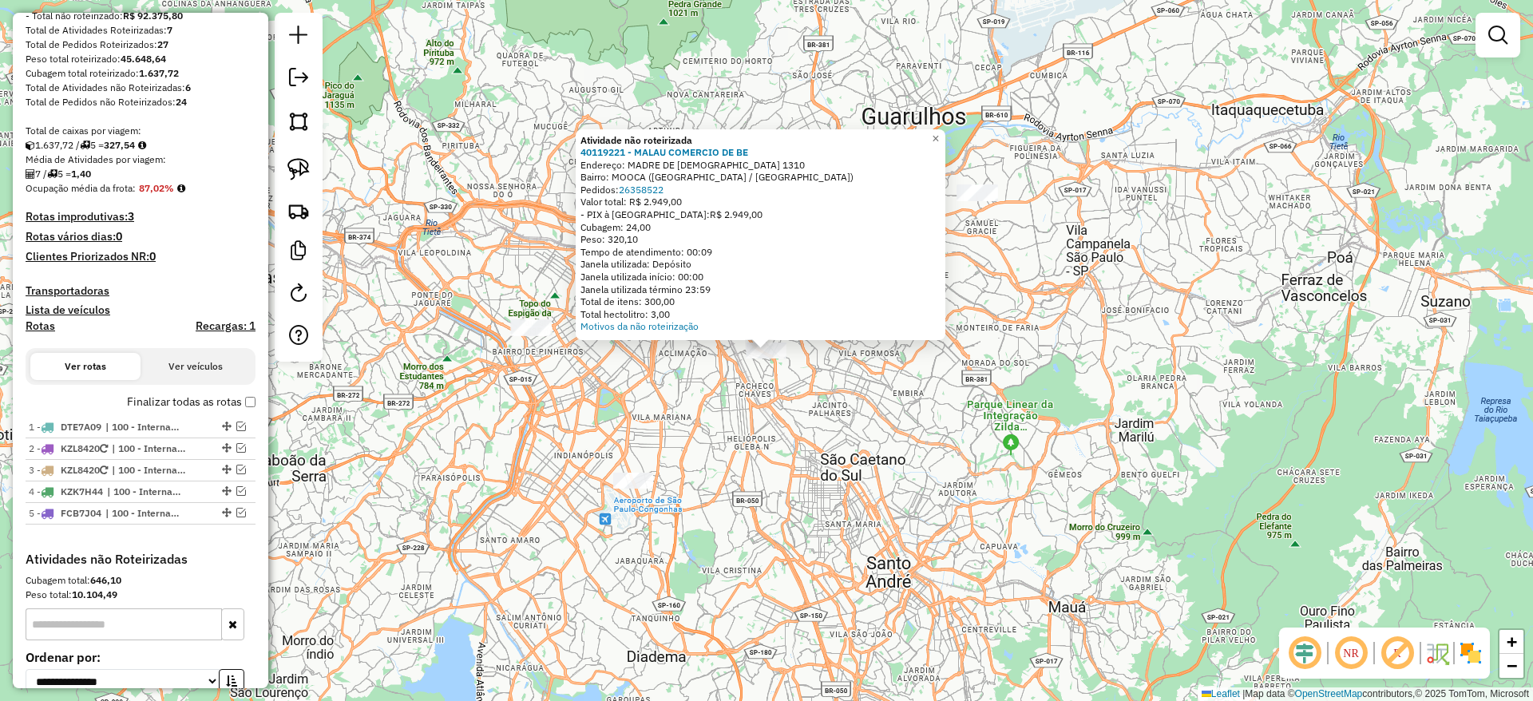
click at [1047, 362] on div "Atividade não roteirizada 40119221 - MALAU COMERCIO DE BE Endereço: MADRE DE DE…" at bounding box center [766, 350] width 1533 height 701
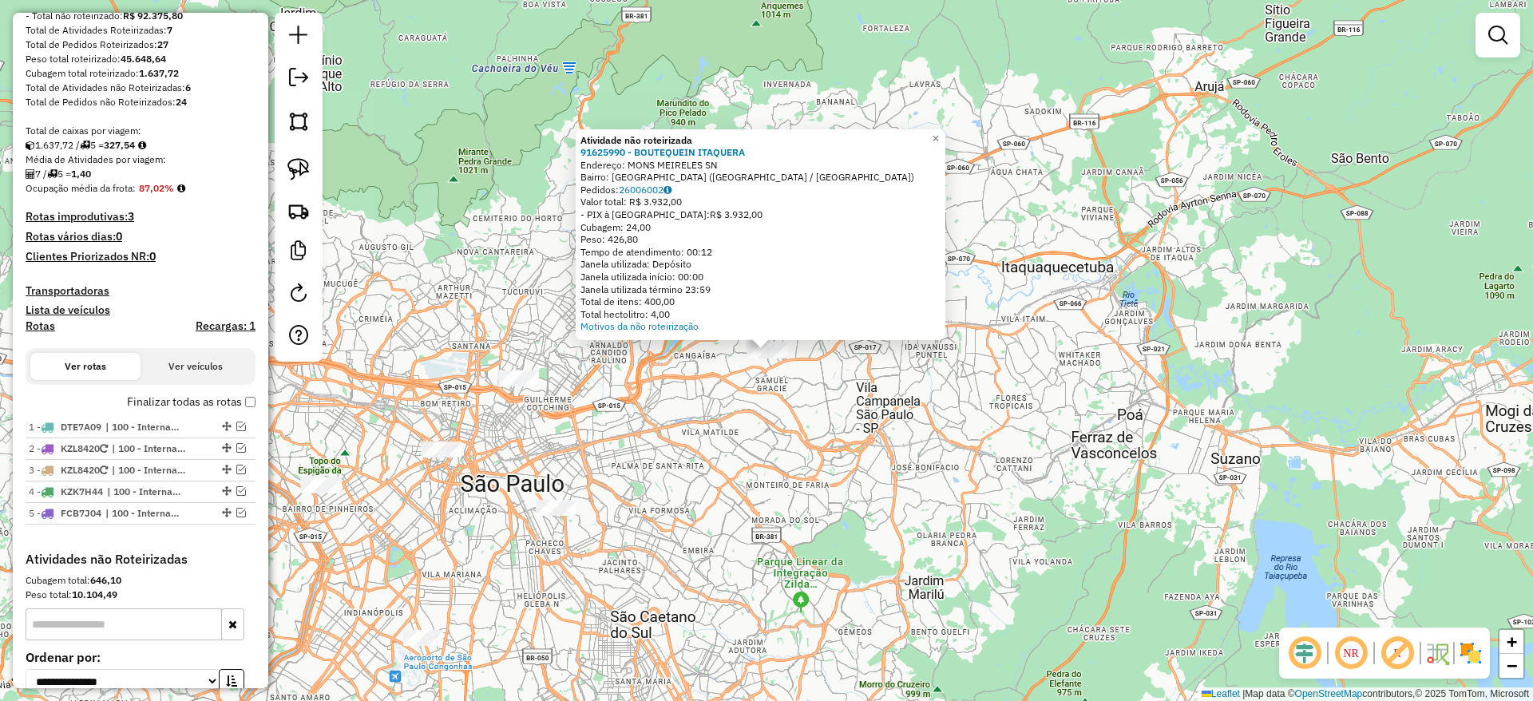
drag, startPoint x: 780, startPoint y: 455, endPoint x: 397, endPoint y: 264, distance: 428.1
click at [778, 455] on div "Atividade não roteirizada 91625990 - BOUTEQUEIN ITAQUERA Endereço: MONS MEIRELE…" at bounding box center [766, 350] width 1533 height 701
click at [295, 172] on img at bounding box center [298, 169] width 22 height 22
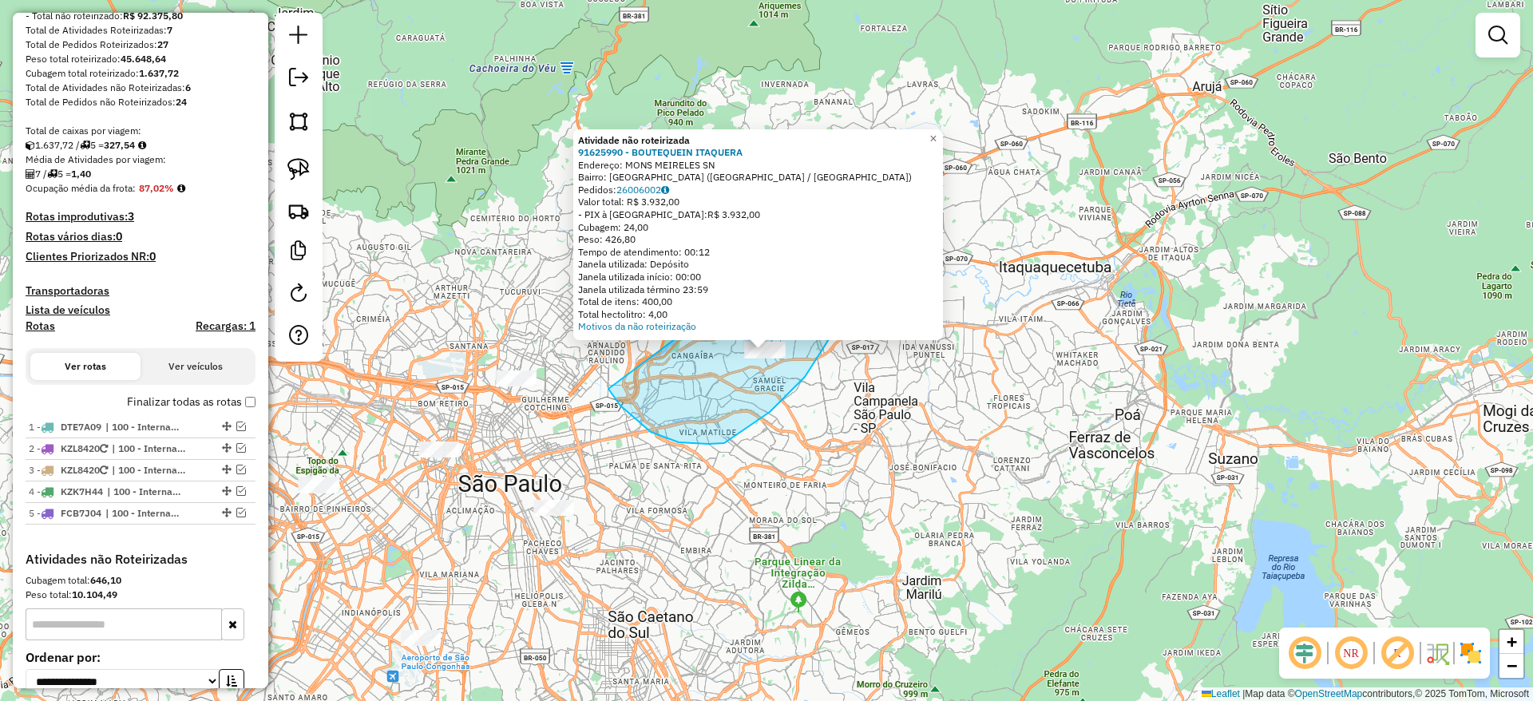
drag, startPoint x: 843, startPoint y: 317, endPoint x: 768, endPoint y: 171, distance: 164.2
click at [768, 171] on div "Atividade não roteirizada 91625990 - BOUTEQUEIN ITAQUERA Endereço: MONS MEIRELE…" at bounding box center [766, 350] width 1533 height 701
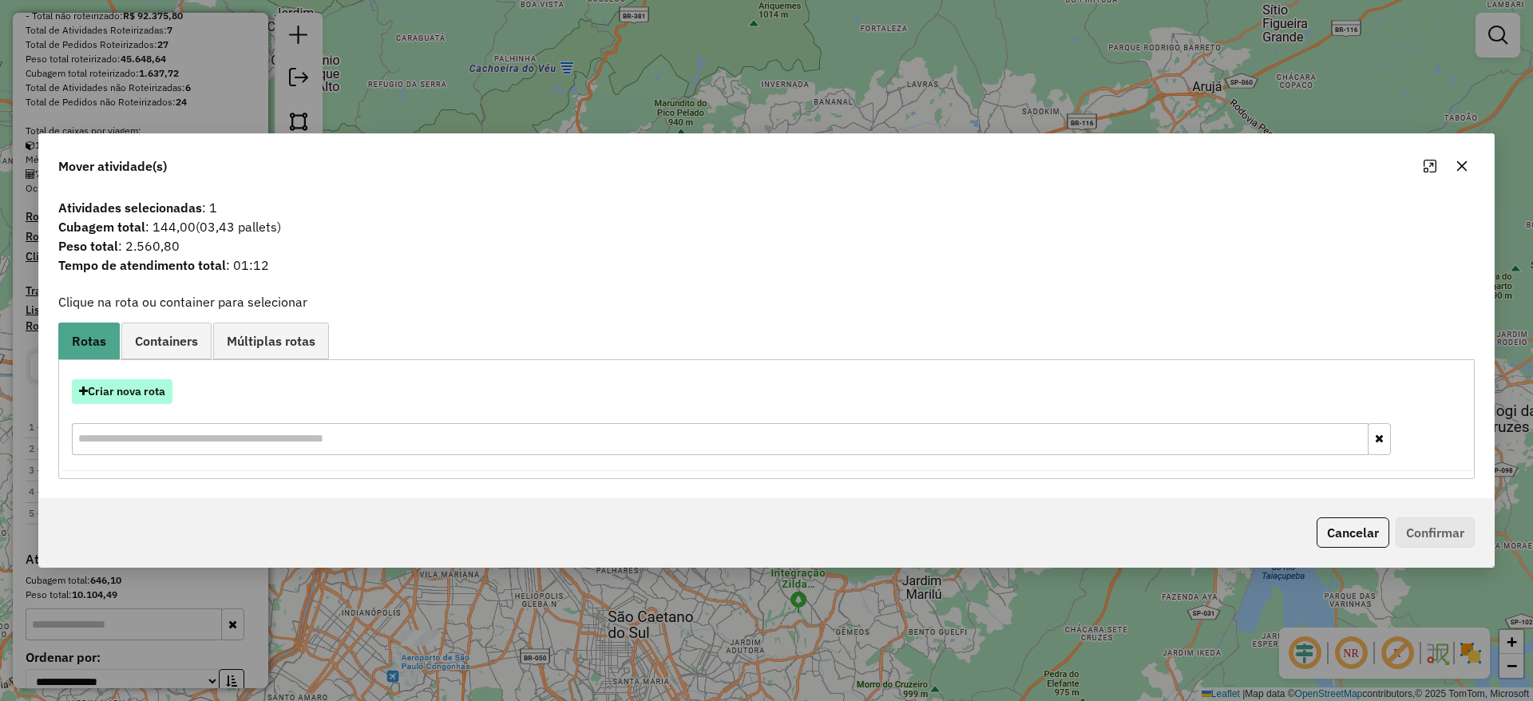
click at [119, 395] on button "Criar nova rota" at bounding box center [122, 391] width 101 height 25
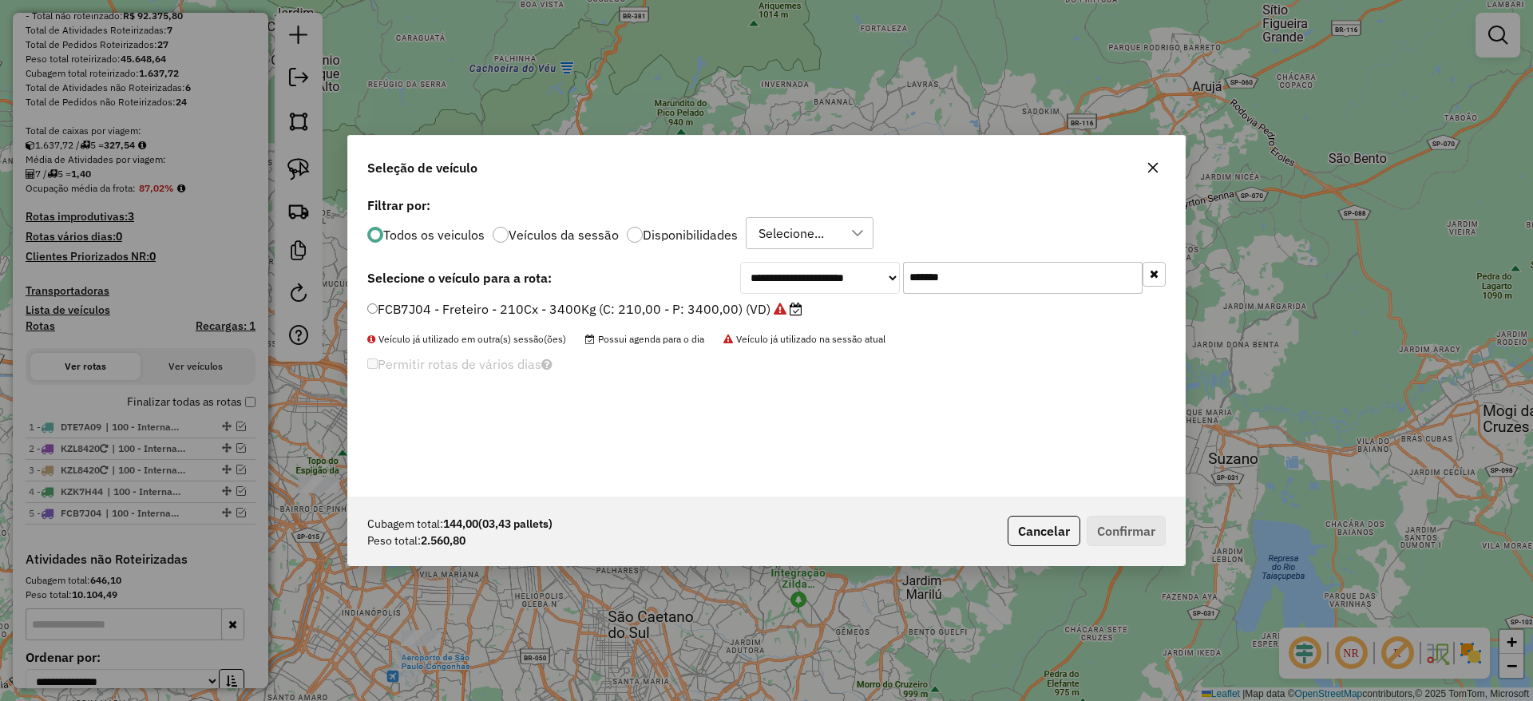
drag, startPoint x: 962, startPoint y: 279, endPoint x: 788, endPoint y: 305, distance: 175.9
click at [816, 293] on div "**********" at bounding box center [952, 278] width 425 height 32
paste input "text"
type input "*******"
click at [755, 303] on label "CVP8G49 - Freteiro - 210Cx - 3200Kg (C: 210,00 - P: 3200,00) (VD)" at bounding box center [578, 308] width 422 height 19
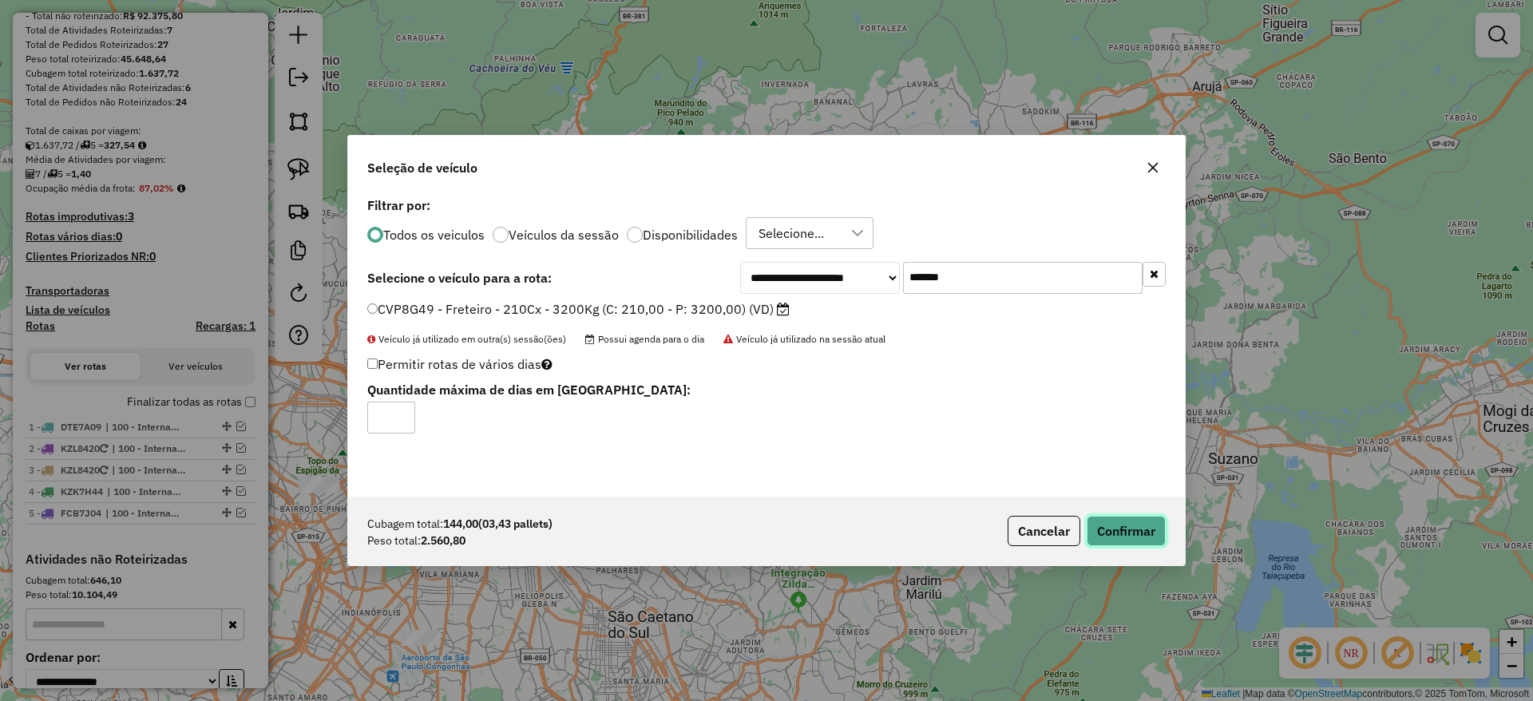
drag, startPoint x: 1099, startPoint y: 540, endPoint x: 1081, endPoint y: 528, distance: 21.5
click at [1100, 538] on button "Confirmar" at bounding box center [1125, 531] width 79 height 30
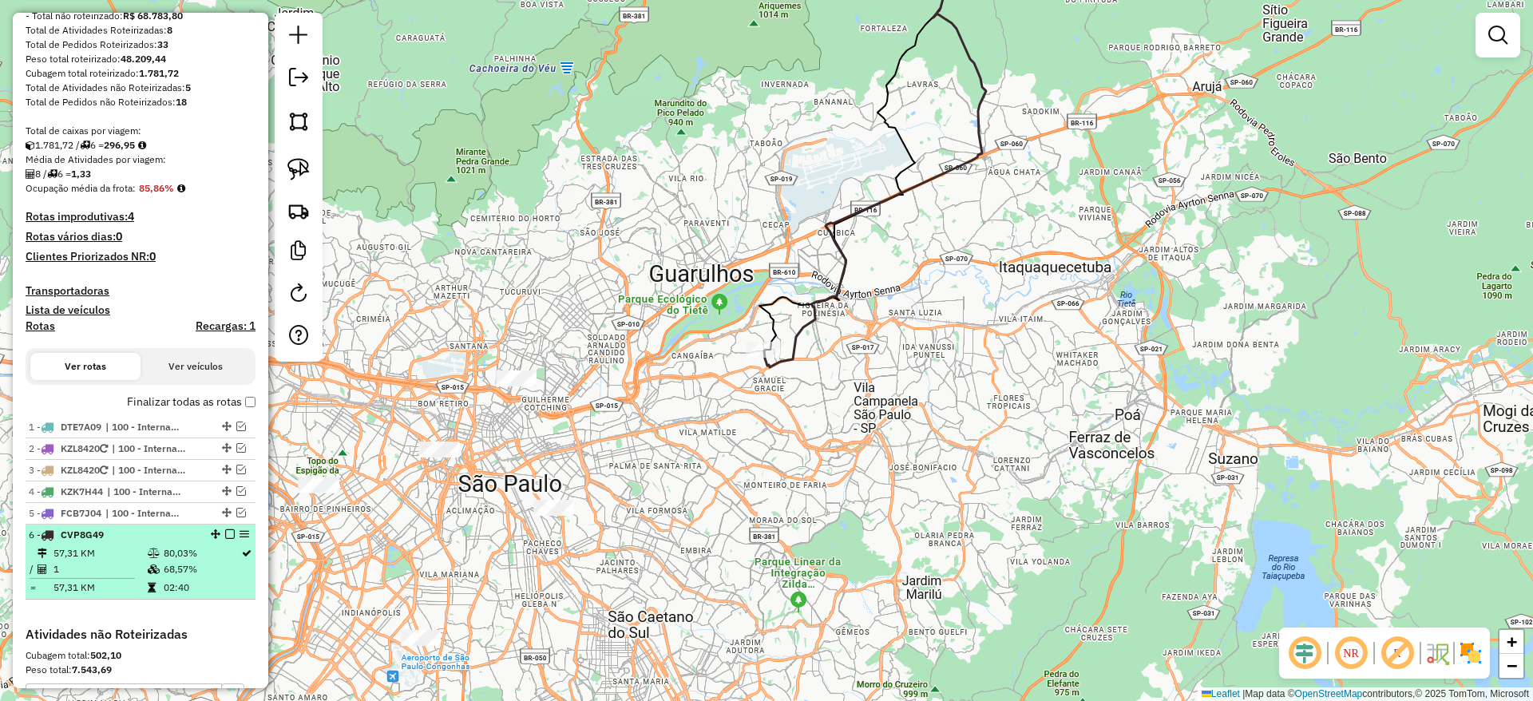
click at [225, 535] on em at bounding box center [230, 534] width 10 height 10
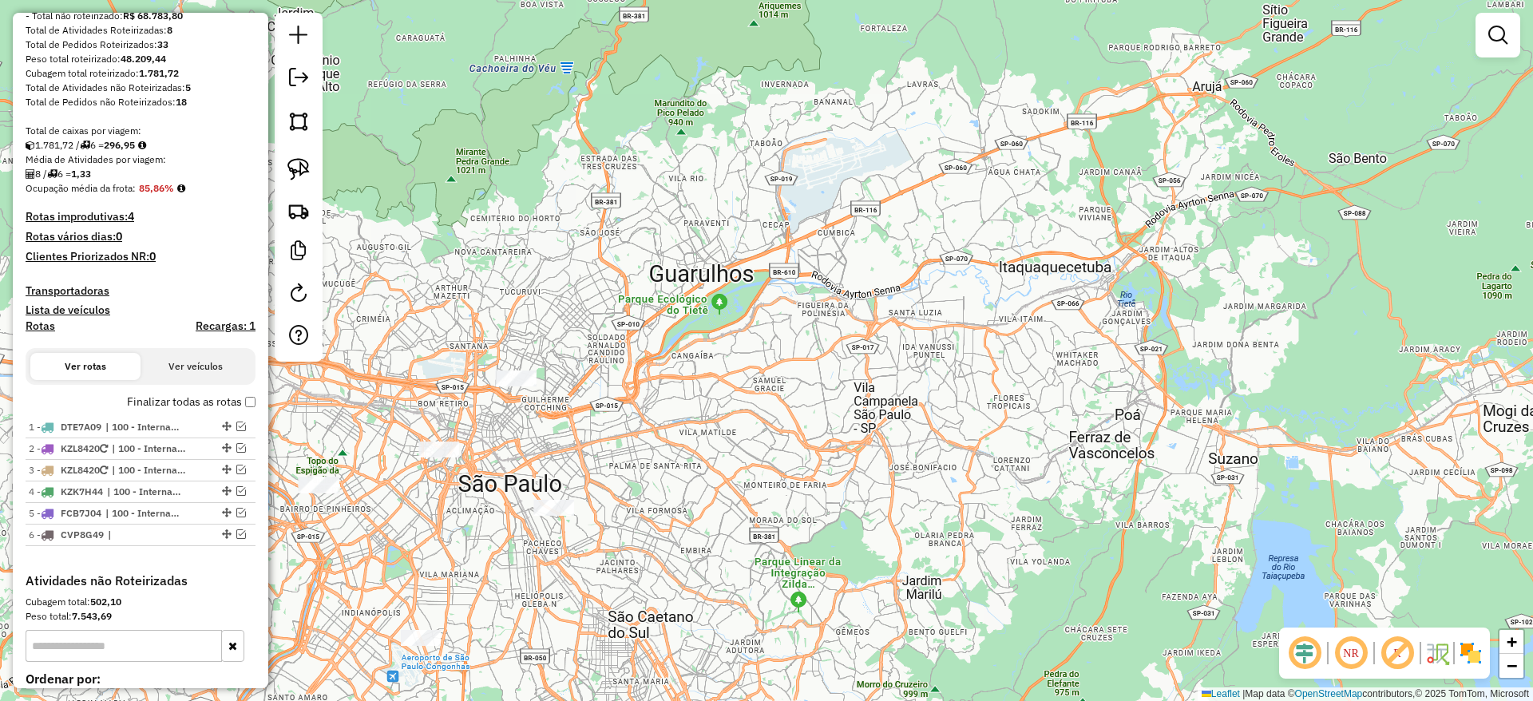
drag, startPoint x: 485, startPoint y: 361, endPoint x: 580, endPoint y: 312, distance: 106.8
click at [628, 329] on div "Janela de atendimento Grade de atendimento Capacidade Transportadoras Veículos …" at bounding box center [766, 350] width 1533 height 701
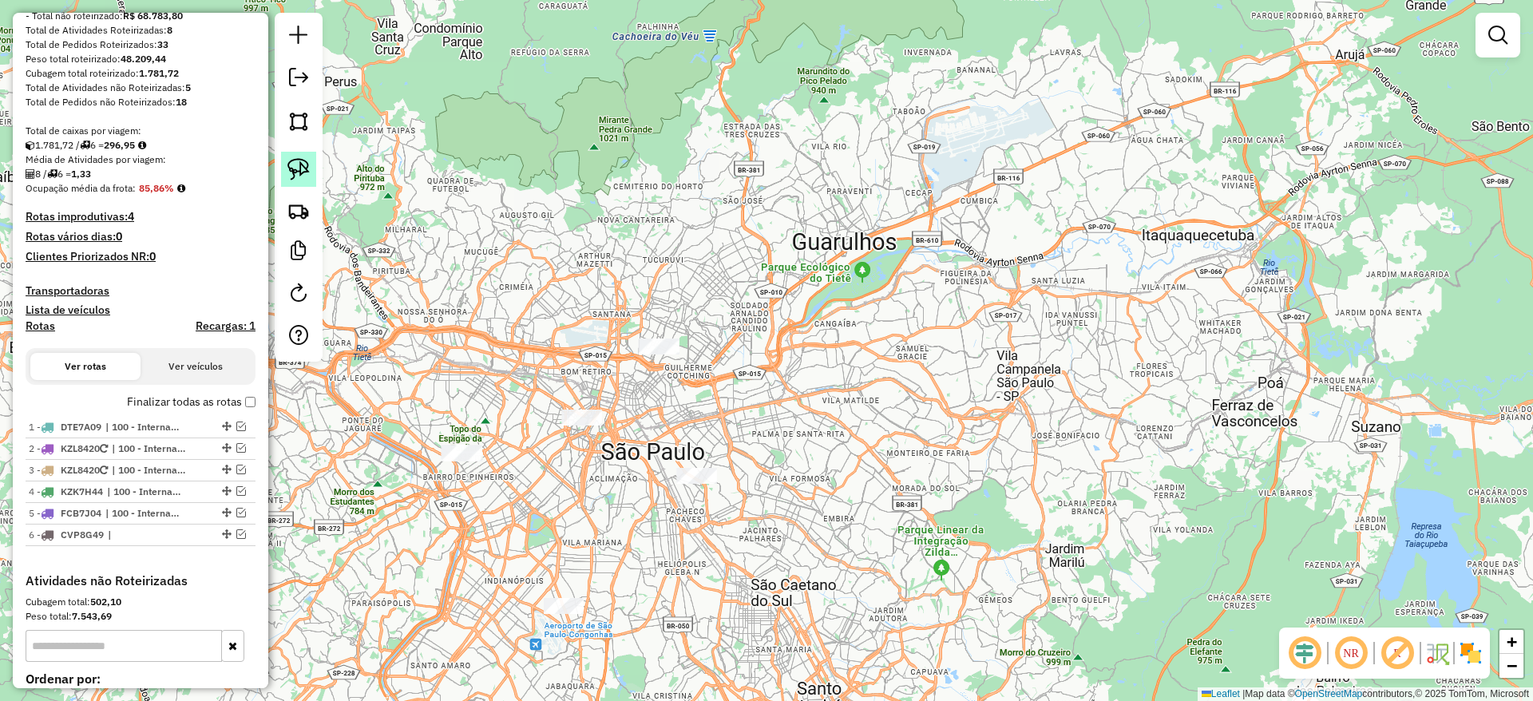
click at [281, 152] on link at bounding box center [298, 169] width 35 height 35
drag, startPoint x: 293, startPoint y: 168, endPoint x: 473, endPoint y: 243, distance: 195.1
click at [293, 169] on img at bounding box center [298, 169] width 22 height 22
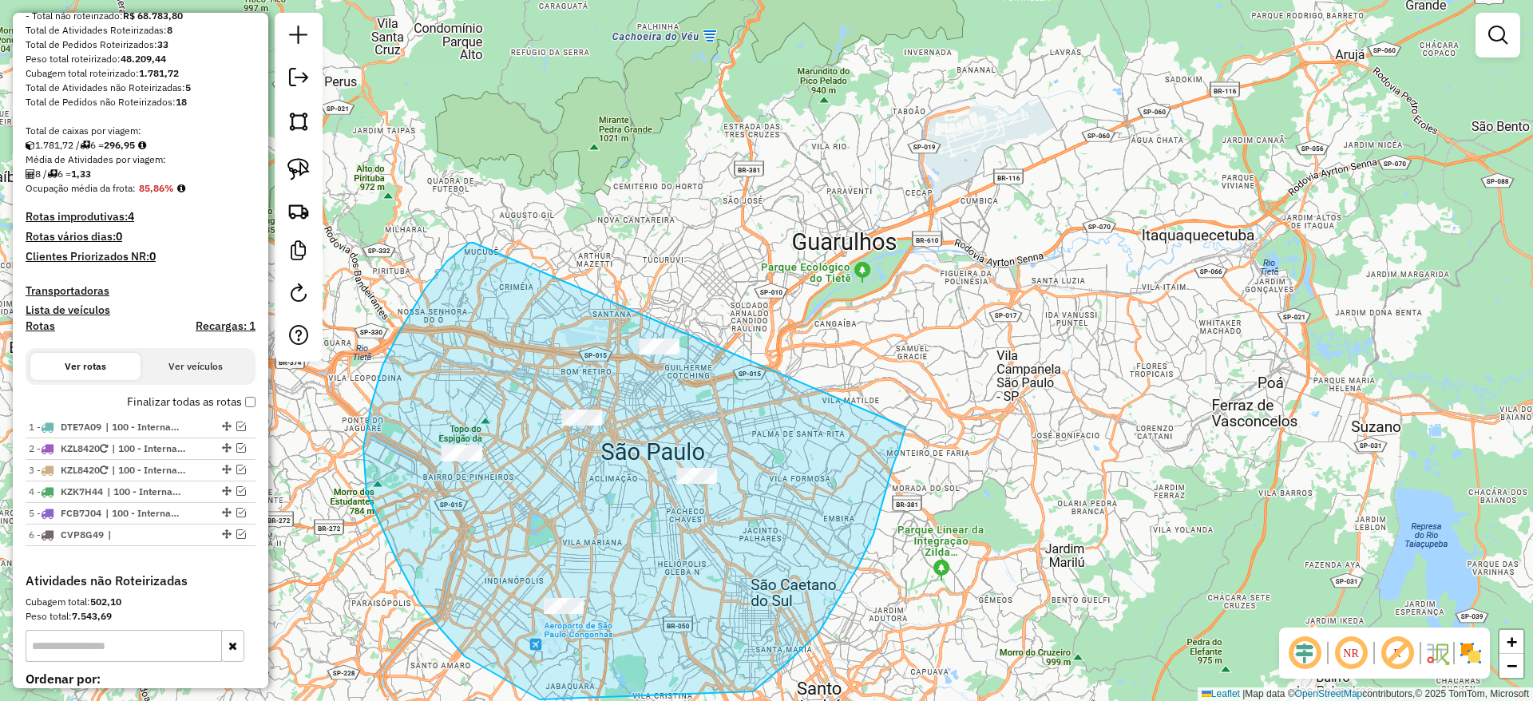
drag, startPoint x: 473, startPoint y: 243, endPoint x: 903, endPoint y: 418, distance: 464.0
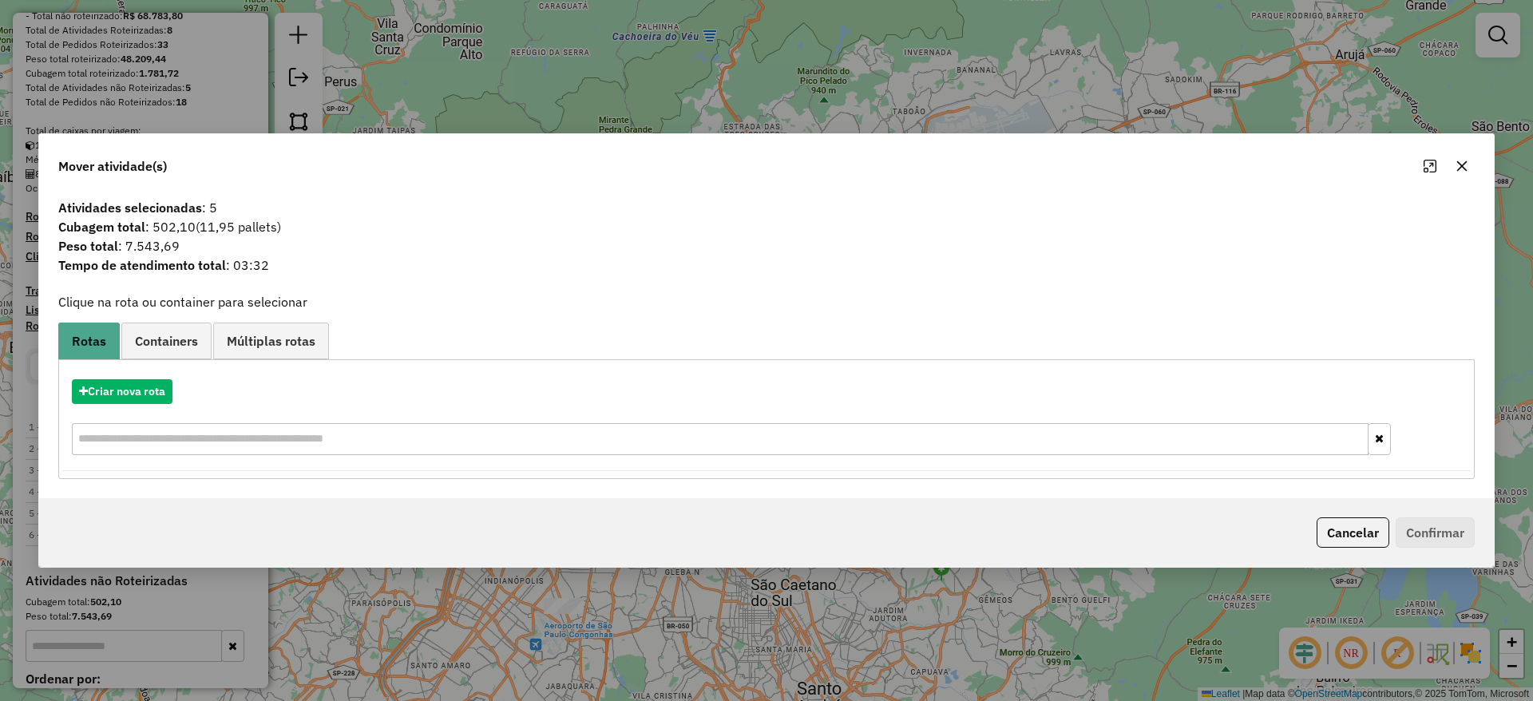
click at [1461, 166] on icon "button" at bounding box center [1462, 166] width 10 height 10
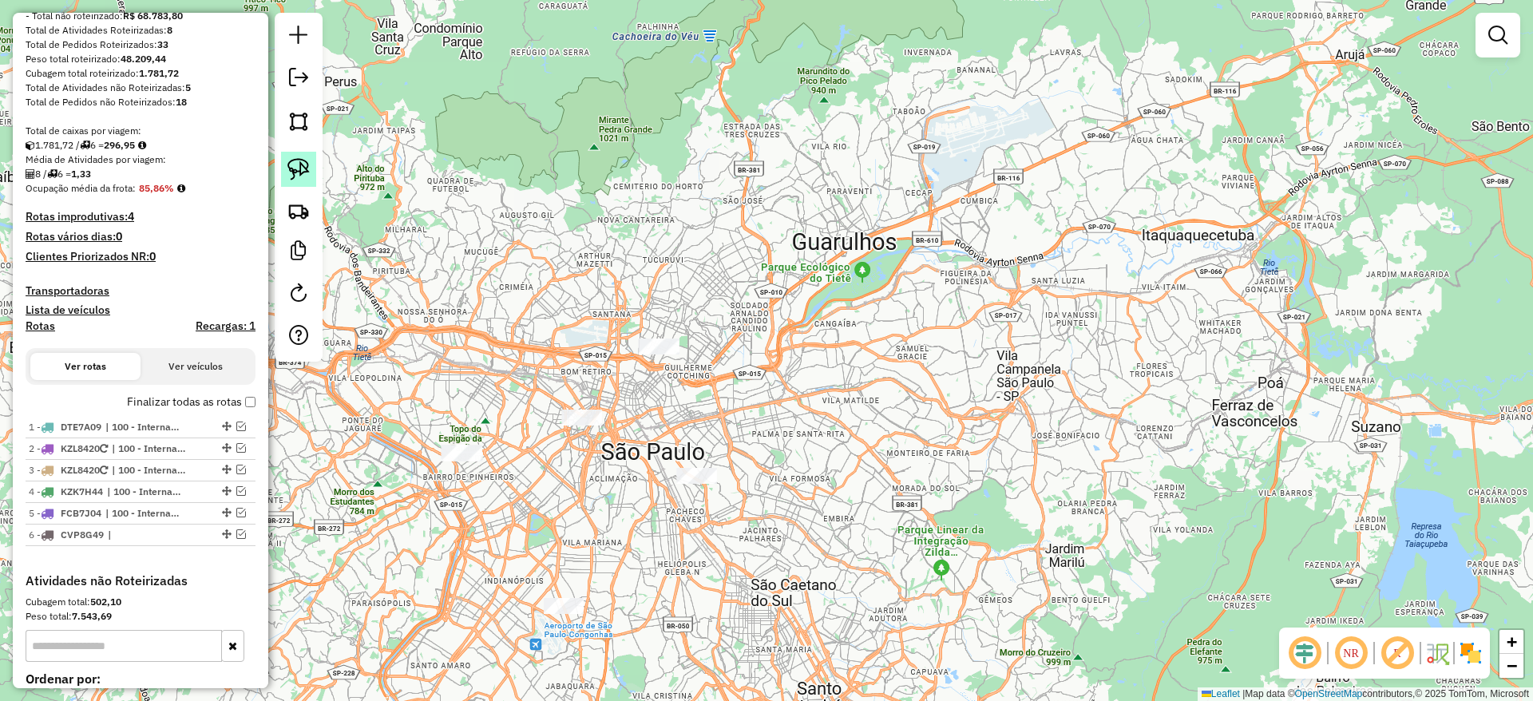
click at [294, 176] on img at bounding box center [298, 169] width 22 height 22
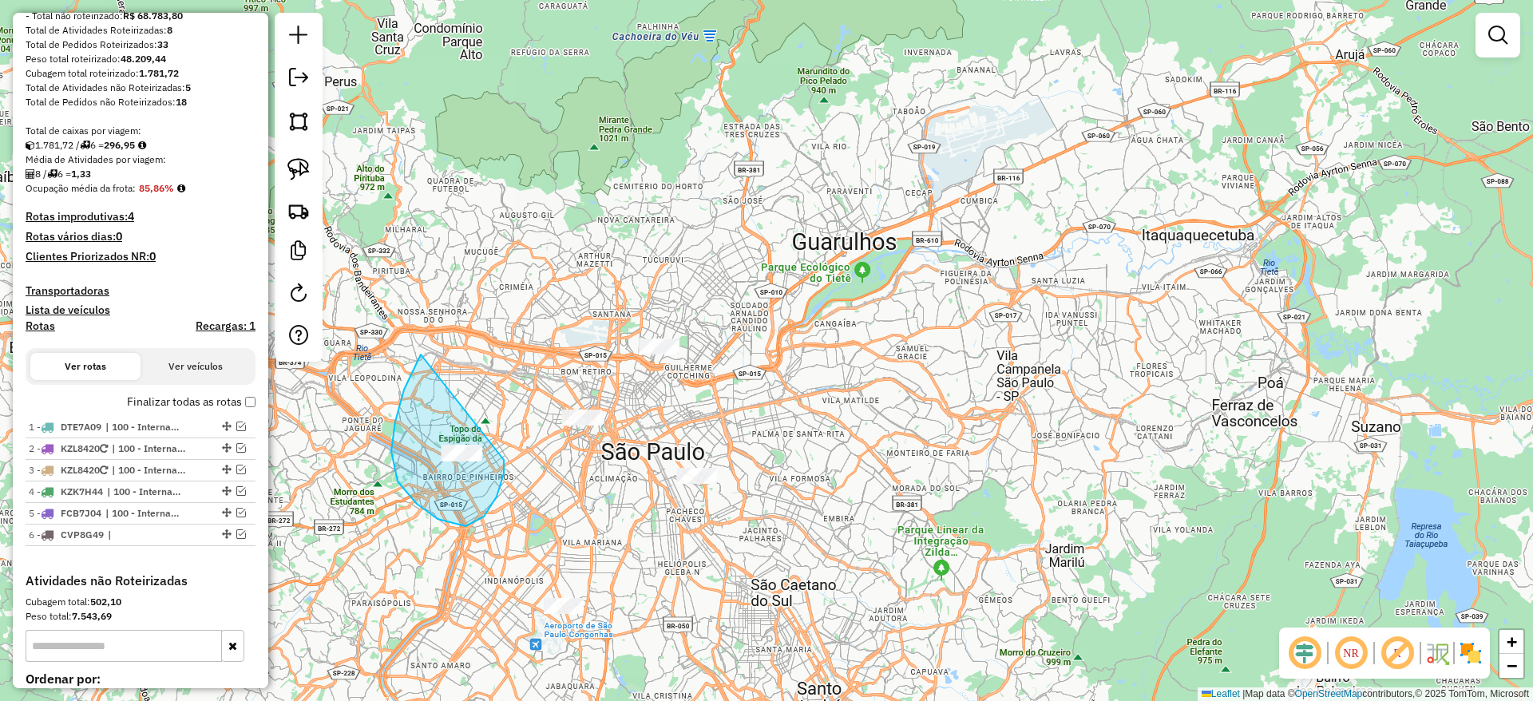
drag, startPoint x: 404, startPoint y: 390, endPoint x: 503, endPoint y: 460, distance: 121.4
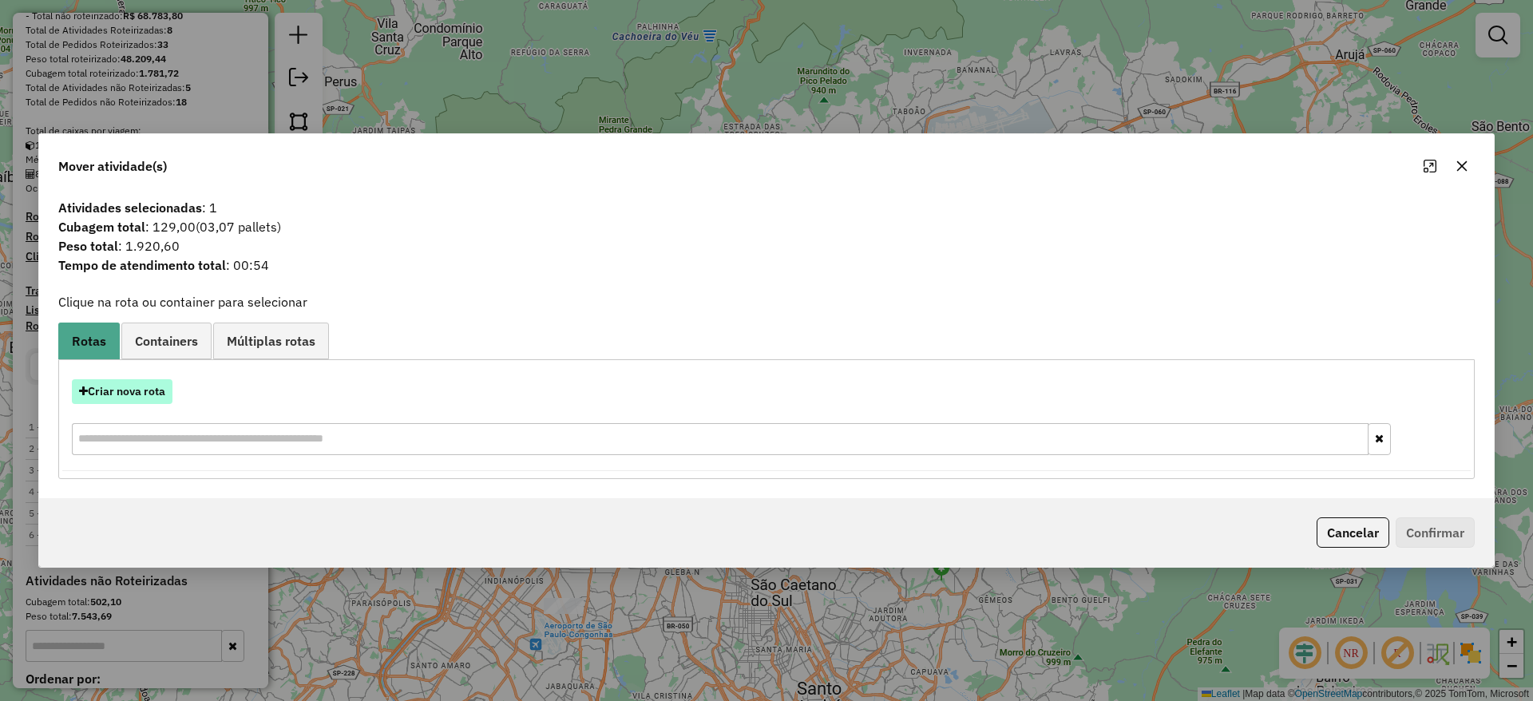
click at [169, 382] on button "Criar nova rota" at bounding box center [122, 391] width 101 height 25
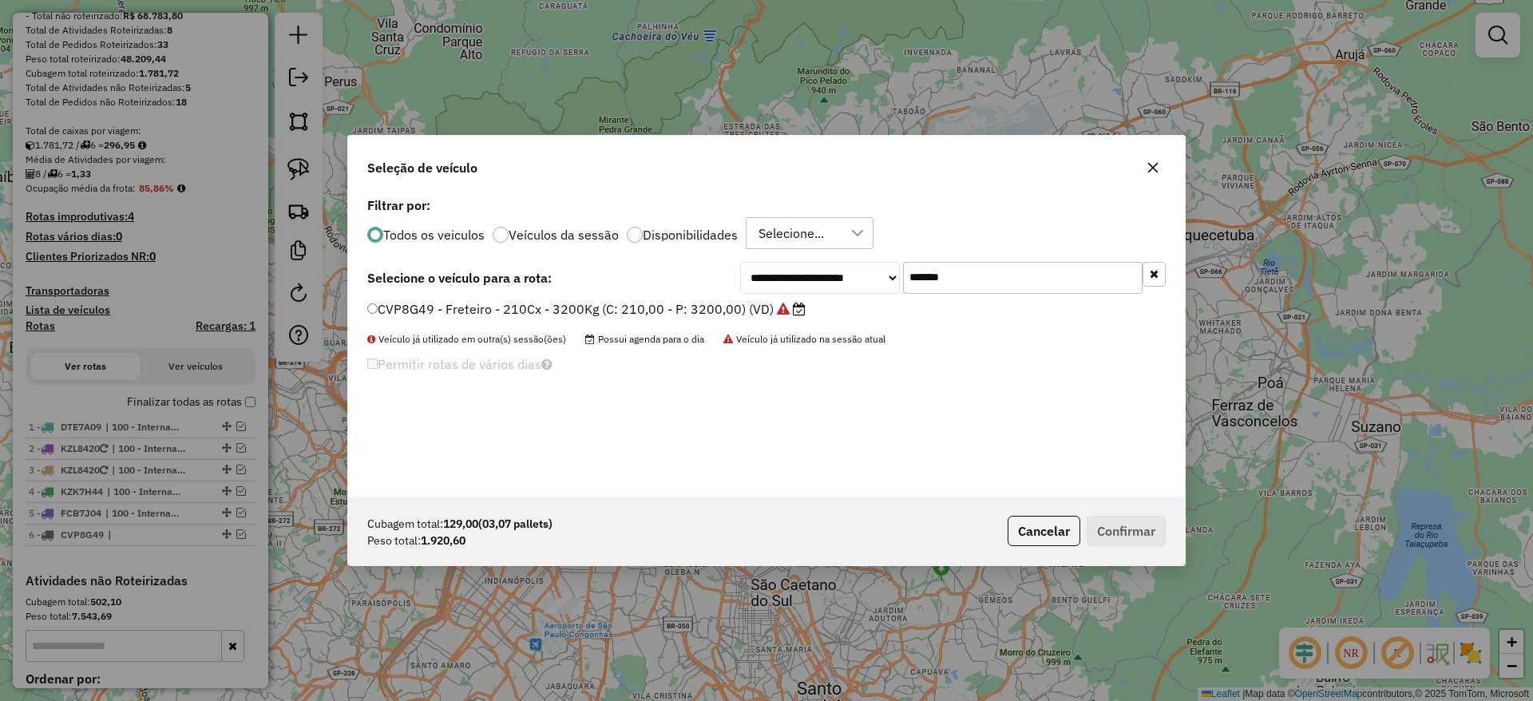
drag, startPoint x: 976, startPoint y: 271, endPoint x: 775, endPoint y: 280, distance: 201.4
click at [775, 280] on div "**********" at bounding box center [952, 278] width 425 height 32
paste input "text"
type input "*******"
click at [653, 300] on label "FBO1B74 - VUC Internalizacao (C: 210,00 - P: 3000,00) (VD)" at bounding box center [556, 308] width 379 height 19
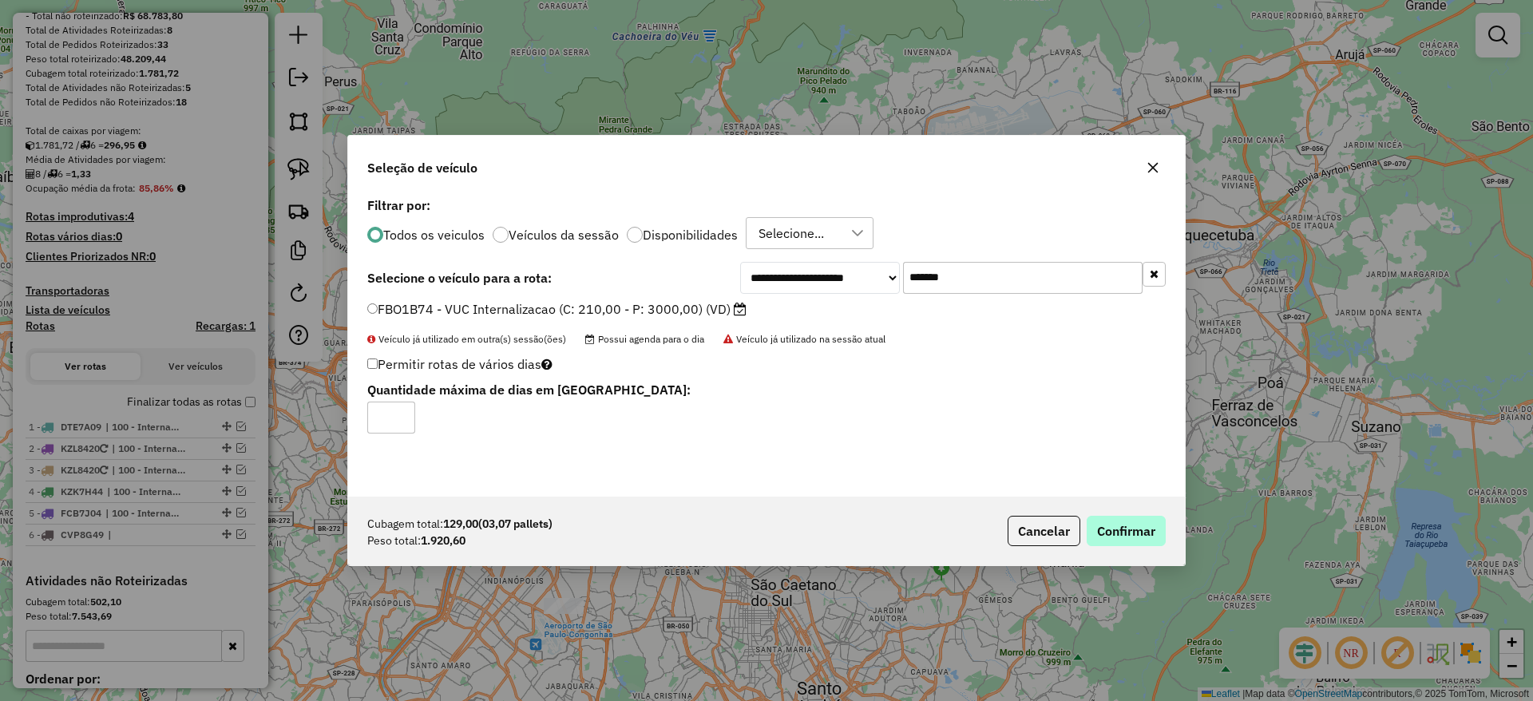
drag, startPoint x: 1134, startPoint y: 547, endPoint x: 1143, endPoint y: 536, distance: 14.2
click at [1139, 542] on div "Cubagem total: 129,00 (03,07 pallets) Peso total: 1.920,60 Cancelar Confirmar" at bounding box center [766, 531] width 837 height 69
drag, startPoint x: 1143, startPoint y: 533, endPoint x: 1122, endPoint y: 521, distance: 24.7
click at [1142, 533] on button "Confirmar" at bounding box center [1125, 531] width 79 height 30
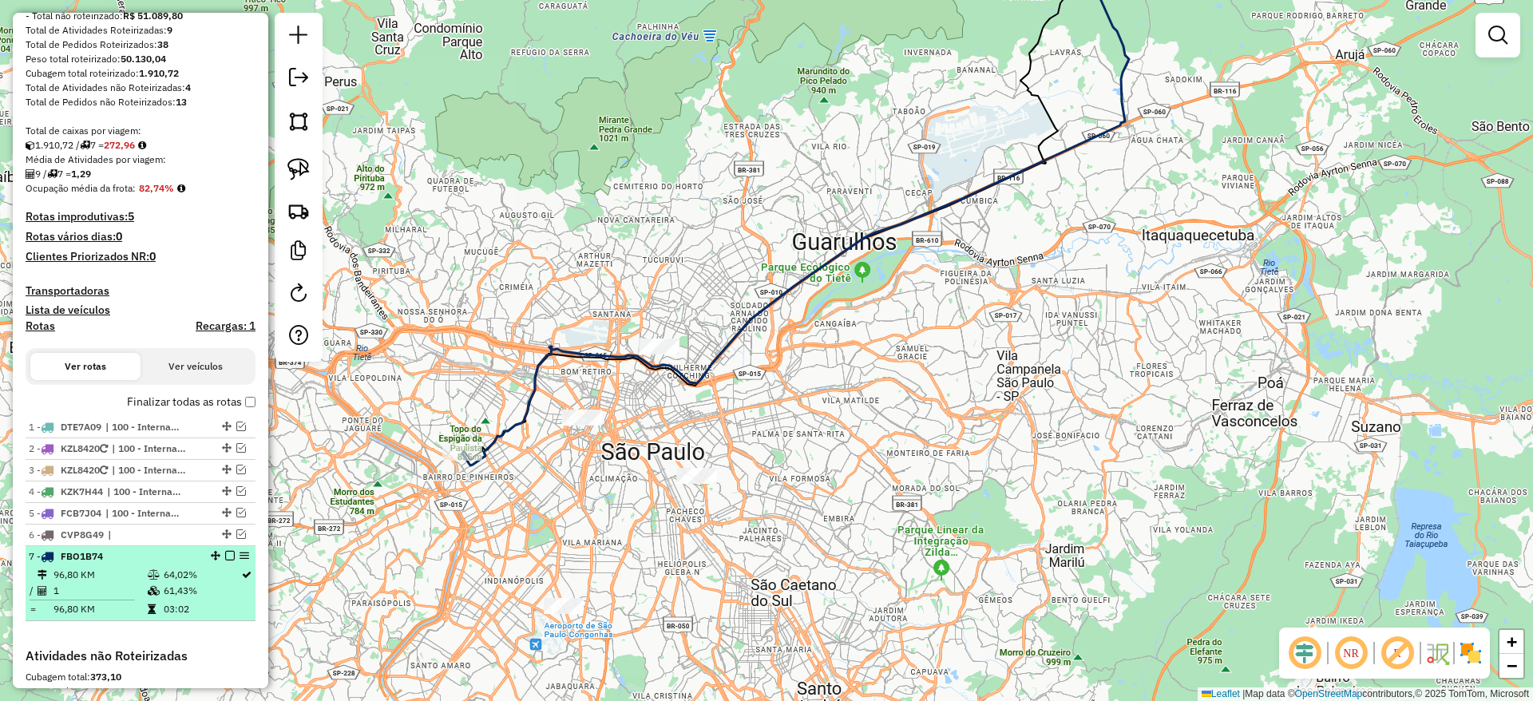
click at [225, 558] on em at bounding box center [230, 556] width 10 height 10
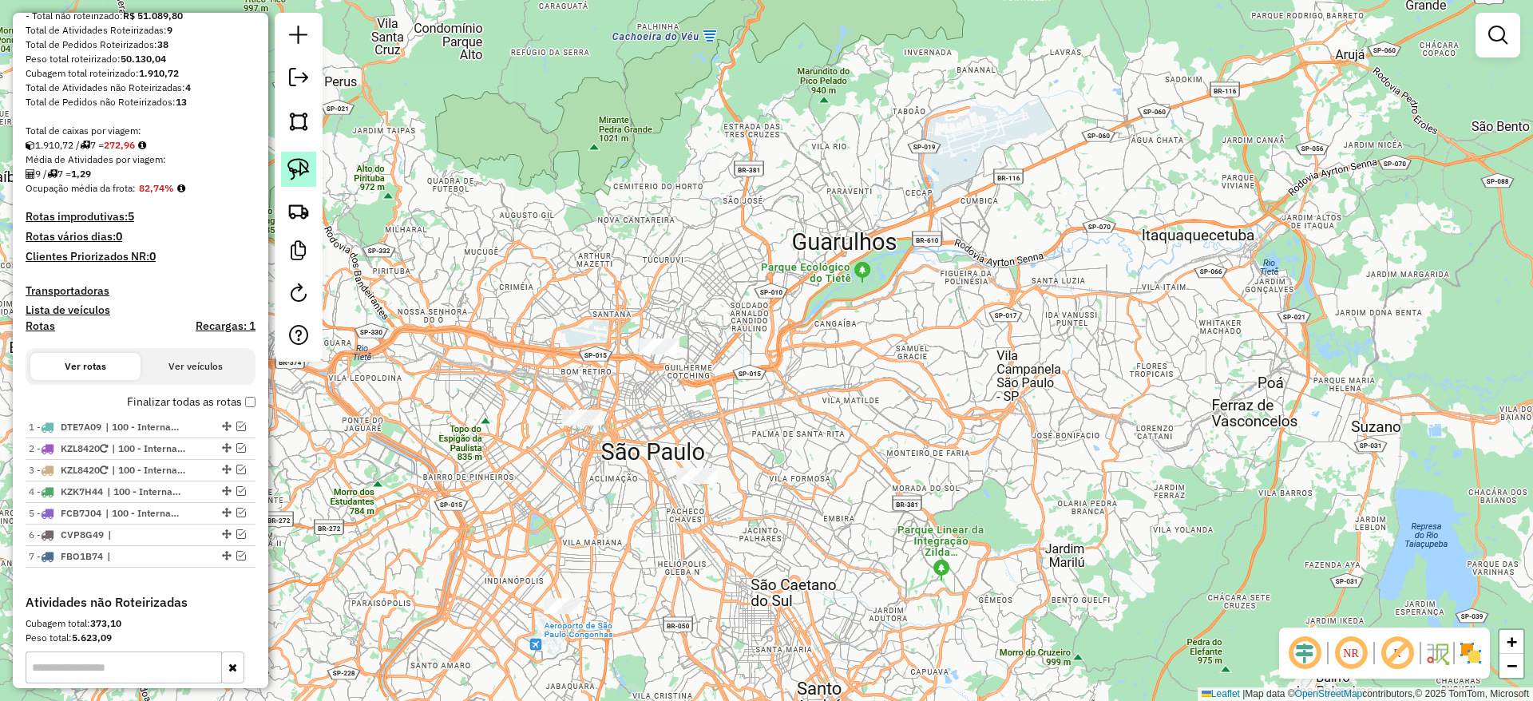
click at [308, 156] on link at bounding box center [298, 169] width 35 height 35
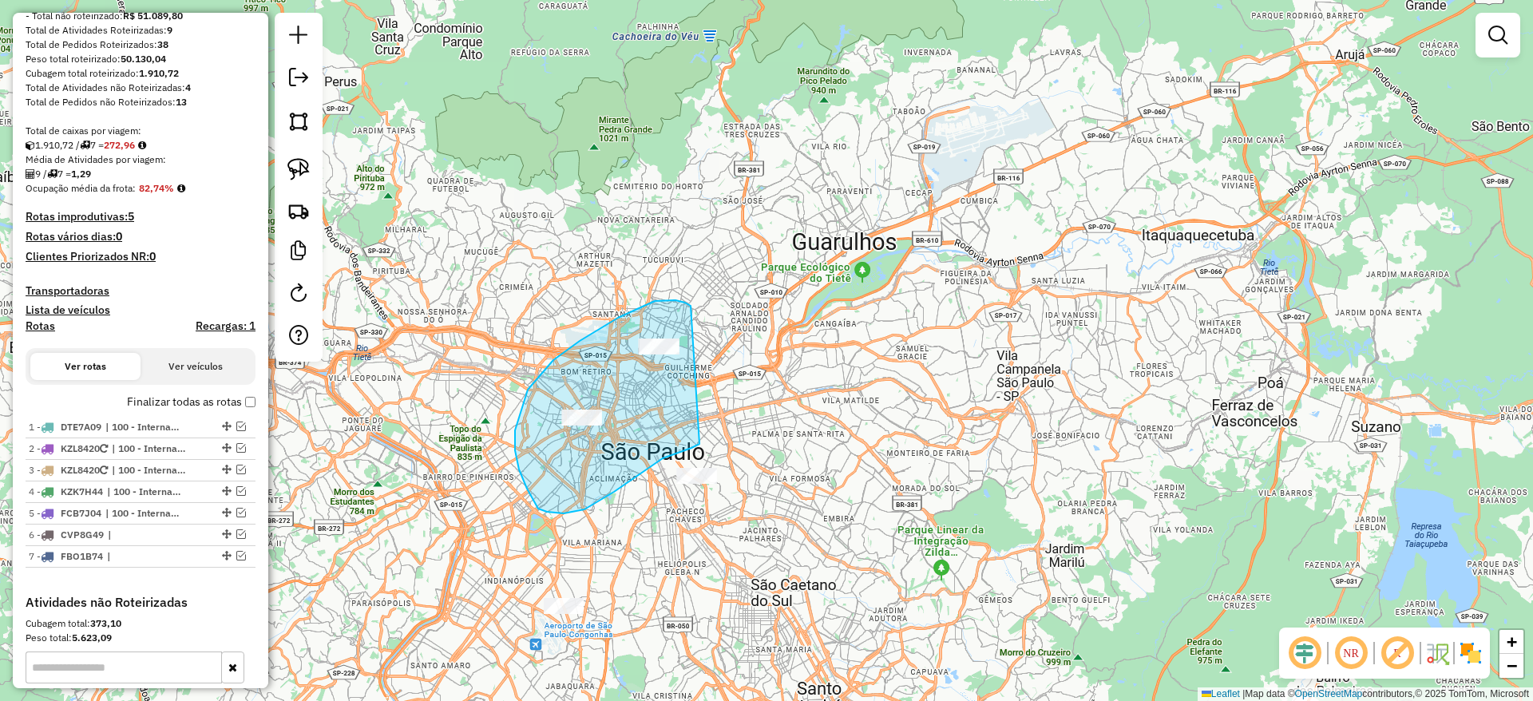
drag, startPoint x: 655, startPoint y: 301, endPoint x: 700, endPoint y: 444, distance: 150.0
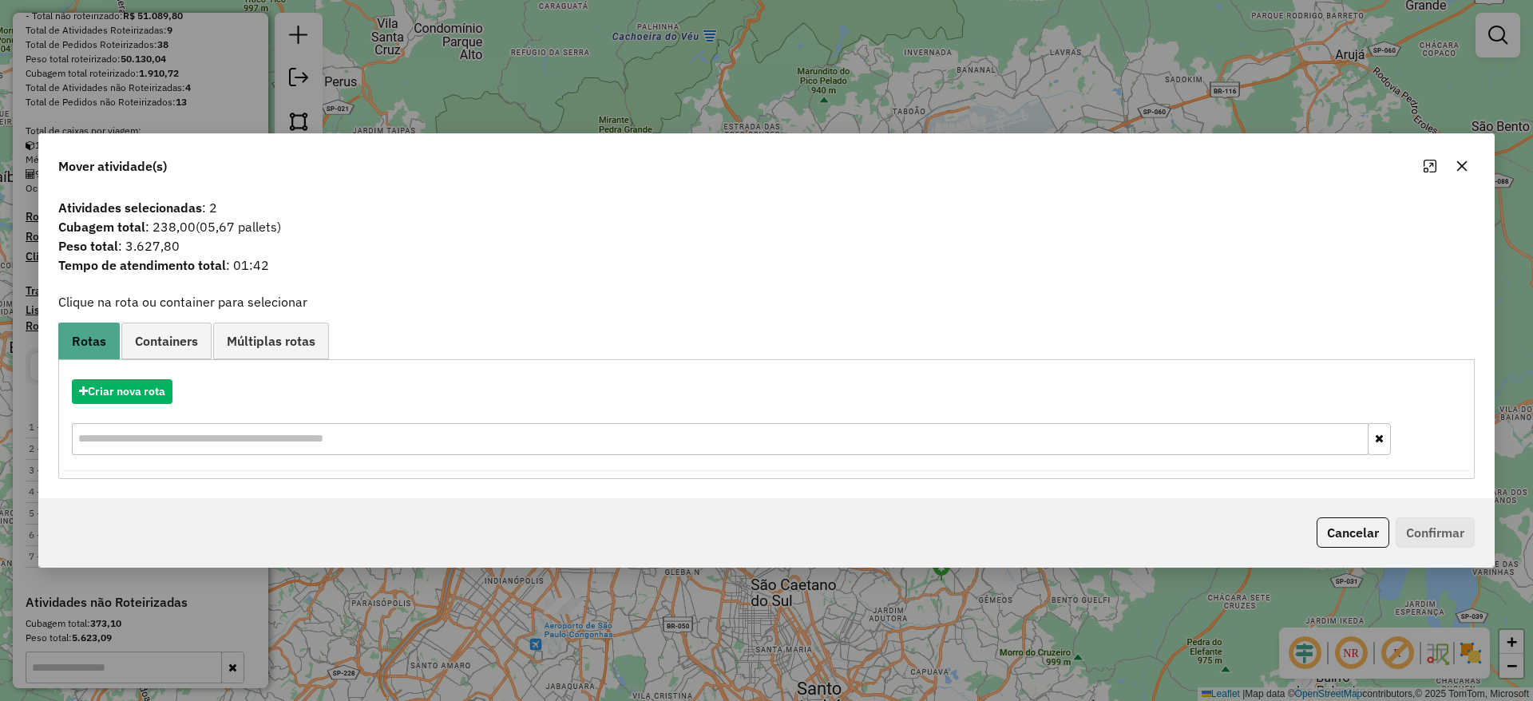
click at [1468, 173] on button "button" at bounding box center [1462, 166] width 26 height 26
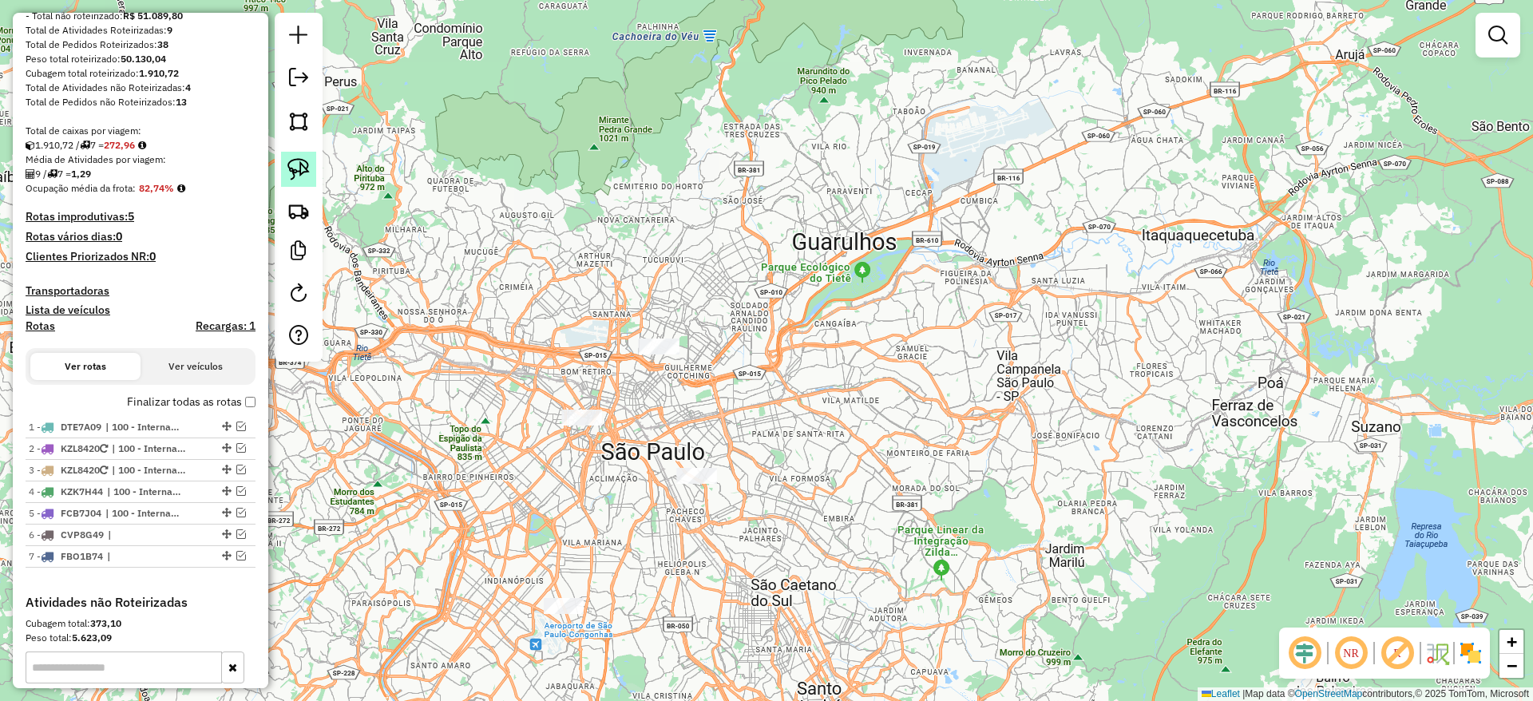
click at [303, 153] on link at bounding box center [298, 169] width 35 height 35
drag, startPoint x: 619, startPoint y: 294, endPoint x: 694, endPoint y: 383, distance: 116.2
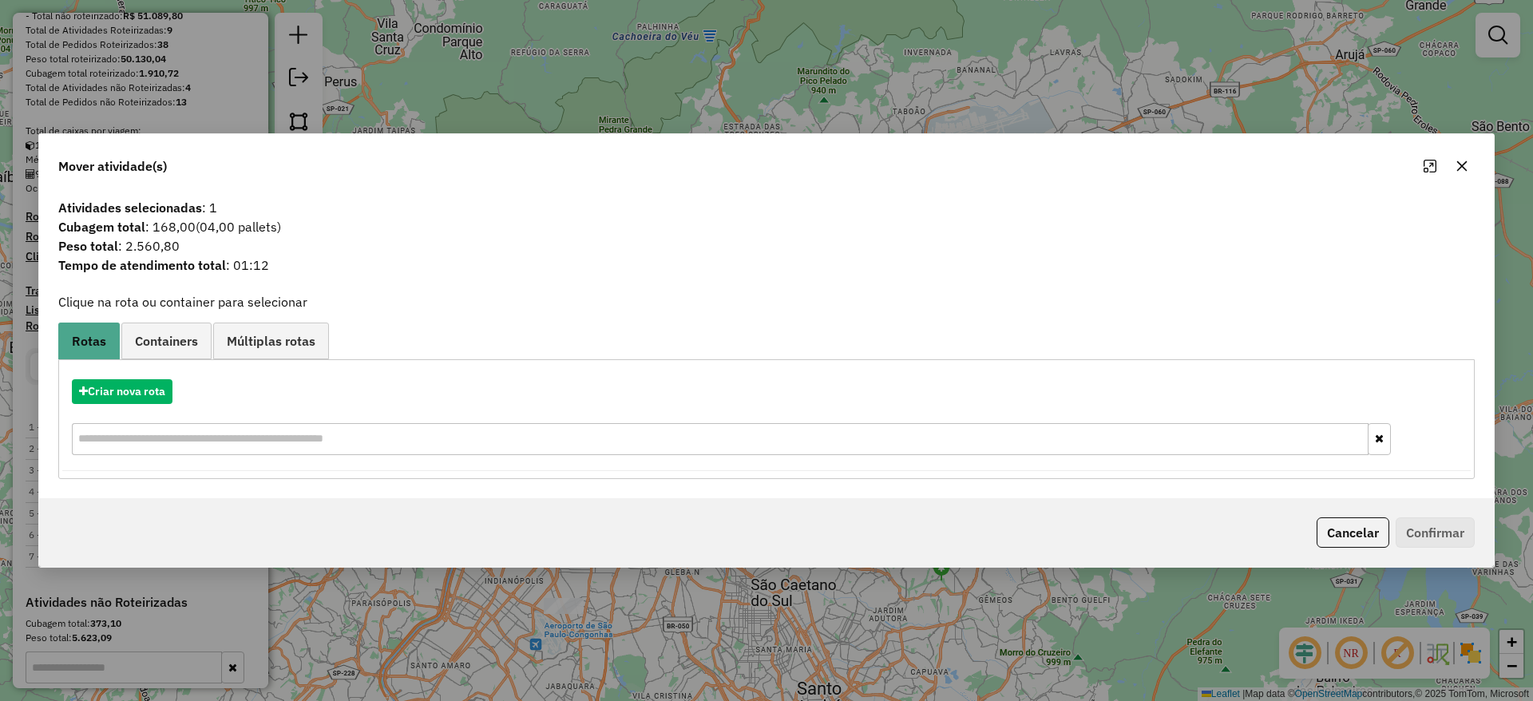
click at [1459, 167] on icon "button" at bounding box center [1461, 166] width 13 height 13
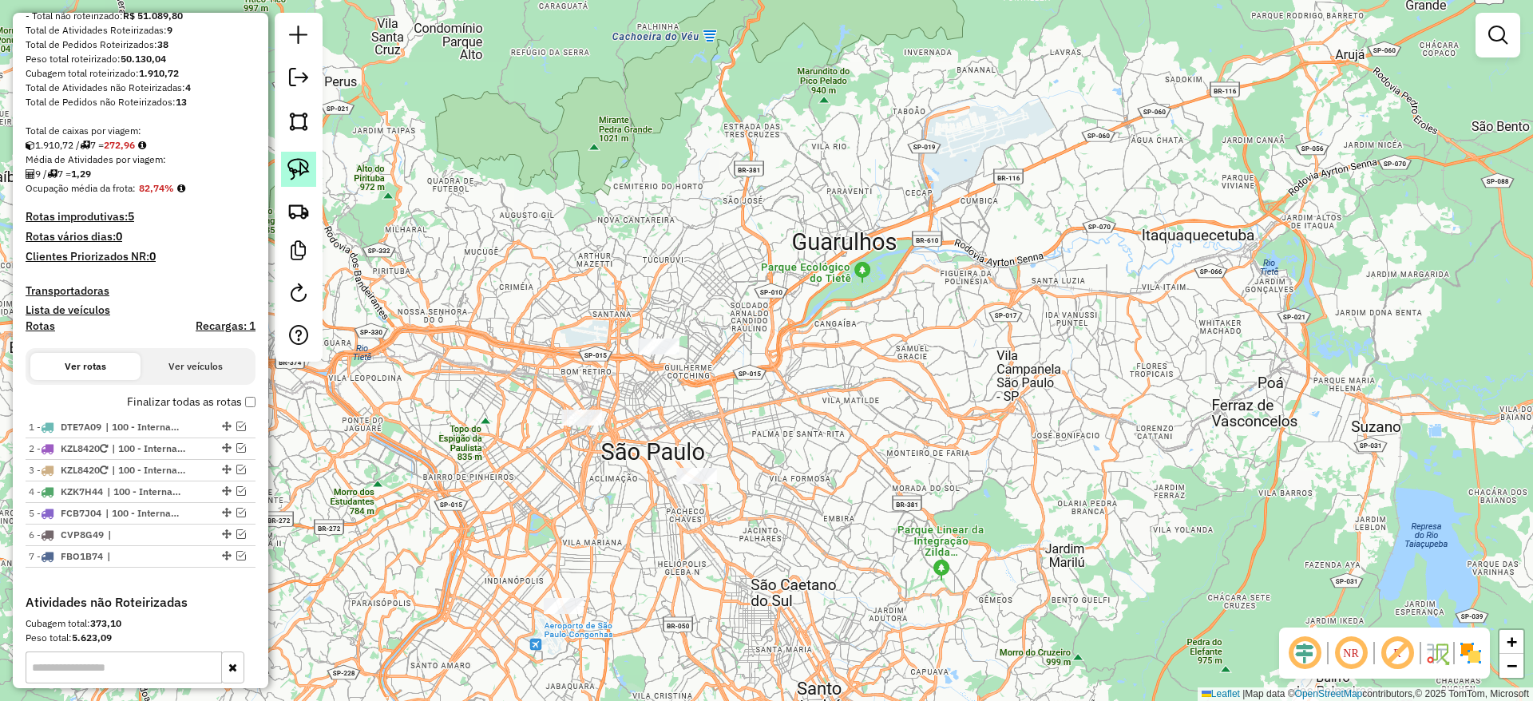
click at [311, 165] on link at bounding box center [298, 169] width 35 height 35
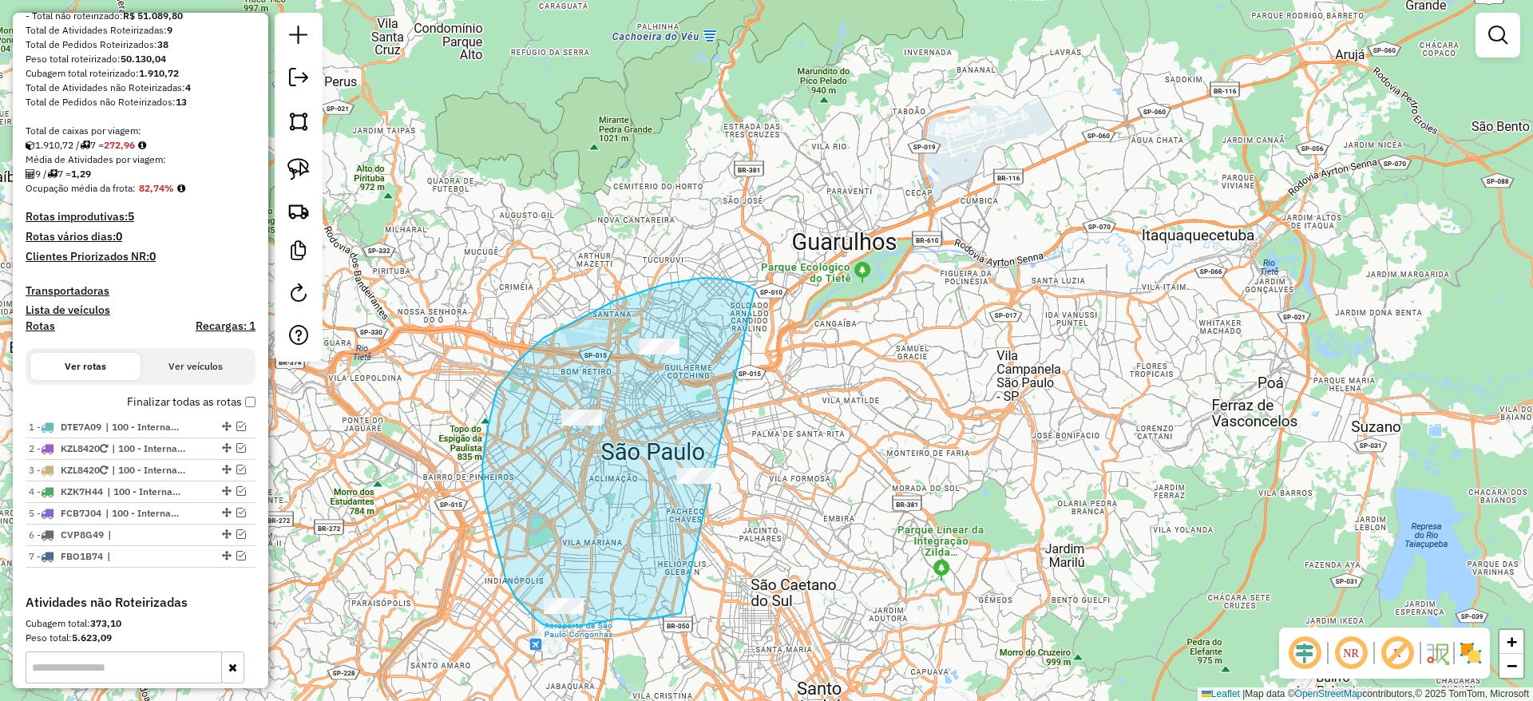
drag, startPoint x: 544, startPoint y: 338, endPoint x: 761, endPoint y: 566, distance: 315.1
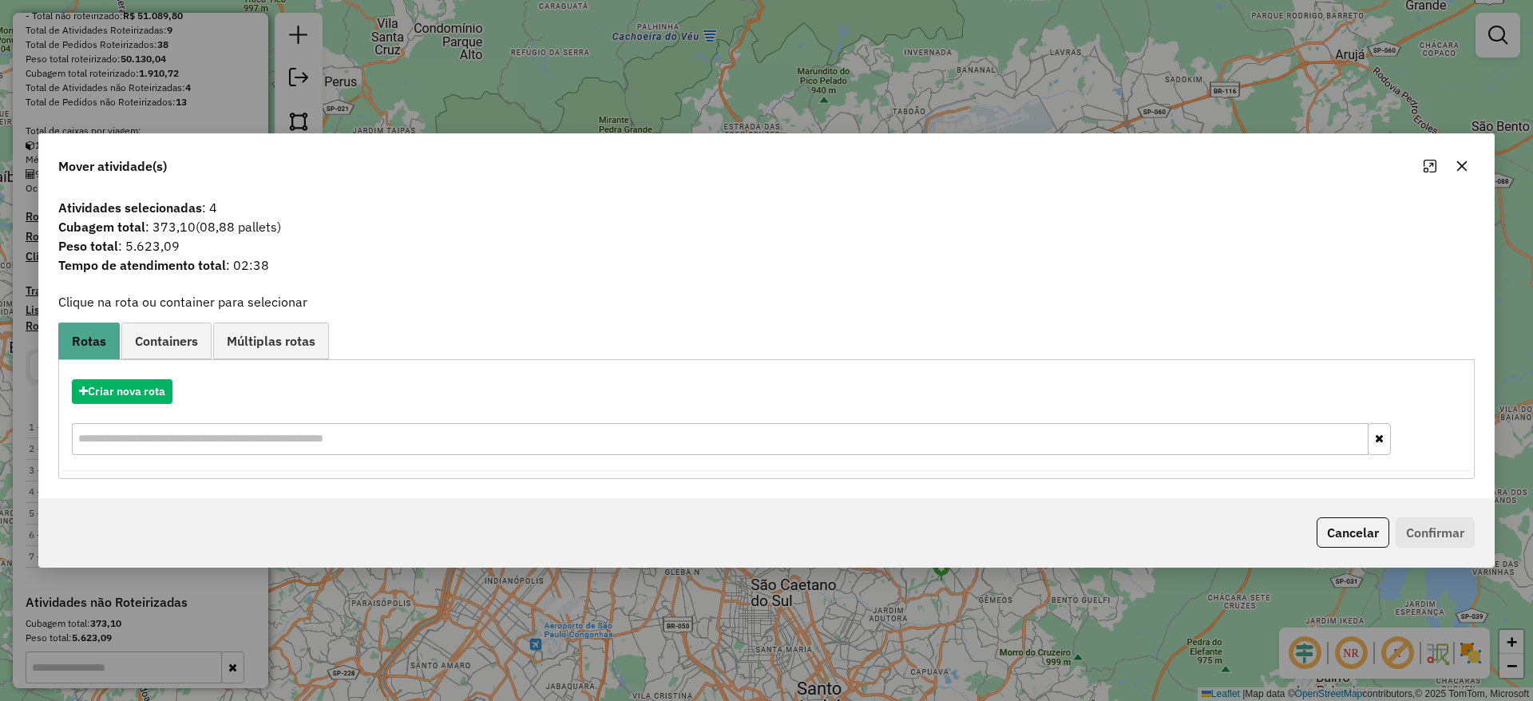
click at [1456, 168] on div at bounding box center [1445, 166] width 57 height 26
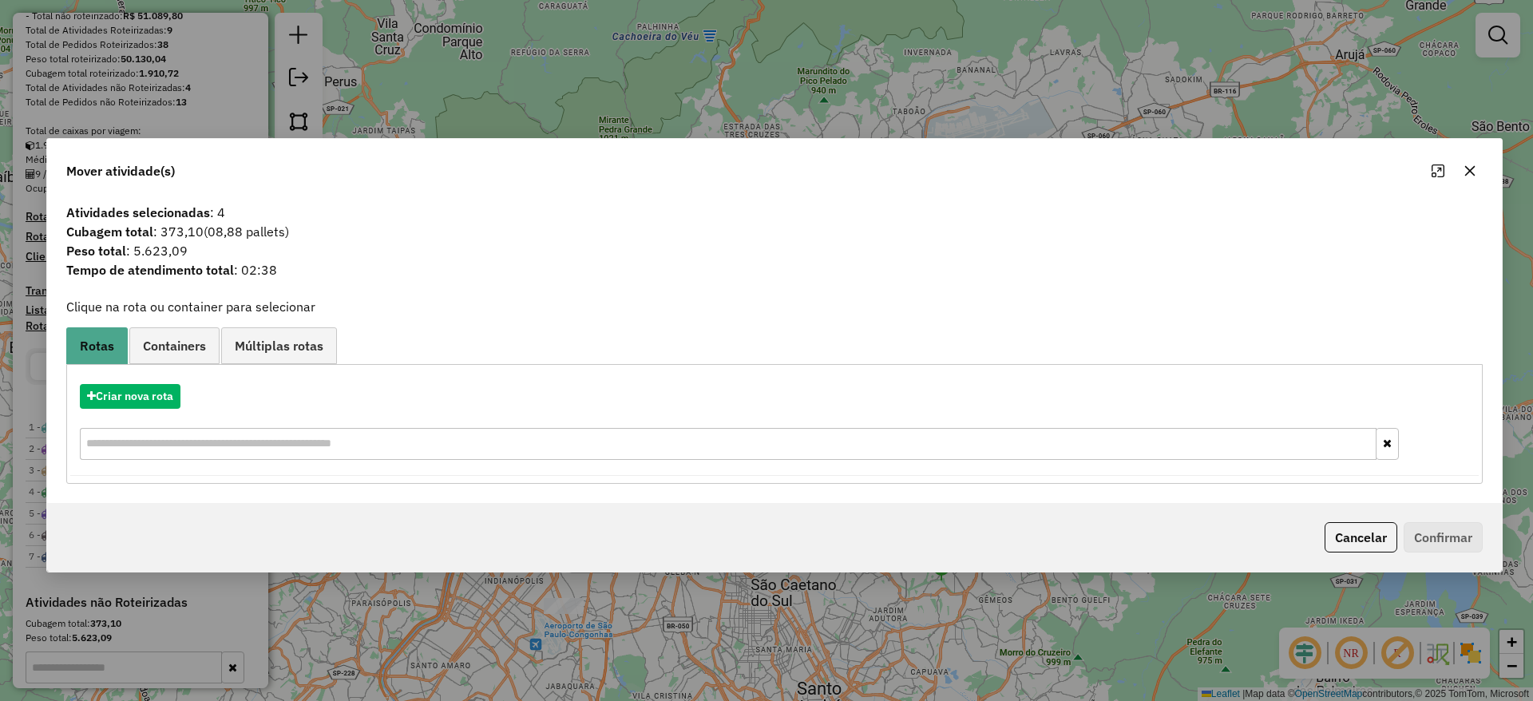
click at [1462, 171] on button "button" at bounding box center [1470, 171] width 26 height 26
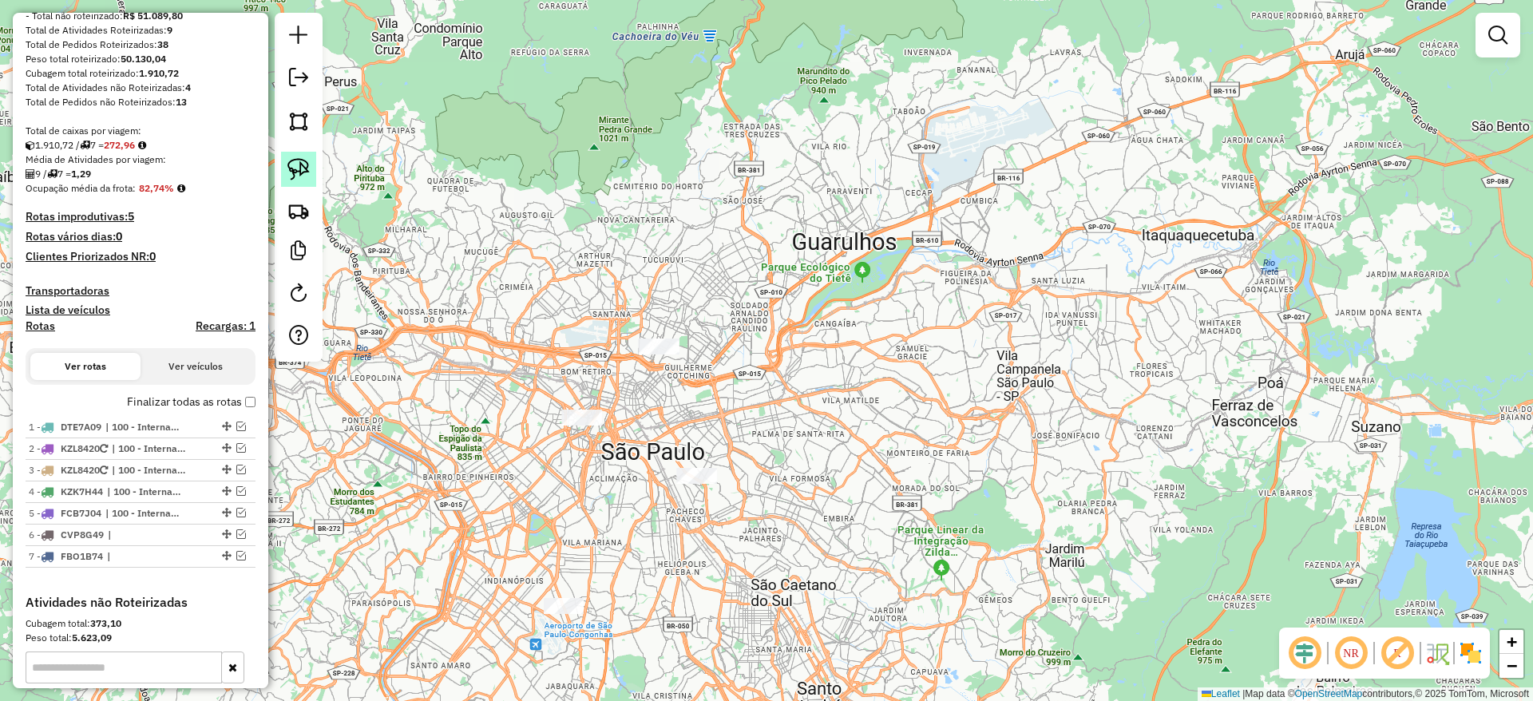
click at [291, 159] on img at bounding box center [298, 169] width 22 height 22
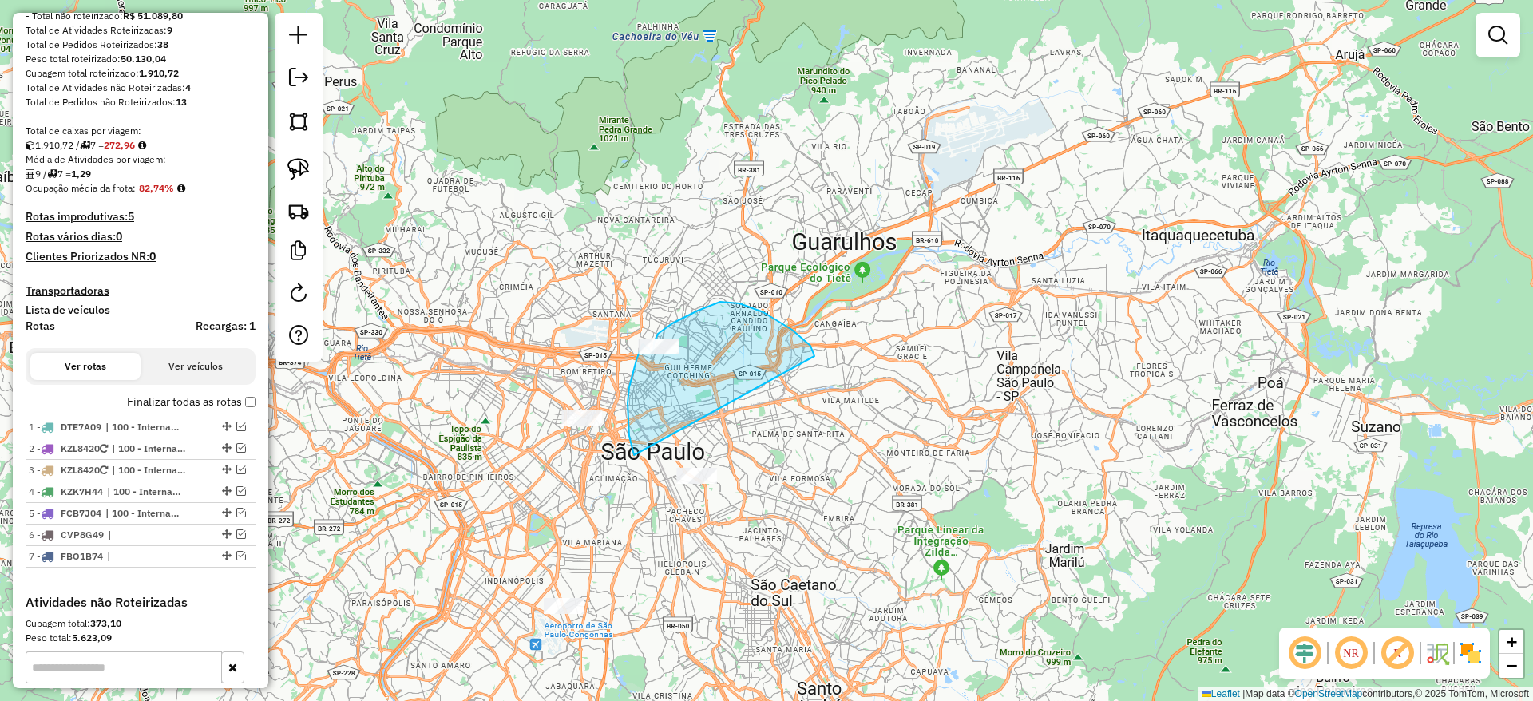
drag, startPoint x: 814, startPoint y: 356, endPoint x: 707, endPoint y: 528, distance: 202.9
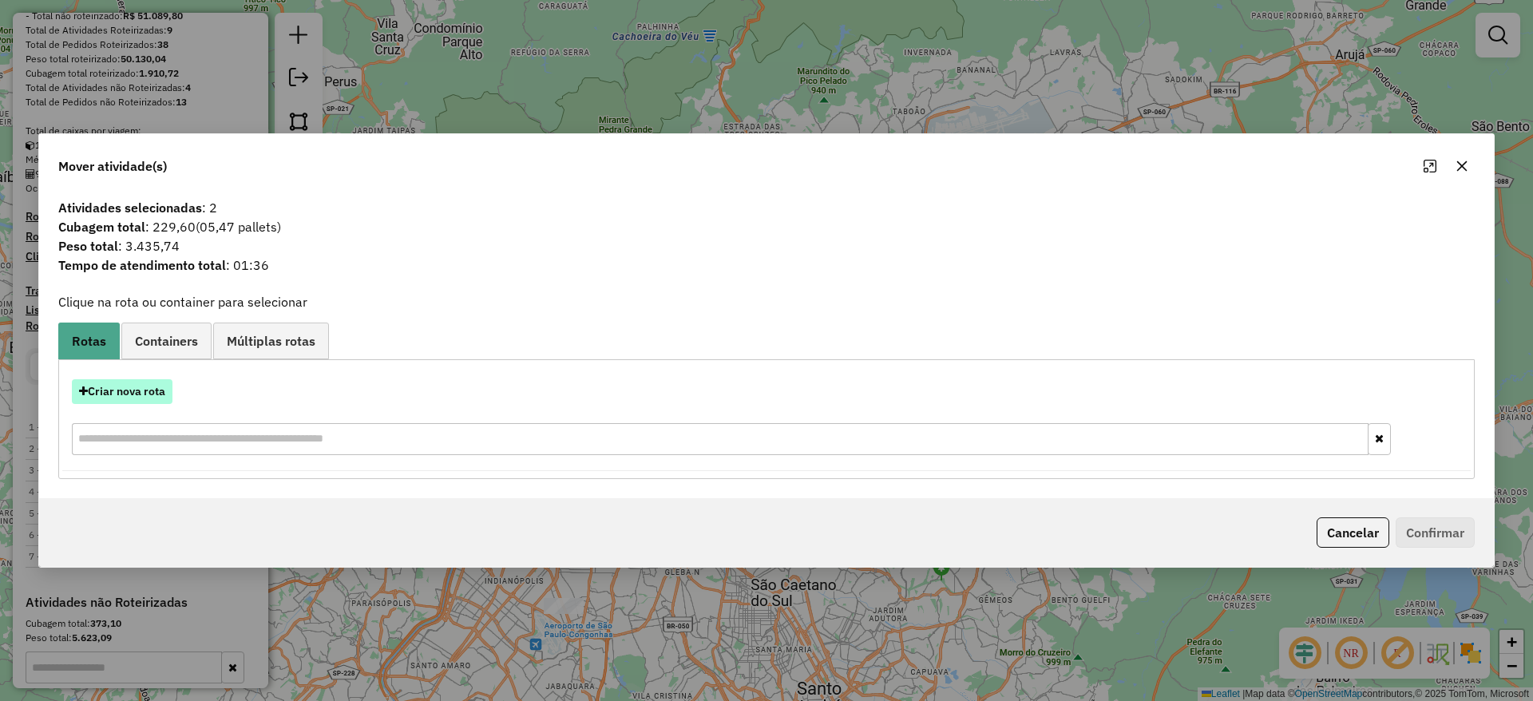
click at [129, 394] on button "Criar nova rota" at bounding box center [122, 391] width 101 height 25
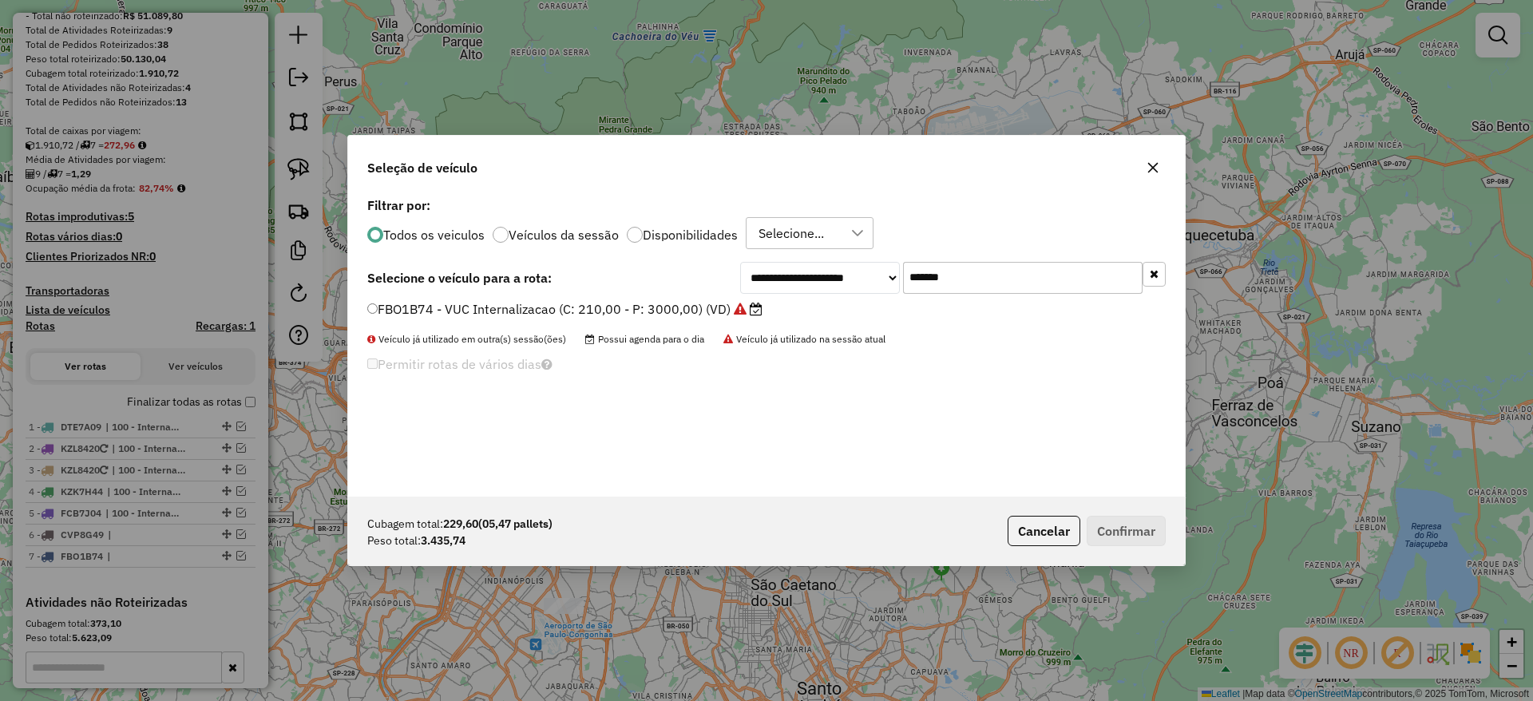
click at [959, 292] on div "**********" at bounding box center [766, 344] width 837 height 303
drag, startPoint x: 975, startPoint y: 282, endPoint x: 779, endPoint y: 291, distance: 195.8
click at [794, 287] on div "**********" at bounding box center [952, 278] width 425 height 32
paste input "text"
type input "*******"
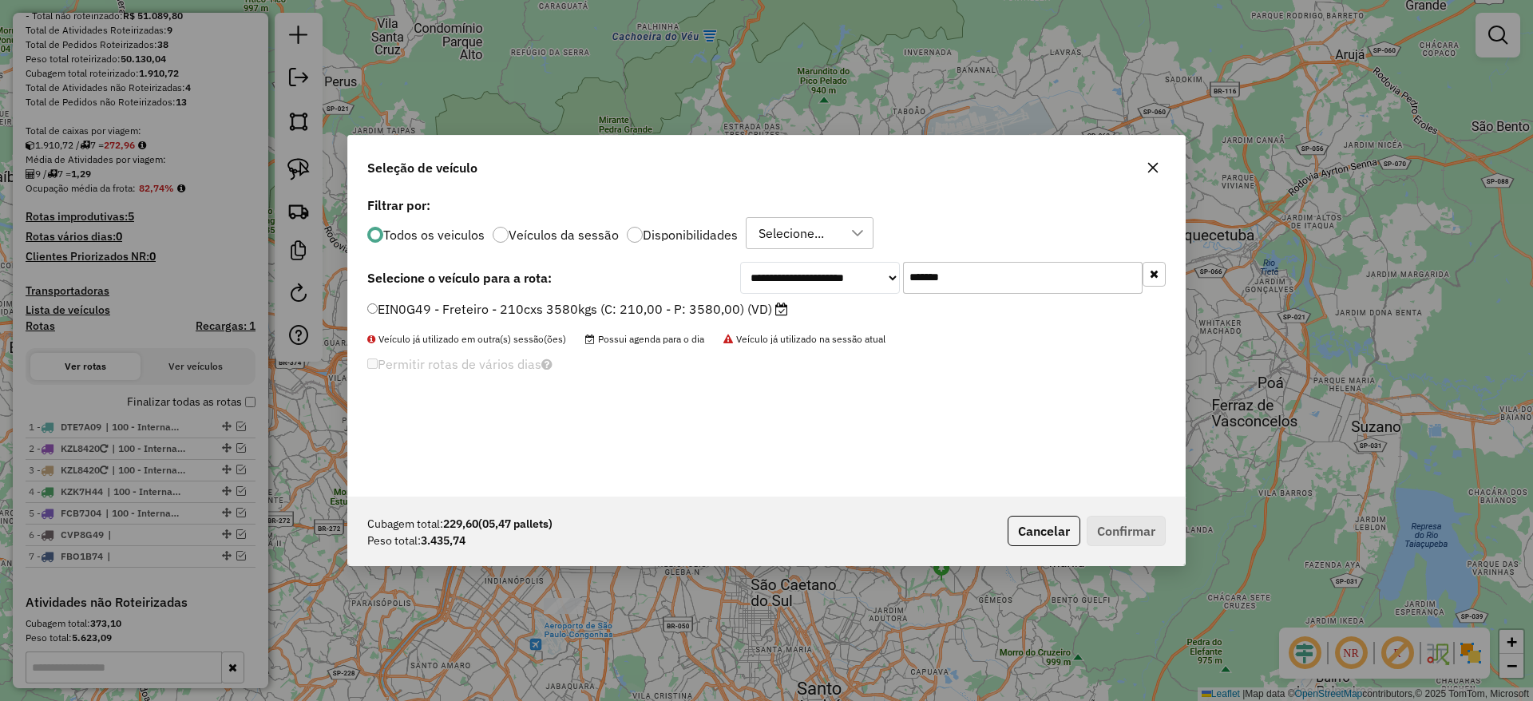
click at [695, 301] on label "EIN0G49 - Freteiro - 210cxs 3580kgs (C: 210,00 - P: 3580,00) (VD)" at bounding box center [577, 308] width 421 height 19
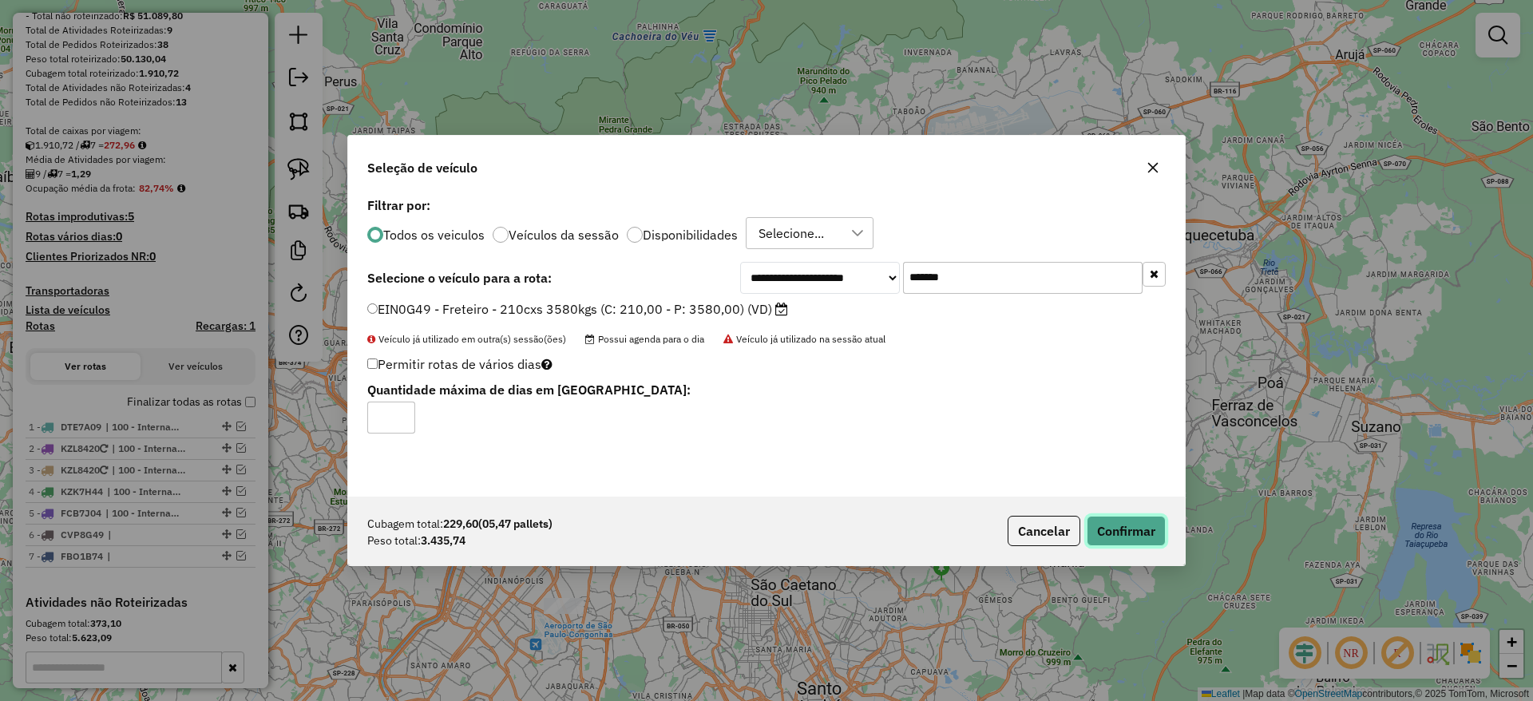
click at [1121, 542] on button "Confirmar" at bounding box center [1125, 531] width 79 height 30
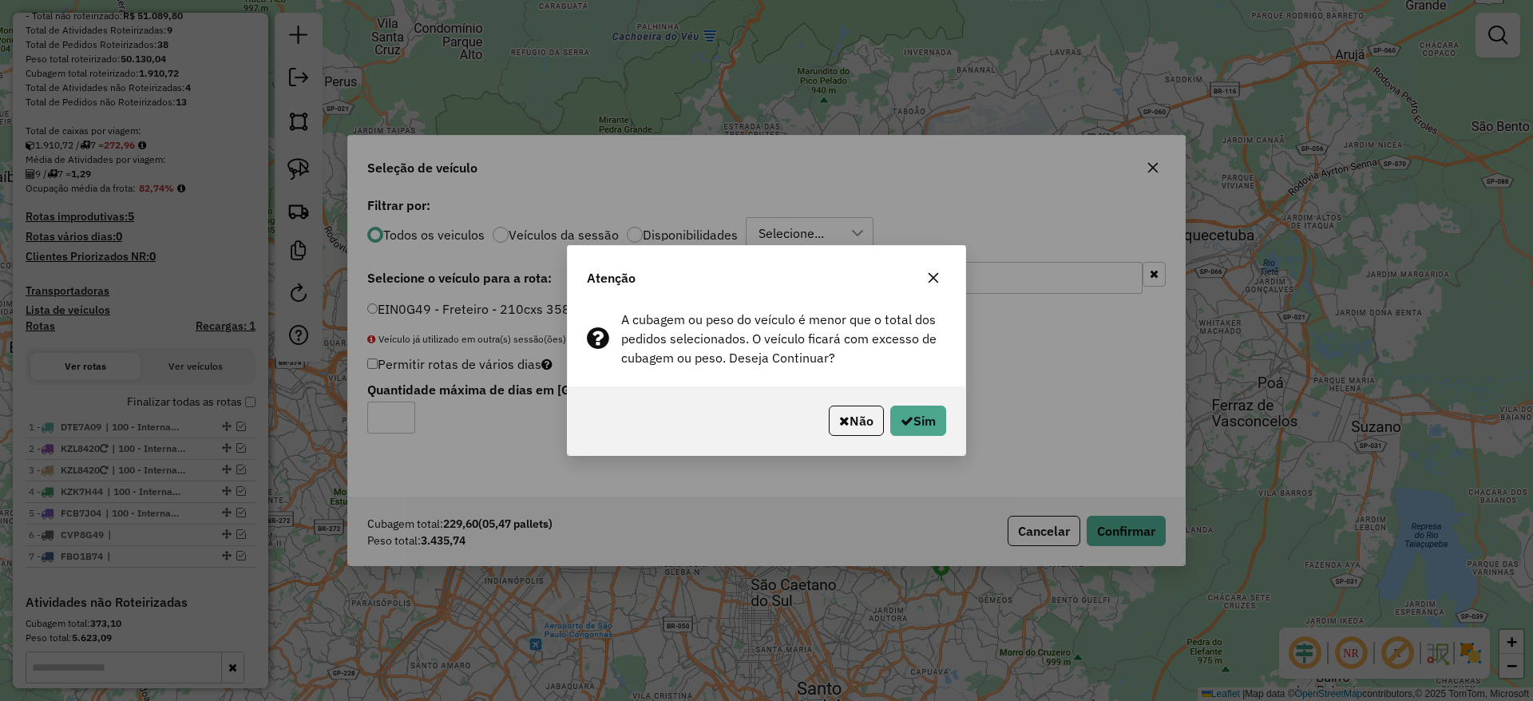
click at [907, 396] on div "Não Sim" at bounding box center [767, 420] width 398 height 69
click at [916, 412] on button "Sim" at bounding box center [918, 421] width 56 height 30
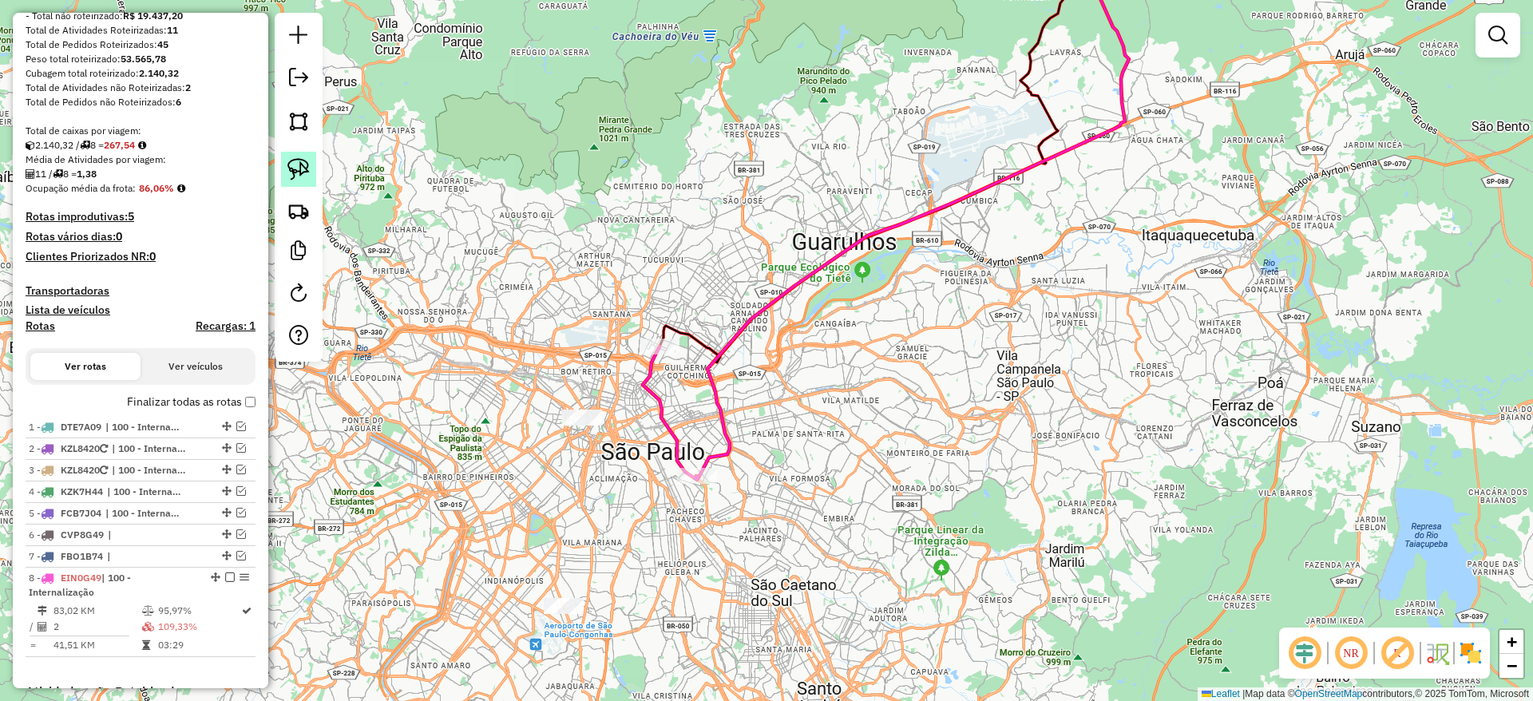
click at [291, 156] on link at bounding box center [298, 169] width 35 height 35
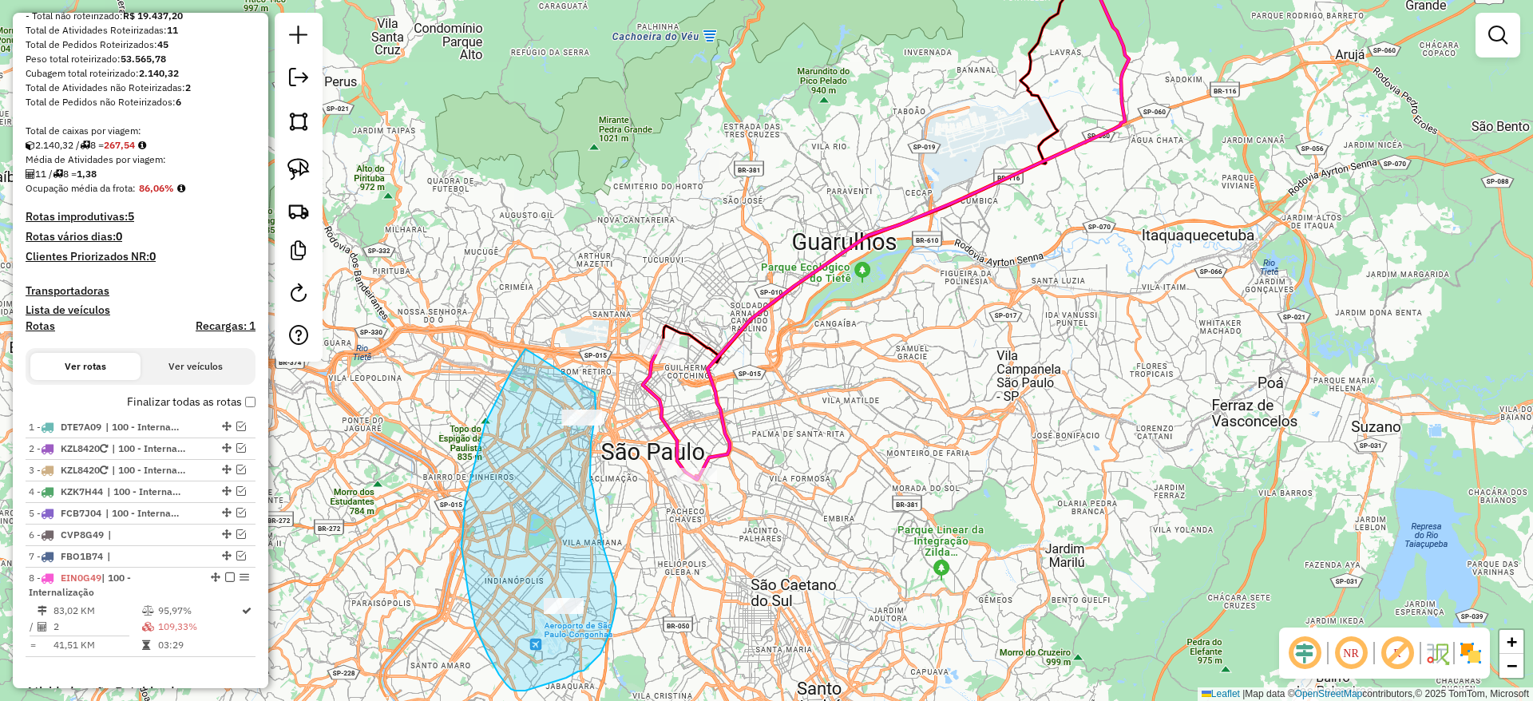
drag, startPoint x: 525, startPoint y: 349, endPoint x: 585, endPoint y: 381, distance: 67.9
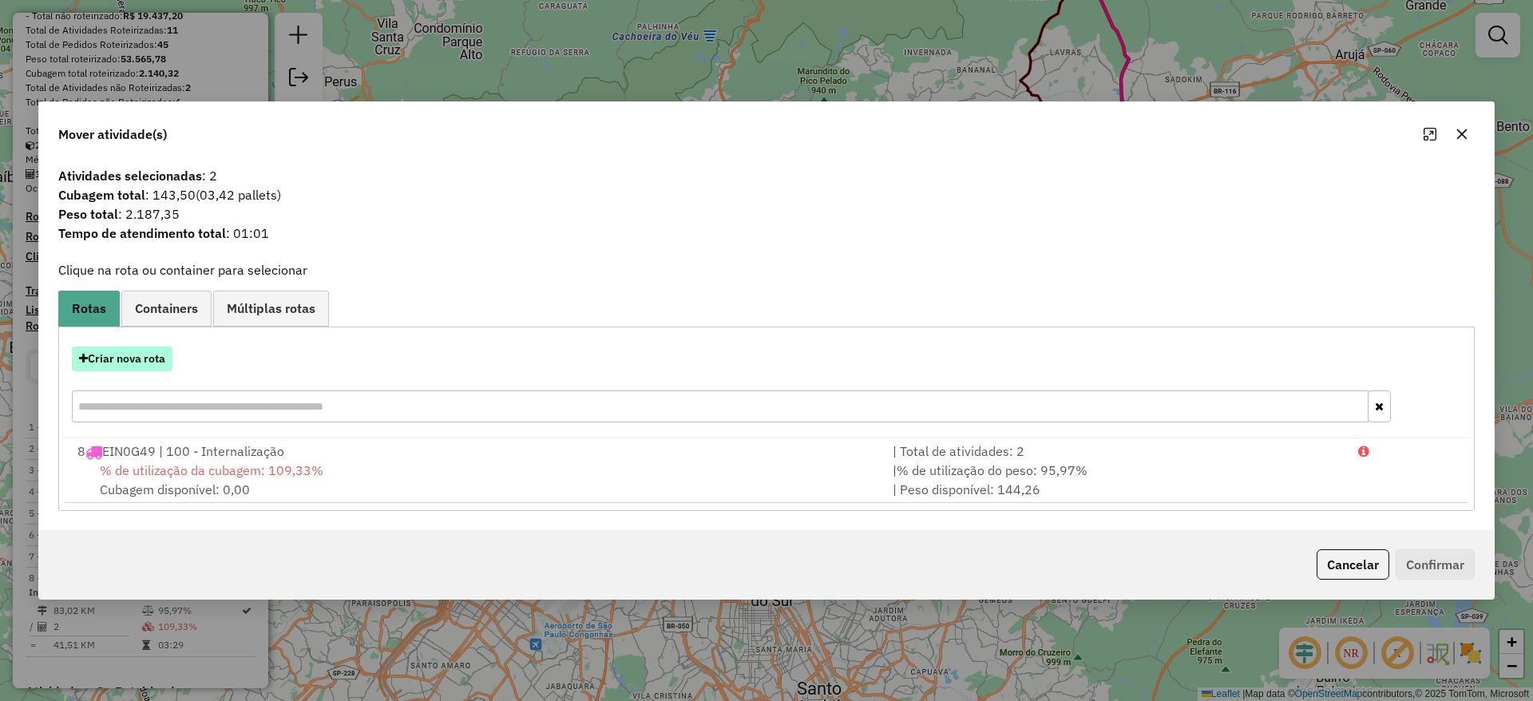
click at [151, 357] on button "Criar nova rota" at bounding box center [122, 358] width 101 height 25
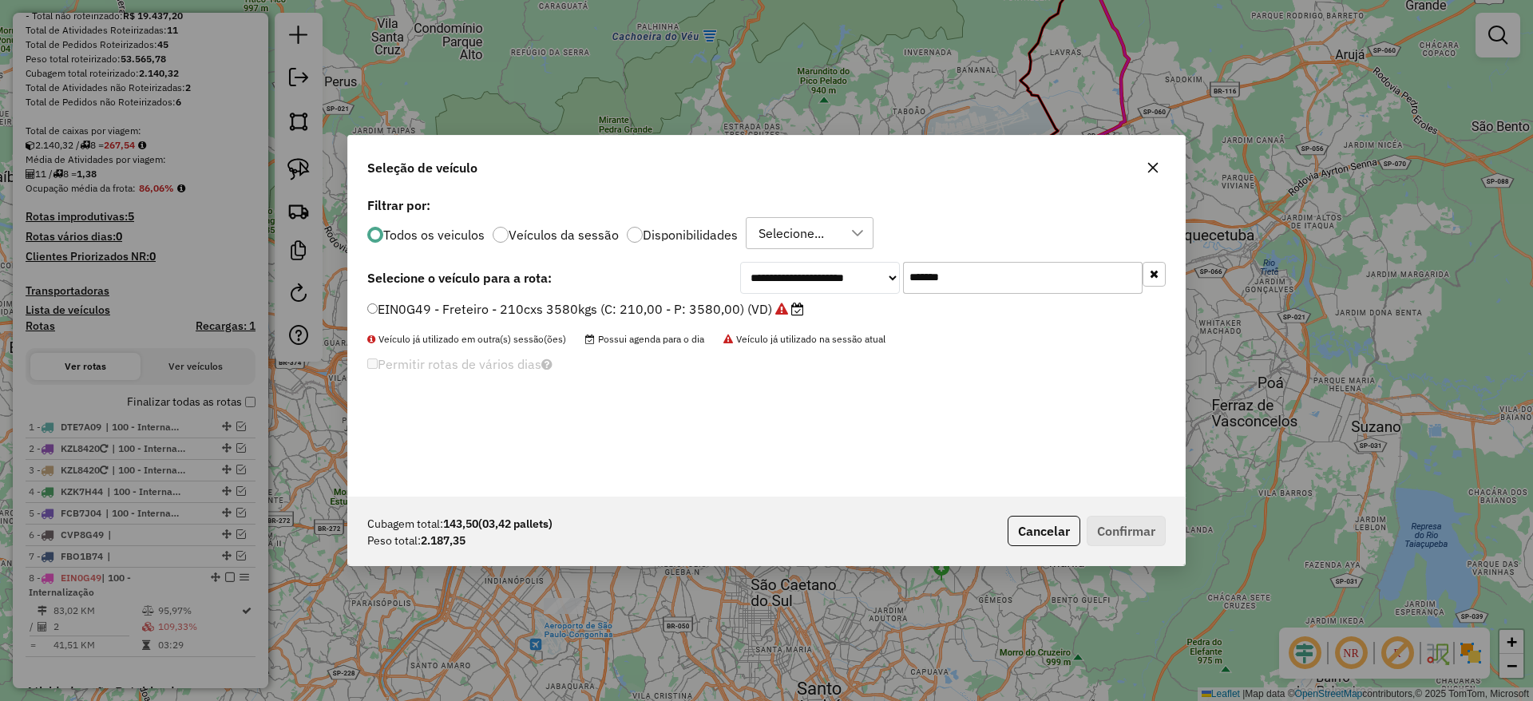
drag, startPoint x: 959, startPoint y: 287, endPoint x: 719, endPoint y: 287, distance: 239.5
click at [722, 287] on div "**********" at bounding box center [766, 278] width 798 height 32
paste input "text"
type input "*******"
click at [662, 311] on label "DFS5A15 - Freteiro - 210cxs 3200kgs (C: 210,00 - P: 3200,00) (VD)" at bounding box center [578, 308] width 422 height 19
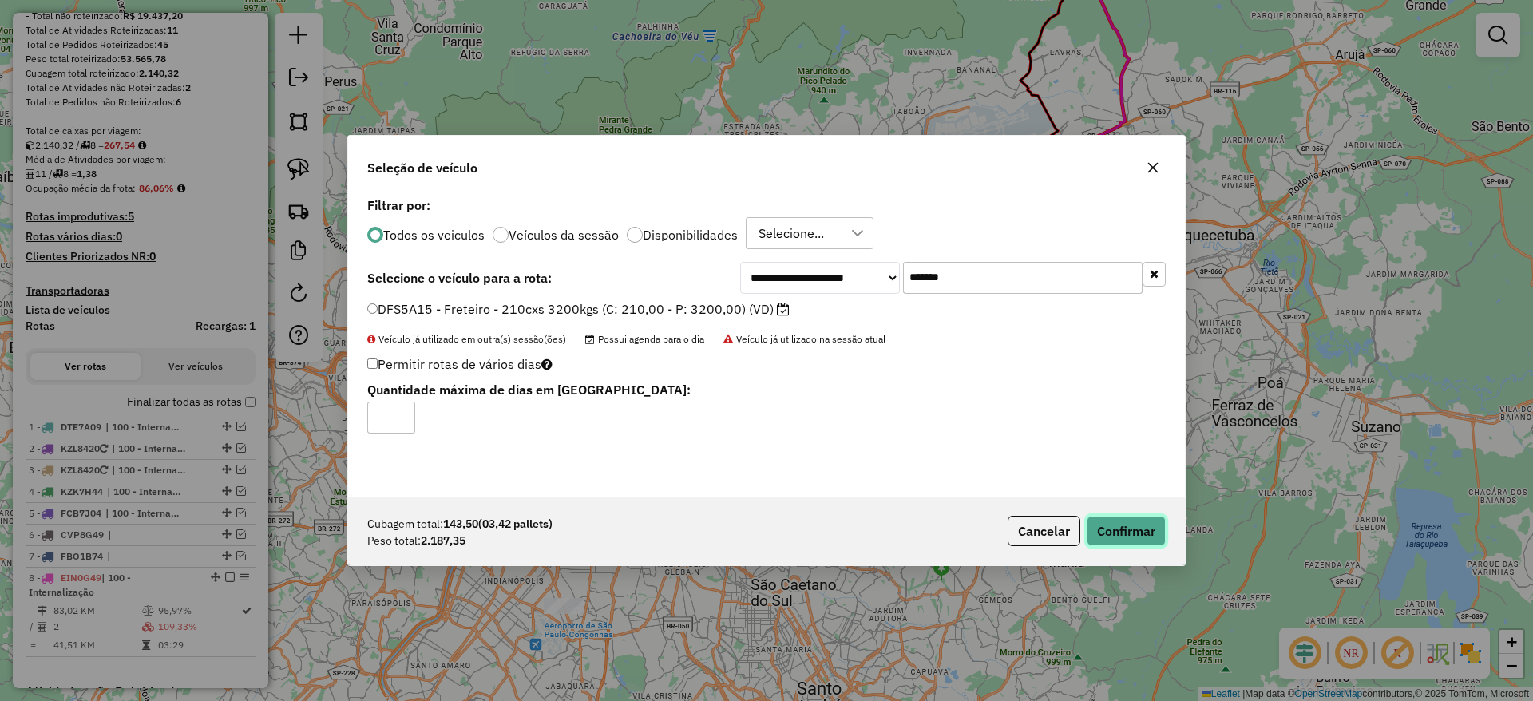
click at [1127, 526] on button "Confirmar" at bounding box center [1125, 531] width 79 height 30
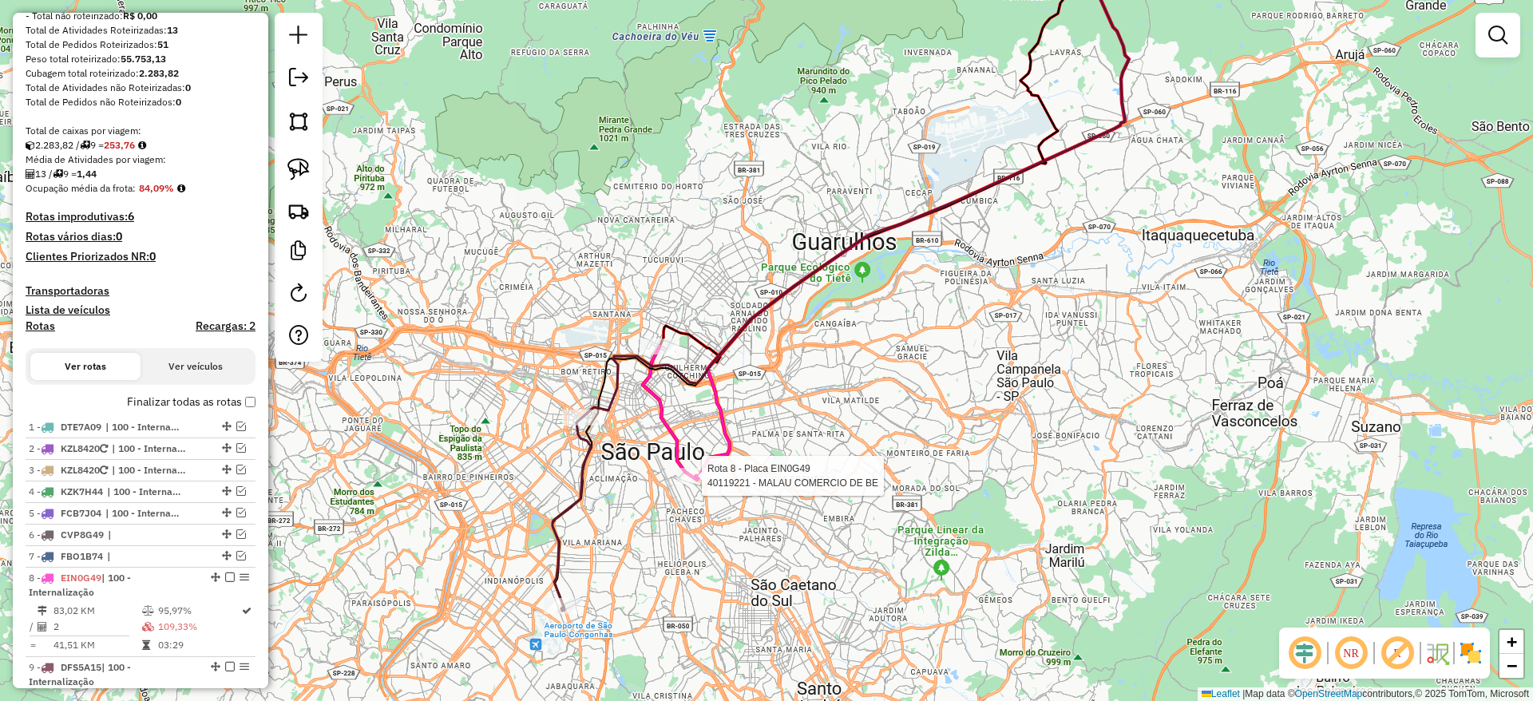
select select "**********"
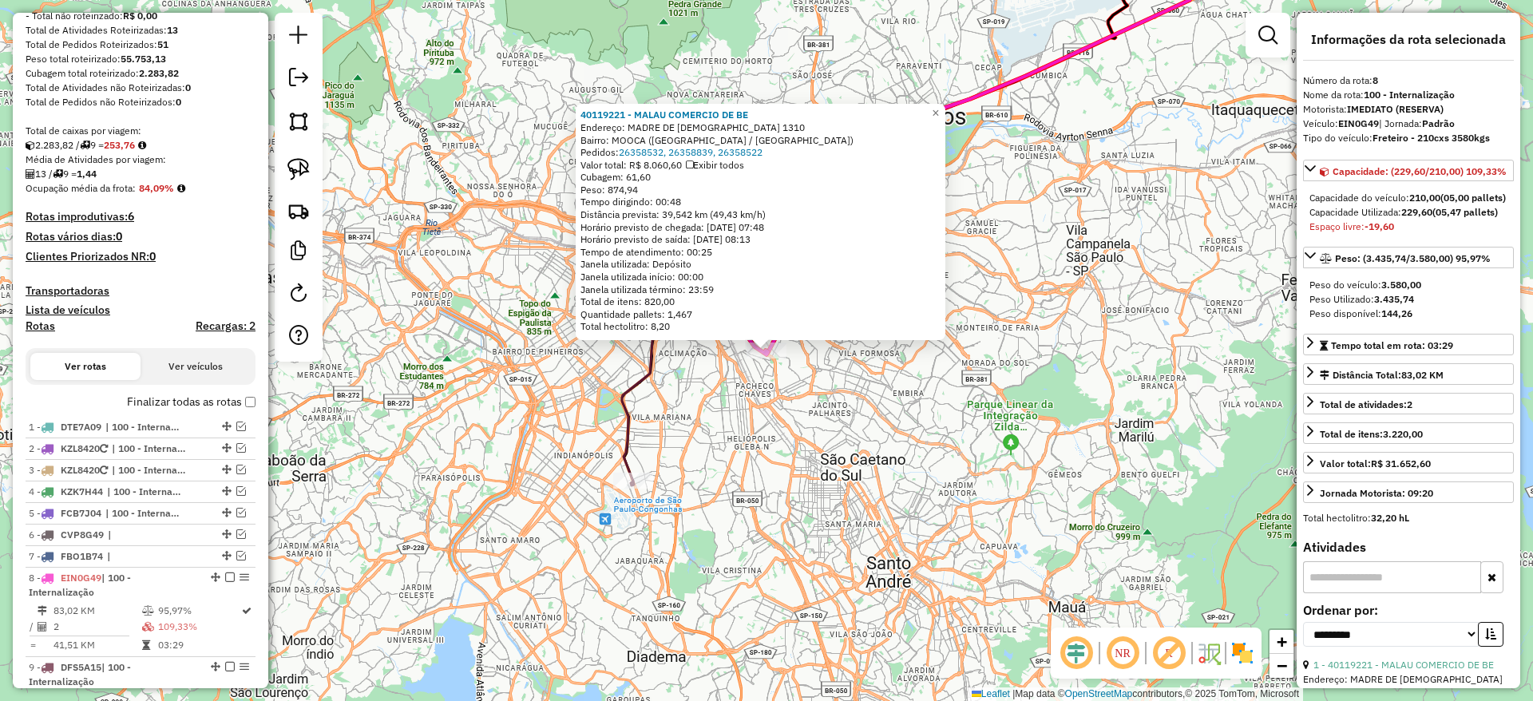
scroll to position [404, 0]
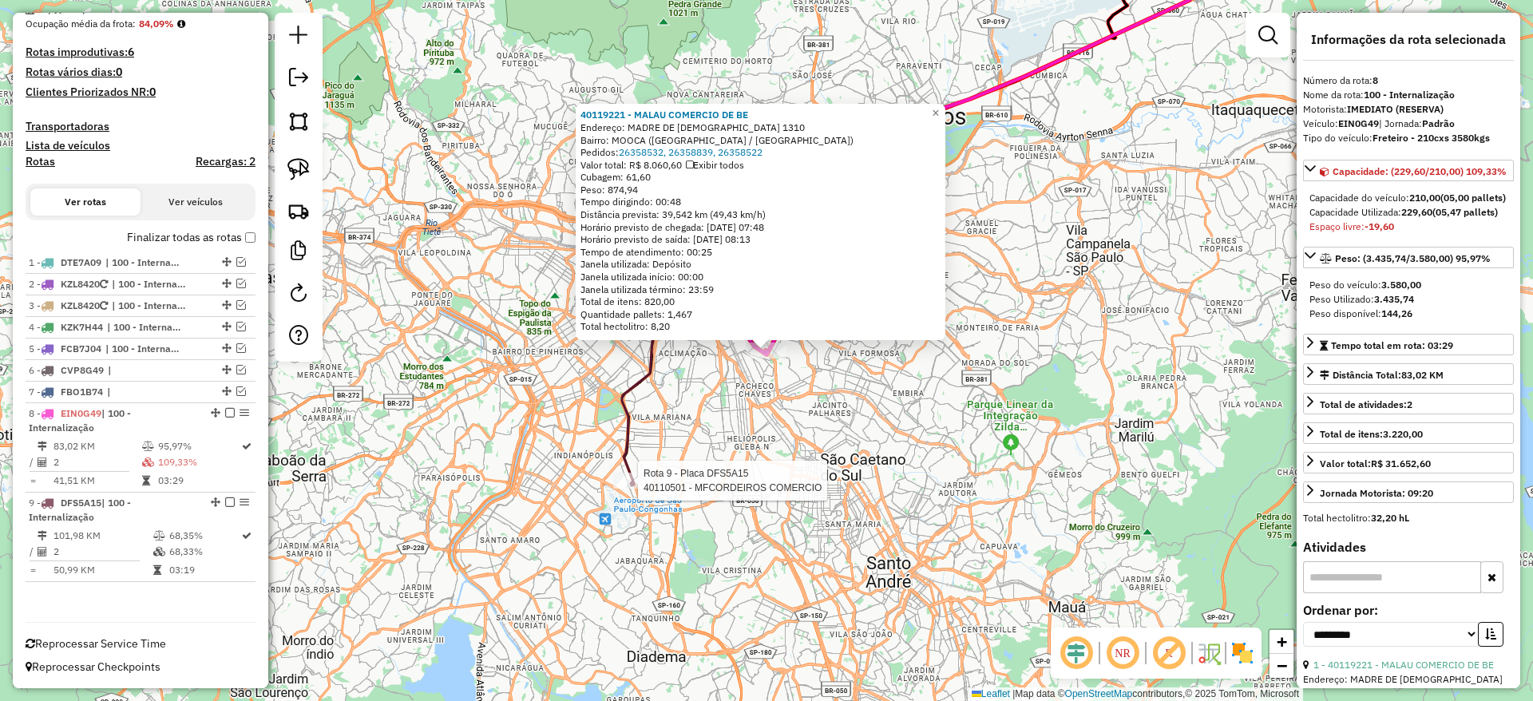
click at [639, 489] on div at bounding box center [633, 481] width 40 height 16
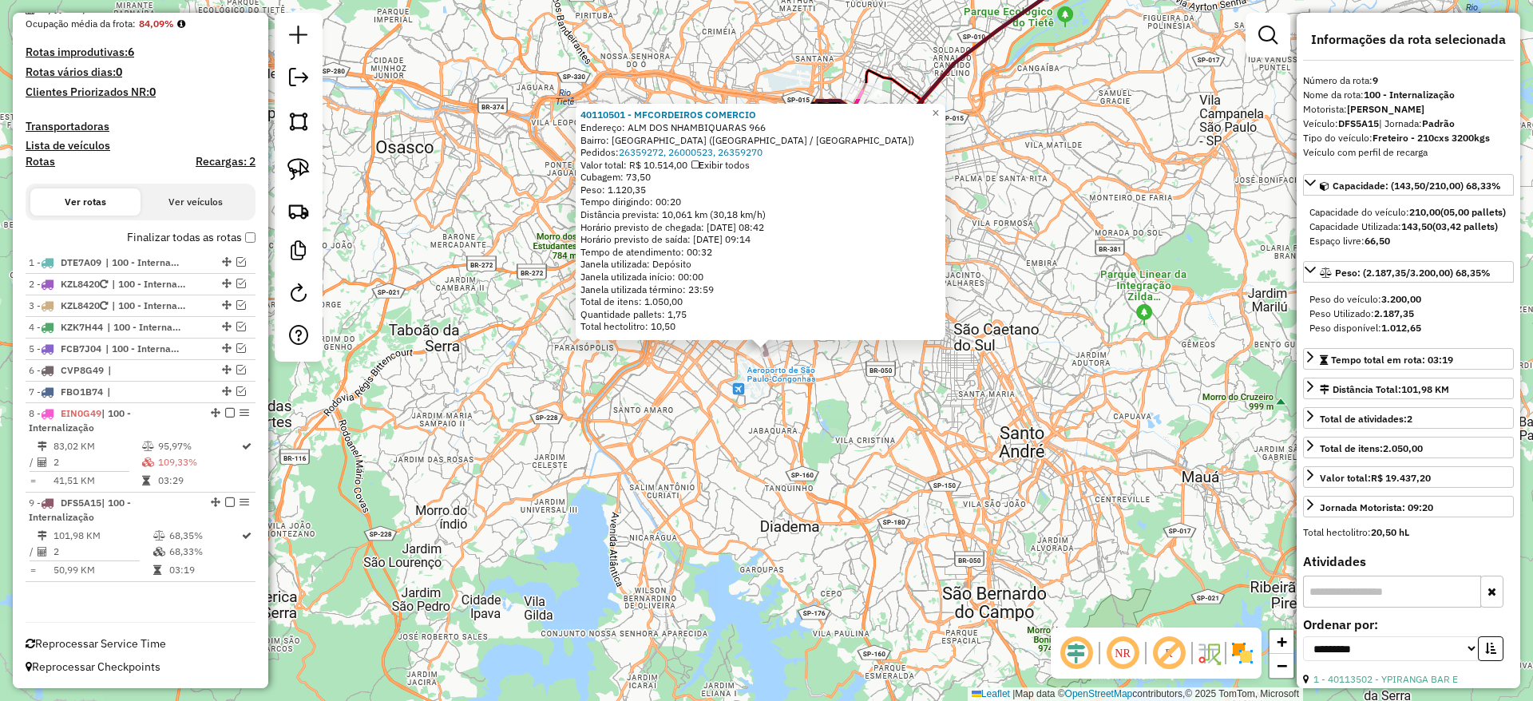
drag, startPoint x: 726, startPoint y: 504, endPoint x: 738, endPoint y: 491, distance: 18.1
click at [728, 504] on div "40110501 - MFCORDEIROS COMERCIO Endereço: ALM DOS NHAMBIQUARAS 966 Bairro: INDI…" at bounding box center [766, 350] width 1533 height 701
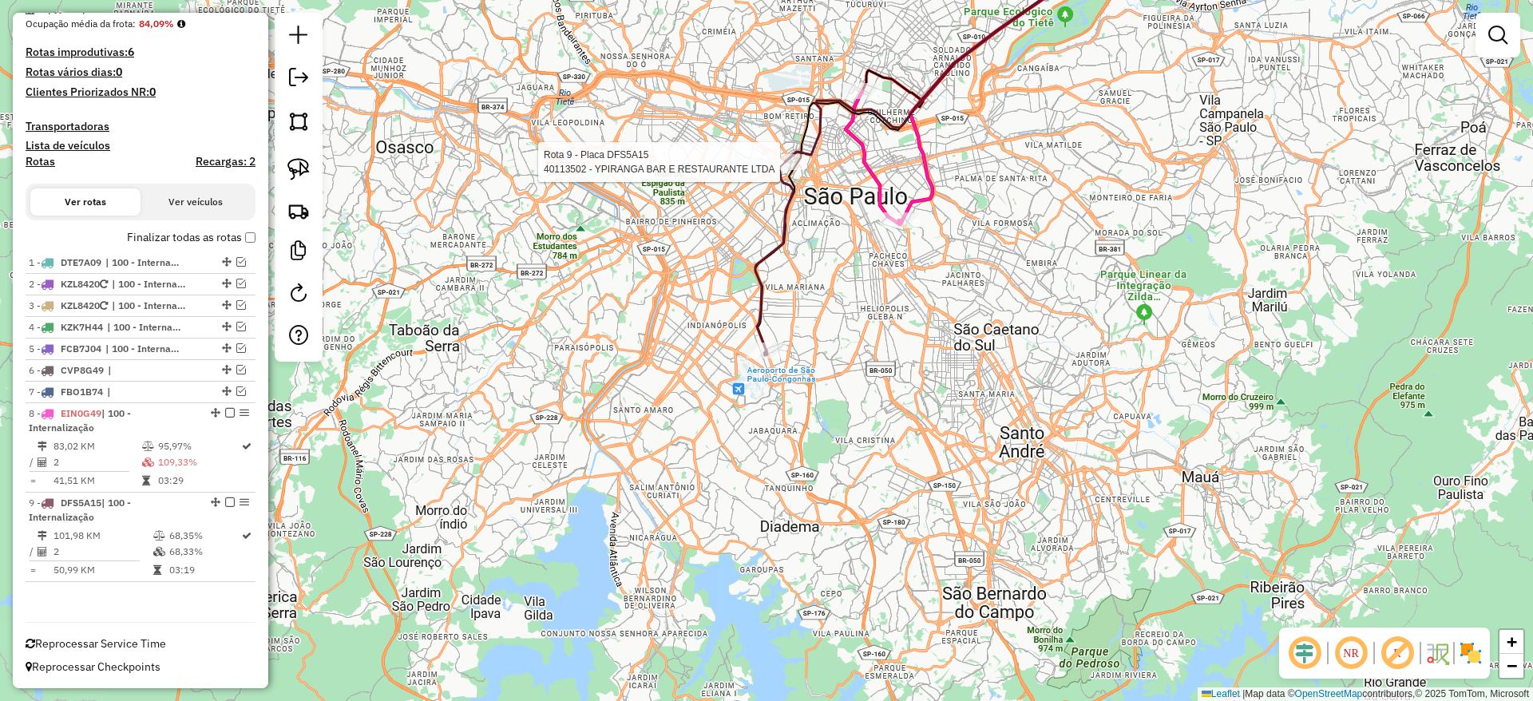
select select "**********"
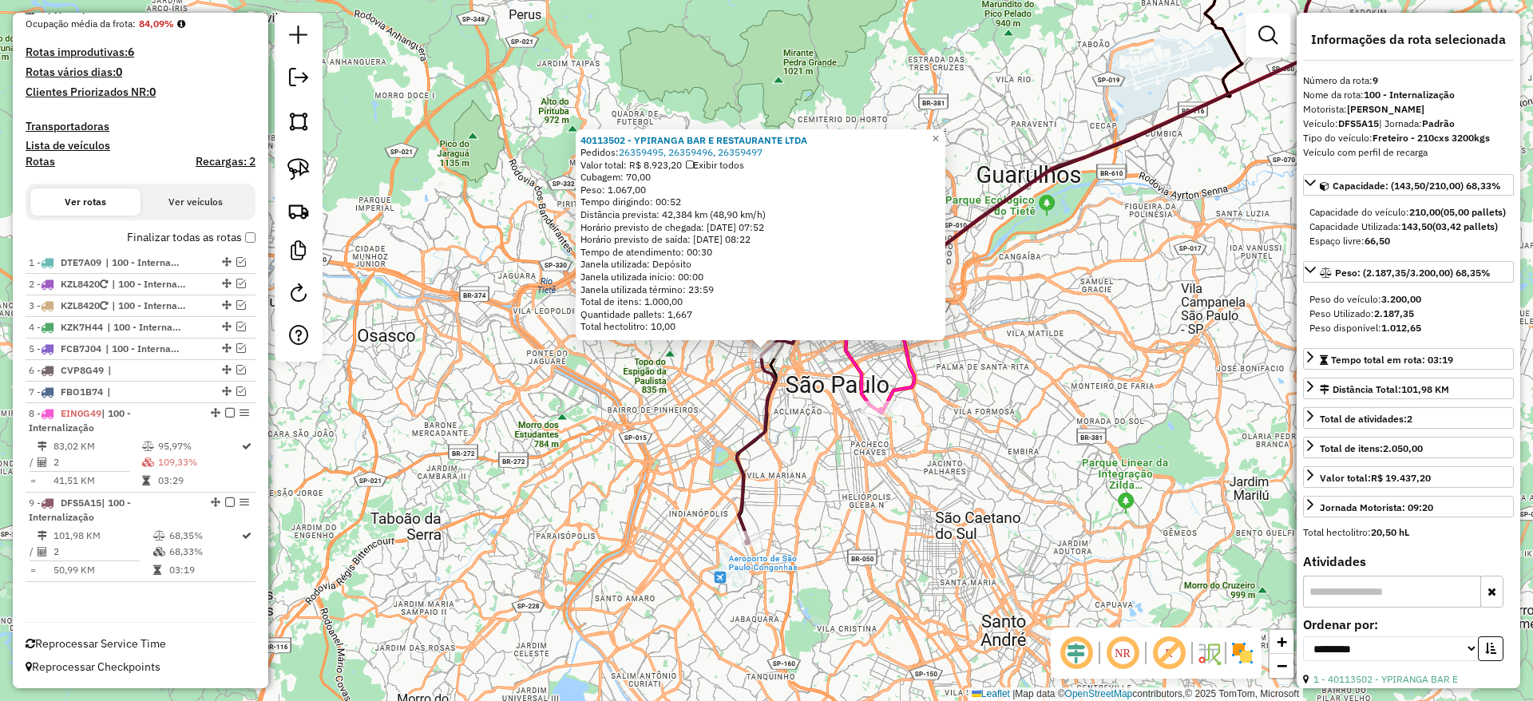
click at [863, 469] on div "Rota 8 - Placa EIN0G49 40119221 - MALAU COMERCIO DE BE 40113502 - YPIRANGA BAR …" at bounding box center [766, 350] width 1533 height 701
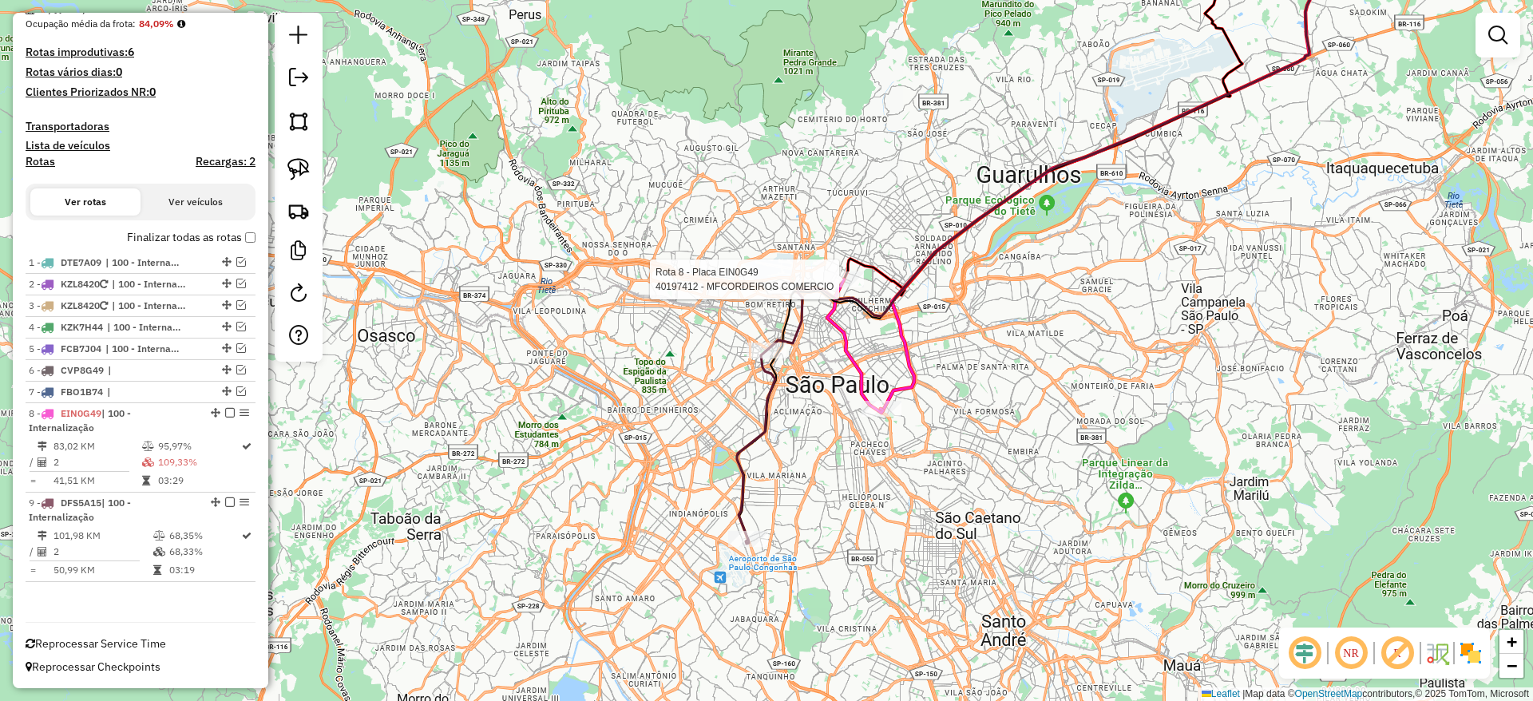
select select "**********"
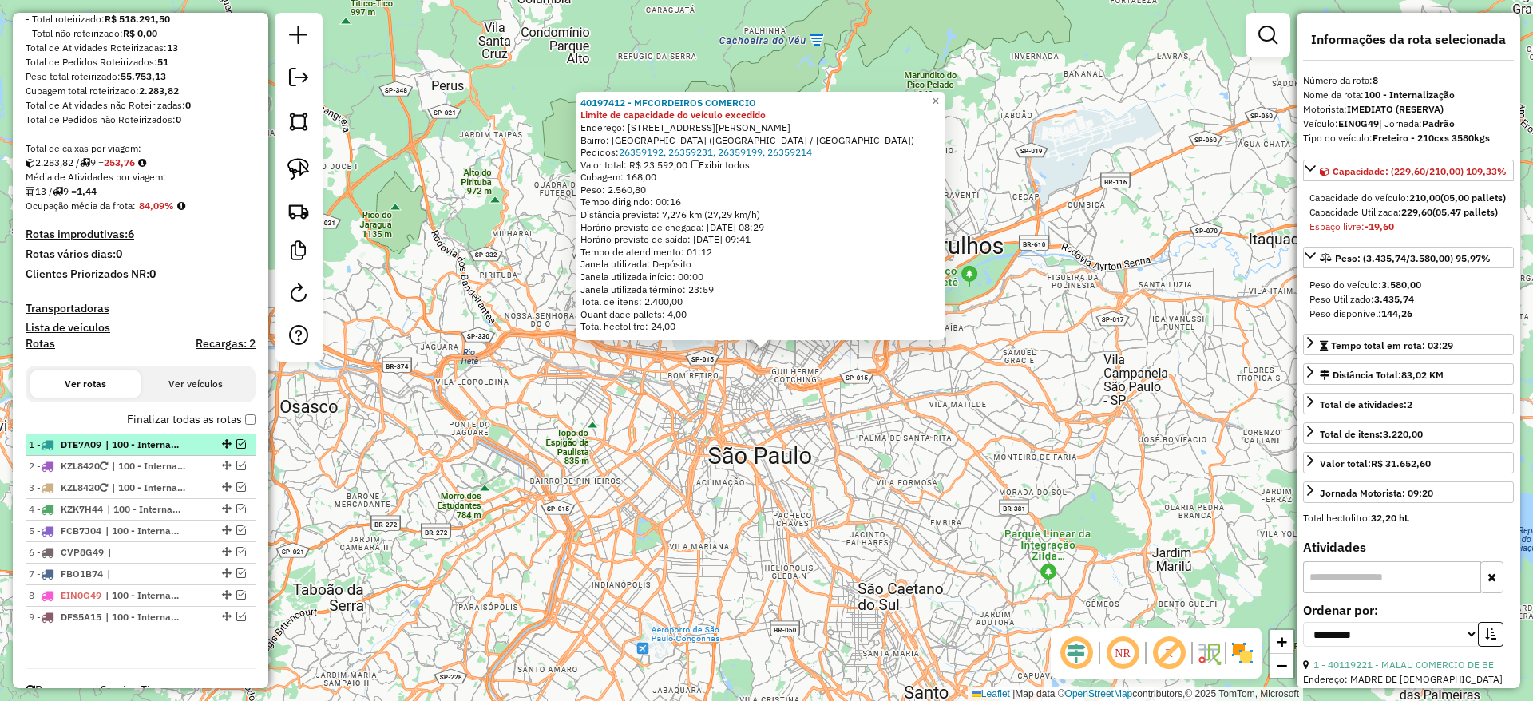
scroll to position [268, 0]
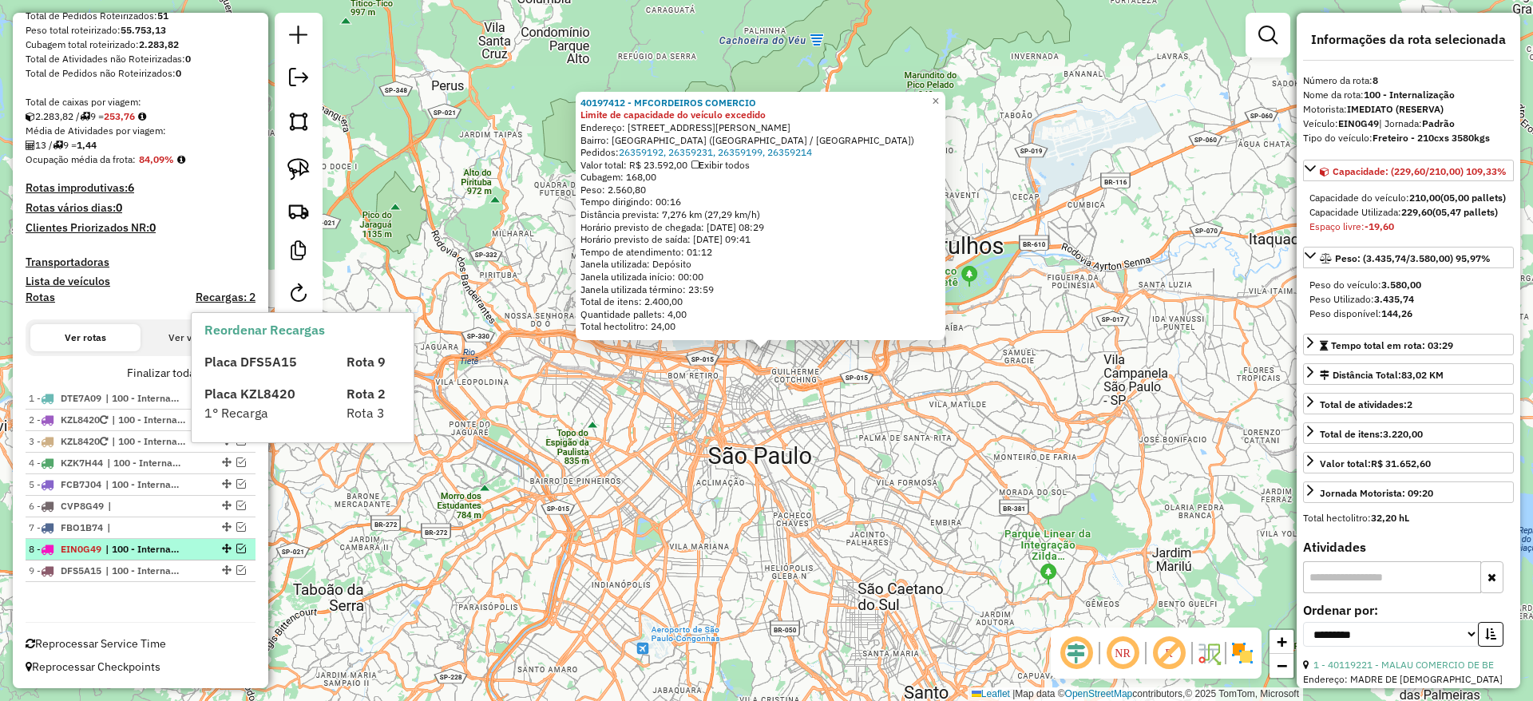
click at [236, 544] on em at bounding box center [241, 549] width 10 height 10
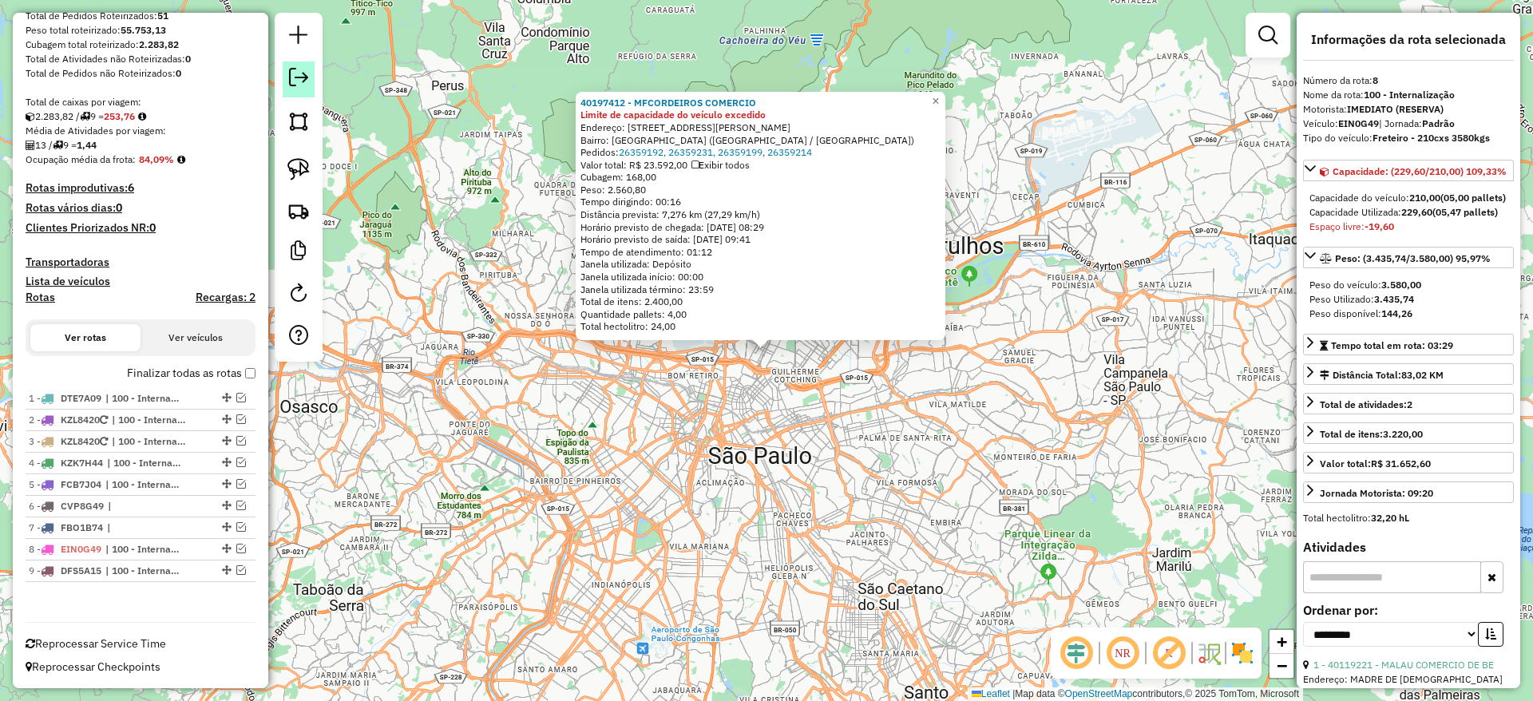
click at [314, 97] on link at bounding box center [299, 79] width 32 height 36
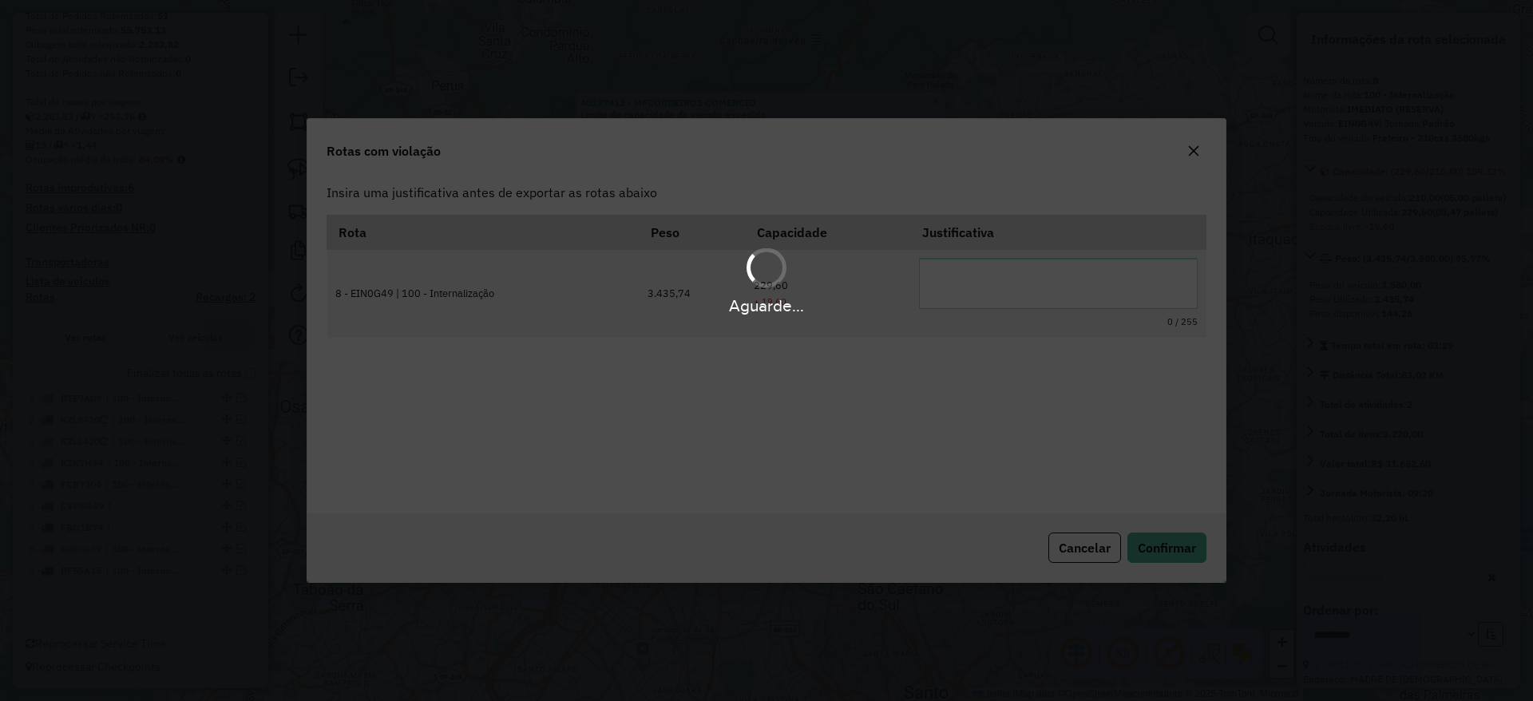
scroll to position [0, 0]
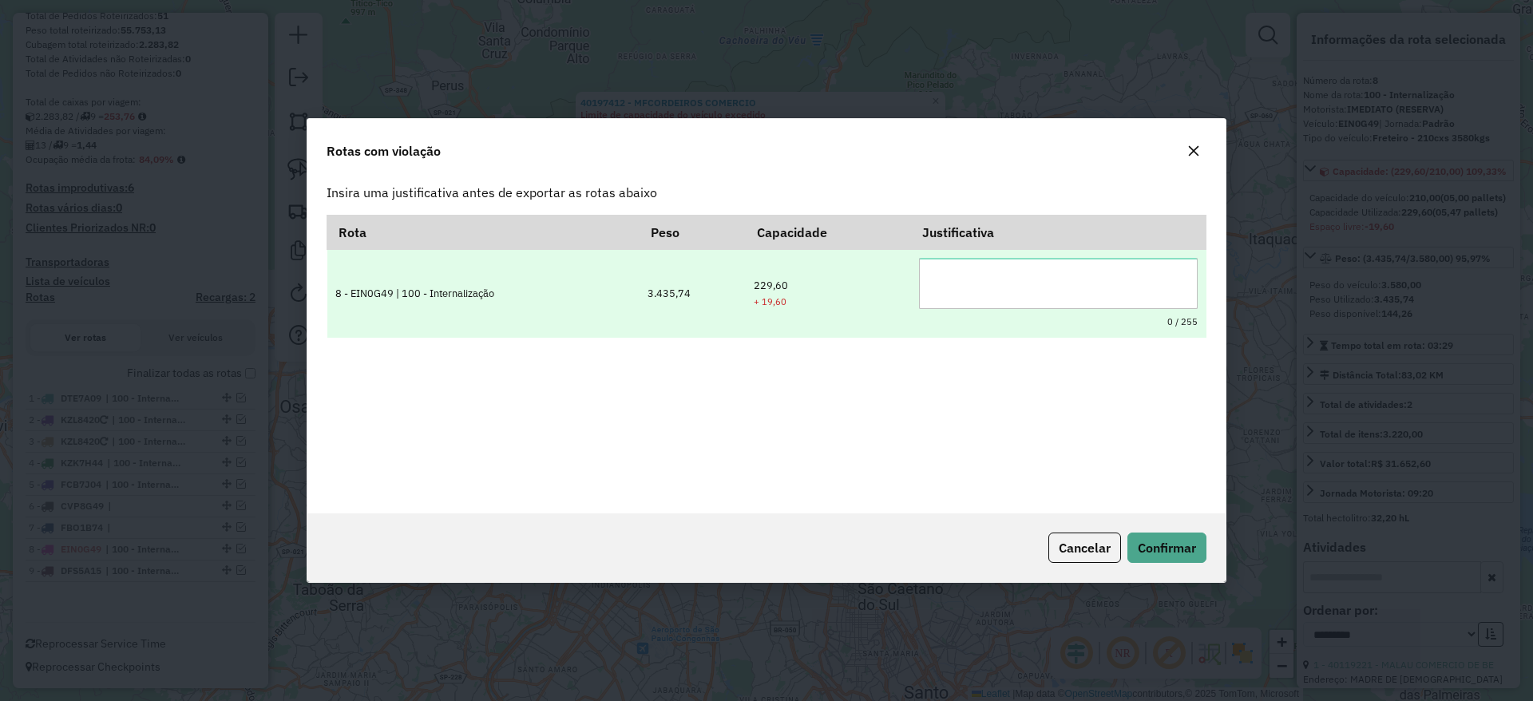
click at [955, 280] on textarea at bounding box center [1058, 283] width 279 height 51
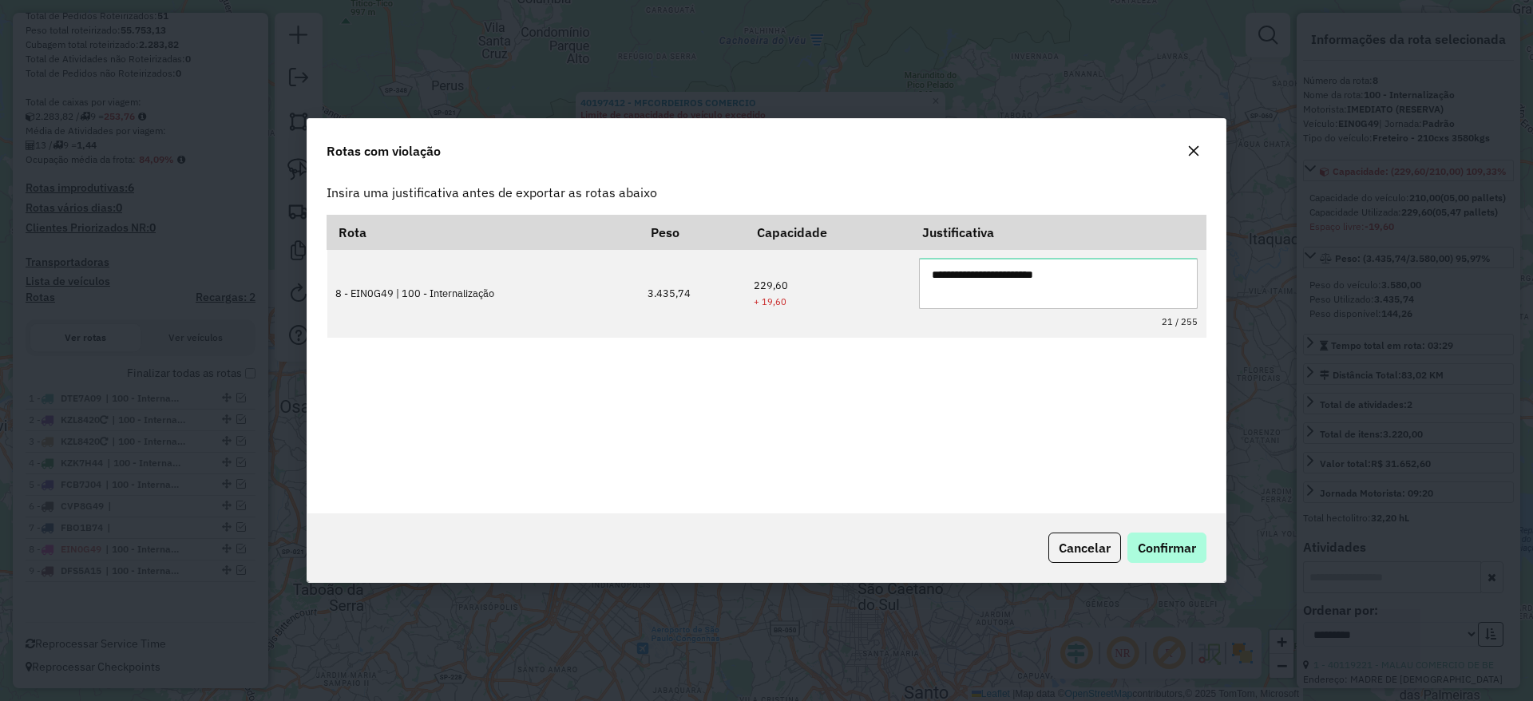
type textarea "**********"
click at [1200, 538] on button "Confirmar" at bounding box center [1166, 547] width 79 height 30
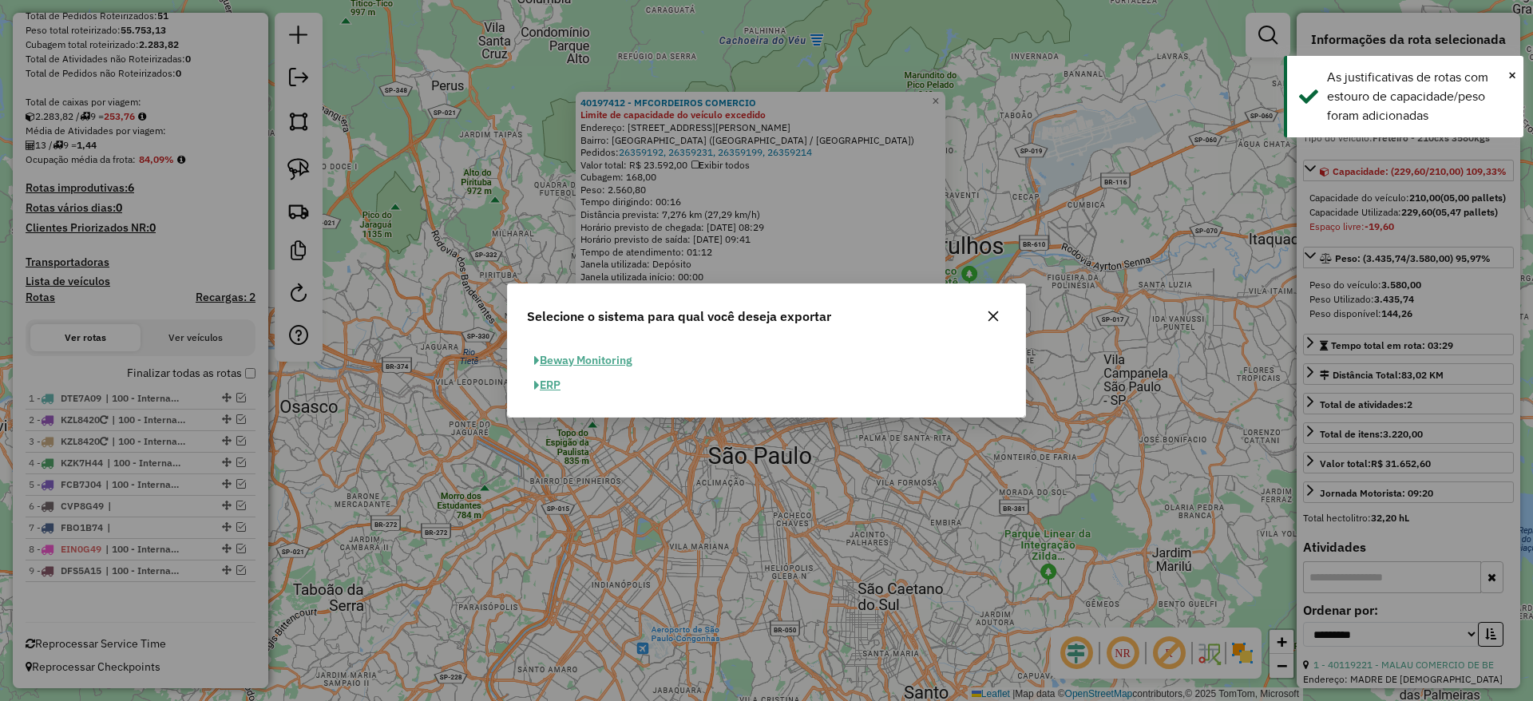
click at [556, 381] on button "ERP" at bounding box center [547, 385] width 41 height 25
select select "**"
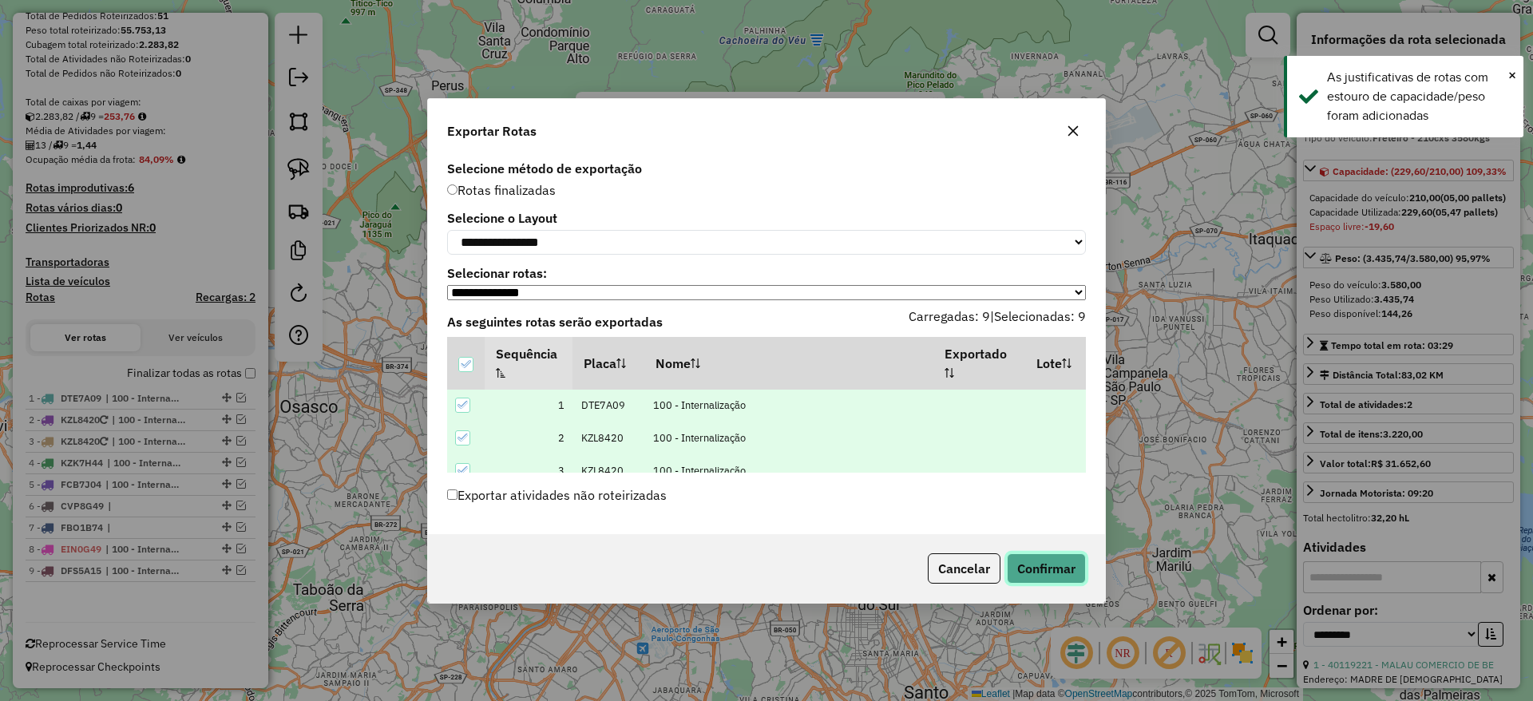
drag, startPoint x: 1046, startPoint y: 581, endPoint x: 1032, endPoint y: 556, distance: 28.2
click at [1048, 580] on button "Confirmar" at bounding box center [1046, 568] width 79 height 30
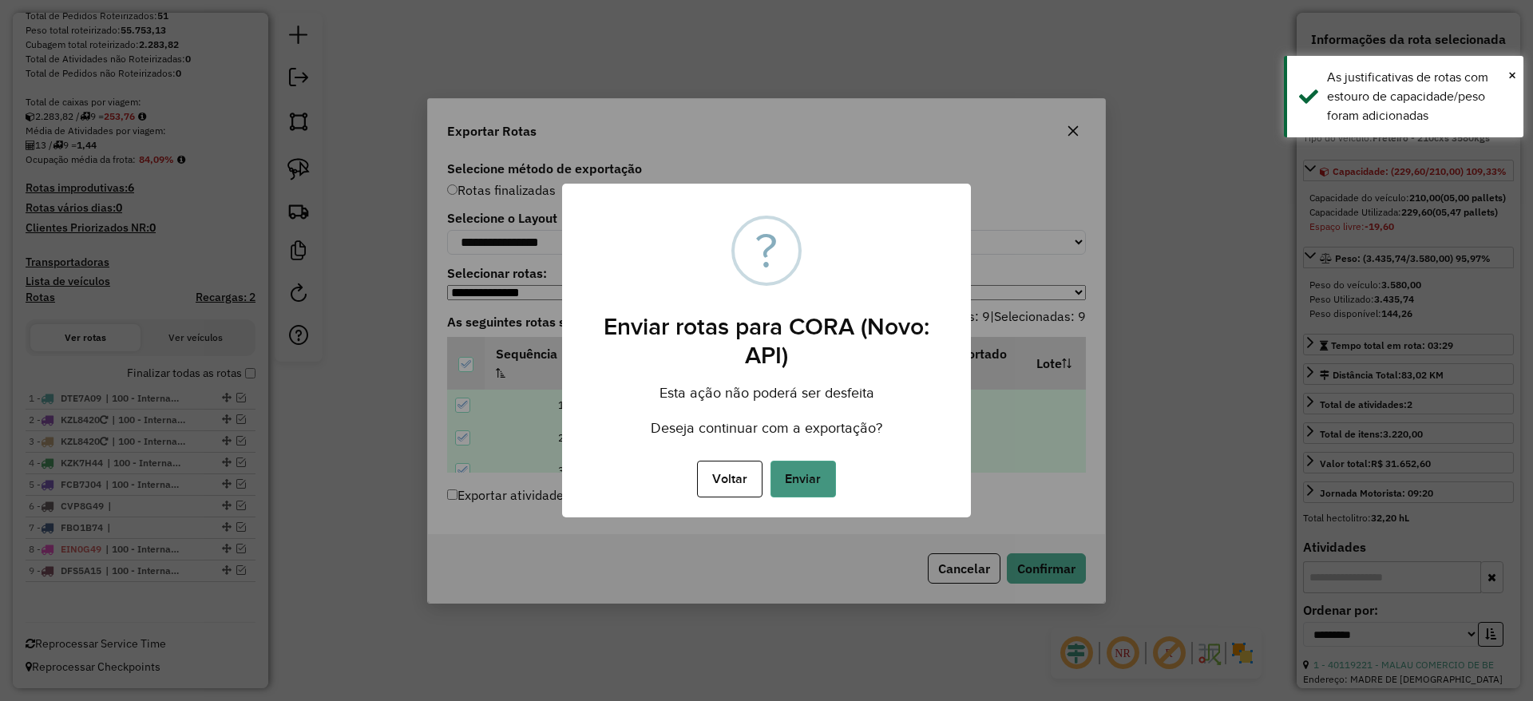
click at [830, 481] on button "Enviar" at bounding box center [802, 479] width 65 height 37
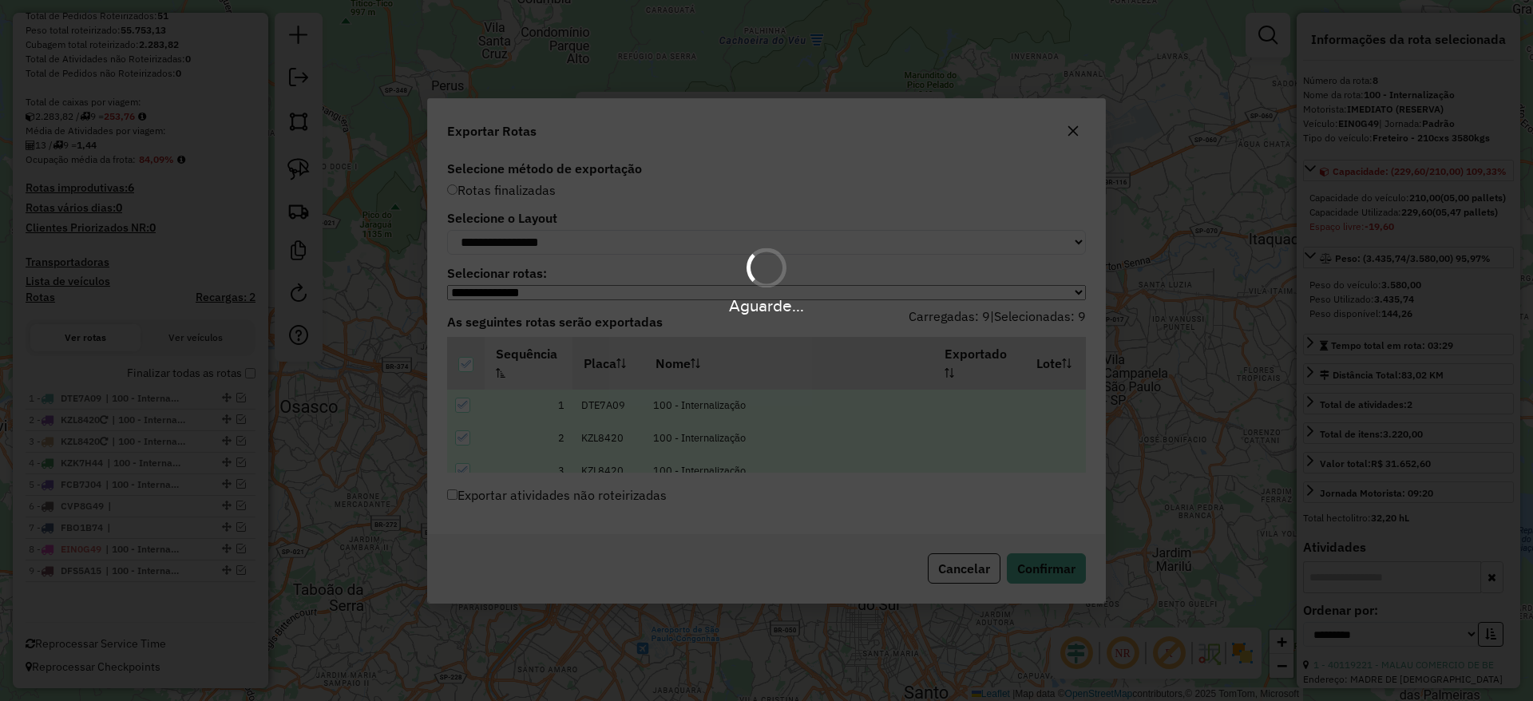
scroll to position [311, 0]
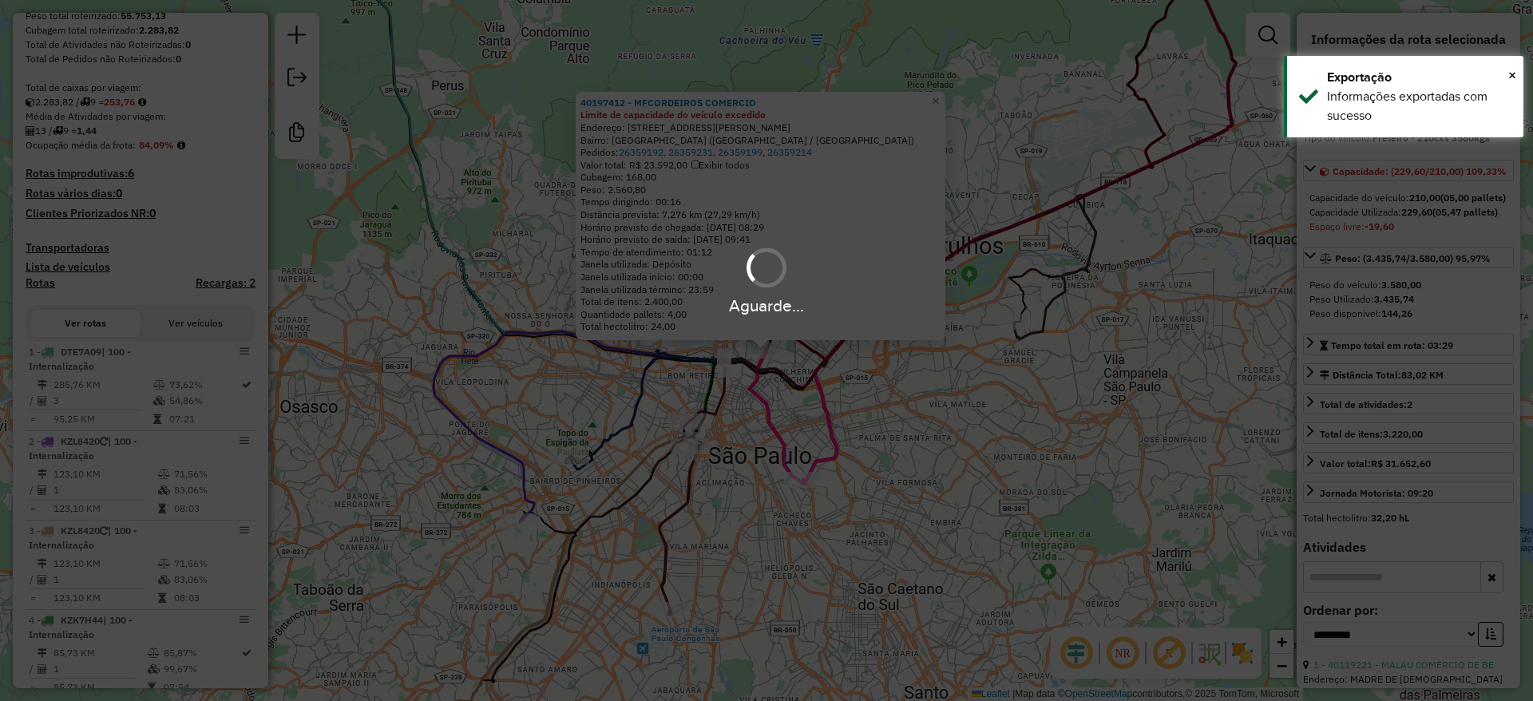
click at [412, 256] on div "Aguarde..." at bounding box center [766, 281] width 1533 height 76
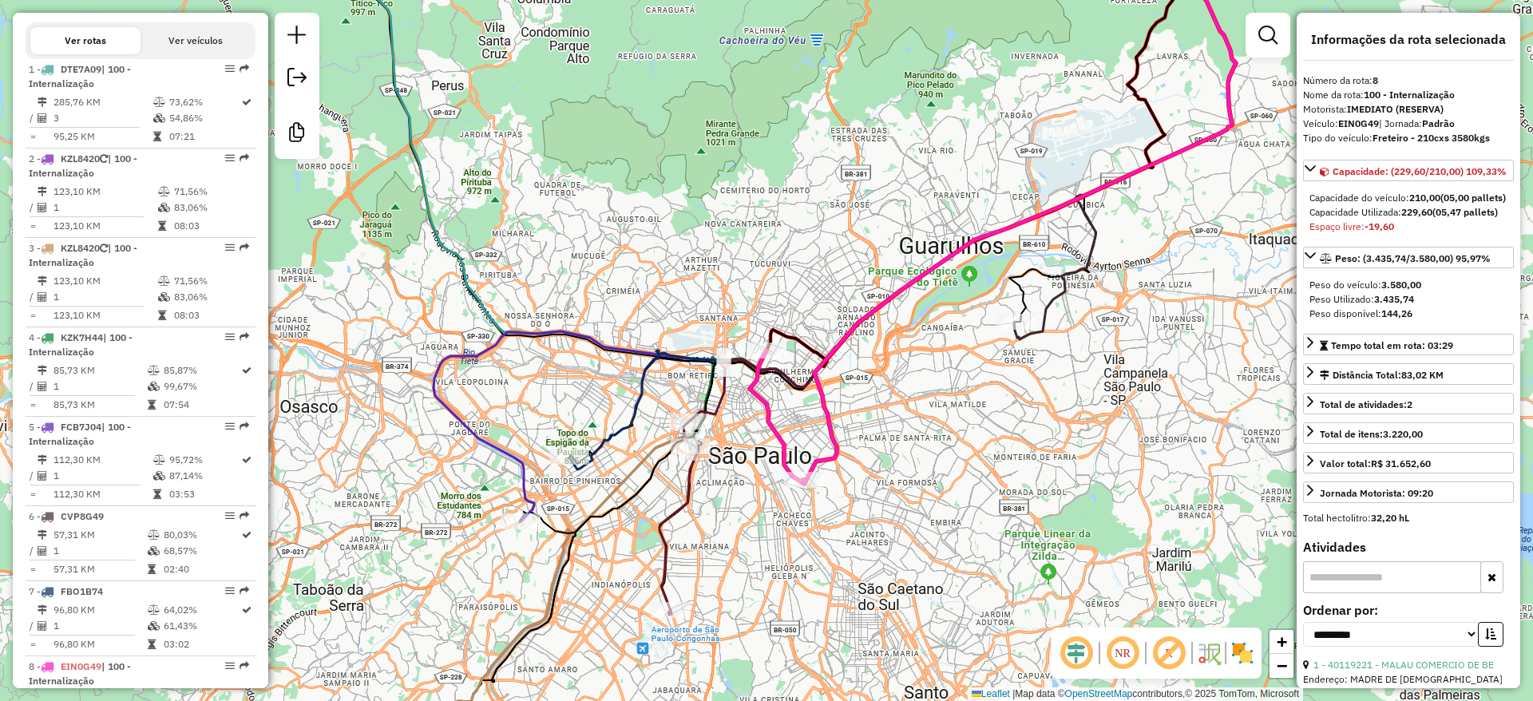
scroll to position [782, 0]
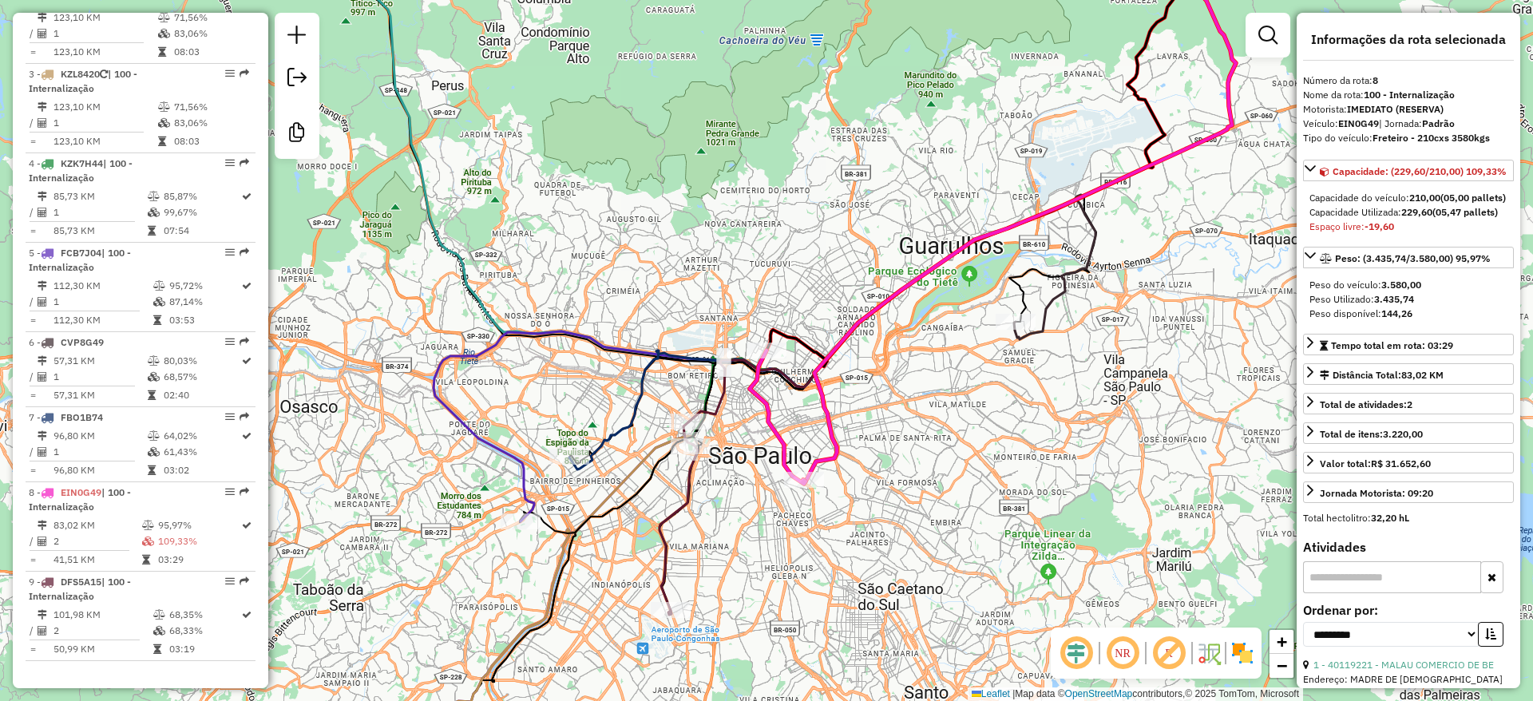
click at [315, 42] on div at bounding box center [297, 86] width 45 height 146
click at [304, 31] on em at bounding box center [296, 35] width 19 height 19
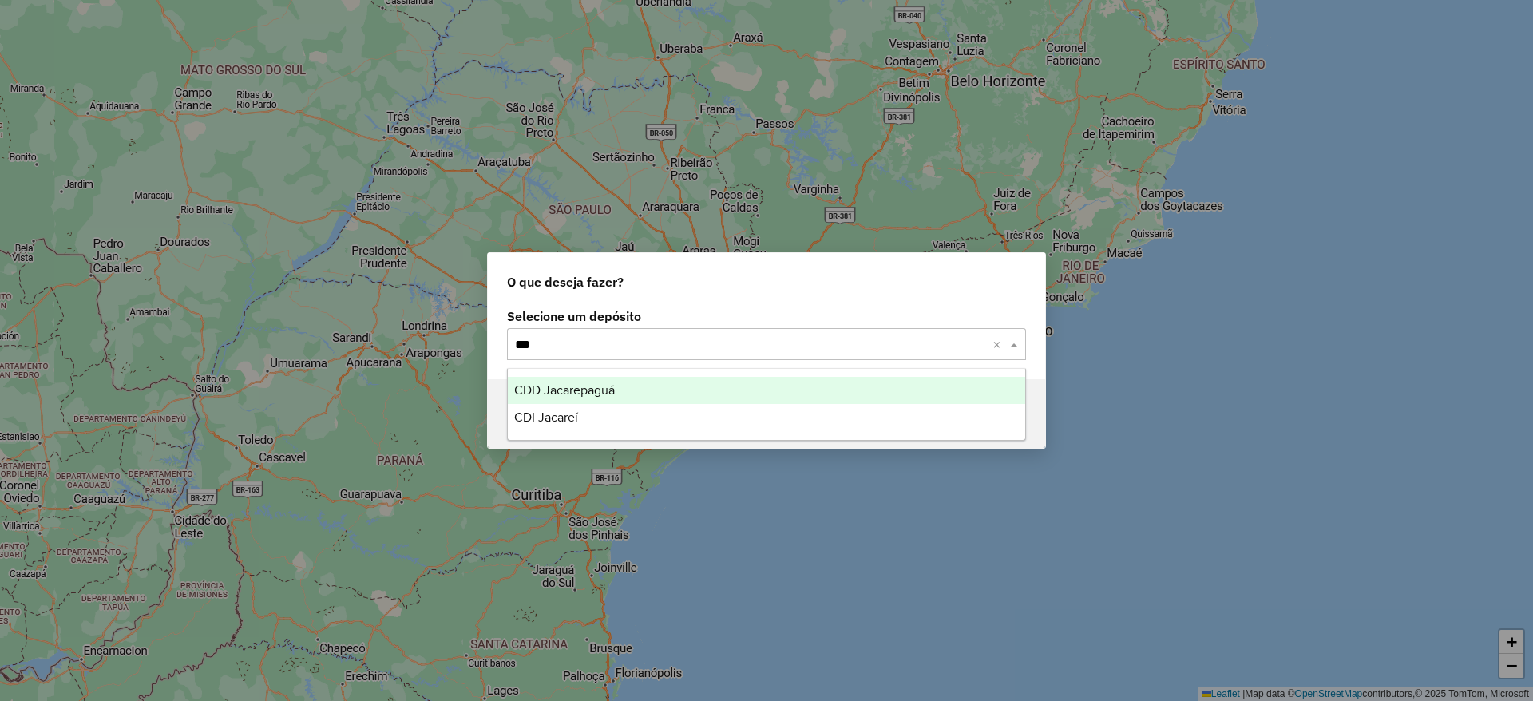
type input "****"
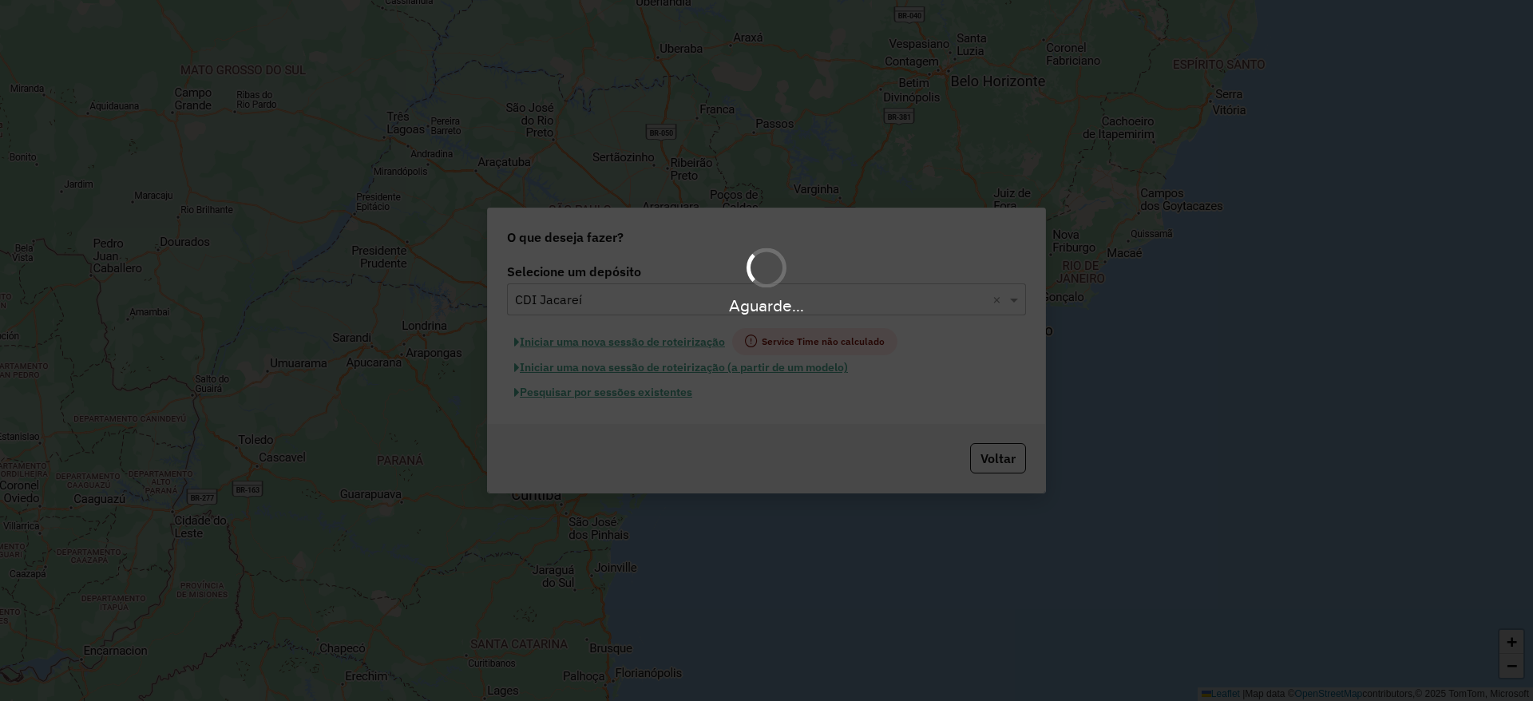
click at [659, 395] on div "Aguarde..." at bounding box center [766, 350] width 1533 height 701
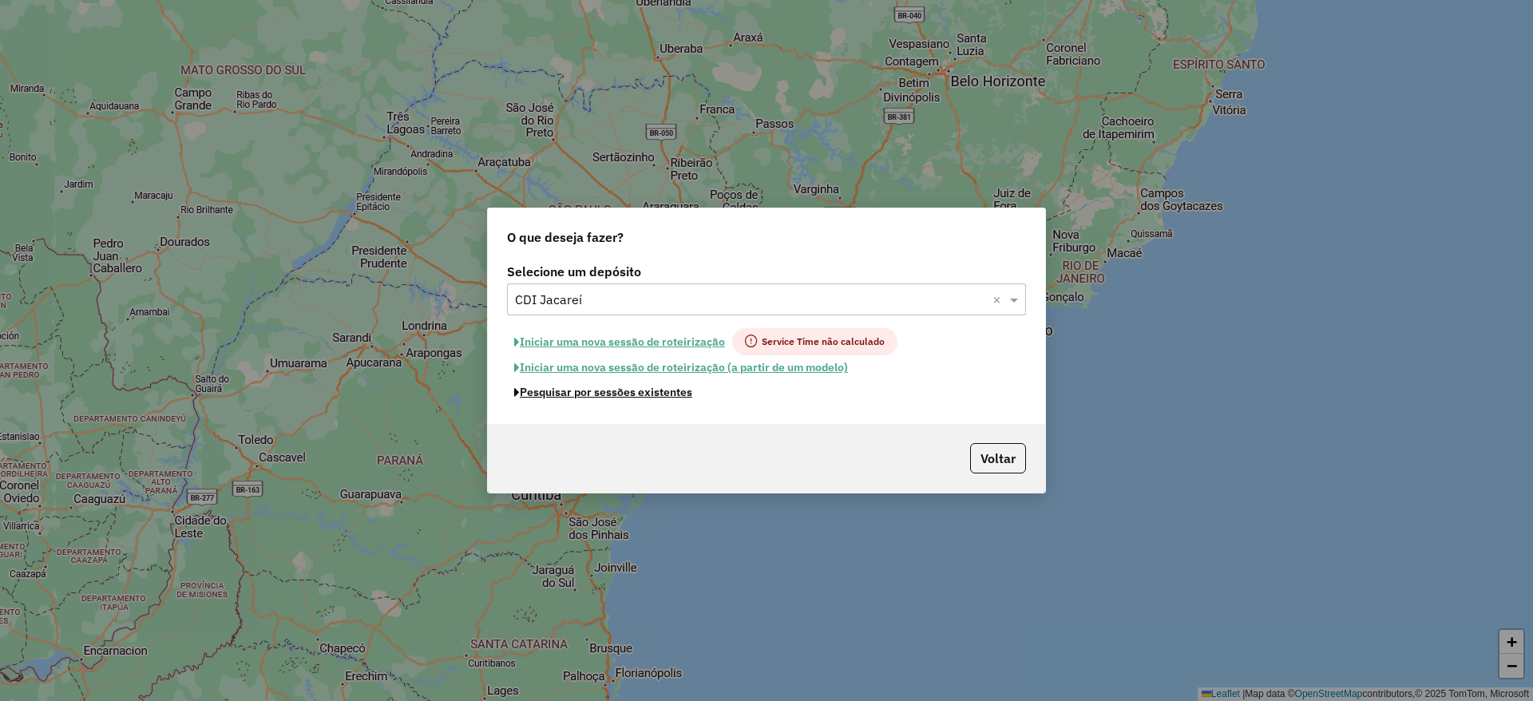
click at [659, 395] on button "Pesquisar por sessões existentes" at bounding box center [603, 392] width 192 height 25
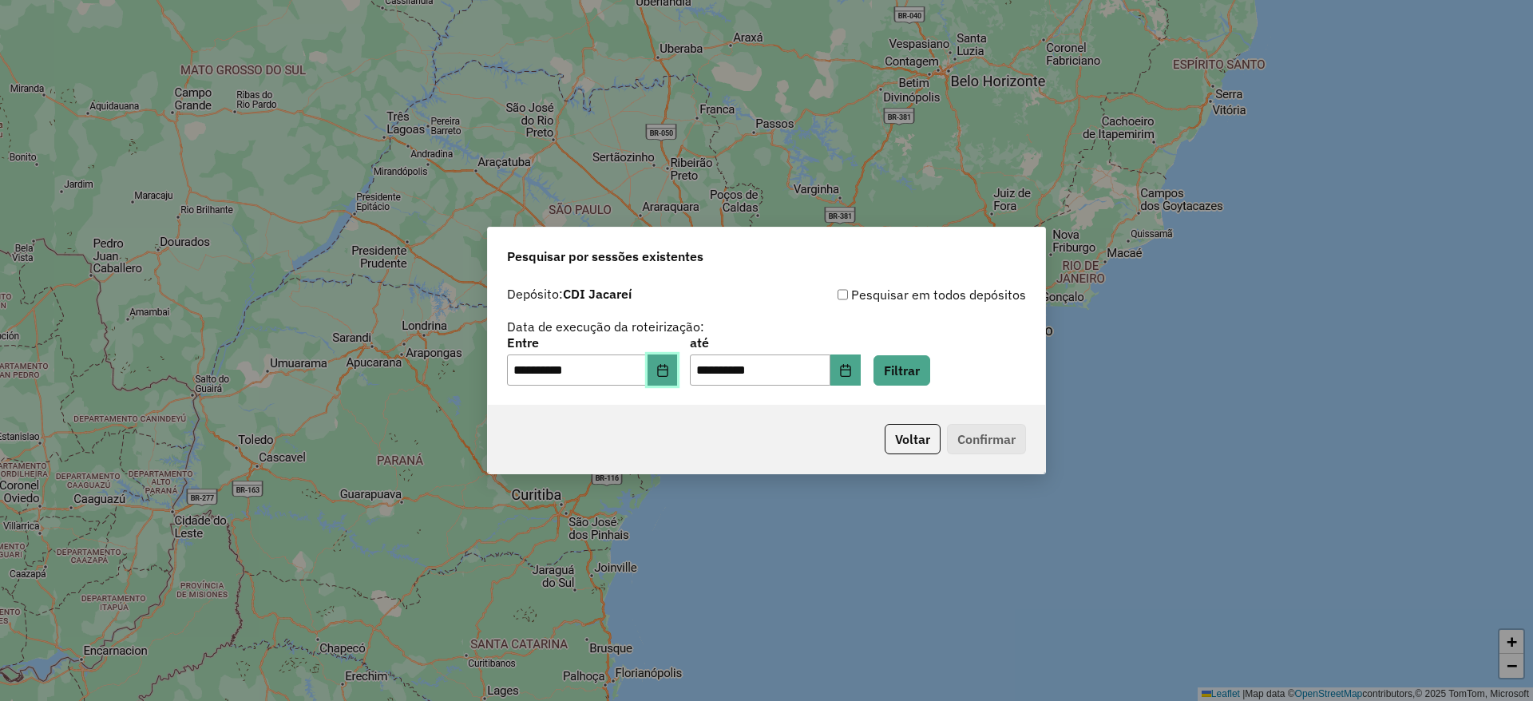
click at [669, 382] on button "Choose Date" at bounding box center [662, 370] width 30 height 32
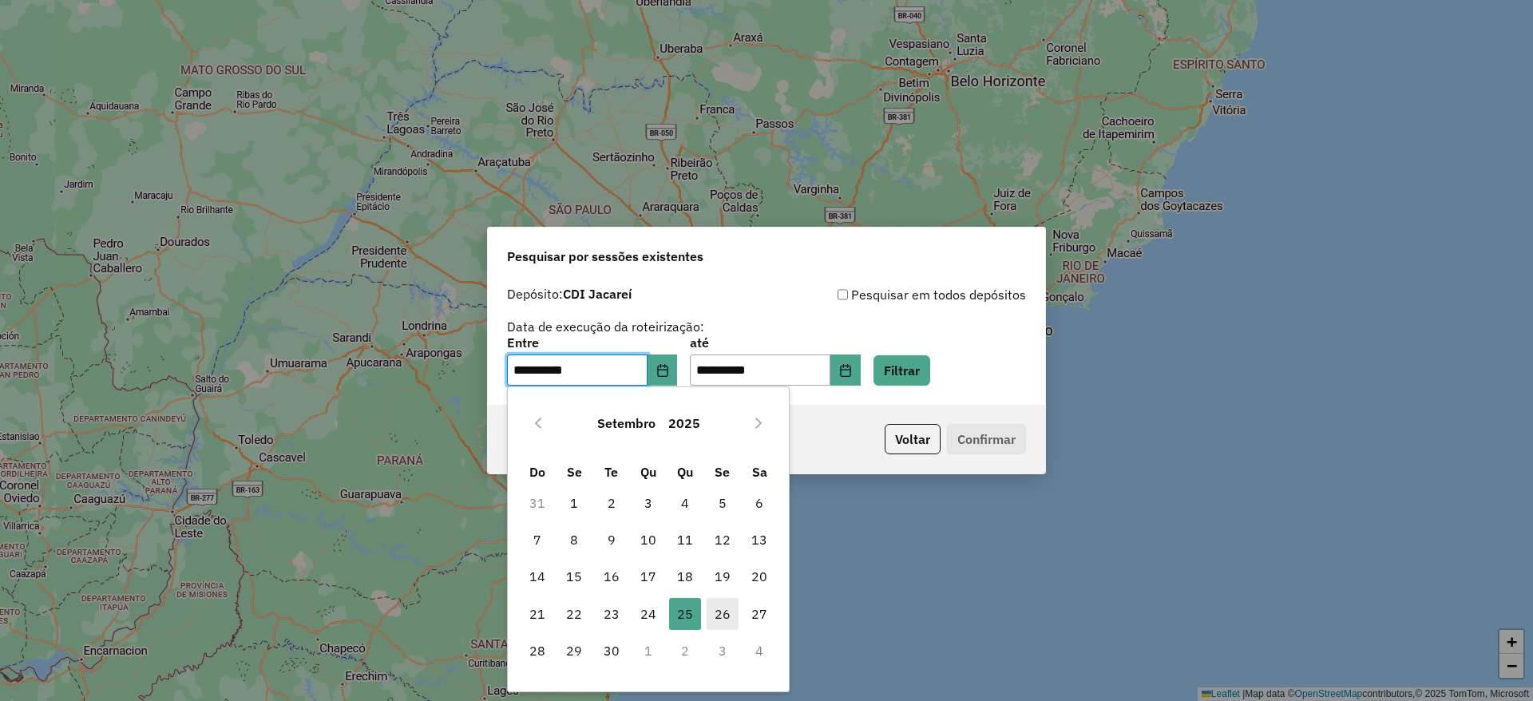
click at [714, 623] on span "26" at bounding box center [722, 614] width 32 height 32
type input "**********"
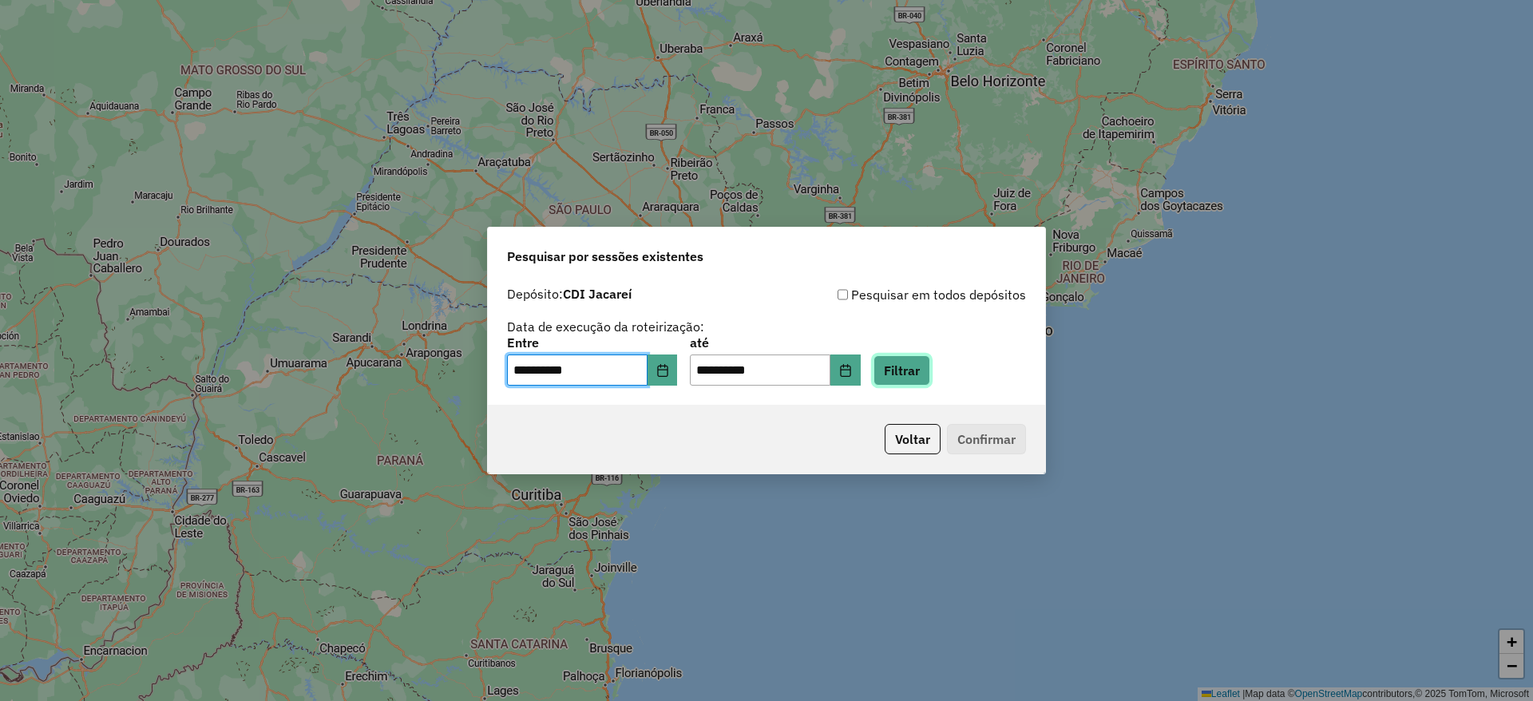
click at [912, 366] on button "Filtrar" at bounding box center [901, 370] width 57 height 30
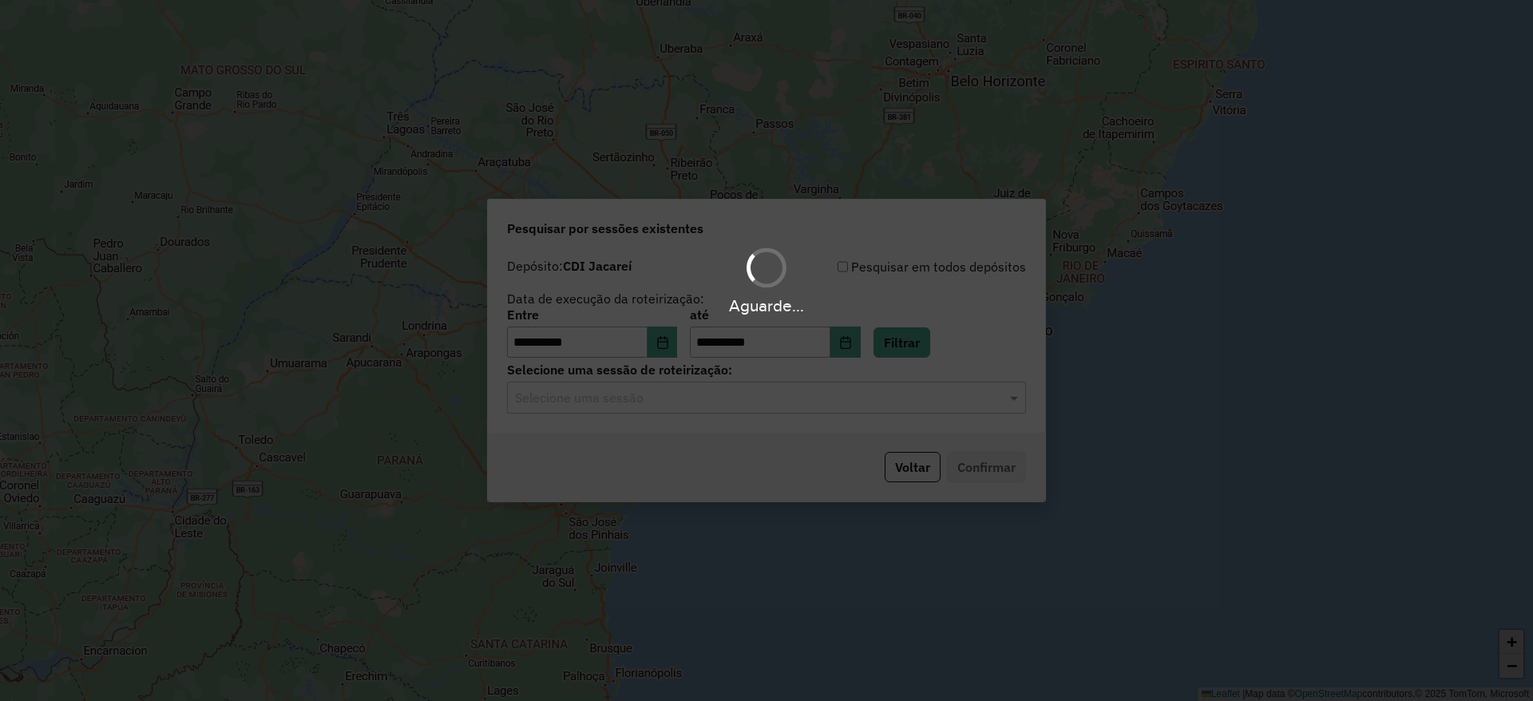
click at [632, 397] on div "Aguarde..." at bounding box center [766, 350] width 1533 height 701
drag, startPoint x: 632, startPoint y: 397, endPoint x: 649, endPoint y: 406, distance: 19.3
click at [633, 397] on hb-app "**********" at bounding box center [766, 350] width 1533 height 701
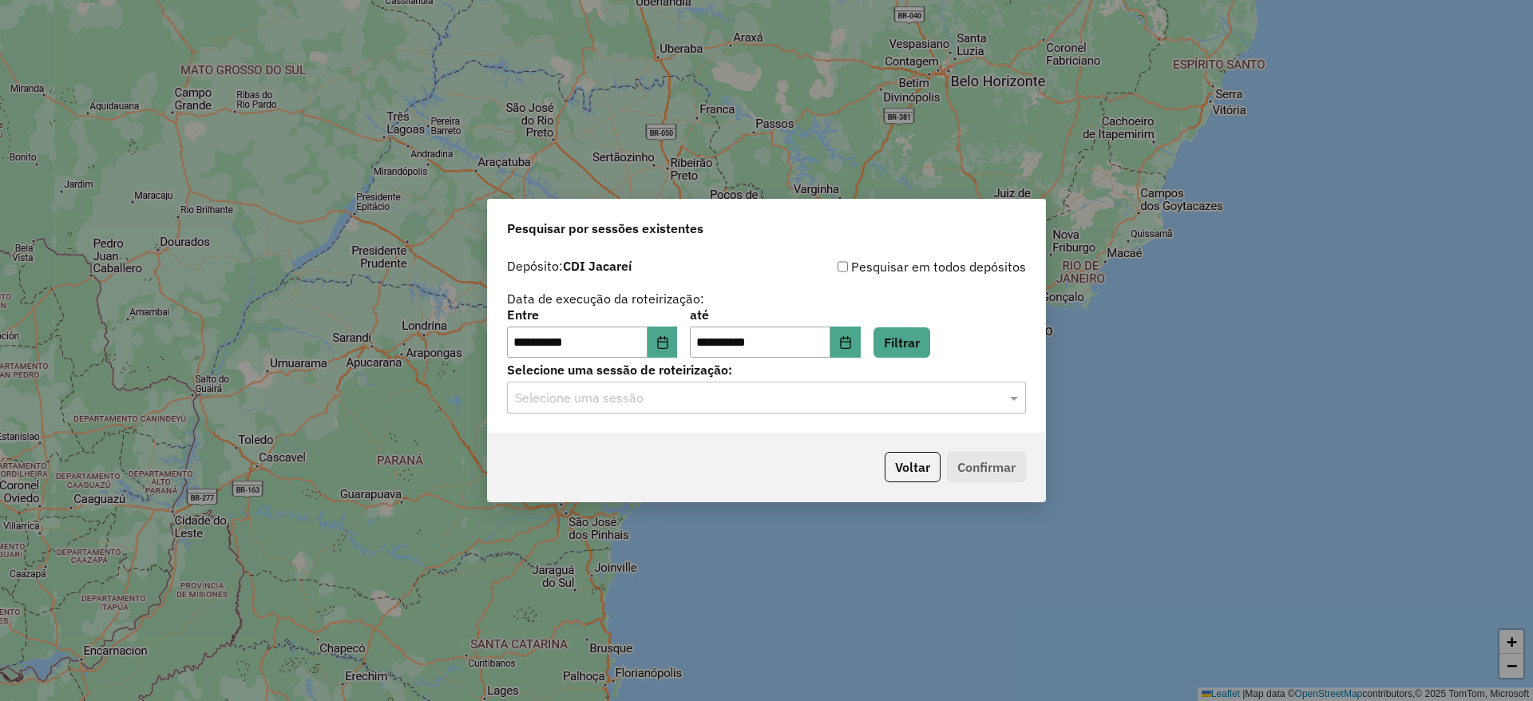
click at [649, 406] on input "text" at bounding box center [750, 398] width 471 height 19
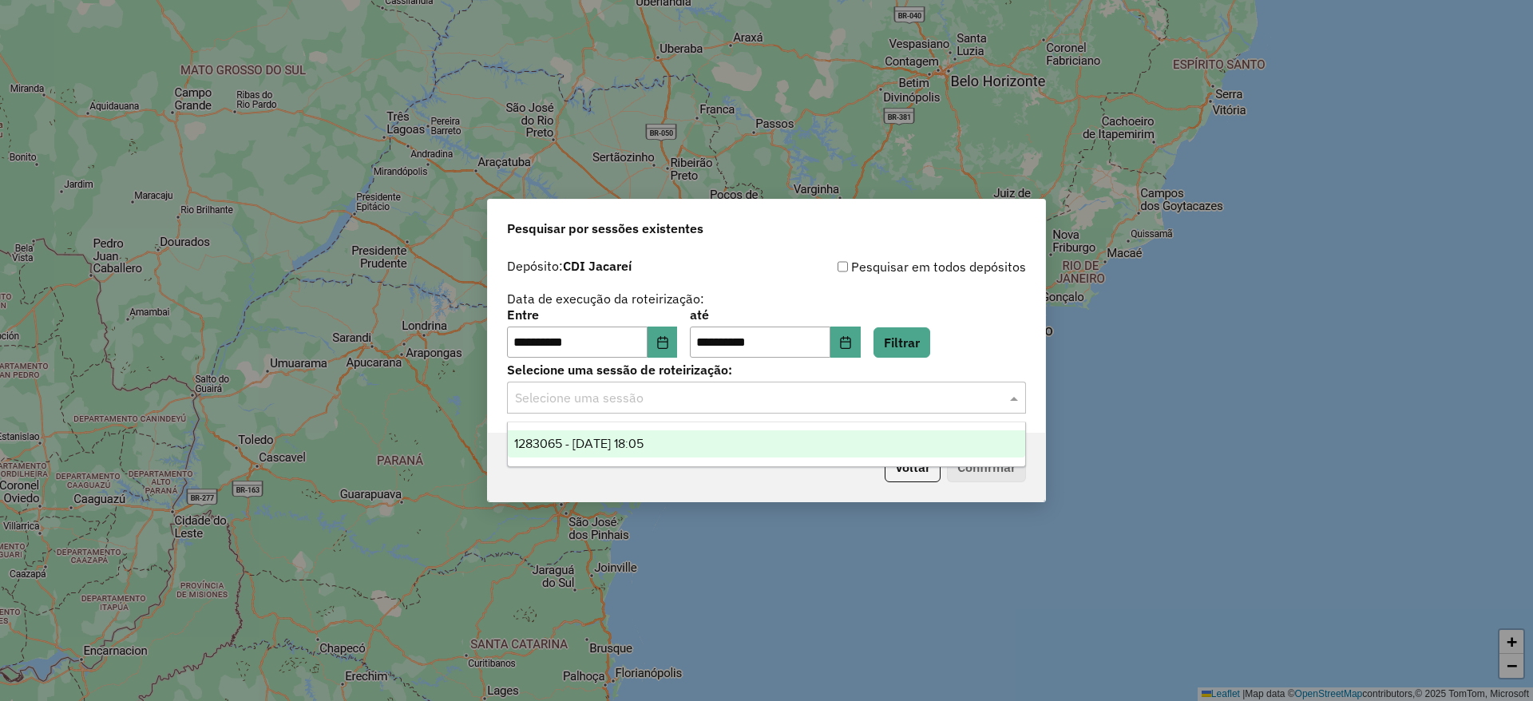
click at [643, 437] on span "1283065 - 26/09/2025 18:05" at bounding box center [578, 444] width 129 height 14
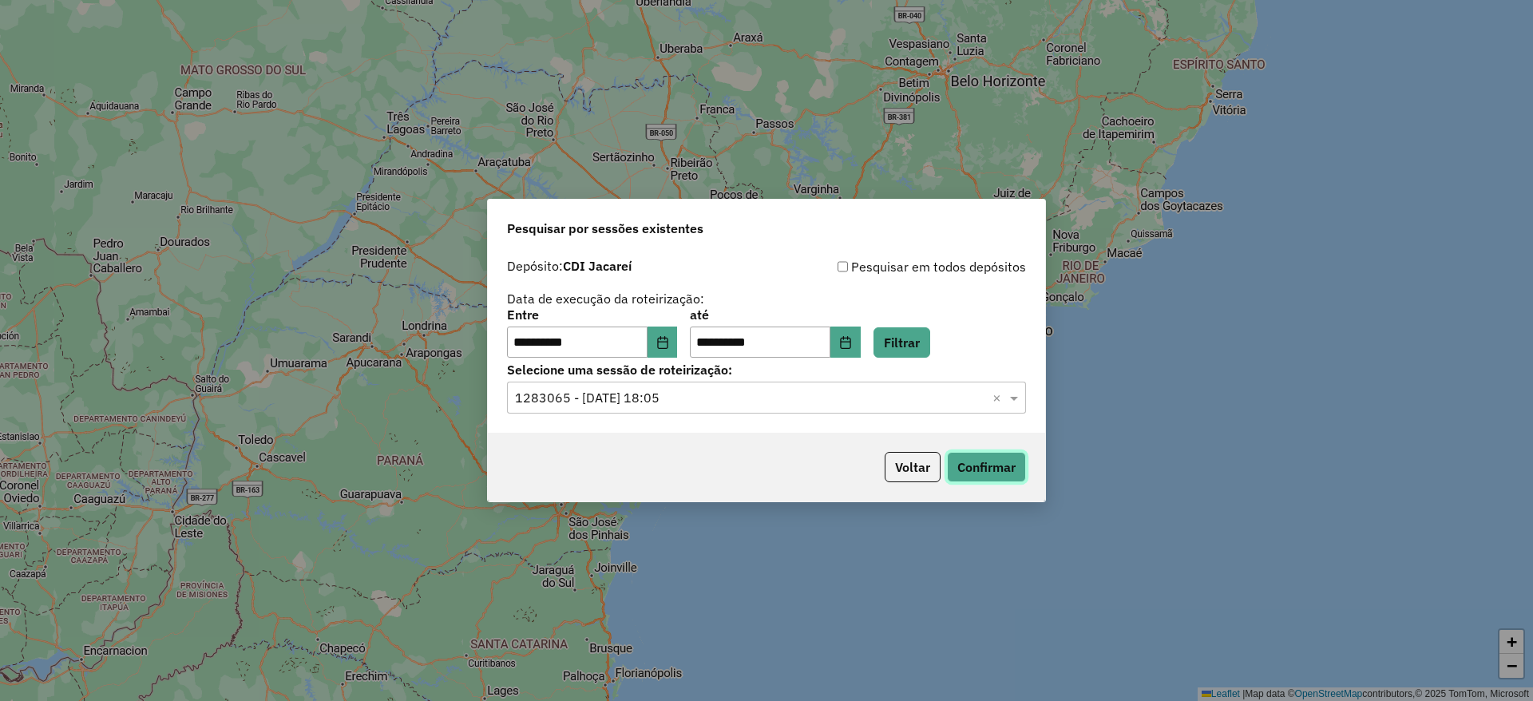
click at [967, 474] on button "Confirmar" at bounding box center [986, 467] width 79 height 30
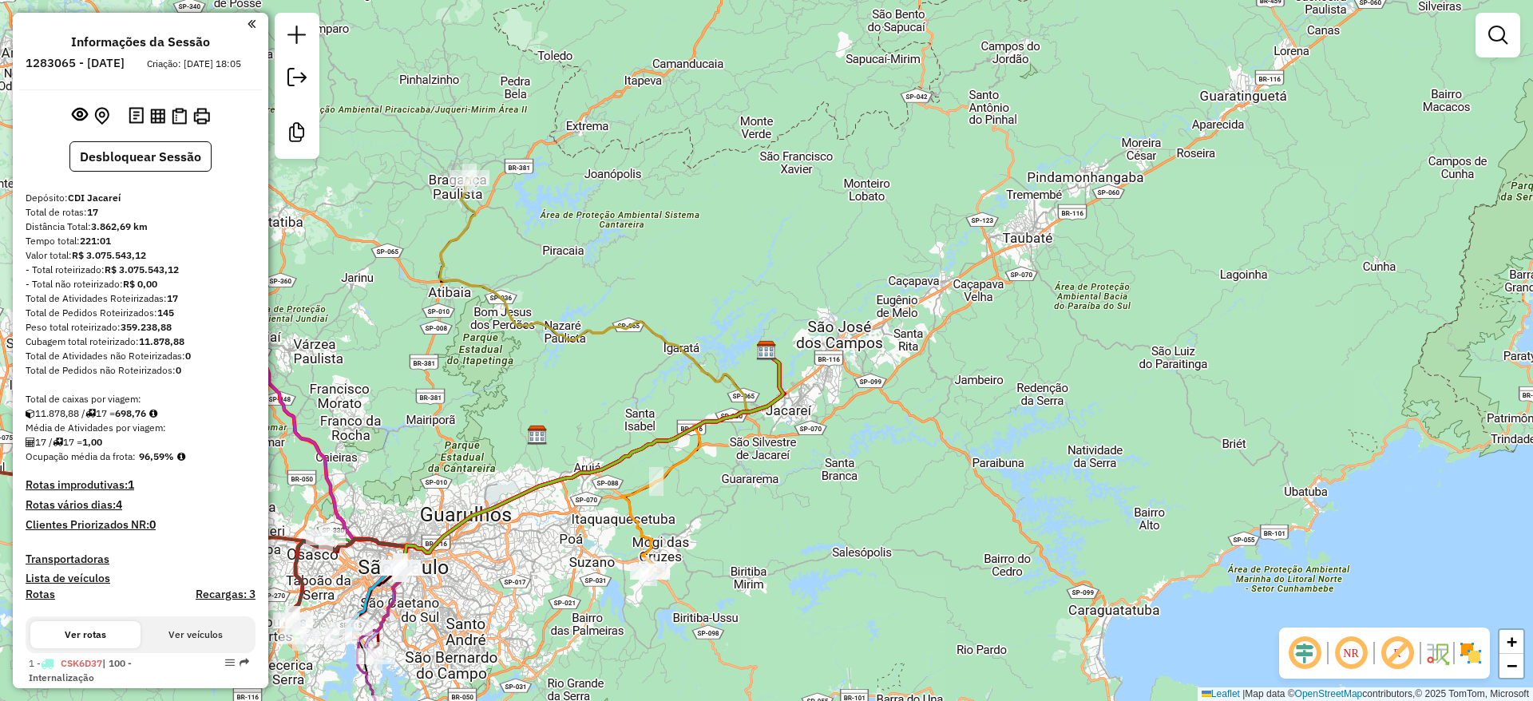
click at [673, 369] on div "Janela de atendimento Grade de atendimento Capacidade Transportadoras Veículos …" at bounding box center [766, 350] width 1533 height 701
click at [315, 28] on div at bounding box center [297, 86] width 45 height 146
click at [311, 29] on link at bounding box center [297, 37] width 32 height 36
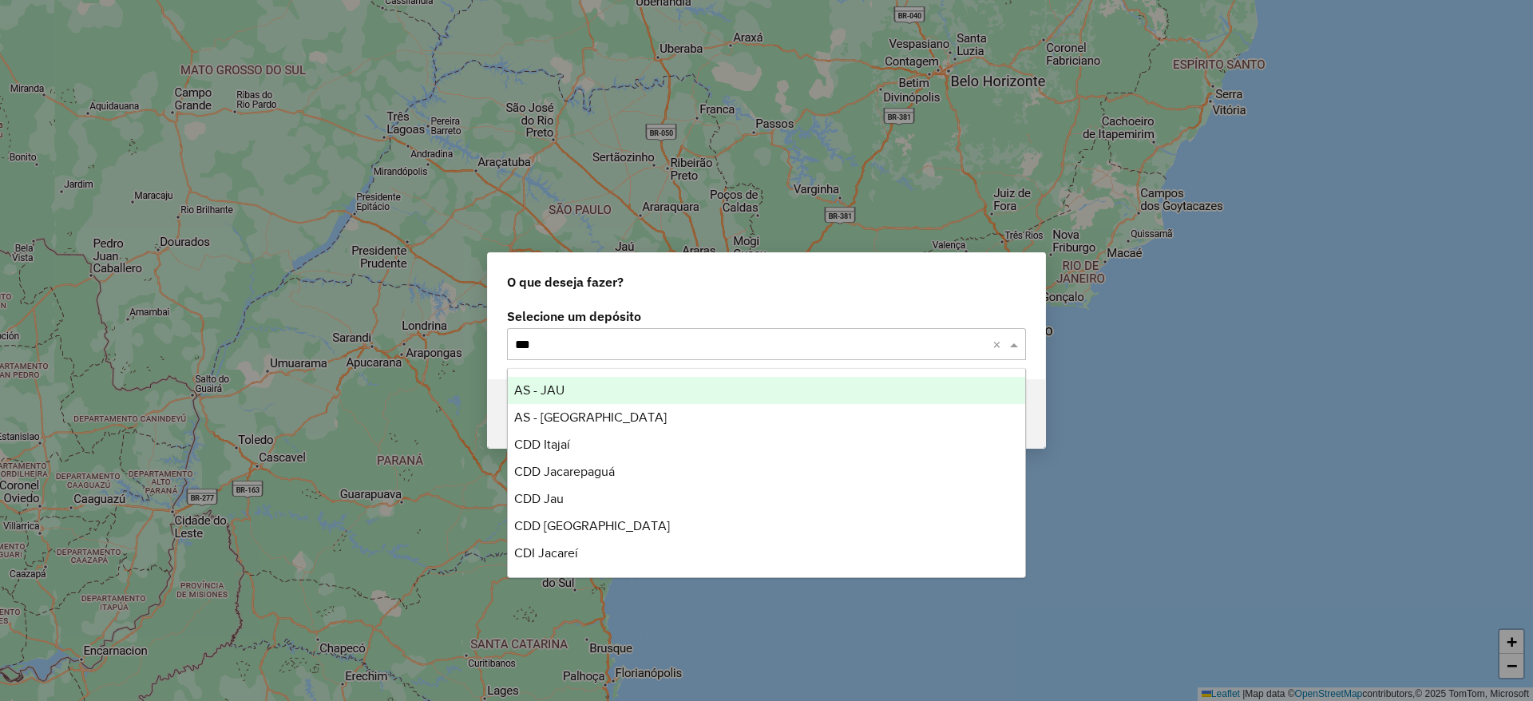
type input "****"
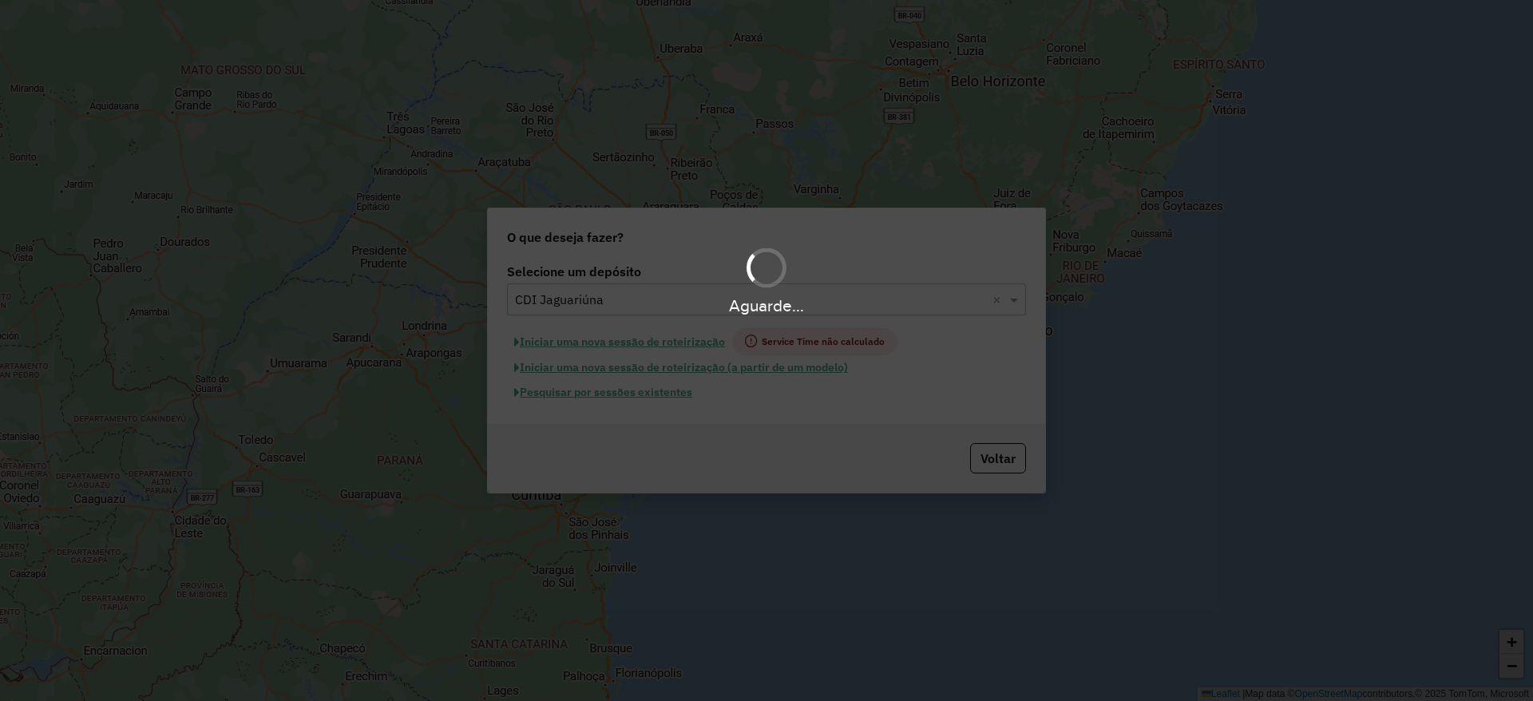
click at [615, 339] on button "Iniciar uma nova sessão de roteirização" at bounding box center [619, 341] width 225 height 27
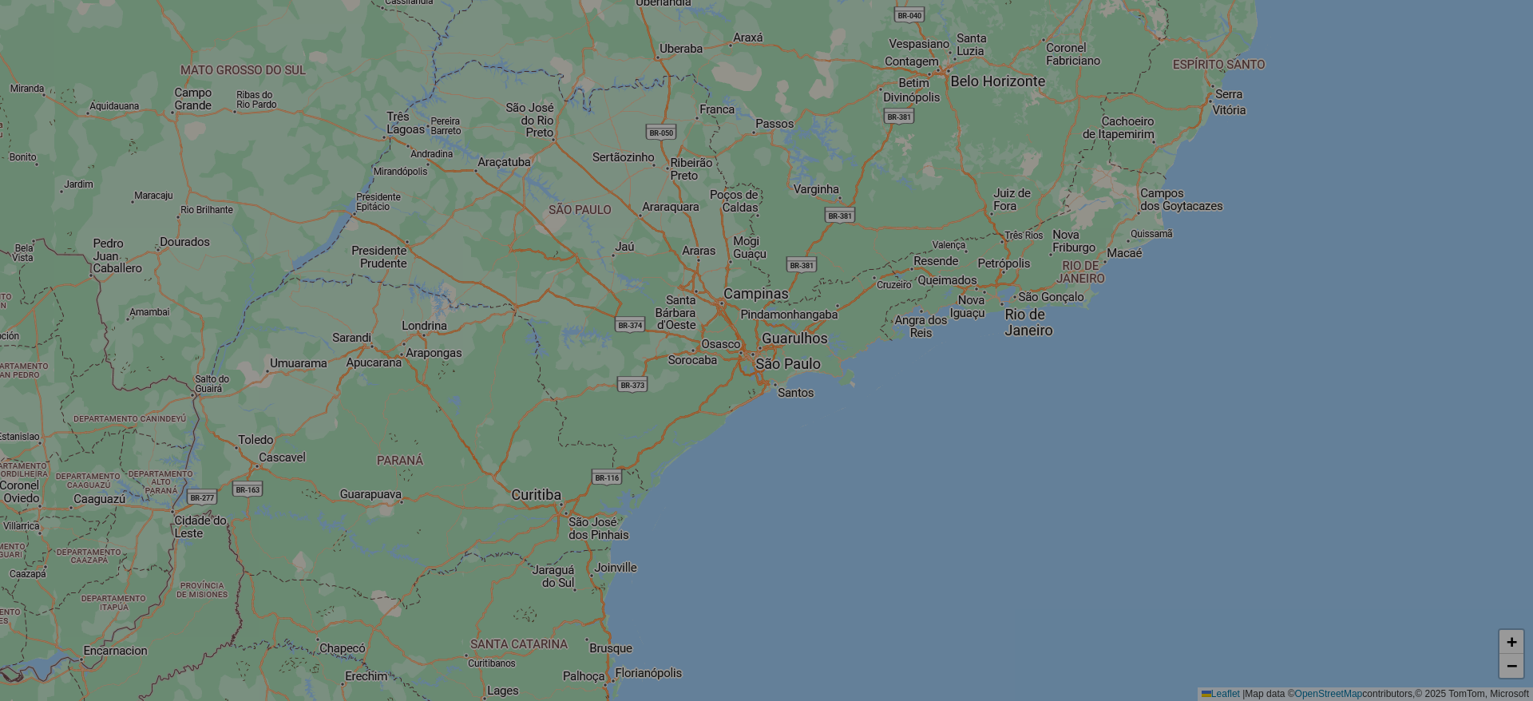
select select "*"
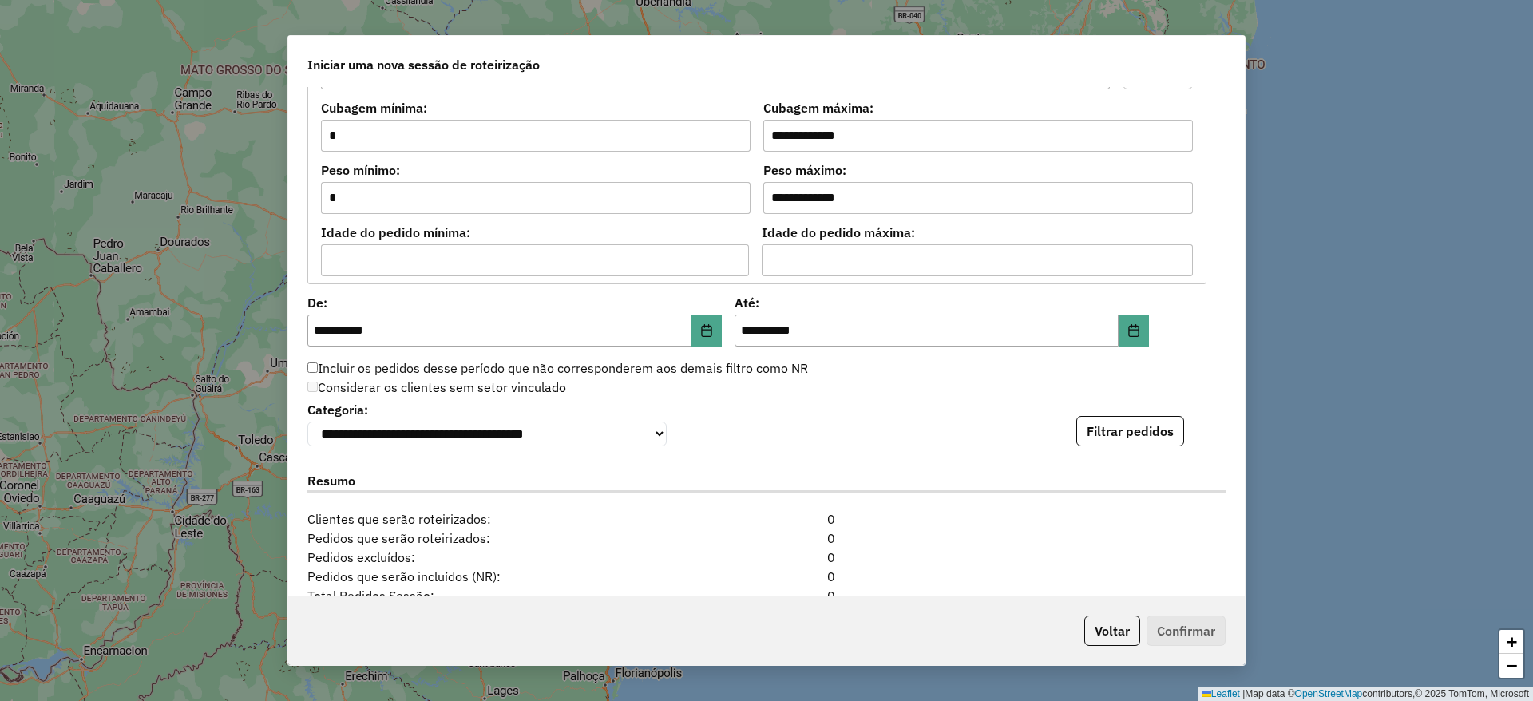
scroll to position [1597, 0]
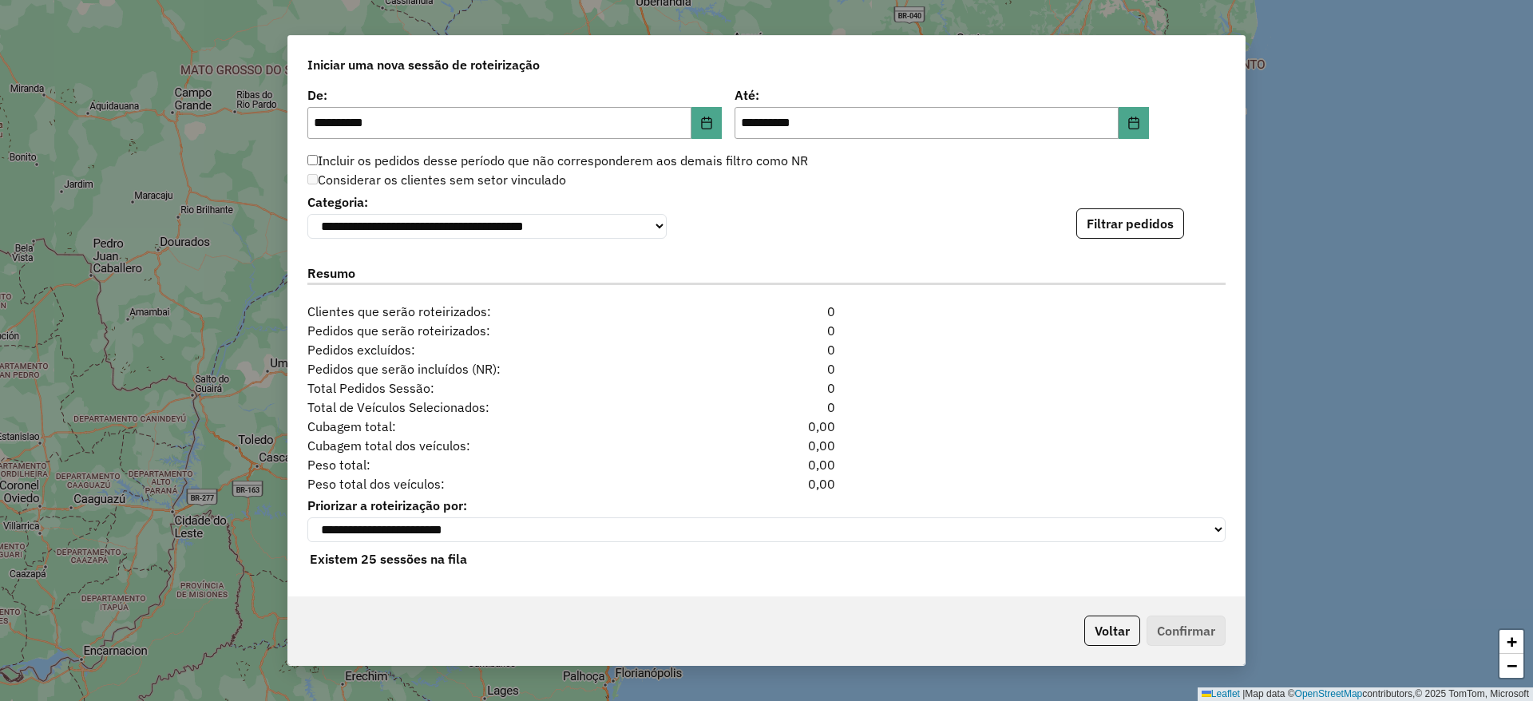
click at [1118, 235] on div "**********" at bounding box center [766, 341] width 956 height 509
click at [1118, 228] on button "Filtrar pedidos" at bounding box center [1130, 223] width 108 height 30
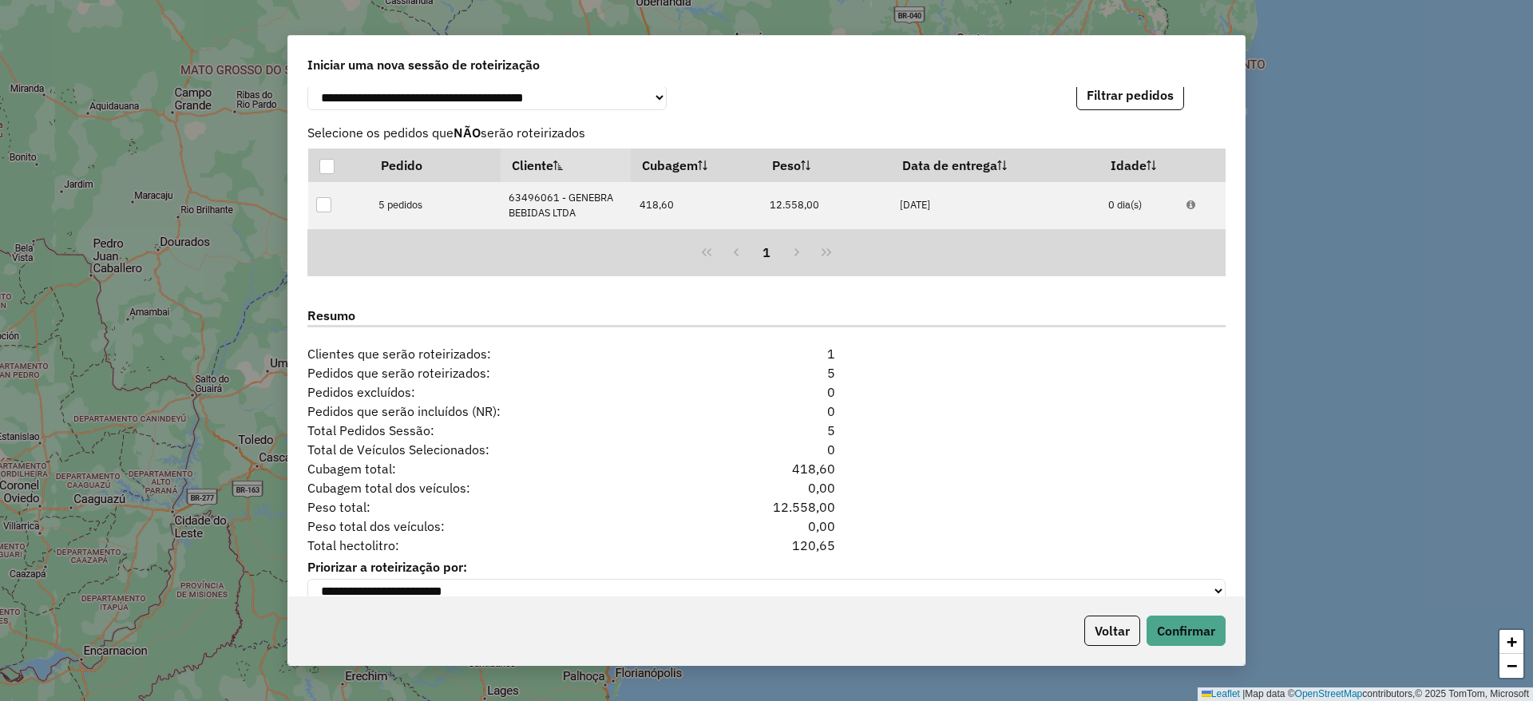
scroll to position [1787, 0]
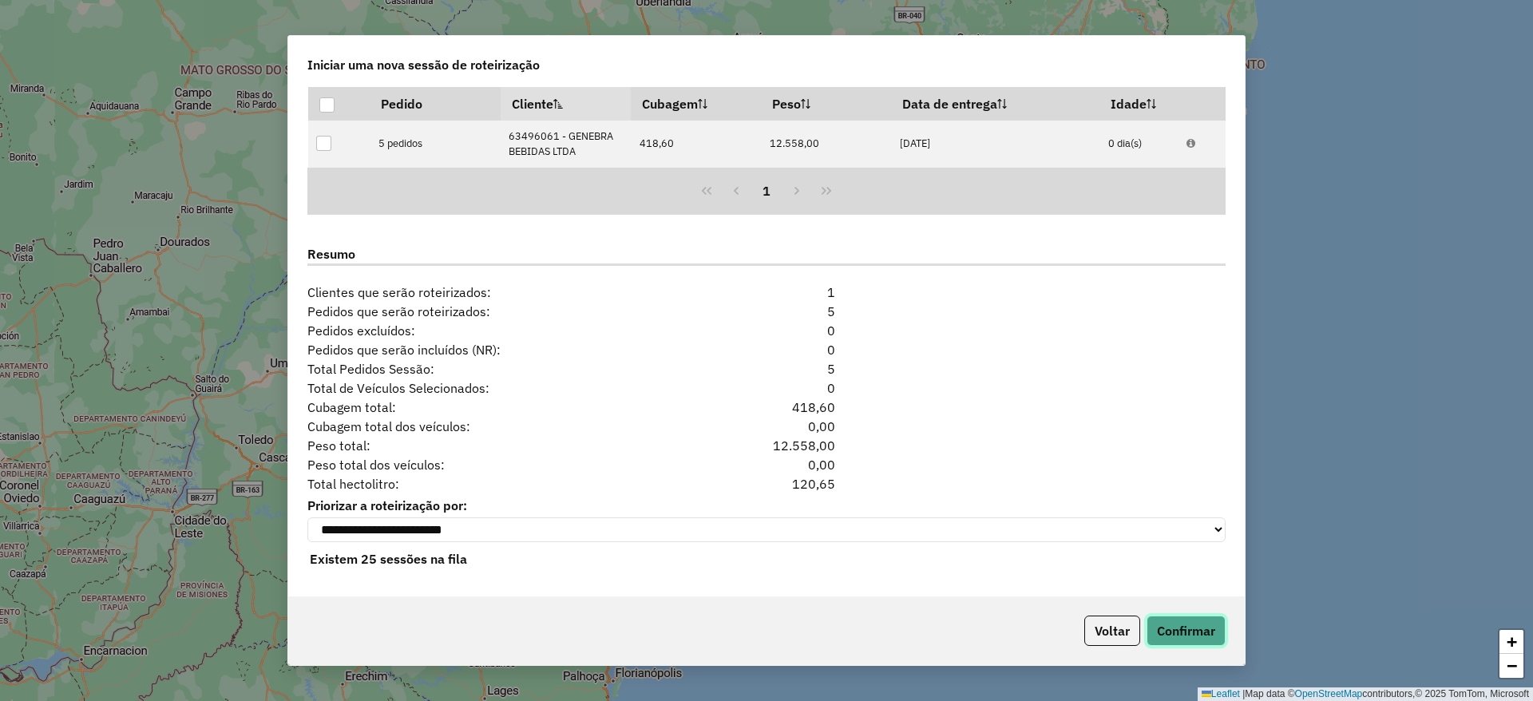
click at [1177, 621] on button "Confirmar" at bounding box center [1185, 630] width 79 height 30
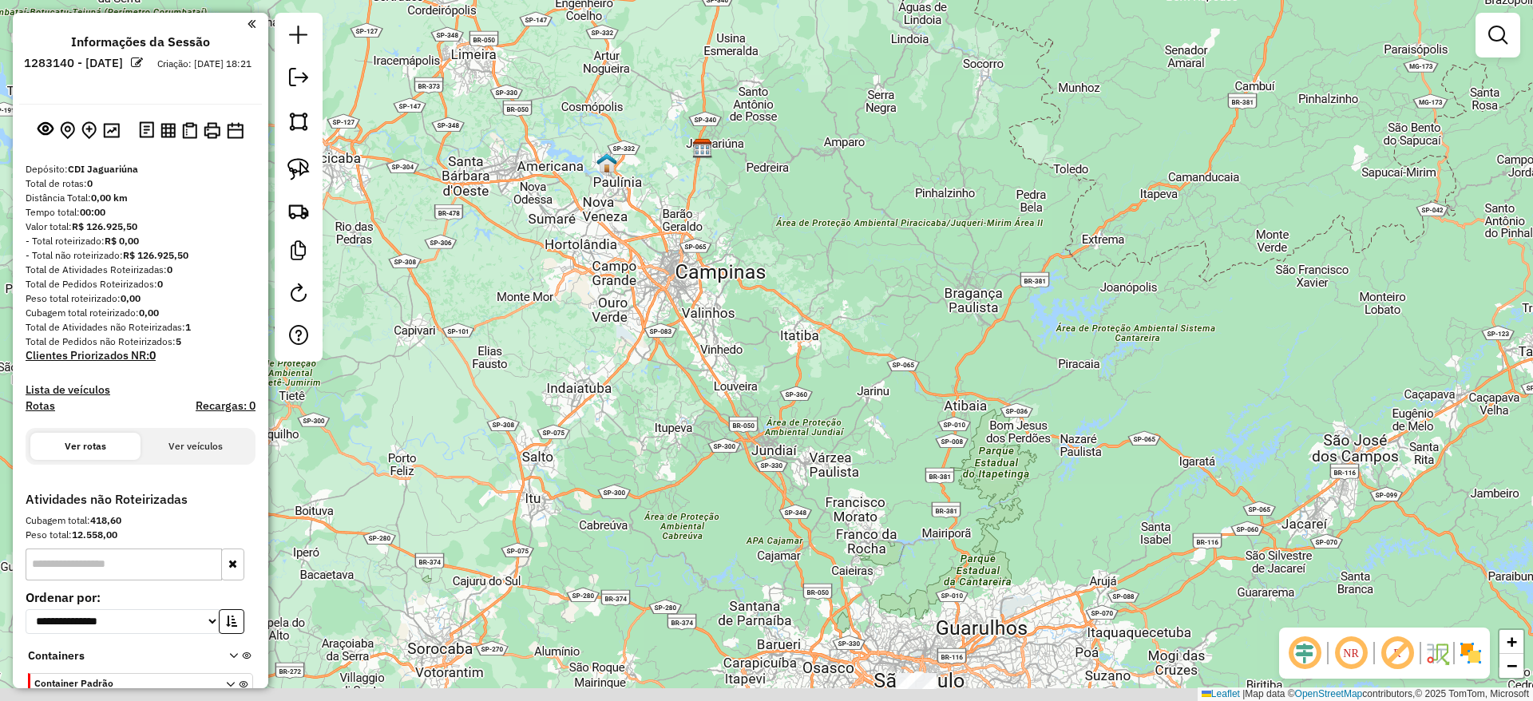
drag, startPoint x: 584, startPoint y: 117, endPoint x: 522, endPoint y: 133, distance: 64.5
click at [576, 106] on div "Janela de atendimento Grade de atendimento Capacidade Transportadoras Veículos …" at bounding box center [766, 350] width 1533 height 701
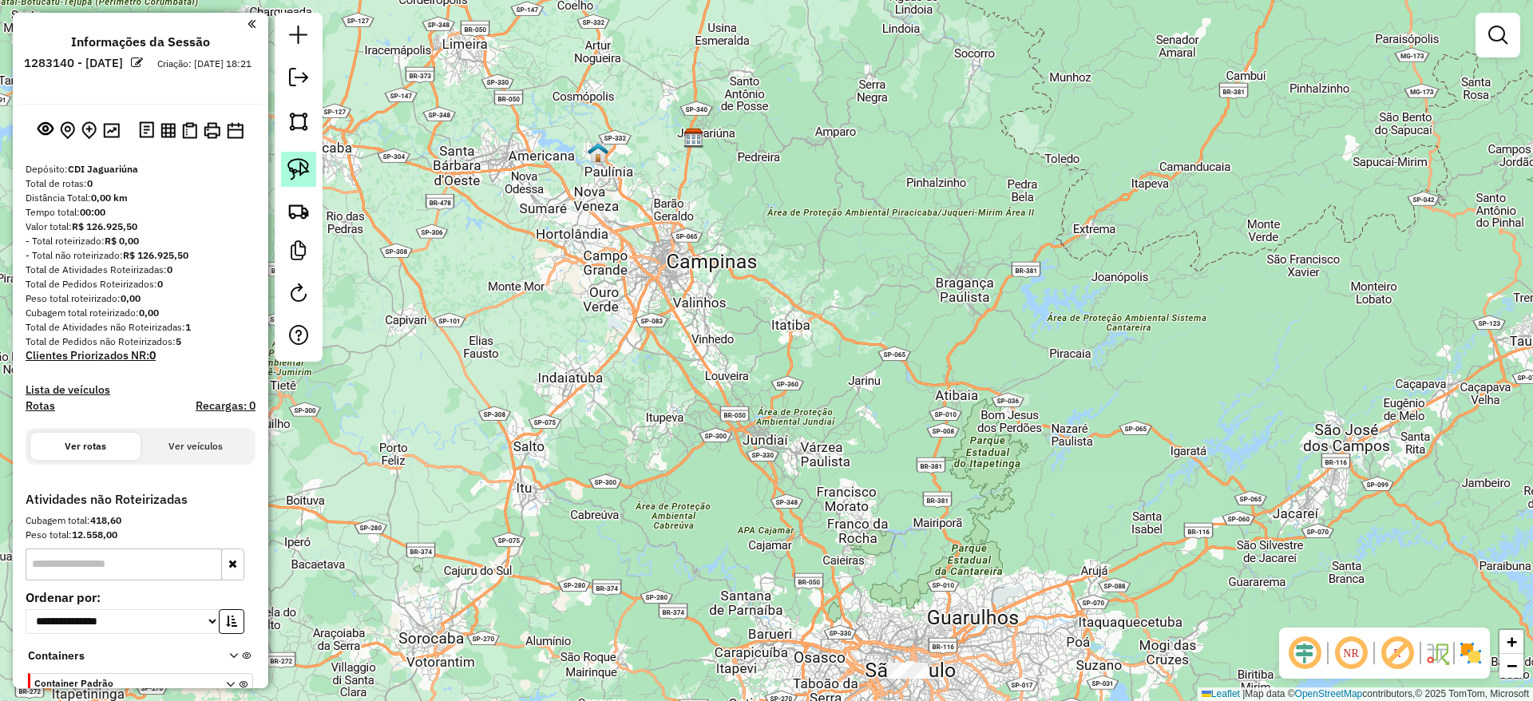
click at [303, 158] on img at bounding box center [298, 169] width 22 height 22
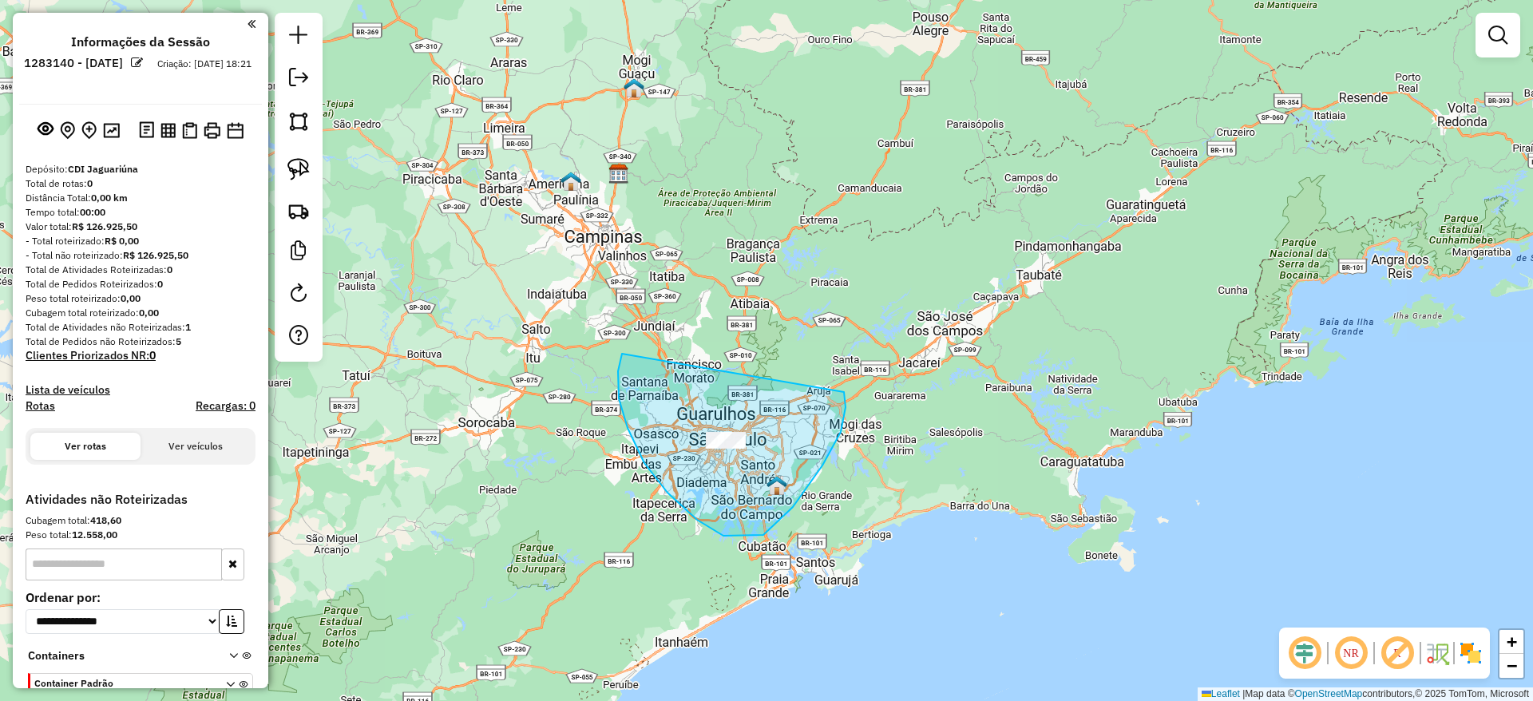
drag, startPoint x: 618, startPoint y: 371, endPoint x: 841, endPoint y: 389, distance: 223.4
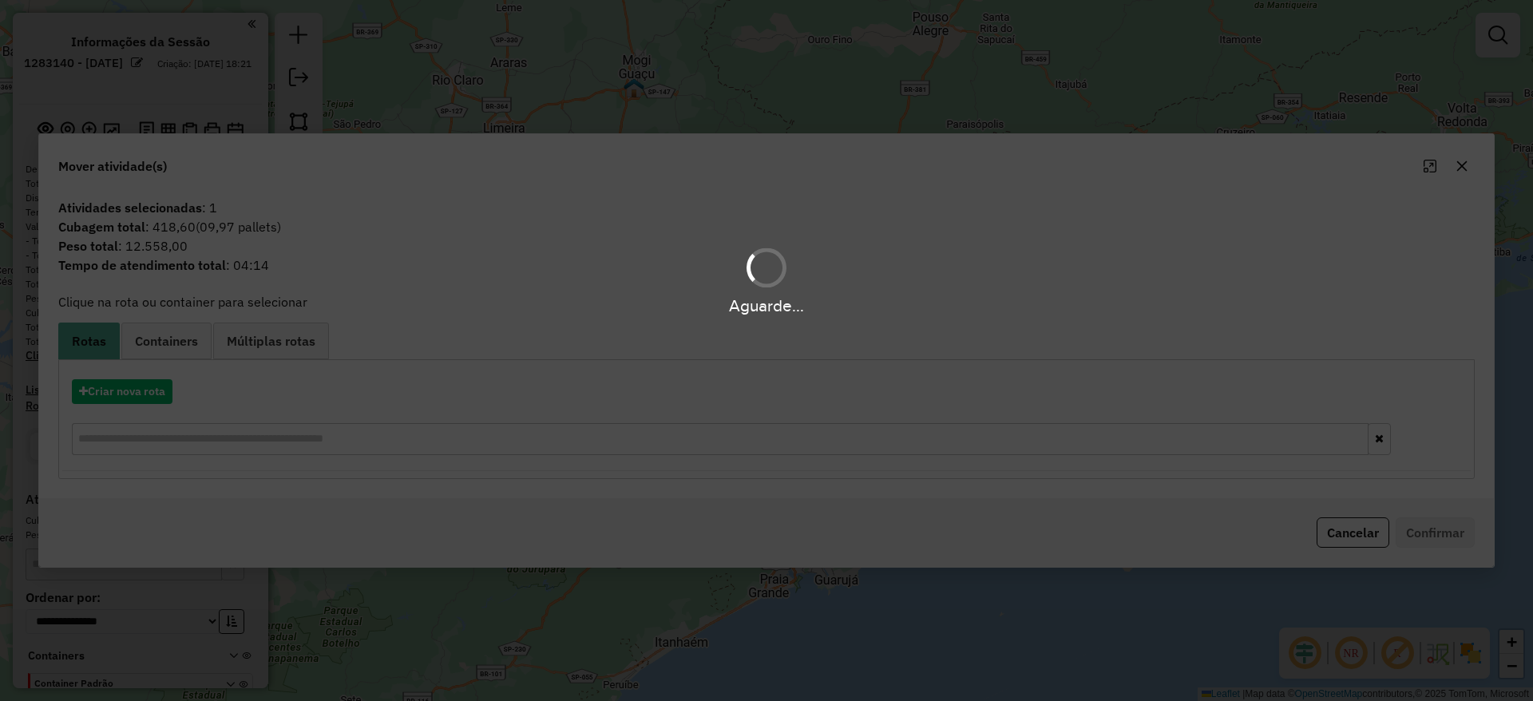
click at [151, 392] on hb-app "**********" at bounding box center [766, 350] width 1533 height 701
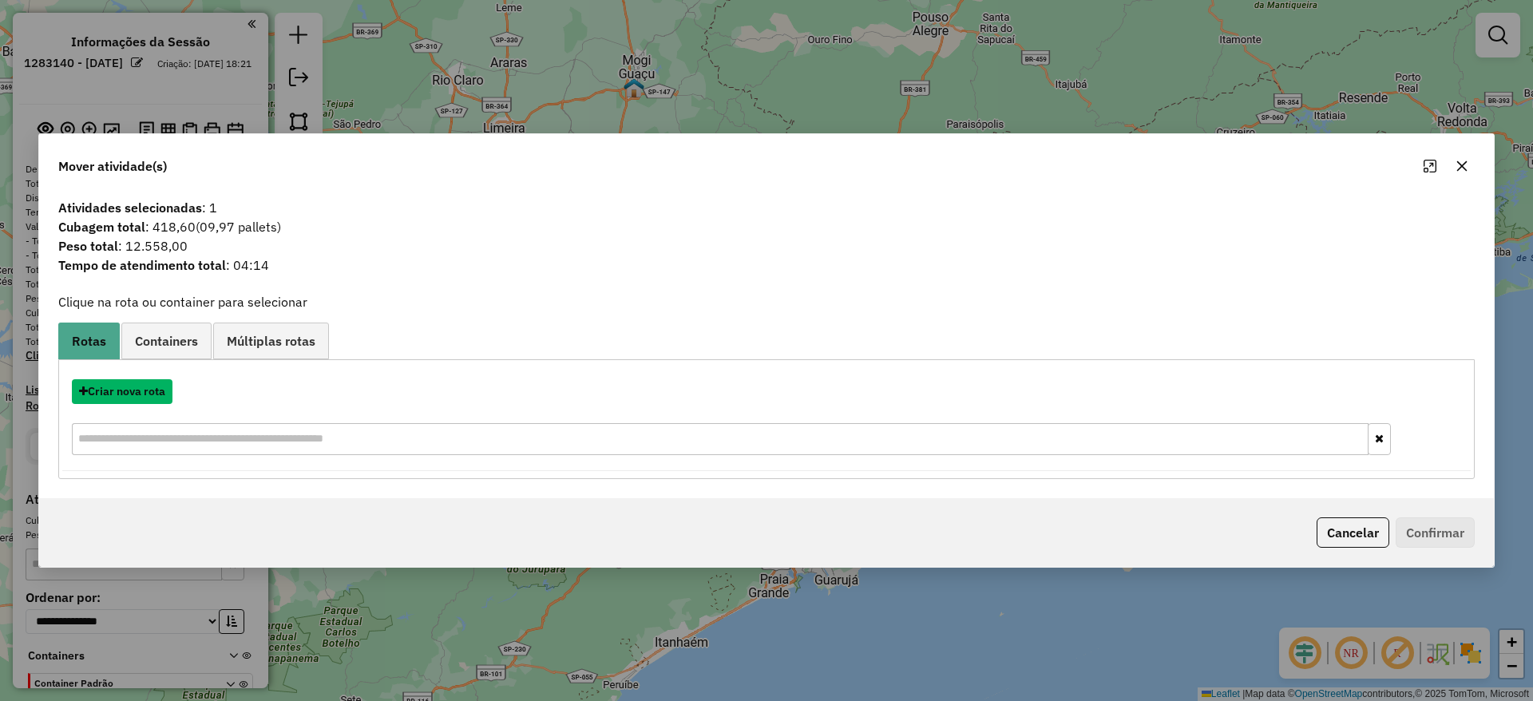
click at [151, 392] on button "Criar nova rota" at bounding box center [122, 391] width 101 height 25
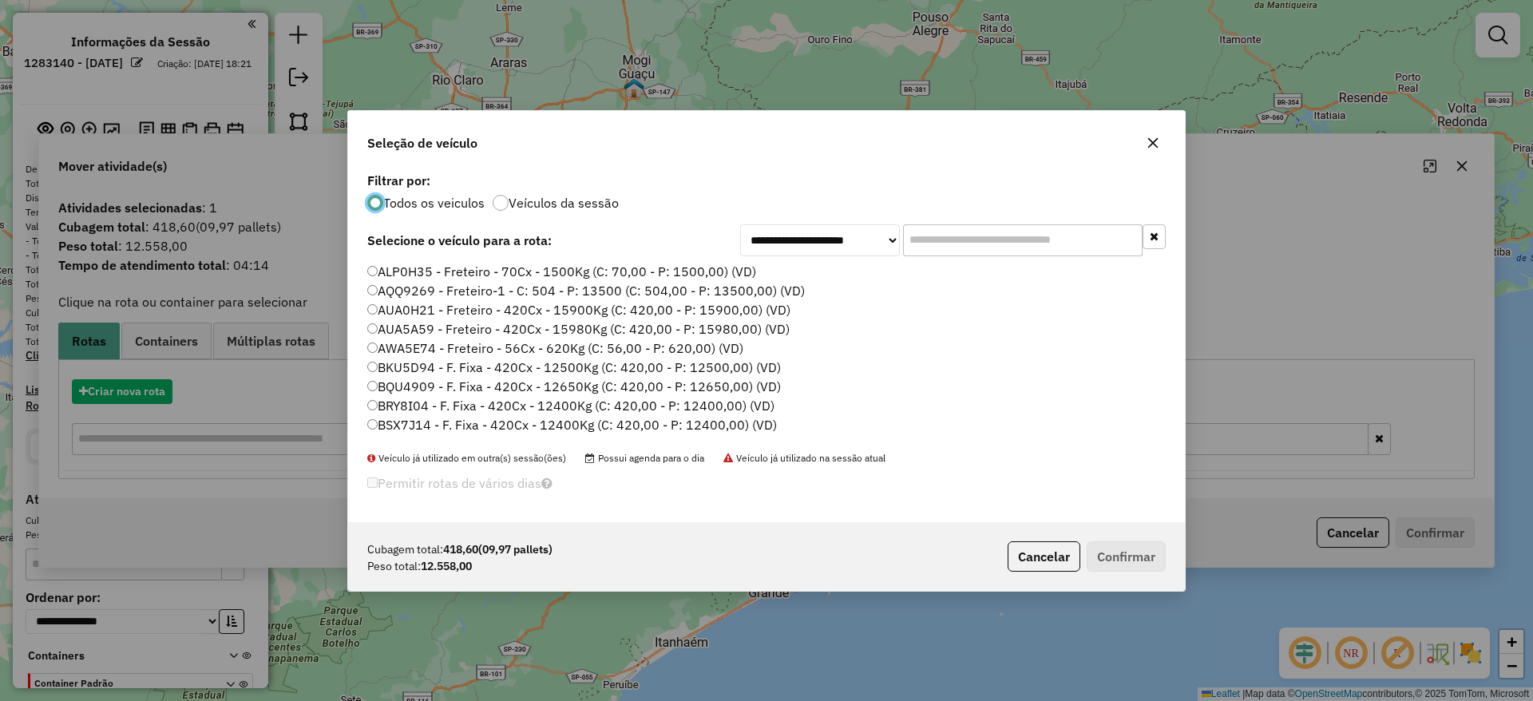
scroll to position [9, 5]
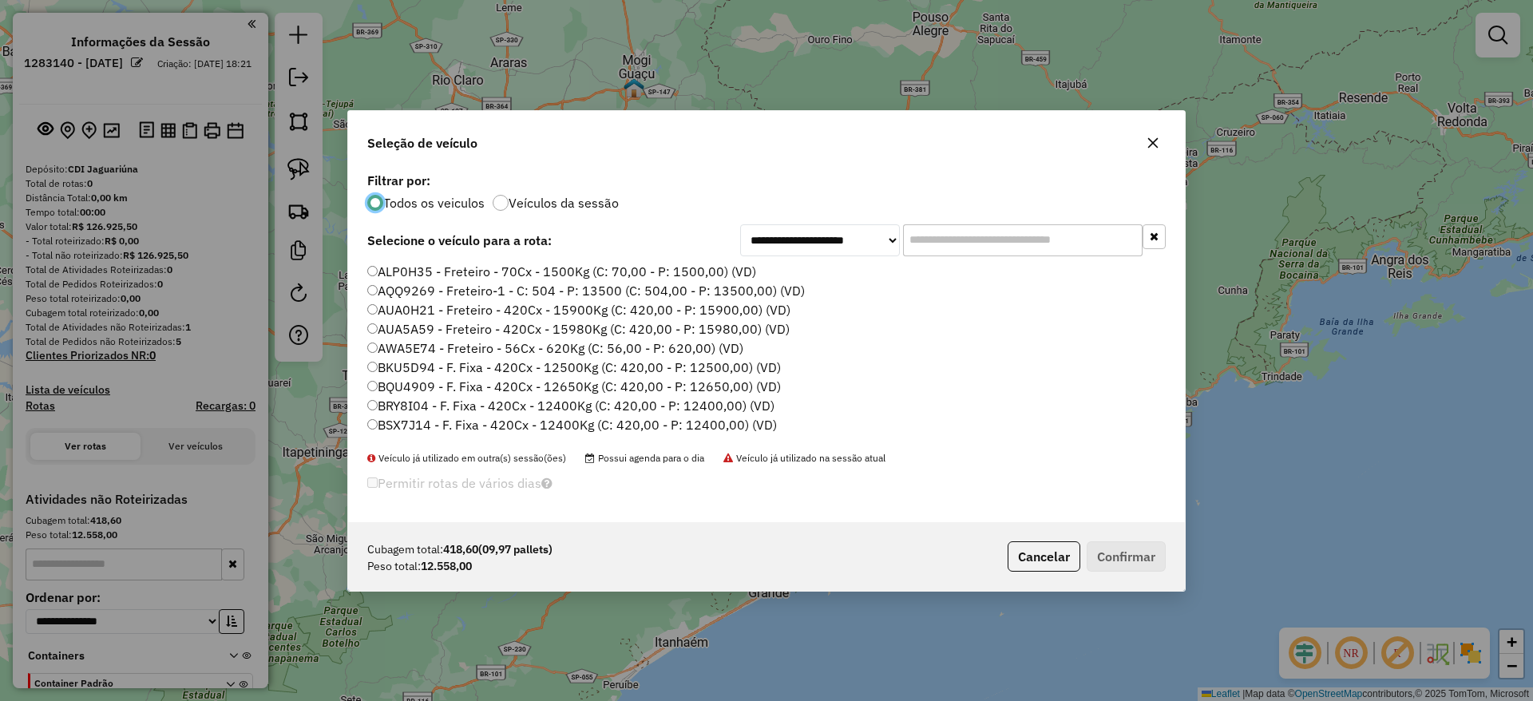
drag, startPoint x: 995, startPoint y: 240, endPoint x: 980, endPoint y: 249, distance: 17.5
click at [995, 240] on input "text" at bounding box center [1022, 240] width 239 height 32
paste input "*******"
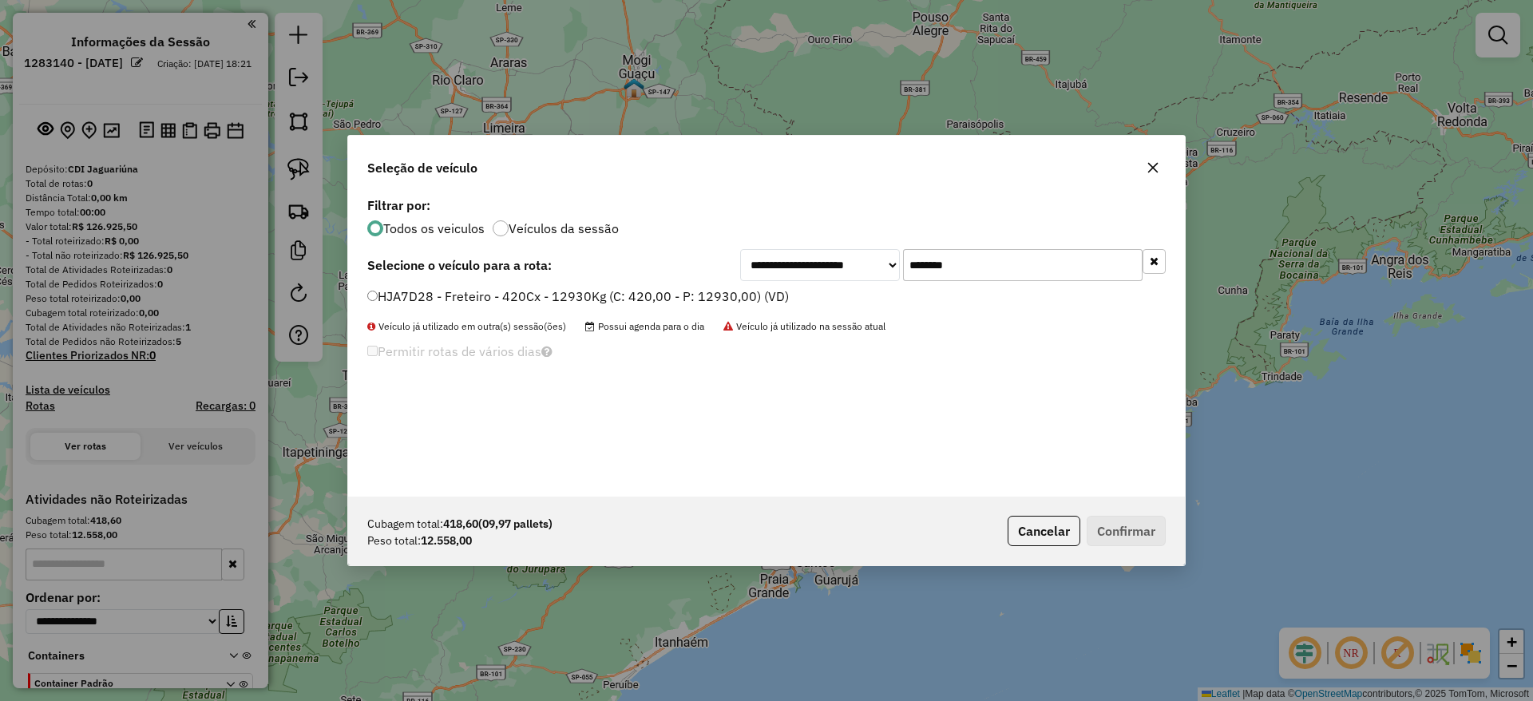
type input "*******"
click at [558, 303] on label "HJA7D28 - Freteiro - 420Cx - 12930Kg (C: 420,00 - P: 12930,00) (VD)" at bounding box center [578, 296] width 422 height 19
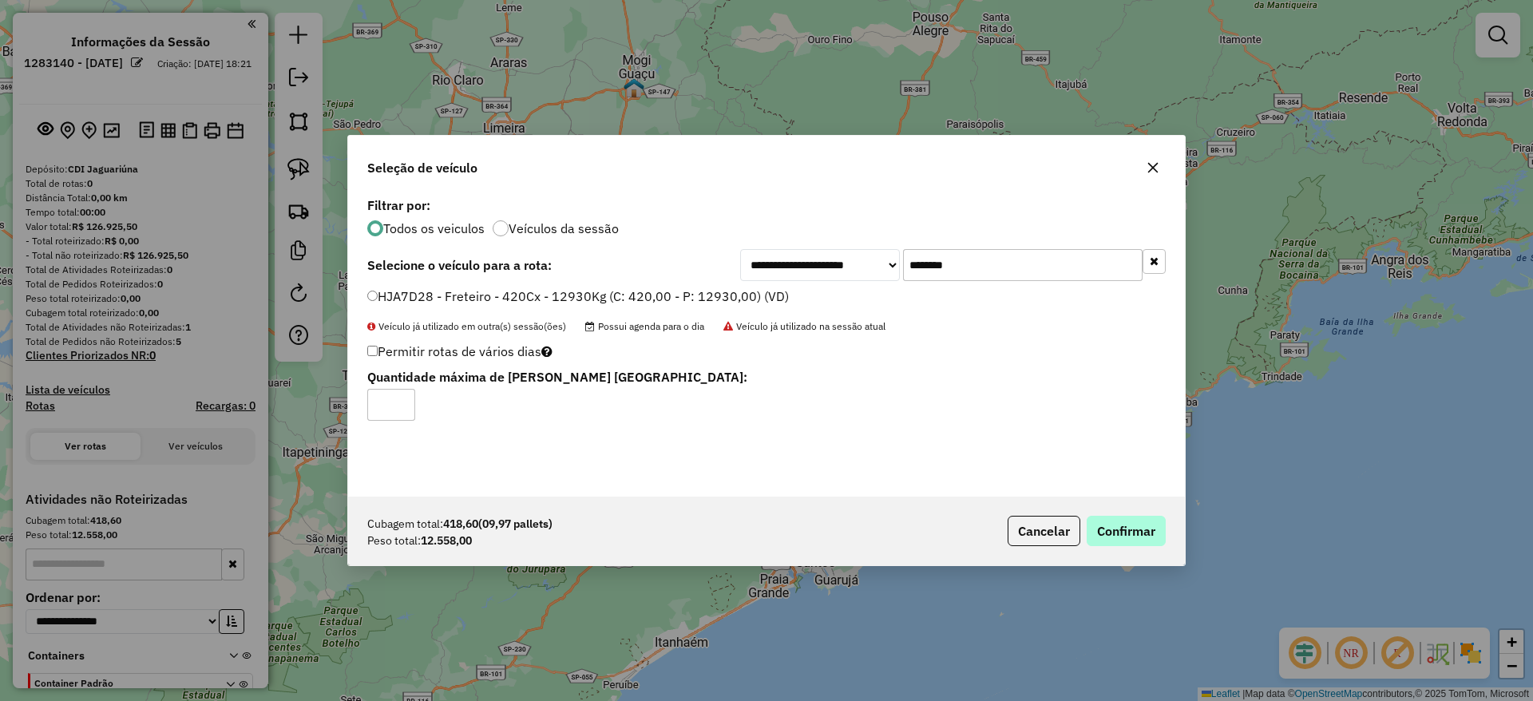
drag, startPoint x: 1117, startPoint y: 504, endPoint x: 1117, endPoint y: 518, distance: 14.4
click at [1117, 514] on div "Cubagem total: 418,60 (09,97 pallets) Peso total: 12.558,00 Cancelar Confirmar" at bounding box center [766, 531] width 837 height 69
click at [1117, 518] on button "Confirmar" at bounding box center [1125, 531] width 79 height 30
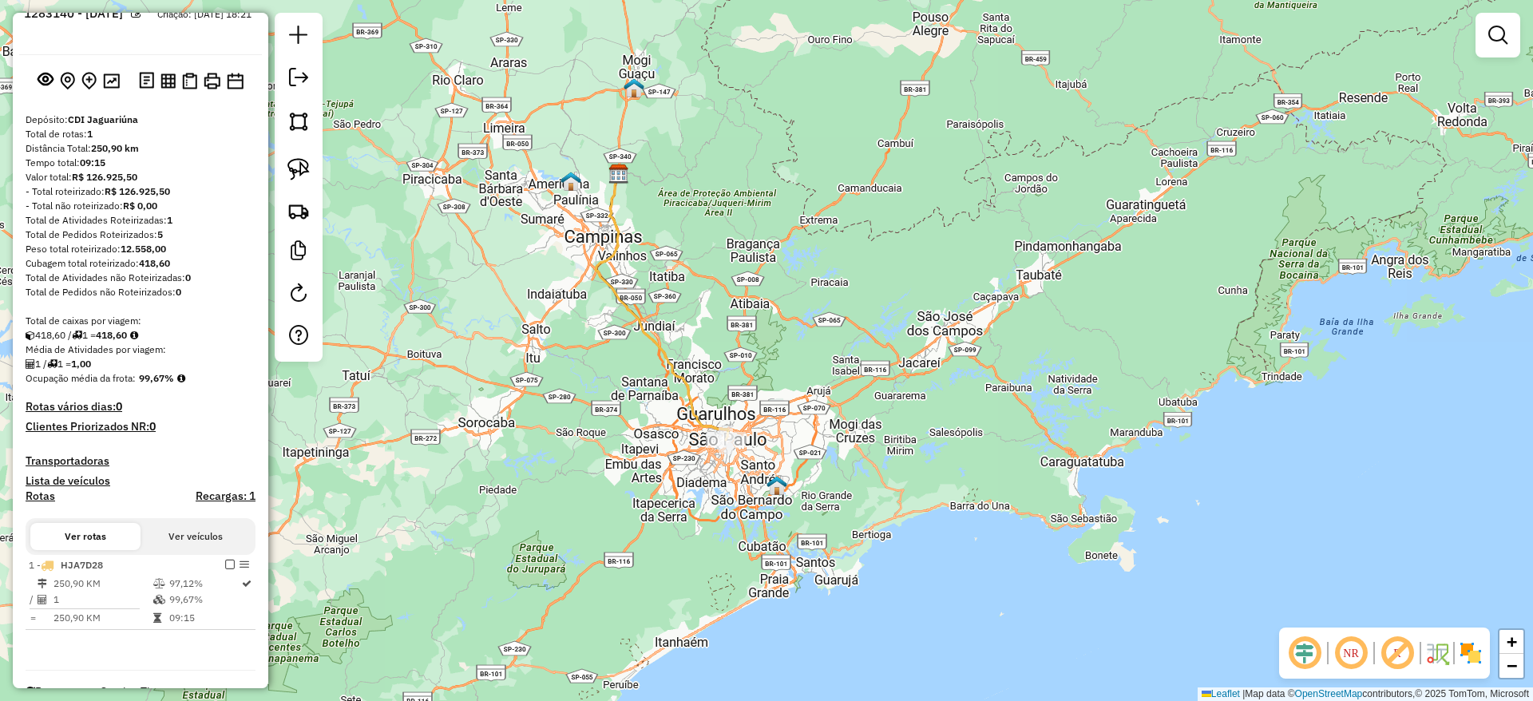
scroll to position [97, 0]
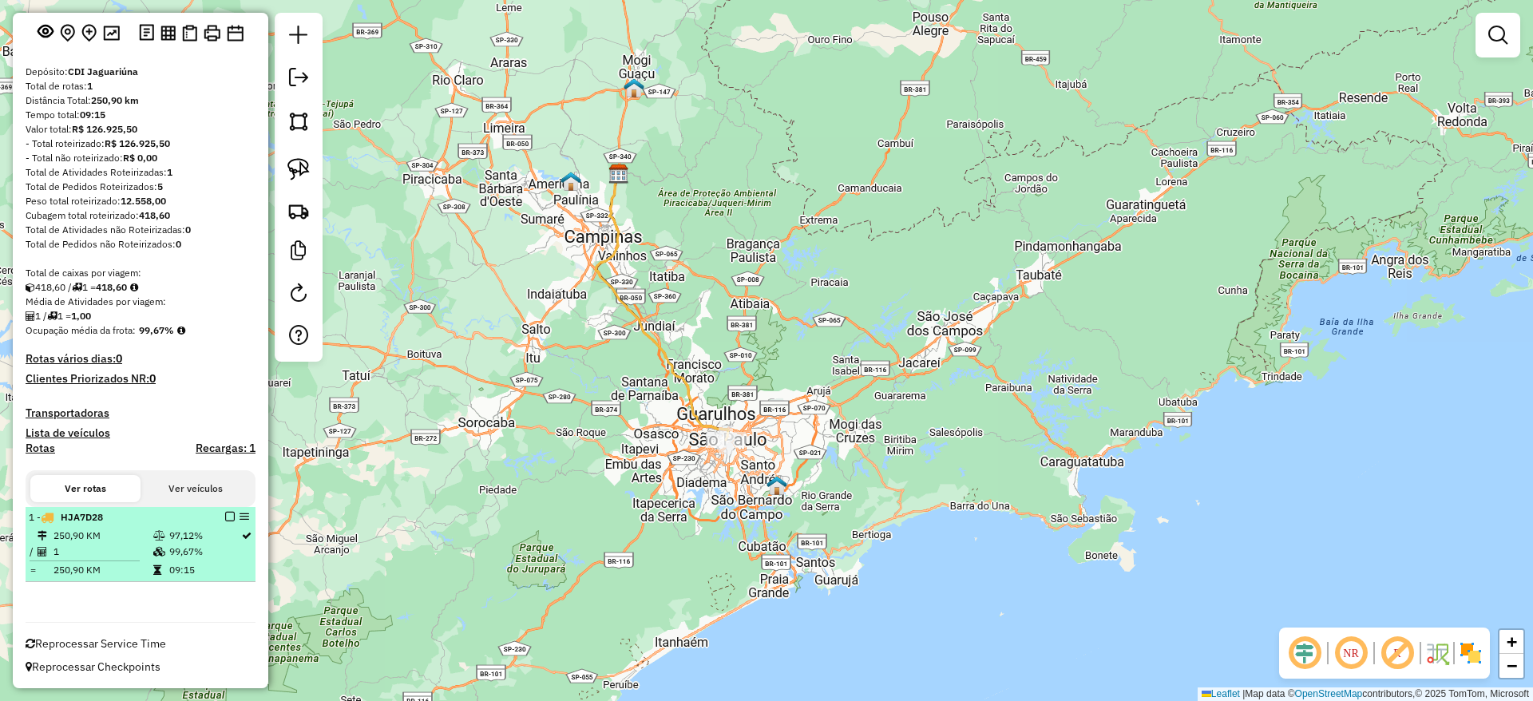
click at [225, 517] on em at bounding box center [230, 517] width 10 height 10
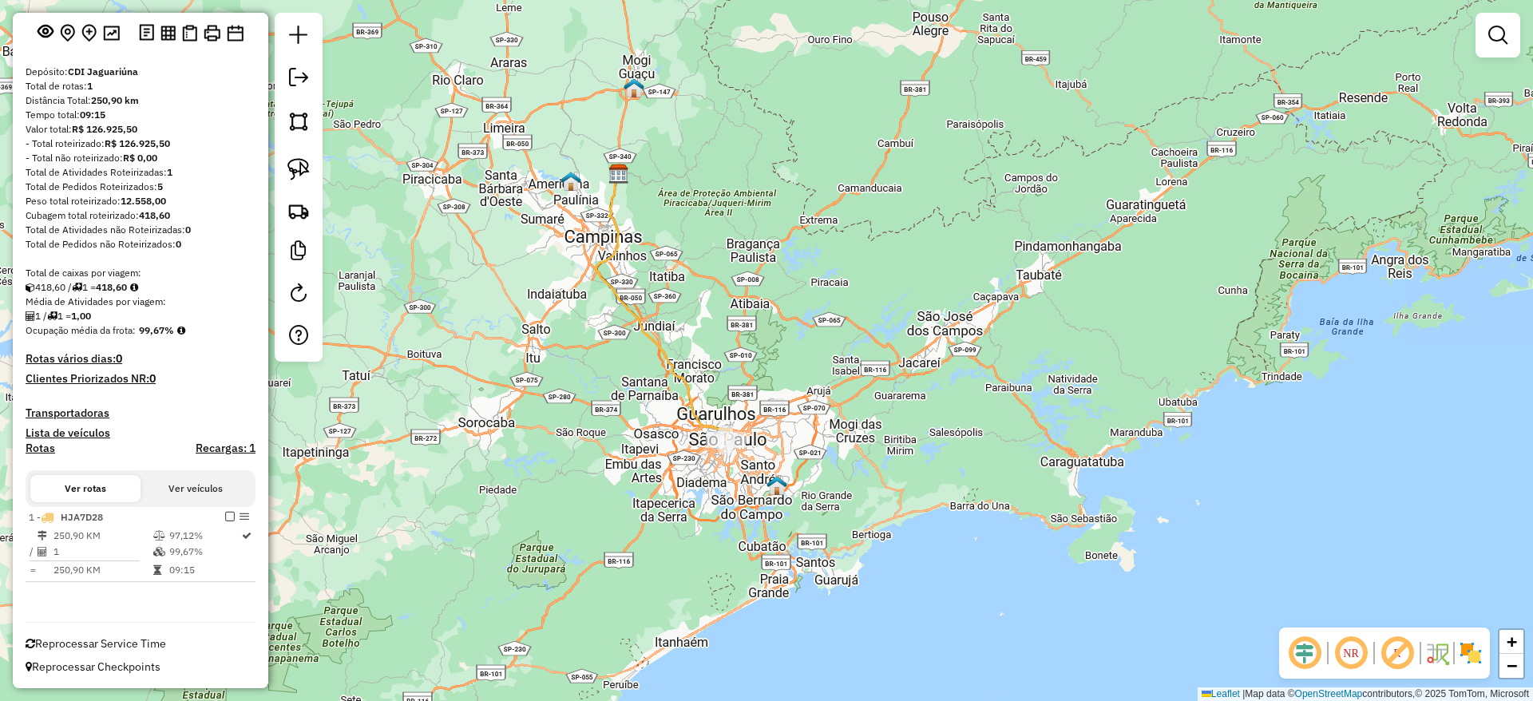
scroll to position [44, 0]
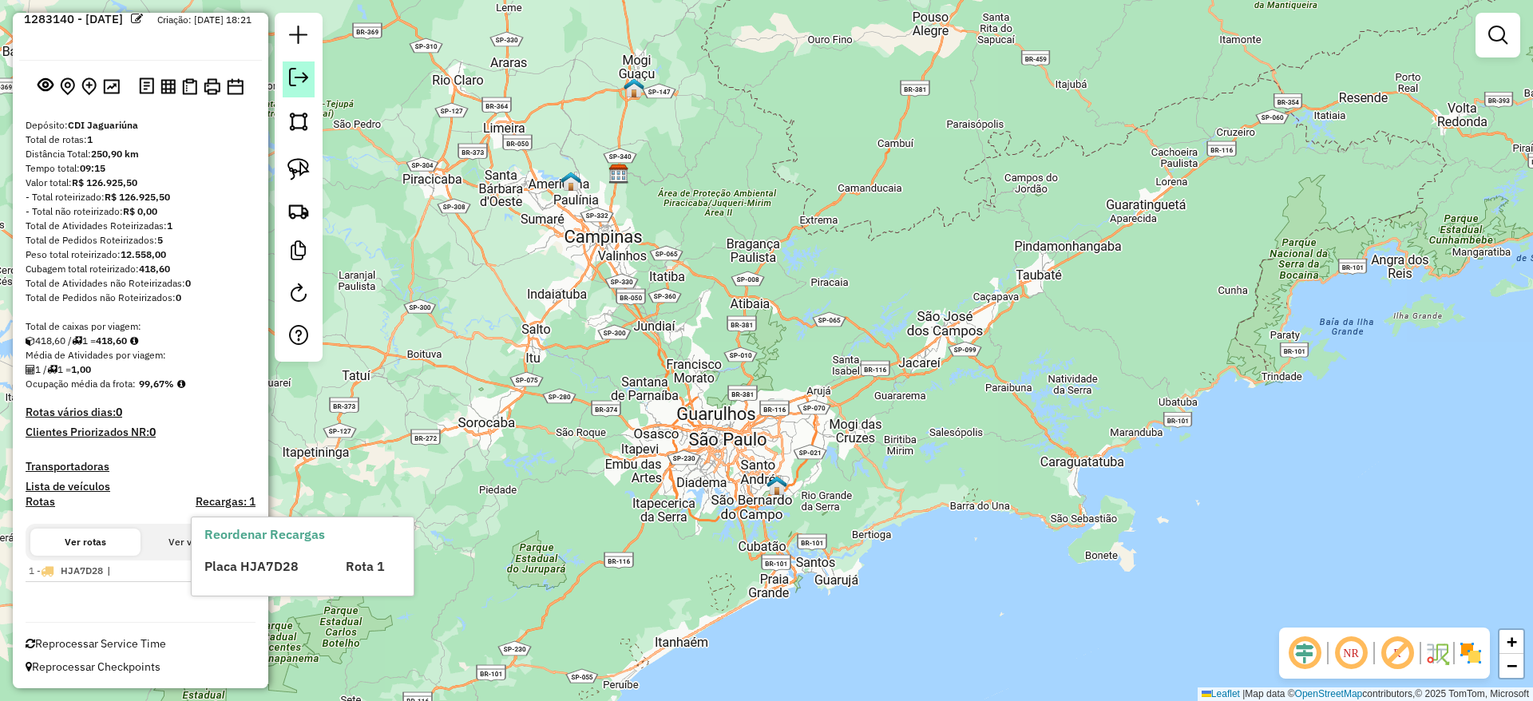
click at [287, 86] on link at bounding box center [299, 79] width 32 height 36
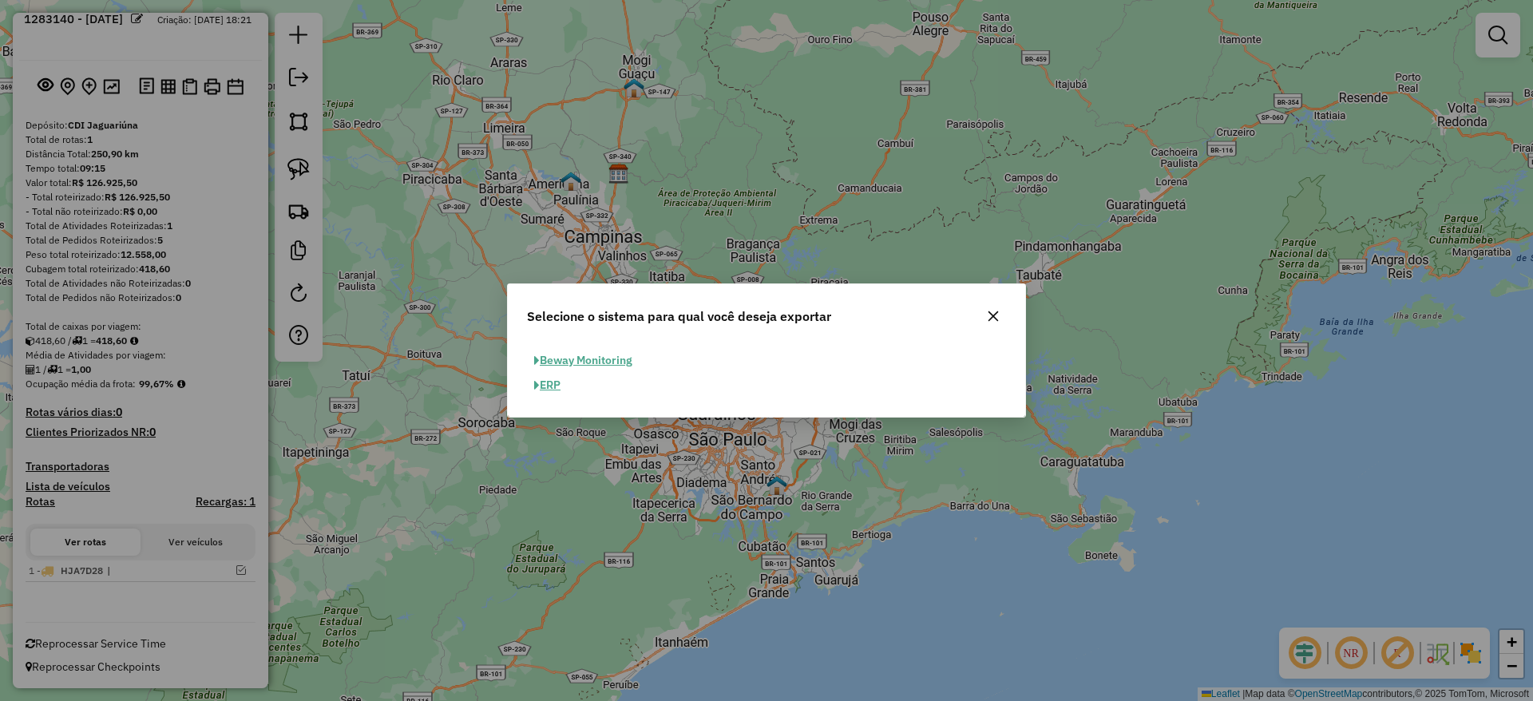
click at [556, 382] on button "ERP" at bounding box center [547, 385] width 41 height 25
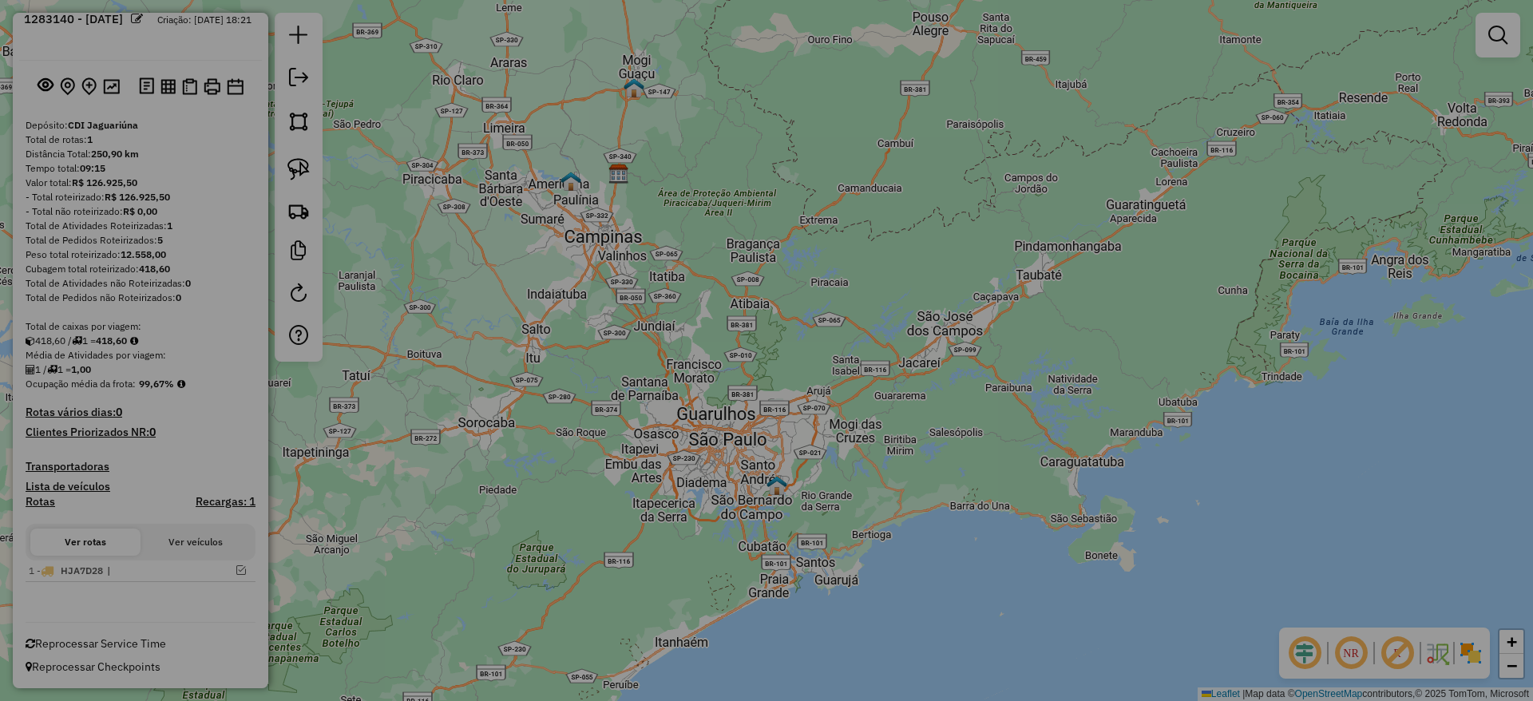
select select "**"
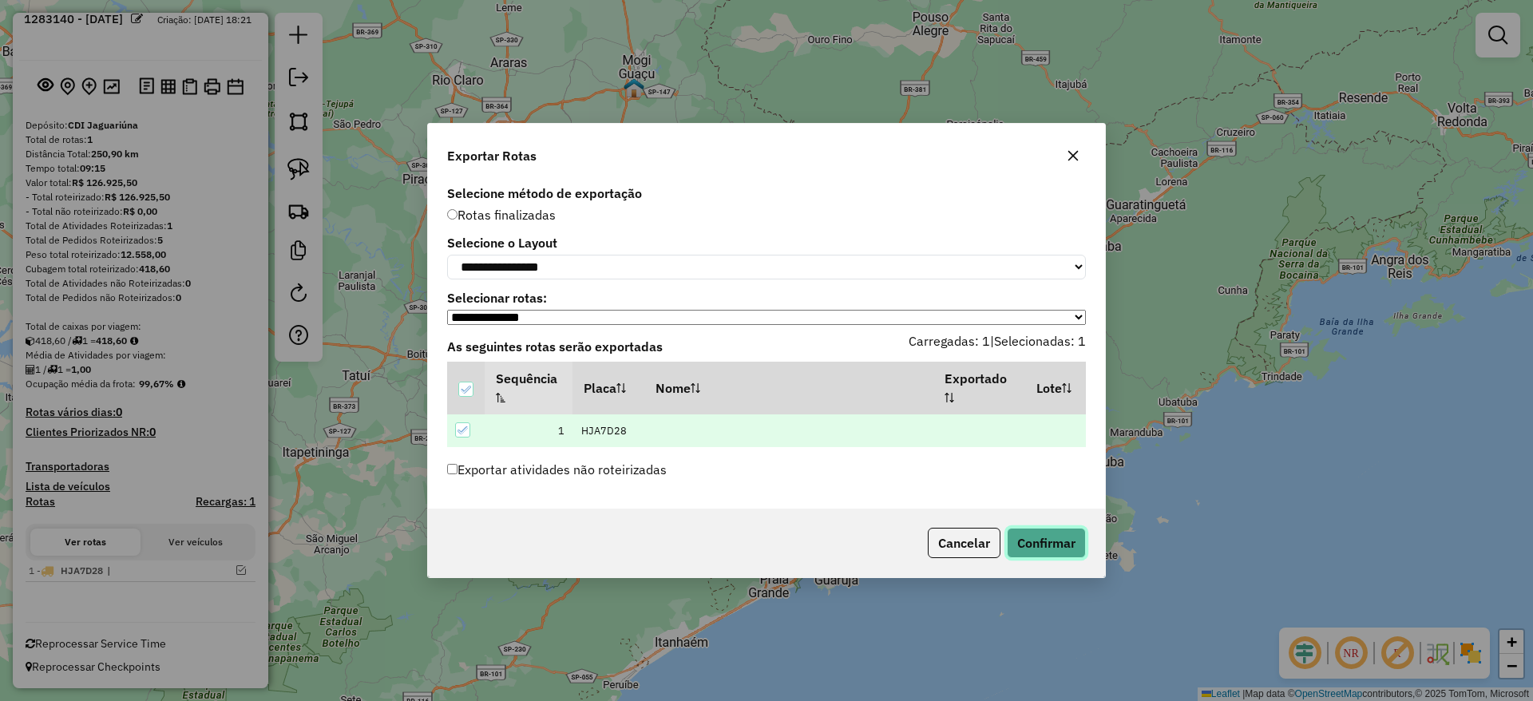
click at [1053, 541] on button "Confirmar" at bounding box center [1046, 543] width 79 height 30
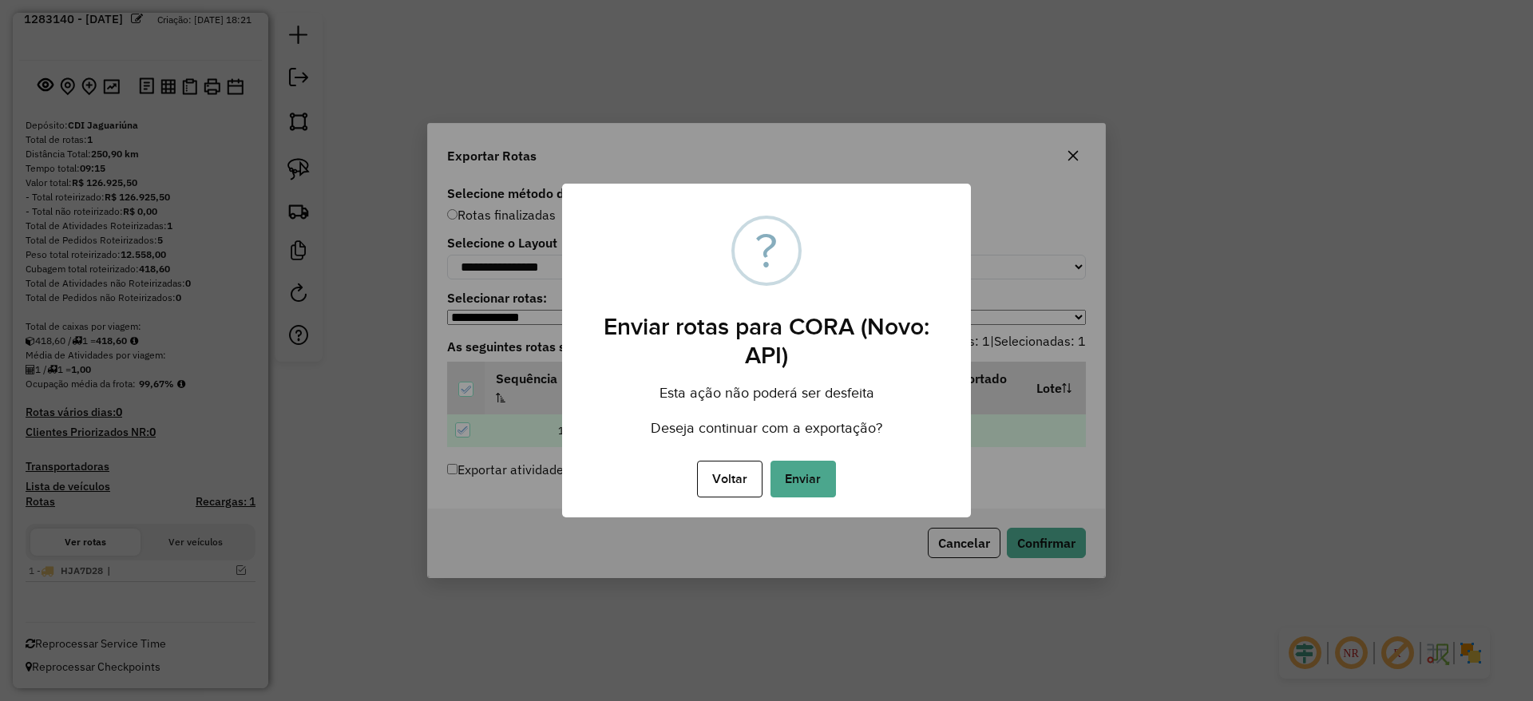
click at [789, 467] on button "Enviar" at bounding box center [802, 479] width 65 height 37
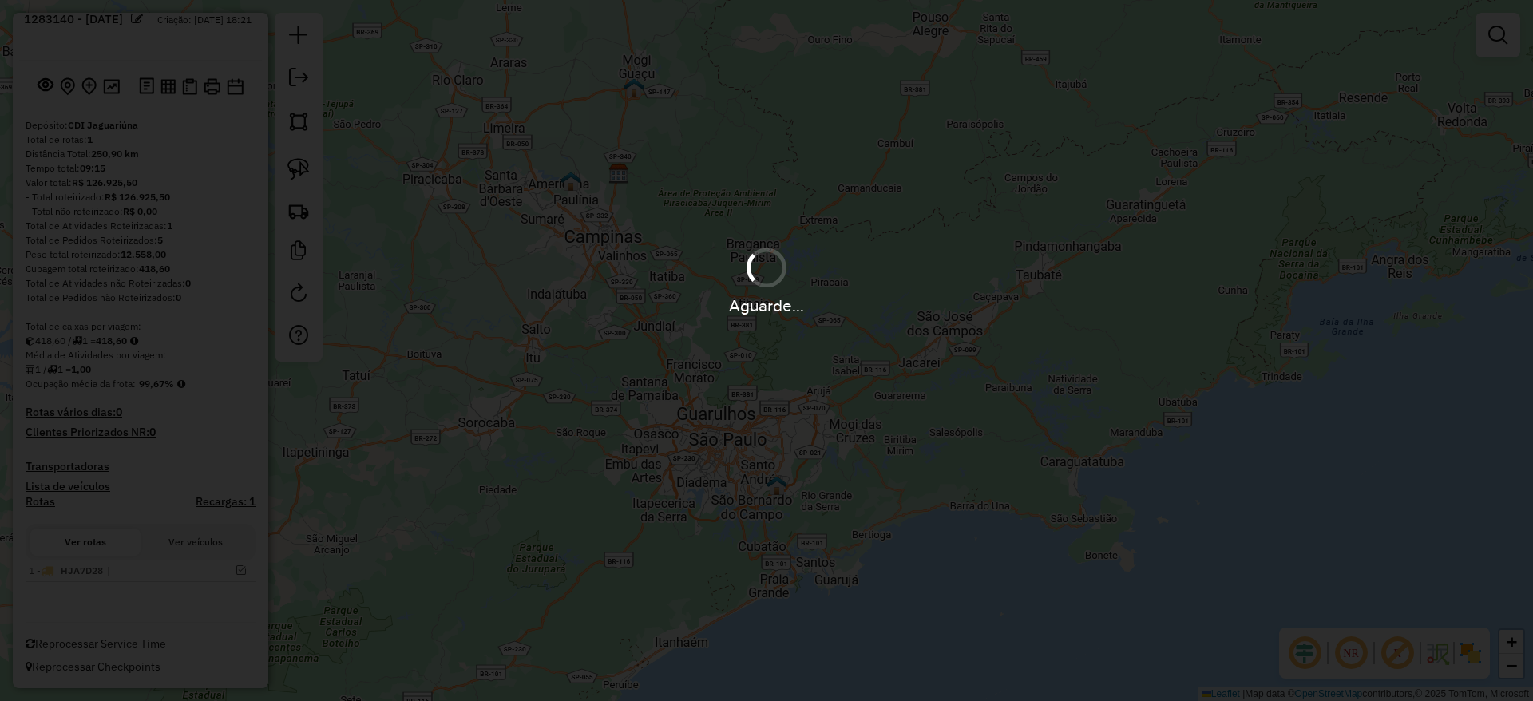
scroll to position [61, 0]
